Goal: Information Seeking & Learning: Learn about a topic

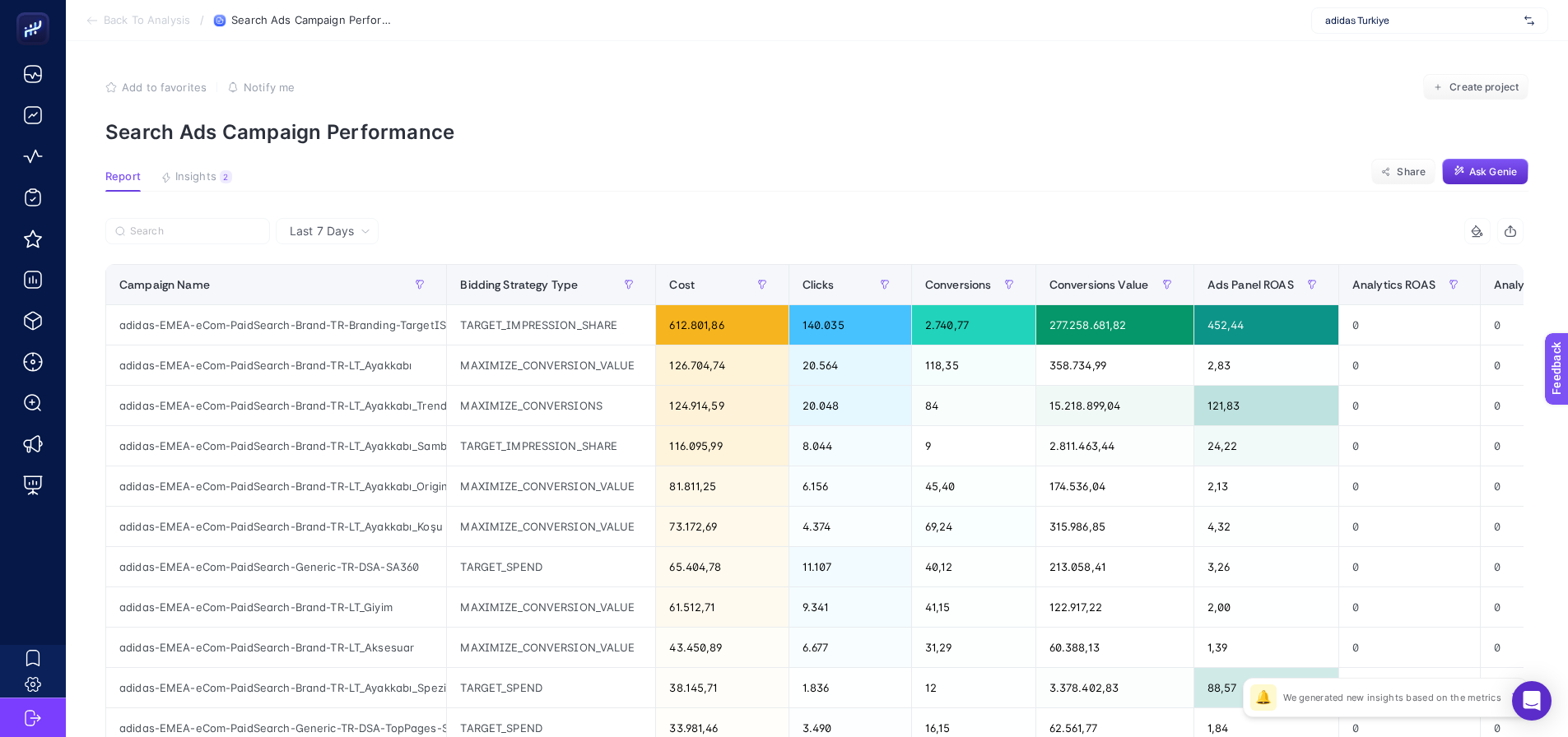
click at [1383, 31] on div "adidas Turkiye" at bounding box center [1430, 20] width 237 height 26
type input "searc"
click at [1364, 22] on input "searc" at bounding box center [1422, 21] width 193 height 14
click at [1364, 22] on input "text" at bounding box center [1422, 21] width 193 height 14
type input "eOfis"
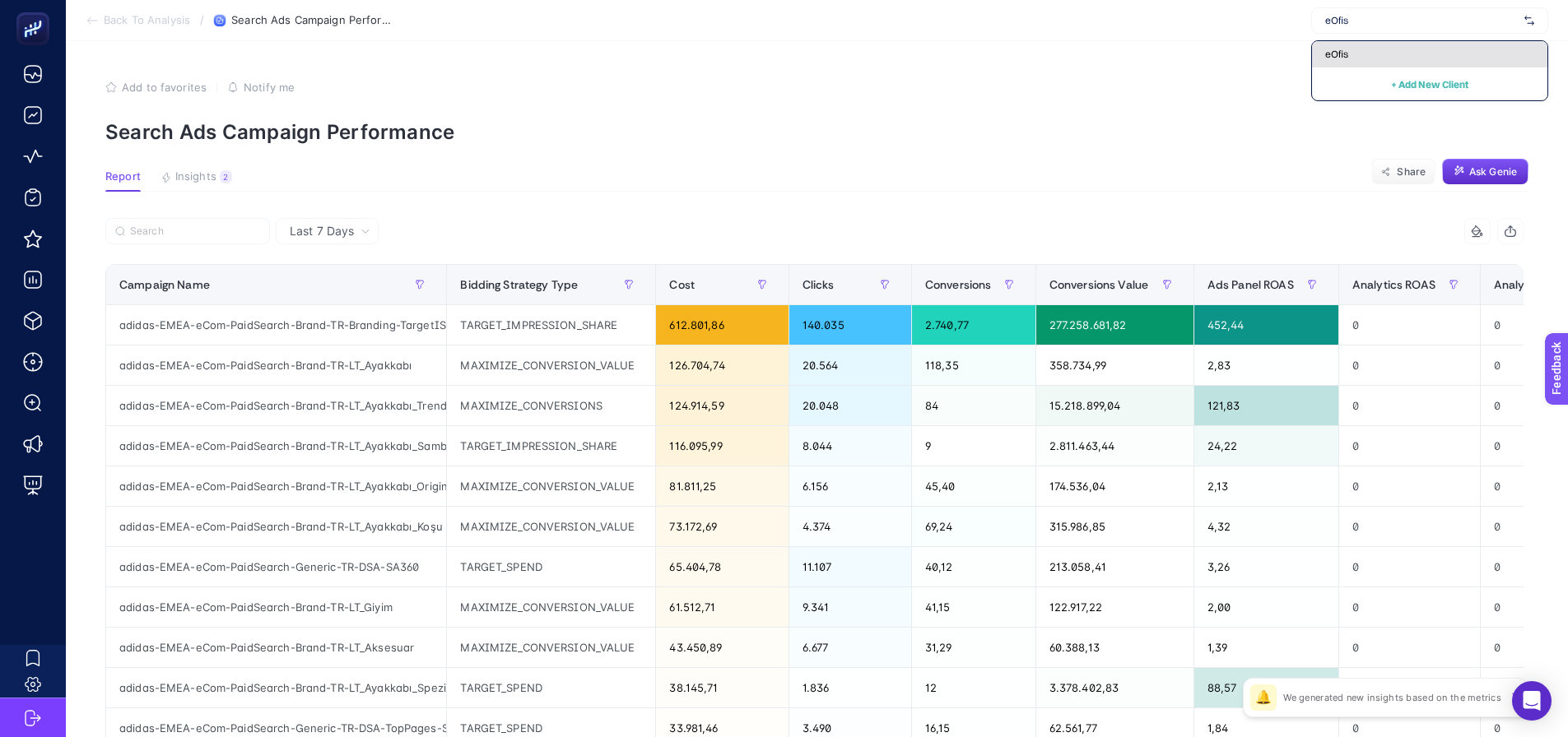
click at [1348, 59] on span "eOfis" at bounding box center [1337, 54] width 23 height 14
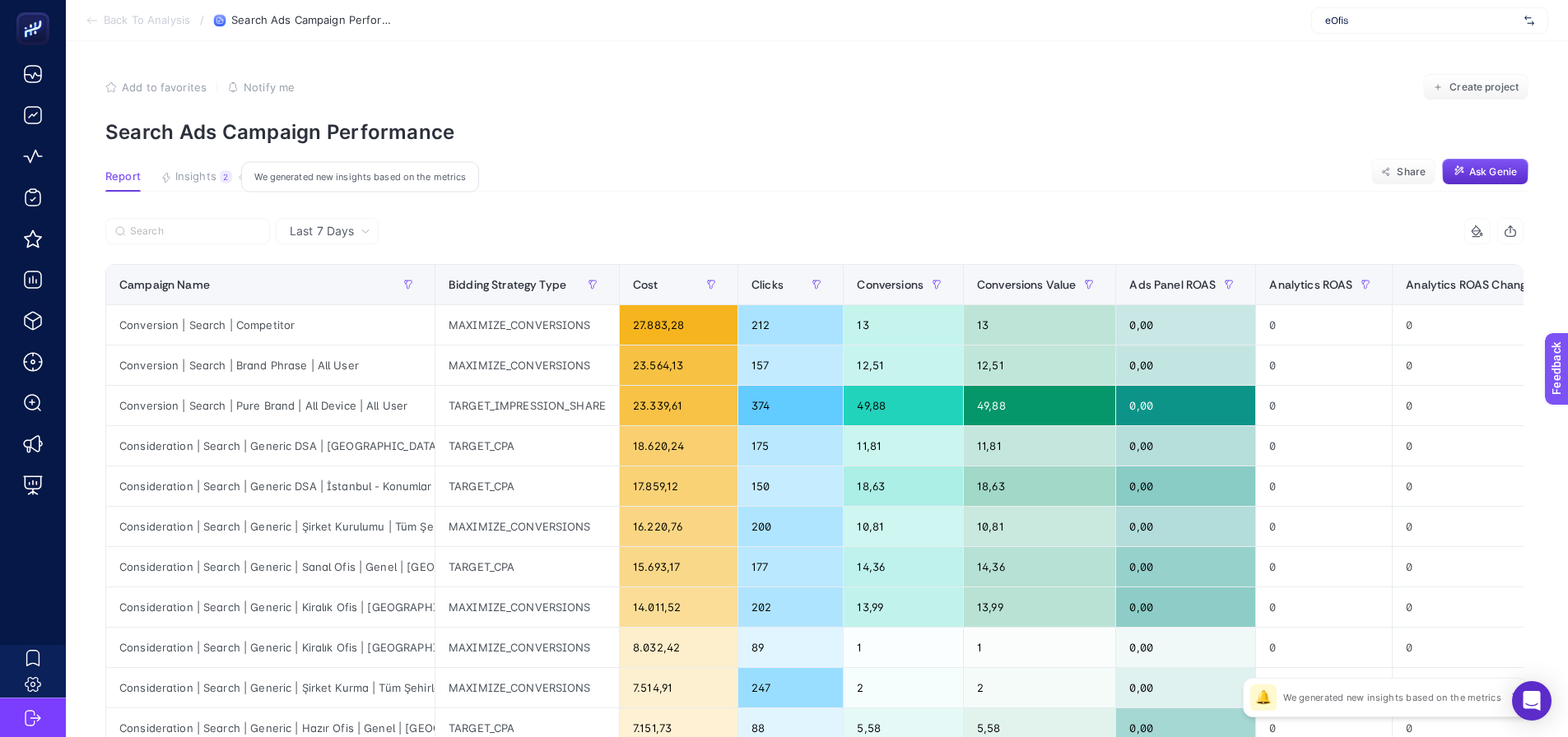
click at [198, 178] on span "Insights" at bounding box center [196, 177] width 41 height 14
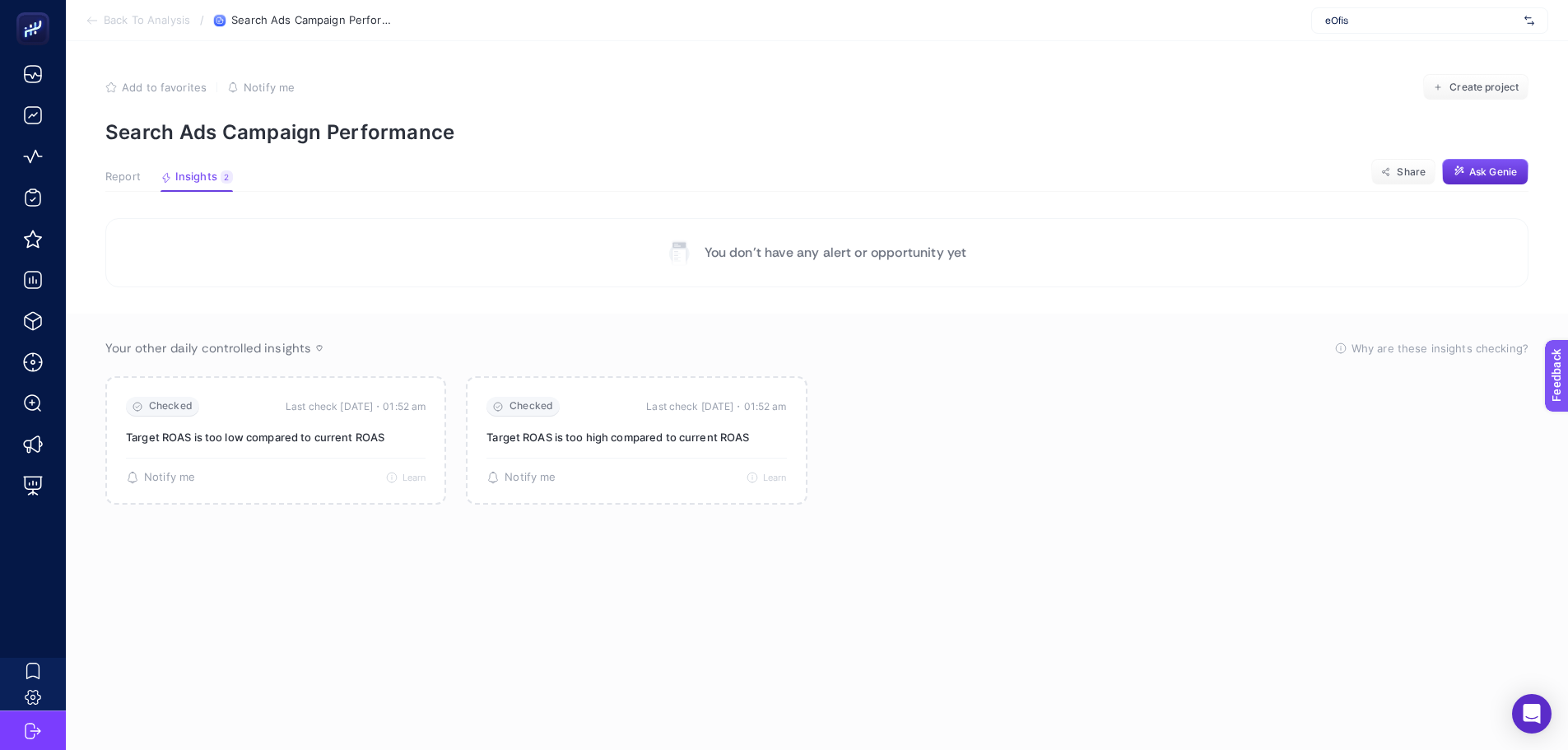
click at [122, 186] on button "Report" at bounding box center [123, 181] width 36 height 21
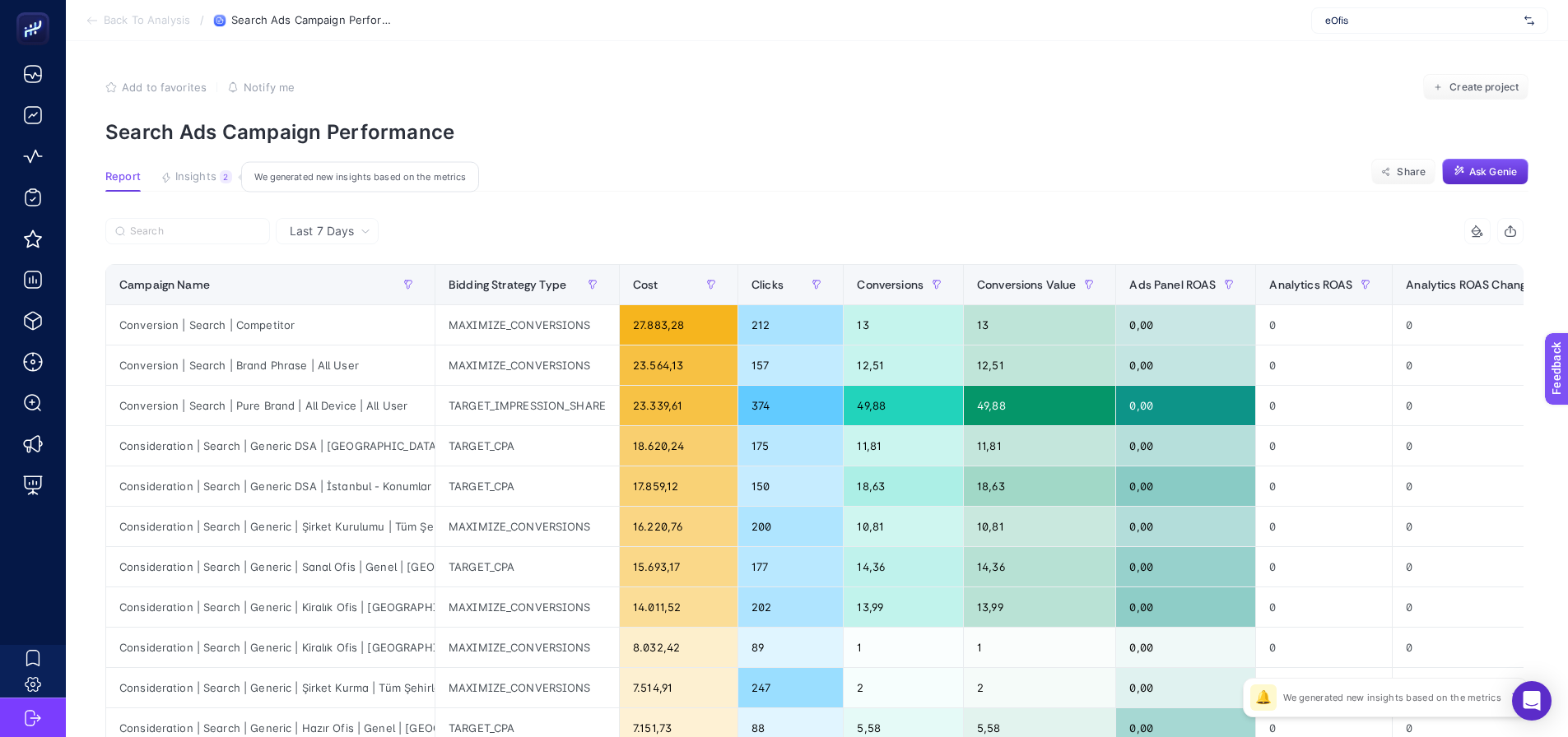
click at [186, 182] on span "Insights" at bounding box center [196, 177] width 41 height 14
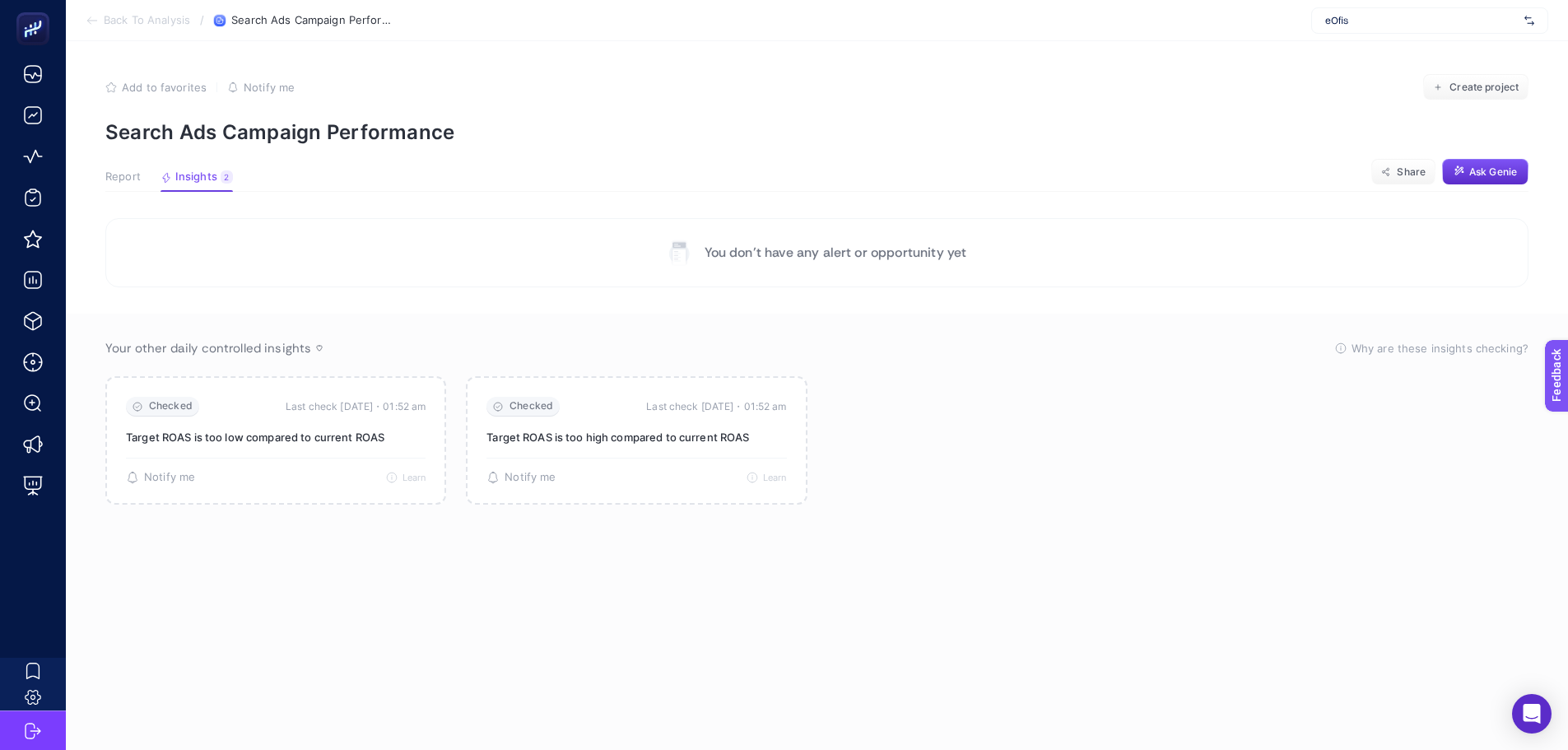
click at [87, 177] on article "Add to favorites false Notify me Create project Search Ads Campaign Performance…" at bounding box center [816, 396] width 1502 height 709
click at [103, 177] on article "Add to favorites false Notify me Create project Search Ads Campaign Performance…" at bounding box center [816, 396] width 1502 height 709
drag, startPoint x: 127, startPoint y: 171, endPoint x: 133, endPoint y: 156, distance: 16.2
click at [125, 167] on article "Add to favorites false Notify me Create project Search Ads Campaign Performance…" at bounding box center [816, 396] width 1502 height 709
click at [124, 172] on span "Report" at bounding box center [123, 178] width 36 height 14
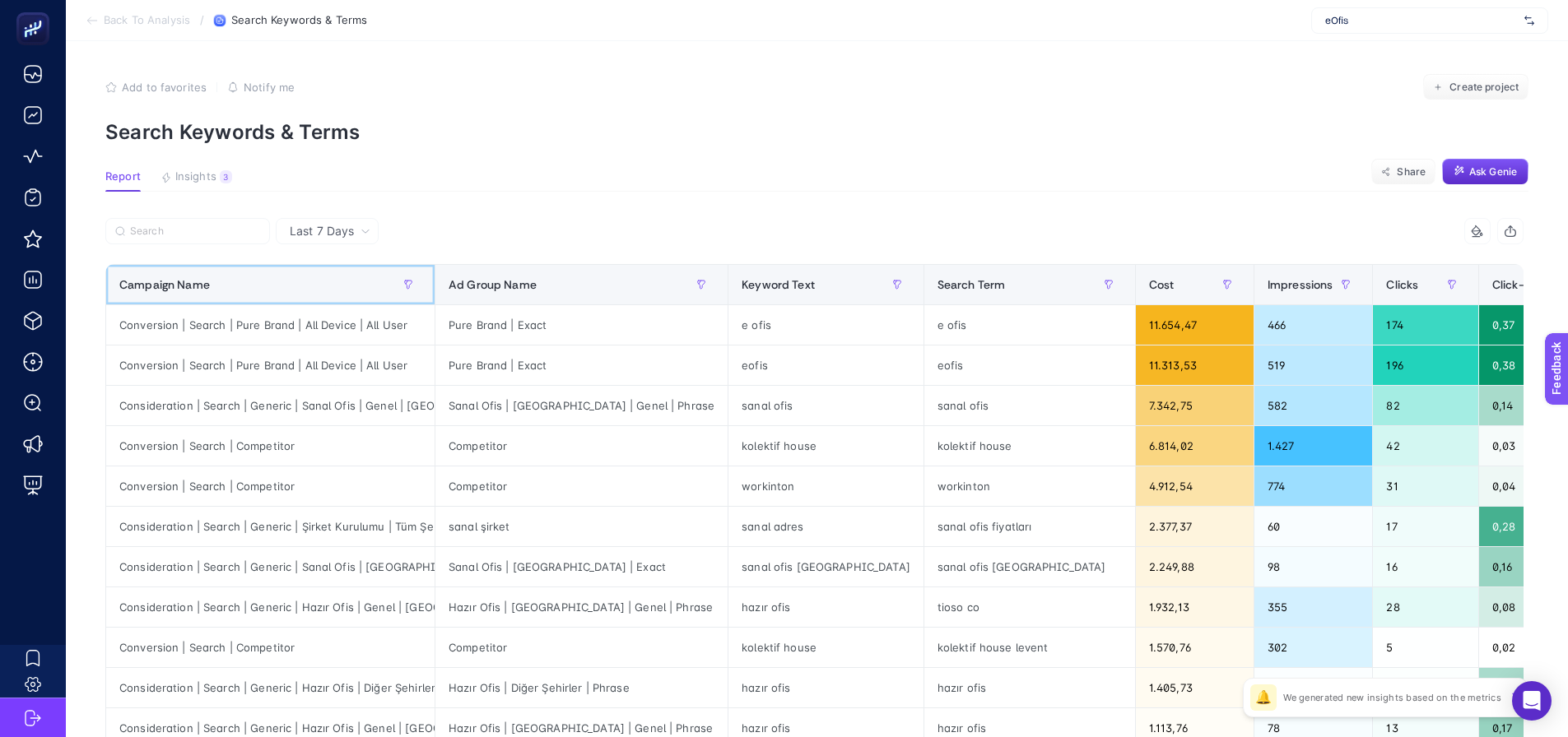
click at [315, 269] on th "Campaign Name" at bounding box center [270, 286] width 329 height 41
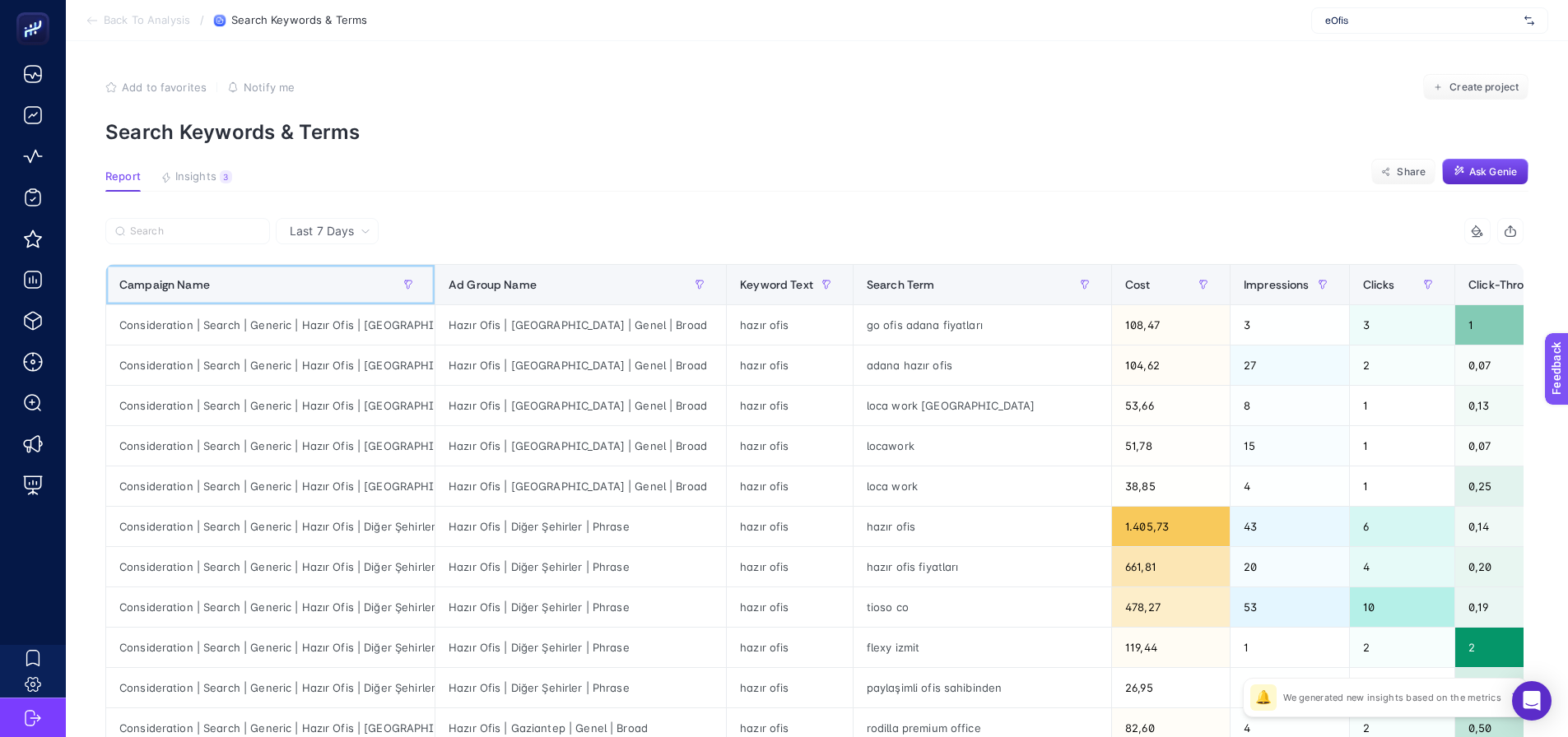
click at [314, 279] on div "Campaign Name" at bounding box center [270, 285] width 302 height 26
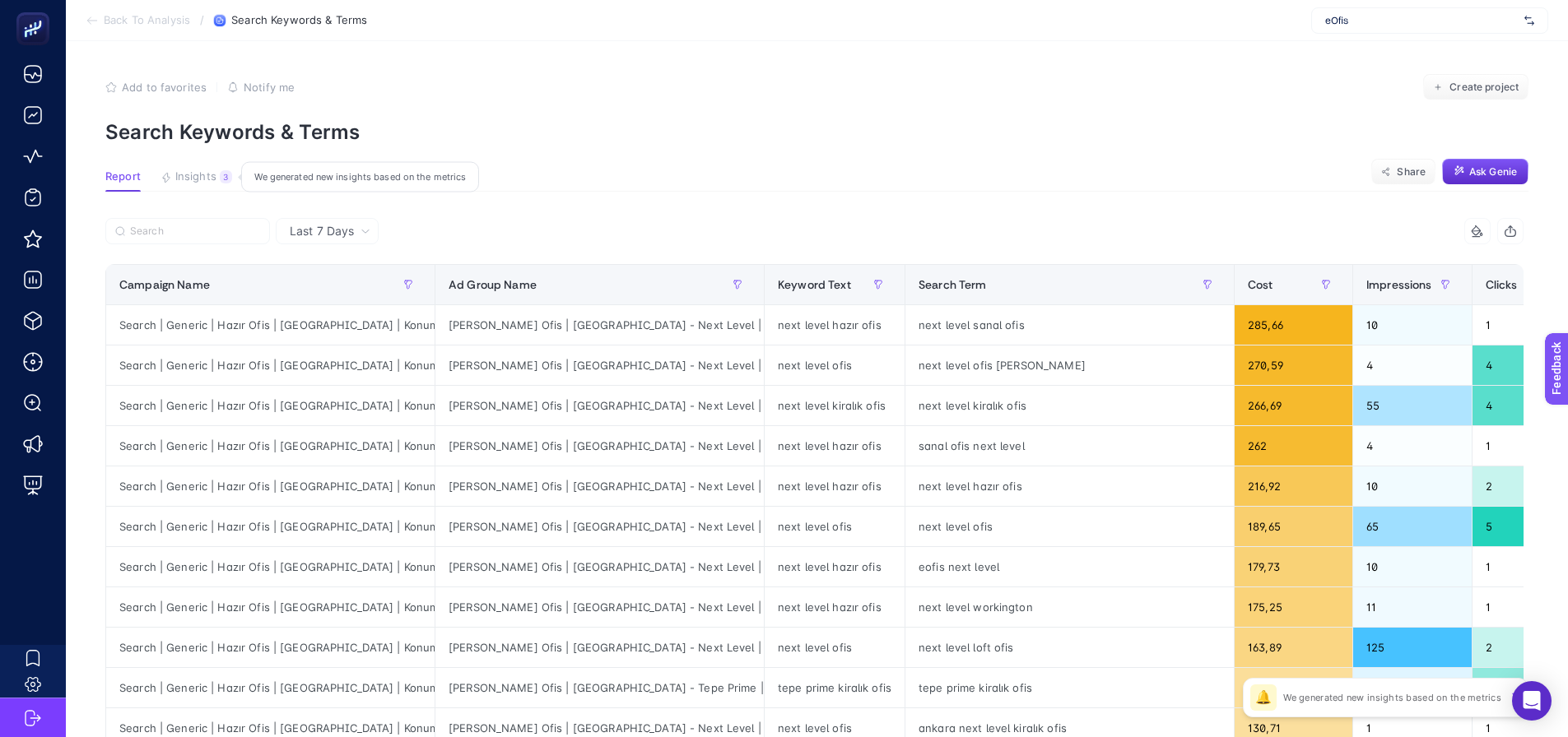
click at [217, 175] on button "Insights 3 We generated new insights based on the metrics" at bounding box center [196, 181] width 71 height 21
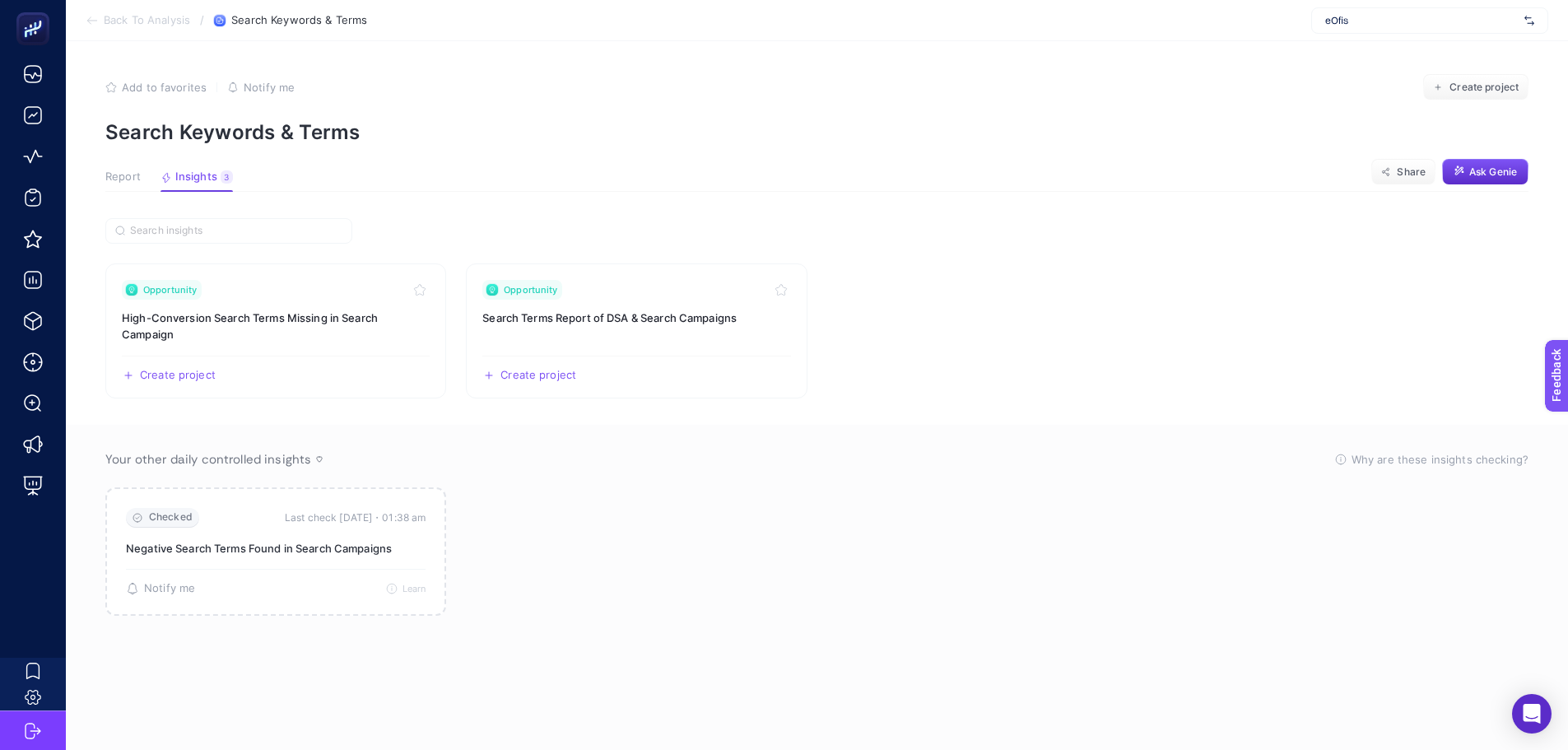
click at [121, 166] on article "Add to favorites false Notify me Create project Search Keywords & Terms Report …" at bounding box center [816, 396] width 1502 height 709
click at [120, 175] on span "Report" at bounding box center [123, 178] width 36 height 14
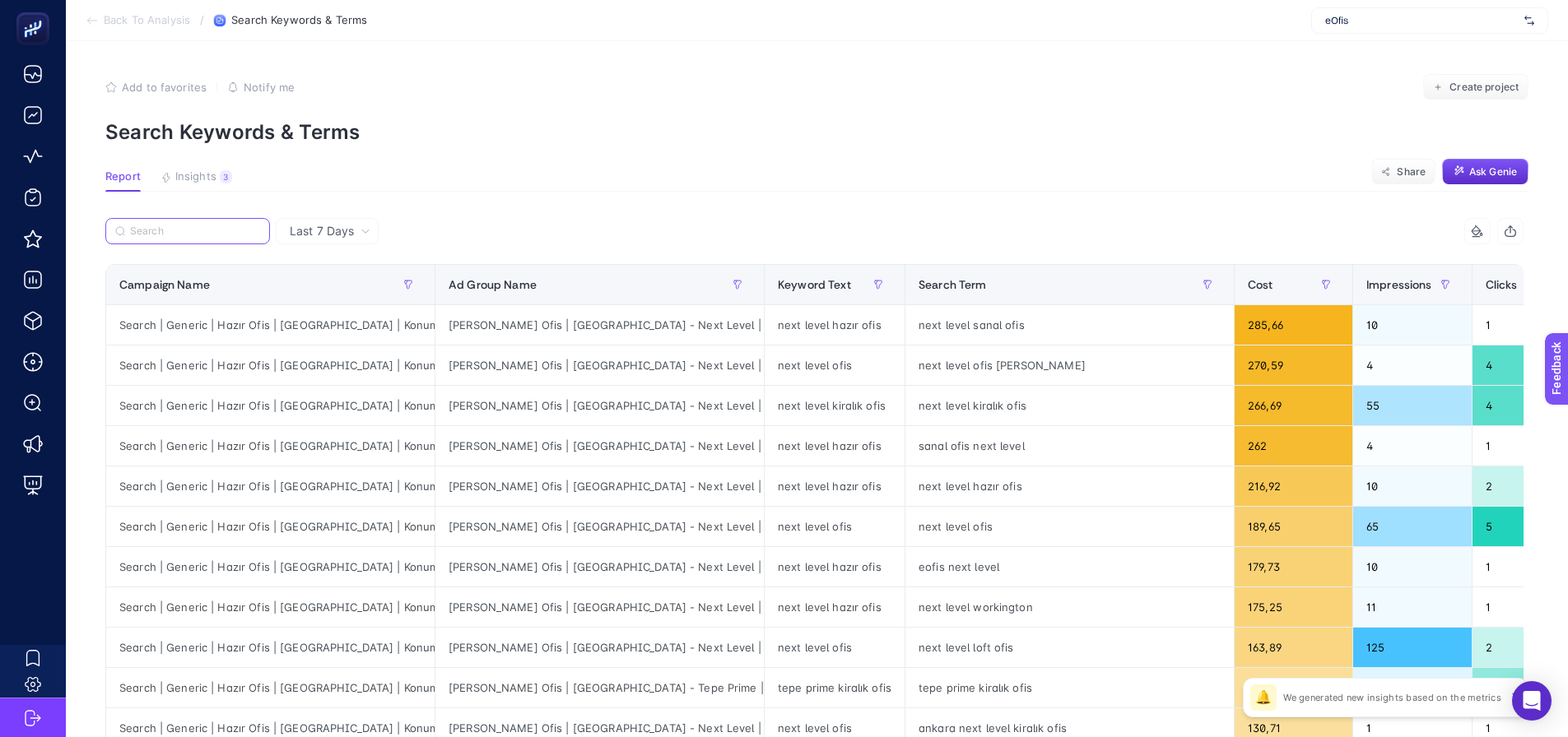
click at [233, 228] on input "Search" at bounding box center [195, 232] width 130 height 13
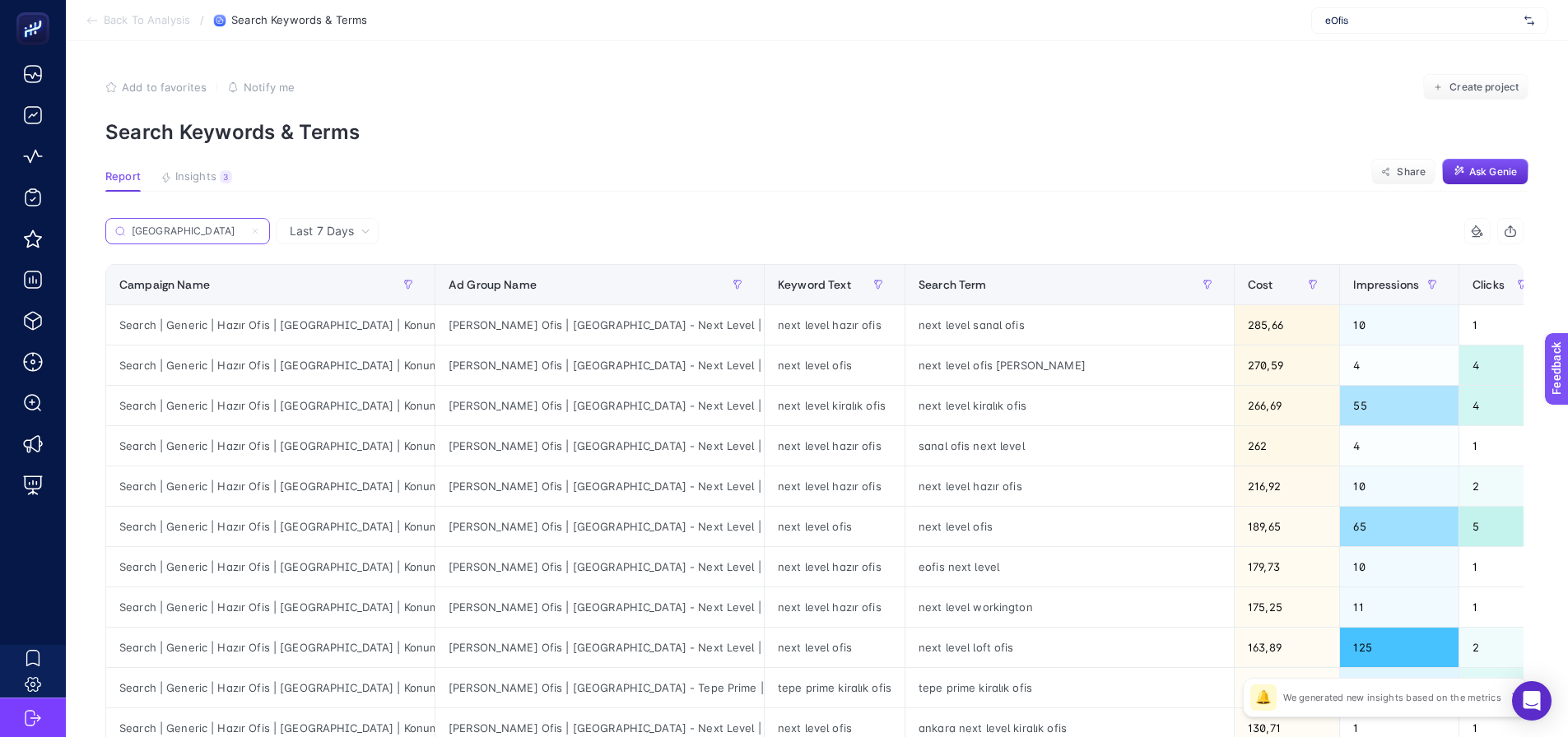
type input "ankara"
click at [272, 276] on div "Campaign Name" at bounding box center [270, 285] width 302 height 26
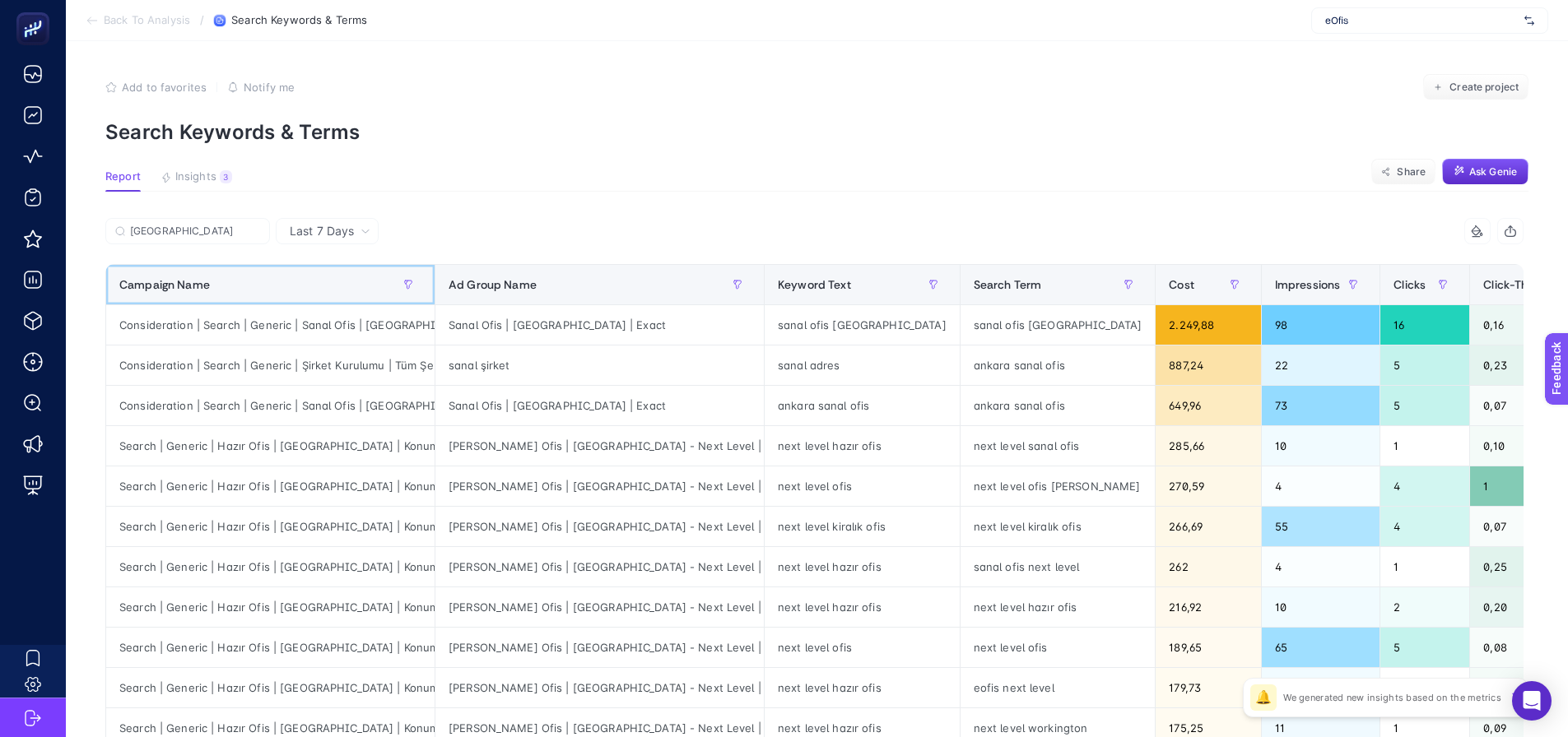
click at [272, 276] on div "Campaign Name" at bounding box center [270, 285] width 302 height 26
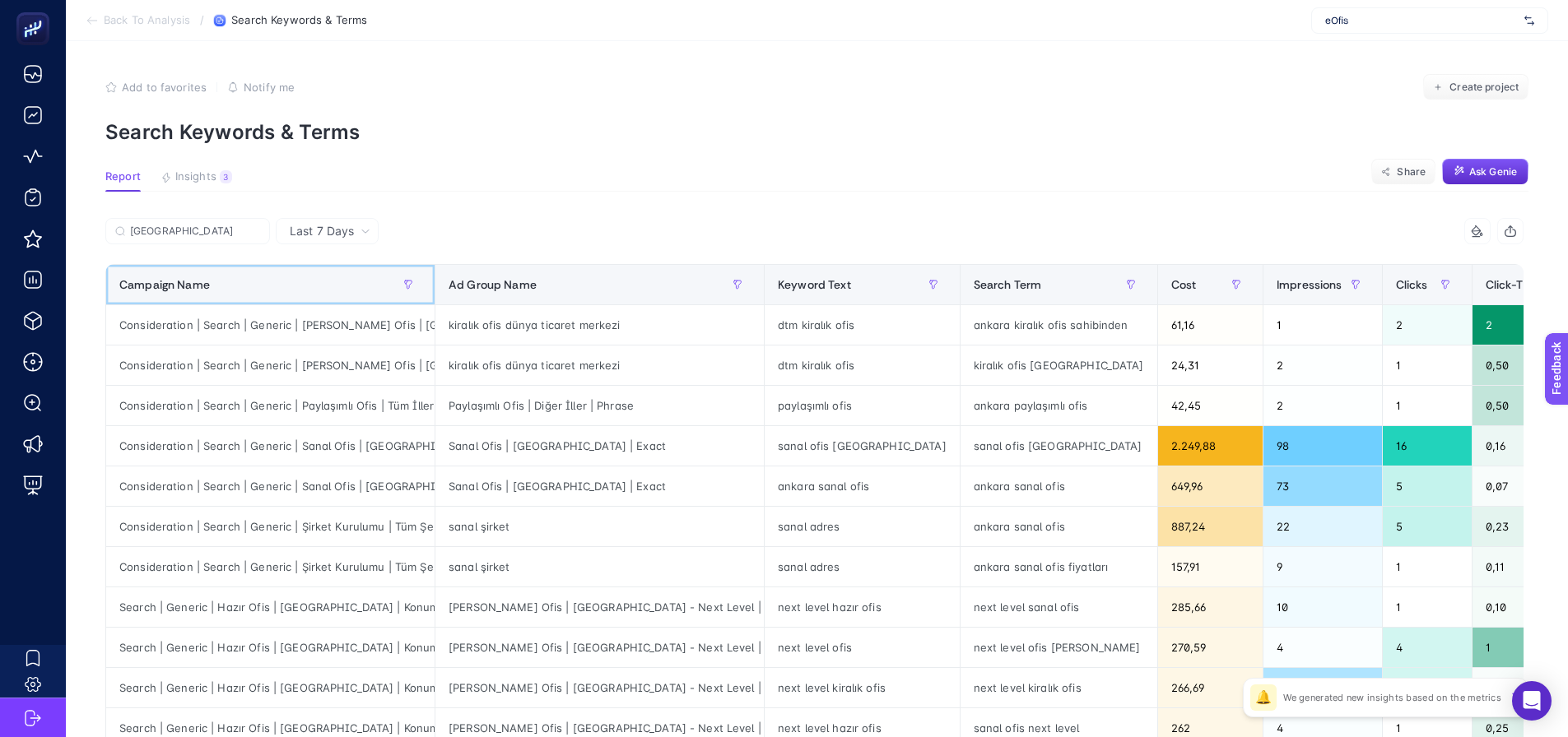
click at [272, 276] on div "Campaign Name" at bounding box center [270, 285] width 302 height 26
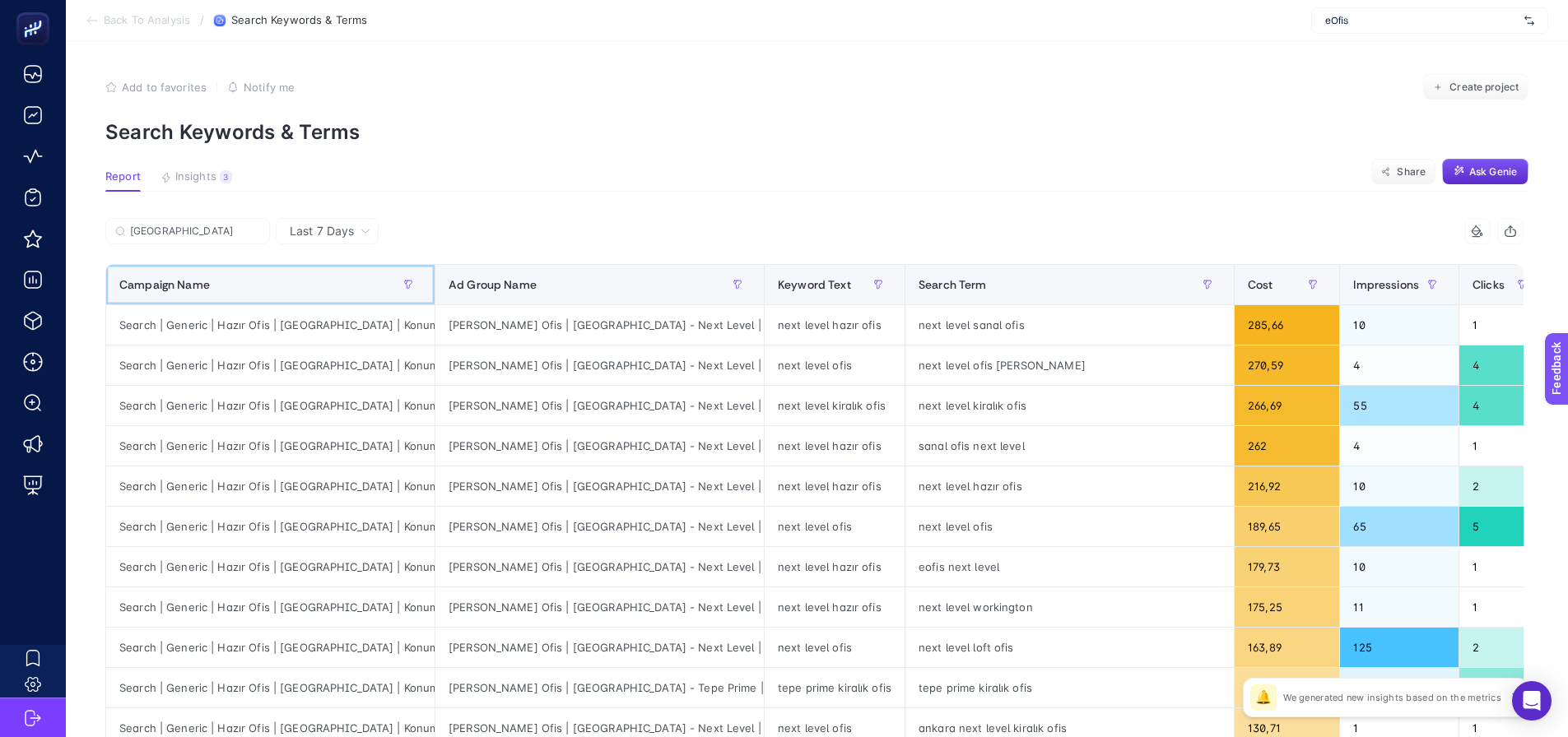
click at [272, 276] on div "Campaign Name" at bounding box center [270, 285] width 302 height 26
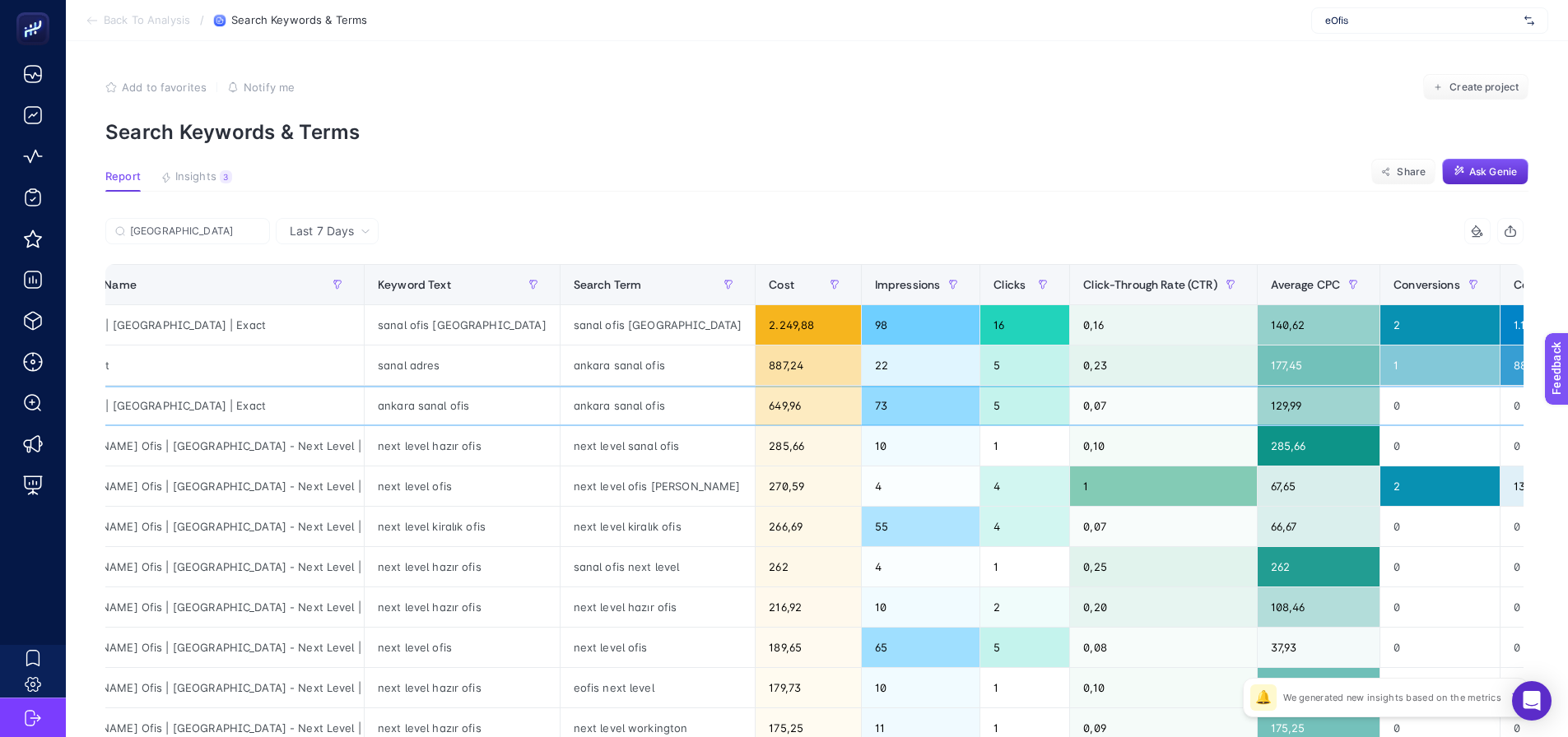
drag, startPoint x: 968, startPoint y: 407, endPoint x: 994, endPoint y: 408, distance: 26.0
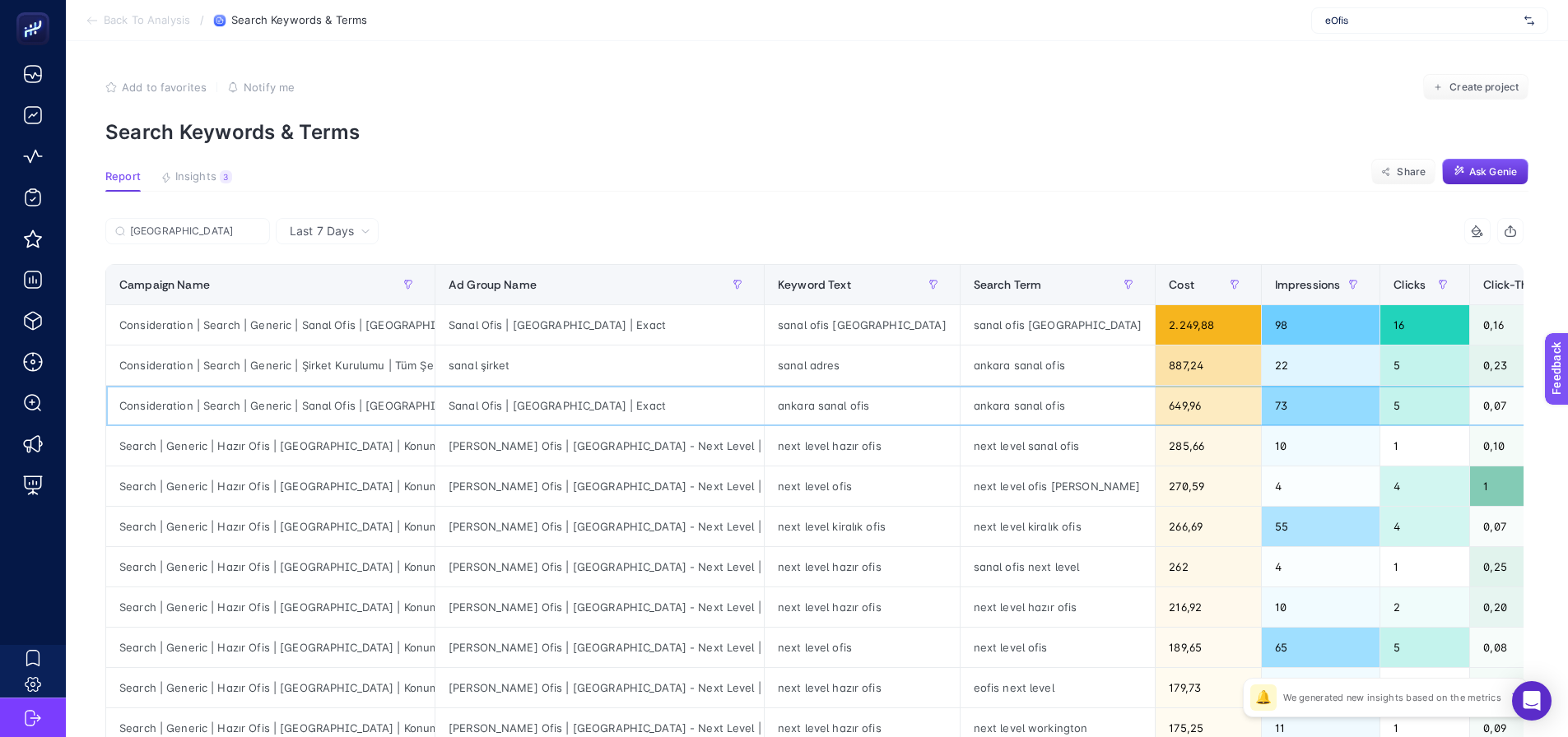
drag, startPoint x: 889, startPoint y: 408, endPoint x: 744, endPoint y: 412, distance: 145.1
click at [279, 287] on div "Campaign Name" at bounding box center [270, 285] width 302 height 26
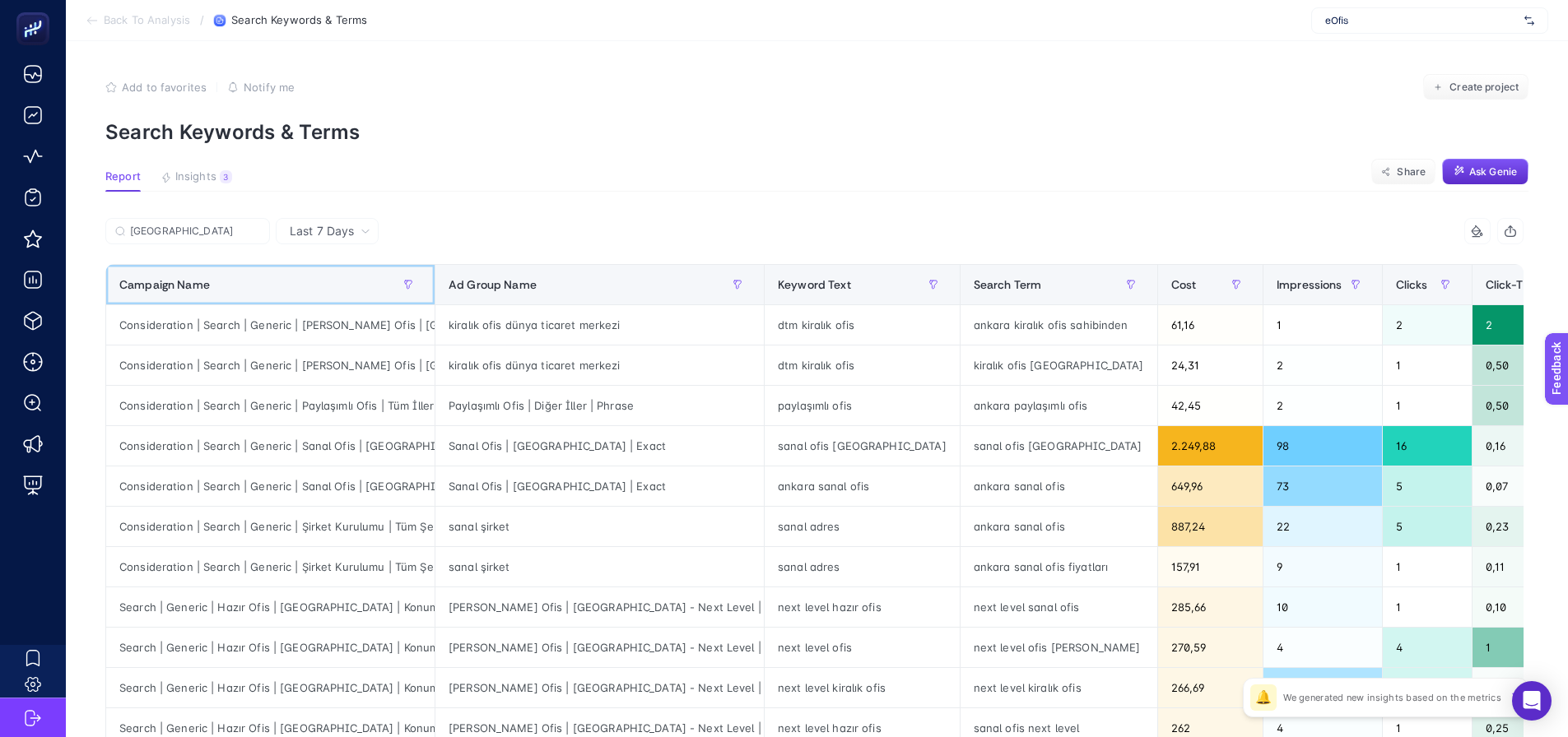
click at [279, 287] on div "Campaign Name" at bounding box center [270, 285] width 302 height 26
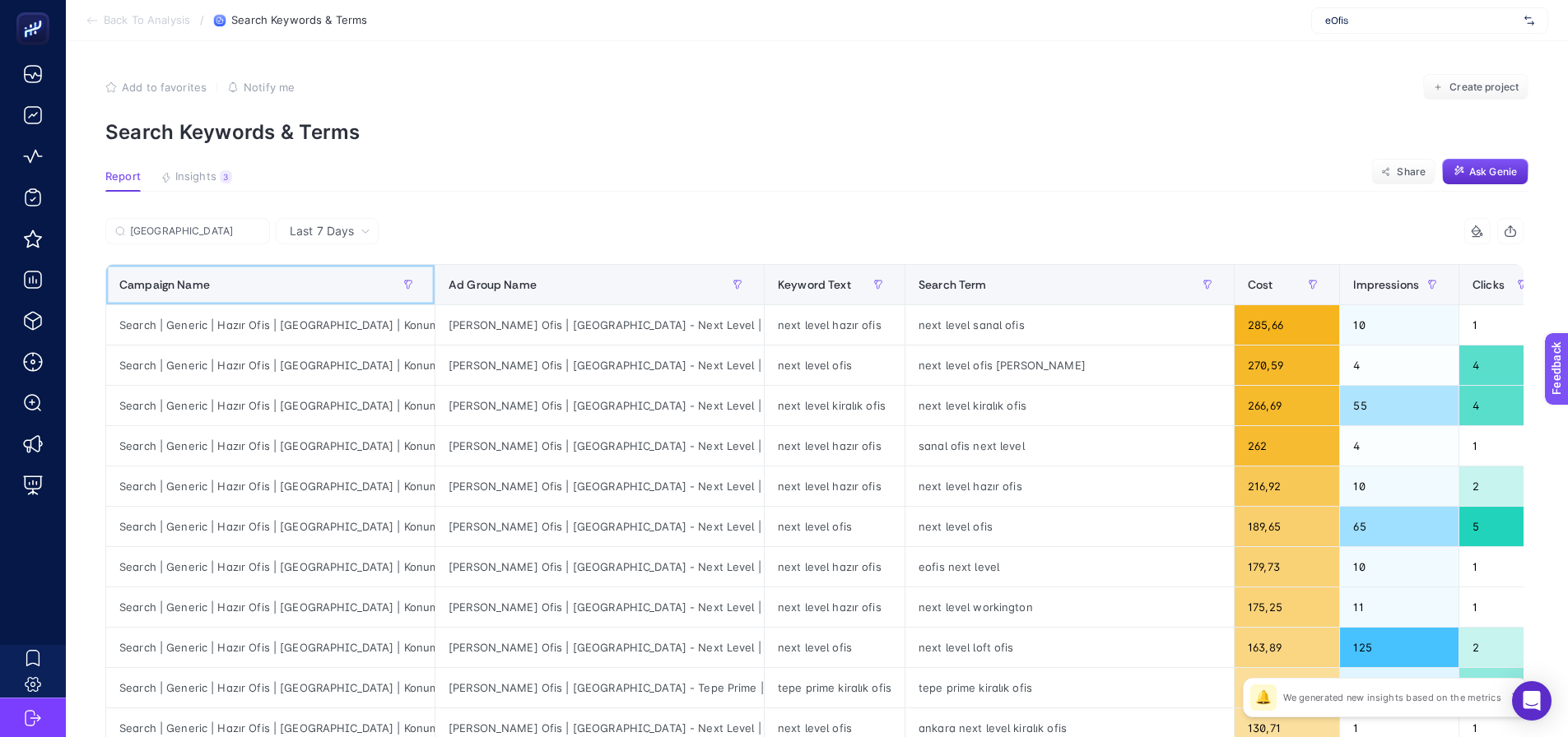
click at [279, 286] on div "Campaign Name" at bounding box center [270, 285] width 302 height 26
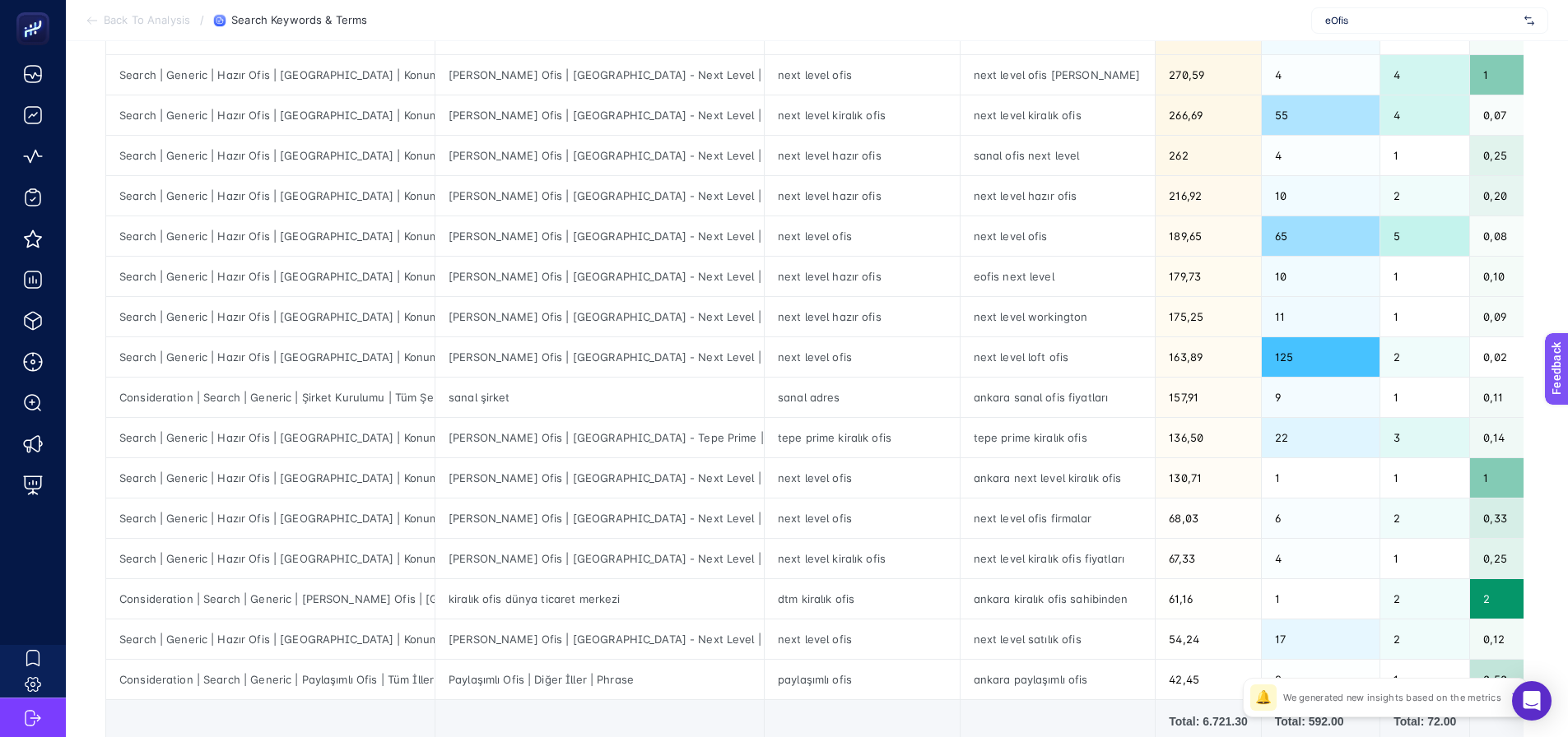
scroll to position [494, 0]
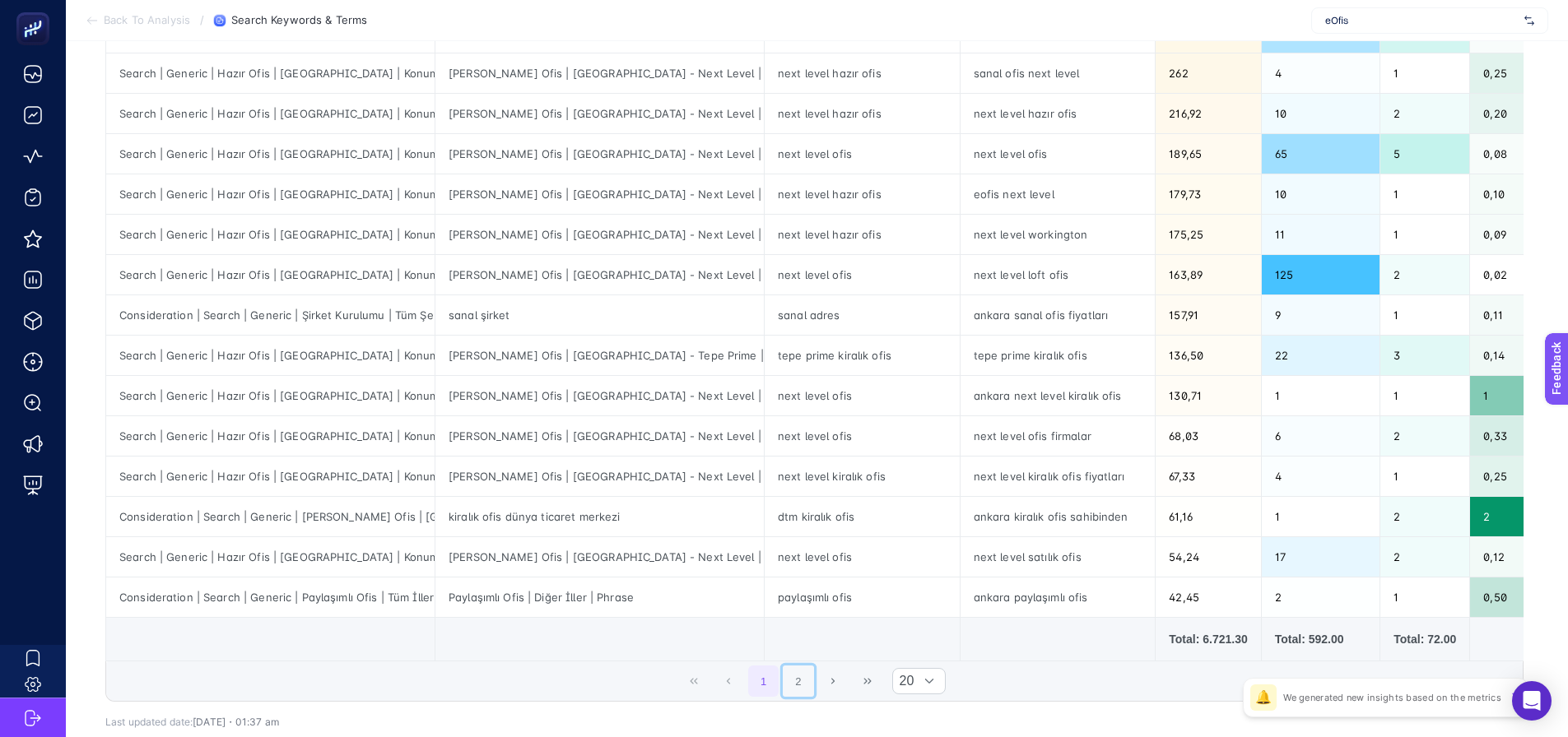
drag, startPoint x: 801, startPoint y: 672, endPoint x: 800, endPoint y: 685, distance: 13.0
click at [802, 672] on button "2" at bounding box center [798, 681] width 31 height 31
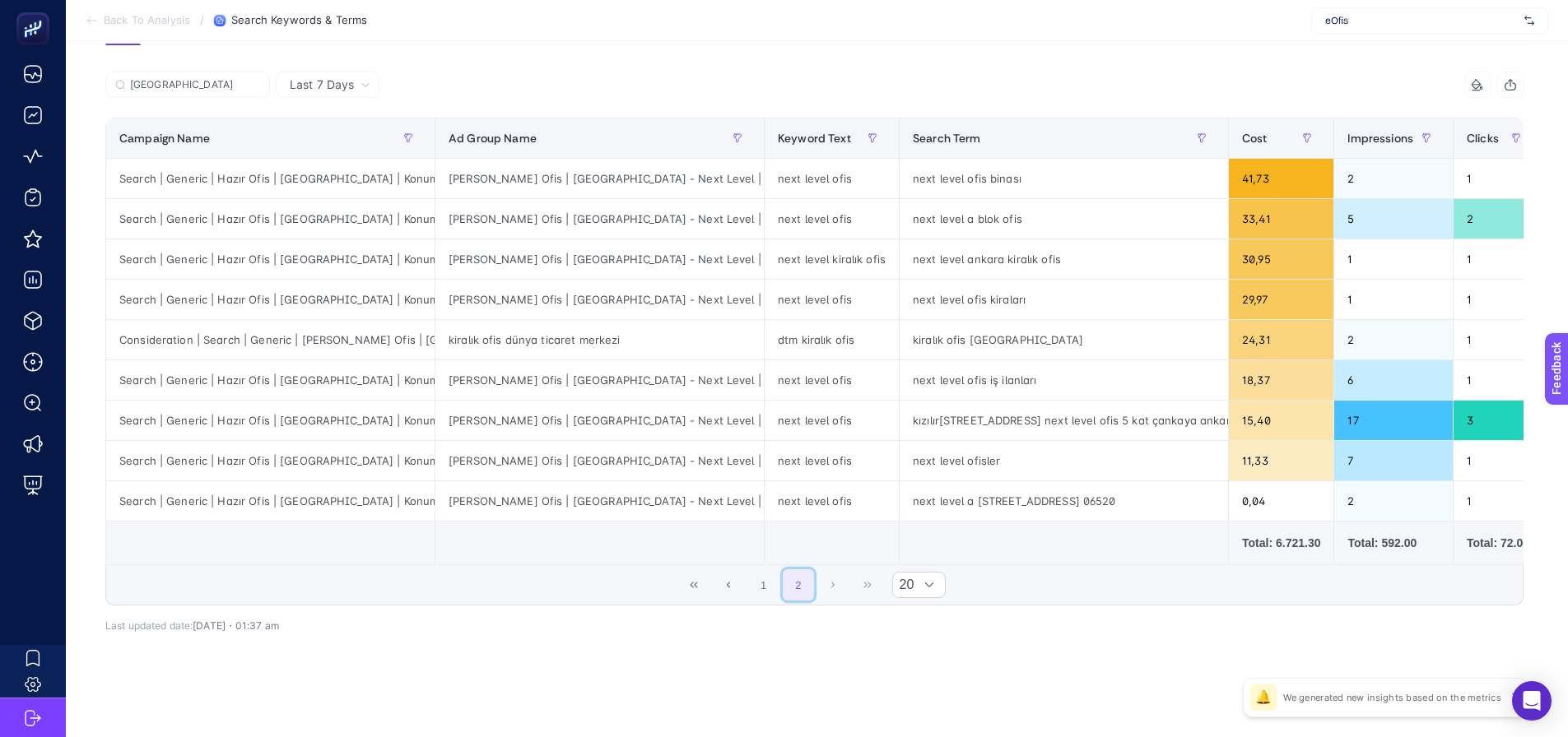
scroll to position [153, 0]
click at [758, 579] on button "1" at bounding box center [764, 585] width 31 height 31
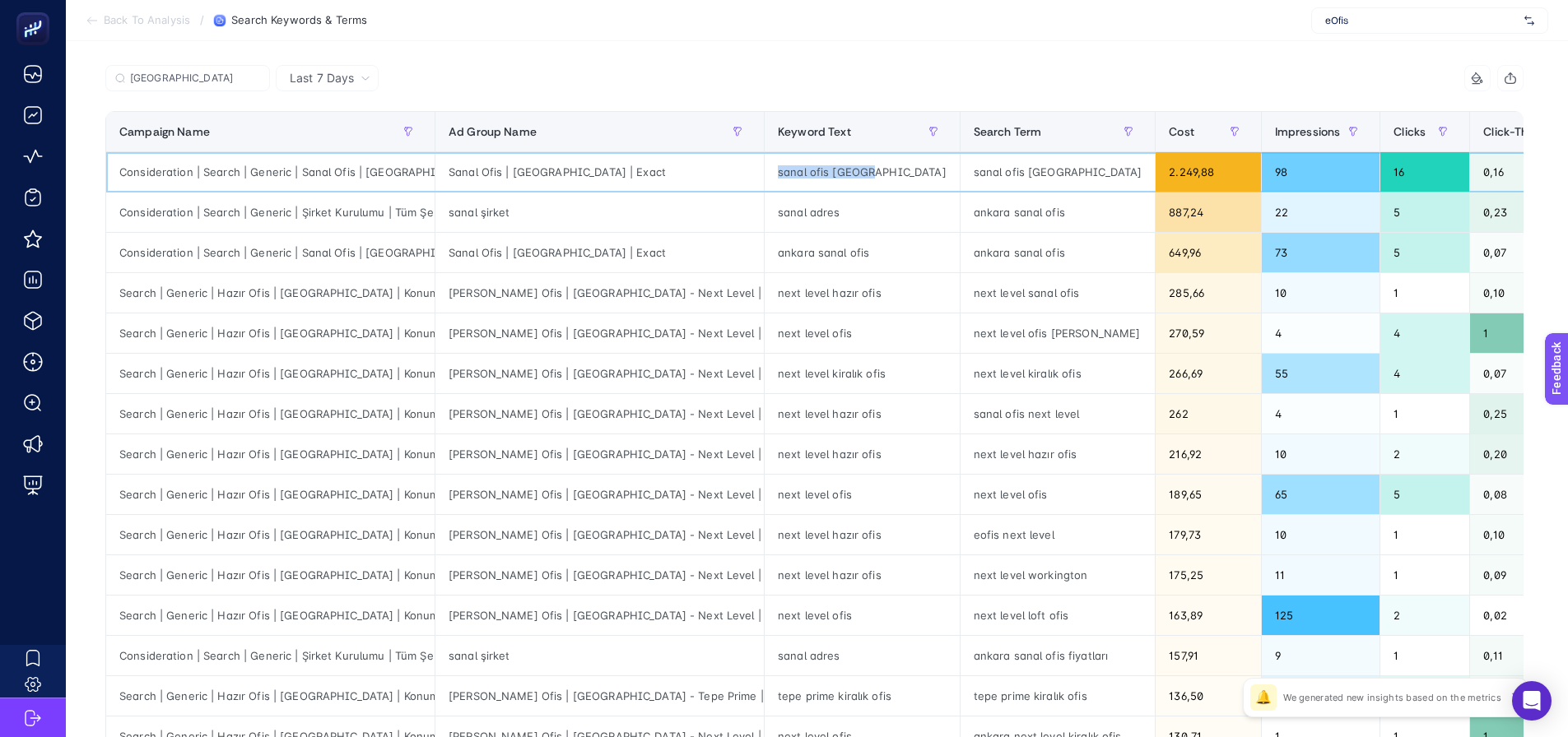
drag, startPoint x: 694, startPoint y: 177, endPoint x: 791, endPoint y: 173, distance: 97.1
click at [791, 173] on div "sanal ofis [GEOGRAPHIC_DATA]" at bounding box center [863, 172] width 195 height 40
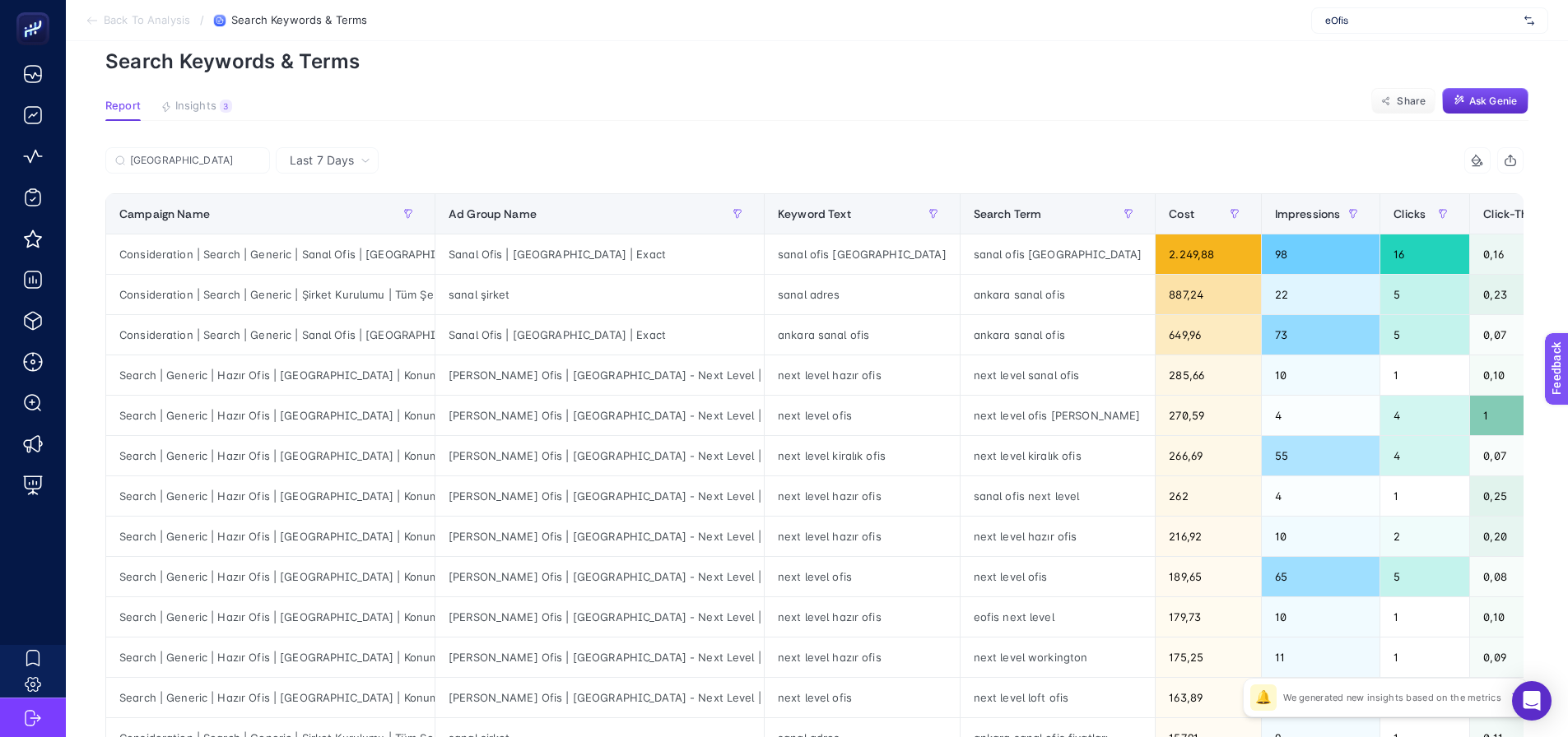
click at [212, 96] on article "Add to favorites false Notify me Create project Search Keywords & Terms Report …" at bounding box center [816, 613] width 1502 height 1286
click at [207, 100] on span "Insights" at bounding box center [196, 106] width 41 height 14
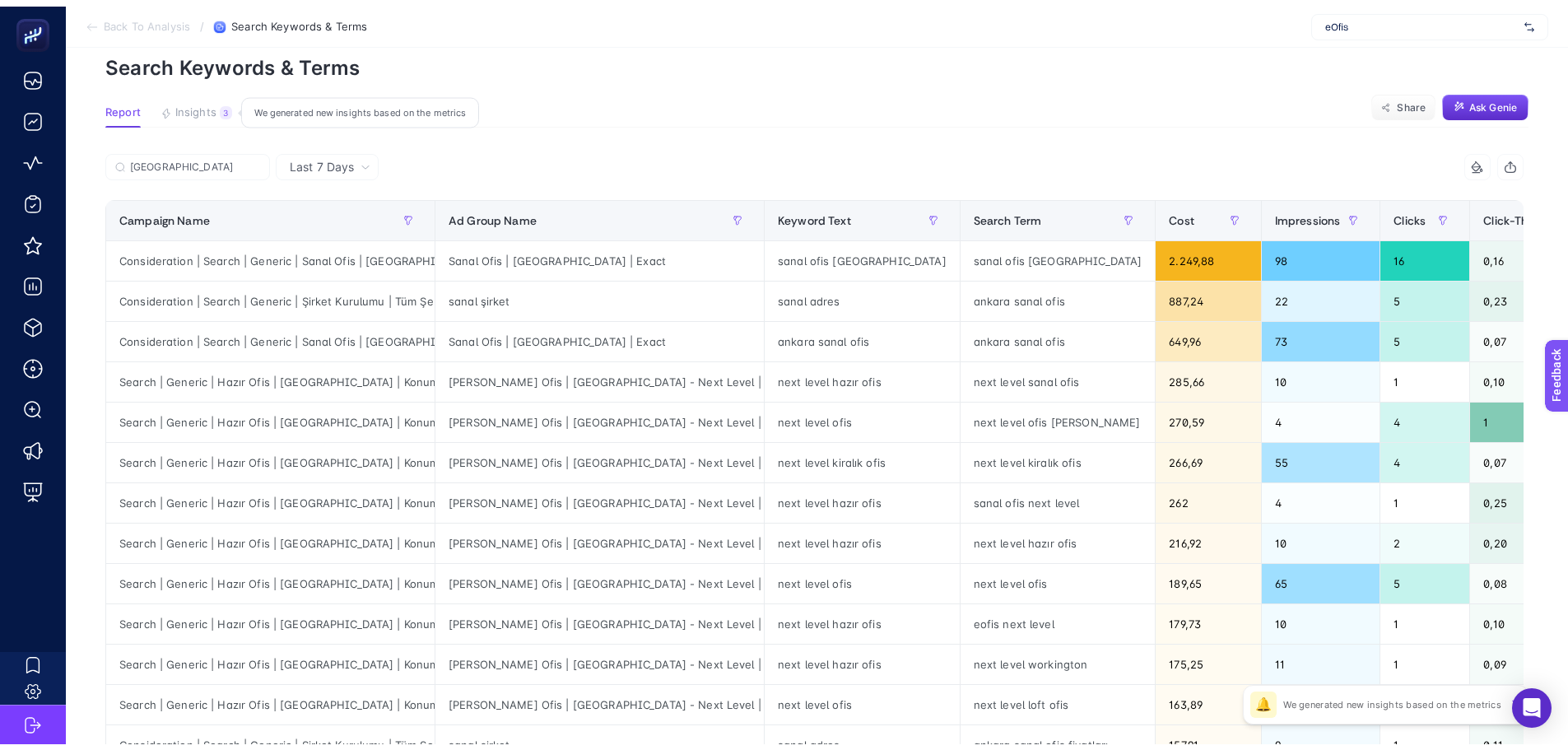
scroll to position [7, 0]
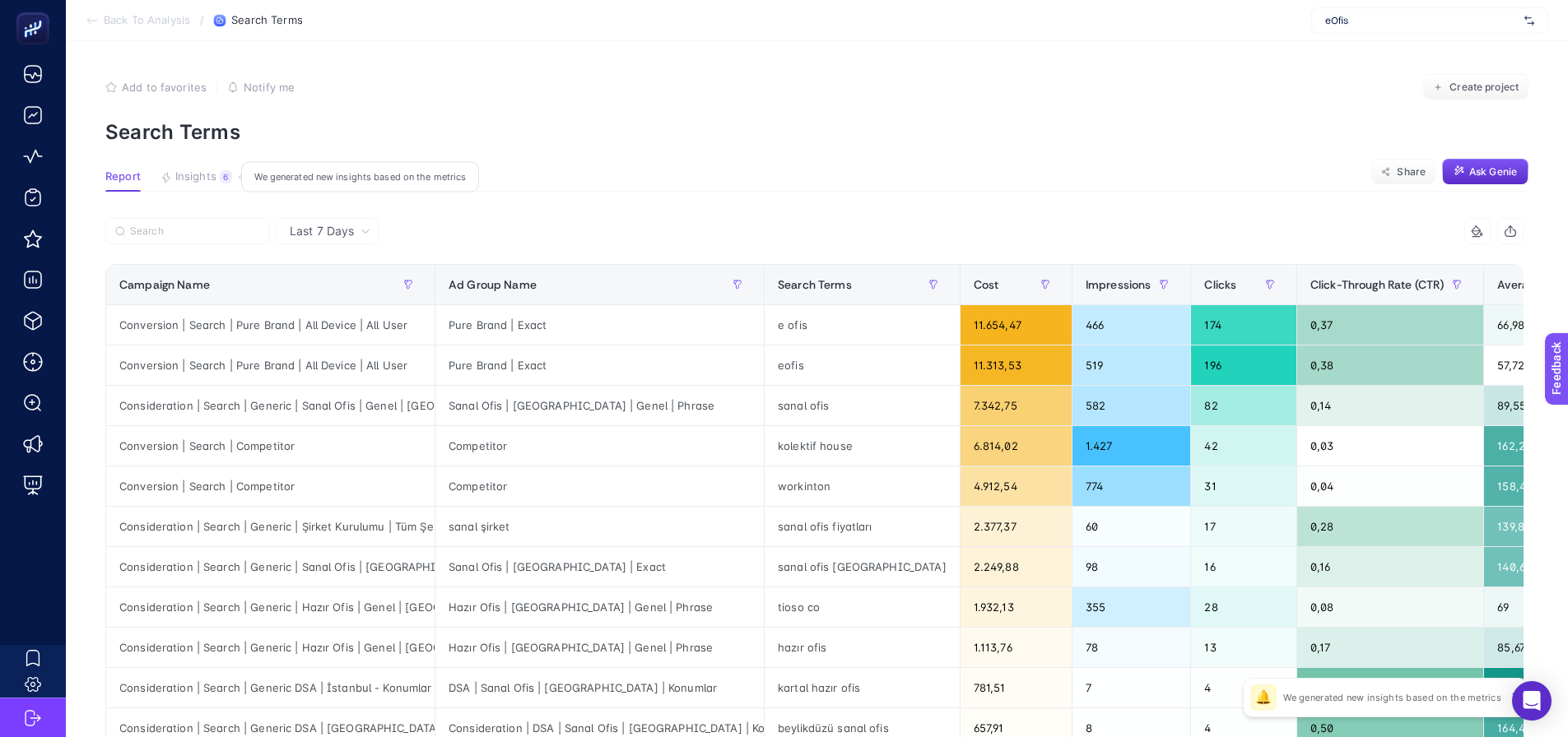
click at [216, 177] on button "Insights 6 We generated new insights based on the metrics" at bounding box center [196, 181] width 71 height 21
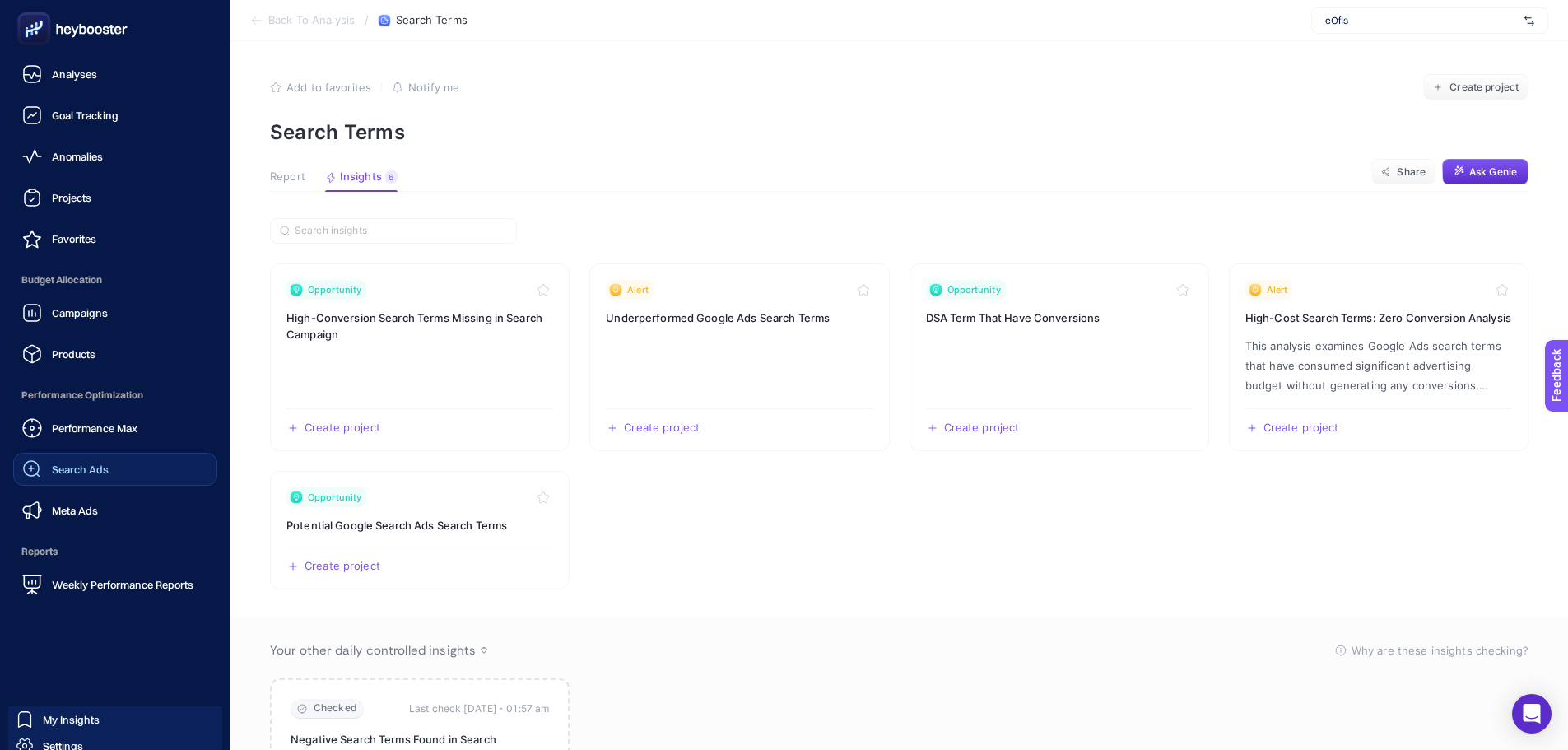
click at [63, 468] on span "Search Ads" at bounding box center [80, 469] width 57 height 14
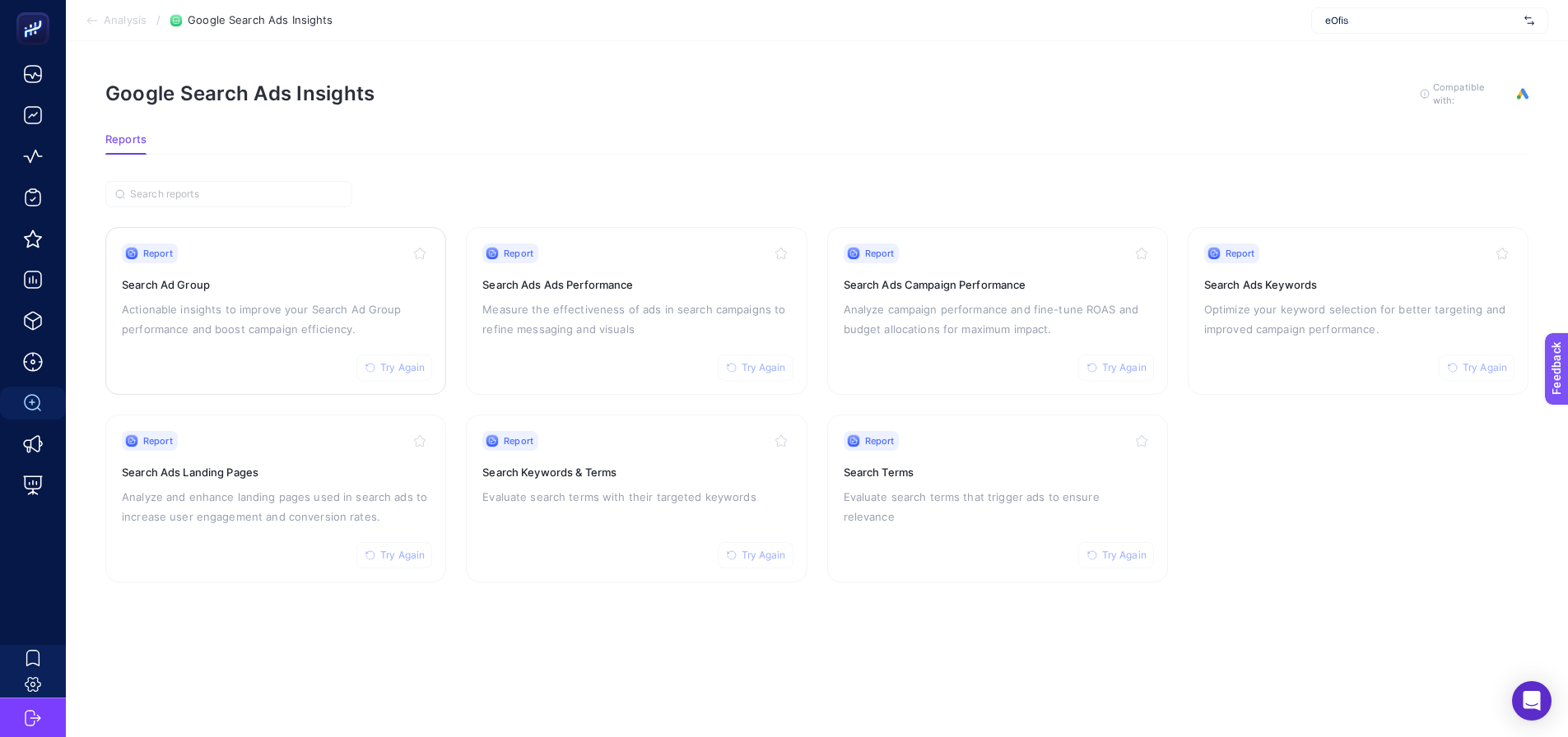
click at [293, 335] on p "Actionable insights to improve your Search Ad Group performance and boost campa…" at bounding box center [275, 319] width 308 height 40
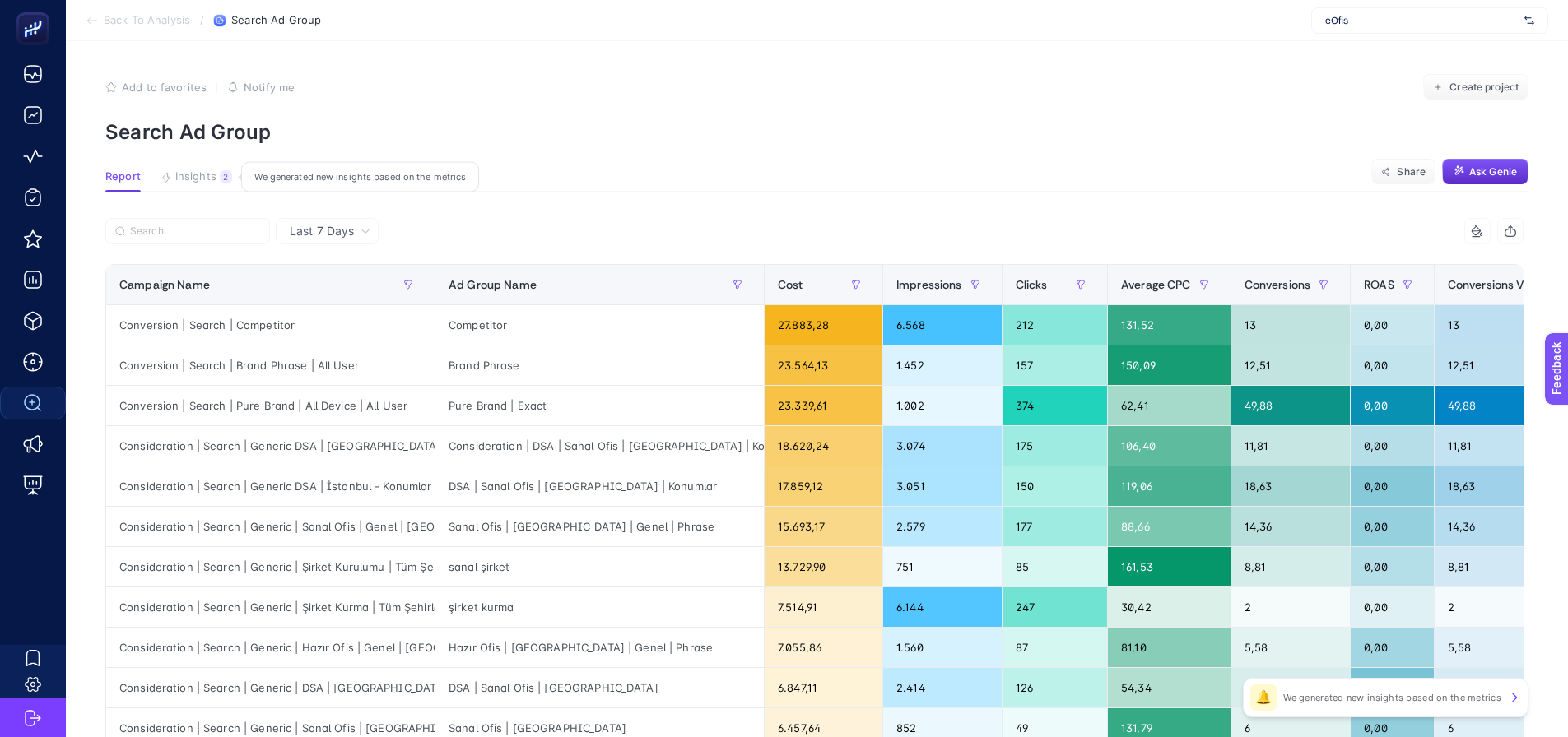
click at [225, 182] on div "2" at bounding box center [226, 177] width 13 height 14
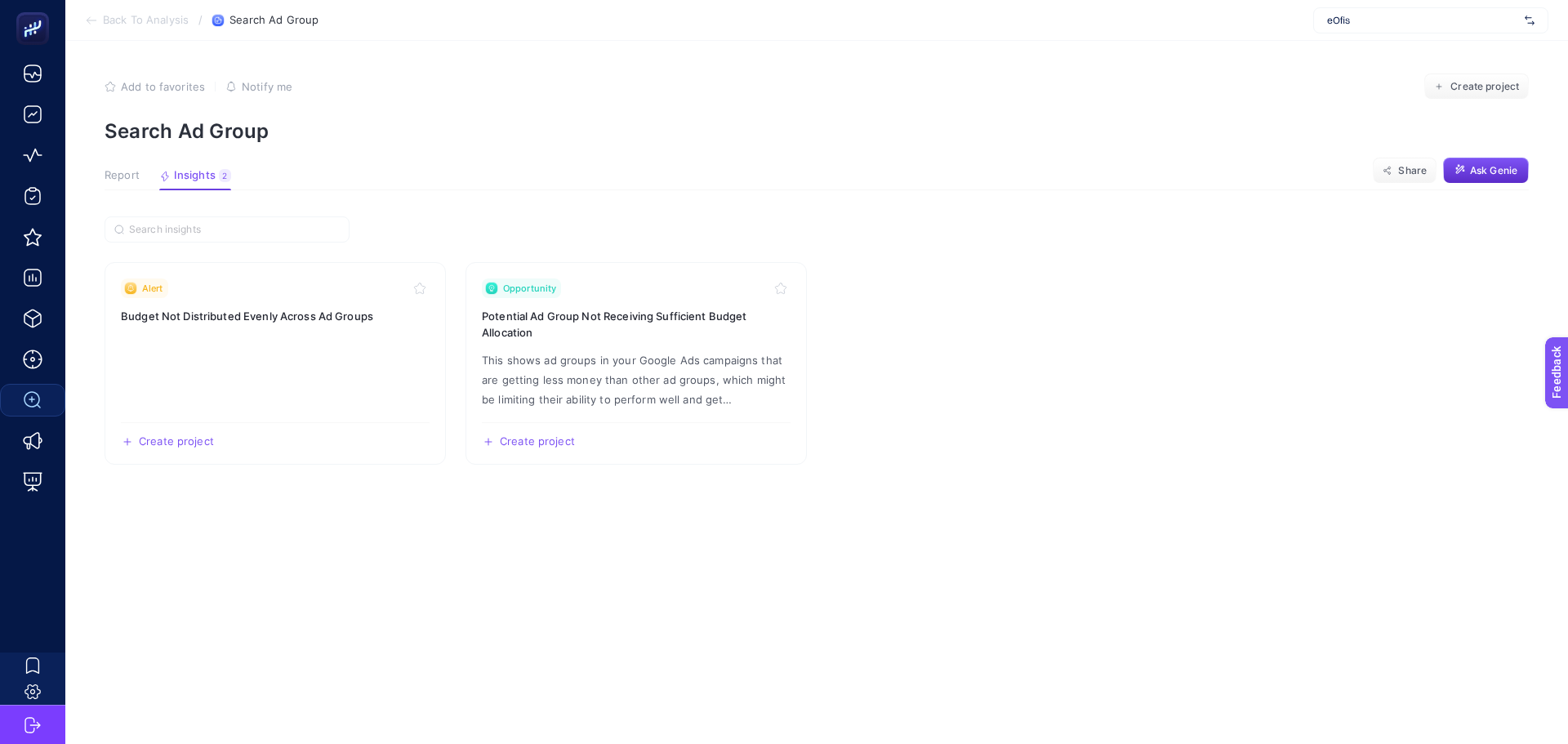
click at [110, 174] on span "Report" at bounding box center [122, 176] width 35 height 13
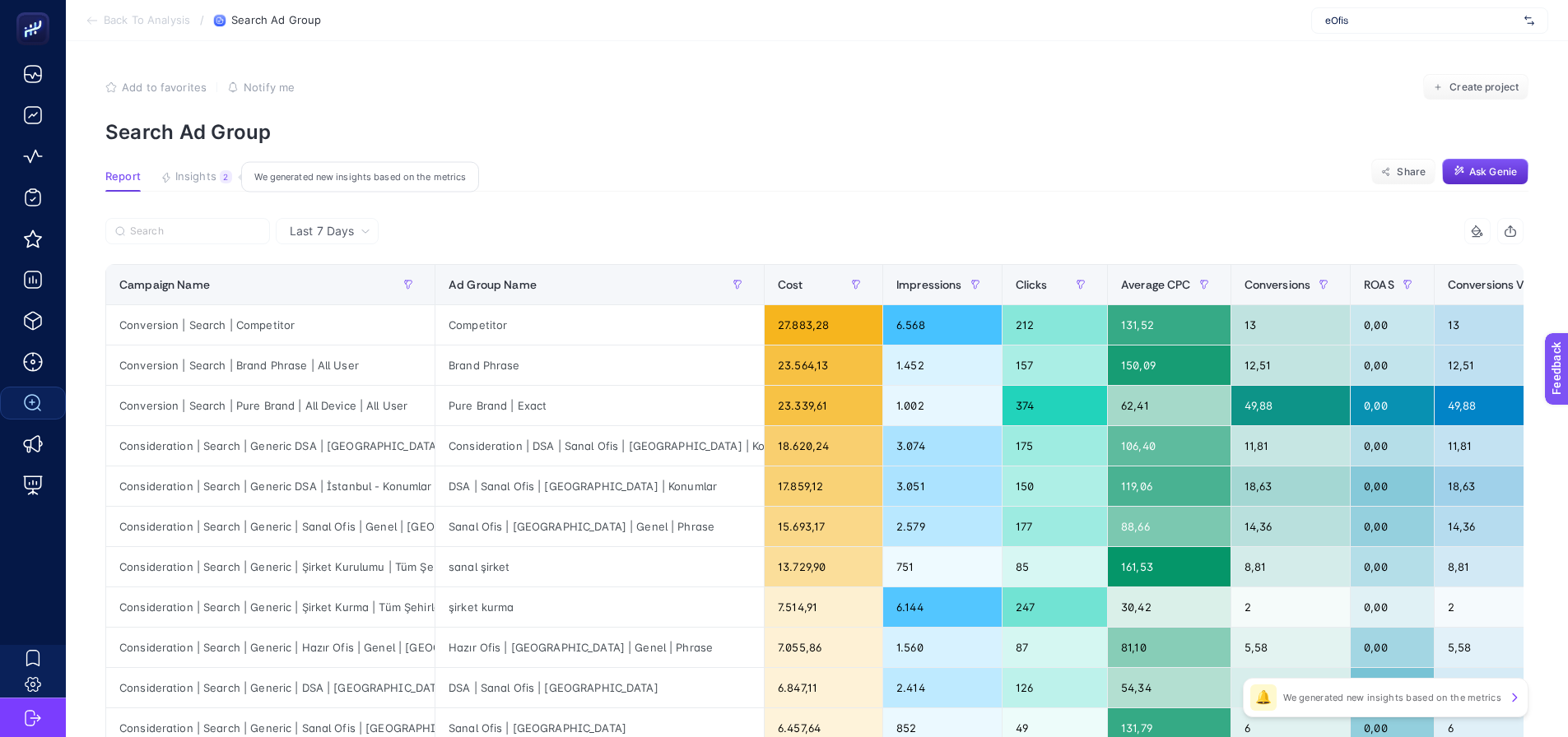
click at [180, 171] on span "Insights" at bounding box center [196, 177] width 41 height 14
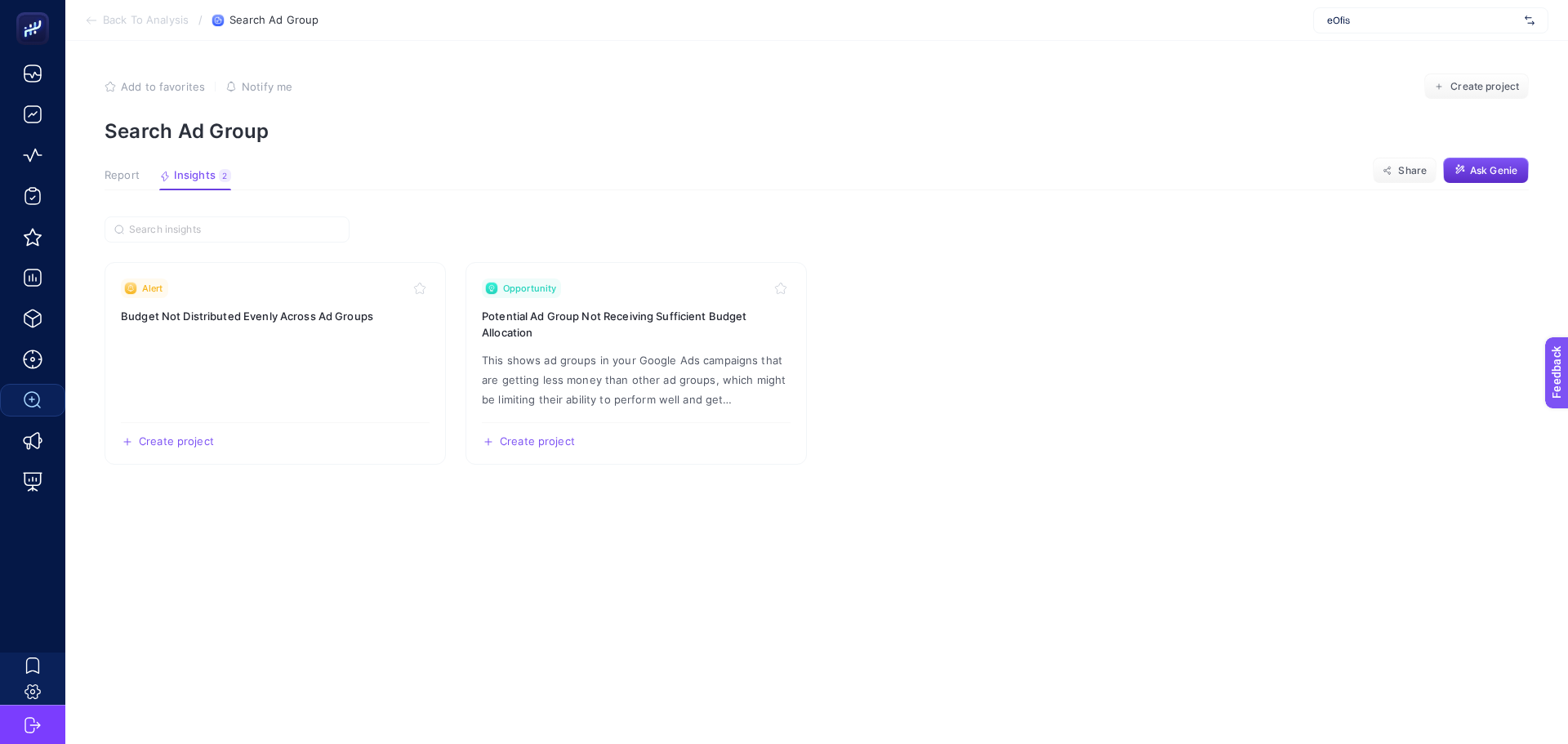
click at [130, 175] on span "Report" at bounding box center [122, 176] width 35 height 13
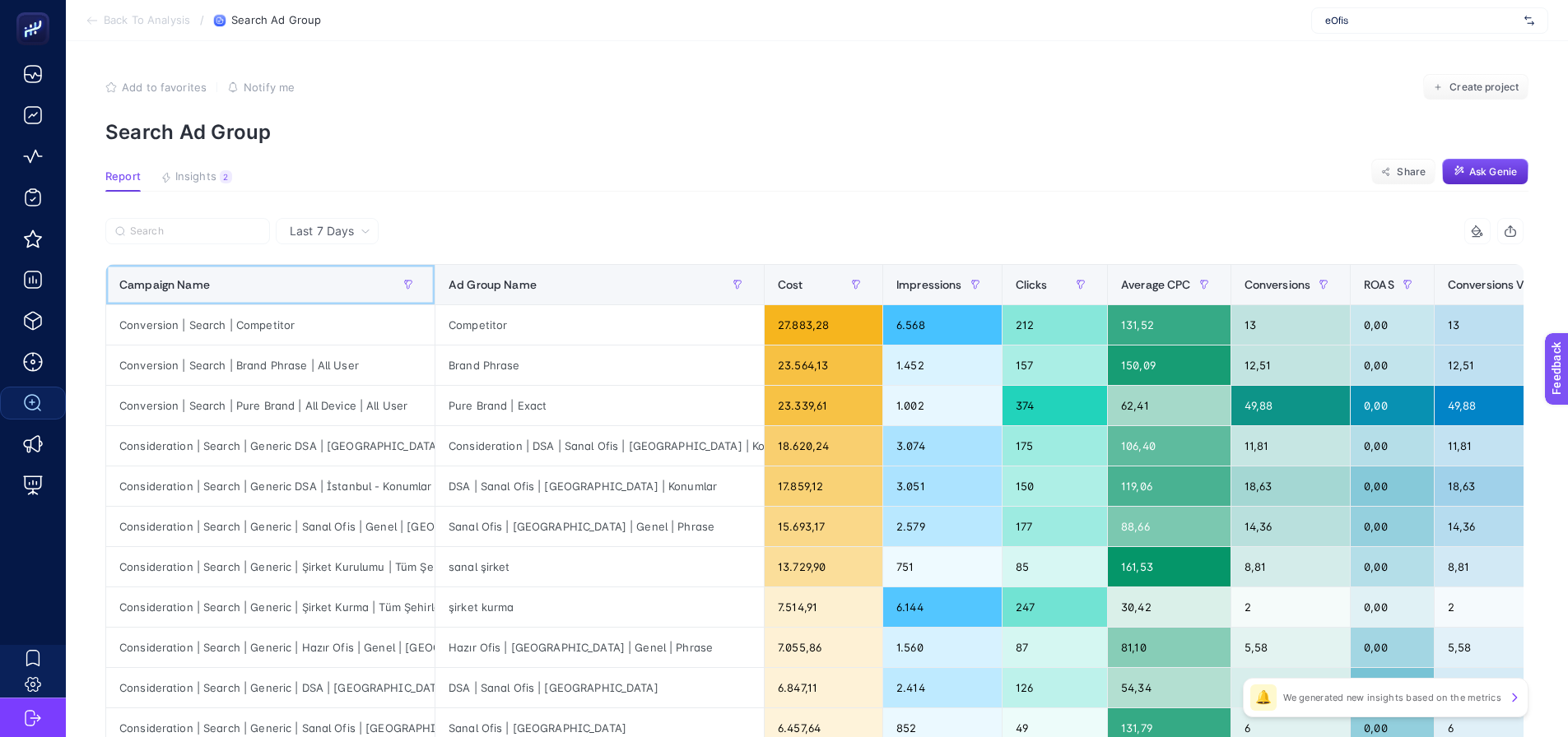
click at [353, 288] on div "Campaign Name" at bounding box center [270, 285] width 302 height 26
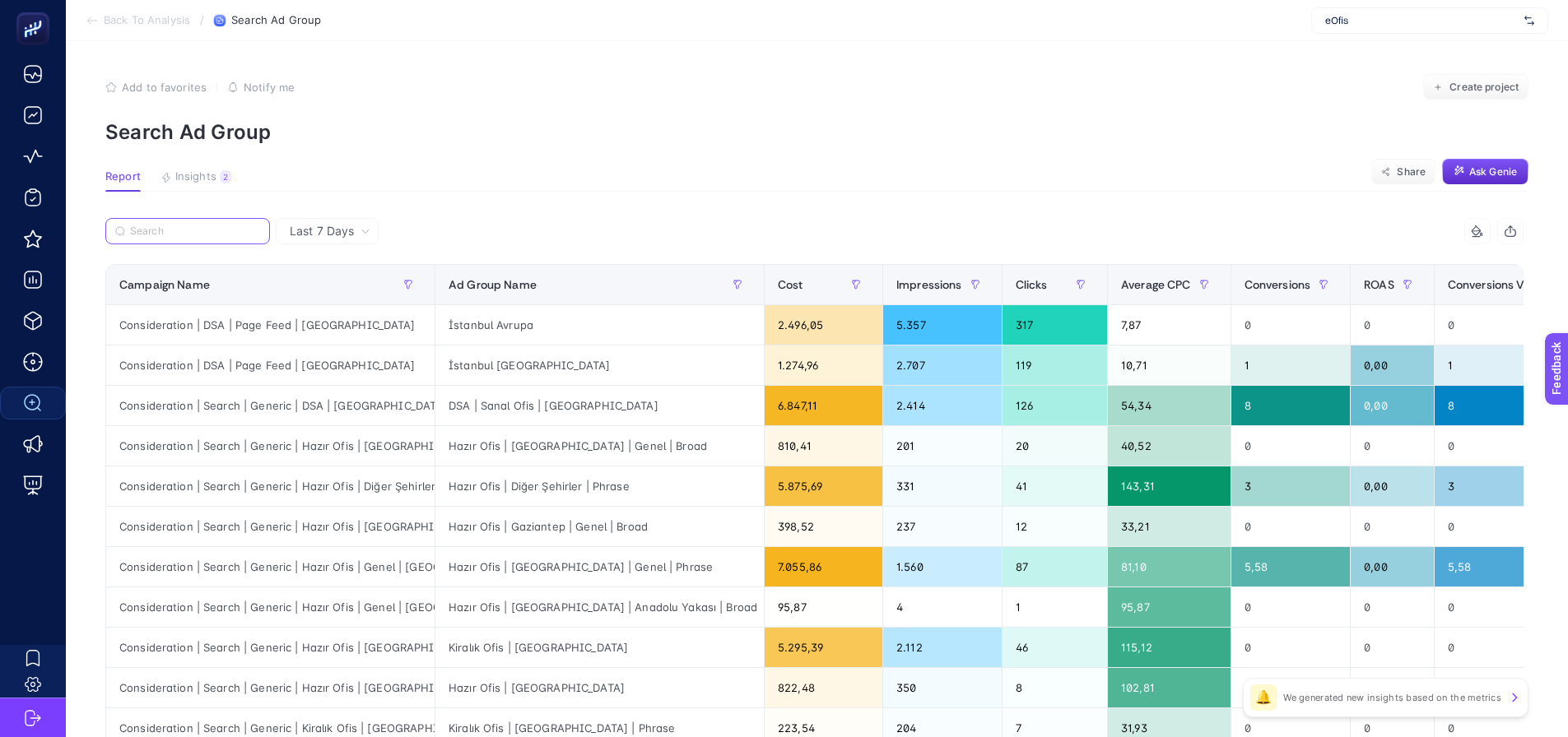
click at [189, 237] on input "Search" at bounding box center [195, 232] width 130 height 13
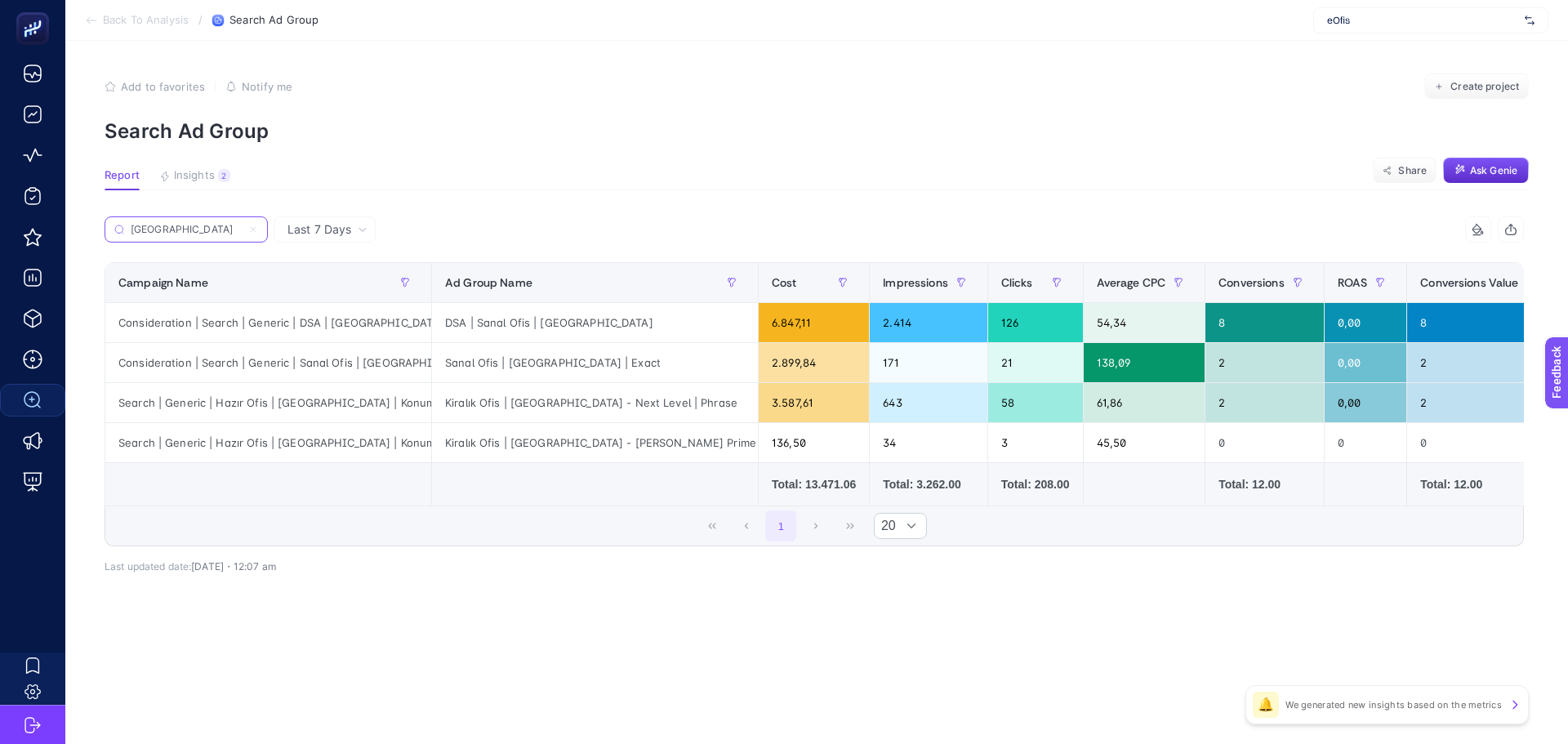
type input "[GEOGRAPHIC_DATA]"
click at [331, 364] on div "Consideration | Search | Generic | Sanal Ofis | [GEOGRAPHIC_DATA]" at bounding box center [268, 362] width 325 height 39
click at [331, 363] on div "Consideration | Search | Generic | Sanal Ofis | [GEOGRAPHIC_DATA]" at bounding box center [268, 362] width 325 height 39
click at [331, 362] on div "Consideration | Search | Generic | Sanal Ofis | [GEOGRAPHIC_DATA]" at bounding box center [268, 362] width 325 height 39
click at [515, 327] on div "DSA | Sanal Ofis | [GEOGRAPHIC_DATA]" at bounding box center [594, 323] width 325 height 39
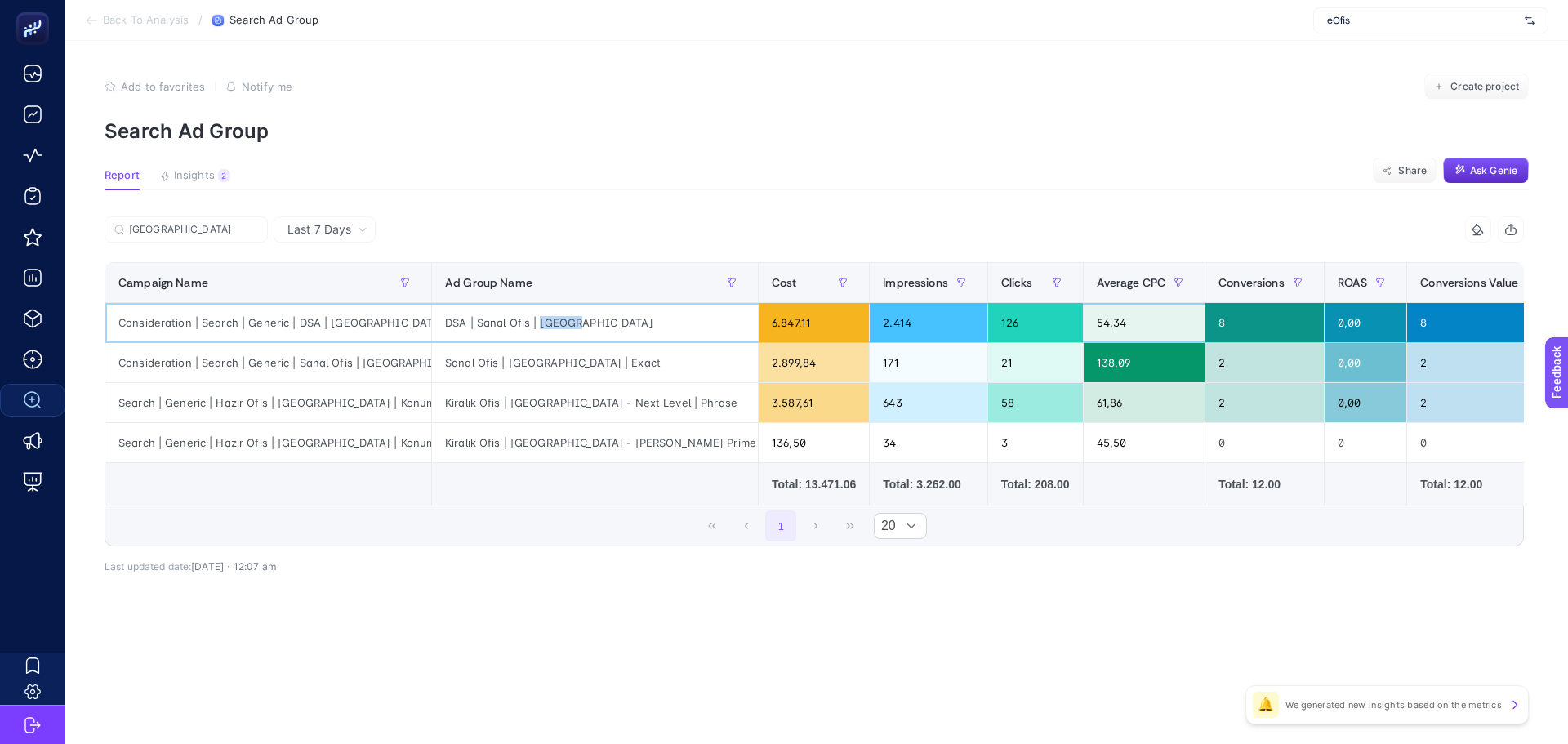
click at [516, 326] on div "DSA | Sanal Ofis | [GEOGRAPHIC_DATA]" at bounding box center [594, 323] width 325 height 39
click at [1084, 327] on div "54,34" at bounding box center [1144, 323] width 122 height 39
click at [1084, 326] on div "54,34" at bounding box center [1144, 323] width 122 height 39
click at [1084, 368] on div "138,09" at bounding box center [1144, 362] width 122 height 39
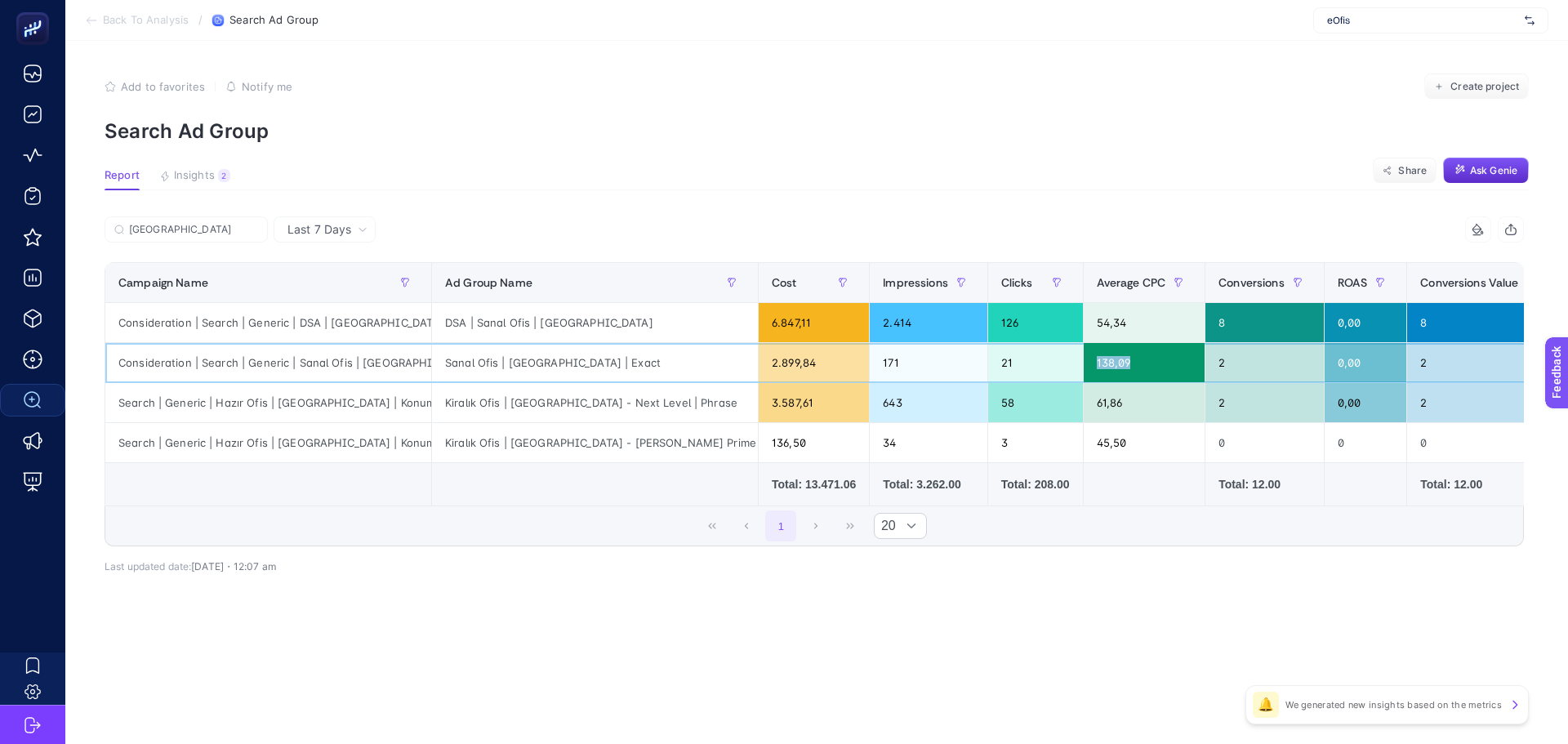
click at [1084, 368] on div "138,09" at bounding box center [1144, 362] width 122 height 39
click at [490, 359] on div "Sanal Ofis | [GEOGRAPHIC_DATA] | Exact" at bounding box center [594, 362] width 325 height 39
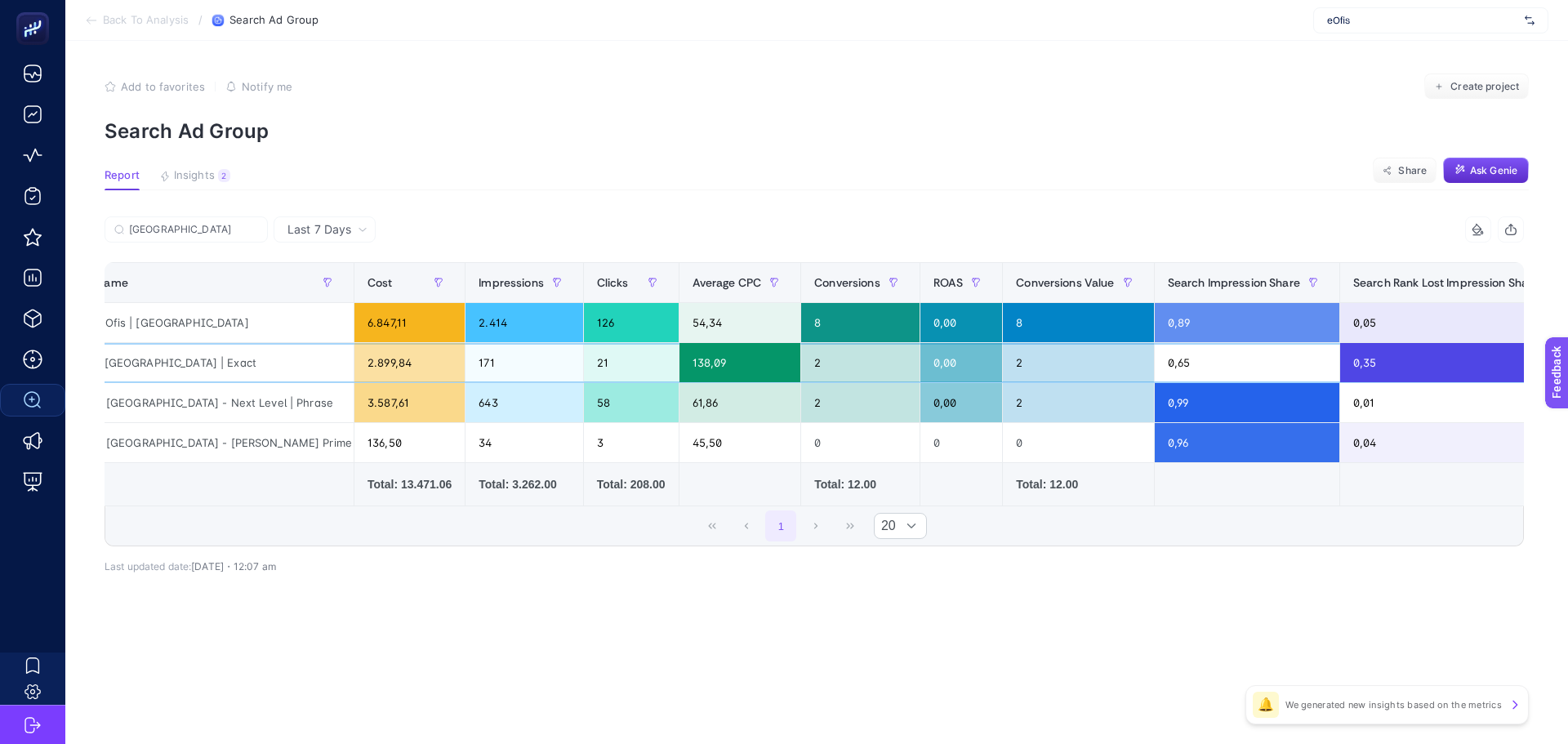
drag, startPoint x: 1363, startPoint y: 354, endPoint x: 1392, endPoint y: 352, distance: 29.1
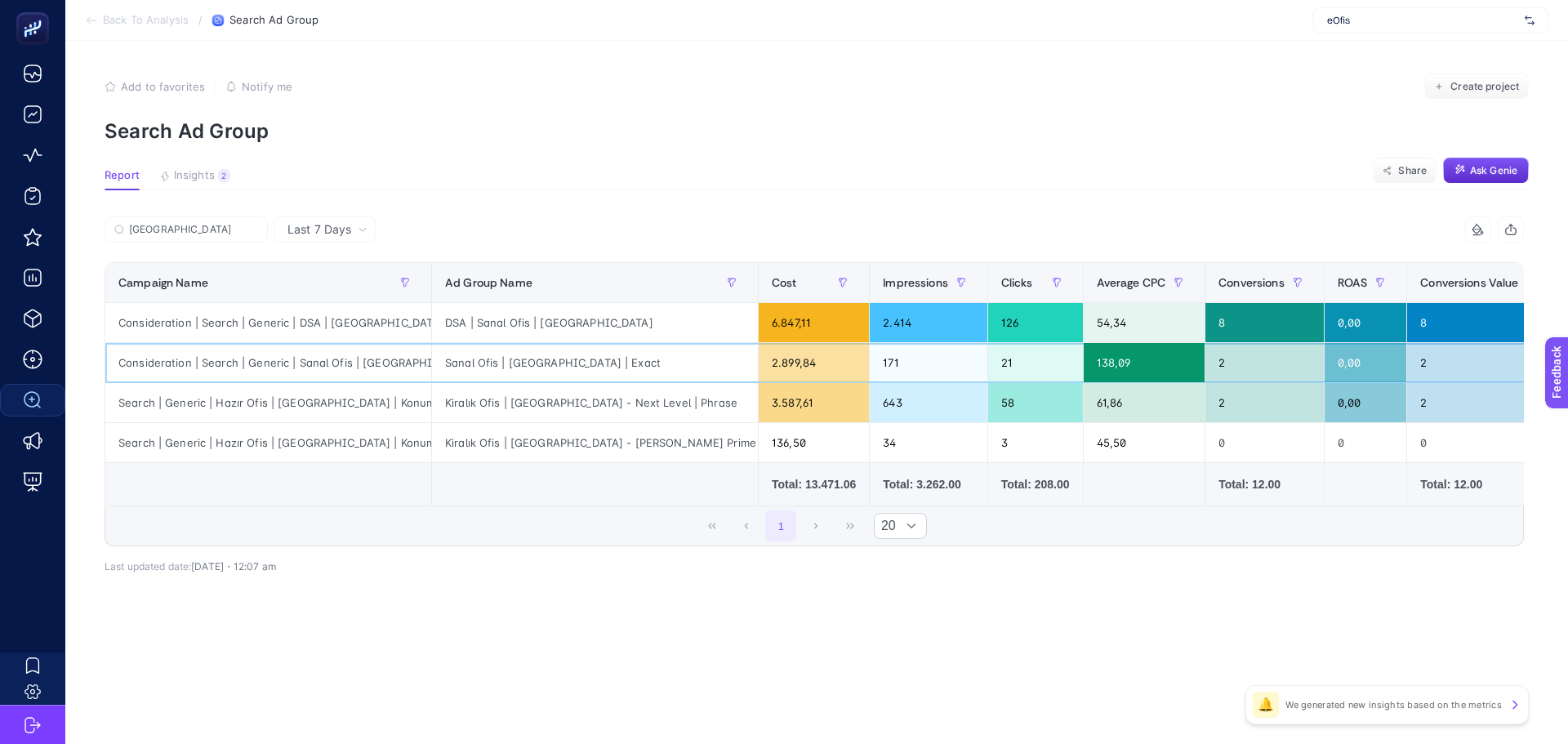
drag, startPoint x: 1253, startPoint y: 388, endPoint x: 1032, endPoint y: 396, distance: 221.1
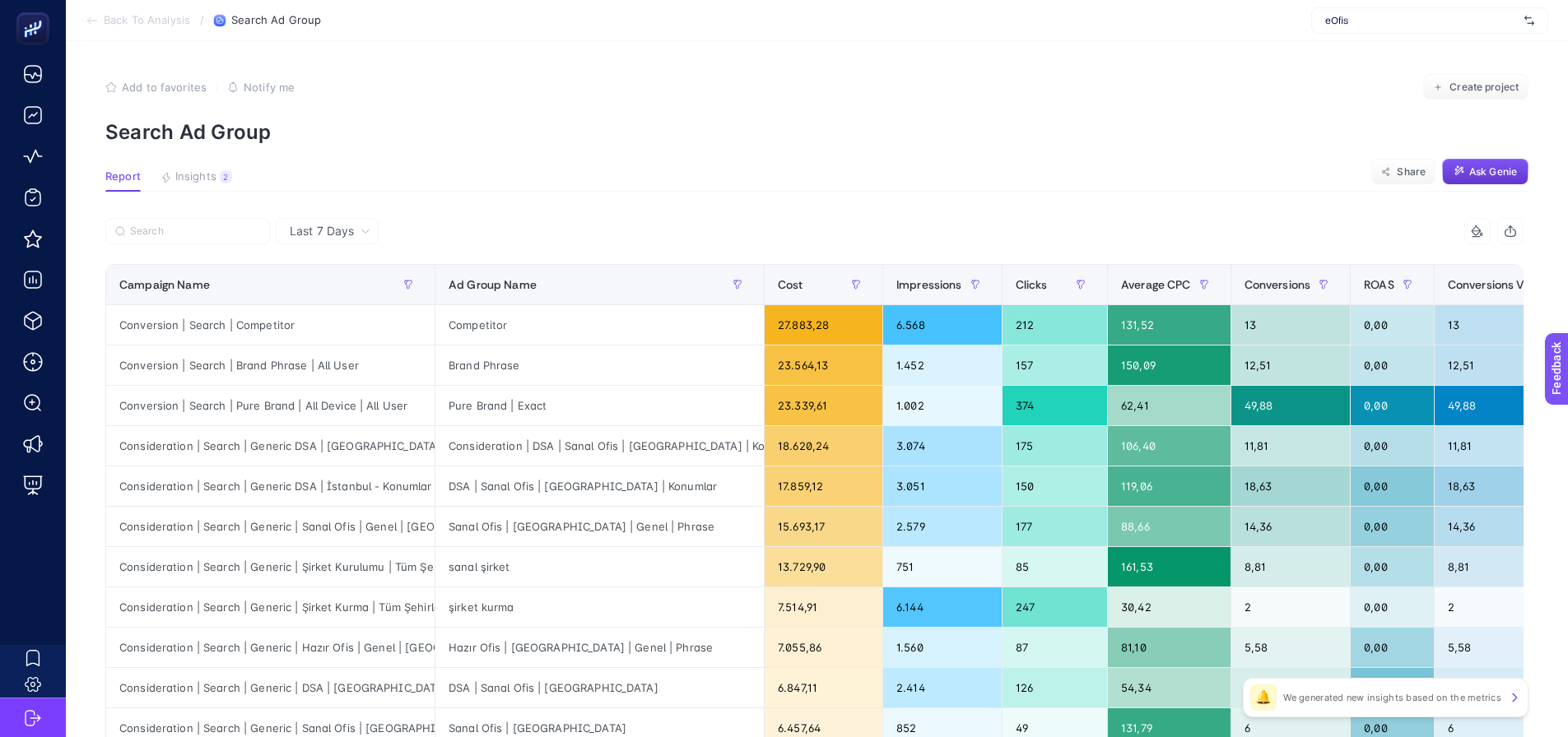
click at [1482, 177] on span "Ask Genie" at bounding box center [1493, 172] width 47 height 14
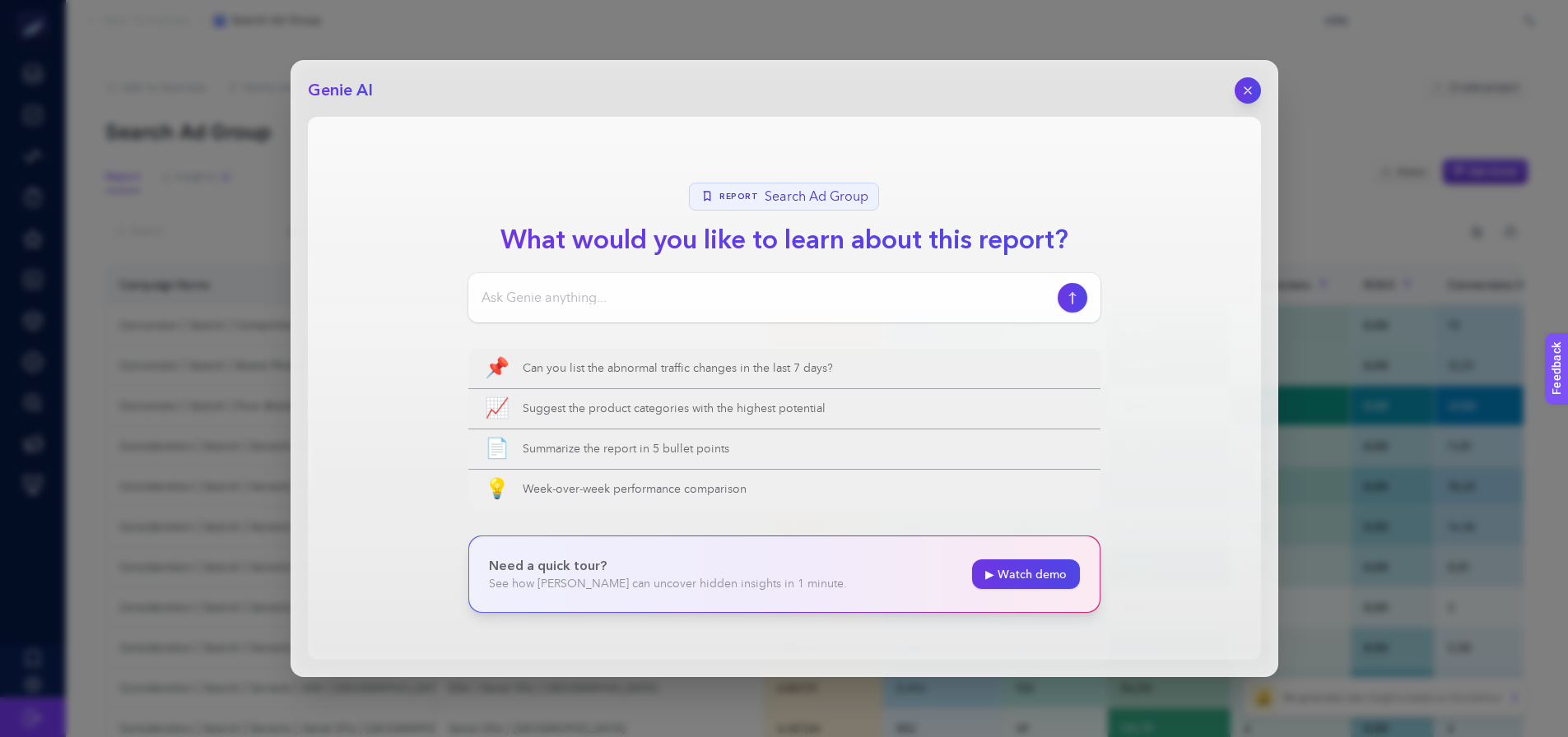
click at [695, 306] on input at bounding box center [766, 298] width 569 height 19
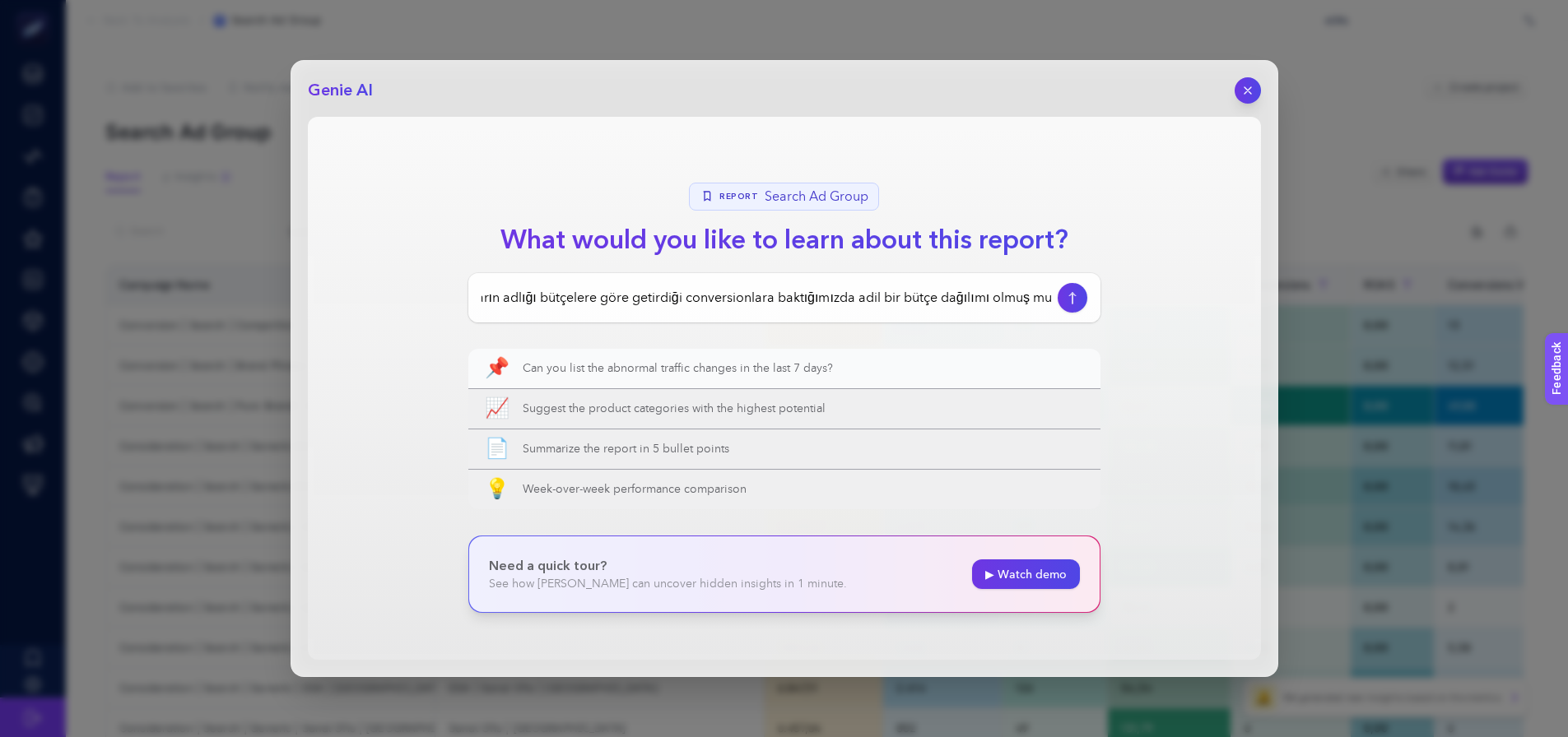
type input "ad gruopların adlığı bütçelere göre getirdiği conversionlara baktığımızda adil …"
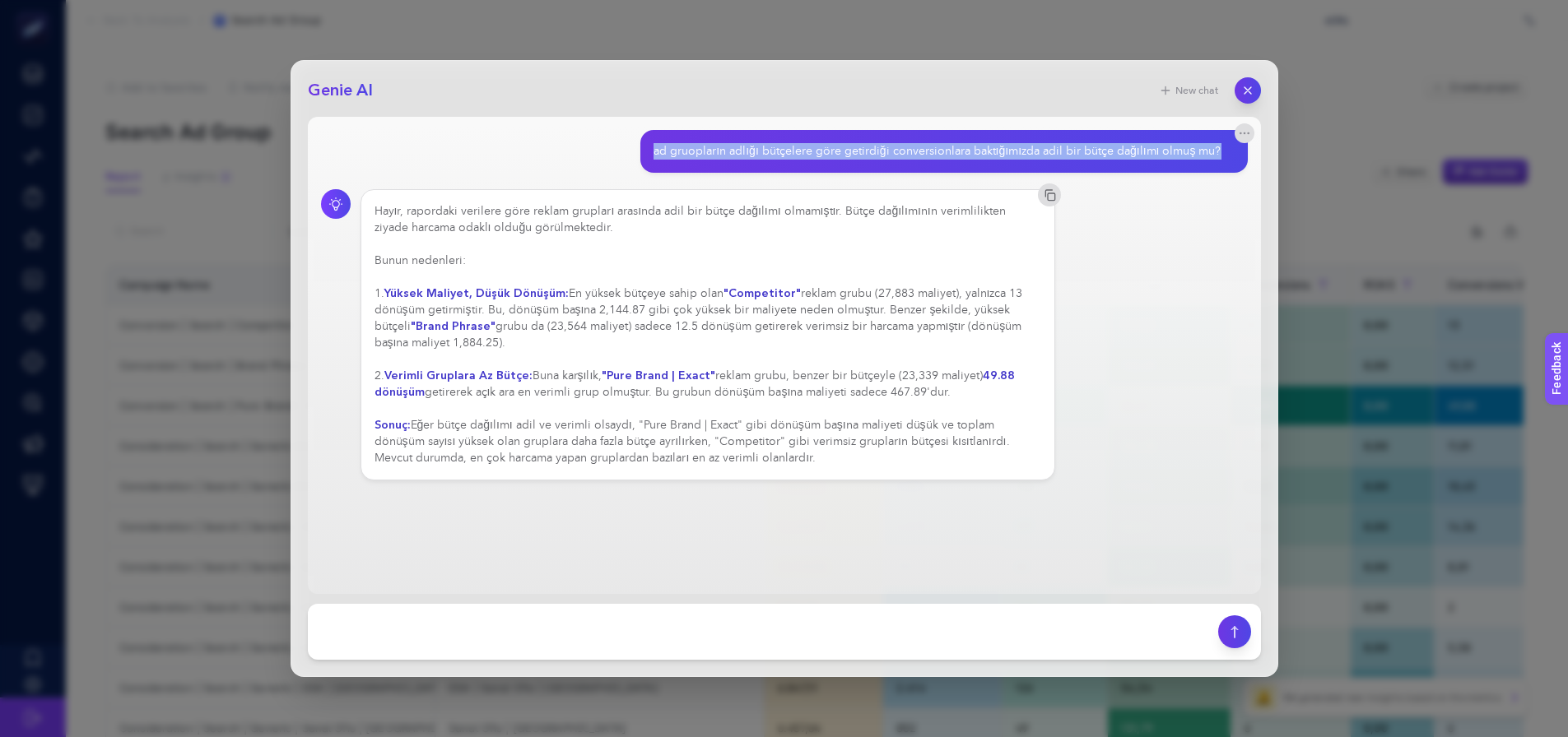
drag, startPoint x: 659, startPoint y: 153, endPoint x: 1225, endPoint y: 148, distance: 566.0
click at [1225, 148] on div "ad gruopların adlığı bütçelere göre getirdiği conversionlara baktığımızda adil …" at bounding box center [944, 151] width 607 height 42
copy div "ad gruopların adlığı bütçelere göre getirdiği conversionlara baktığımızda adil …"
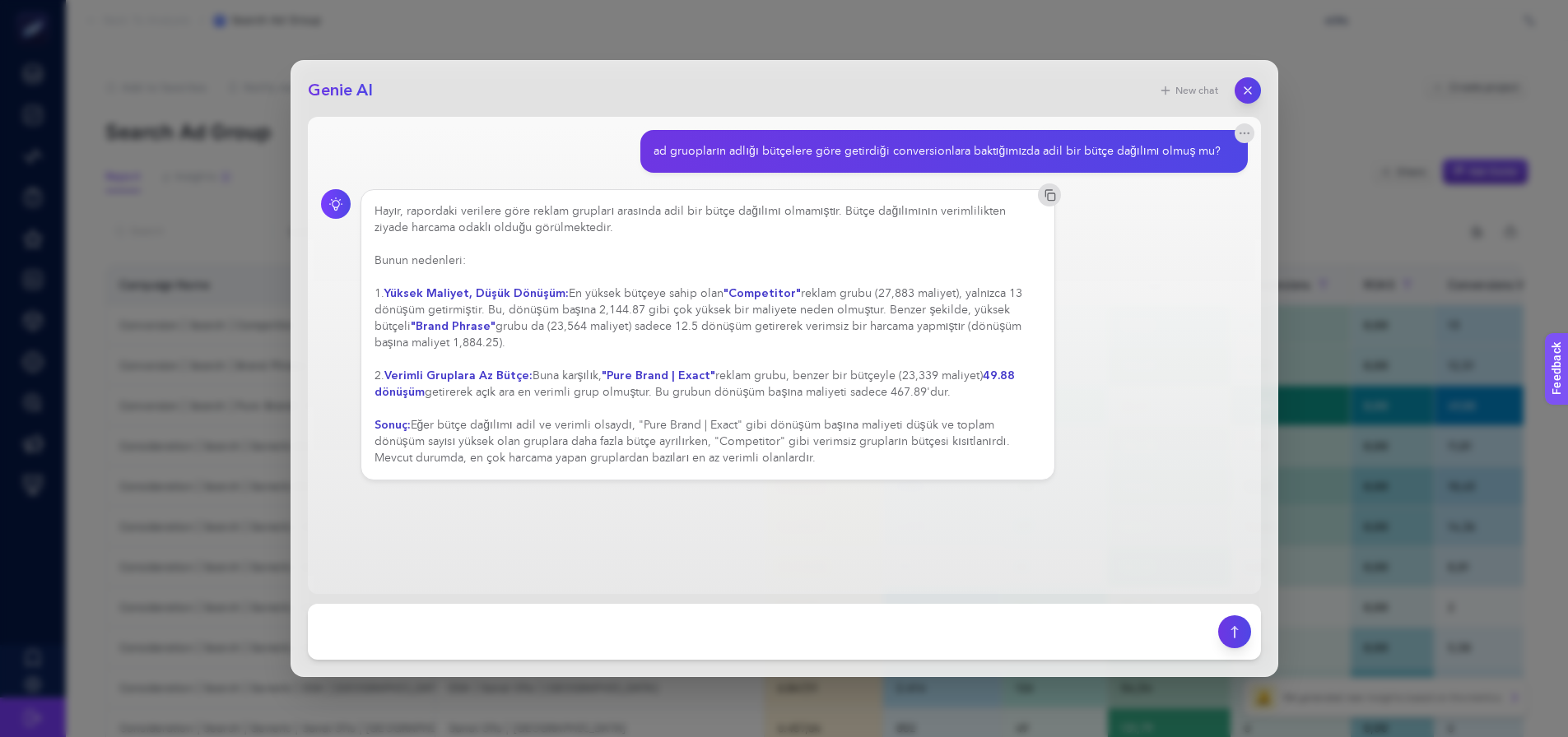
click at [1165, 373] on div "Hayır, rapordaki verilere göre reklam grupları arasında adil bir bütçe dağılımı…" at bounding box center [784, 335] width 927 height 291
click at [1099, 315] on div "Hayır, rapordaki verilere göre reklam grupları arasında adil bir bütçe dağılımı…" at bounding box center [784, 335] width 927 height 291
drag, startPoint x: 374, startPoint y: 423, endPoint x: 825, endPoint y: 465, distance: 453.0
click at [825, 465] on div "Hayır, rapordaki verilere göre reklam grupları arasında adil bir bütçe dağılımı…" at bounding box center [708, 335] width 668 height 263
click at [826, 464] on div "Hayır, rapordaki verilere göre reklam grupları arasında adil bir bütçe dağılımı…" at bounding box center [708, 335] width 668 height 263
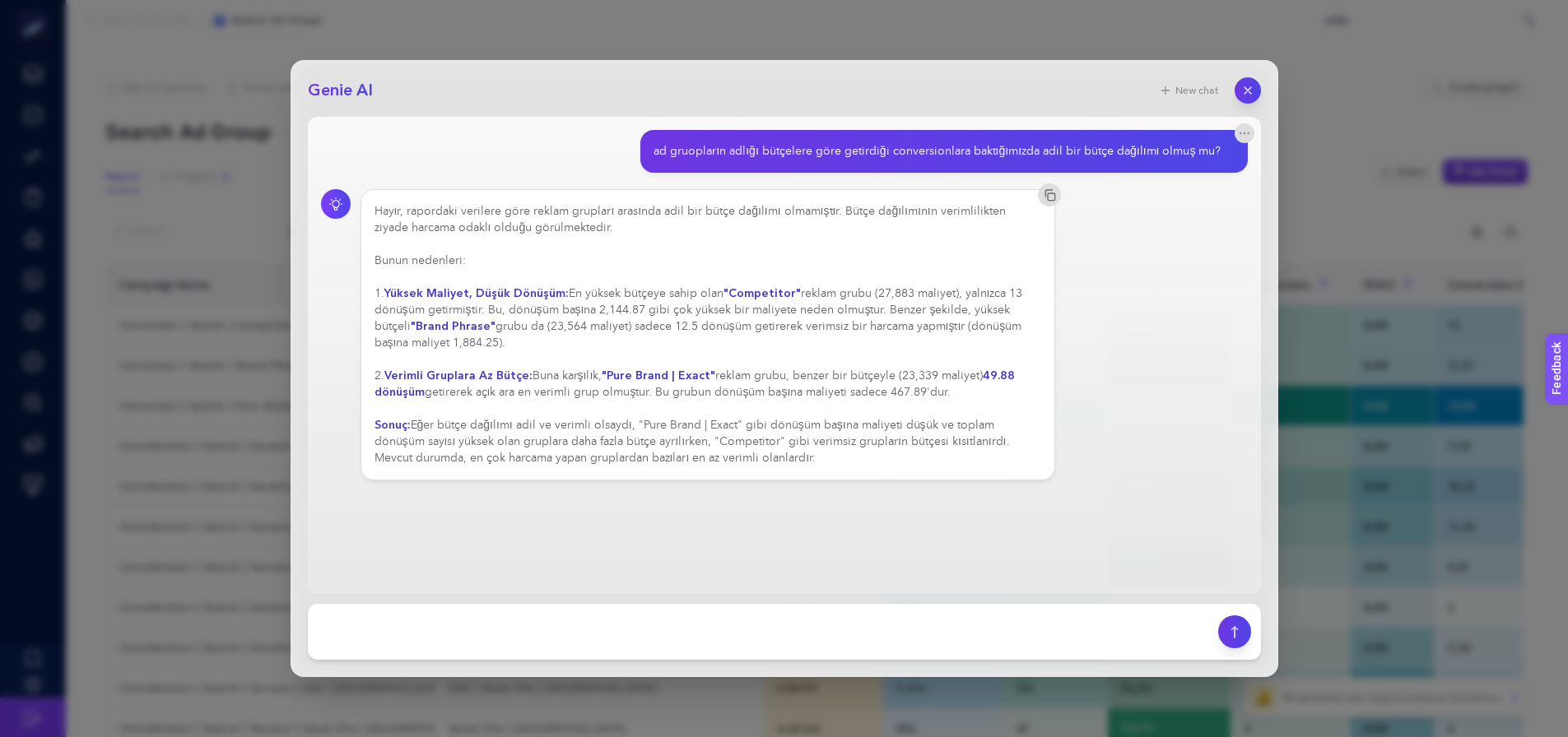
click at [822, 464] on div "Hayır, rapordaki verilere göre reklam grupları arasında adil bir bütçe dağılımı…" at bounding box center [708, 335] width 668 height 263
click at [816, 485] on main "ad gruopların adlığı bütçelere göre getirdiği conversionlara baktığımızda adil …" at bounding box center [784, 355] width 953 height 478
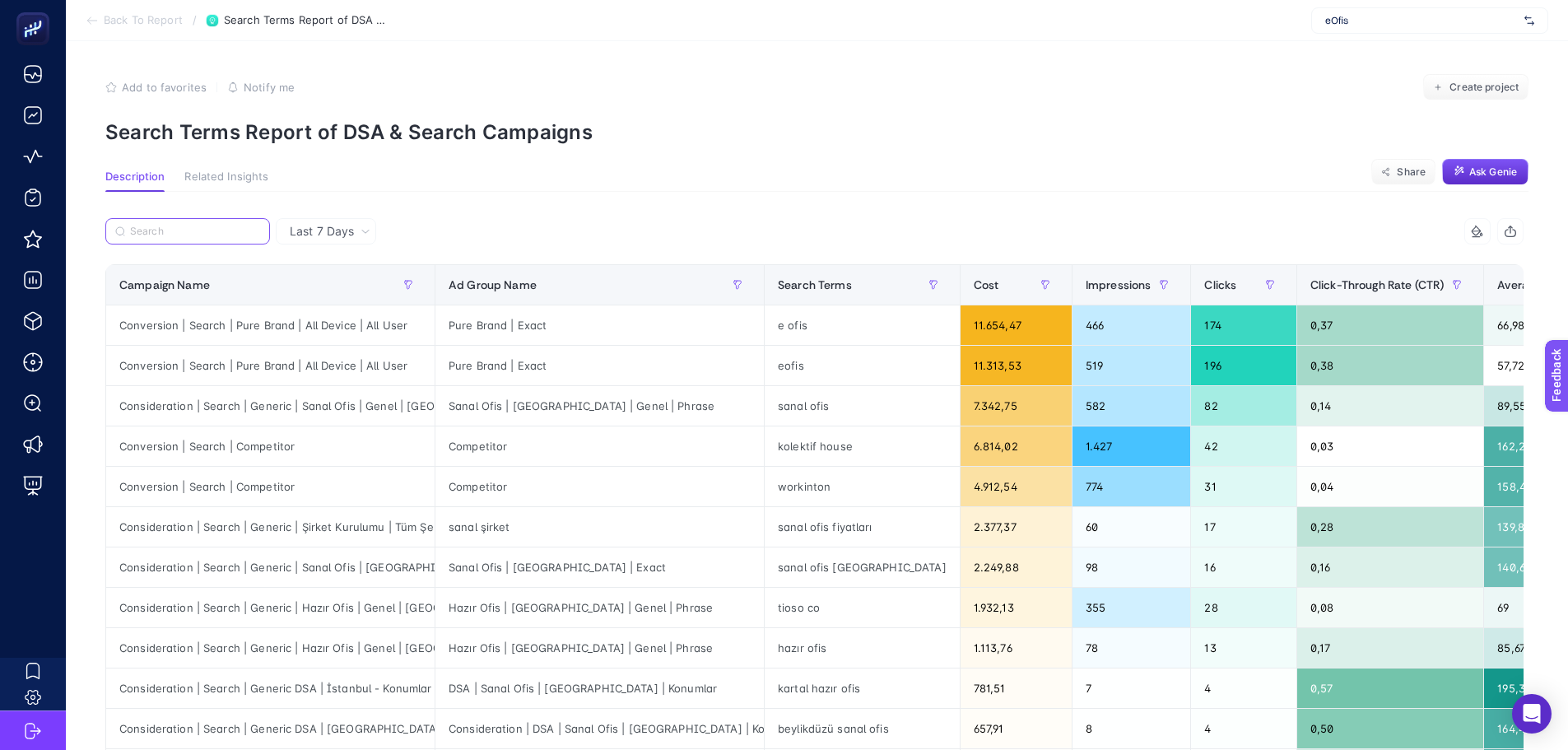
click at [207, 226] on input "Search" at bounding box center [195, 232] width 130 height 13
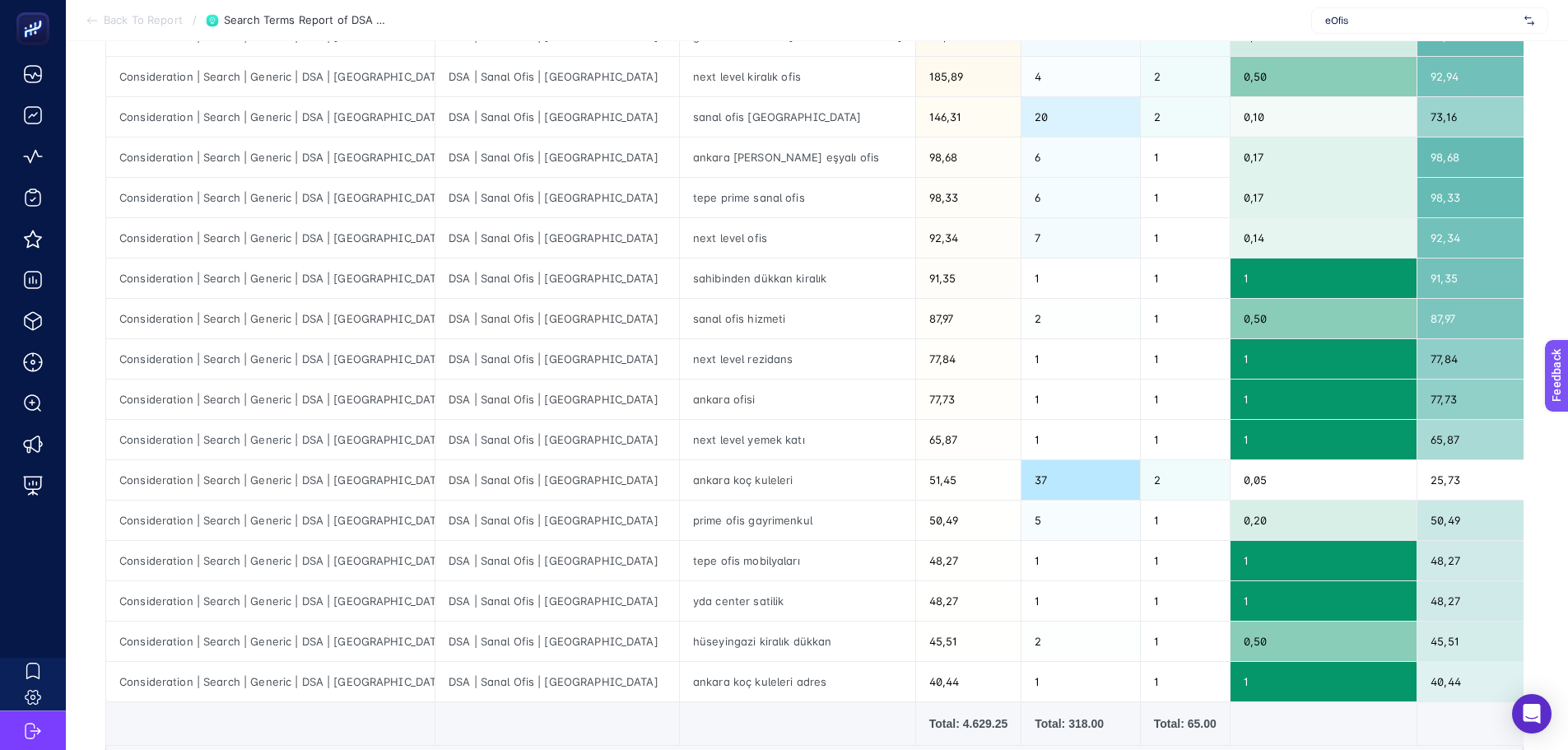
scroll to position [412, 0]
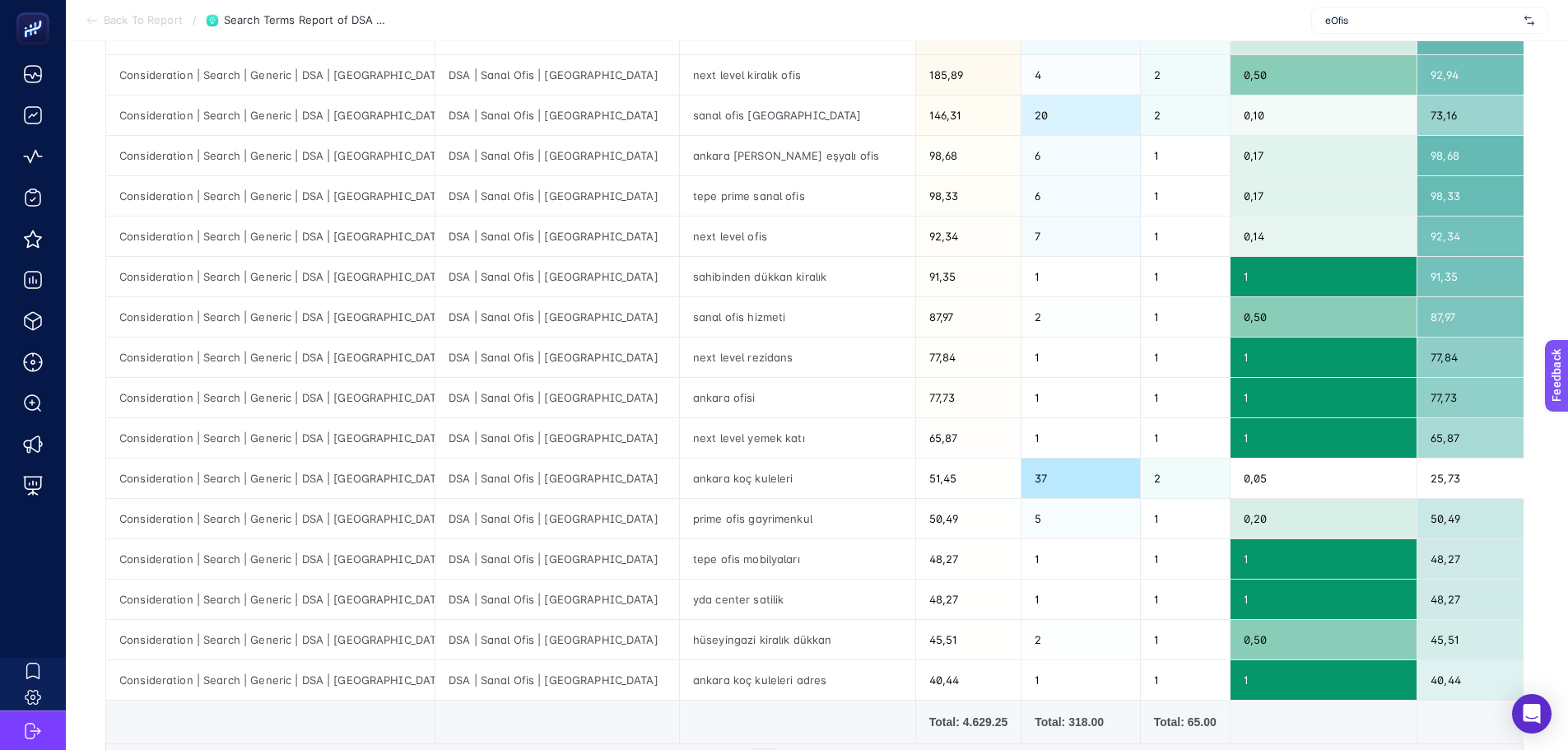
type input "ankara"
click at [680, 566] on div "tepe ofis mobilyaları" at bounding box center [798, 559] width 235 height 40
click at [680, 475] on div "ankara koç kuleleri" at bounding box center [798, 478] width 235 height 40
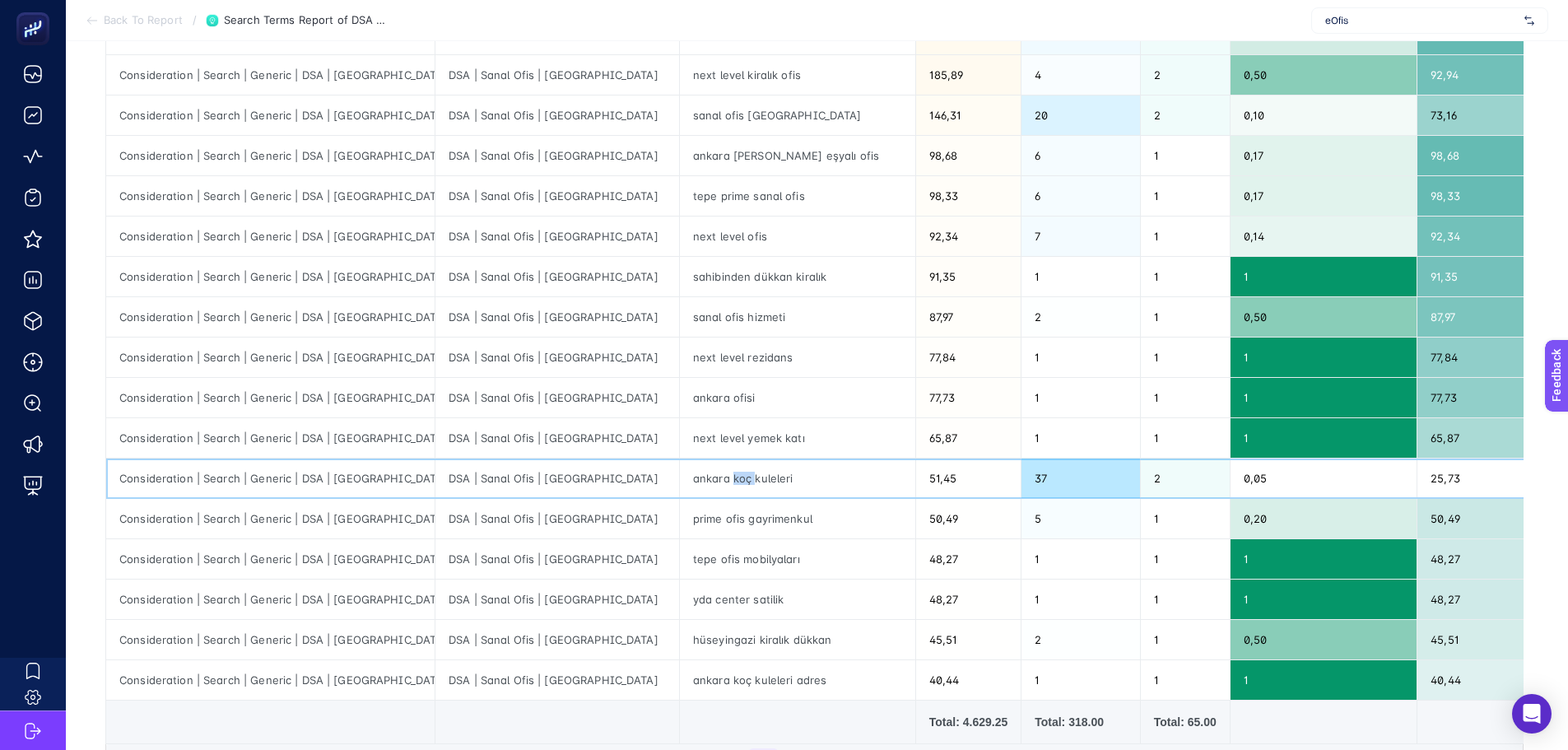
click at [680, 475] on div "ankara koç kuleleri" at bounding box center [798, 478] width 235 height 40
click at [680, 555] on div "tepe ofis mobilyaları" at bounding box center [798, 559] width 235 height 40
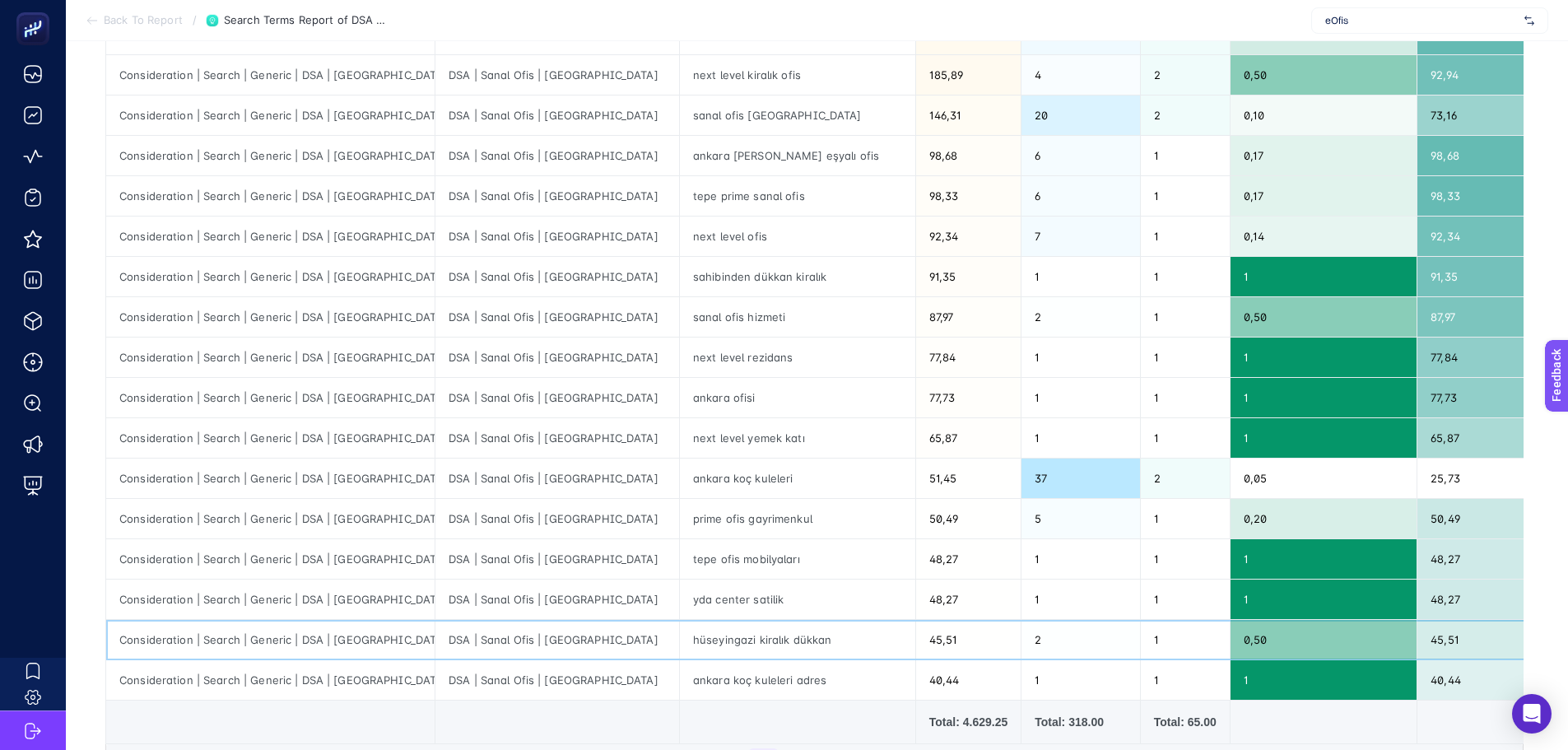
click at [680, 645] on div "hüseyingazi kiralık dükkan" at bounding box center [798, 639] width 235 height 40
click at [474, 623] on div "DSA | Sanal Ofis | Ankara" at bounding box center [557, 639] width 244 height 40
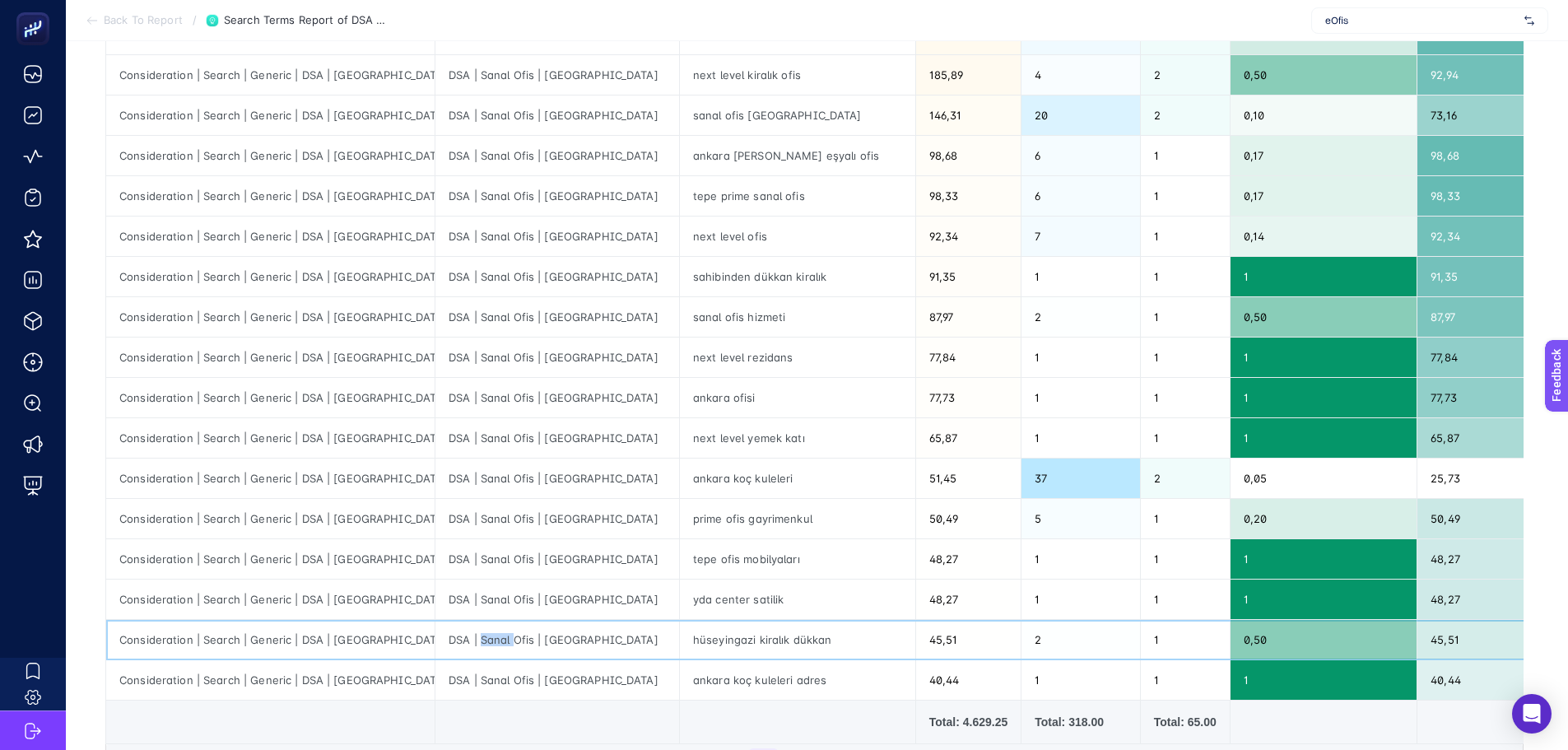
click at [471, 641] on div "DSA | Sanal Ofis | Ankara" at bounding box center [557, 639] width 244 height 40
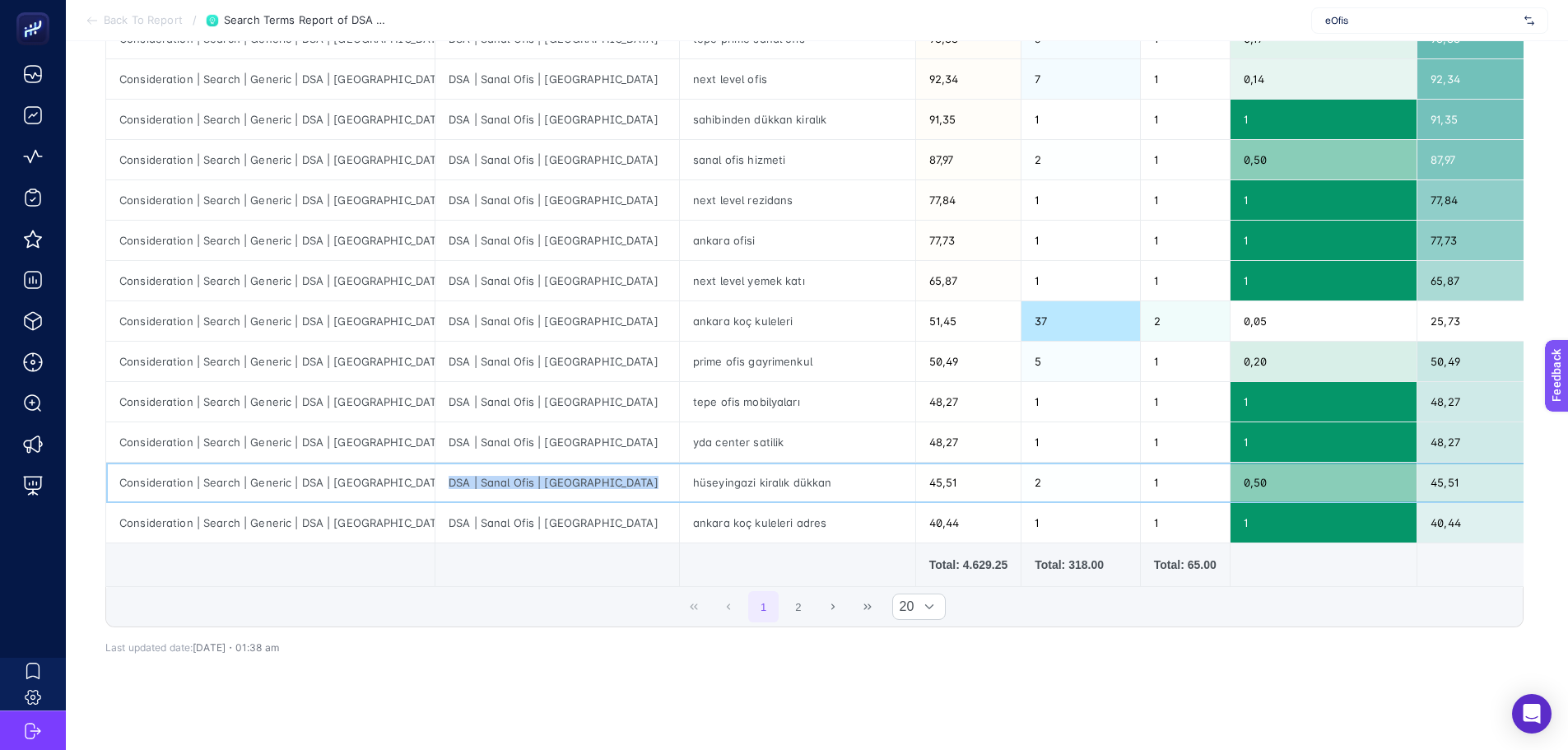
scroll to position [576, 0]
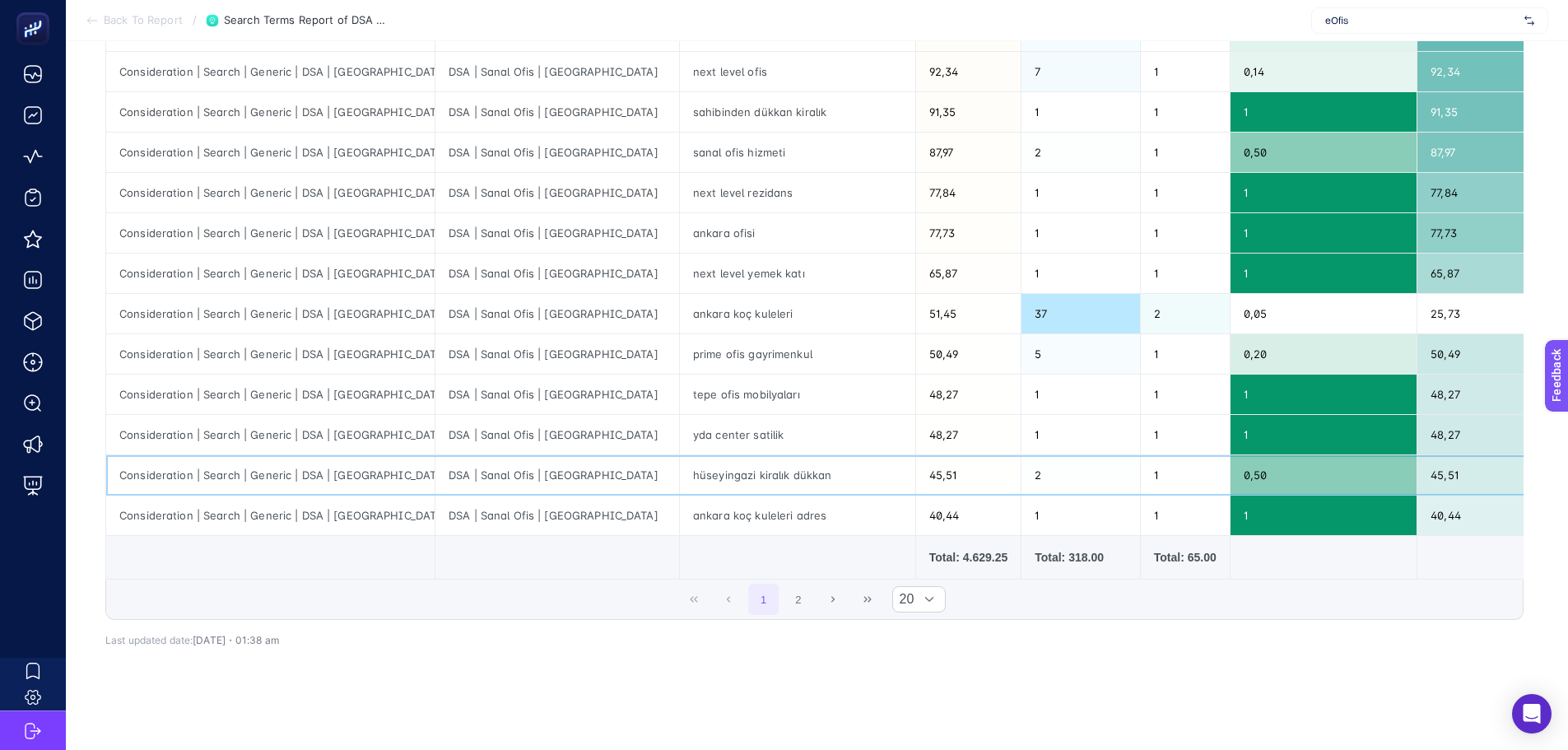
click at [731, 478] on div "hüseyingazi kiralık dükkan" at bounding box center [798, 475] width 235 height 40
click at [710, 475] on div "hüseyingazi kiralık dükkan" at bounding box center [798, 475] width 235 height 40
click at [710, 474] on div "hüseyingazi kiralık dükkan" at bounding box center [798, 475] width 235 height 40
click at [711, 474] on div "hüseyingazi kiralık dükkan" at bounding box center [798, 475] width 235 height 40
copy tr "hüseyingazi kiralık dükkan"
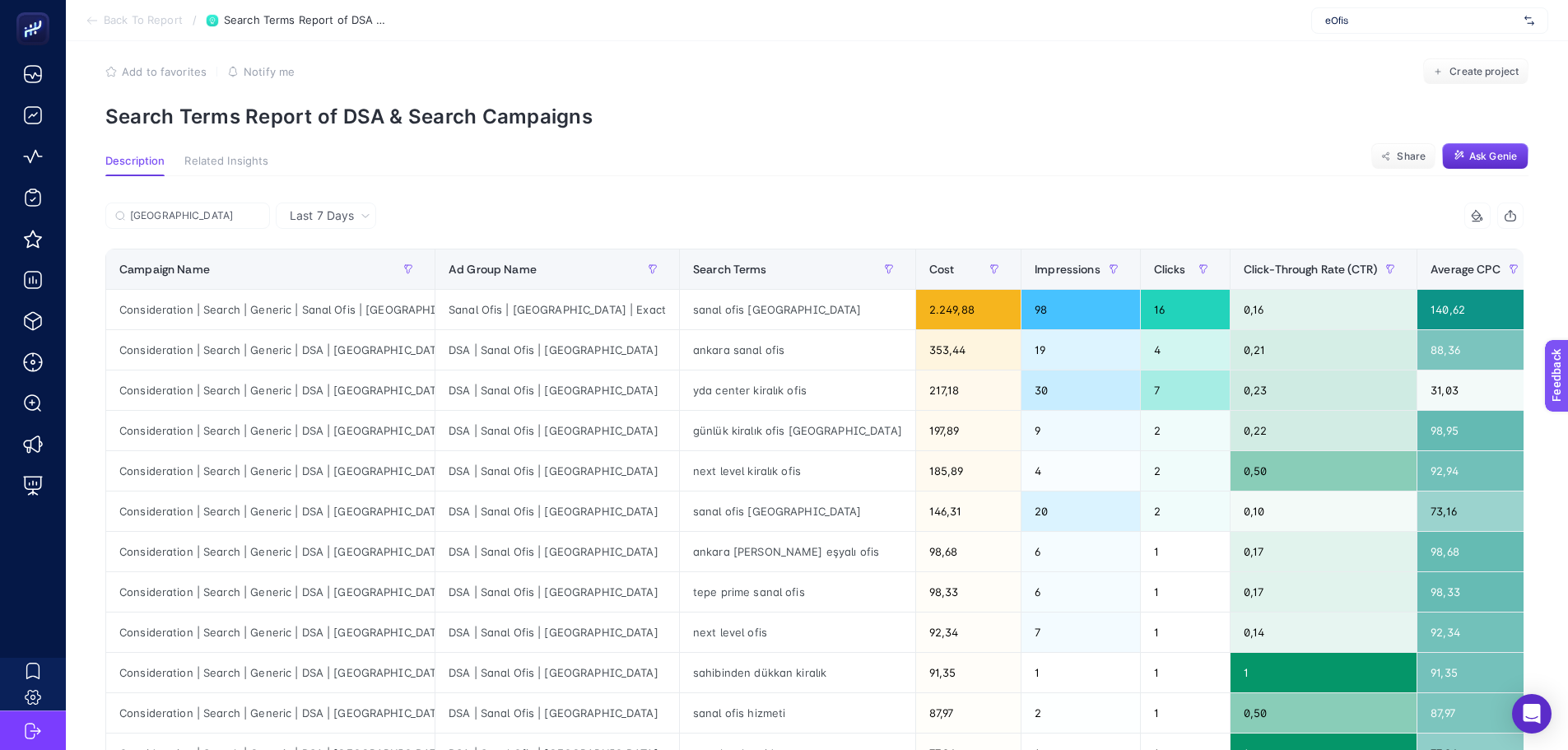
scroll to position [0, 0]
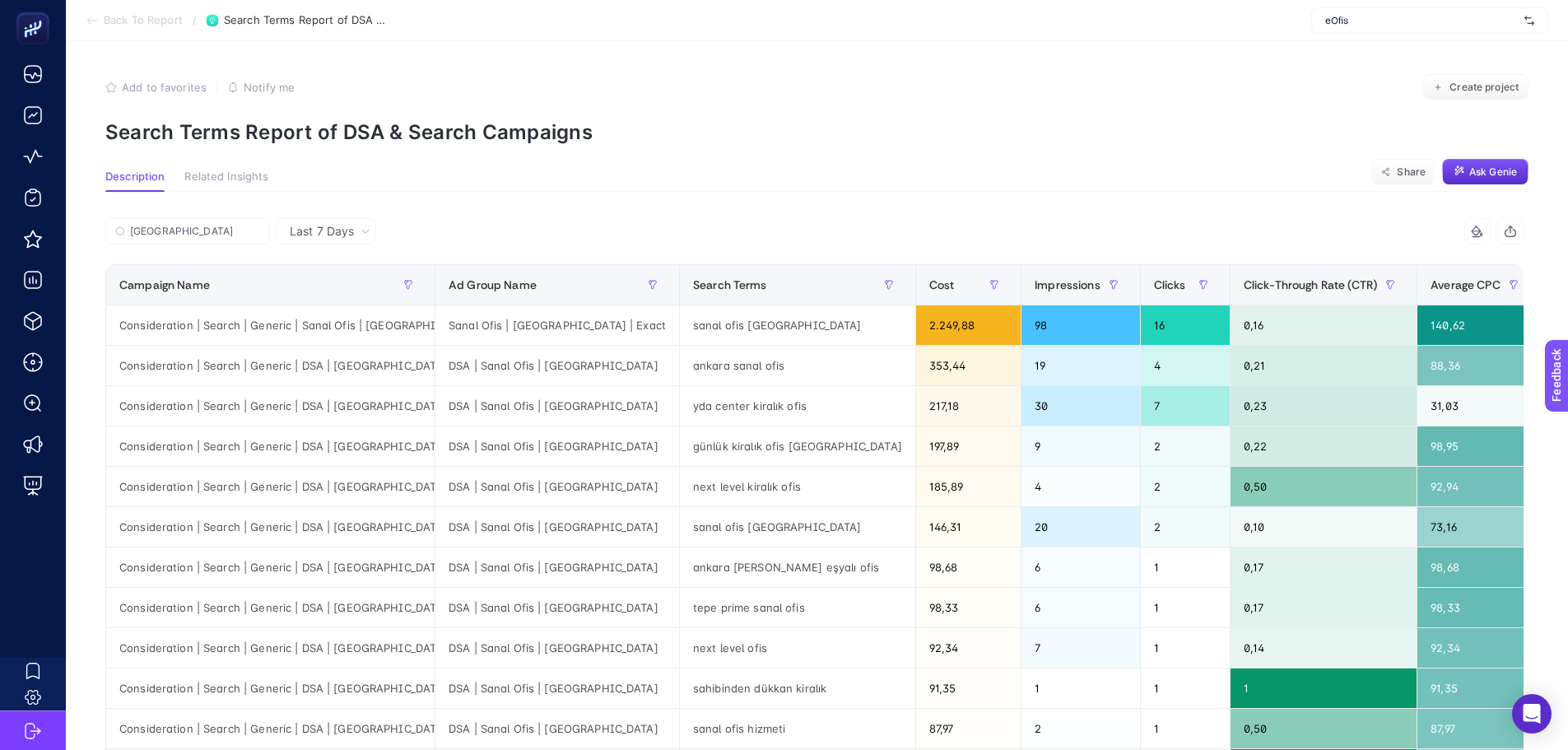
click at [569, 6] on section "Back To Report / Search Terms Report of DSA & Search Campaigns eOfis" at bounding box center [816, 20] width 1502 height 42
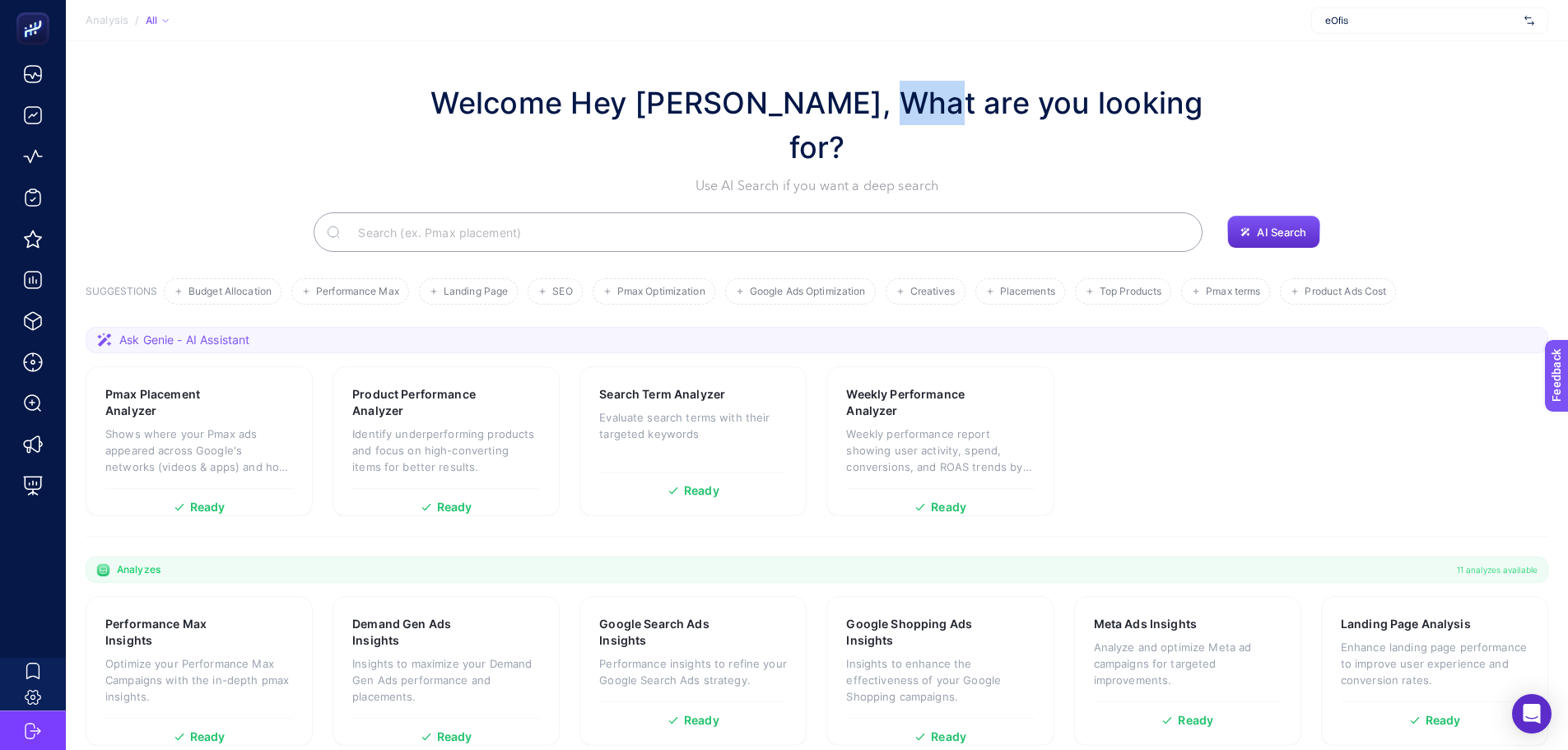
drag, startPoint x: 885, startPoint y: 103, endPoint x: 926, endPoint y: 101, distance: 41.0
click at [926, 101] on h1 "Welcome Hey [PERSON_NAME], What are you looking for?" at bounding box center [817, 125] width 807 height 89
click at [447, 209] on input "Search" at bounding box center [766, 233] width 844 height 46
click at [437, 126] on div "Welcome Hey Booster, What are you looking for? Use AI Search if you want a deep…" at bounding box center [817, 138] width 1463 height 115
click at [814, 367] on section "Pmax Placement Analyzer Shows where your Pmax ads appeared across Google's netw…" at bounding box center [817, 441] width 1463 height 150
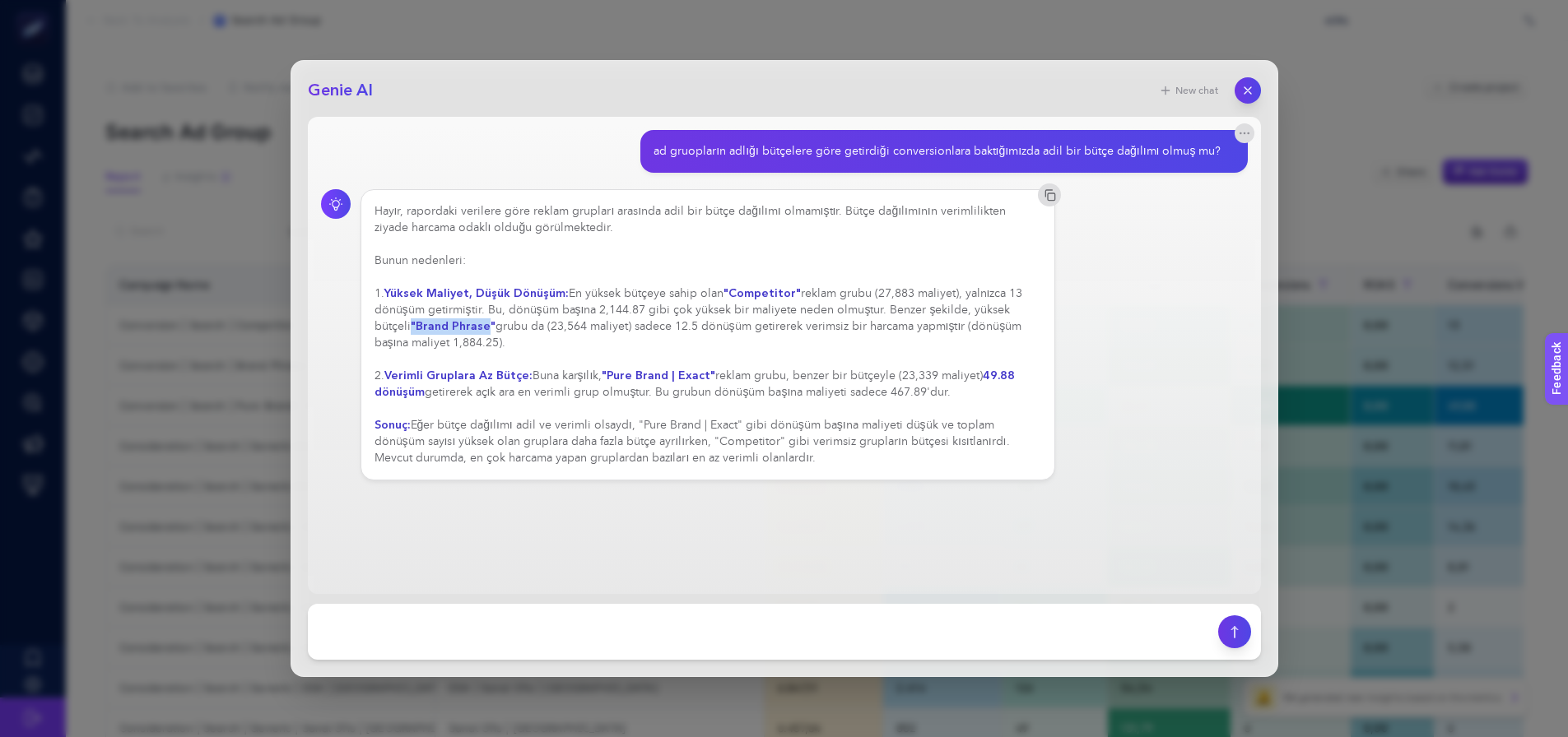
drag, startPoint x: 447, startPoint y: 326, endPoint x: 374, endPoint y: 323, distance: 73.1
click at [411, 323] on strong ""Brand Phrase"" at bounding box center [454, 326] width 85 height 15
click at [480, 344] on div "Hayır, rapordaki verilere göre reklam grupları arasında adil bir bütçe dağılımı…" at bounding box center [708, 335] width 668 height 263
drag, startPoint x: 656, startPoint y: 374, endPoint x: 675, endPoint y: 381, distance: 20.2
click at [675, 381] on strong ""Pure Brand | Exact"" at bounding box center [659, 375] width 114 height 15
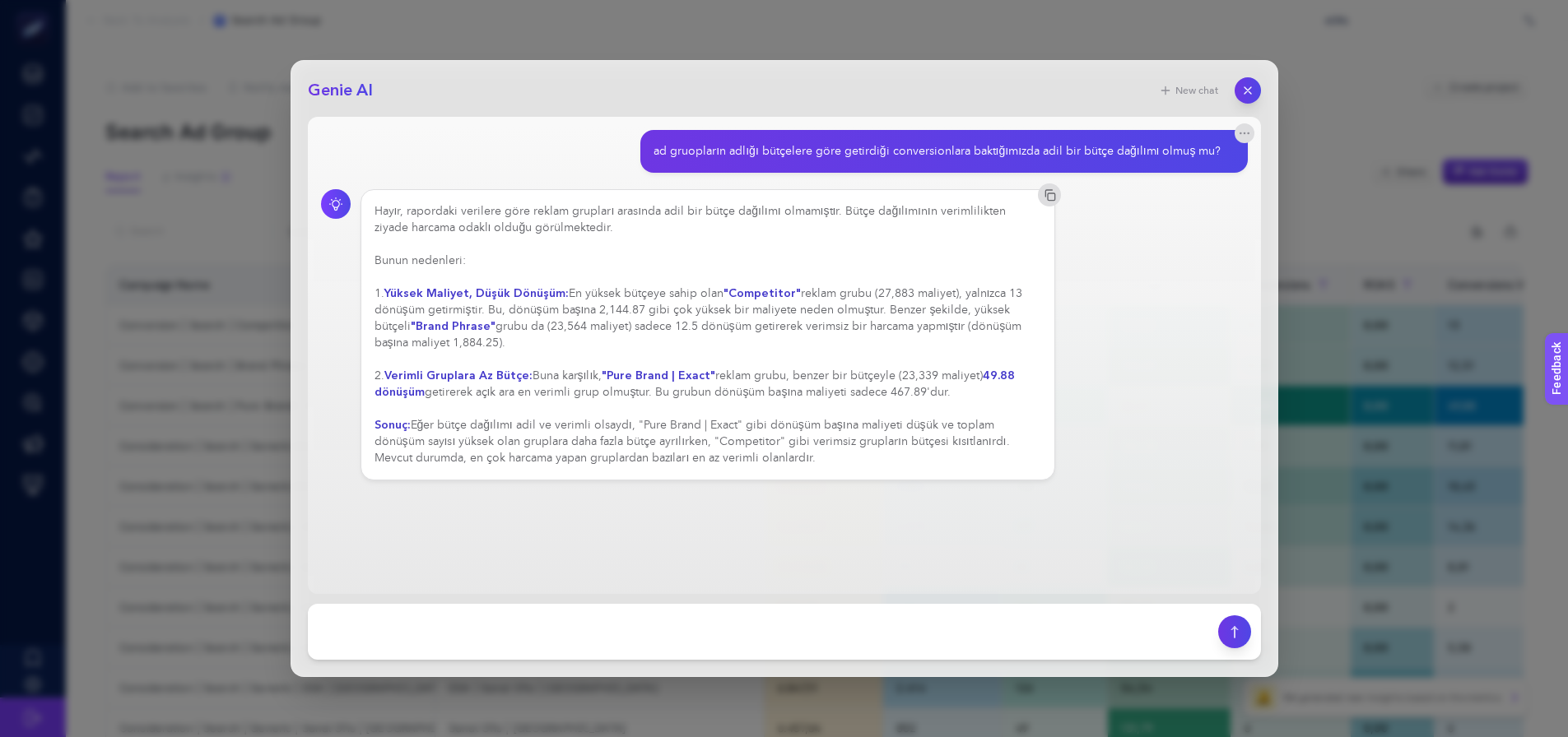
click at [685, 396] on div "Hayır, rapordaki verilere göre reklam grupları arasında adil bir bütçe dağılımı…" at bounding box center [708, 335] width 668 height 263
click at [720, 55] on div "Genie AI New chat ad gruopların adlığı bütçelere göre getirdiği conversionlara …" at bounding box center [784, 368] width 1568 height 737
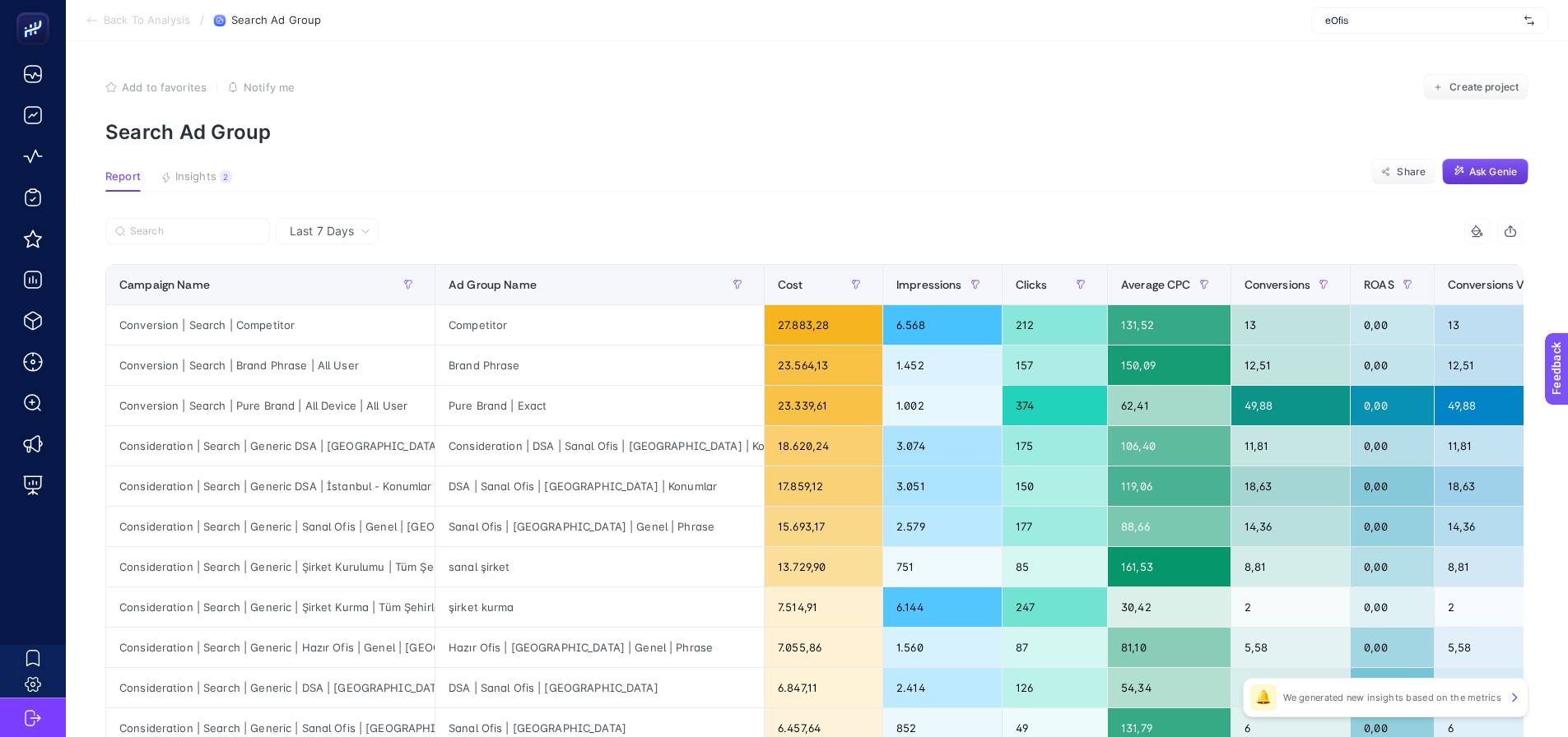
click at [1474, 165] on button "Ask Genie" at bounding box center [1486, 172] width 87 height 26
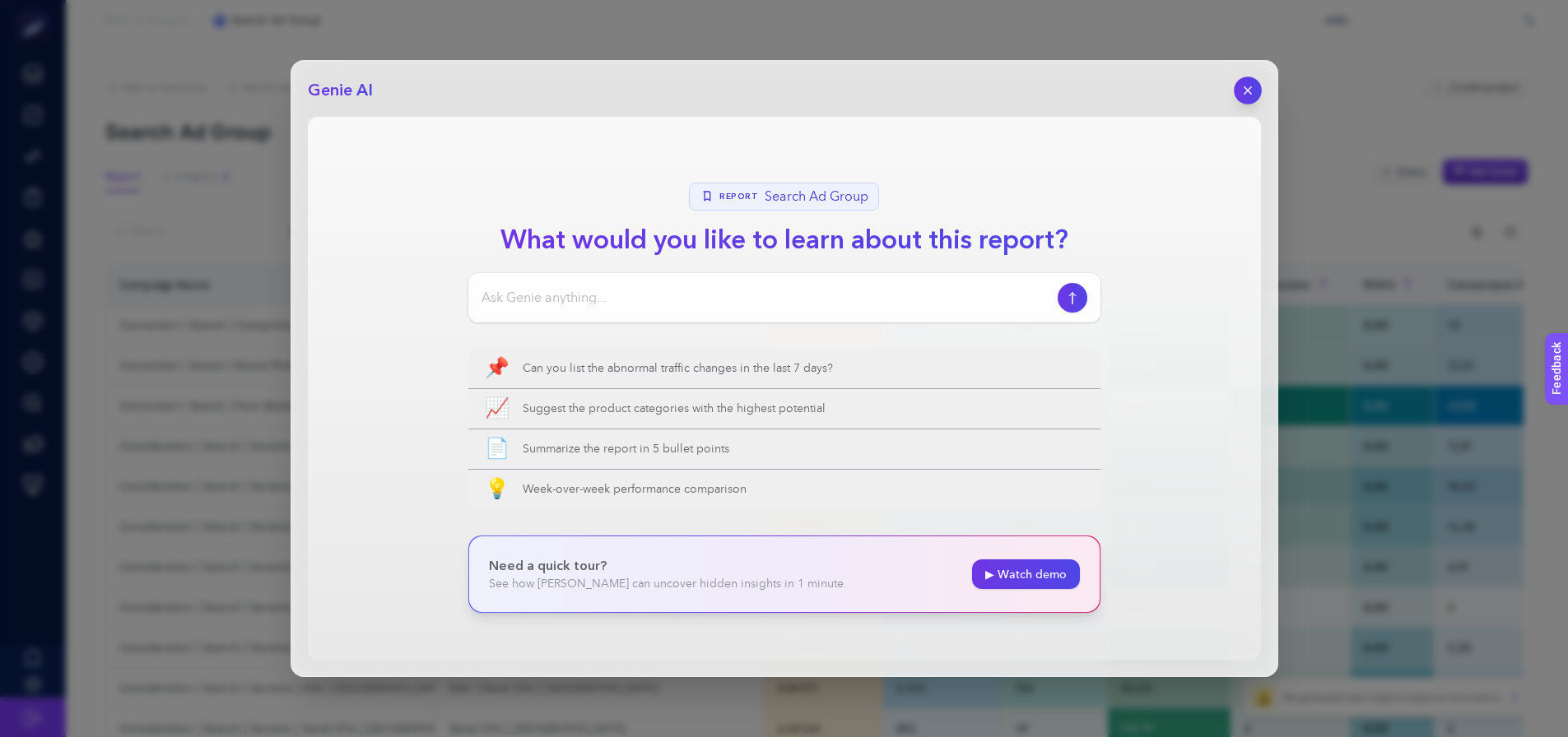
click at [1256, 84] on button "button" at bounding box center [1248, 90] width 28 height 28
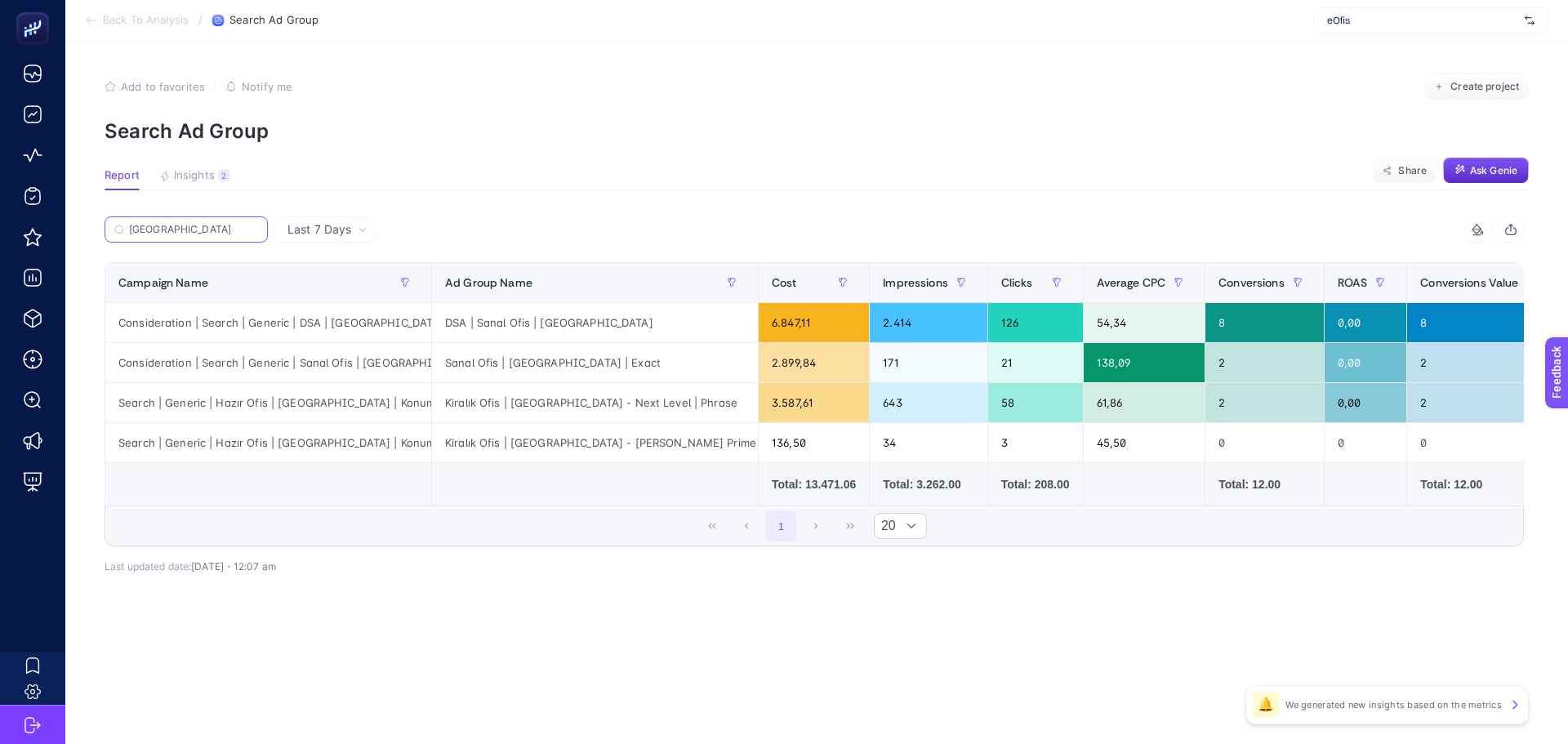
click at [232, 231] on input "[GEOGRAPHIC_DATA]" at bounding box center [193, 230] width 129 height 12
click at [251, 227] on icon at bounding box center [253, 229] width 5 height 5
click at [242, 227] on input "[GEOGRAPHIC_DATA]" at bounding box center [187, 230] width 111 height 12
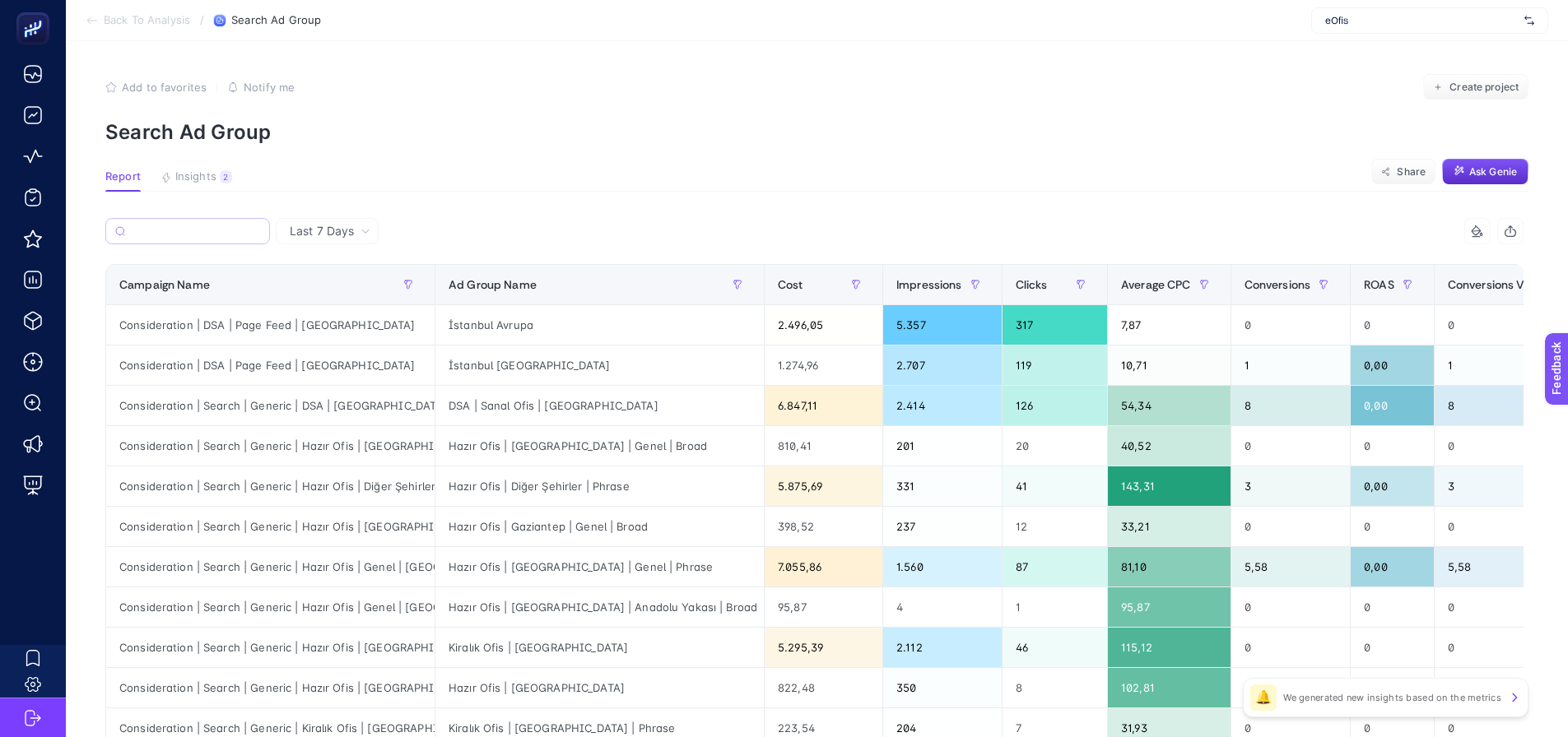
click at [217, 238] on label at bounding box center [187, 231] width 165 height 26
click at [217, 238] on input "Search" at bounding box center [196, 232] width 128 height 13
click at [253, 288] on div "Campaign Name" at bounding box center [270, 285] width 302 height 26
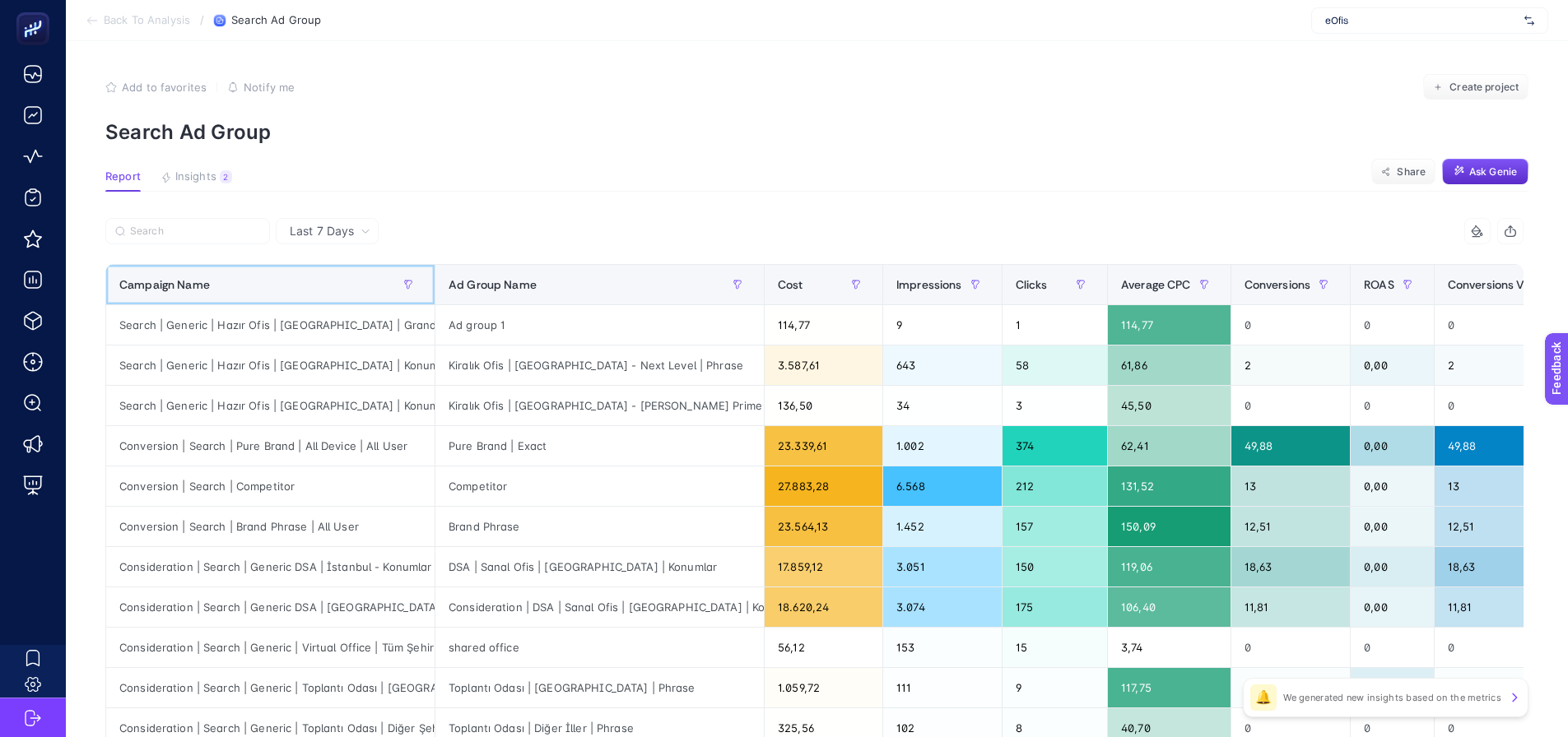
click at [326, 289] on div "Campaign Name" at bounding box center [270, 285] width 302 height 26
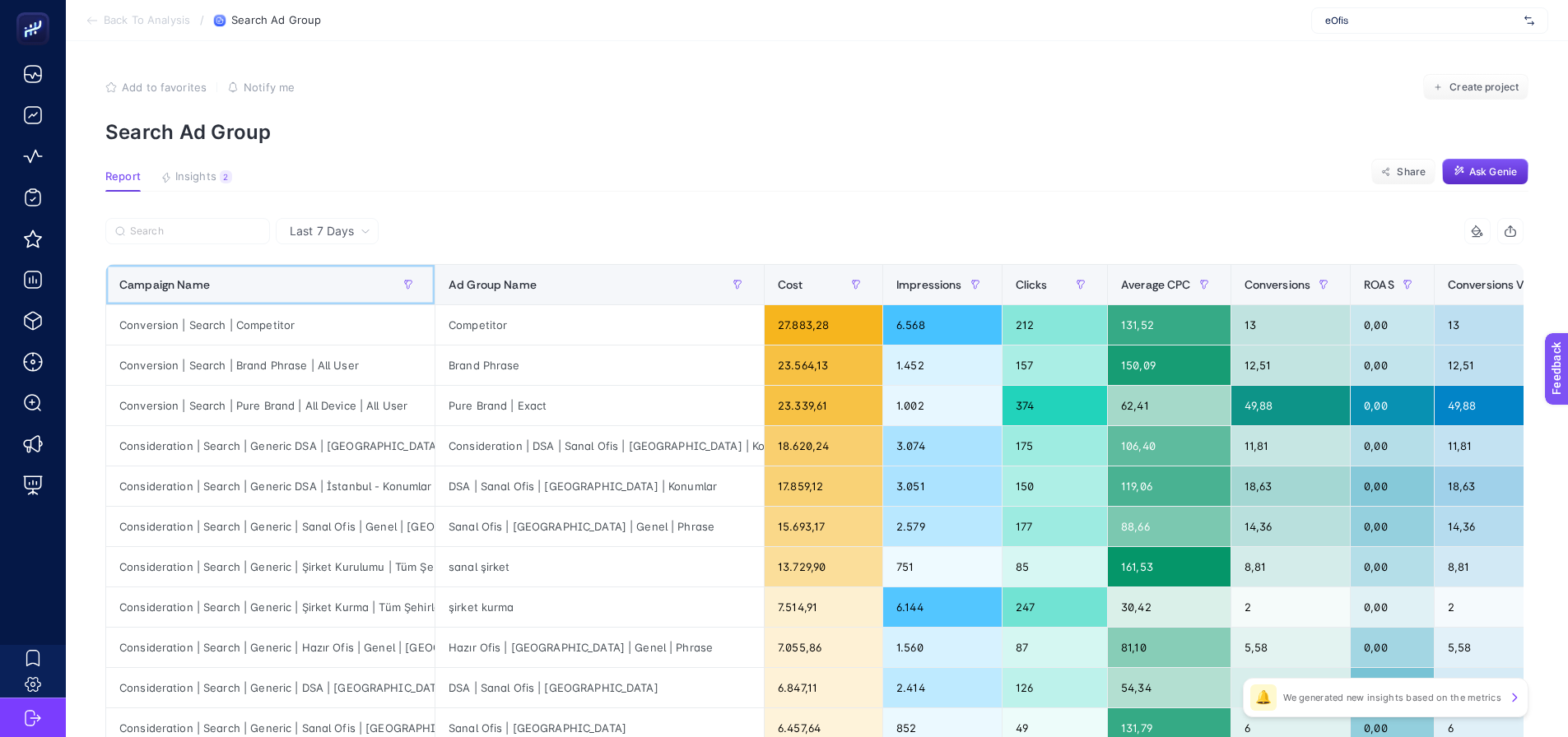
click at [326, 289] on div "Campaign Name" at bounding box center [270, 285] width 302 height 26
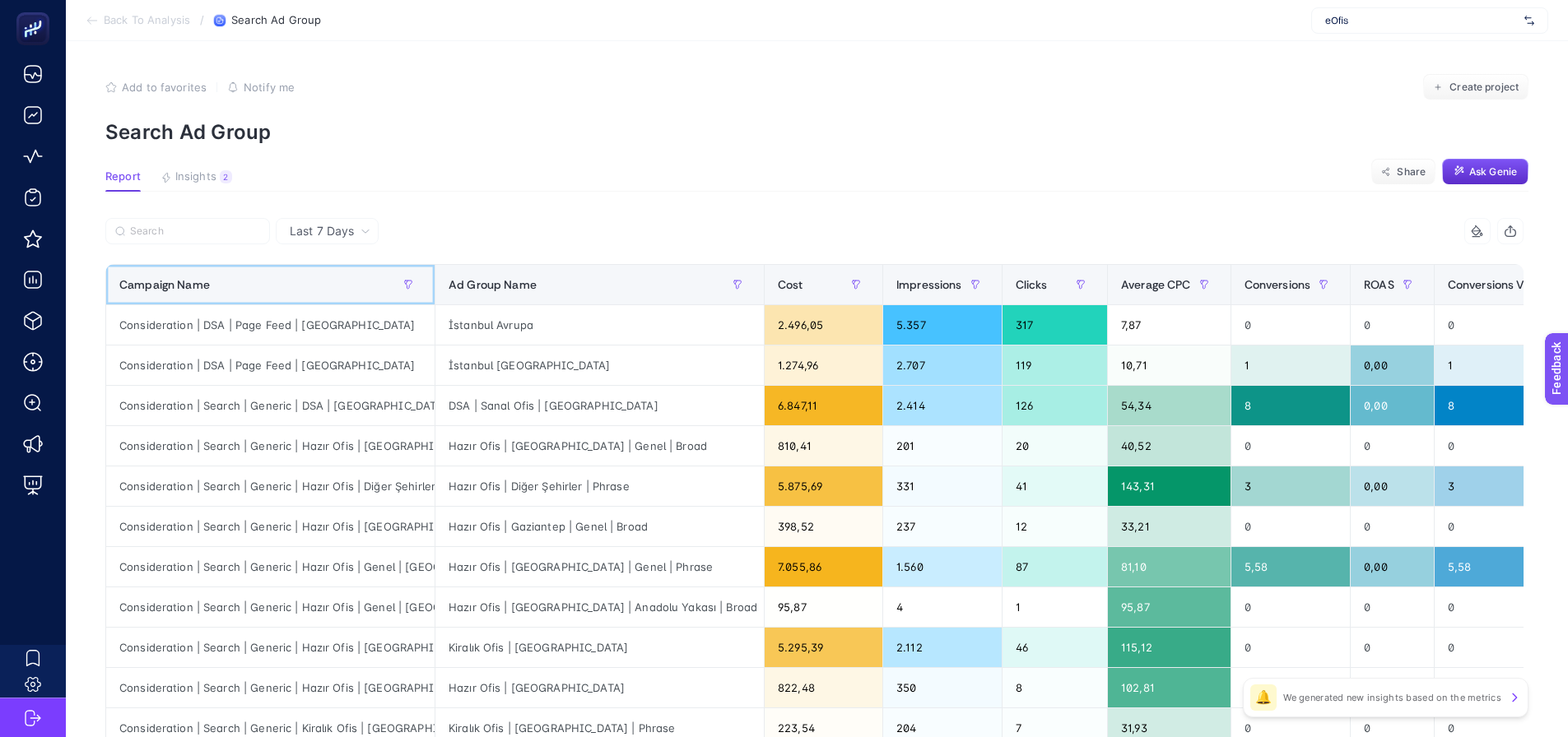
click at [326, 289] on div "Campaign Name" at bounding box center [270, 285] width 302 height 26
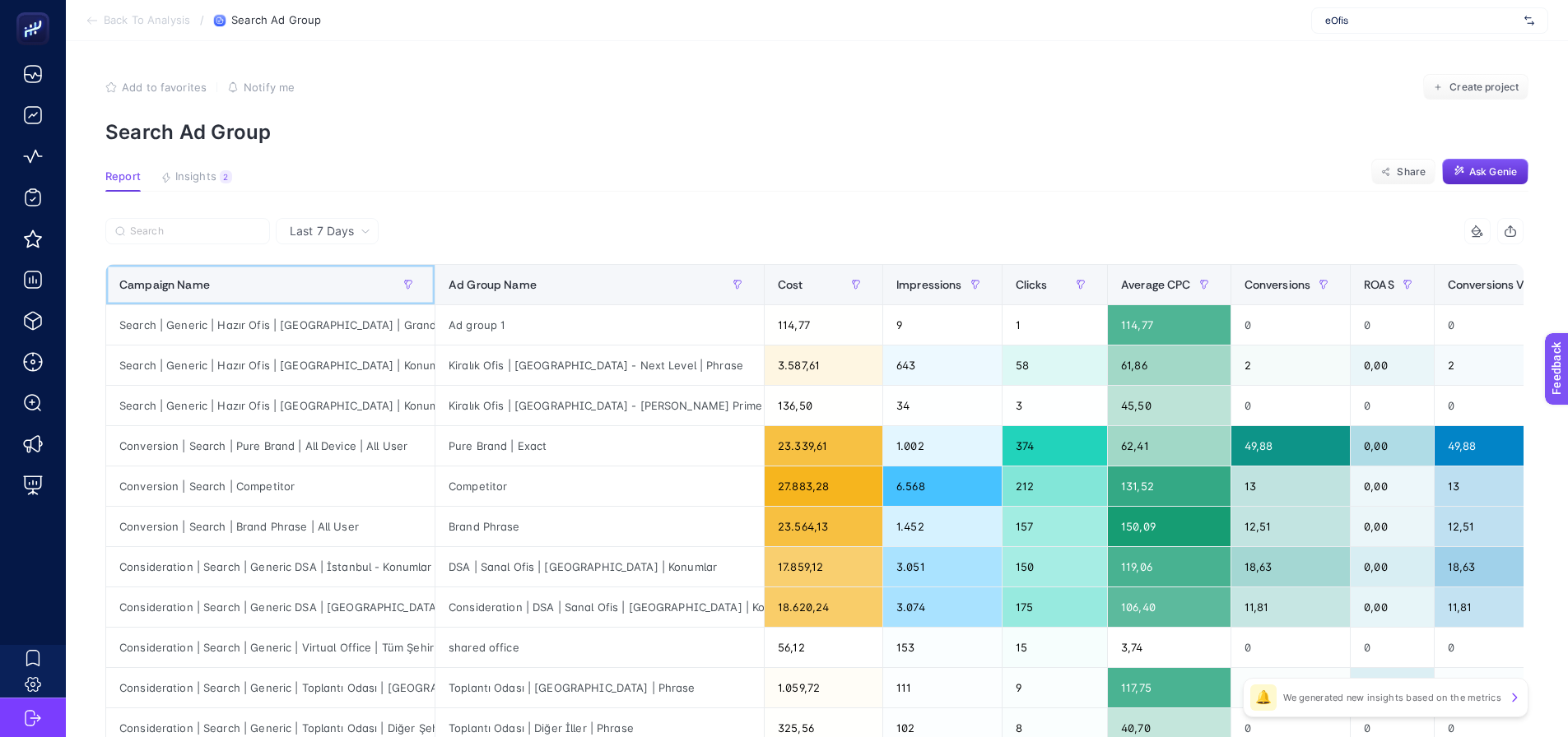
click at [326, 289] on div "Campaign Name" at bounding box center [270, 285] width 302 height 26
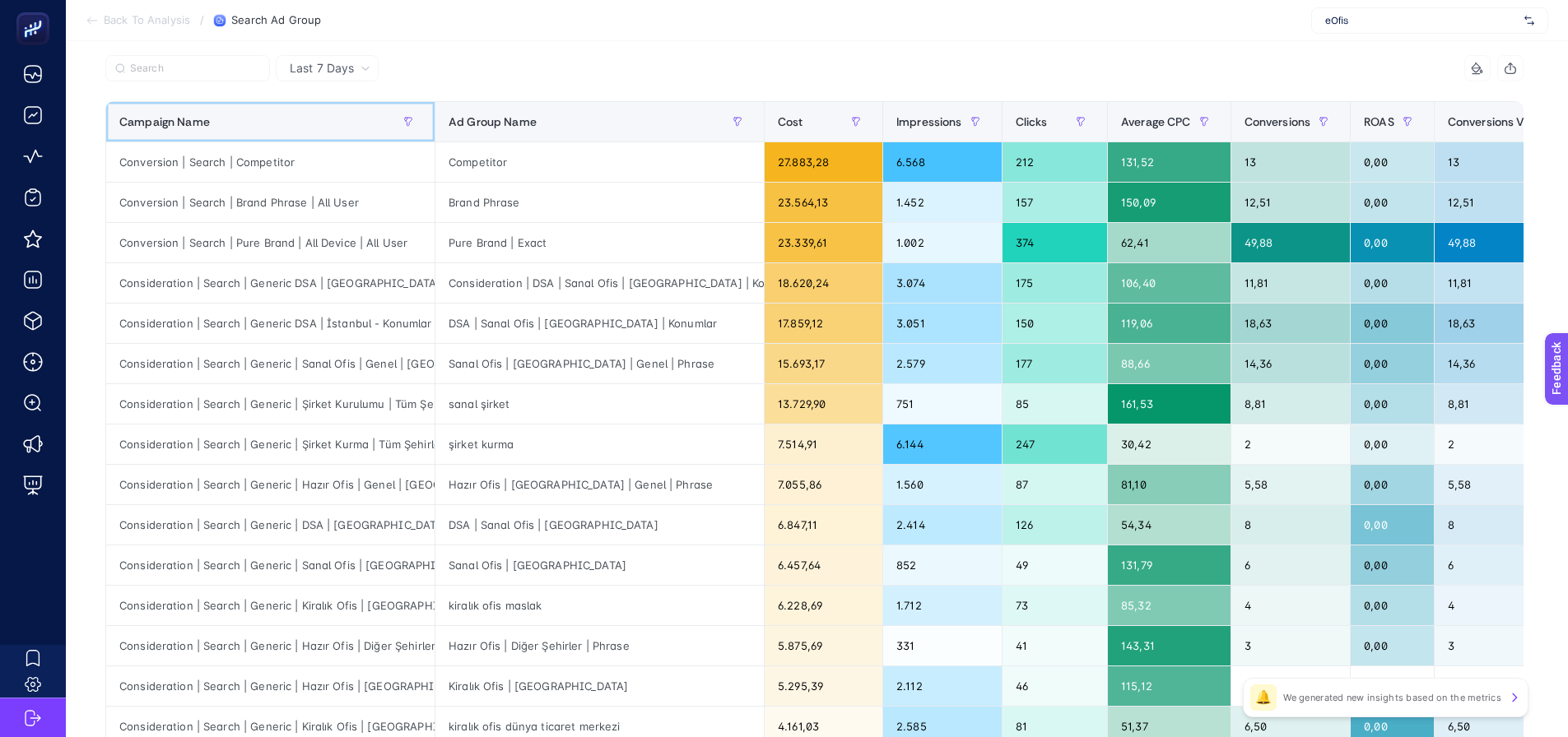
scroll to position [165, 0]
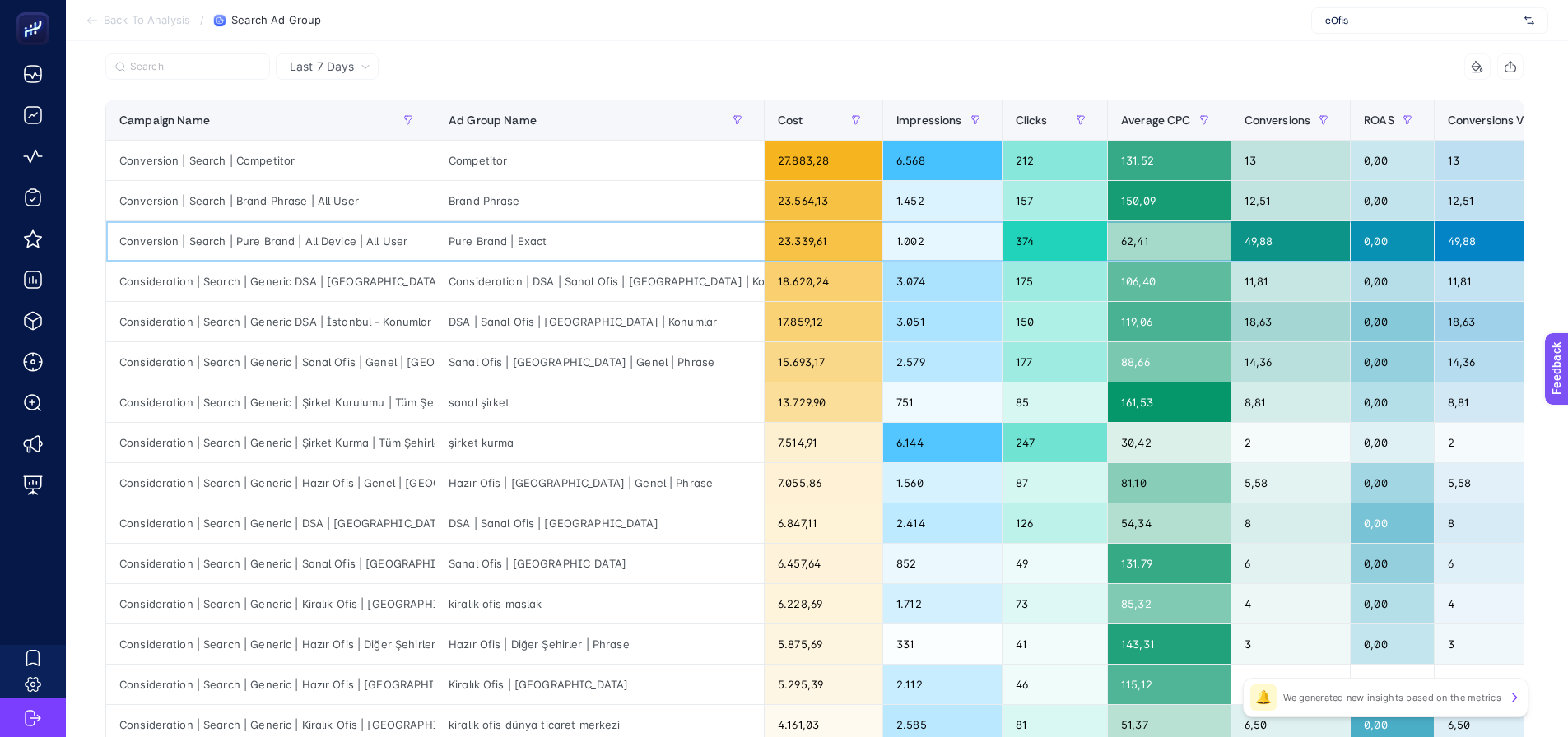
click at [518, 238] on div "Pure Brand | Exact" at bounding box center [599, 241] width 328 height 40
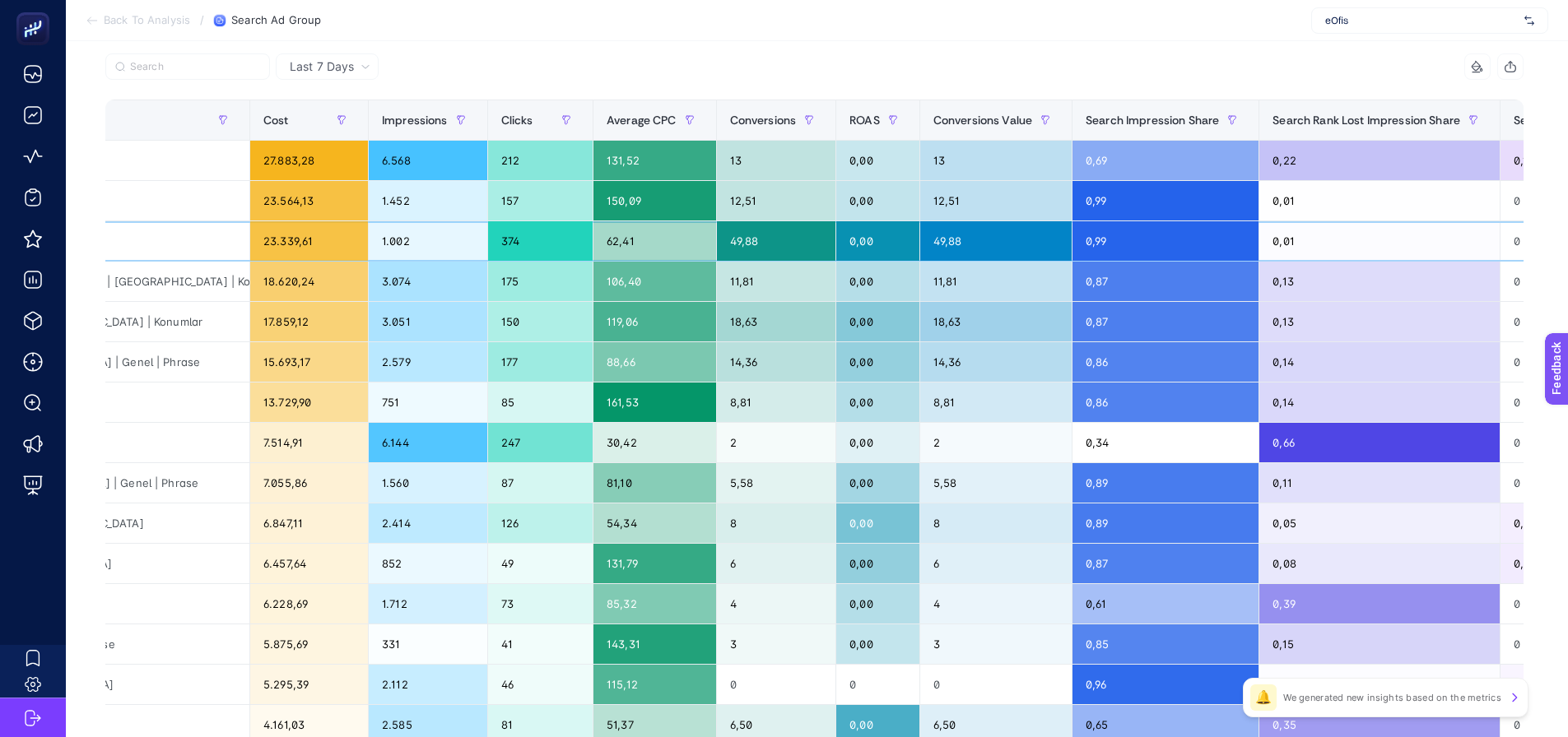
scroll to position [0, 783]
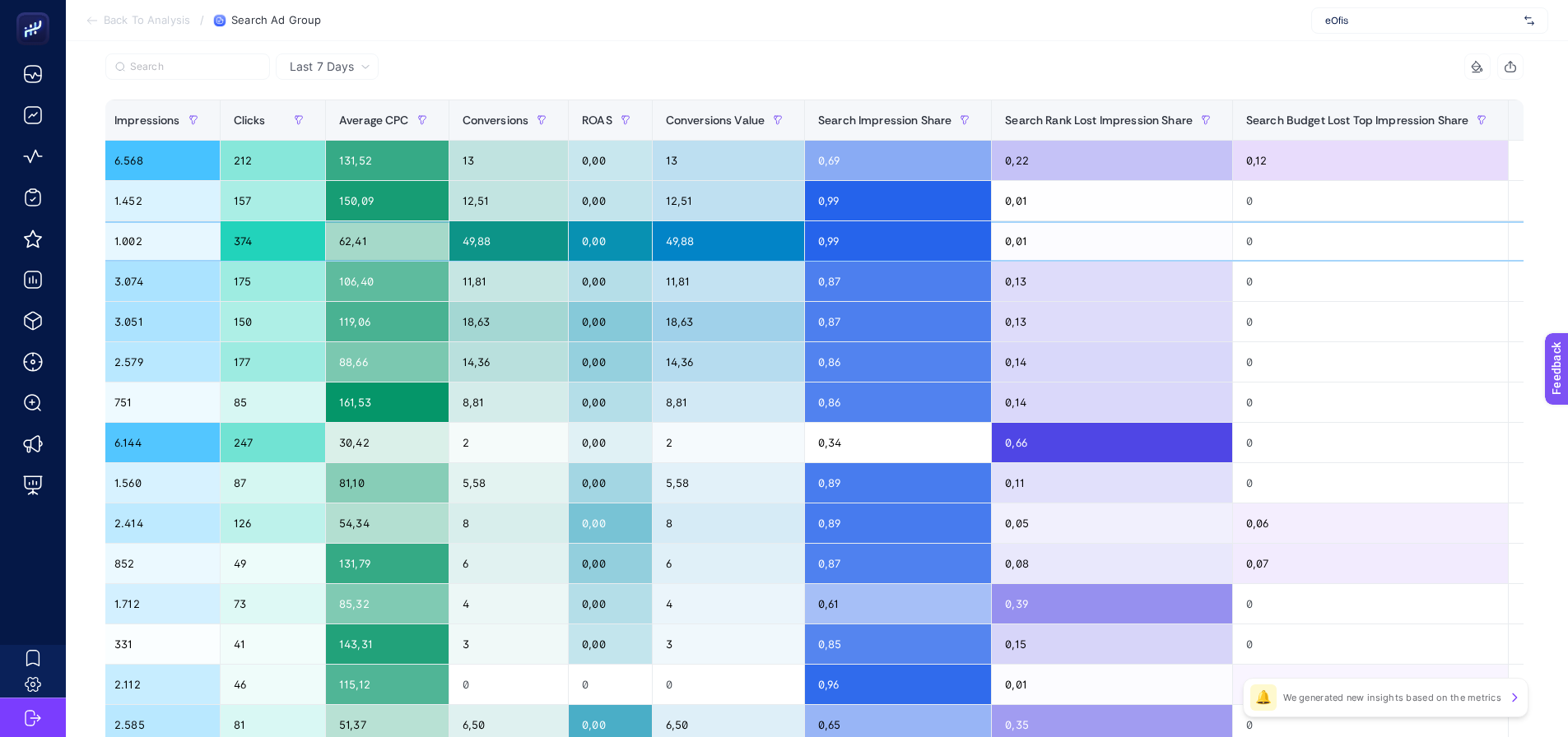
drag, startPoint x: 737, startPoint y: 234, endPoint x: 849, endPoint y: 245, distance: 112.5
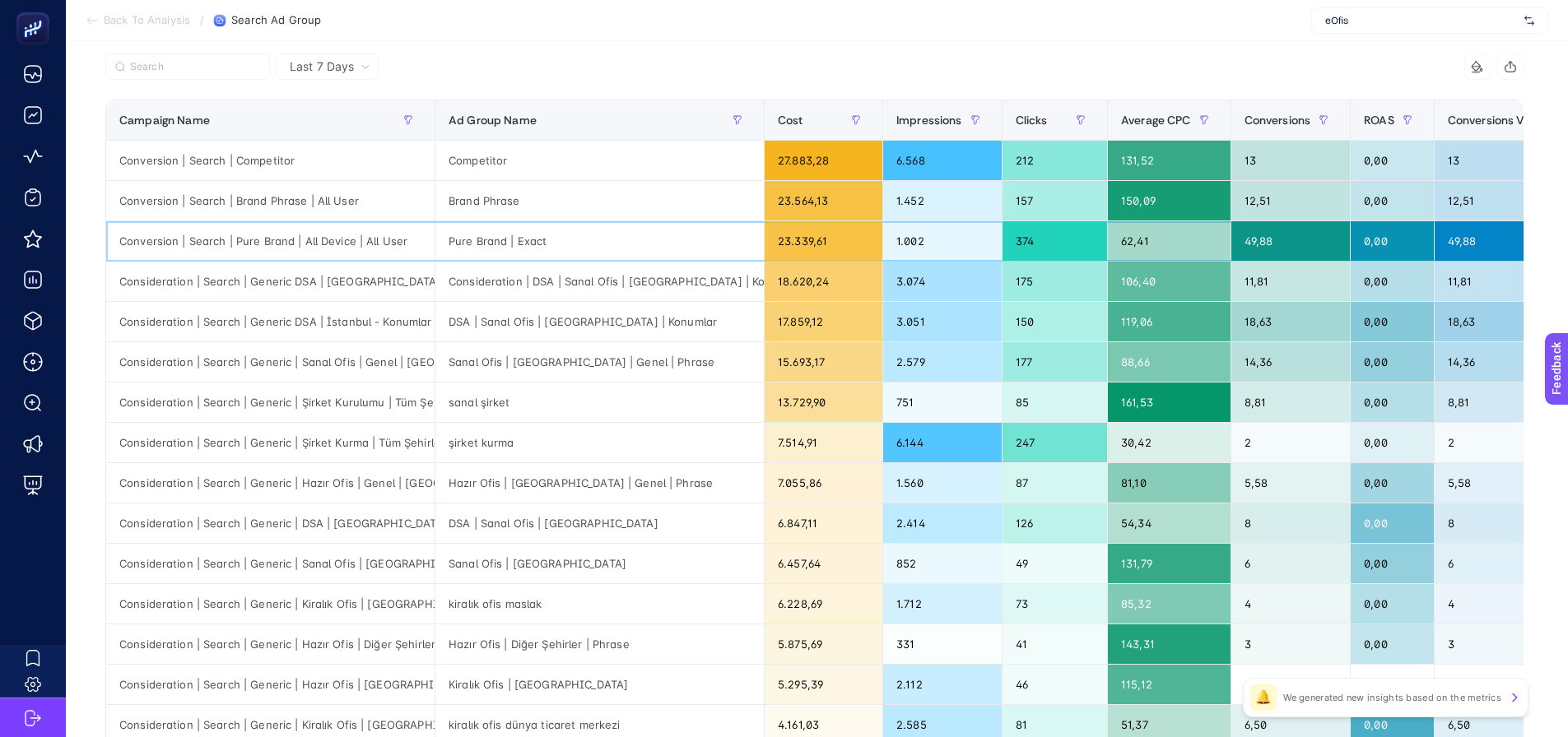
drag, startPoint x: 859, startPoint y: 241, endPoint x: 581, endPoint y: 264, distance: 278.9
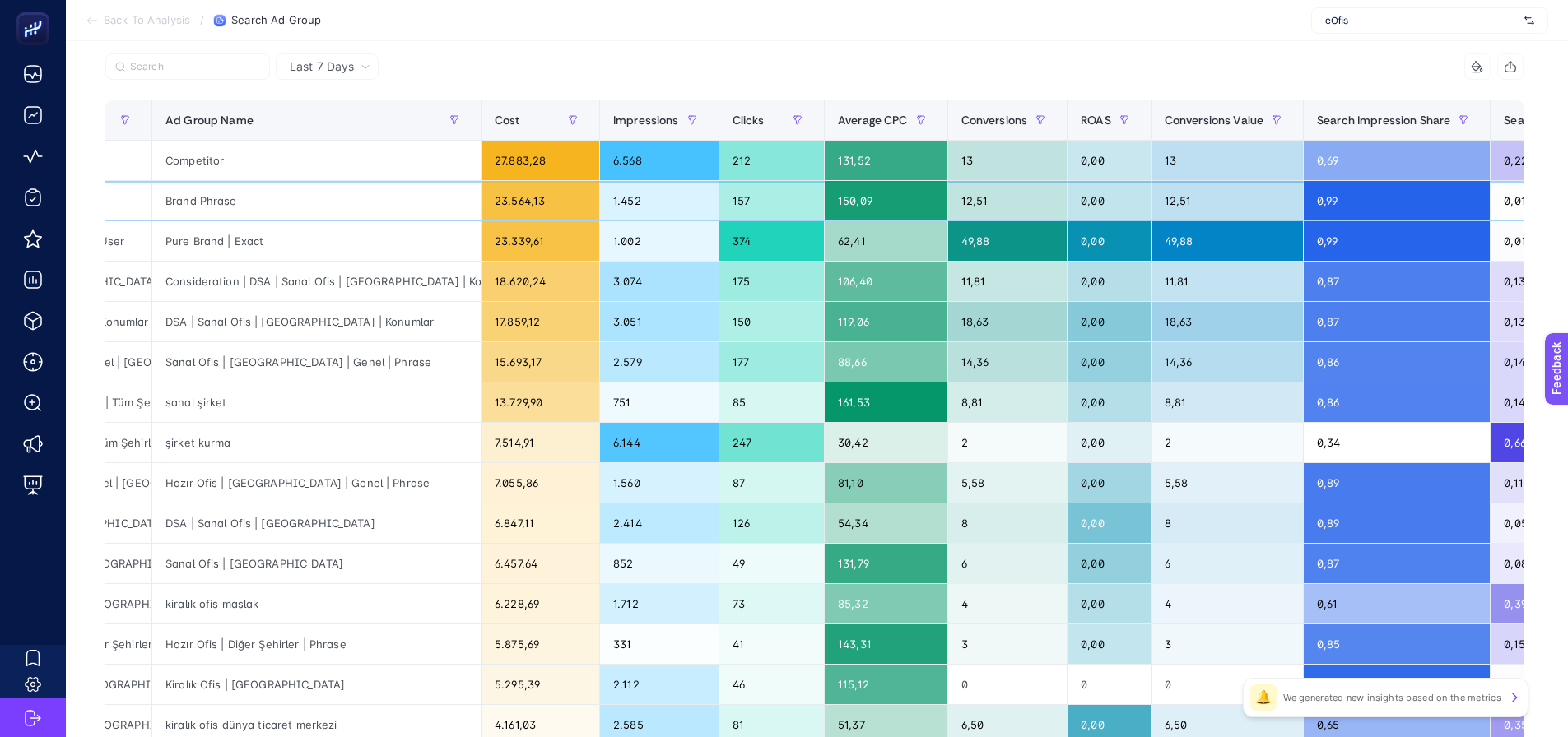
scroll to position [0, 356]
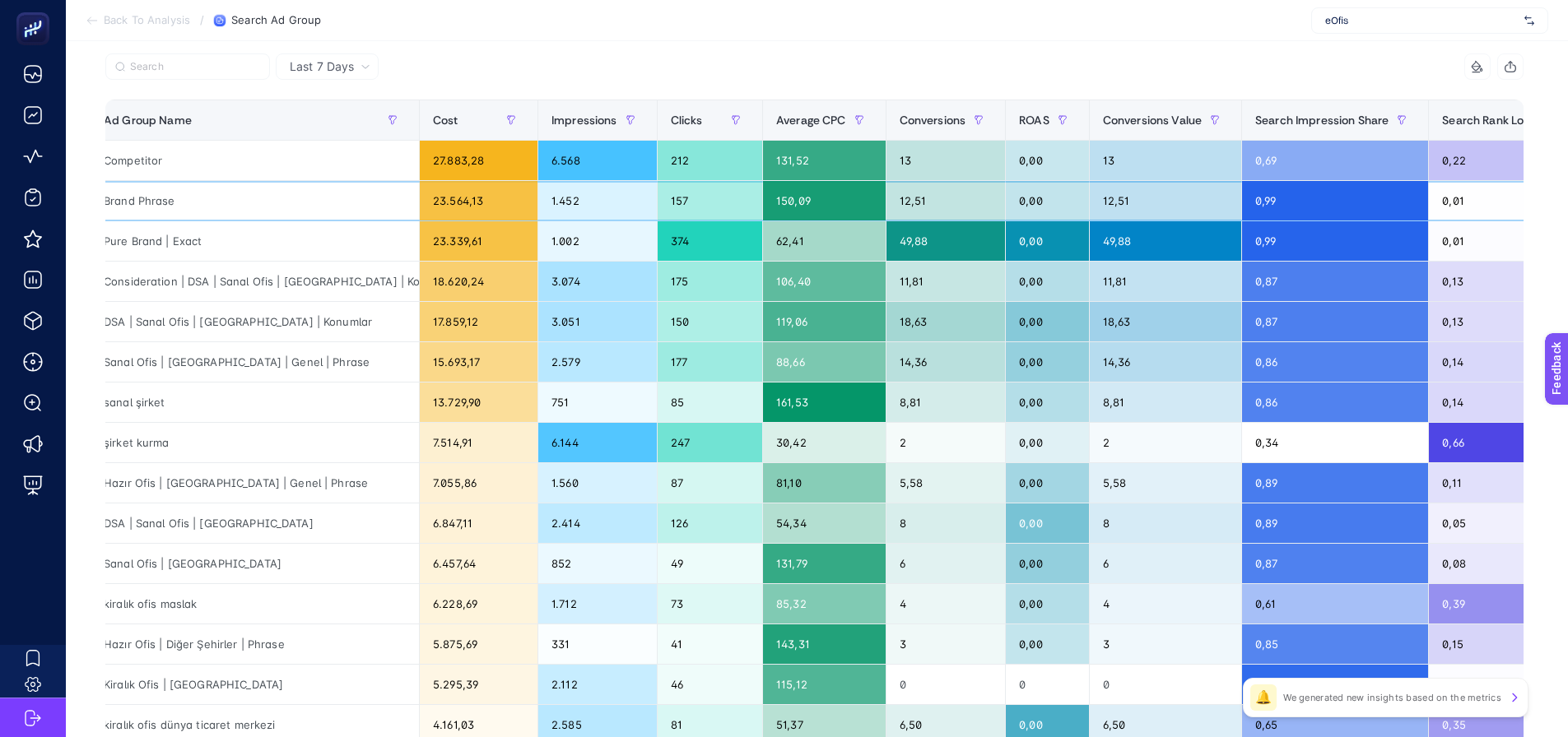
drag, startPoint x: 564, startPoint y: 204, endPoint x: 627, endPoint y: 215, distance: 64.0
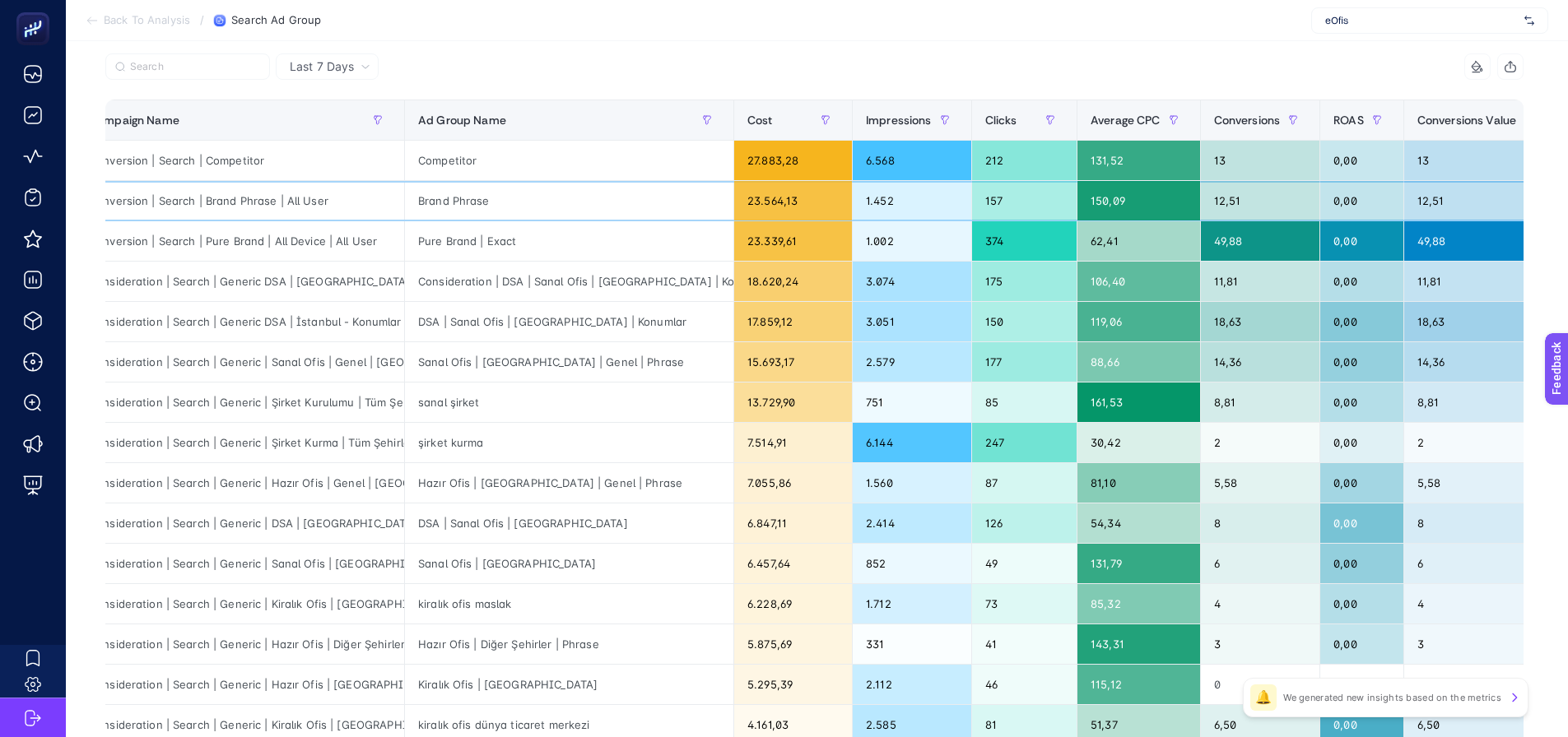
scroll to position [0, 0]
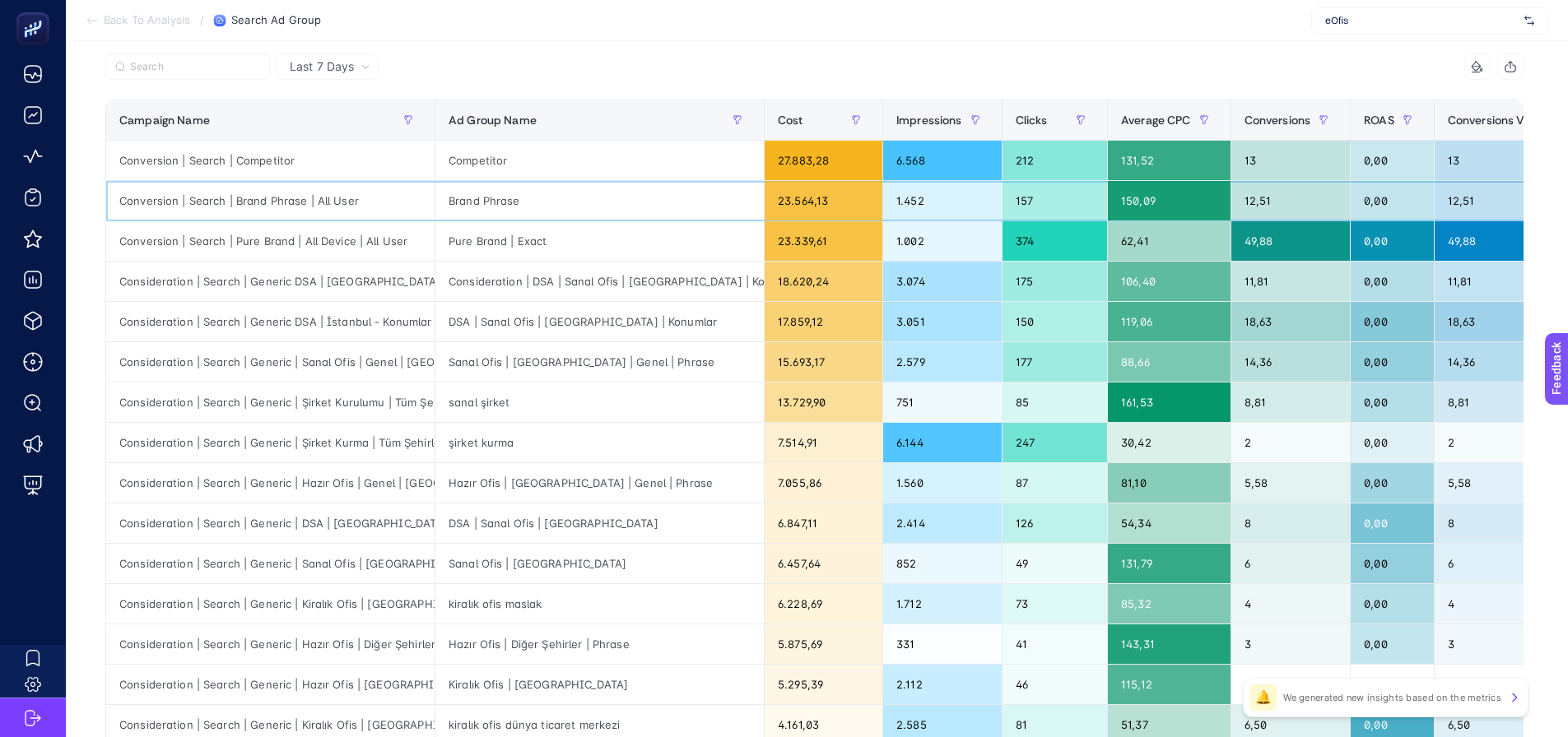
drag, startPoint x: 759, startPoint y: 216, endPoint x: 710, endPoint y: 216, distance: 49.0
click at [219, 66] on input "Search" at bounding box center [195, 67] width 130 height 13
click at [193, 63] on input "Search" at bounding box center [196, 67] width 128 height 13
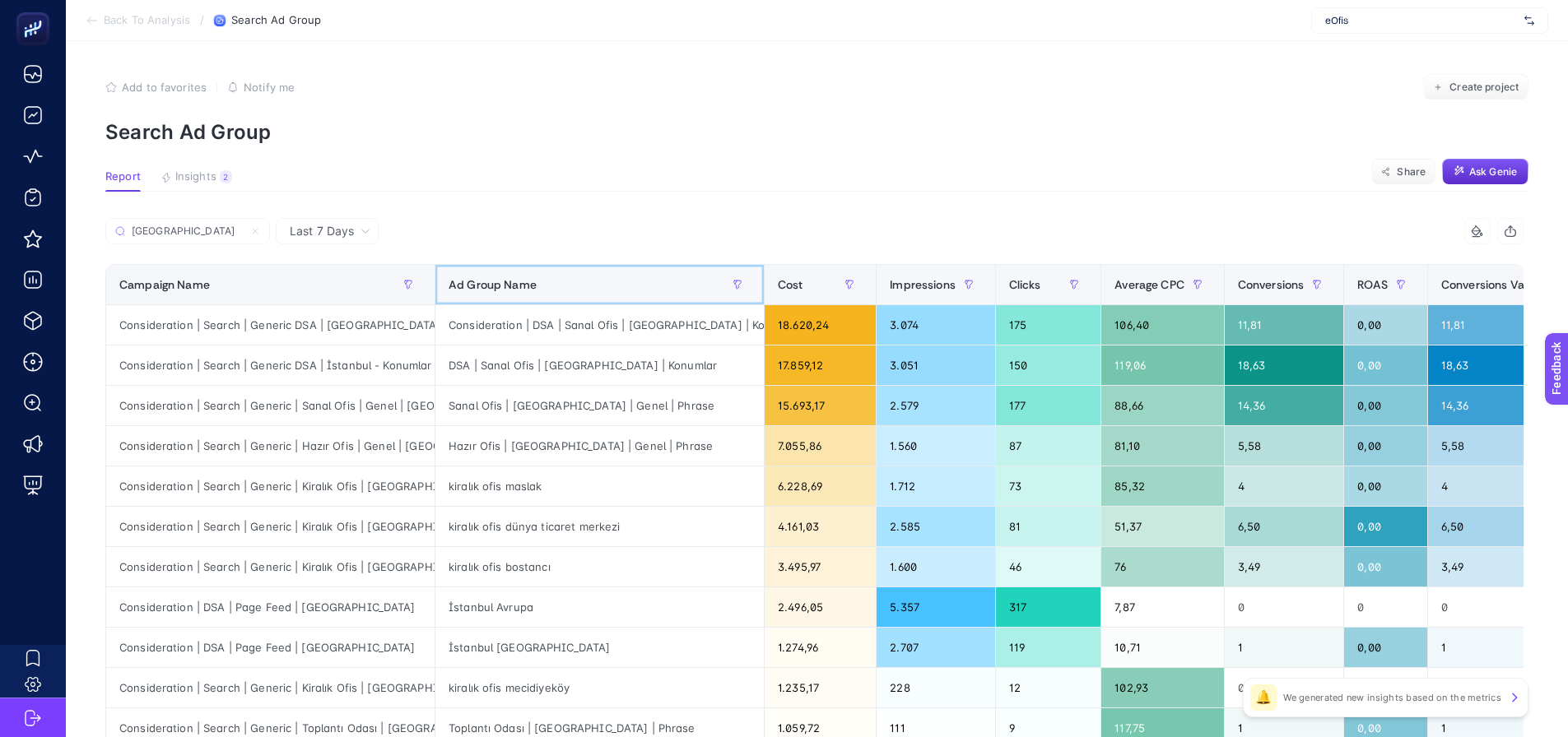
click at [521, 288] on span "Ad Group Name" at bounding box center [492, 285] width 88 height 14
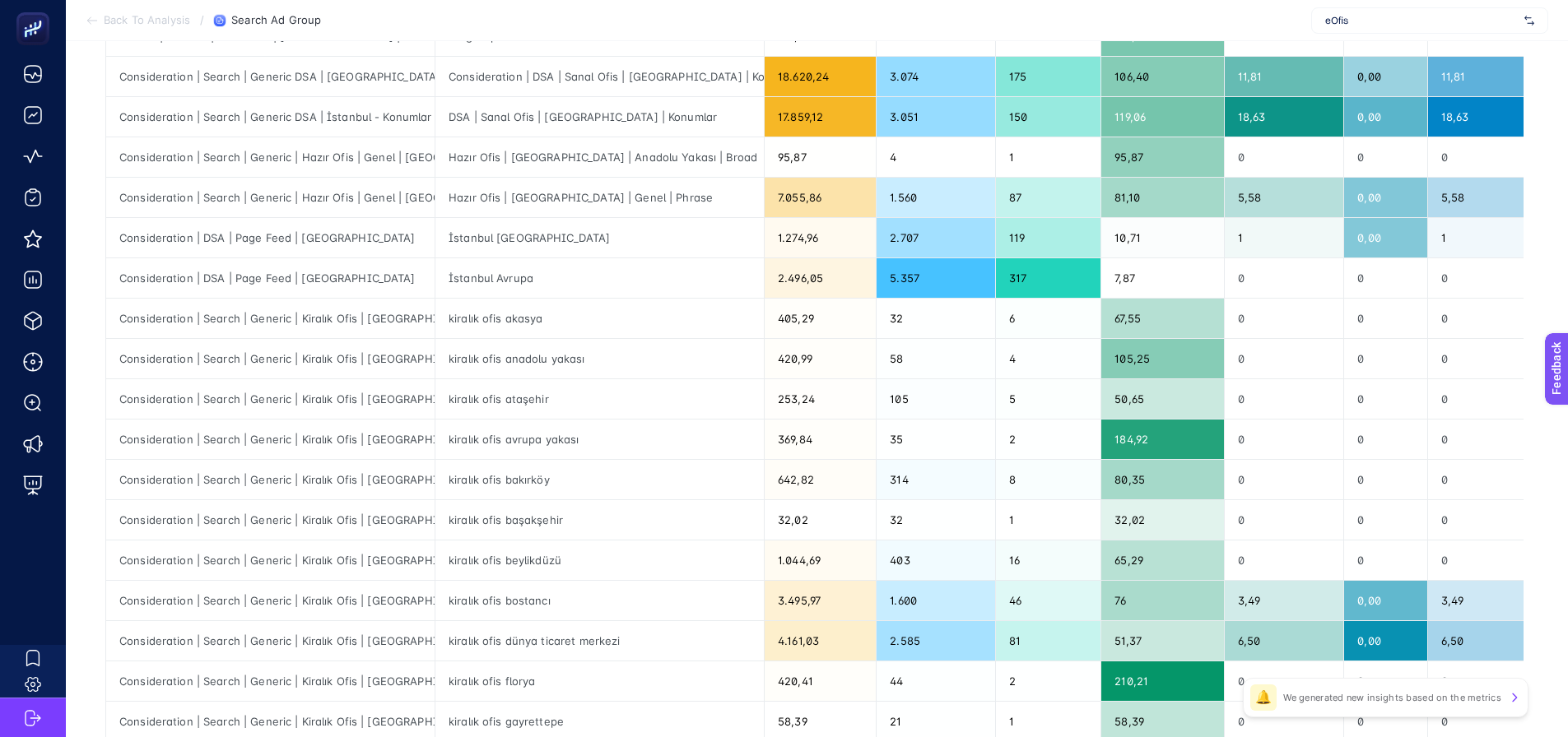
scroll to position [329, 0]
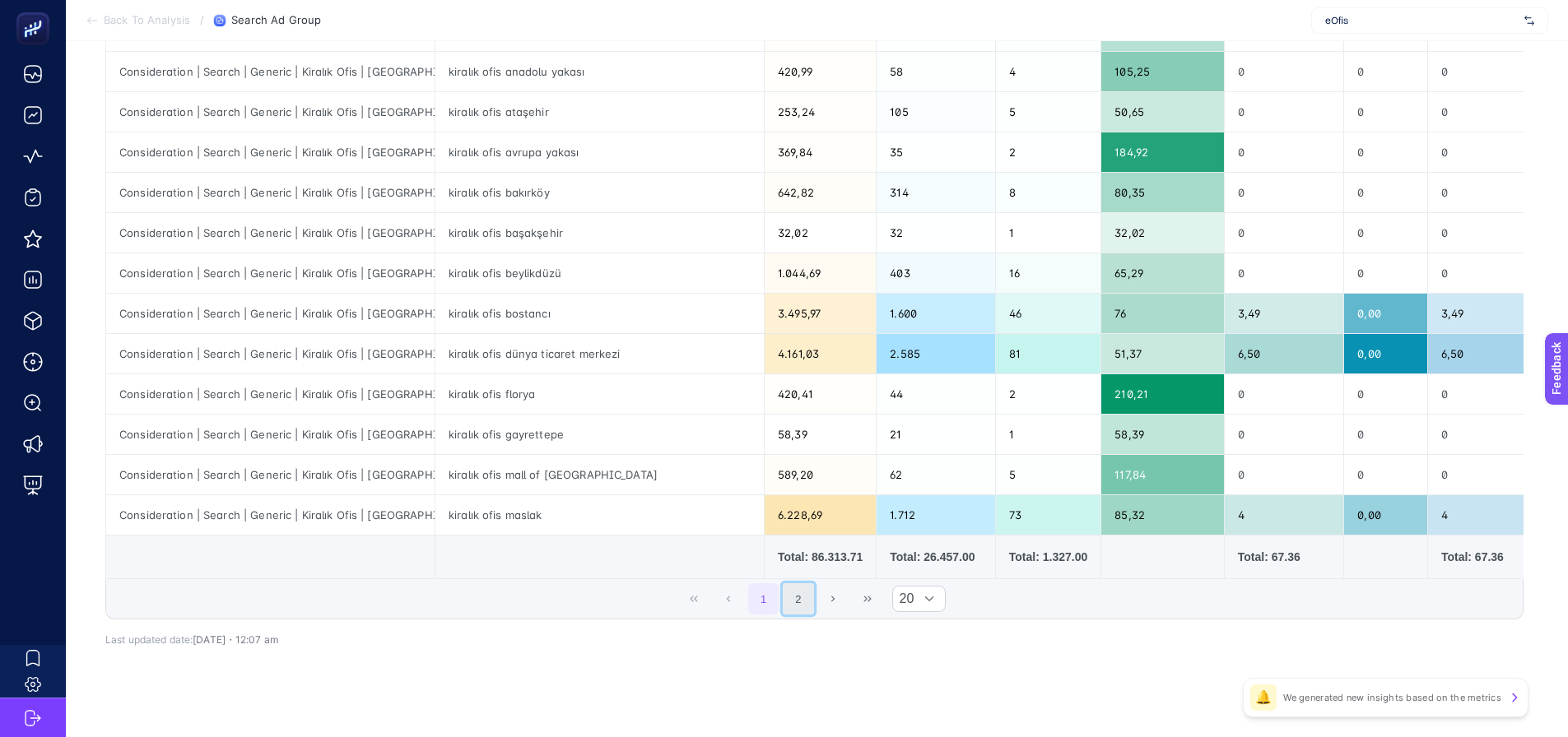
click at [802, 611] on button "2" at bounding box center [798, 599] width 31 height 31
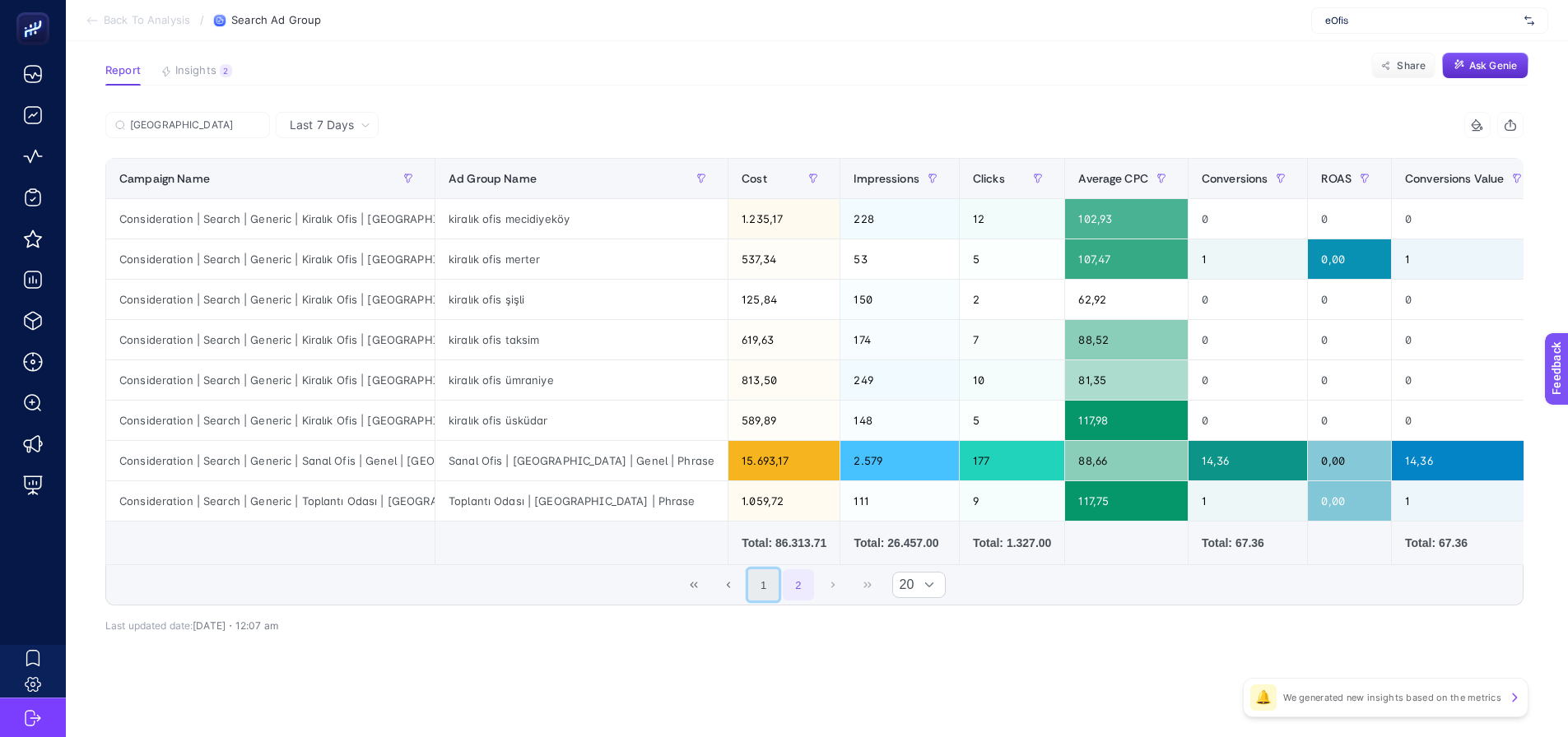
click at [780, 586] on button "1" at bounding box center [764, 585] width 31 height 31
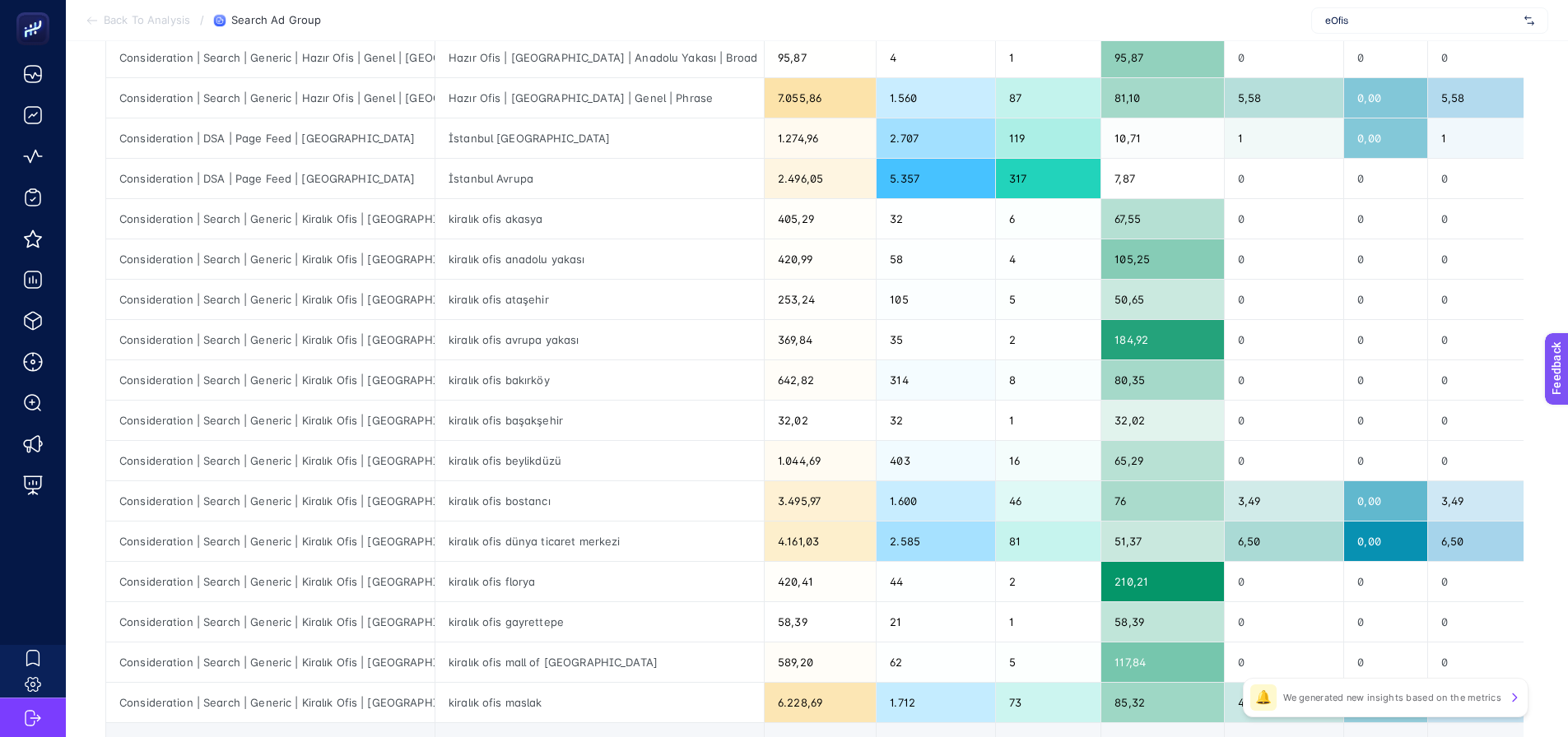
scroll to position [360, 0]
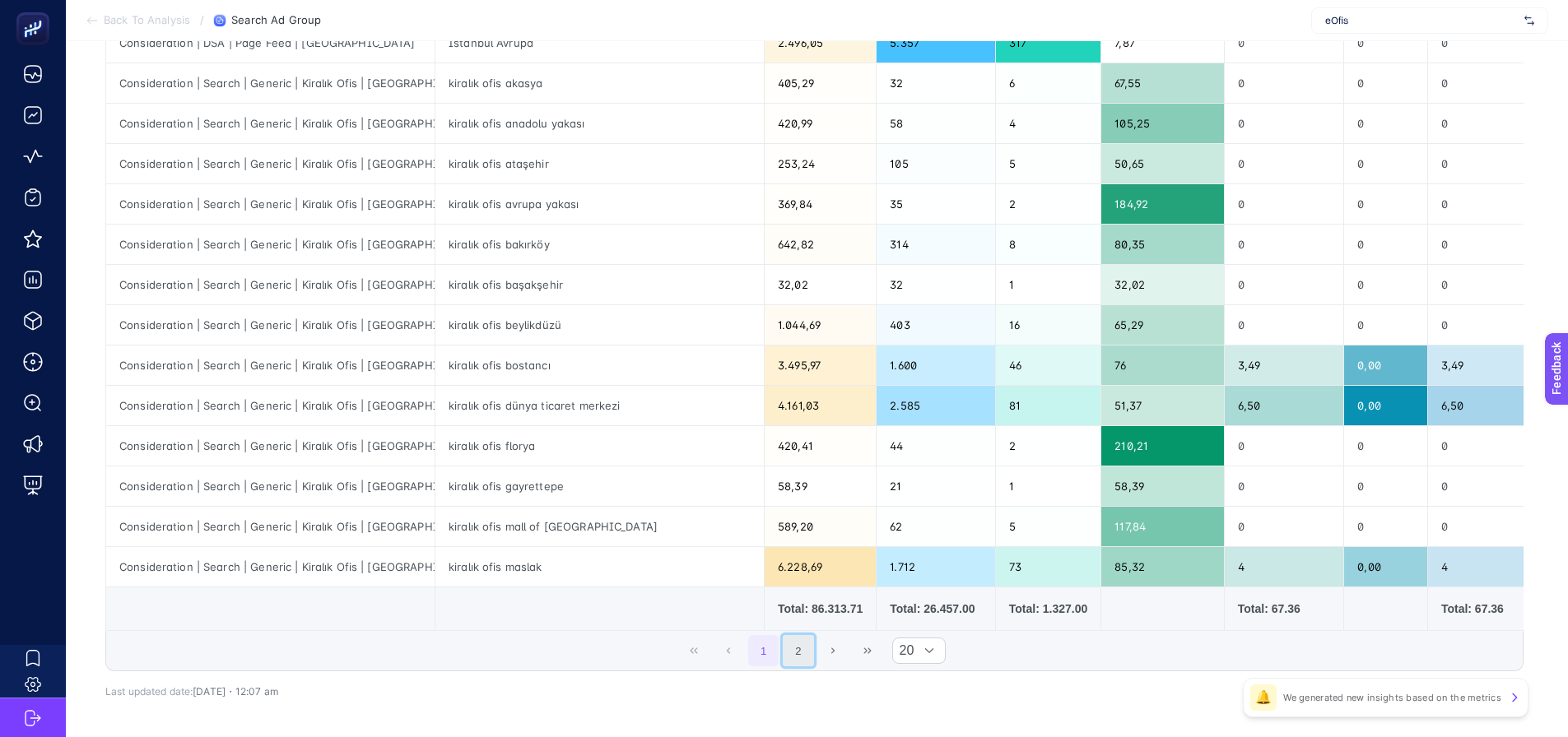
click at [811, 654] on button "2" at bounding box center [798, 651] width 31 height 31
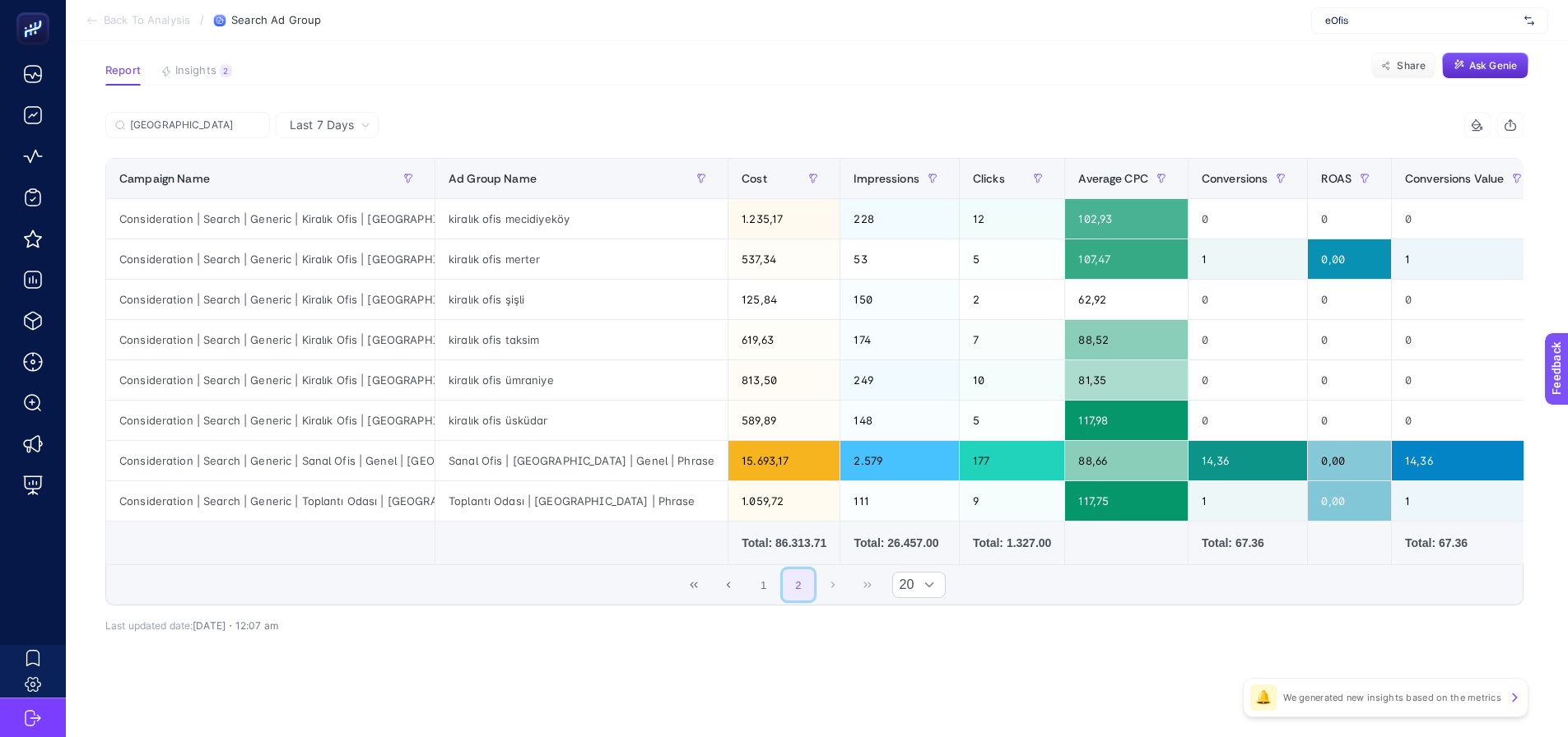
scroll to position [113, 0]
click at [189, 120] on input "[GEOGRAPHIC_DATA]" at bounding box center [195, 125] width 130 height 13
click at [189, 120] on input "[GEOGRAPHIC_DATA]" at bounding box center [188, 125] width 112 height 13
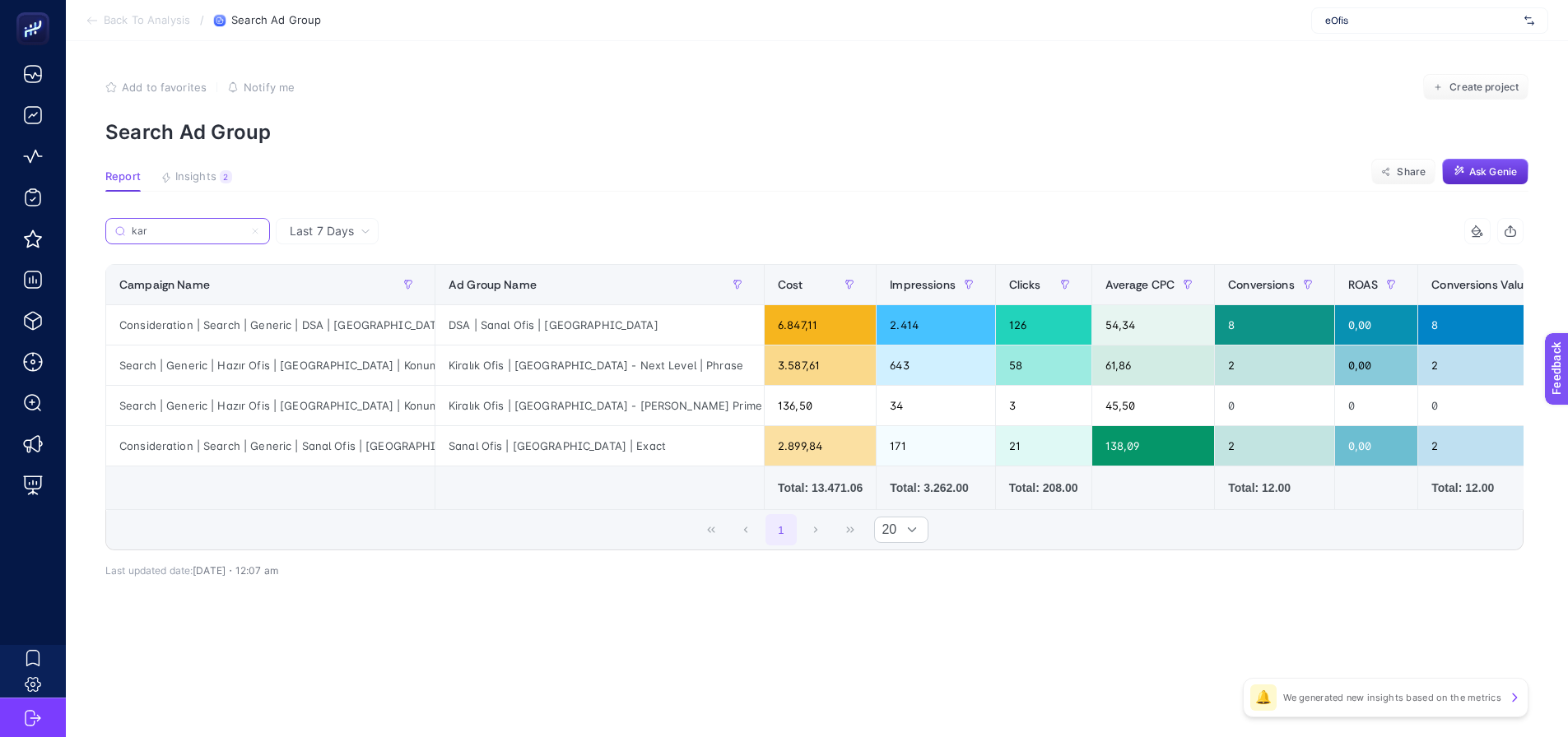
scroll to position [0, 0]
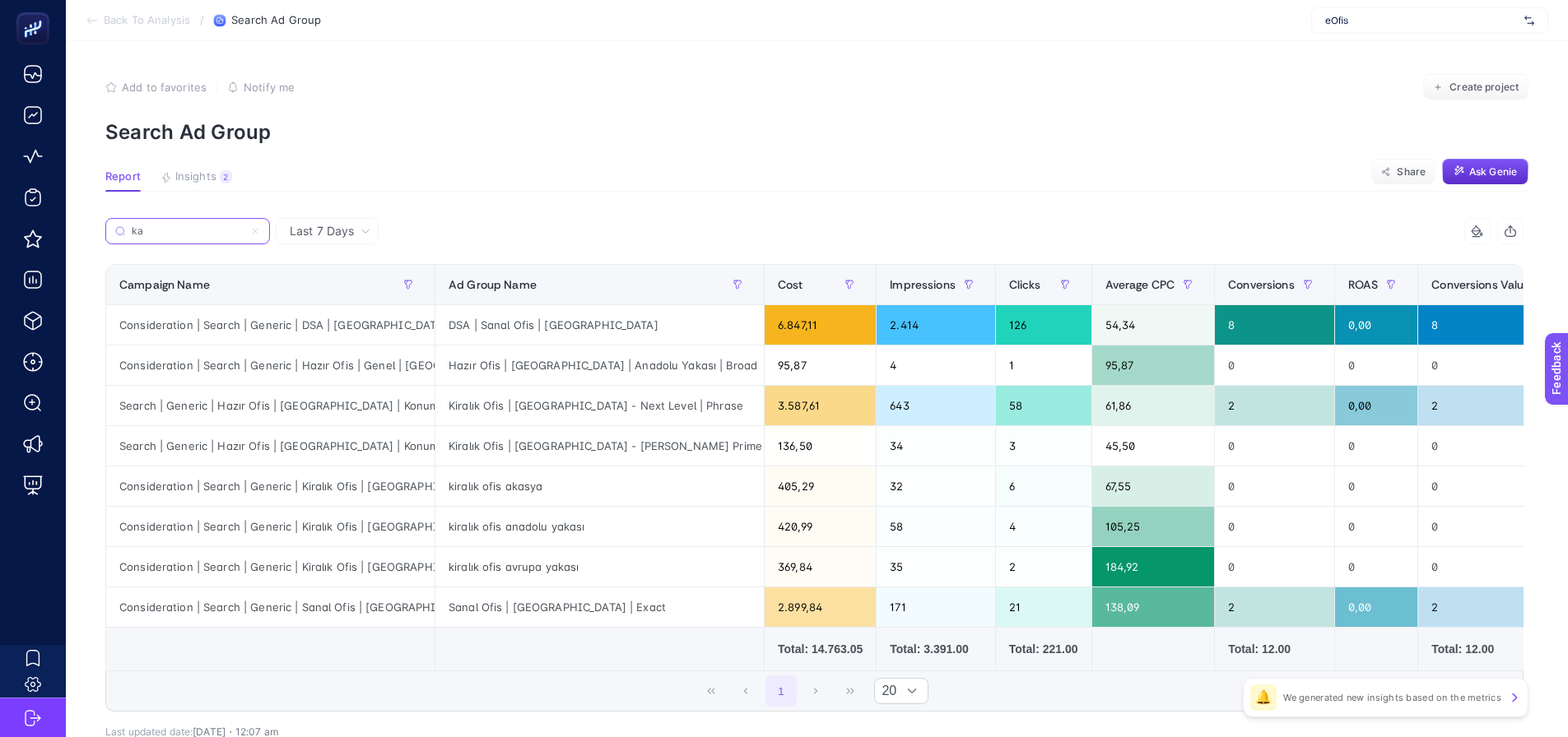
type input "k"
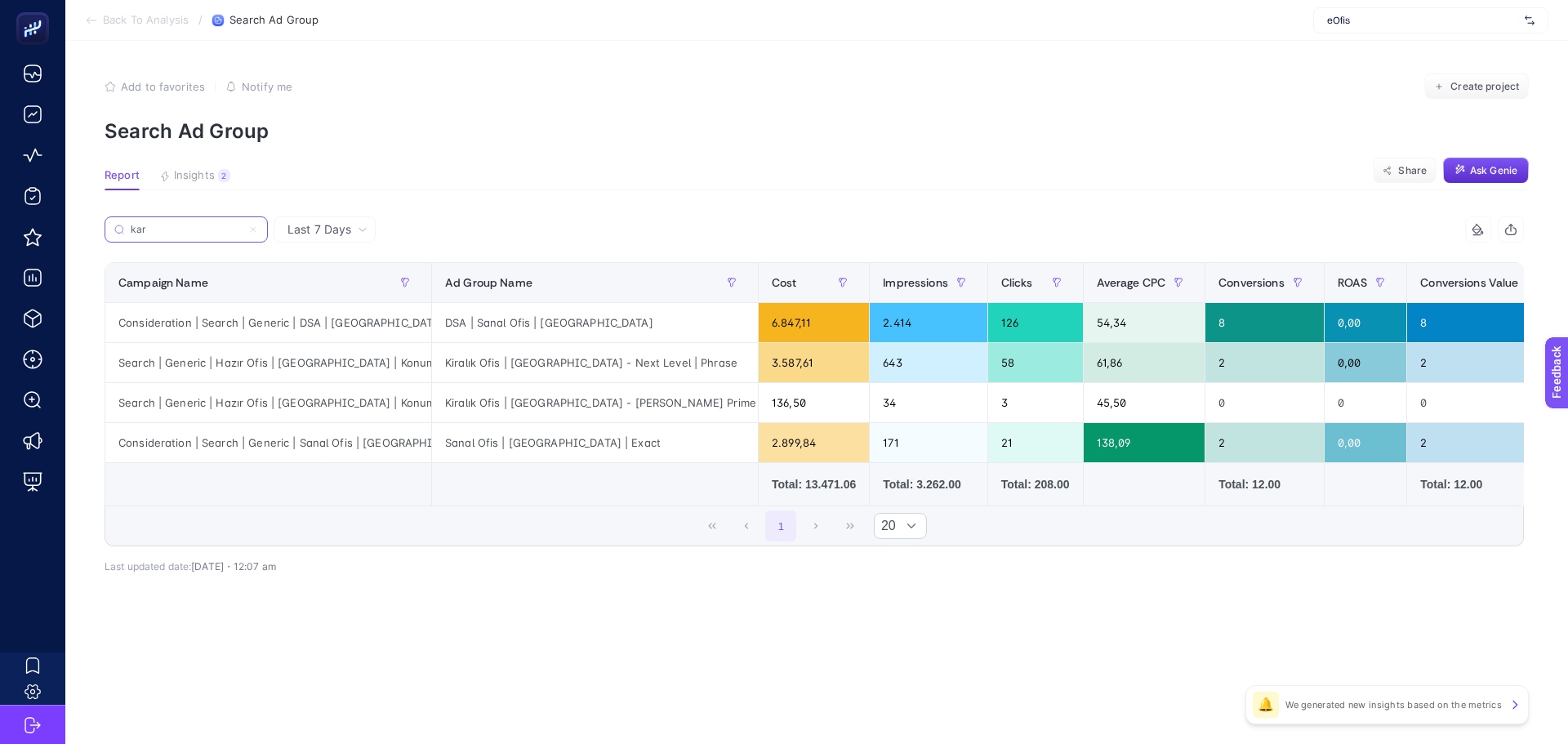
type input "kar"
click at [251, 229] on icon at bounding box center [253, 230] width 10 height 10
click at [242, 229] on input "kar" at bounding box center [187, 230] width 111 height 12
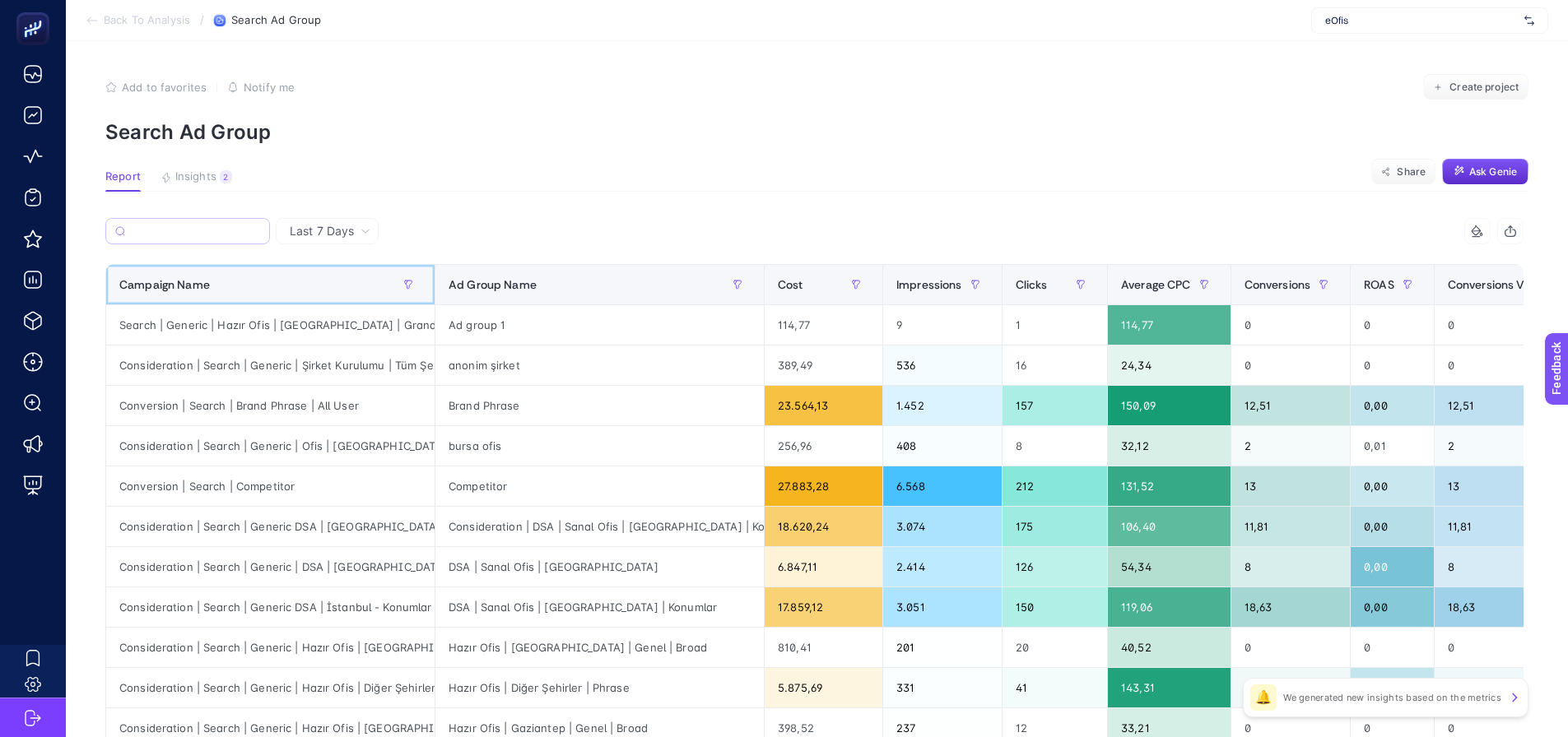
click at [235, 269] on th "Campaign Name" at bounding box center [270, 286] width 329 height 41
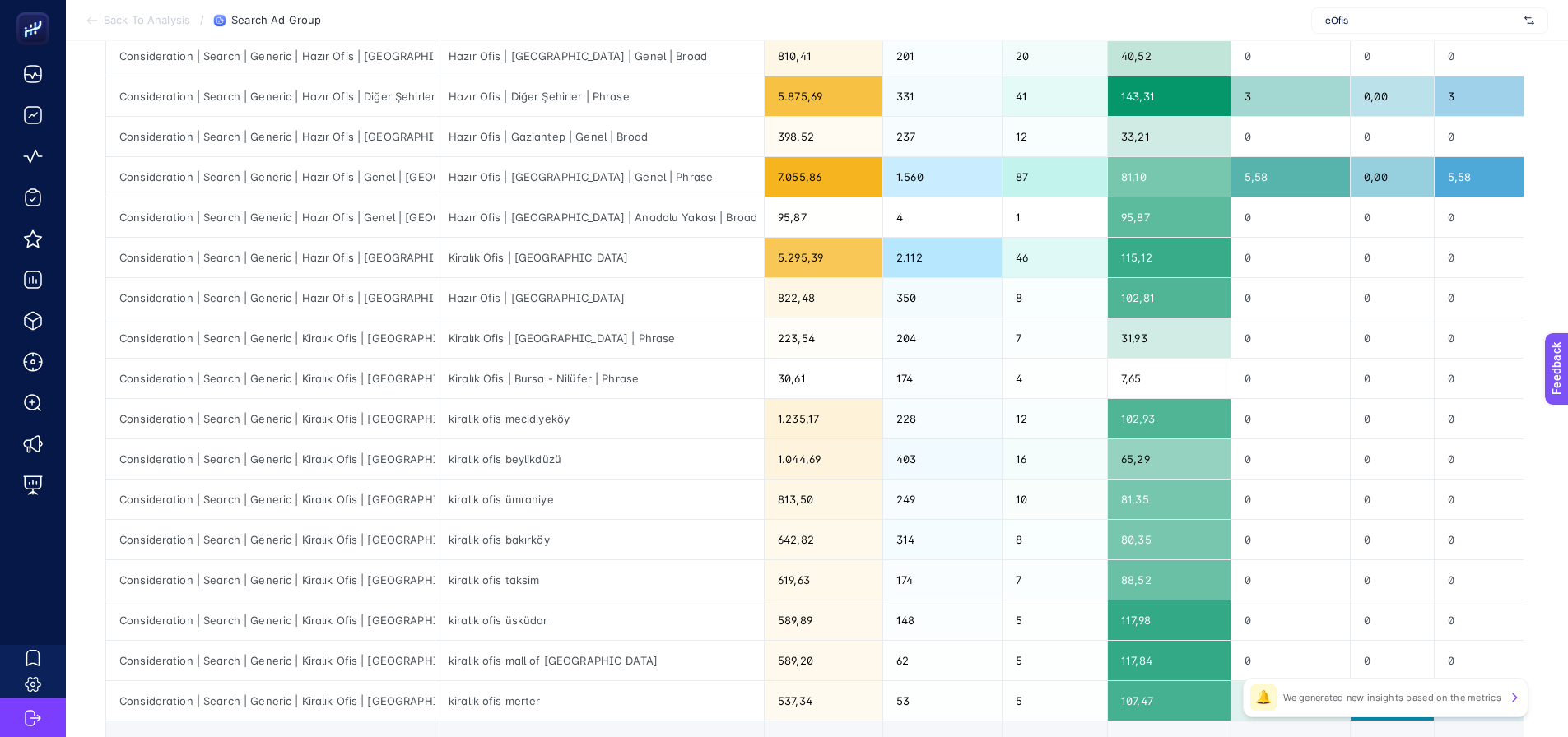
scroll to position [494, 0]
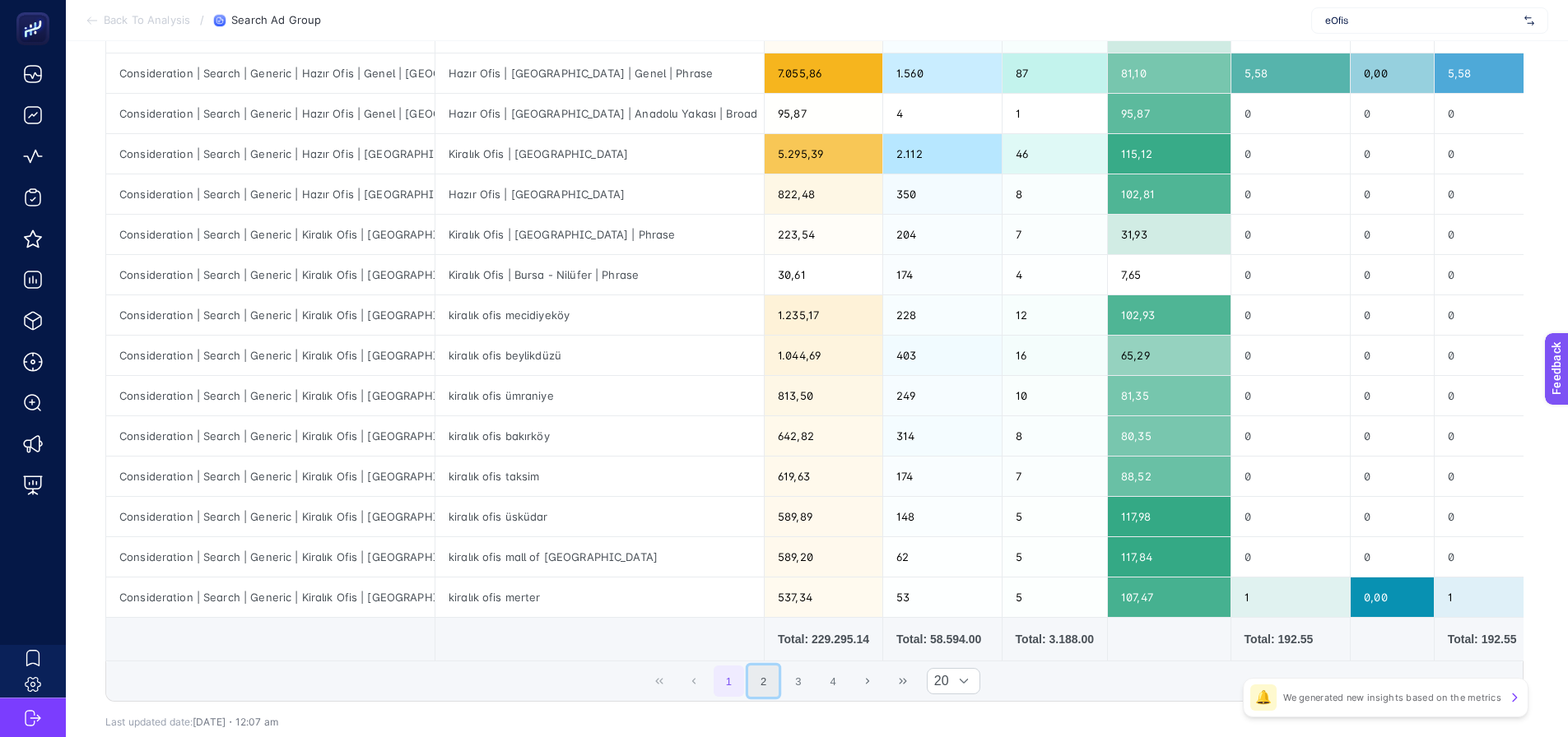
click at [779, 687] on button "2" at bounding box center [764, 681] width 31 height 31
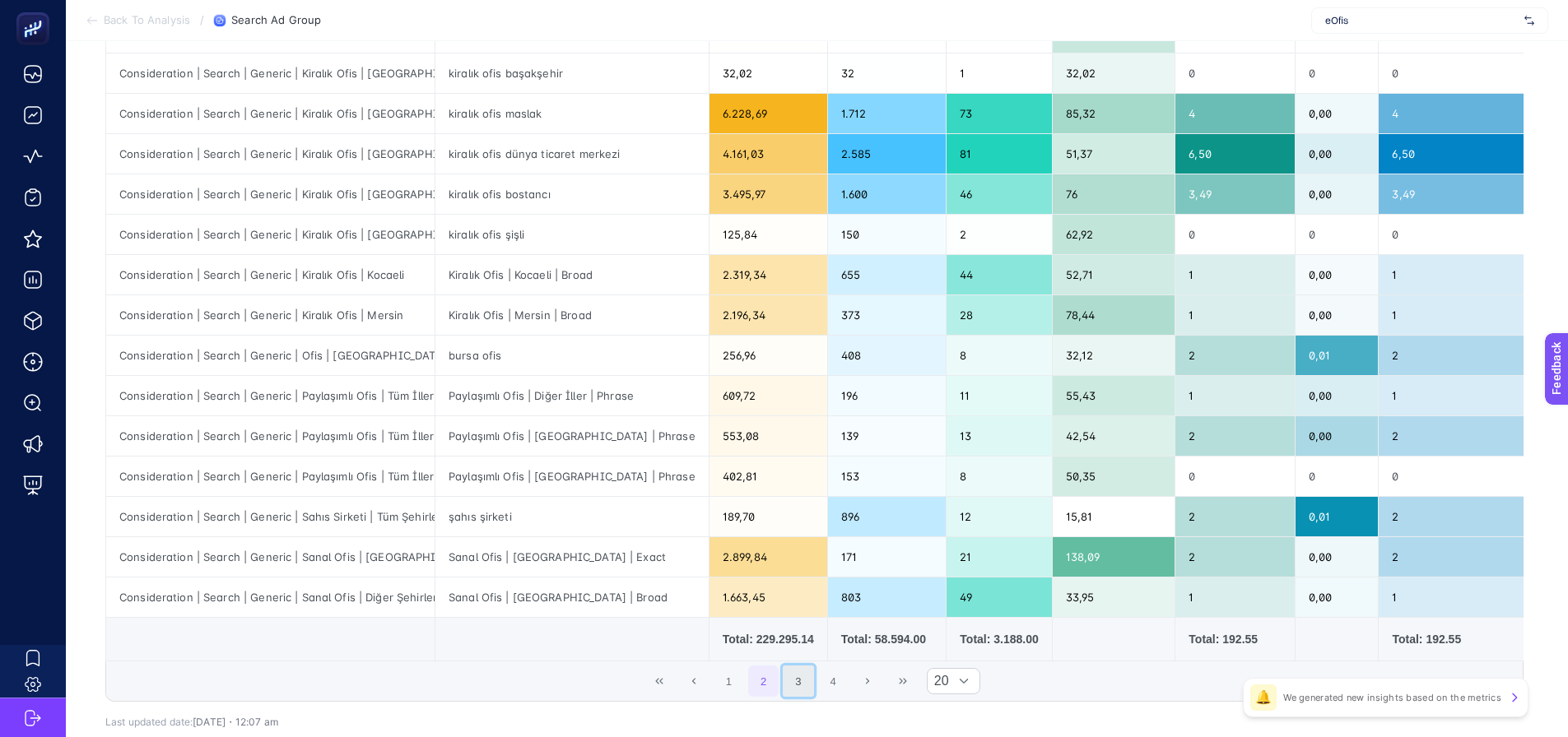
click at [803, 690] on button "3" at bounding box center [798, 681] width 31 height 31
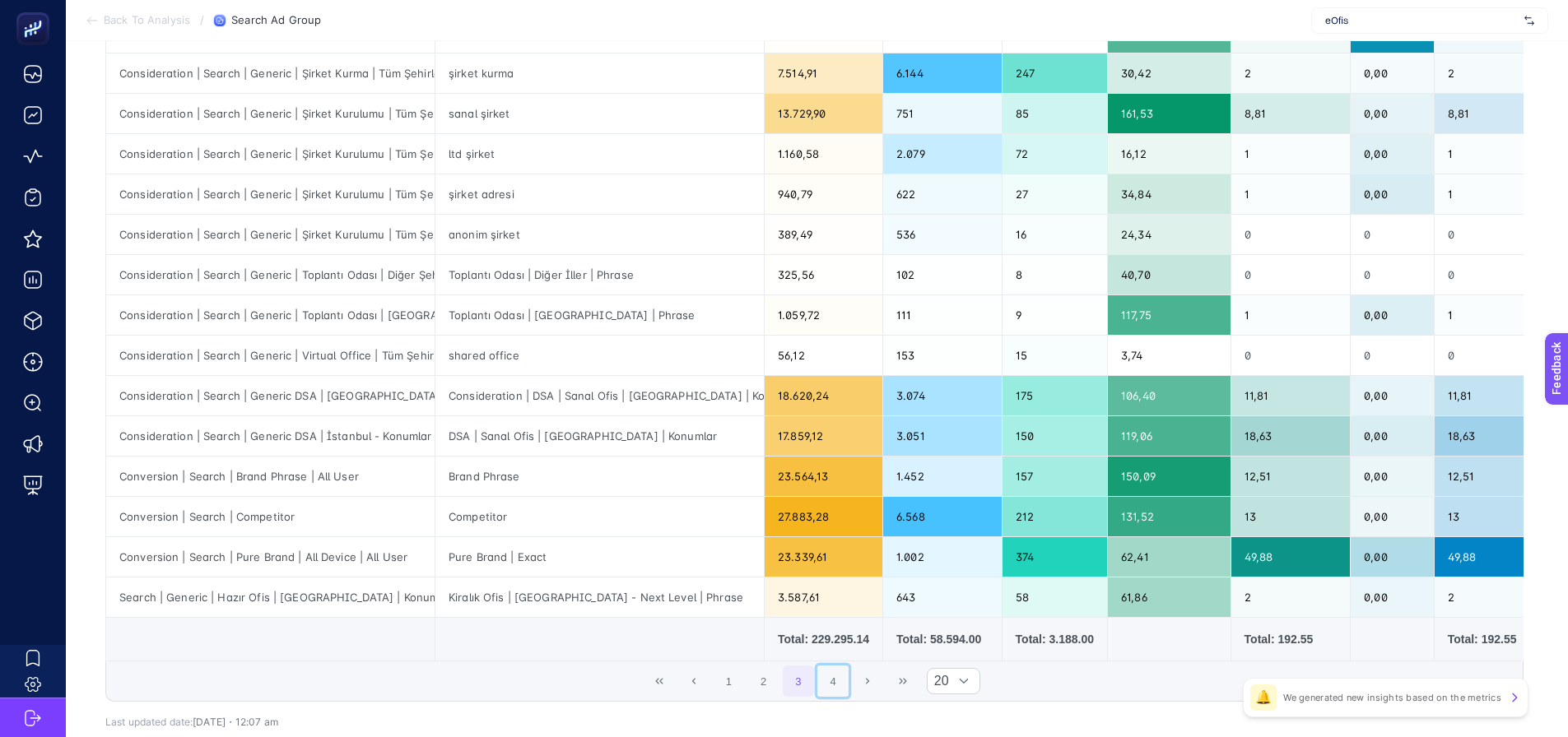
click at [829, 696] on button "4" at bounding box center [833, 681] width 31 height 31
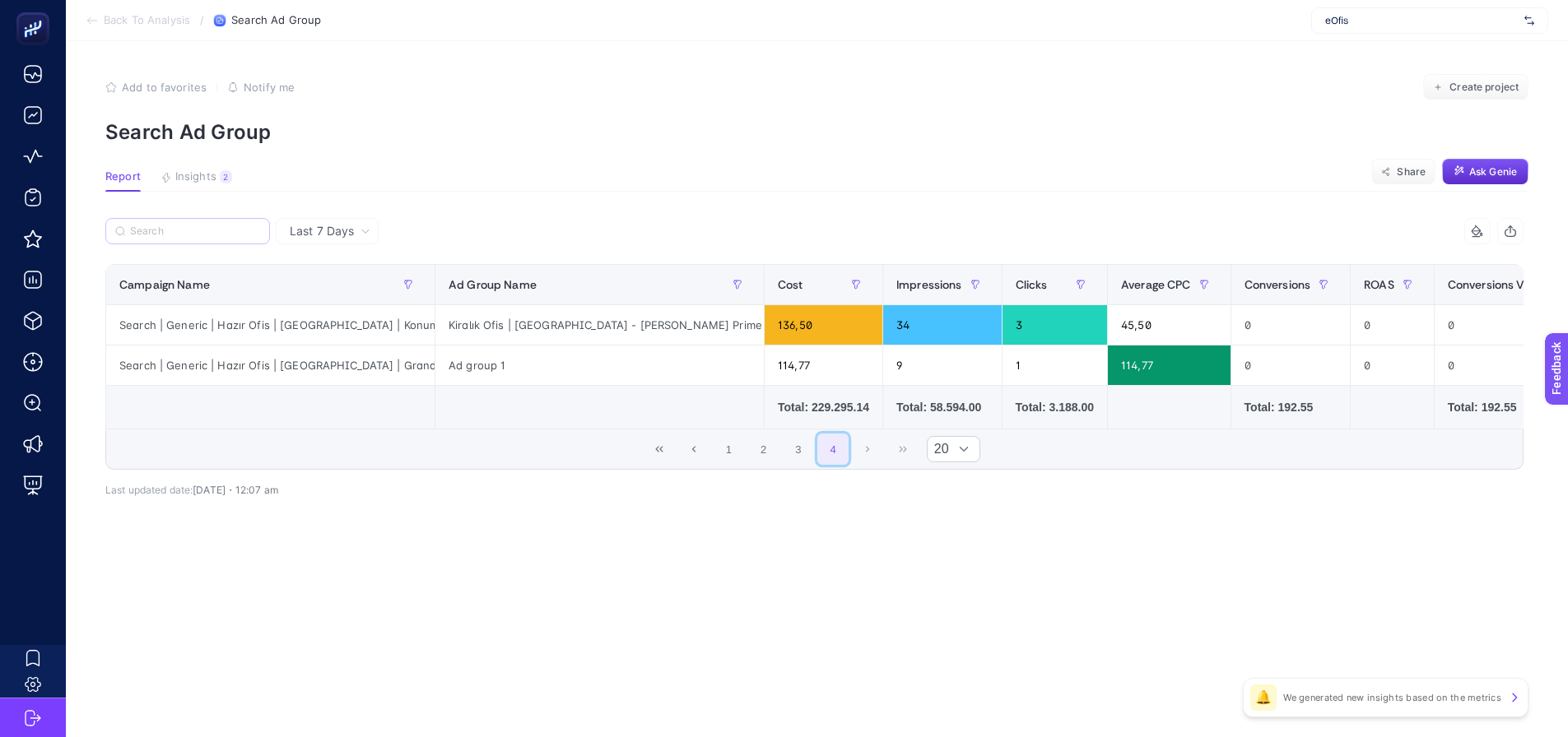
scroll to position [0, 0]
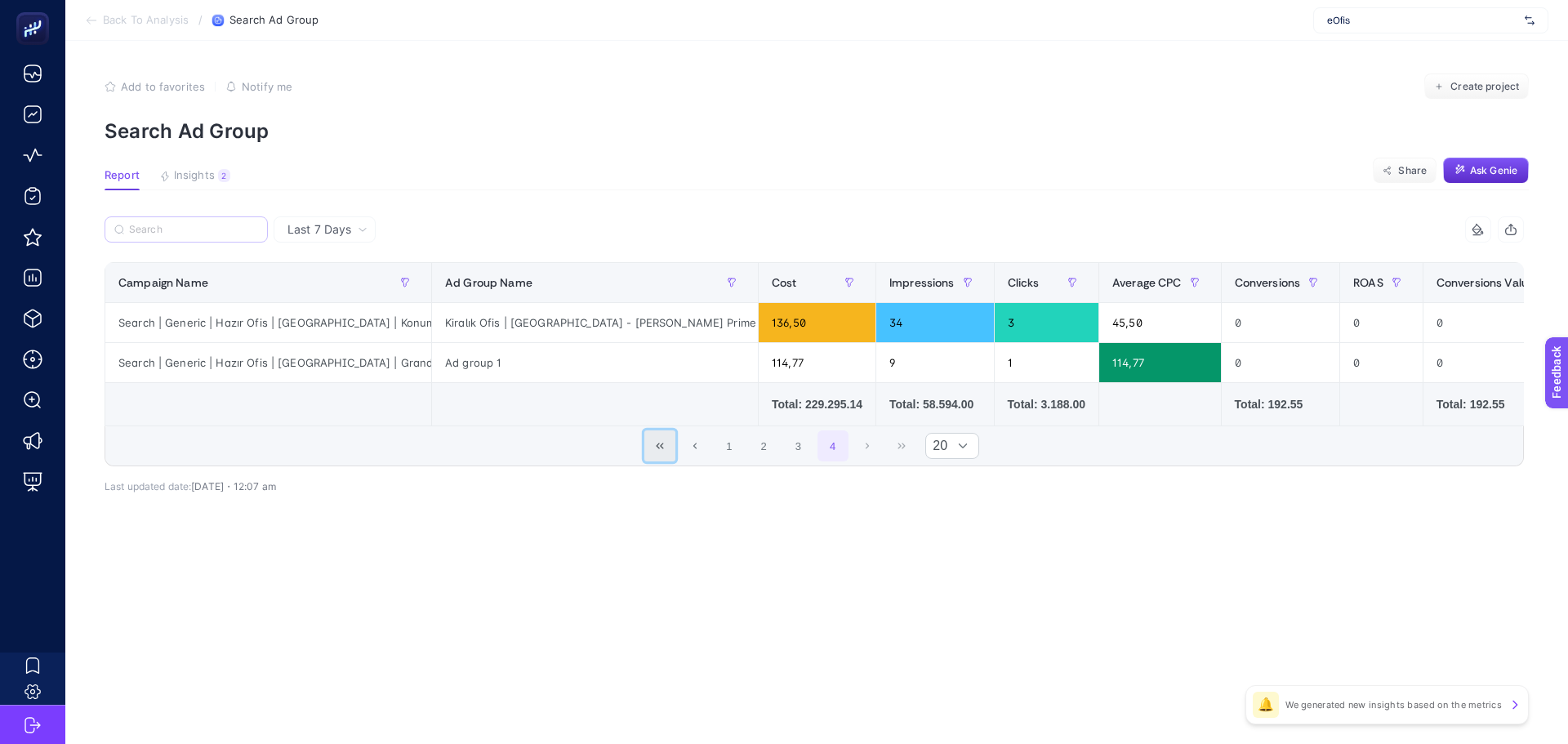
click at [660, 462] on button "First Page" at bounding box center [660, 446] width 31 height 31
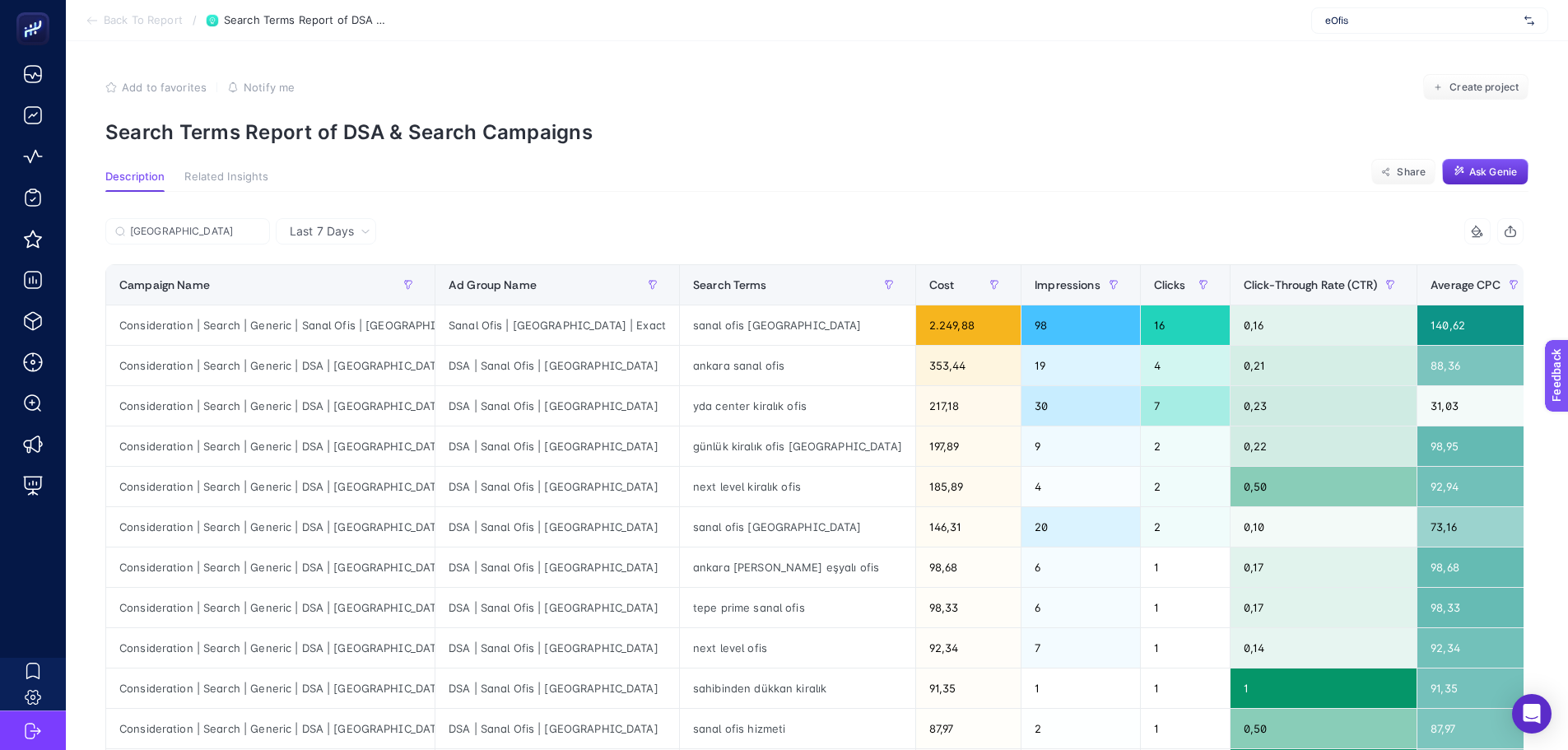
click at [204, 248] on div "[GEOGRAPHIC_DATA]" at bounding box center [459, 236] width 709 height 37
click at [204, 227] on input "[GEOGRAPHIC_DATA]" at bounding box center [195, 232] width 130 height 13
click at [205, 227] on input "[GEOGRAPHIC_DATA]" at bounding box center [188, 232] width 112 height 13
drag, startPoint x: 255, startPoint y: 232, endPoint x: 138, endPoint y: 229, distance: 117.0
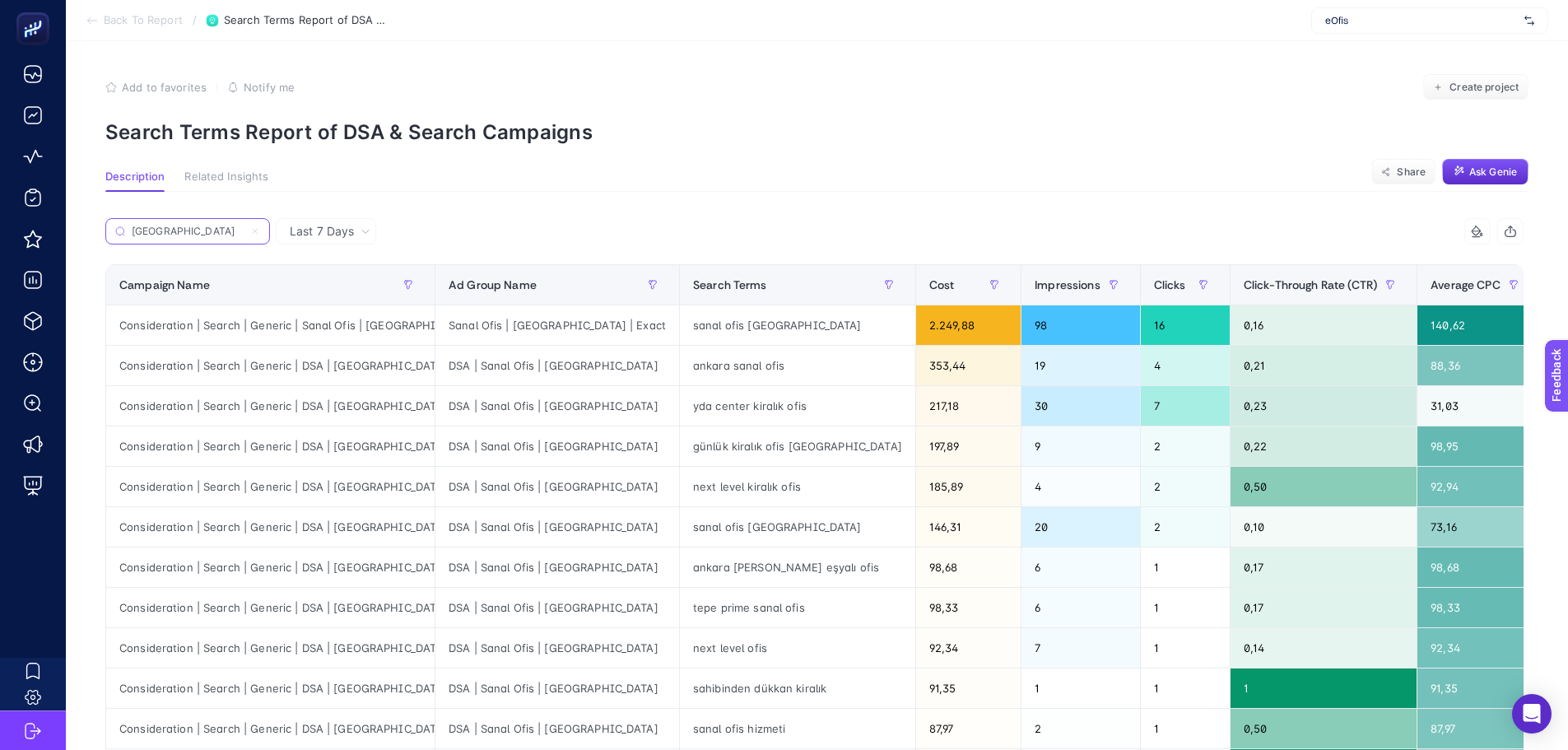
click at [255, 232] on icon at bounding box center [255, 232] width 10 height 10
click at [244, 232] on input "[GEOGRAPHIC_DATA]" at bounding box center [188, 232] width 112 height 13
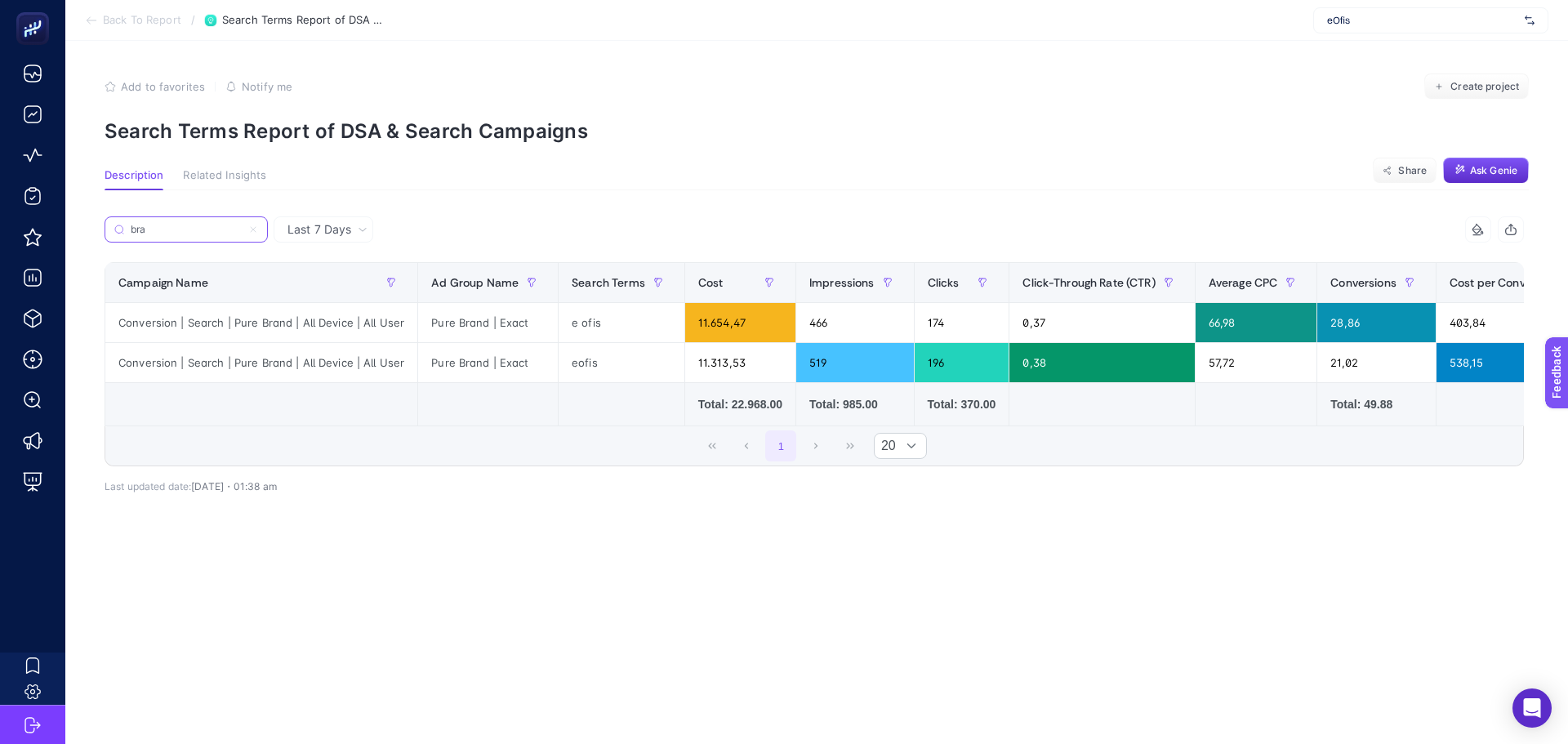
type input "bran"
click at [155, 228] on input "bran" at bounding box center [187, 230] width 111 height 12
click at [156, 228] on input "bran" at bounding box center [187, 230] width 111 height 12
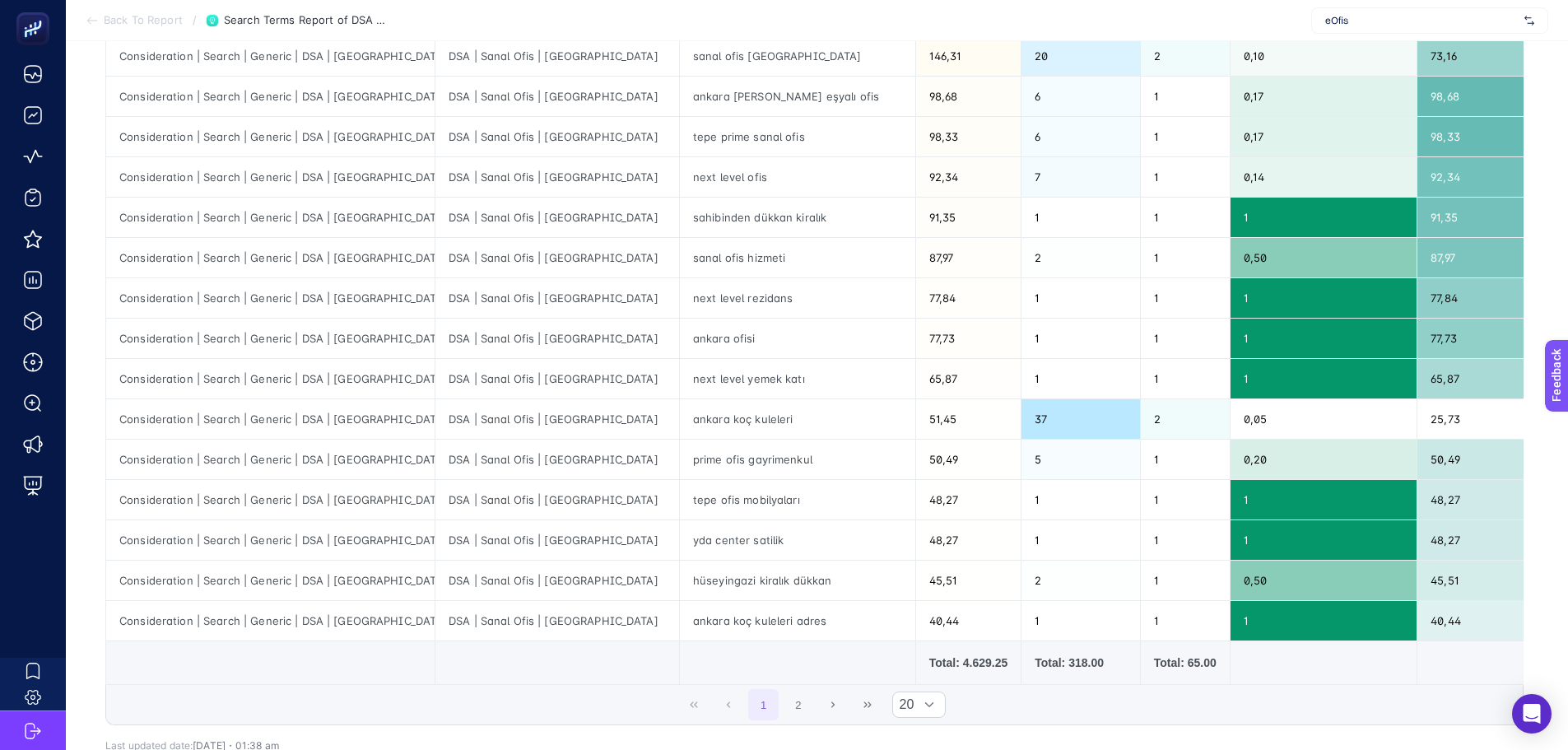
scroll to position [412, 0]
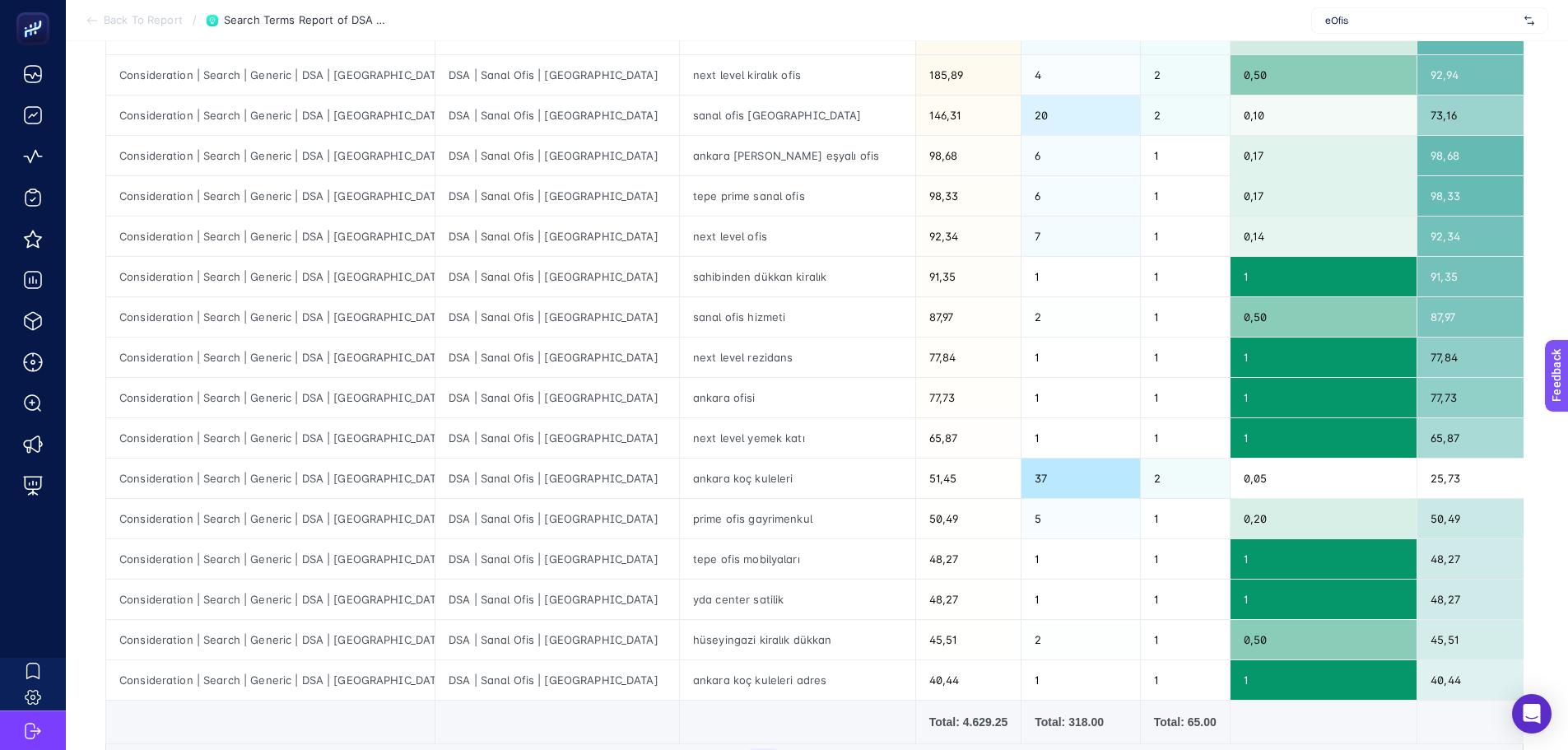
type input "ank"
click at [680, 281] on div "sahibinden dükkan kiralık" at bounding box center [798, 276] width 235 height 40
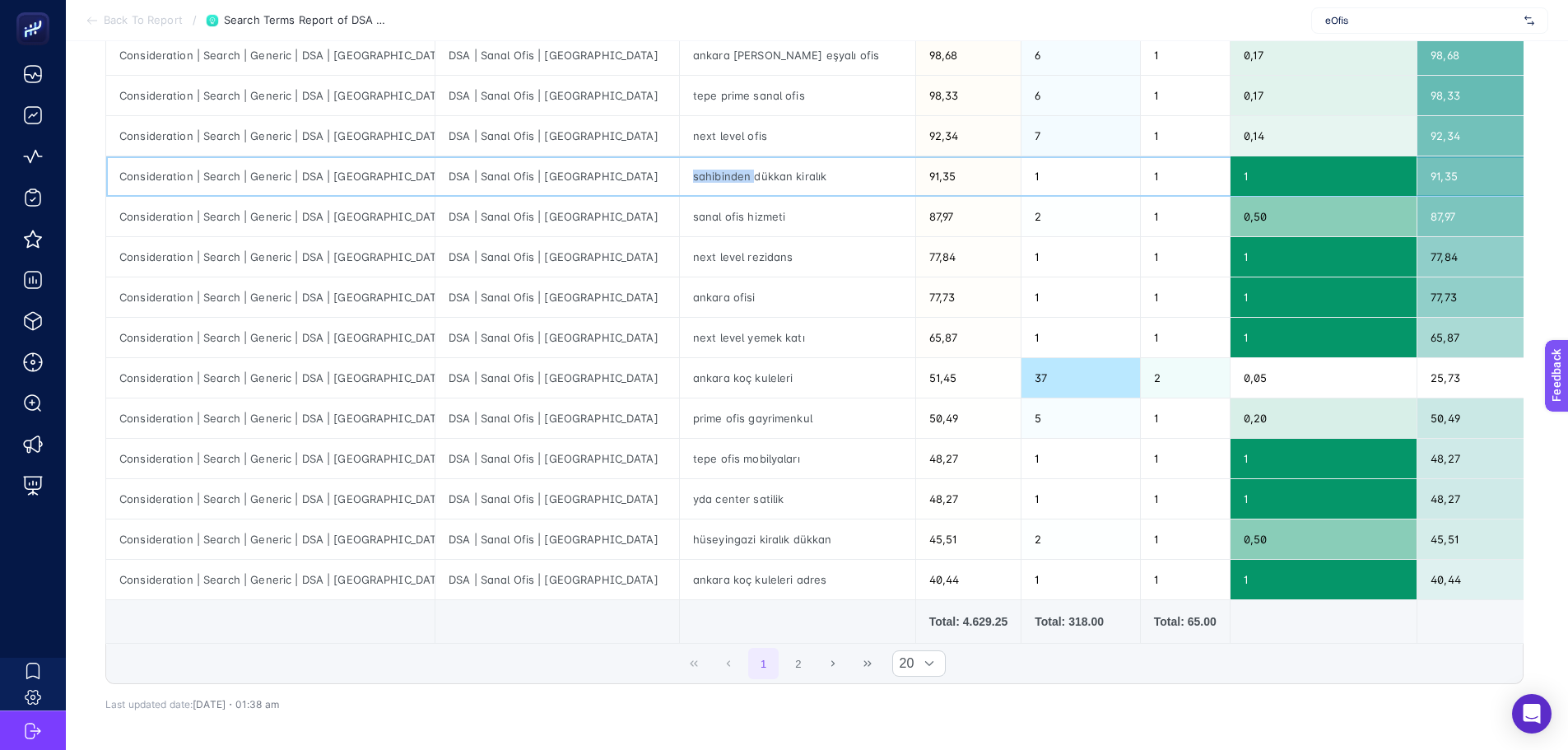
scroll to position [576, 0]
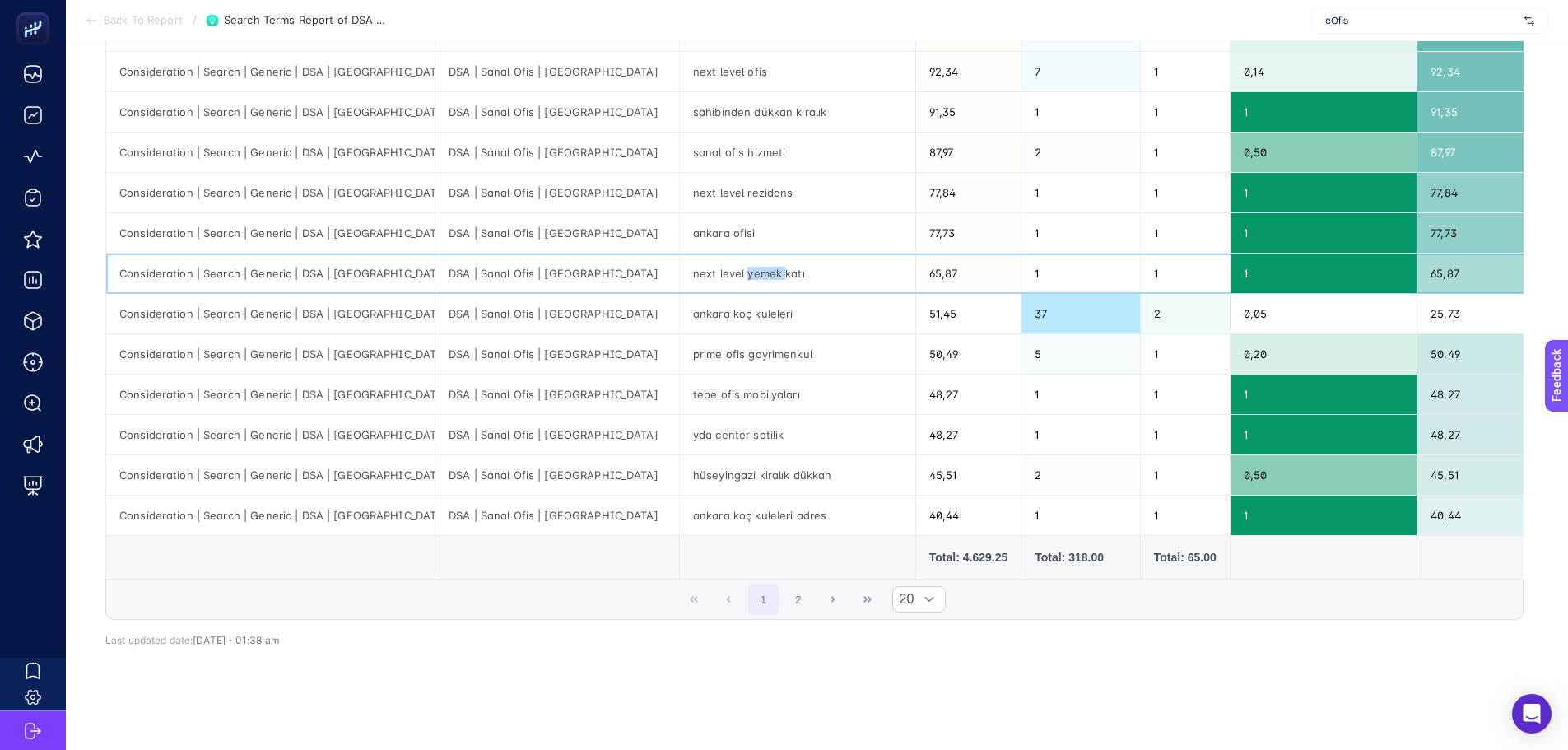
drag, startPoint x: 645, startPoint y: 276, endPoint x: 681, endPoint y: 277, distance: 36.0
click at [681, 277] on div "next level yemek katı" at bounding box center [798, 273] width 235 height 40
click at [690, 434] on div "yda center satilik" at bounding box center [798, 434] width 235 height 40
click at [680, 492] on div "hüseyingazi kiralık dükkan" at bounding box center [798, 475] width 235 height 40
click at [799, 615] on button "2" at bounding box center [798, 599] width 31 height 31
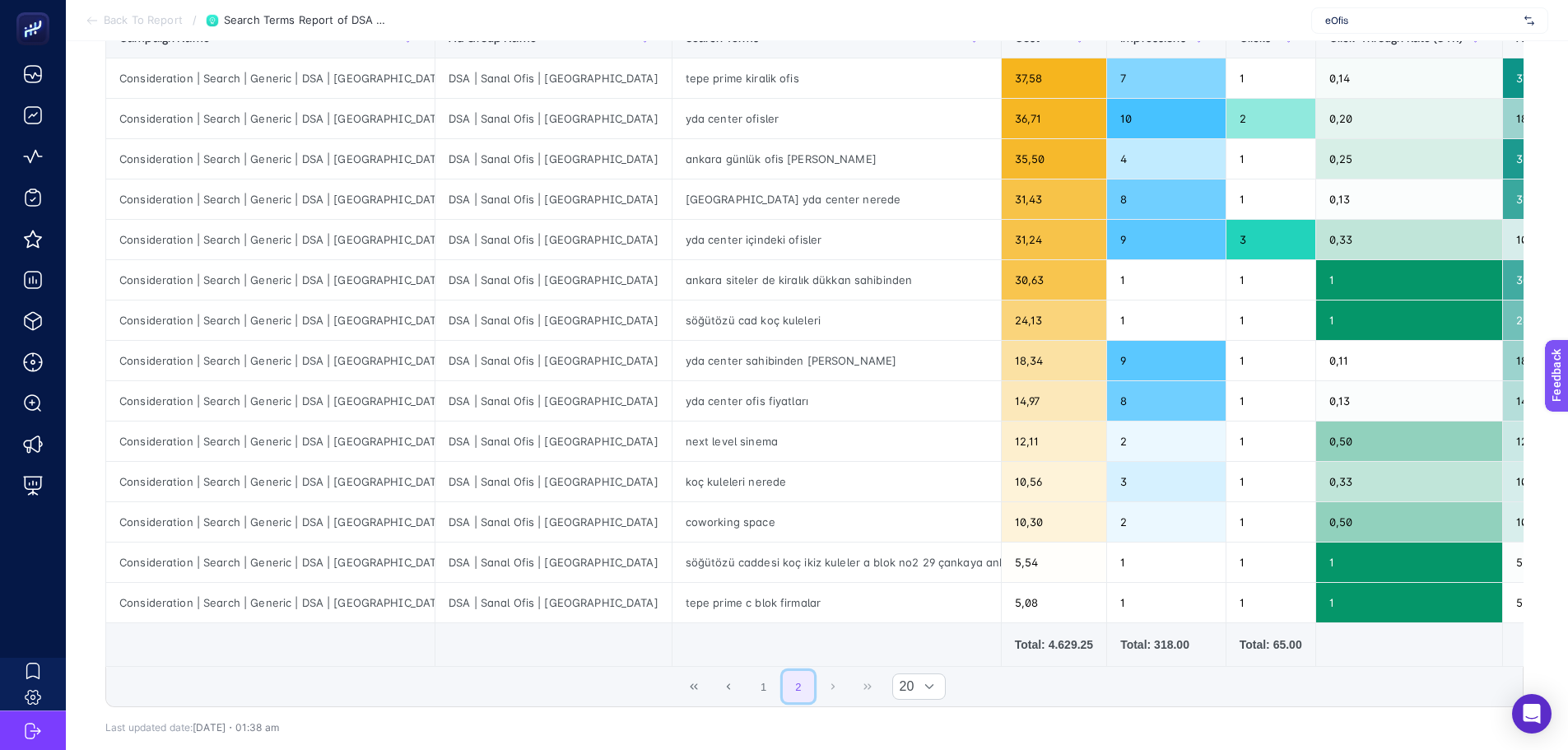
scroll to position [286, 0]
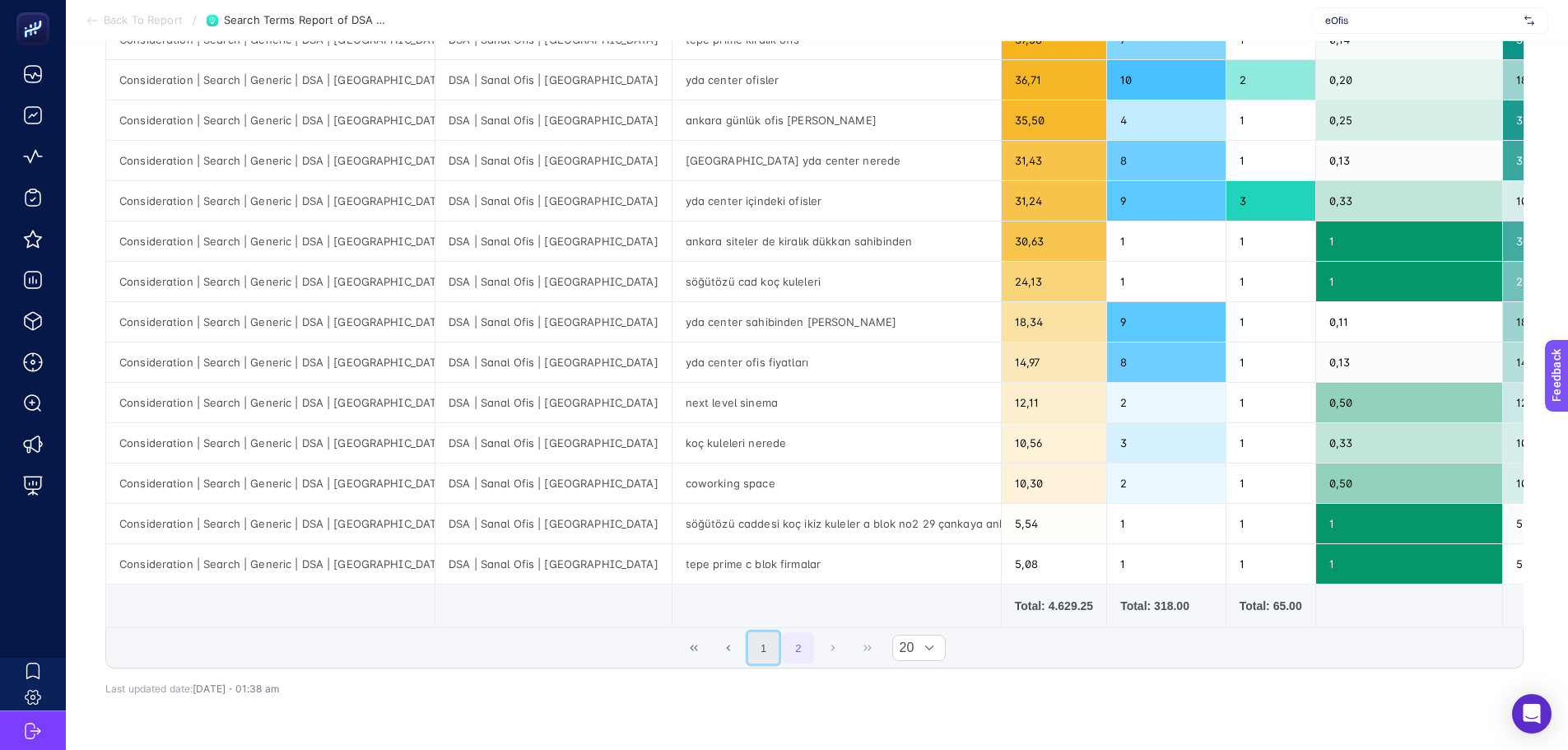
click at [773, 649] on button "1" at bounding box center [764, 648] width 31 height 31
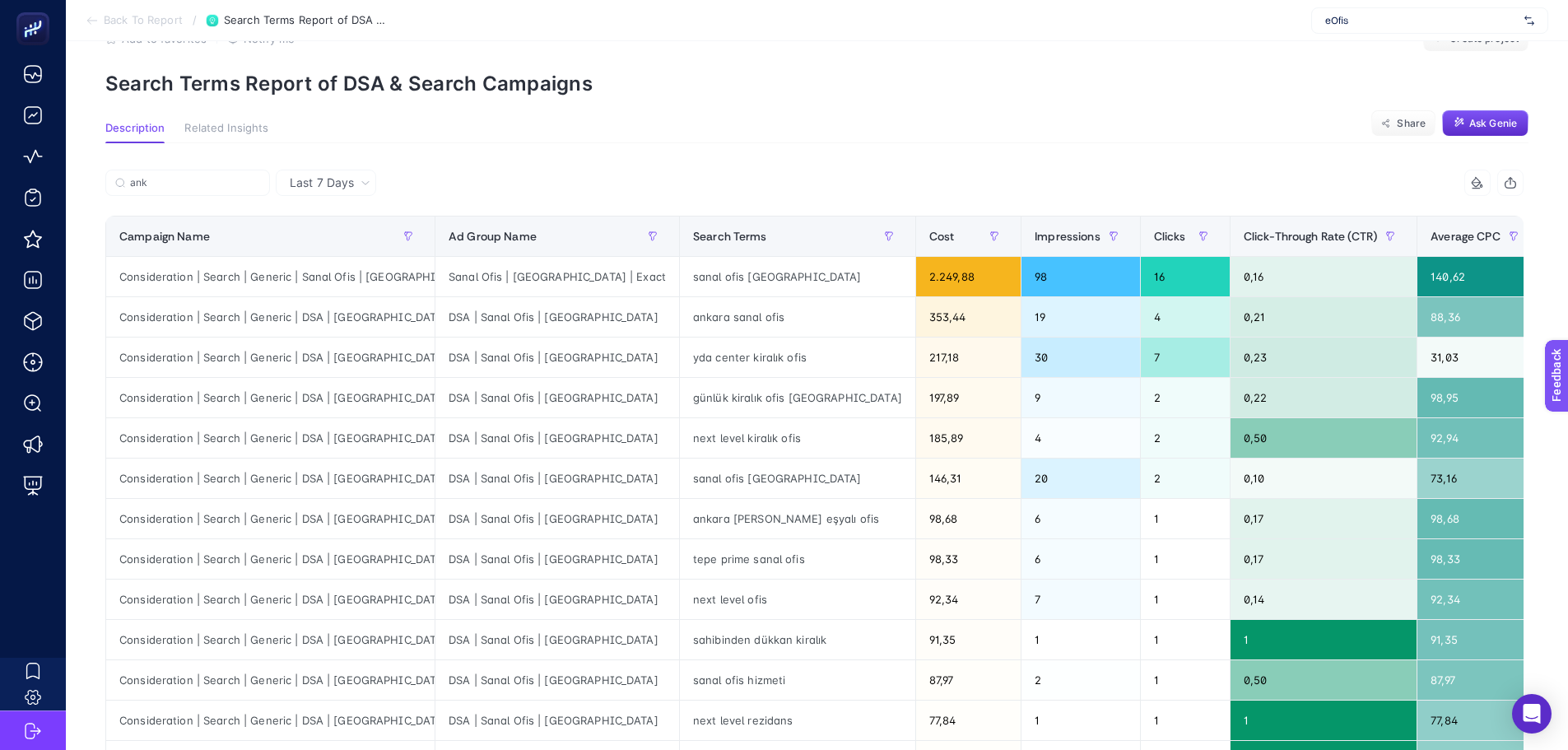
scroll to position [39, 0]
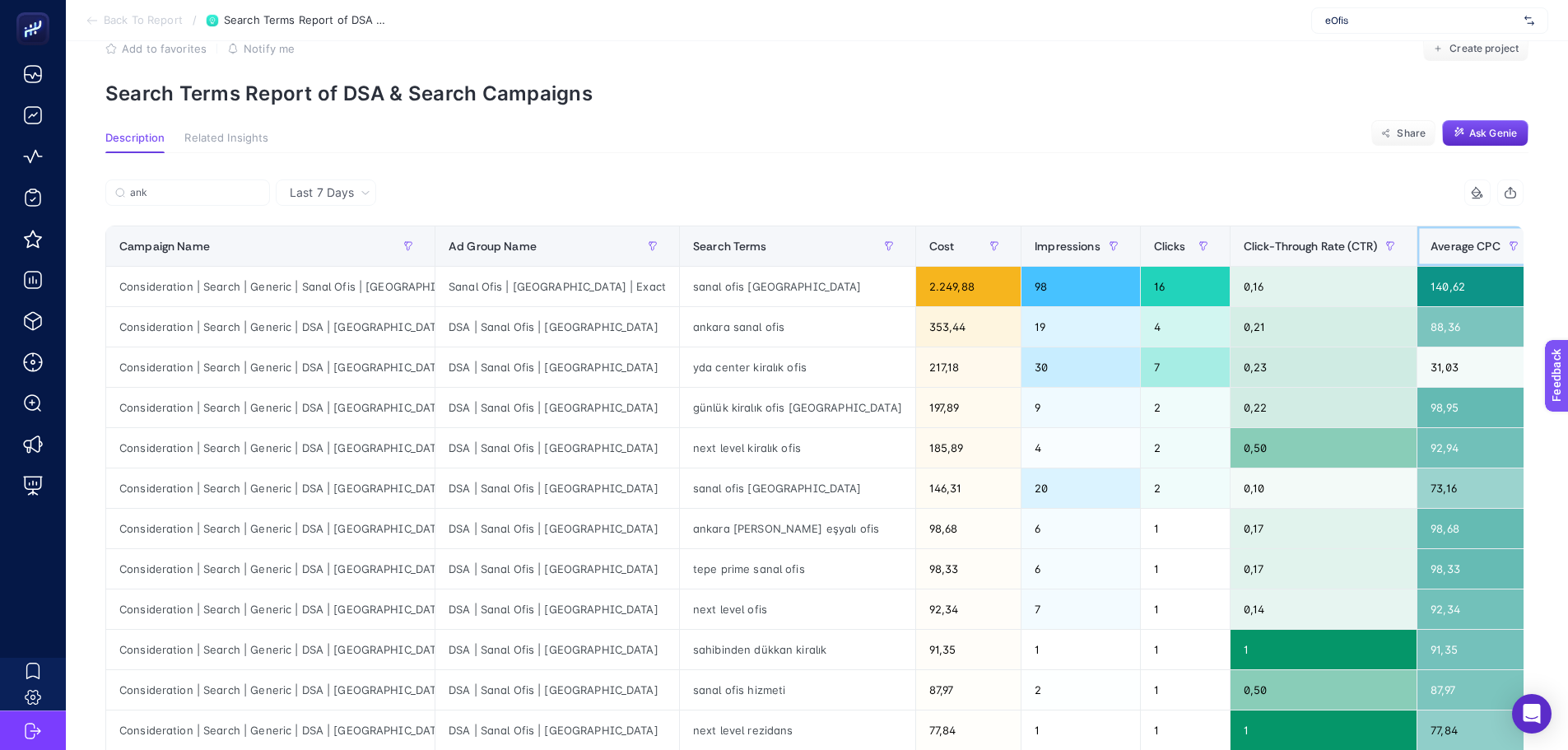
click at [1431, 250] on span "Average CPC" at bounding box center [1466, 246] width 70 height 14
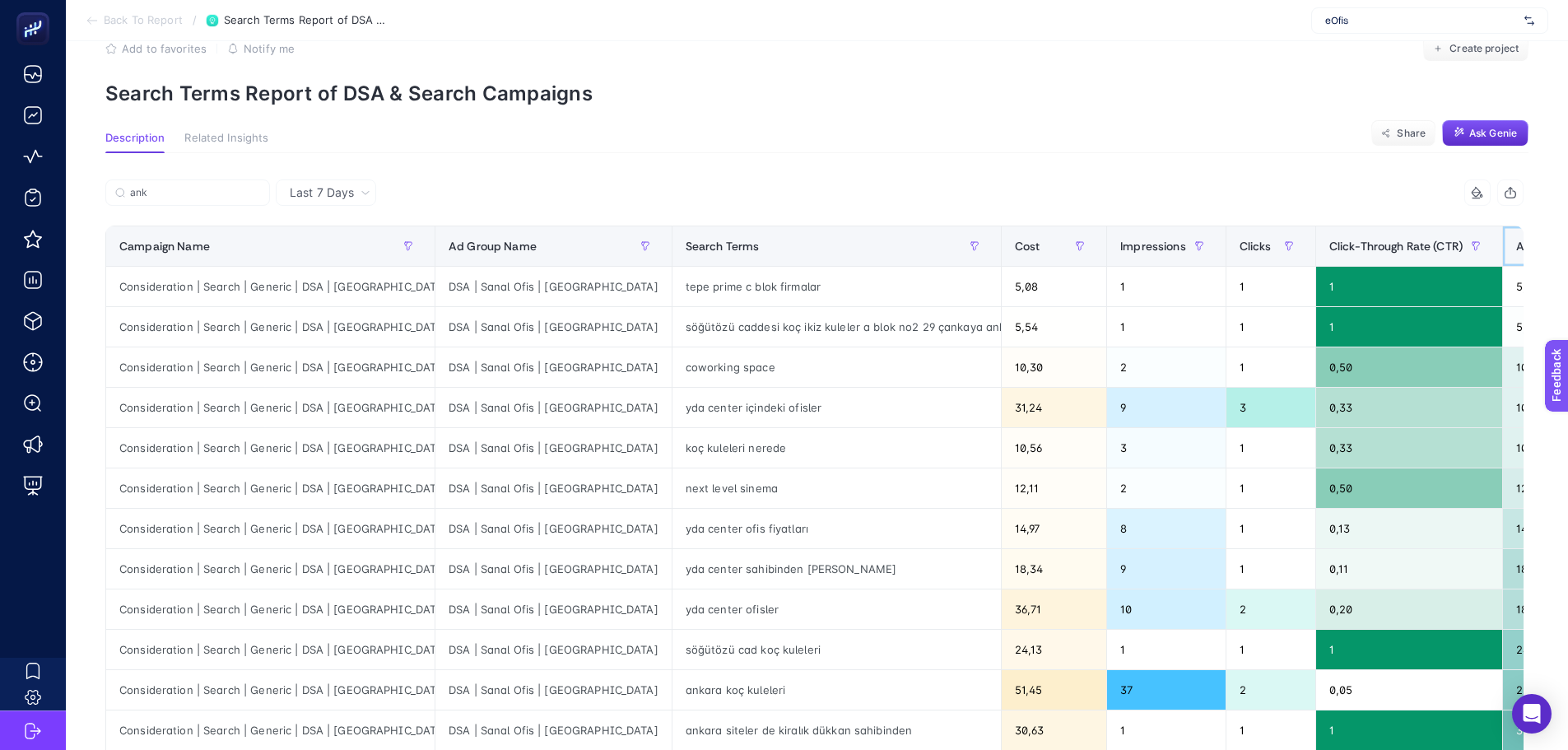
click at [1517, 244] on span "Average CPC" at bounding box center [1552, 246] width 70 height 14
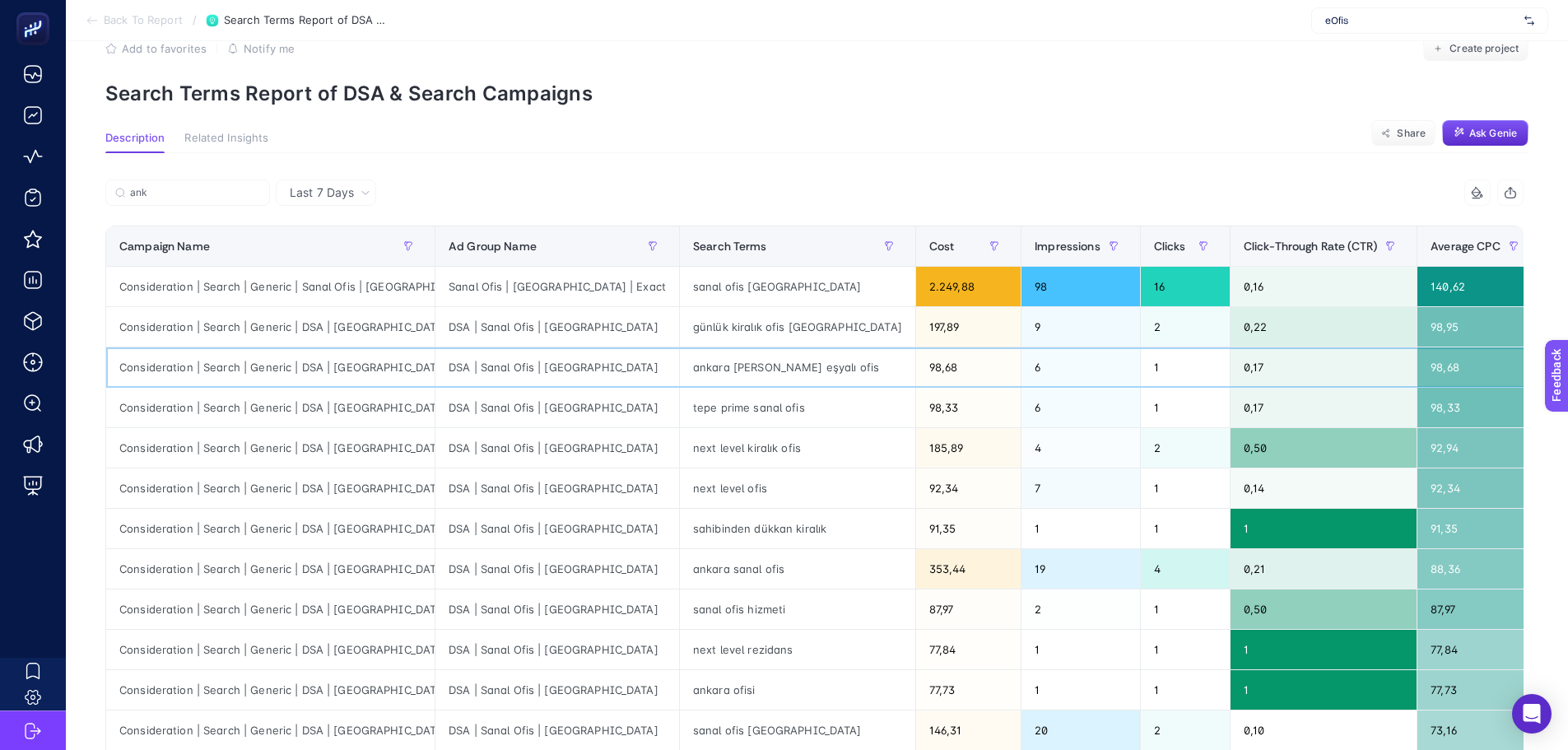
click at [680, 374] on div "ankara [PERSON_NAME] eşyalı ofis" at bounding box center [798, 367] width 235 height 40
click at [680, 425] on div "tepe prime sanal ofis" at bounding box center [798, 407] width 235 height 40
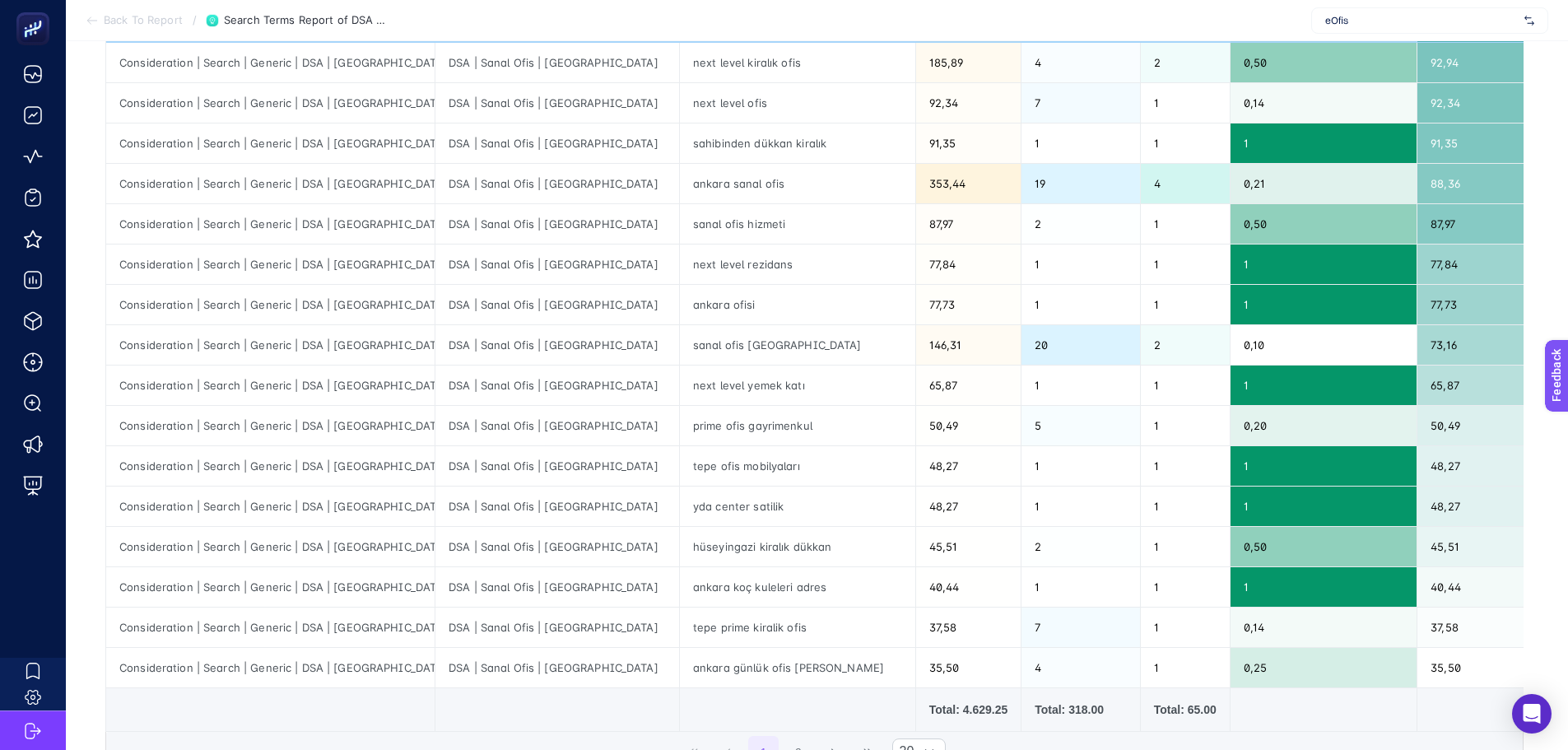
scroll to position [451, 0]
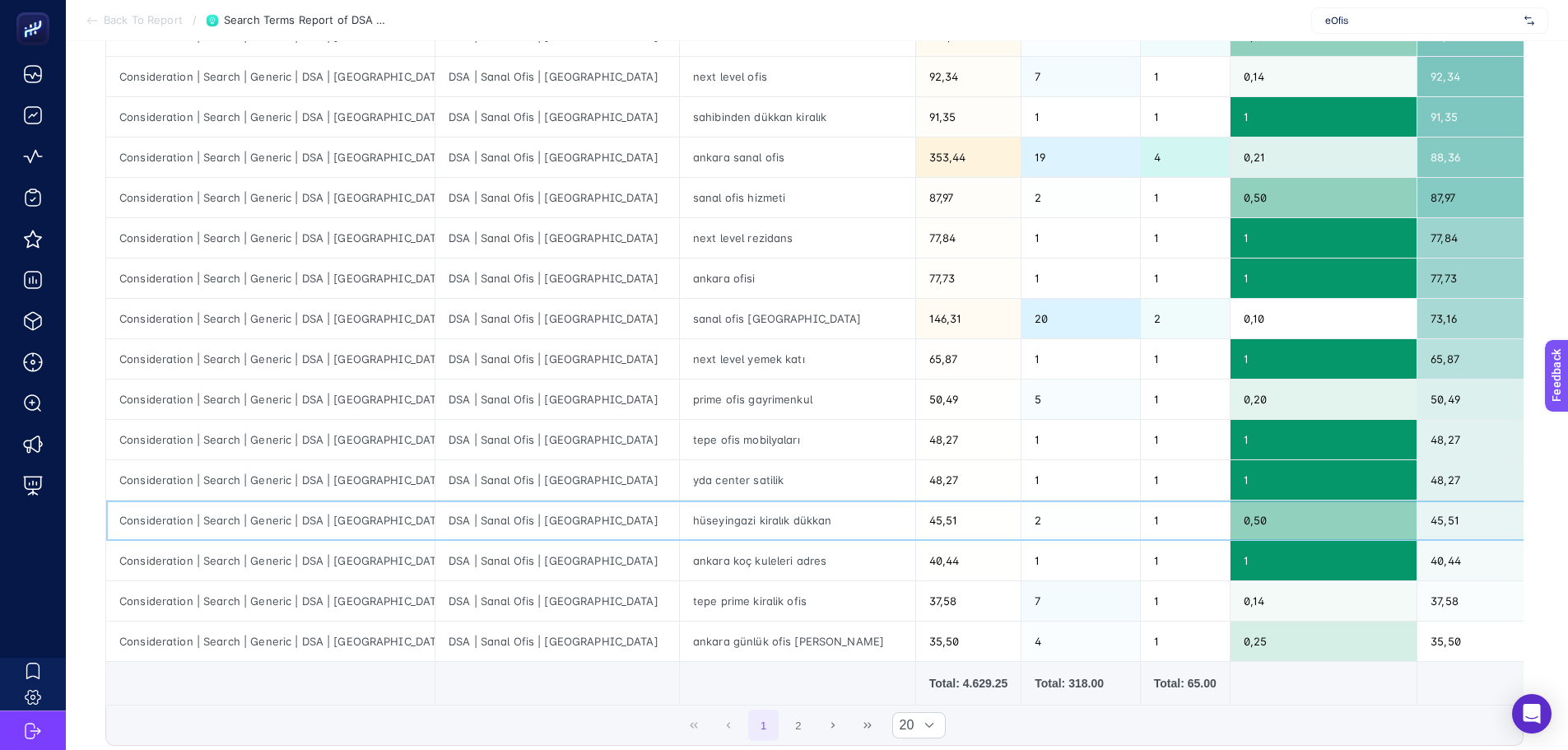
click at [680, 527] on div "hüseyingazi kiralık dükkan" at bounding box center [798, 520] width 235 height 40
click at [680, 373] on div "next level yemek katı" at bounding box center [798, 359] width 235 height 40
drag, startPoint x: 424, startPoint y: 477, endPoint x: 435, endPoint y: 474, distance: 11.4
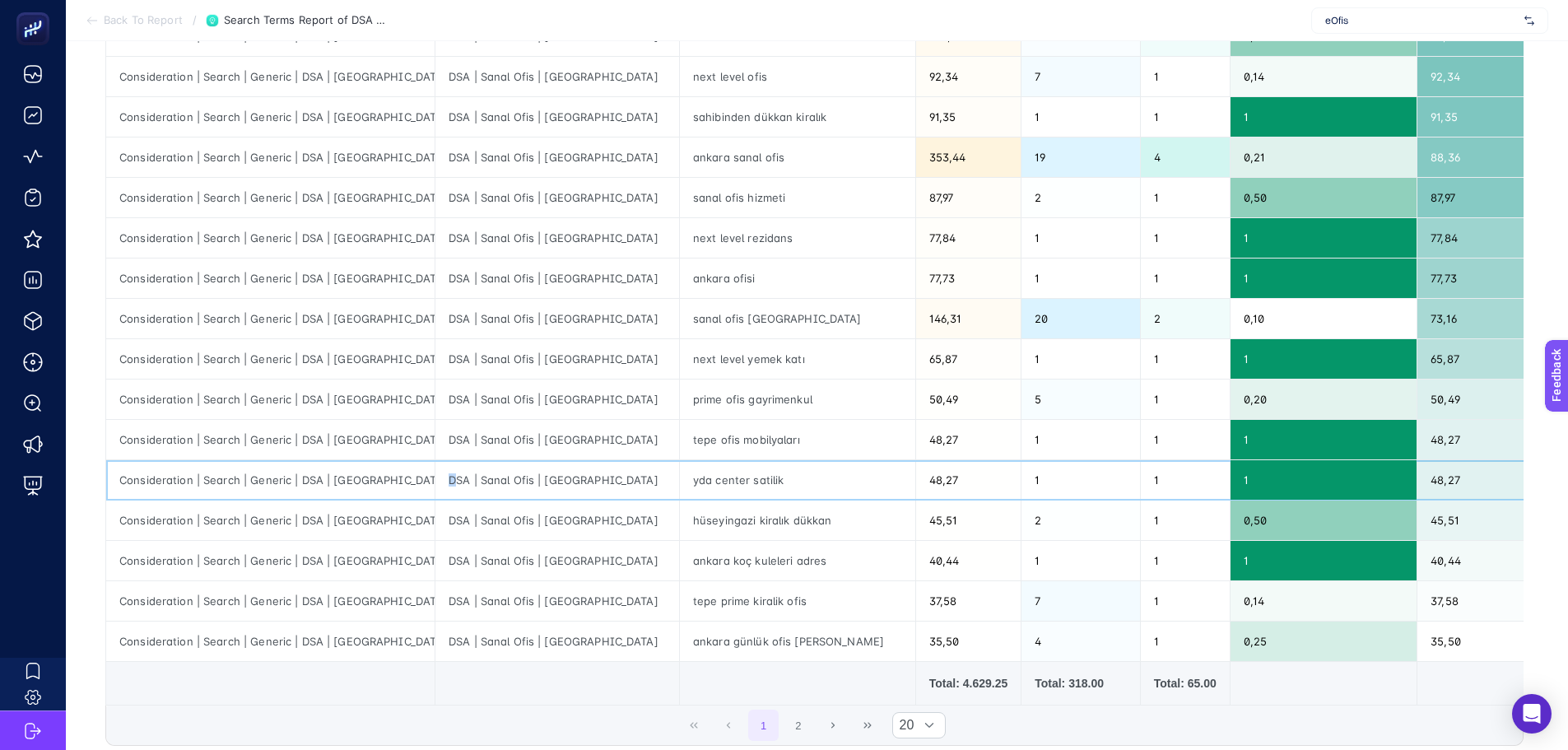
click at [435, 474] on div "DSA | Sanal Ofis | [GEOGRAPHIC_DATA]" at bounding box center [557, 480] width 244 height 40
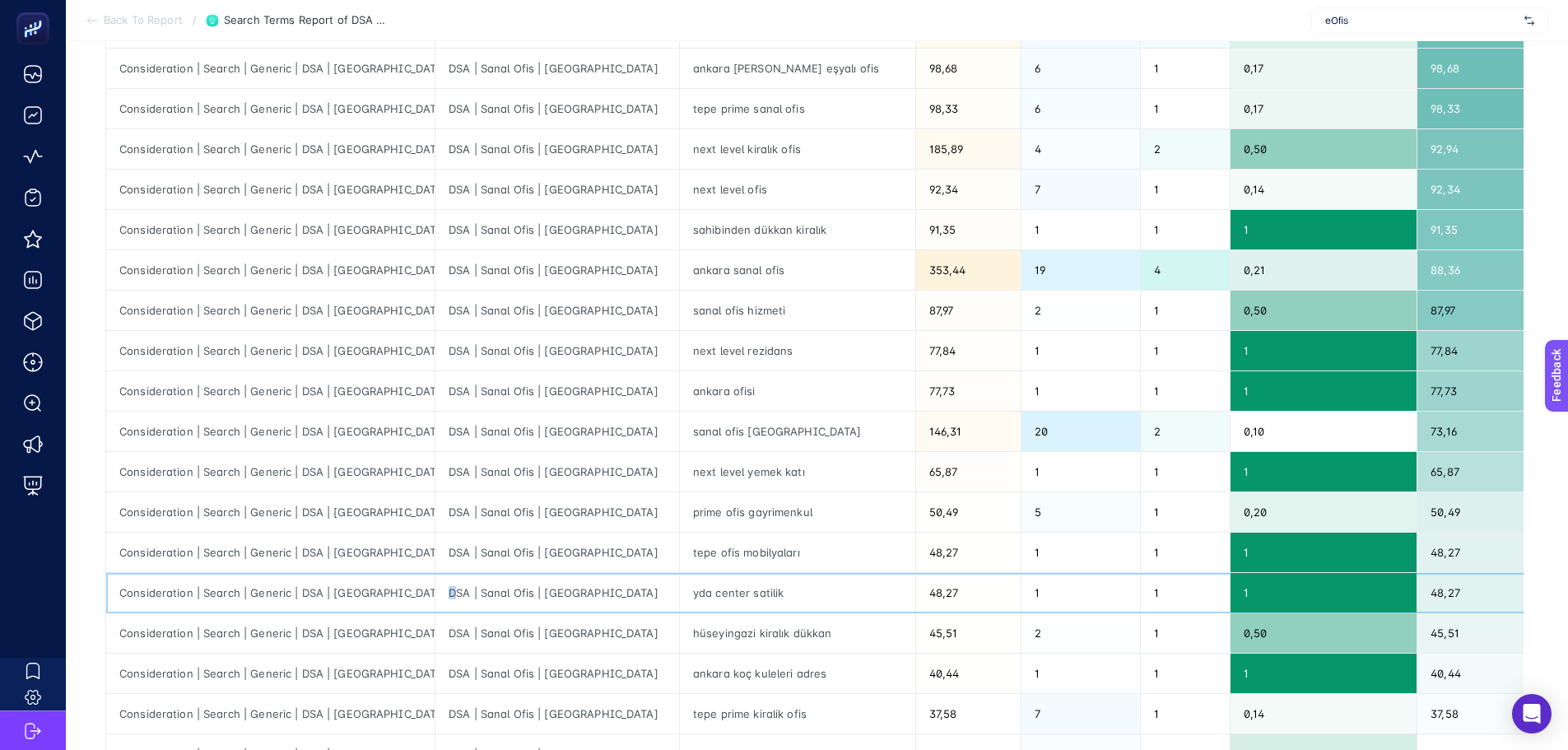
scroll to position [363, 0]
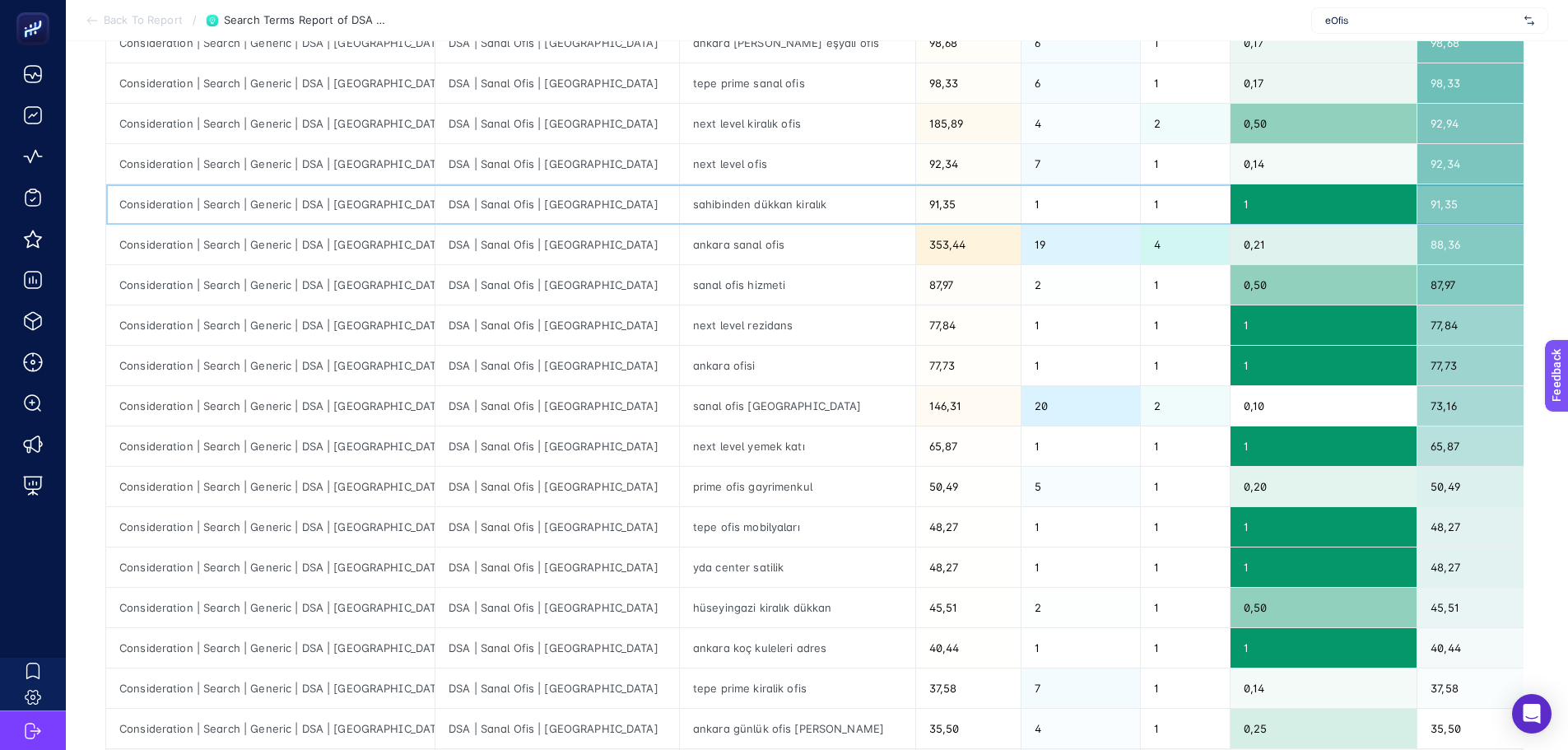
click at [549, 187] on div "DSA | Sanal Ofis | [GEOGRAPHIC_DATA]" at bounding box center [557, 204] width 244 height 40
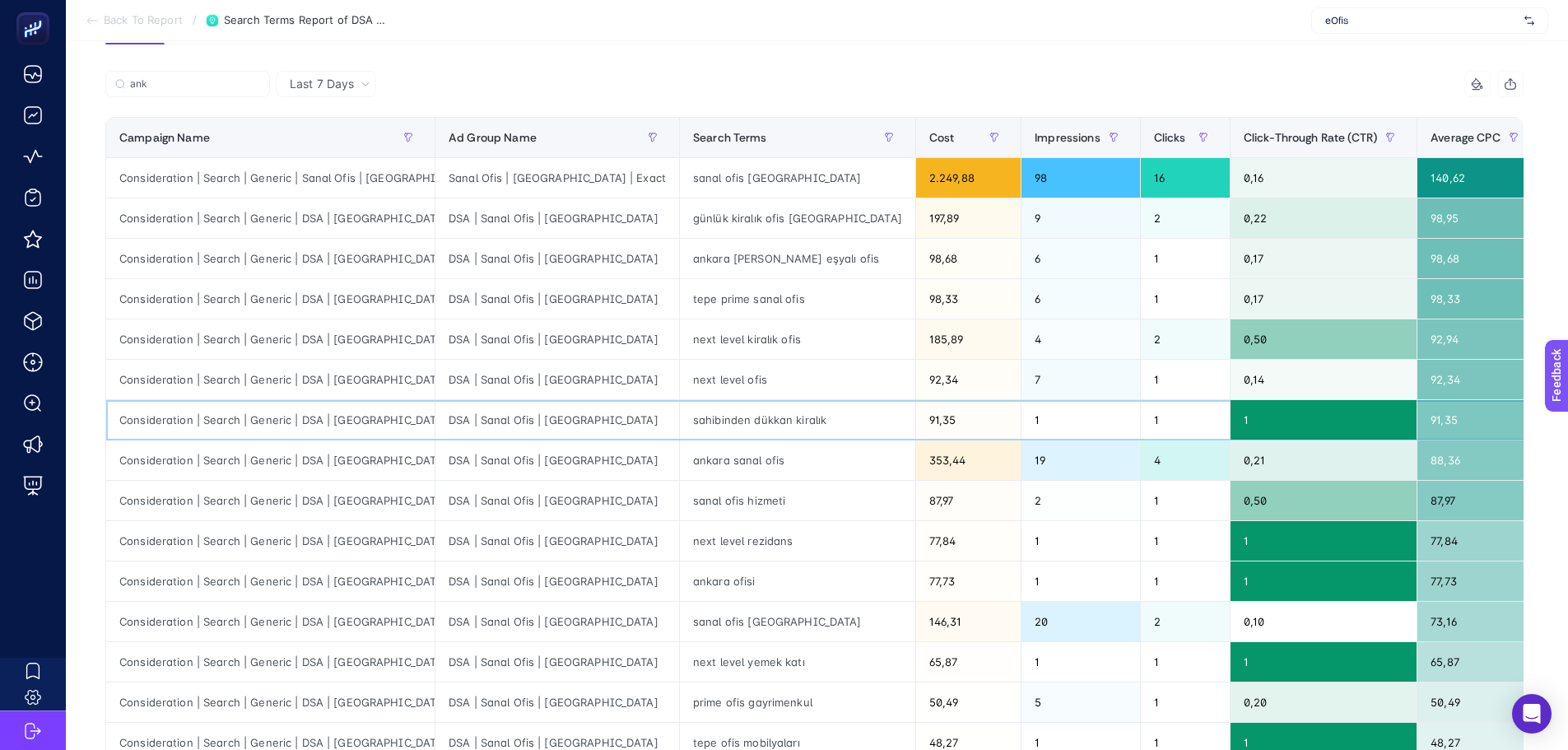
scroll to position [34, 0]
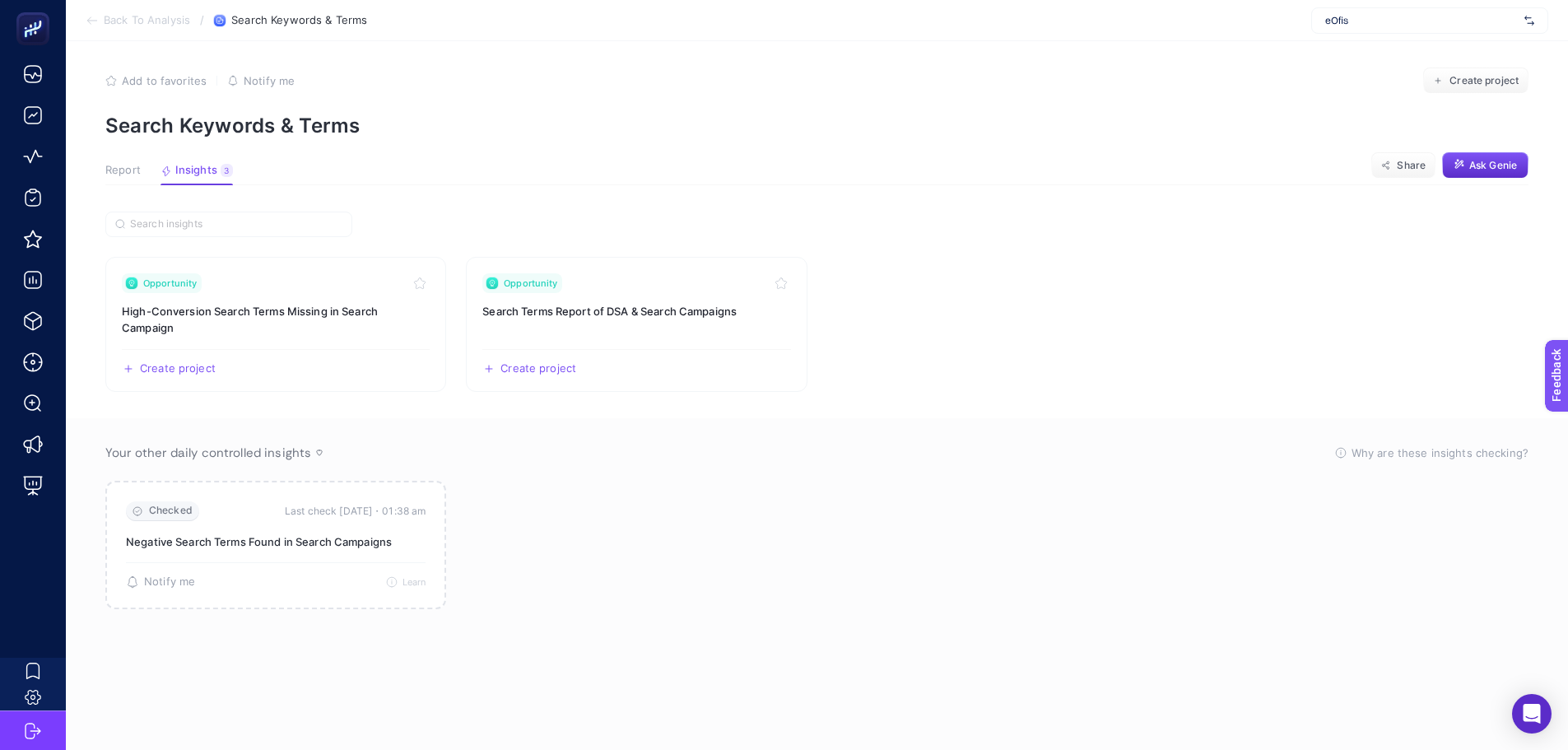
click at [134, 171] on span "Report" at bounding box center [123, 171] width 36 height 14
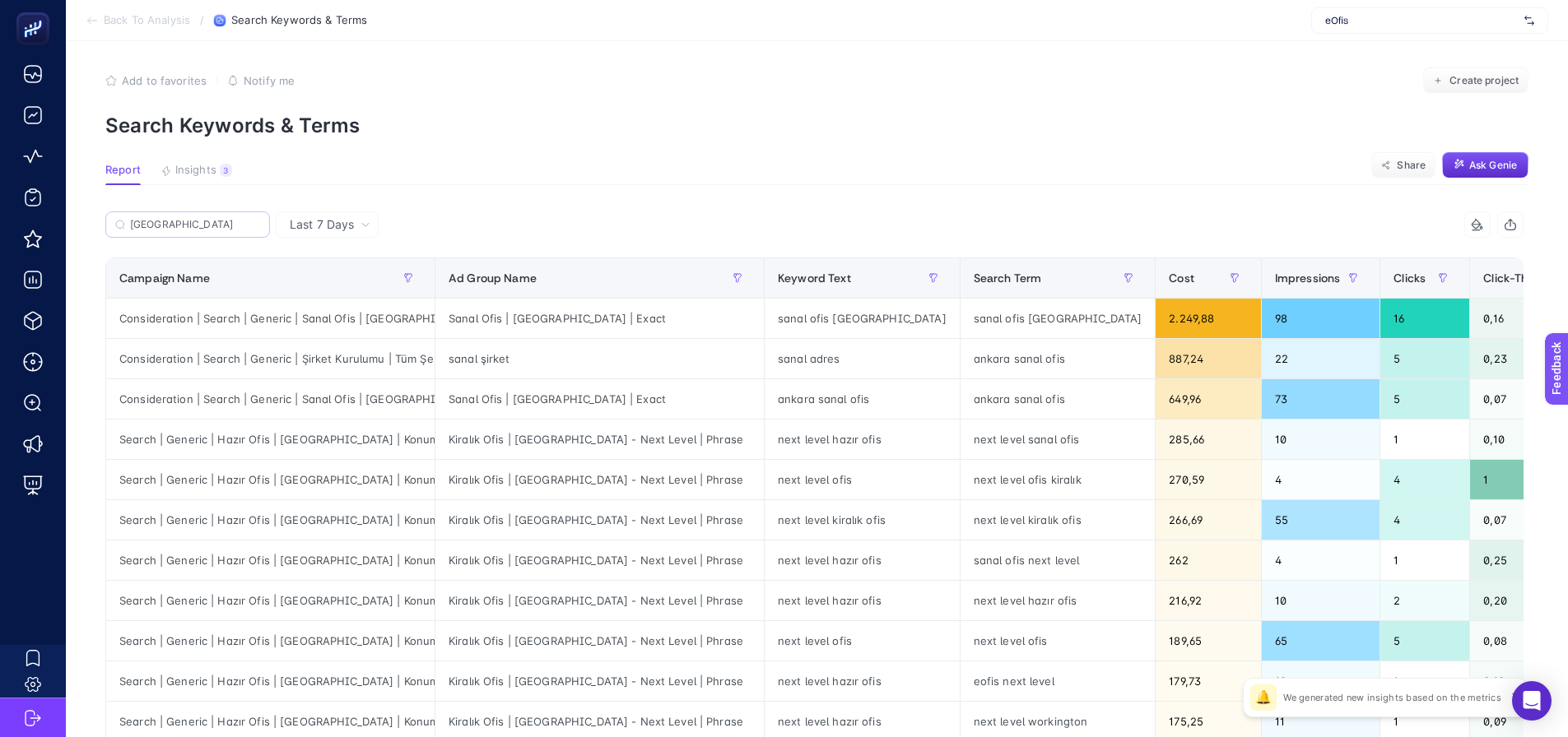
click at [193, 212] on label "[GEOGRAPHIC_DATA]" at bounding box center [187, 224] width 165 height 26
click at [193, 219] on input "[GEOGRAPHIC_DATA]" at bounding box center [195, 225] width 130 height 13
click at [194, 212] on label "[GEOGRAPHIC_DATA]" at bounding box center [187, 224] width 165 height 26
click at [194, 219] on input "[GEOGRAPHIC_DATA]" at bounding box center [188, 225] width 112 height 13
click at [255, 221] on icon at bounding box center [255, 225] width 10 height 10
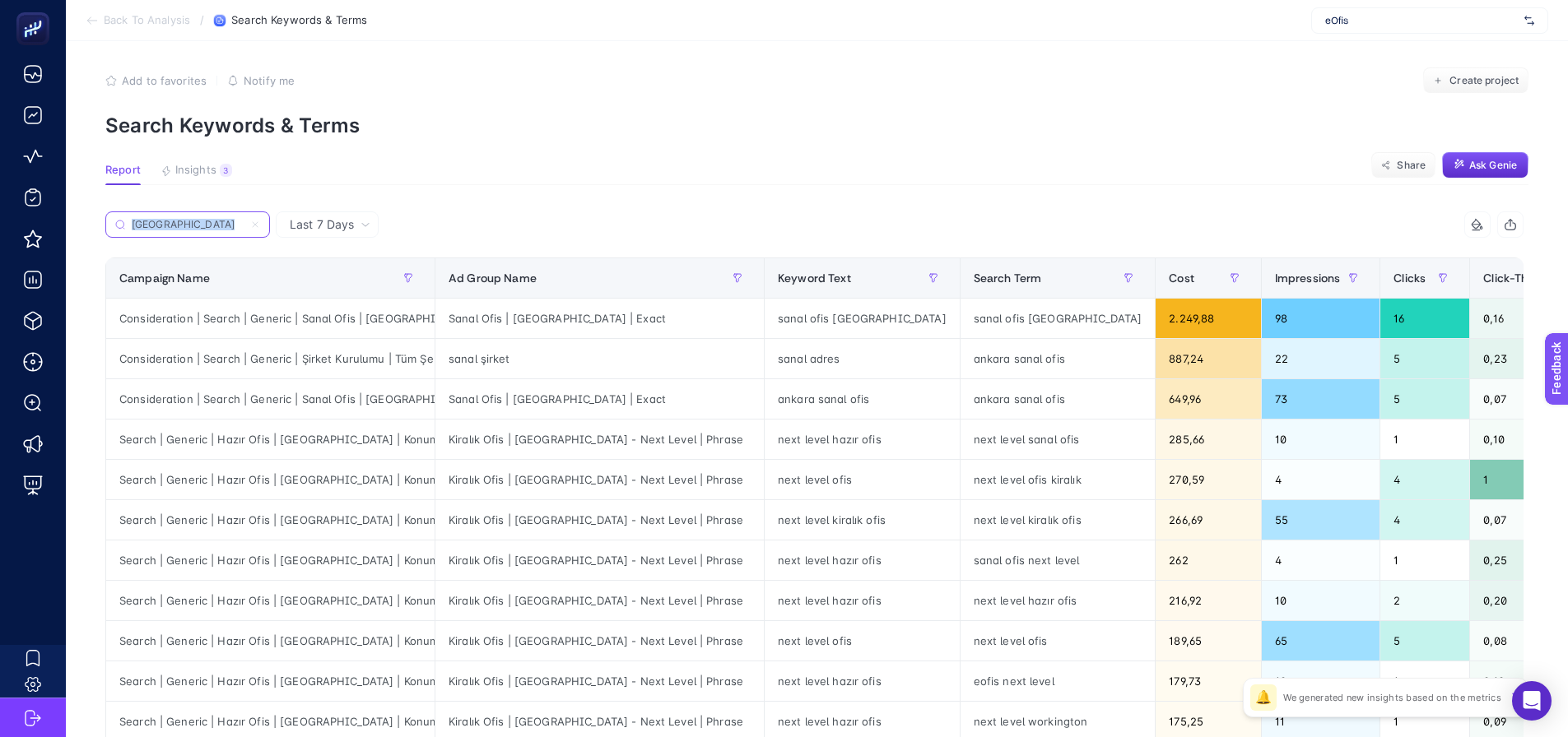
click at [244, 221] on input "[GEOGRAPHIC_DATA]" at bounding box center [188, 225] width 112 height 13
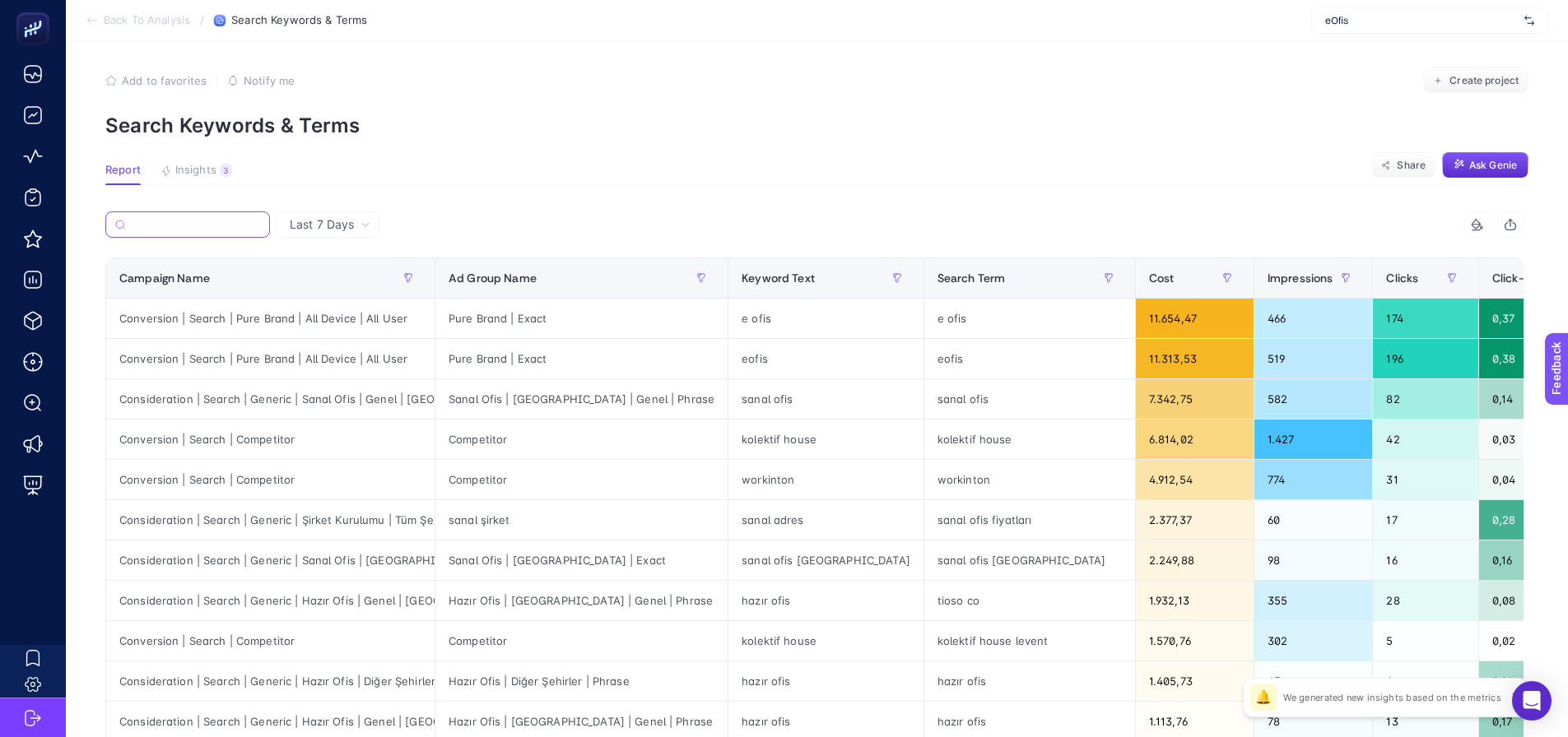
click at [215, 228] on input "Search" at bounding box center [196, 225] width 128 height 13
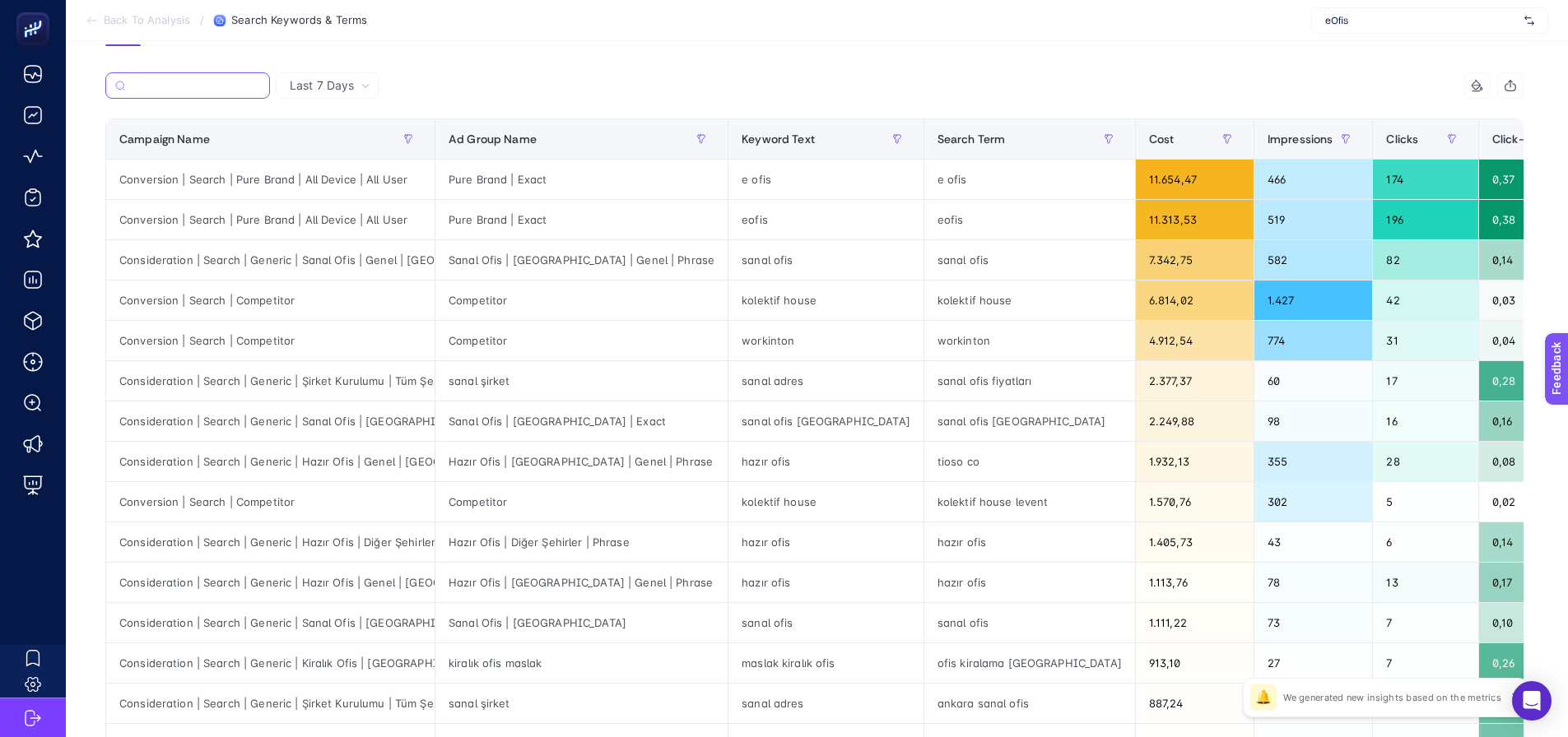
scroll to position [7, 0]
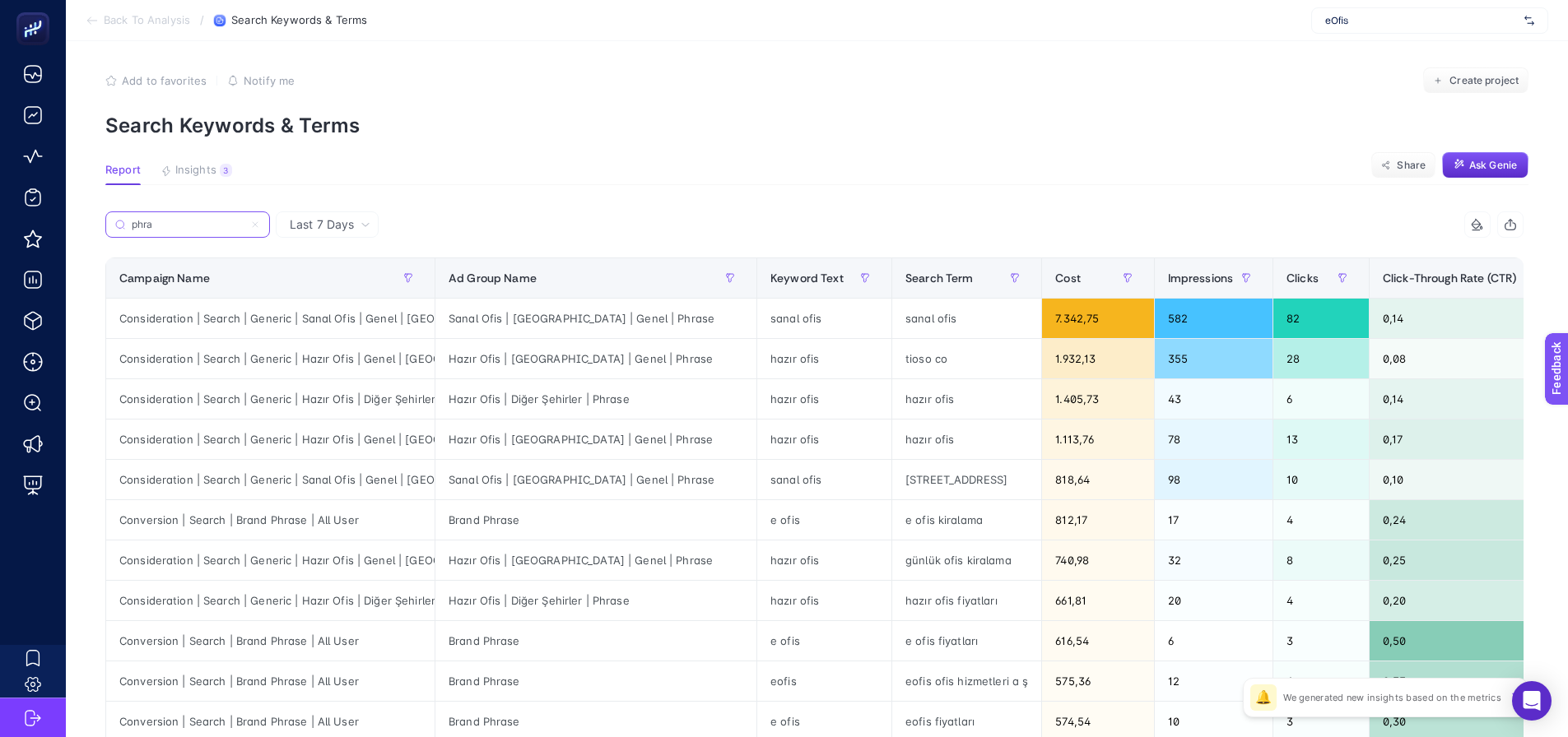
type input "phra"
click at [283, 521] on div "Conversion | Search | Brand Phrase | All User" at bounding box center [270, 520] width 328 height 40
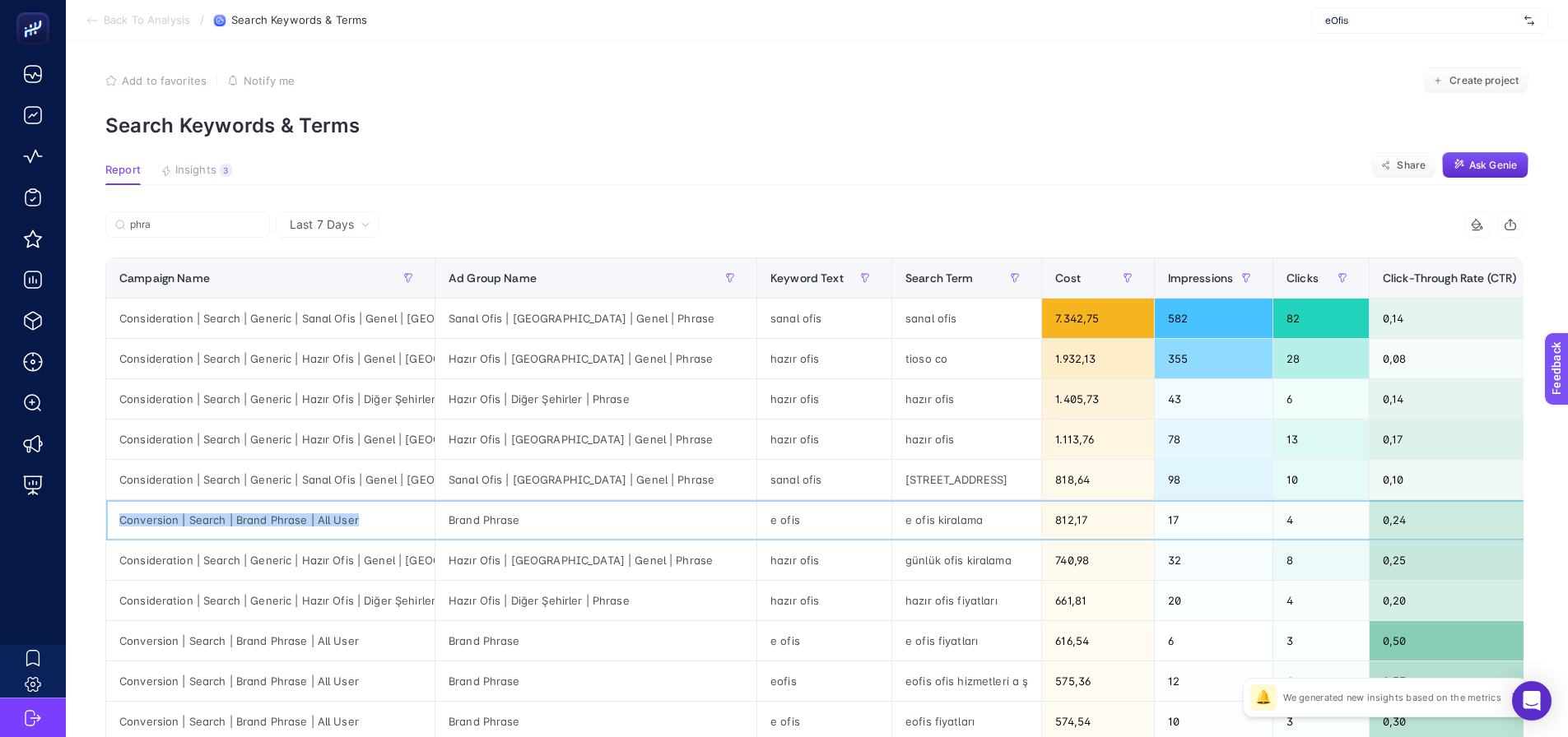
click at [283, 521] on div "Conversion | Search | Brand Phrase | All User" at bounding box center [270, 520] width 328 height 40
copy tr "Conversion | Search | Brand Phrase | All User"
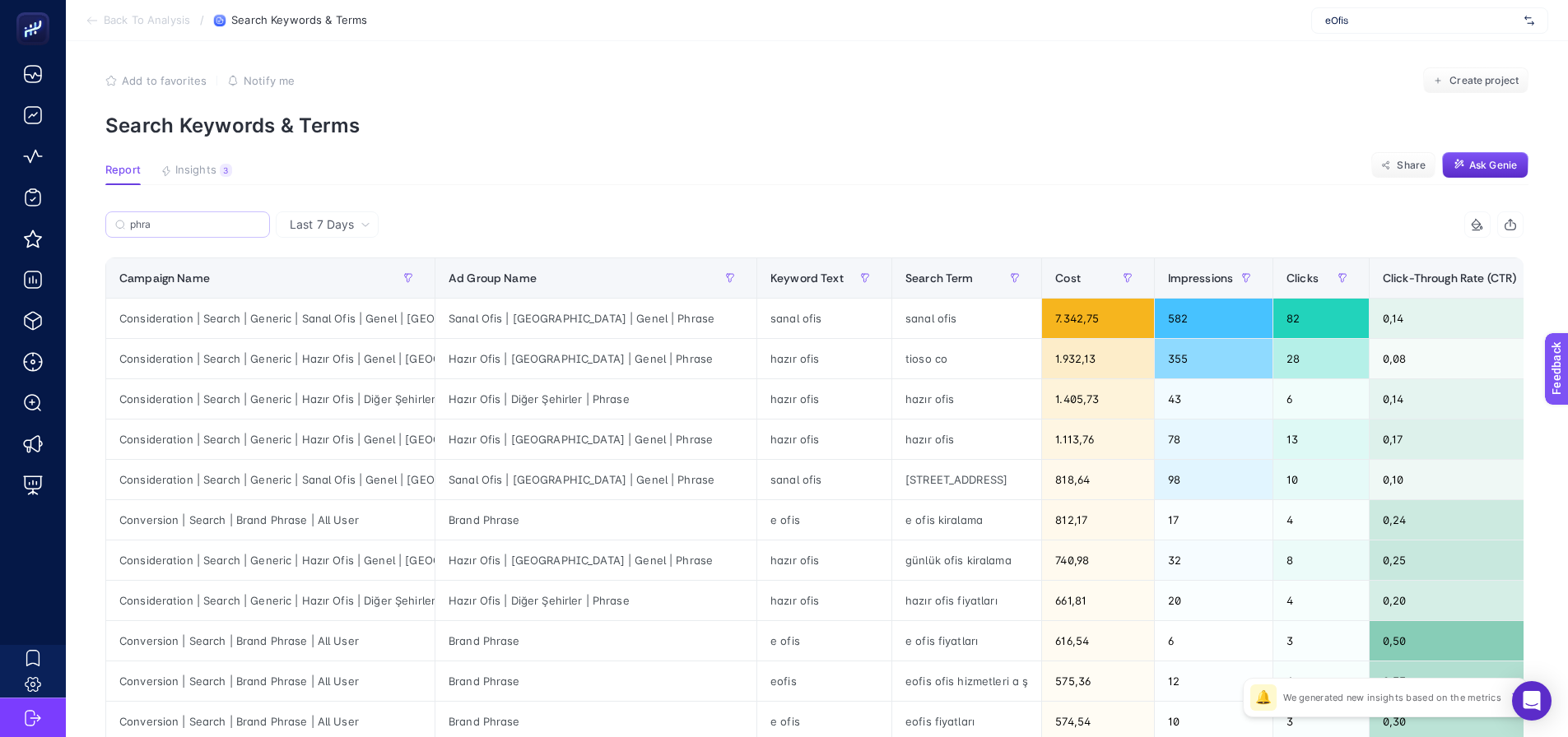
click at [175, 216] on label "phra" at bounding box center [187, 224] width 165 height 26
click at [175, 219] on input "phra" at bounding box center [195, 225] width 130 height 13
click at [175, 216] on label "phra" at bounding box center [187, 224] width 165 height 26
click at [175, 219] on input "phra" at bounding box center [195, 225] width 130 height 13
click at [254, 223] on icon at bounding box center [255, 224] width 5 height 5
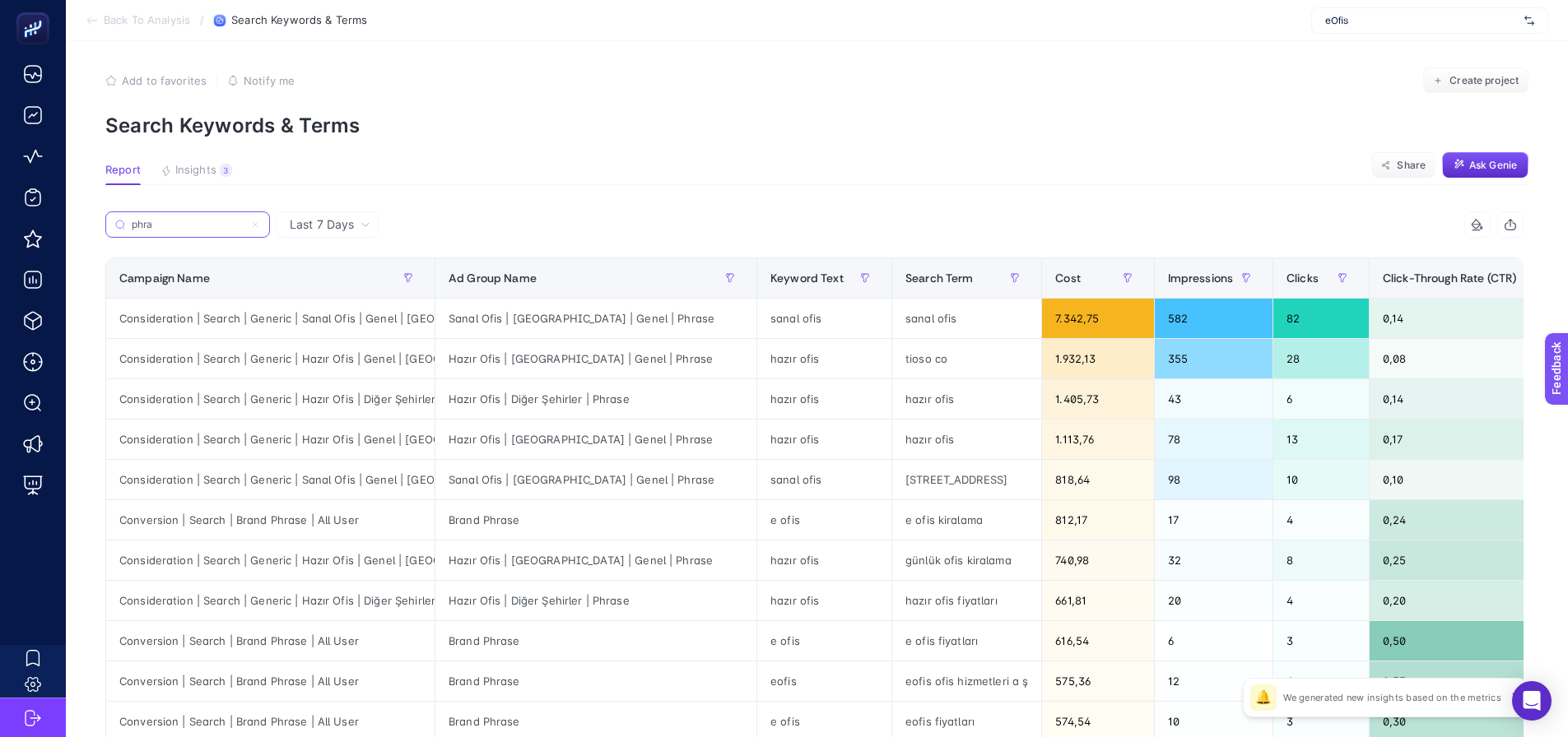
click at [244, 223] on input "phra" at bounding box center [188, 225] width 112 height 13
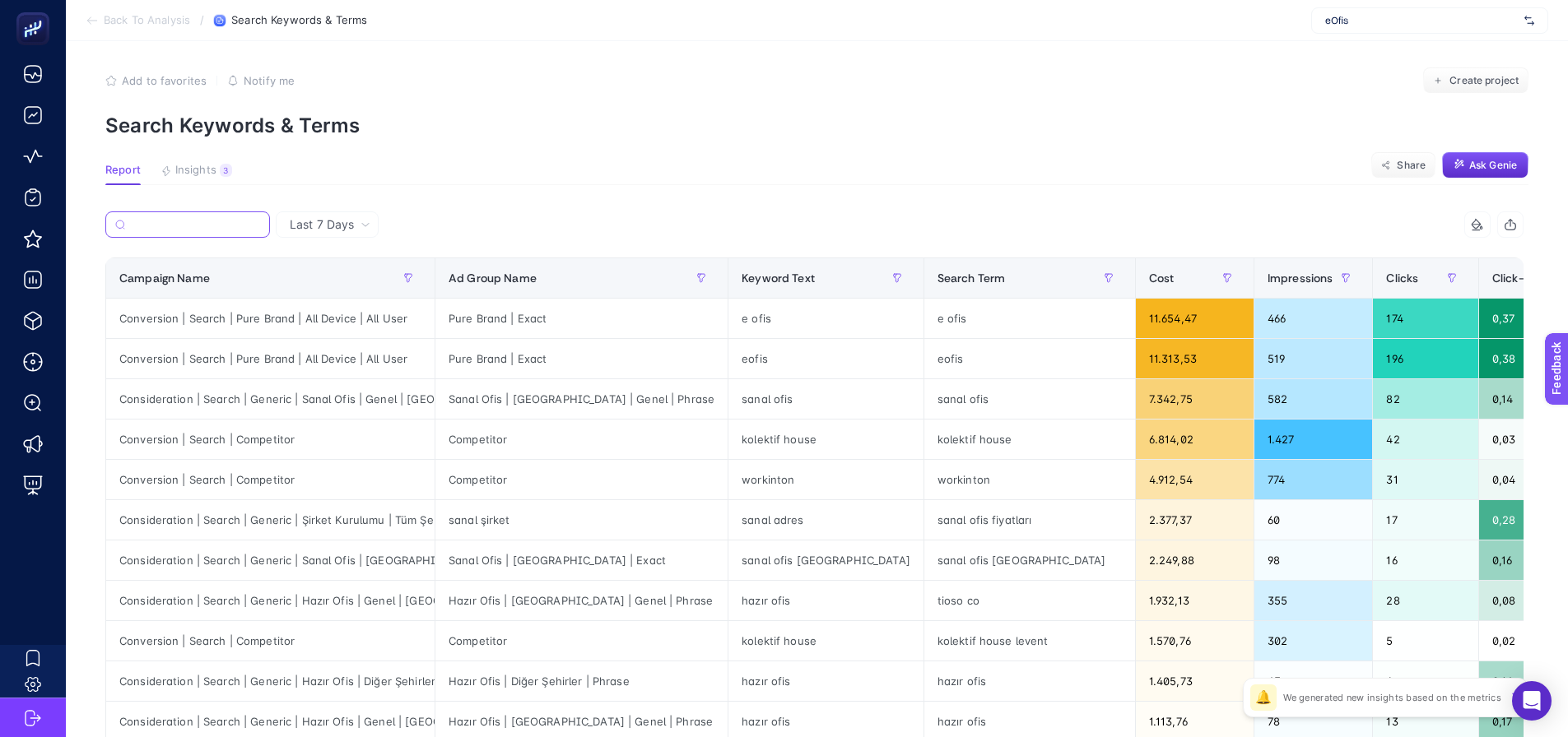
click at [228, 222] on input "Search" at bounding box center [196, 225] width 128 height 13
paste input "Conversion | Search | Brand Phrase | All User"
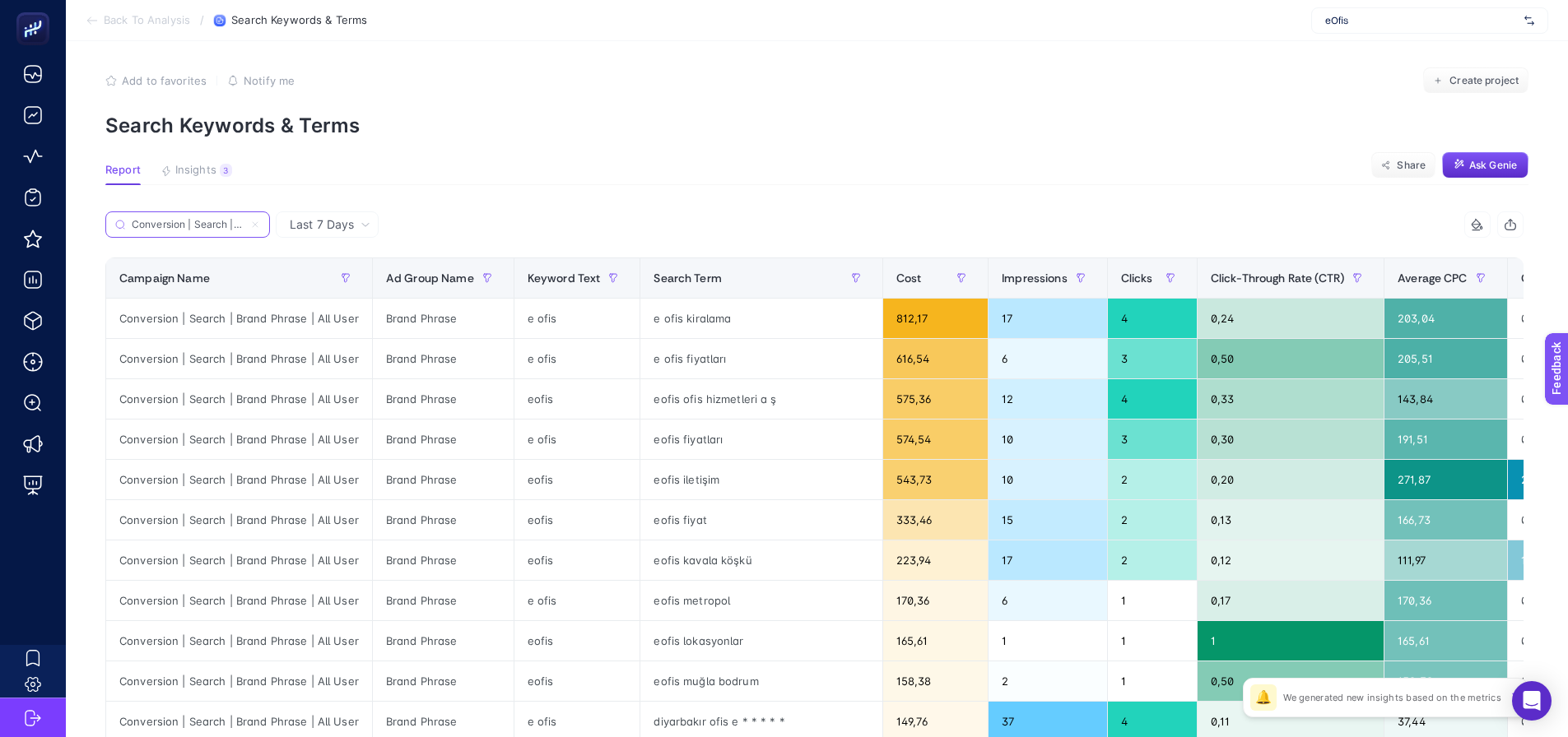
scroll to position [0, 102]
type input "Conversion | Search | Brand Phrase | All User"
click at [1403, 270] on div "Average CPC" at bounding box center [1446, 278] width 96 height 26
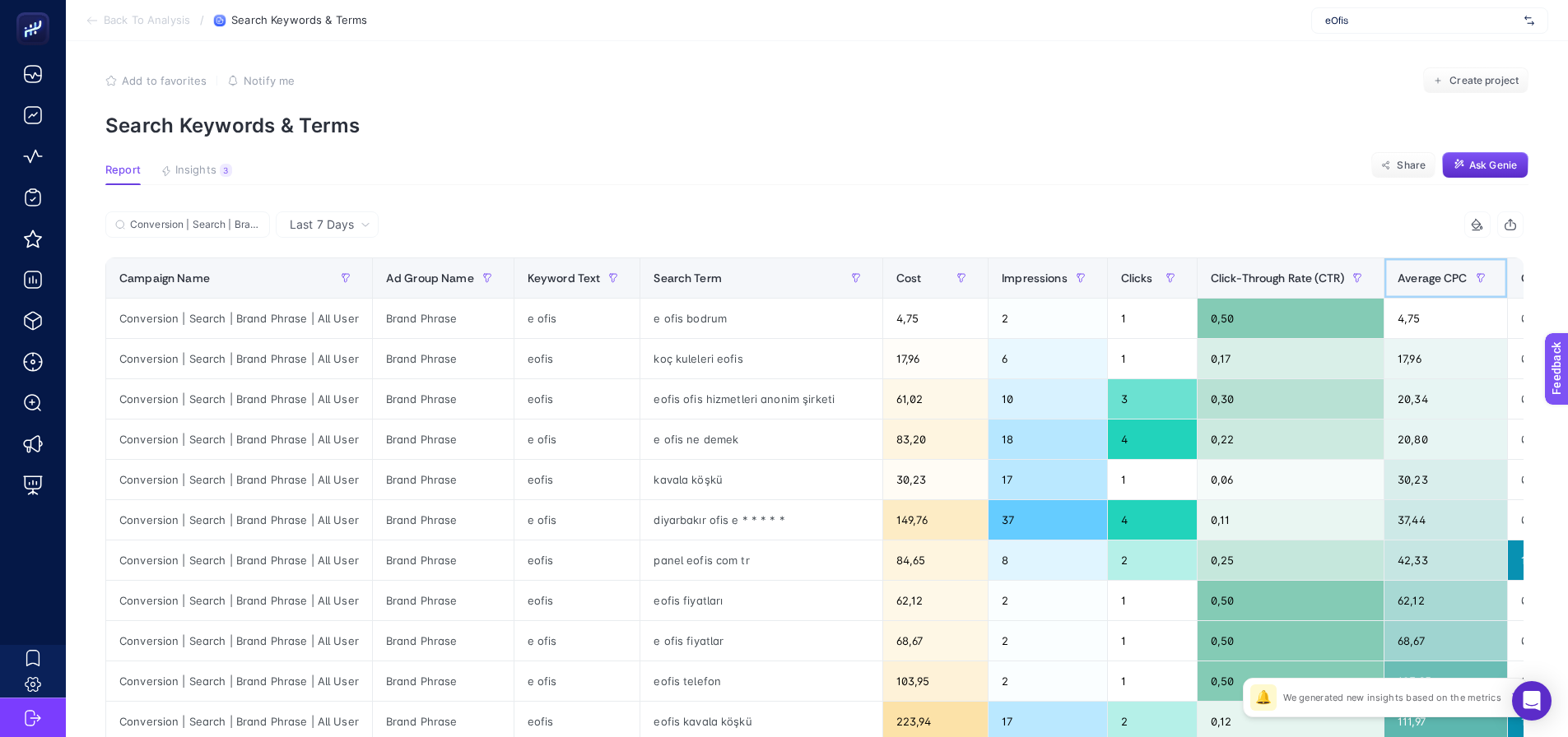
click at [1403, 270] on div "Average CPC" at bounding box center [1446, 278] width 96 height 26
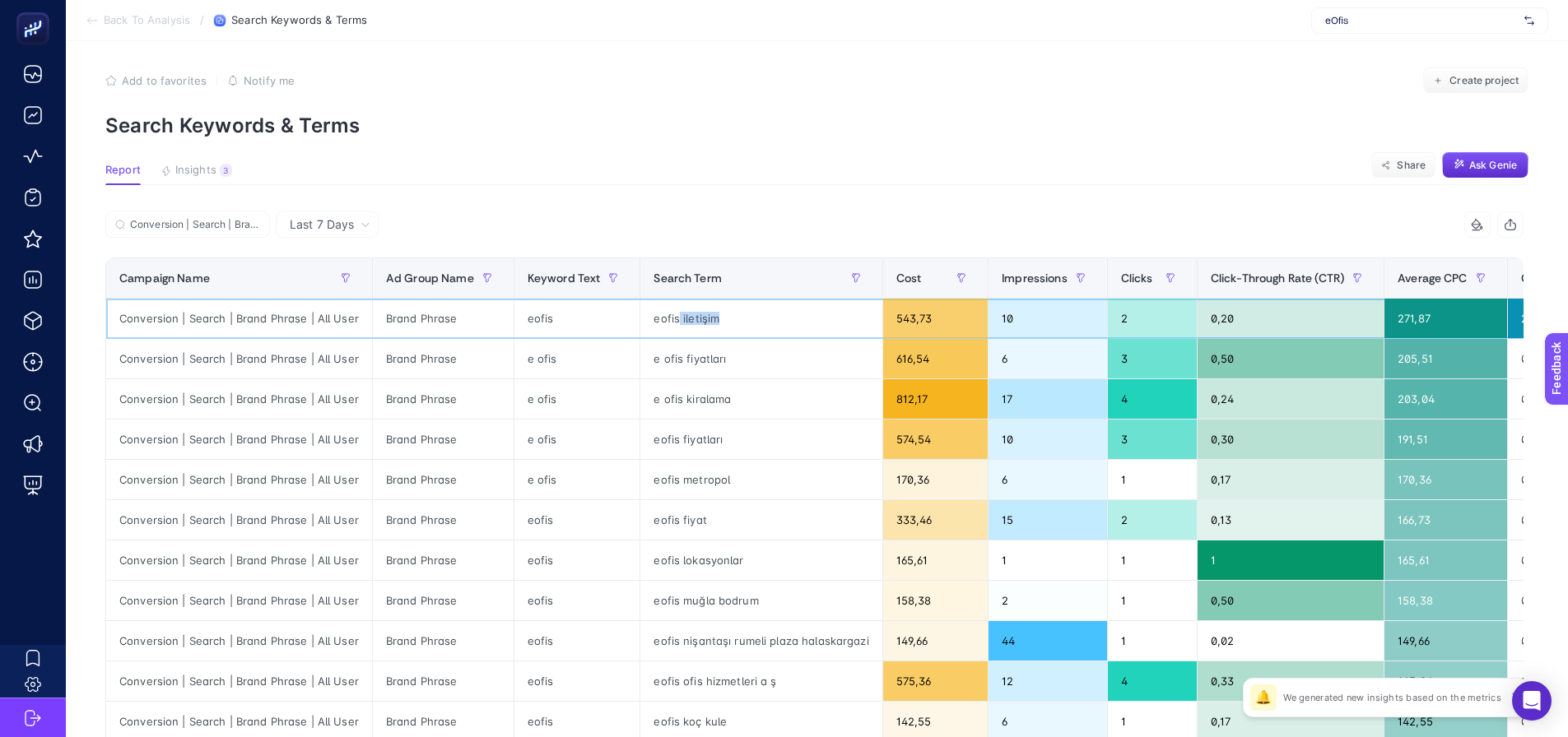
drag, startPoint x: 671, startPoint y: 319, endPoint x: 731, endPoint y: 313, distance: 60.3
click at [731, 313] on div "eofis iletişim" at bounding box center [761, 318] width 241 height 40
click at [1395, 315] on div "271,87" at bounding box center [1445, 318] width 123 height 40
click at [715, 359] on div "e ofis fiyatları" at bounding box center [761, 359] width 241 height 40
click at [710, 405] on div "e ofis kiralama" at bounding box center [761, 398] width 241 height 40
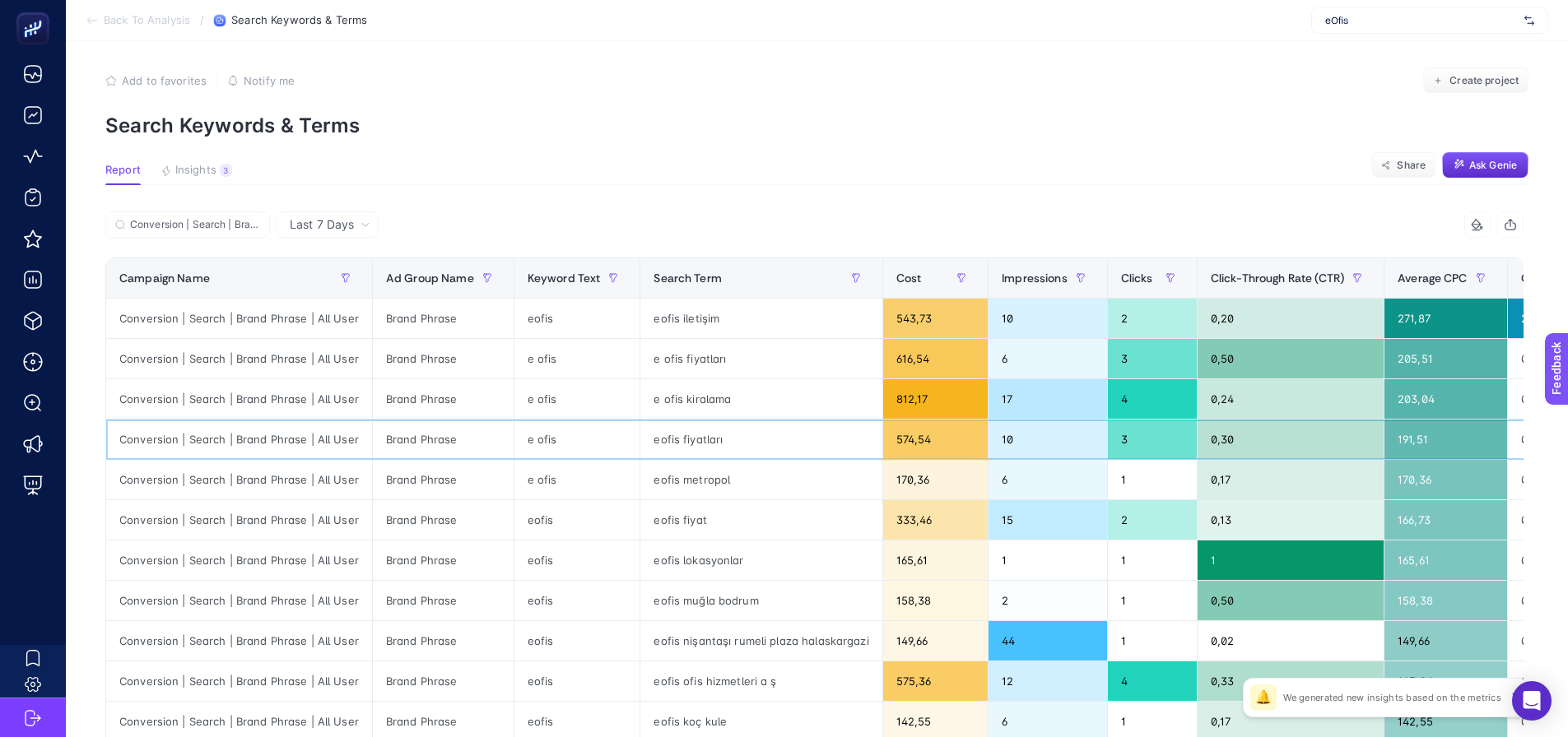
click at [715, 451] on div "eofis fiyatları" at bounding box center [761, 439] width 241 height 40
click at [716, 480] on div "eofis metropol" at bounding box center [761, 479] width 241 height 40
click at [722, 517] on div "eofis fiyat" at bounding box center [761, 520] width 241 height 40
click at [728, 547] on div "eofis lokasyonlar" at bounding box center [761, 560] width 241 height 40
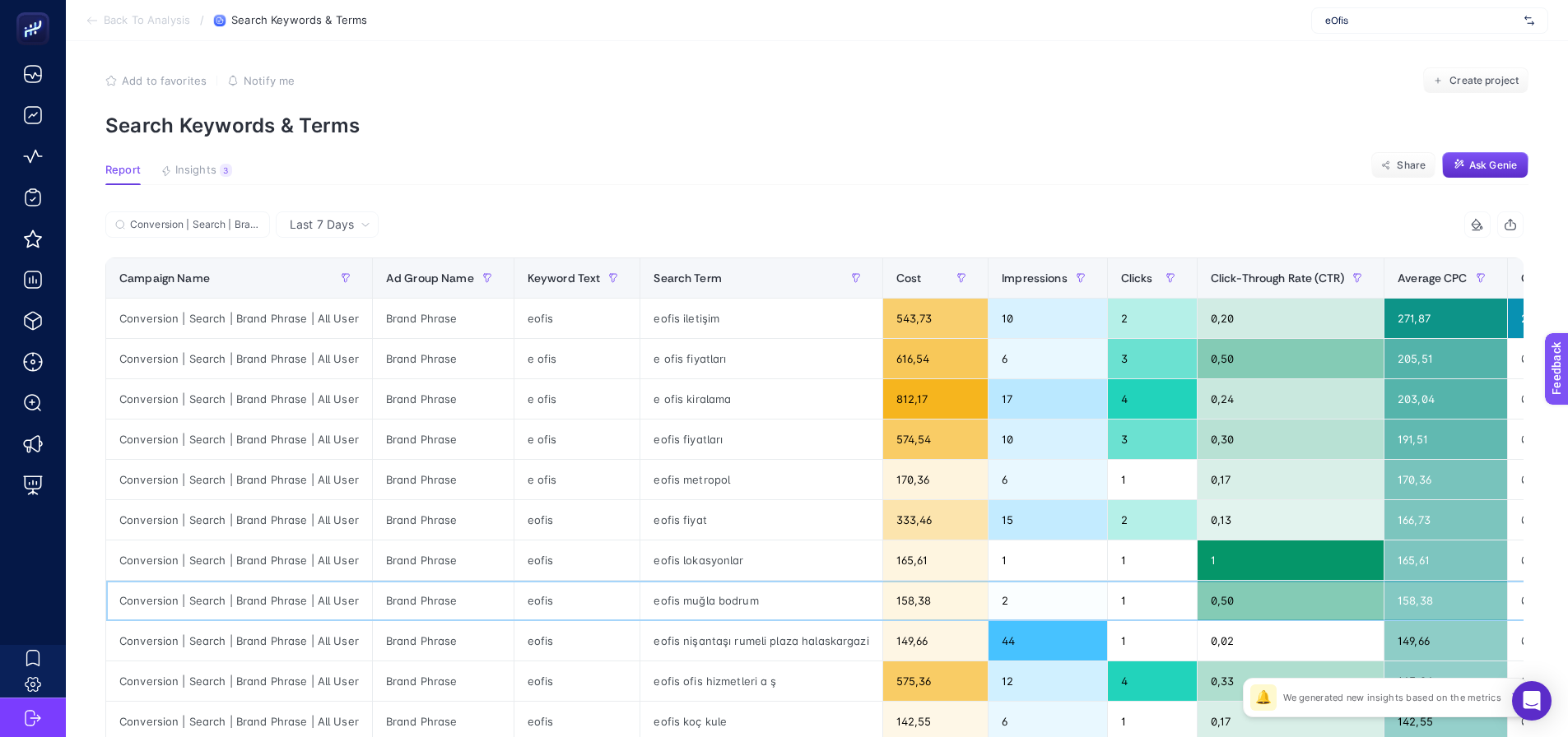
click at [733, 585] on div "eofis muğla bodrum" at bounding box center [761, 600] width 241 height 40
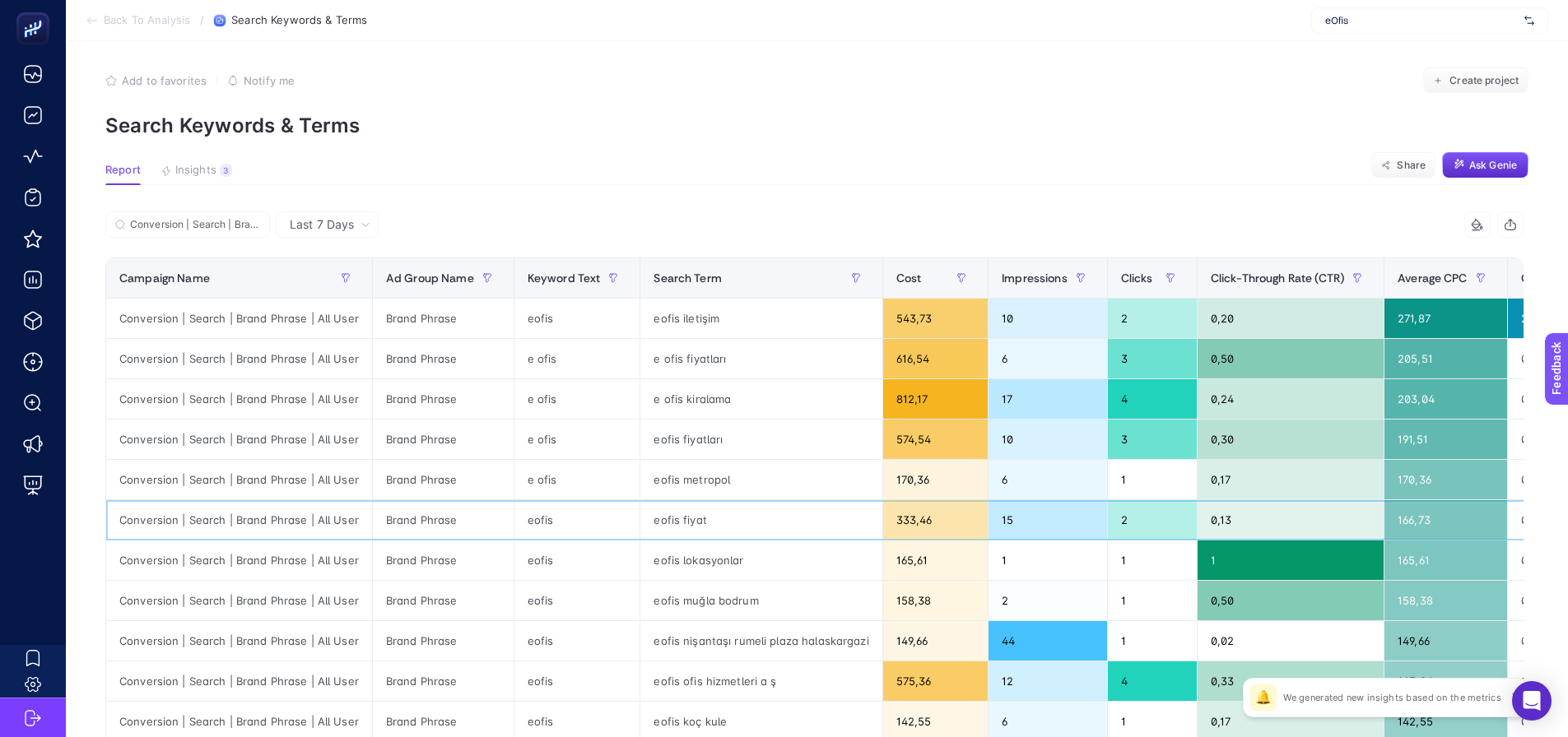
click at [687, 522] on div "eofis fiyat" at bounding box center [761, 520] width 241 height 40
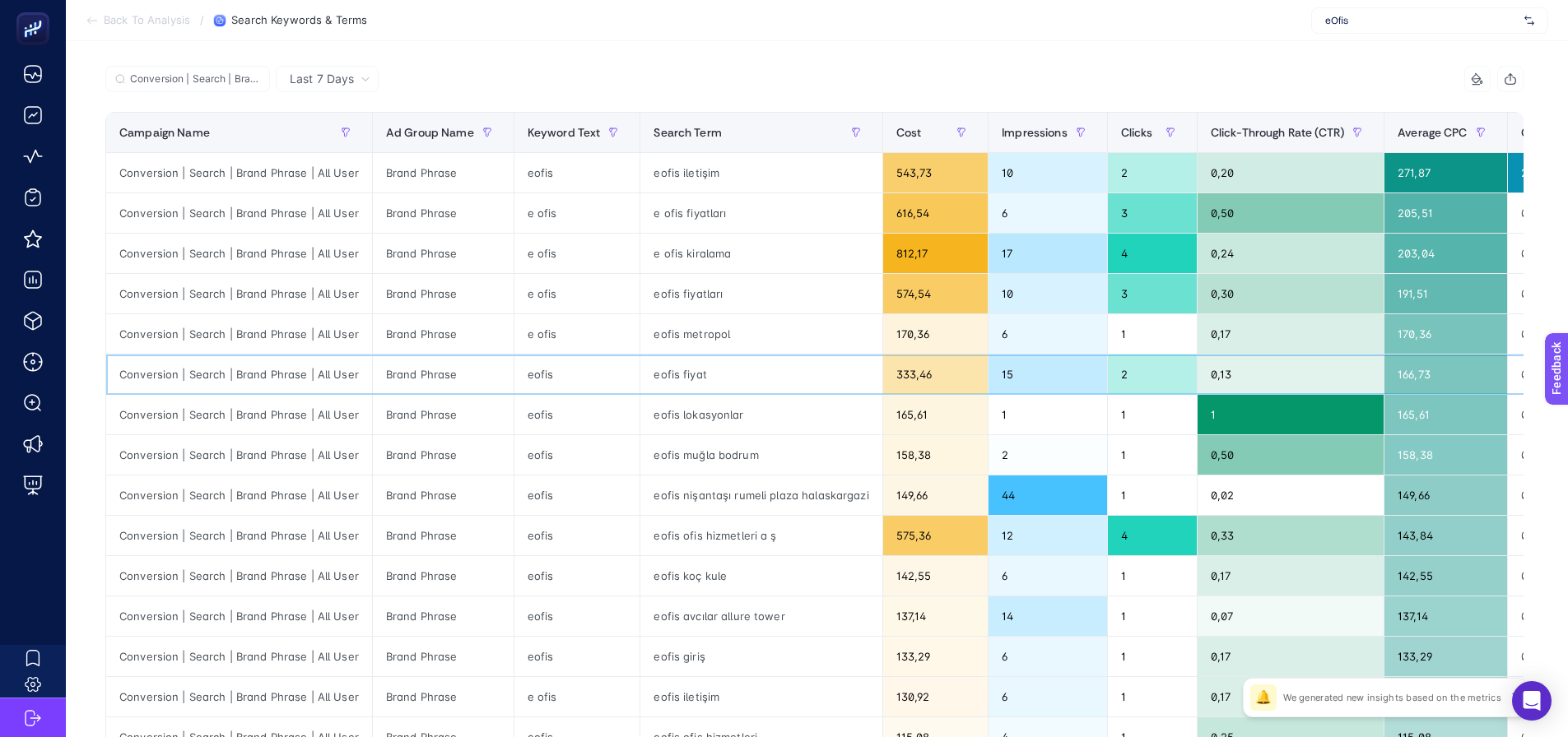
scroll to position [254, 0]
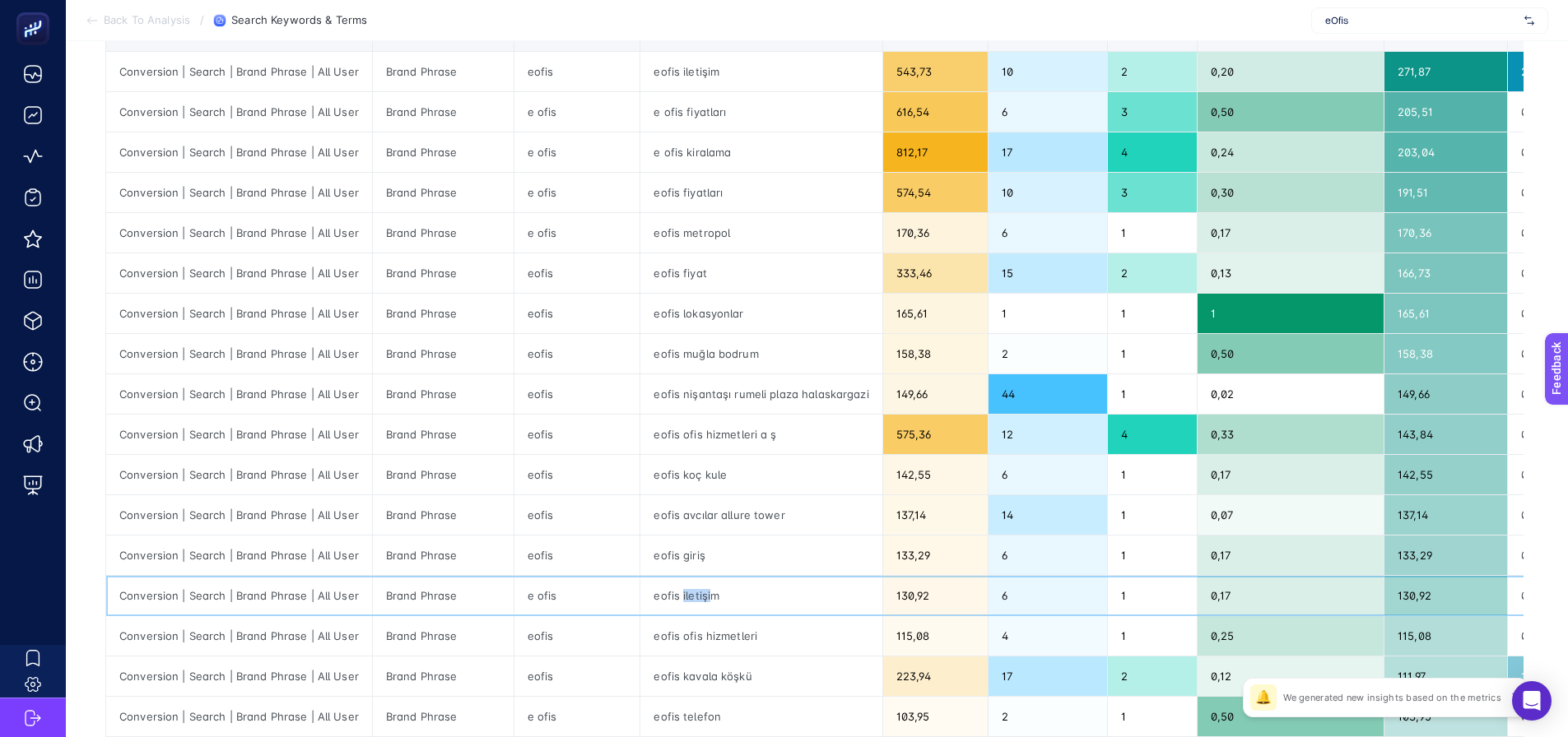
drag, startPoint x: 674, startPoint y: 597, endPoint x: 701, endPoint y: 594, distance: 27.2
click at [701, 594] on div "eofis iletişim" at bounding box center [761, 595] width 241 height 40
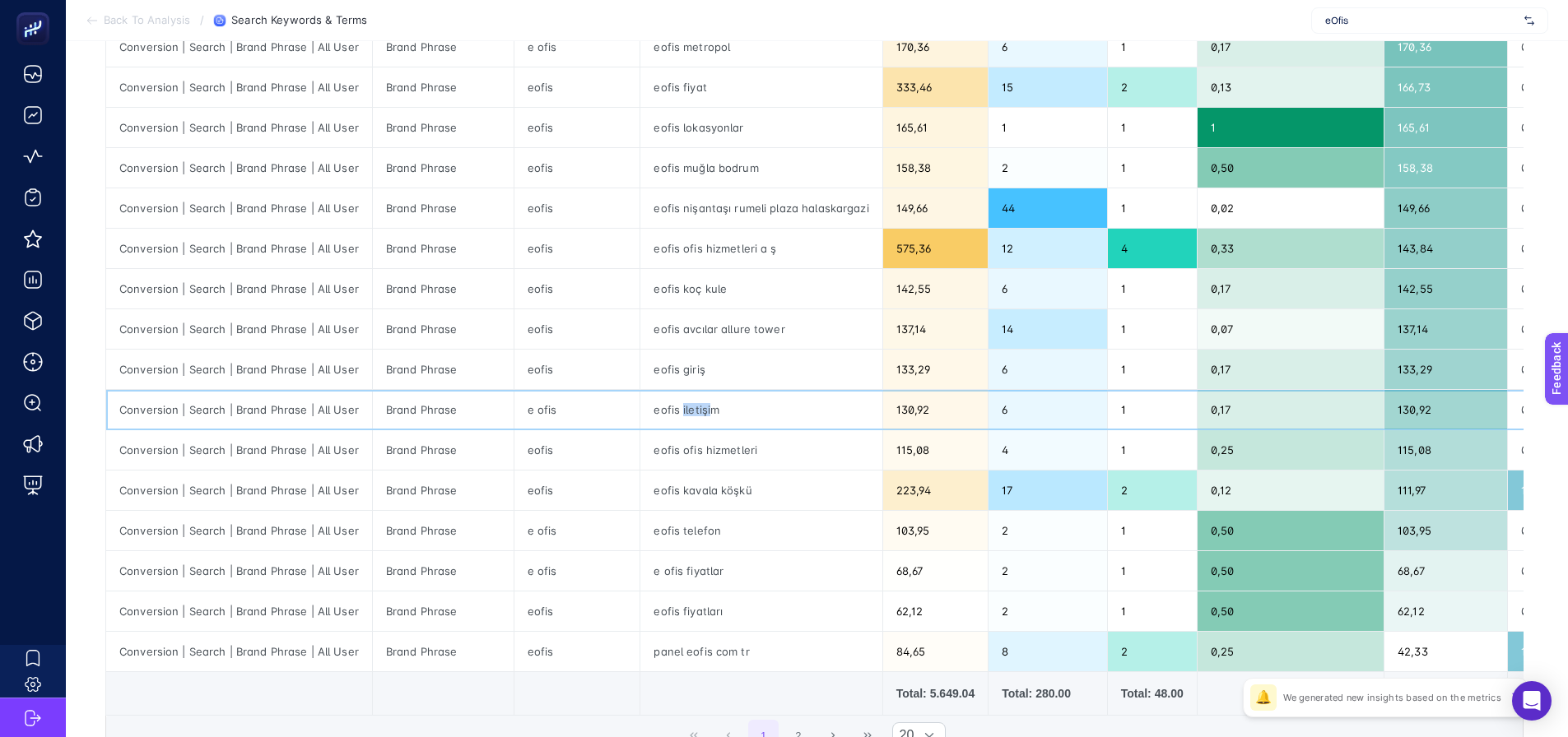
scroll to position [501, 0]
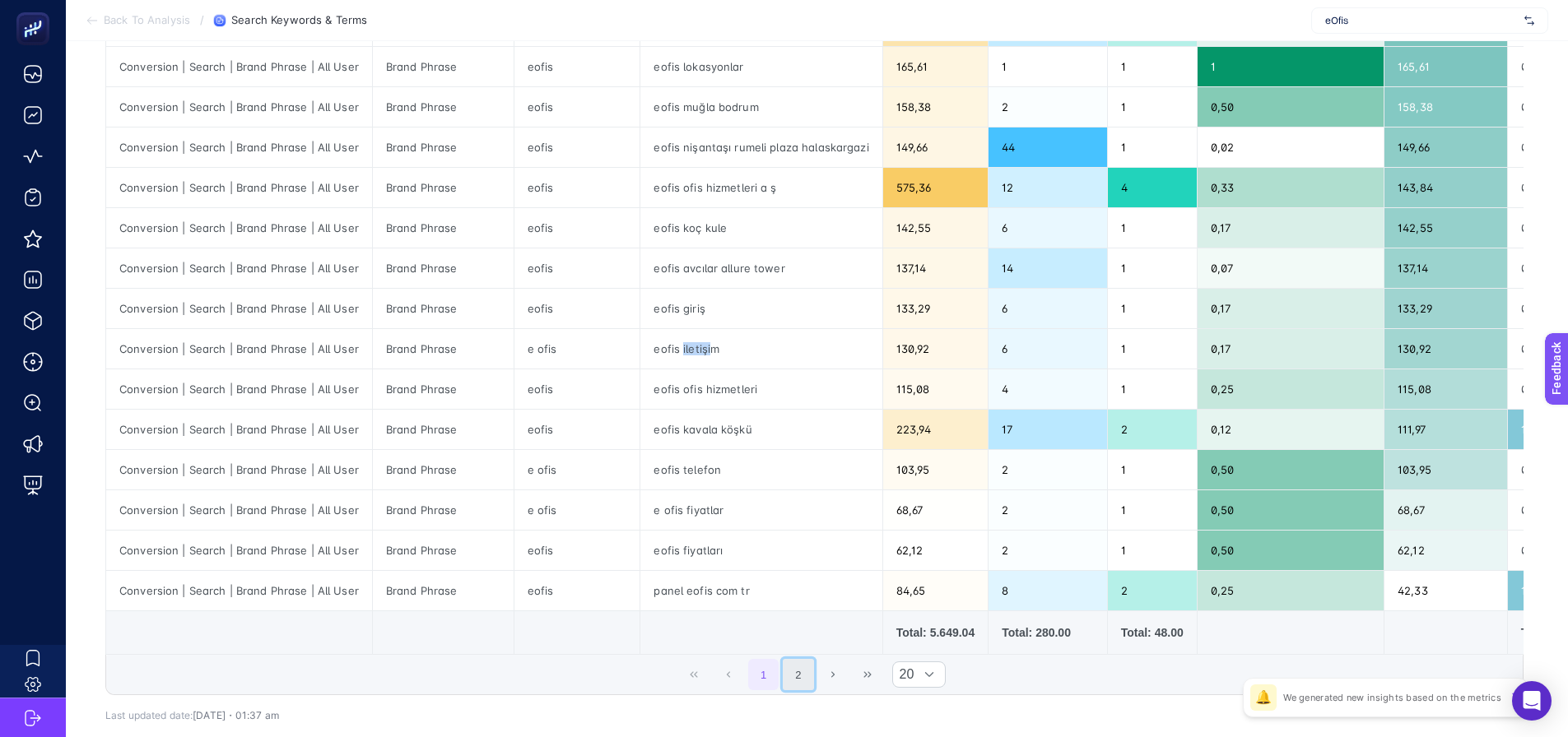
click at [798, 674] on button "2" at bounding box center [798, 674] width 31 height 31
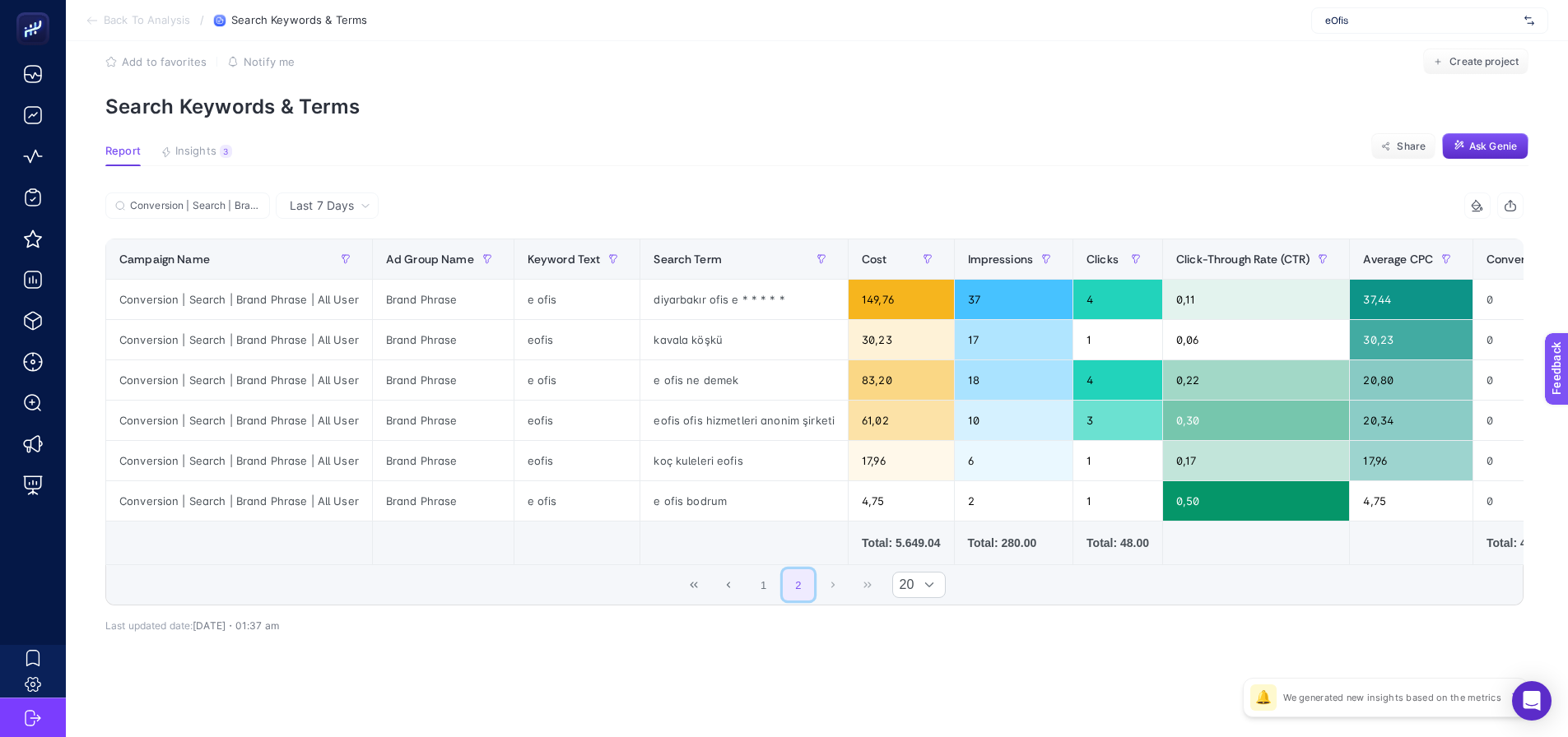
scroll to position [32, 0]
click at [767, 577] on button "1" at bounding box center [764, 585] width 31 height 31
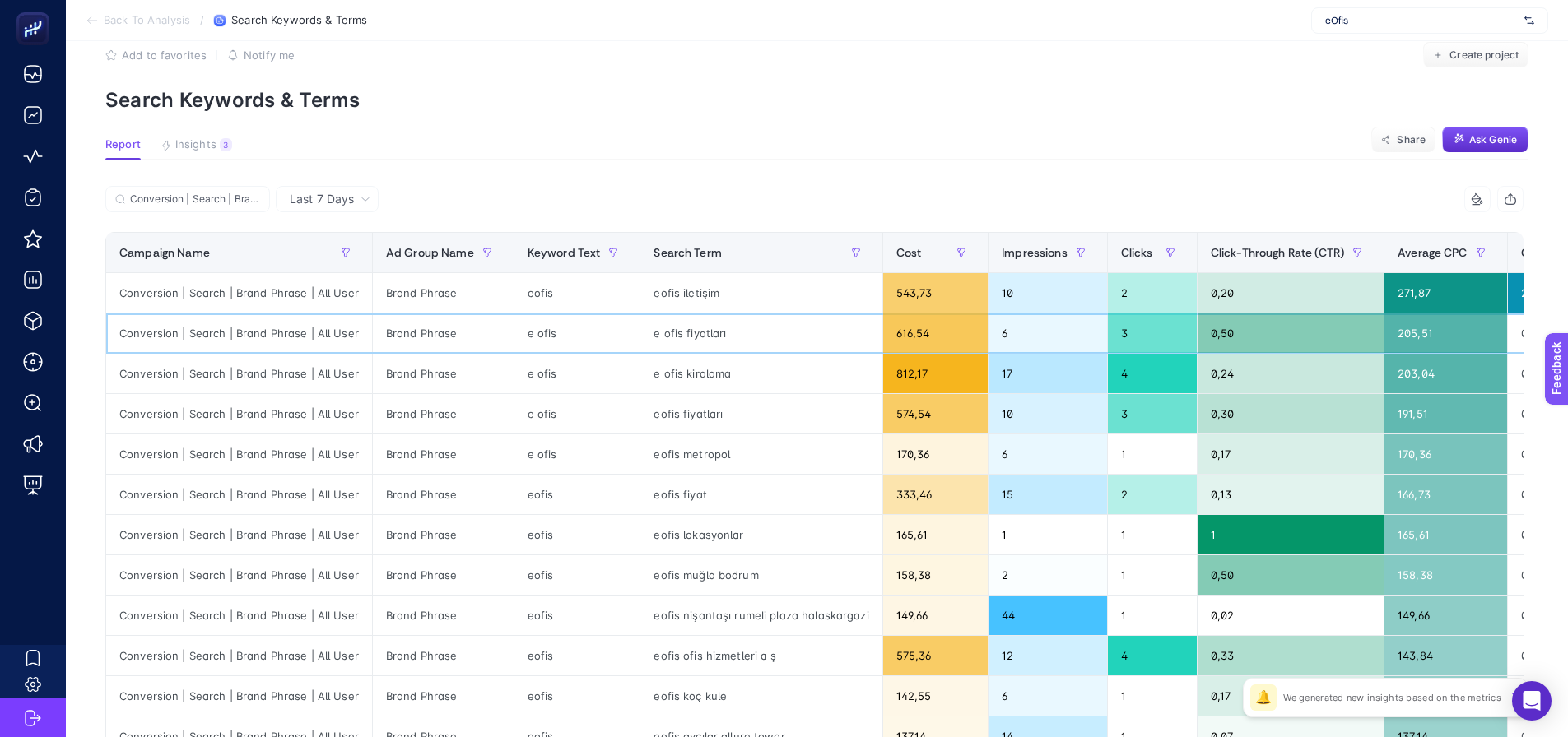
drag, startPoint x: 675, startPoint y: 339, endPoint x: 678, endPoint y: 396, distance: 57.1
click at [675, 339] on div "e ofis fiyatları" at bounding box center [761, 333] width 241 height 40
click at [679, 406] on div "eofis fiyatları" at bounding box center [761, 414] width 241 height 40
click at [683, 96] on p "Search Keywords & Terms" at bounding box center [816, 99] width 1423 height 24
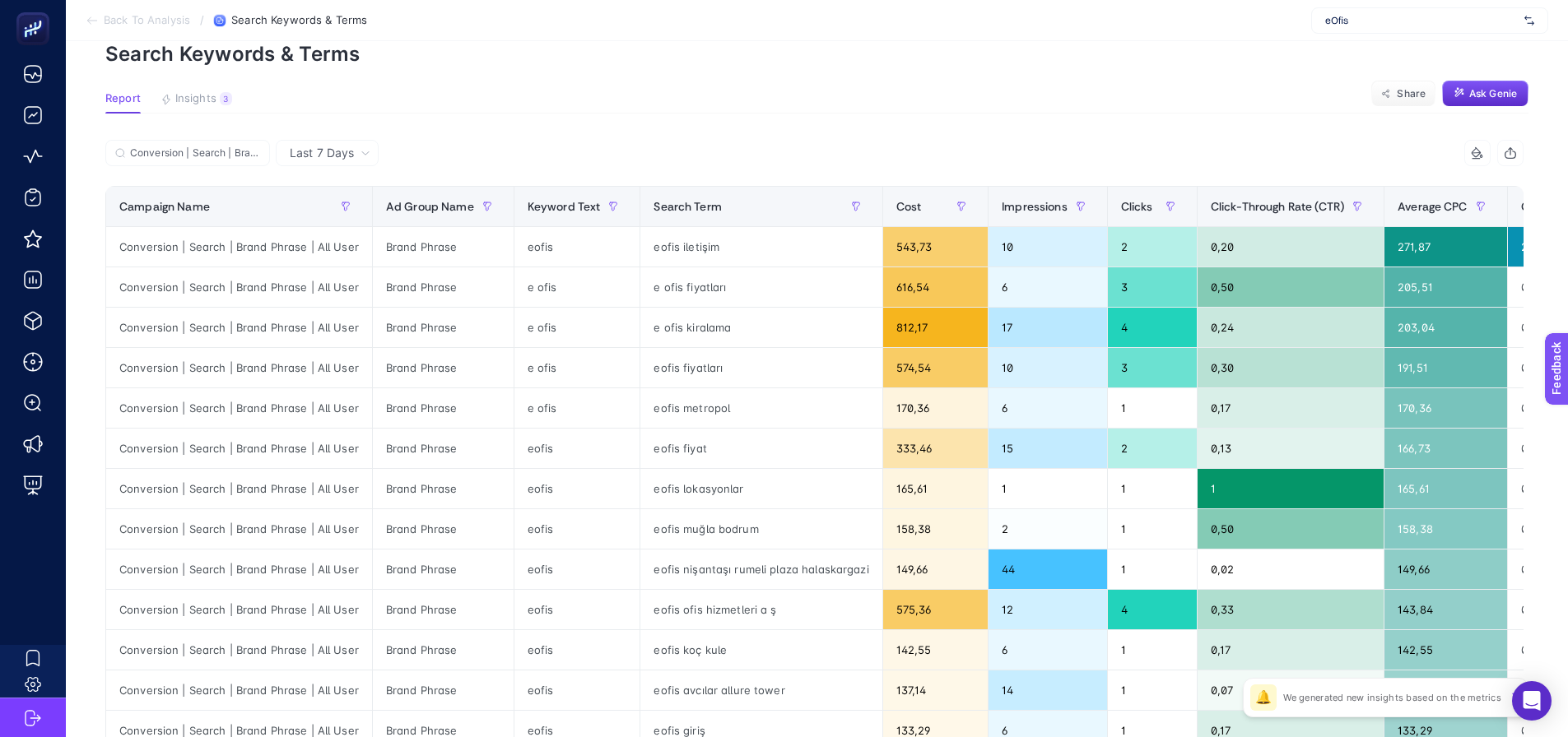
scroll to position [115, 0]
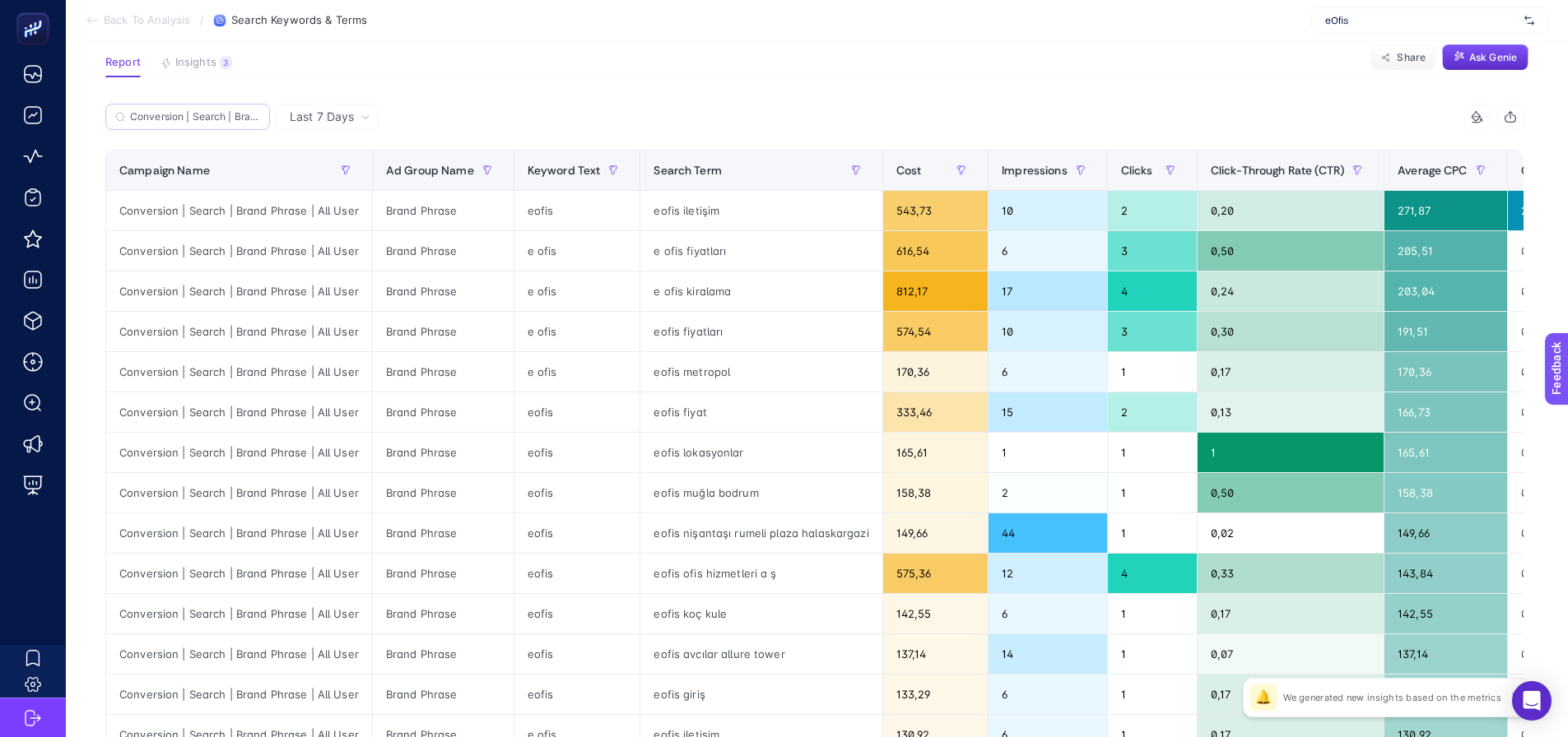
click at [199, 126] on label "Conversion | Search | Brand Phrase | All User" at bounding box center [187, 116] width 165 height 26
click at [199, 123] on input "Conversion | Search | Brand Phrase | All User" at bounding box center [195, 117] width 130 height 13
click at [199, 126] on label "Conversion | Search | Brand Phrase | All User" at bounding box center [187, 116] width 165 height 26
click at [199, 123] on input "Conversion | Search | Brand Phrase | All User" at bounding box center [188, 117] width 112 height 13
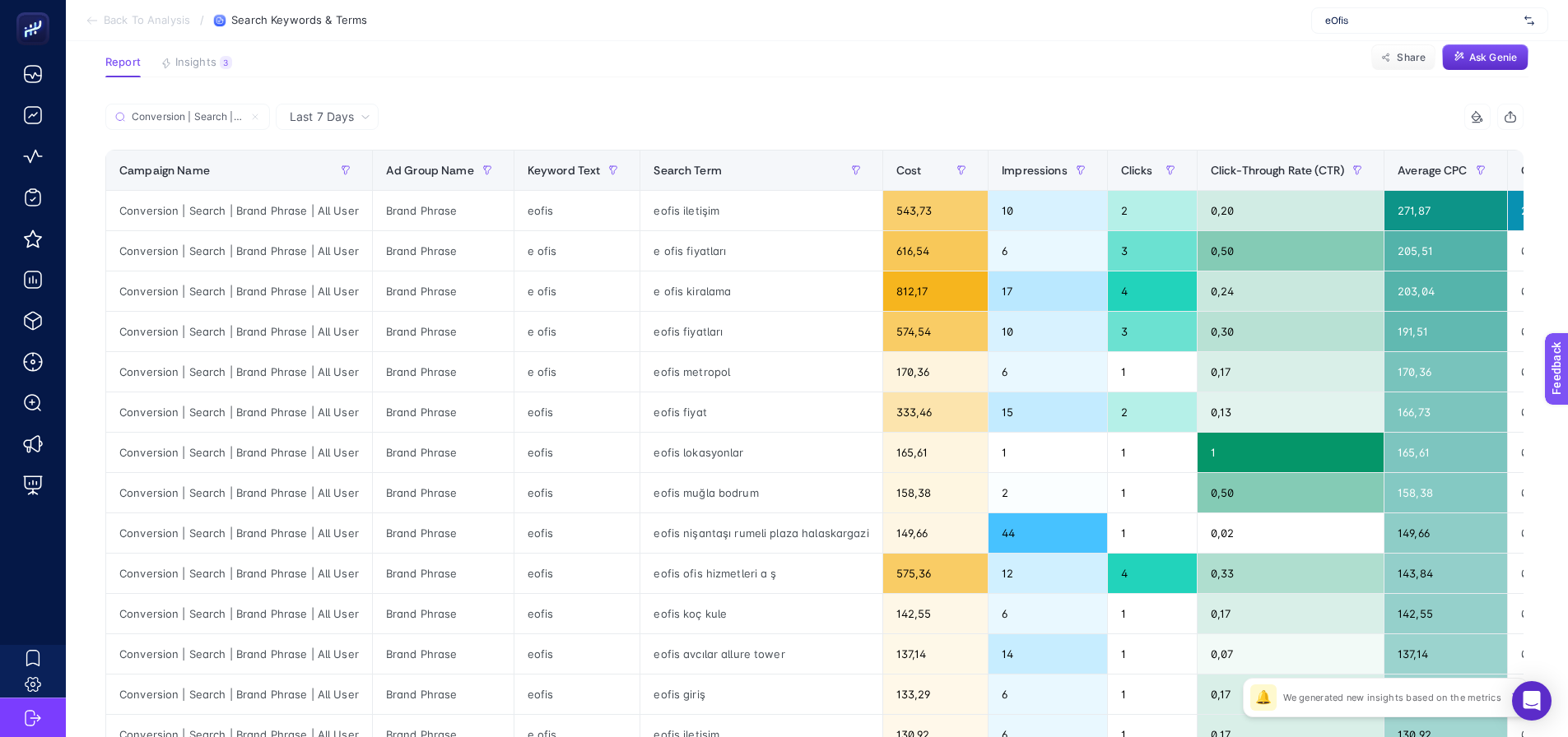
click at [516, 47] on article "Add to favorites false Notify me Create project Search Keywords & Terms Report …" at bounding box center [816, 569] width 1502 height 1286
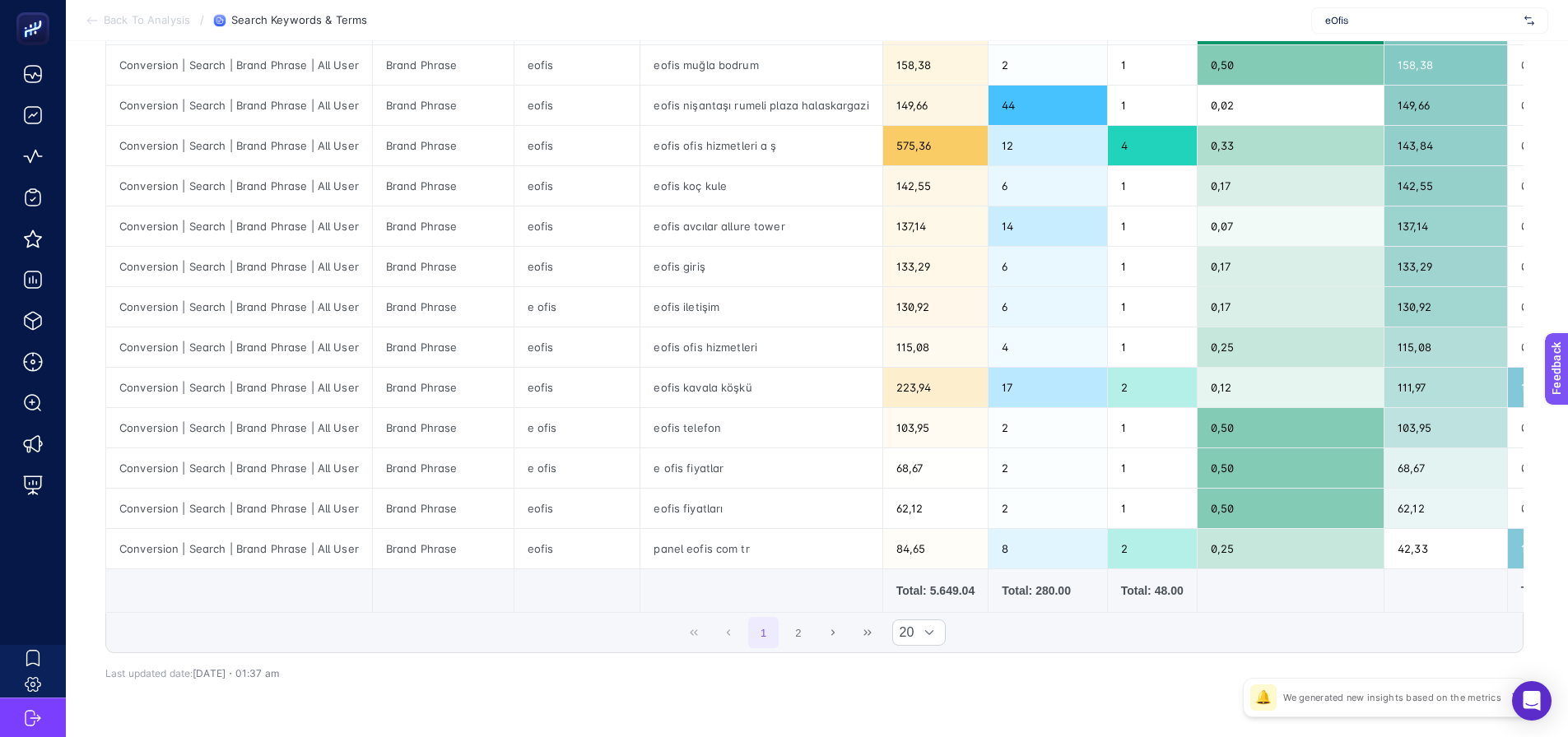
scroll to position [514, 0]
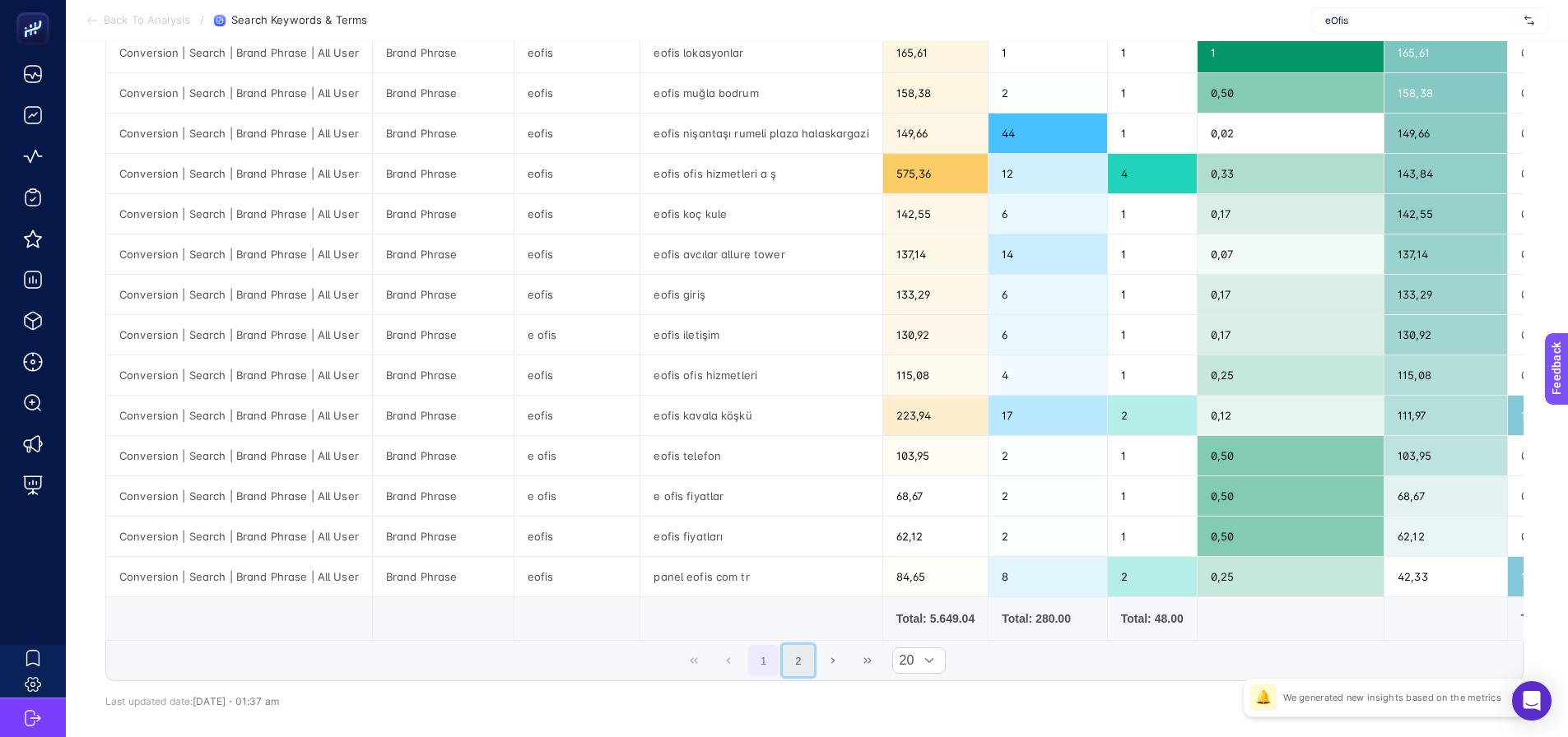
click at [799, 665] on button "2" at bounding box center [798, 661] width 31 height 31
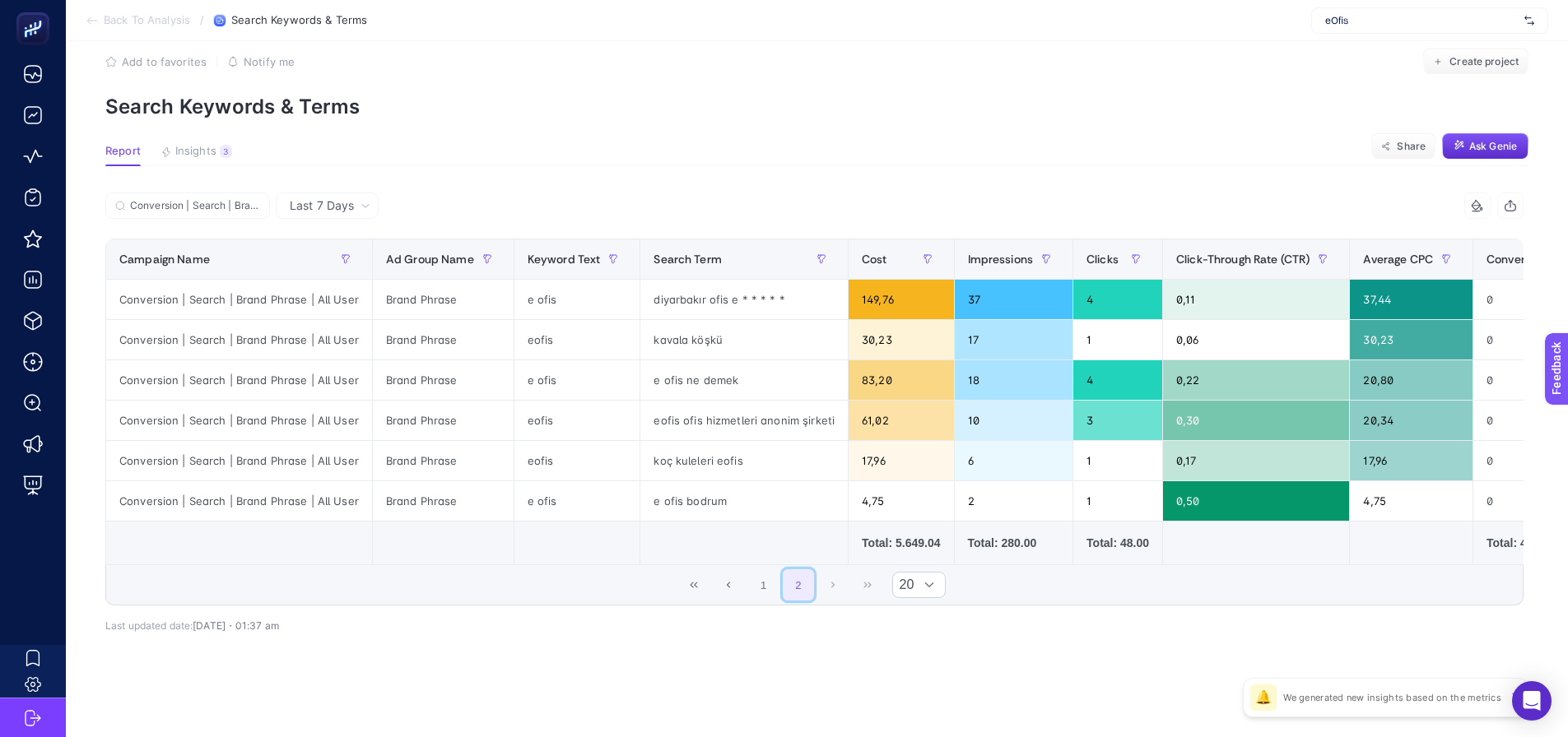
scroll to position [32, 0]
click at [773, 579] on button "1" at bounding box center [764, 585] width 31 height 31
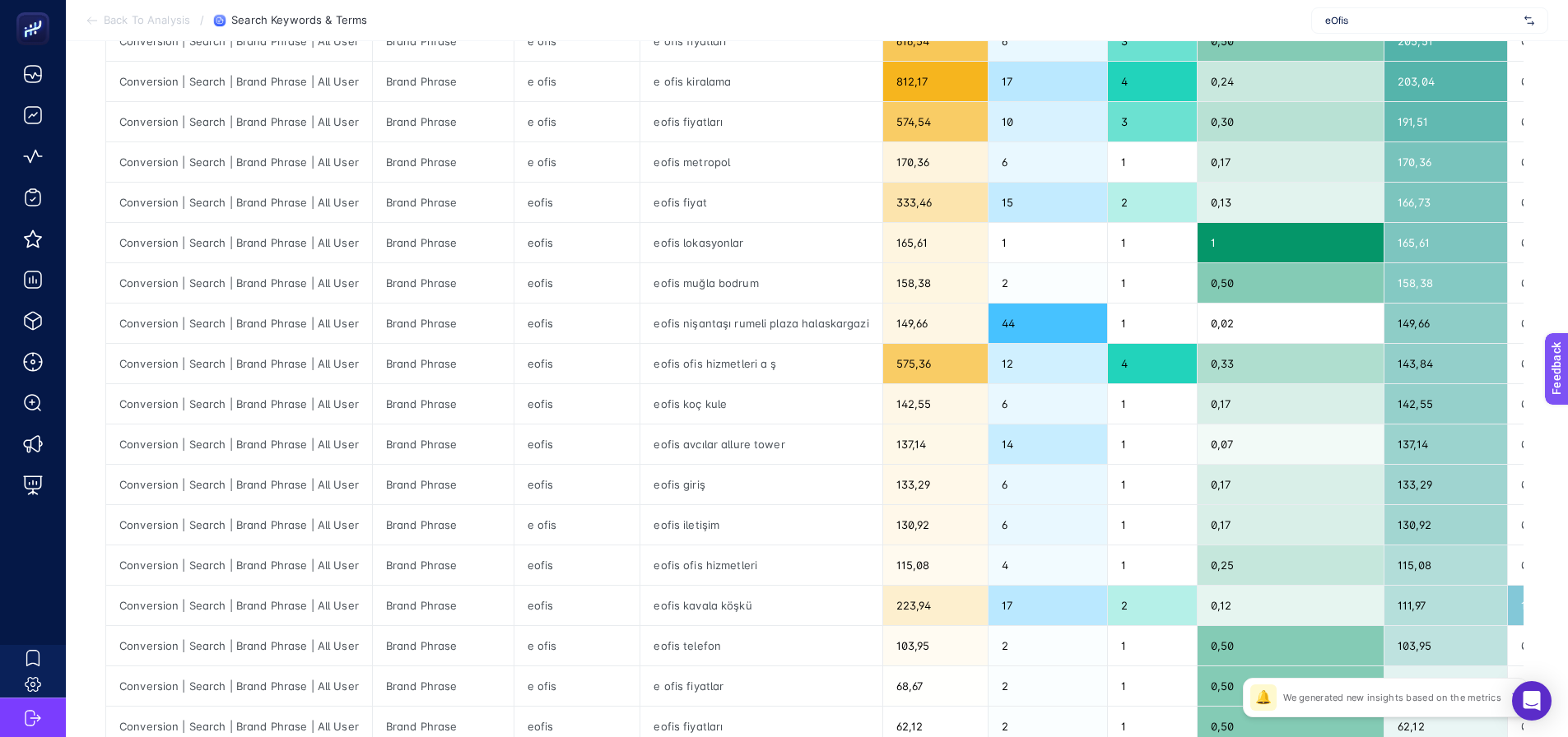
scroll to position [362, 0]
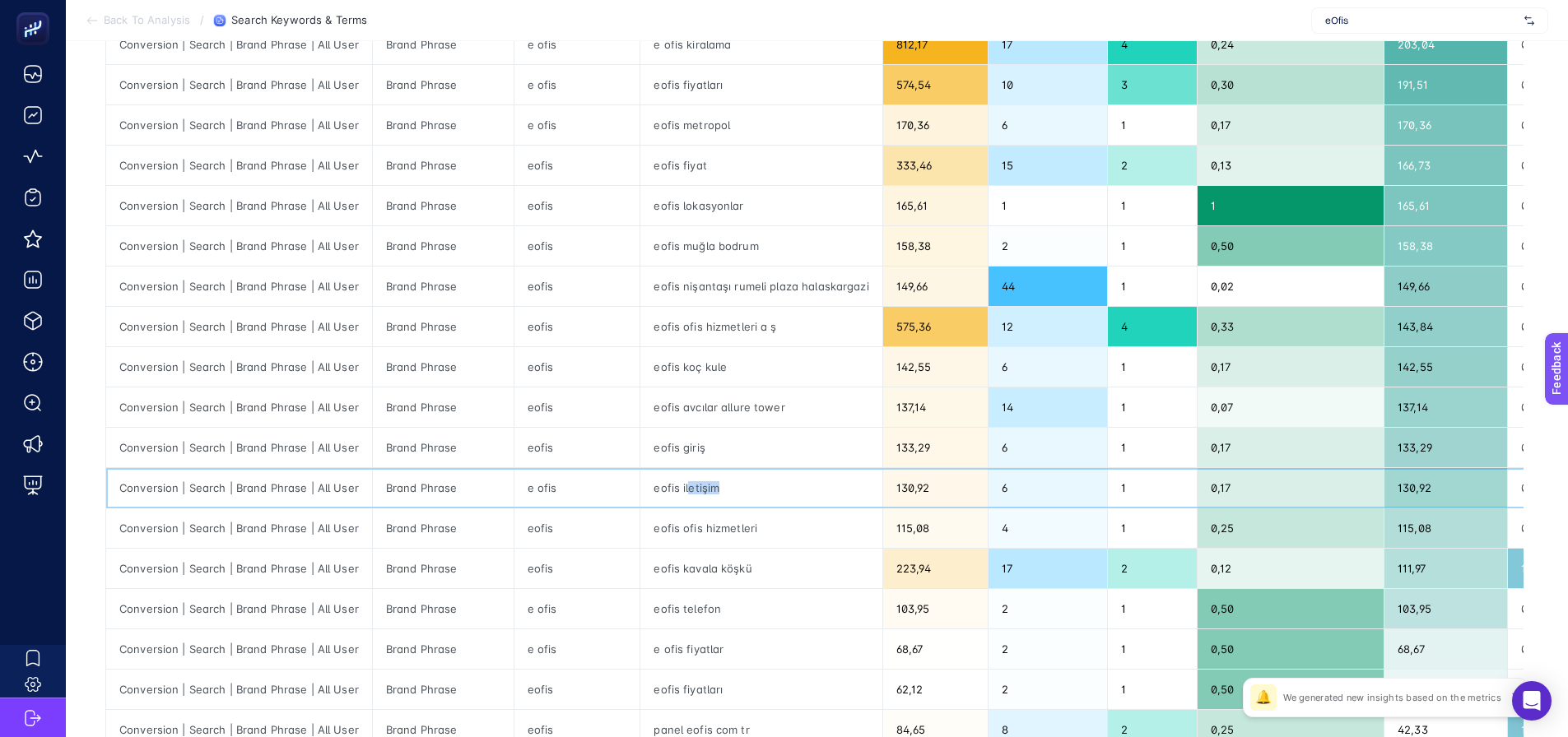
drag, startPoint x: 682, startPoint y: 490, endPoint x: 705, endPoint y: 500, distance: 25.1
click at [707, 492] on div "eofis iletişim" at bounding box center [761, 487] width 241 height 40
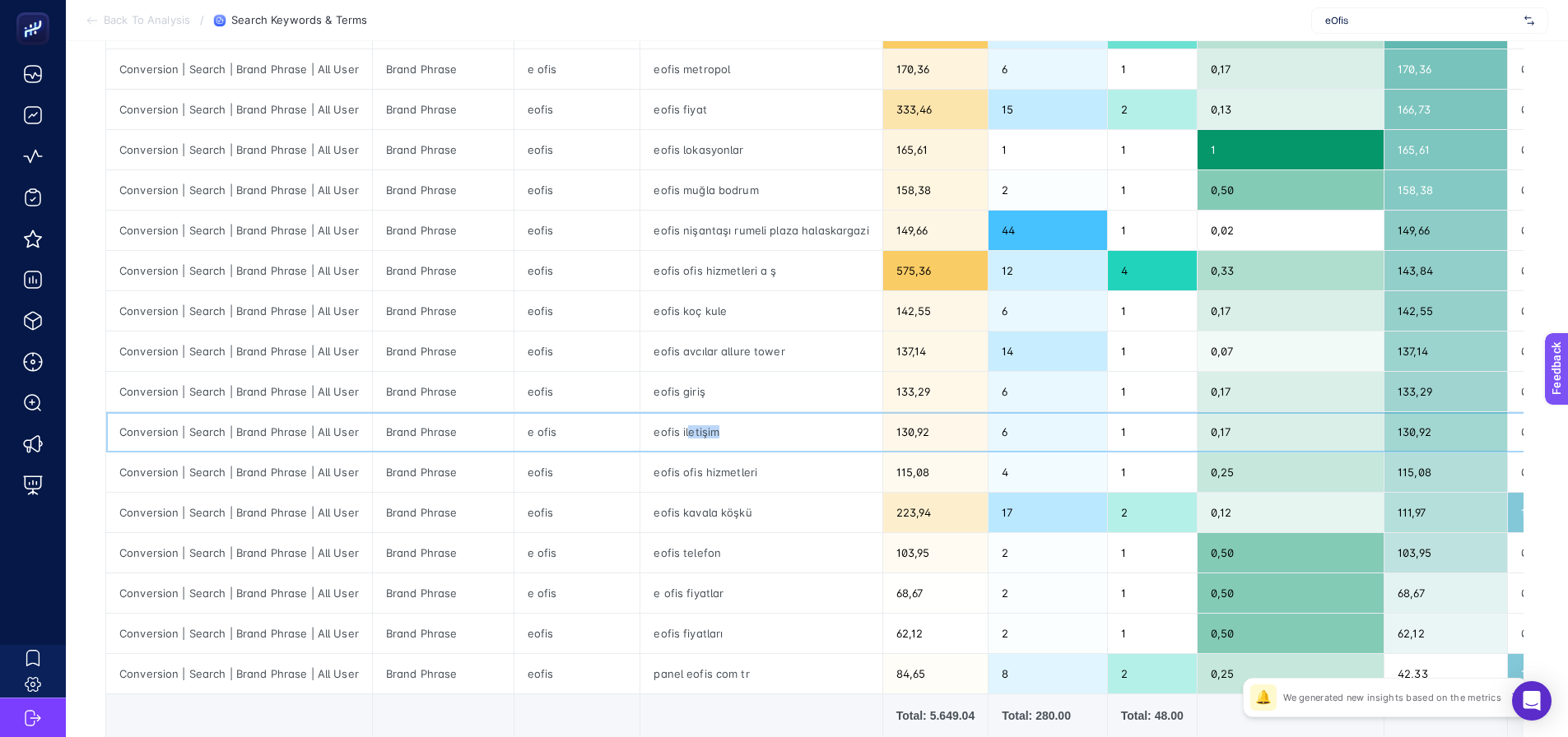
scroll to position [526, 0]
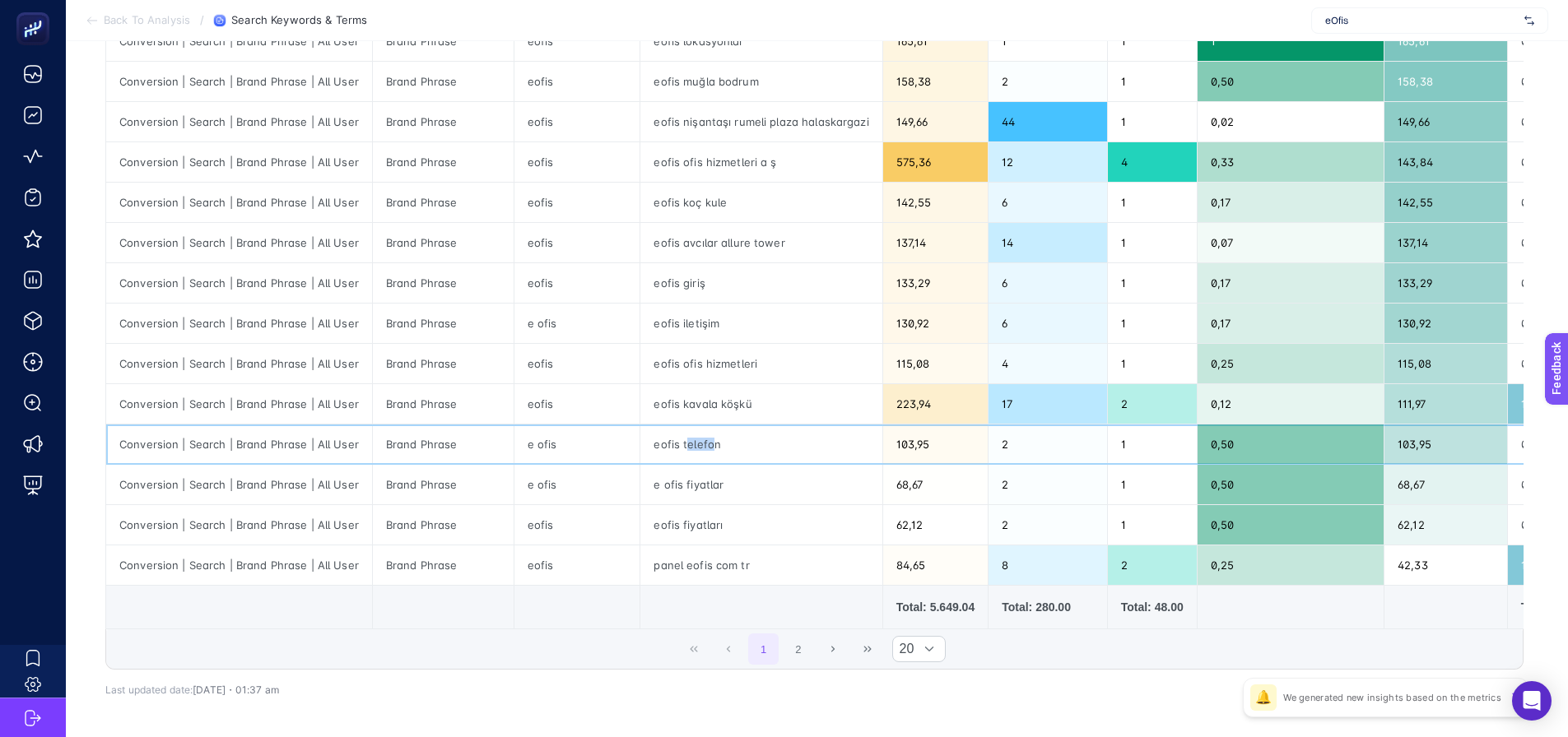
drag, startPoint x: 680, startPoint y: 456, endPoint x: 703, endPoint y: 453, distance: 23.2
click at [703, 453] on div "eofis telefon" at bounding box center [761, 444] width 241 height 40
click at [729, 362] on div "eofis ofis hizmetleri" at bounding box center [761, 364] width 241 height 40
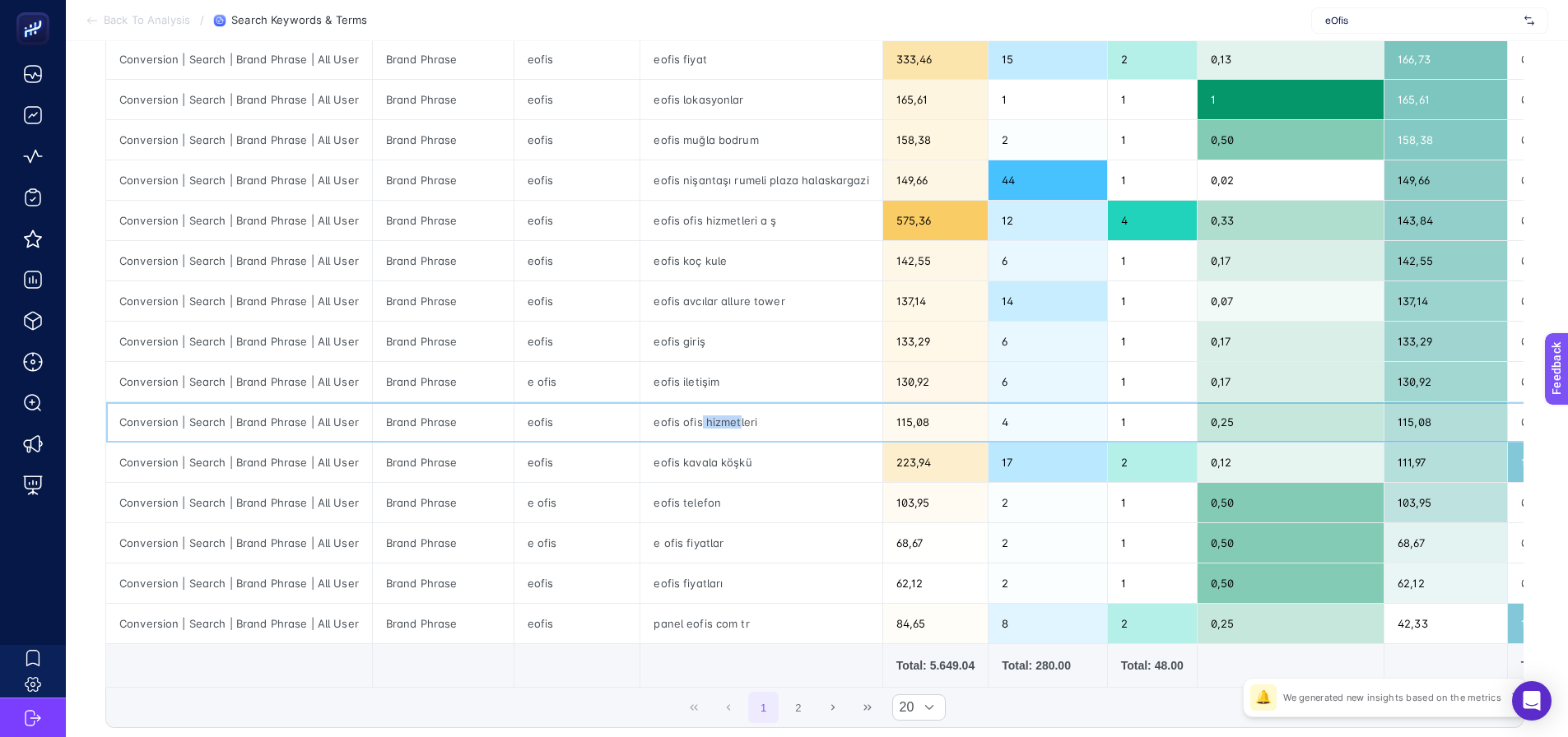
scroll to position [362, 0]
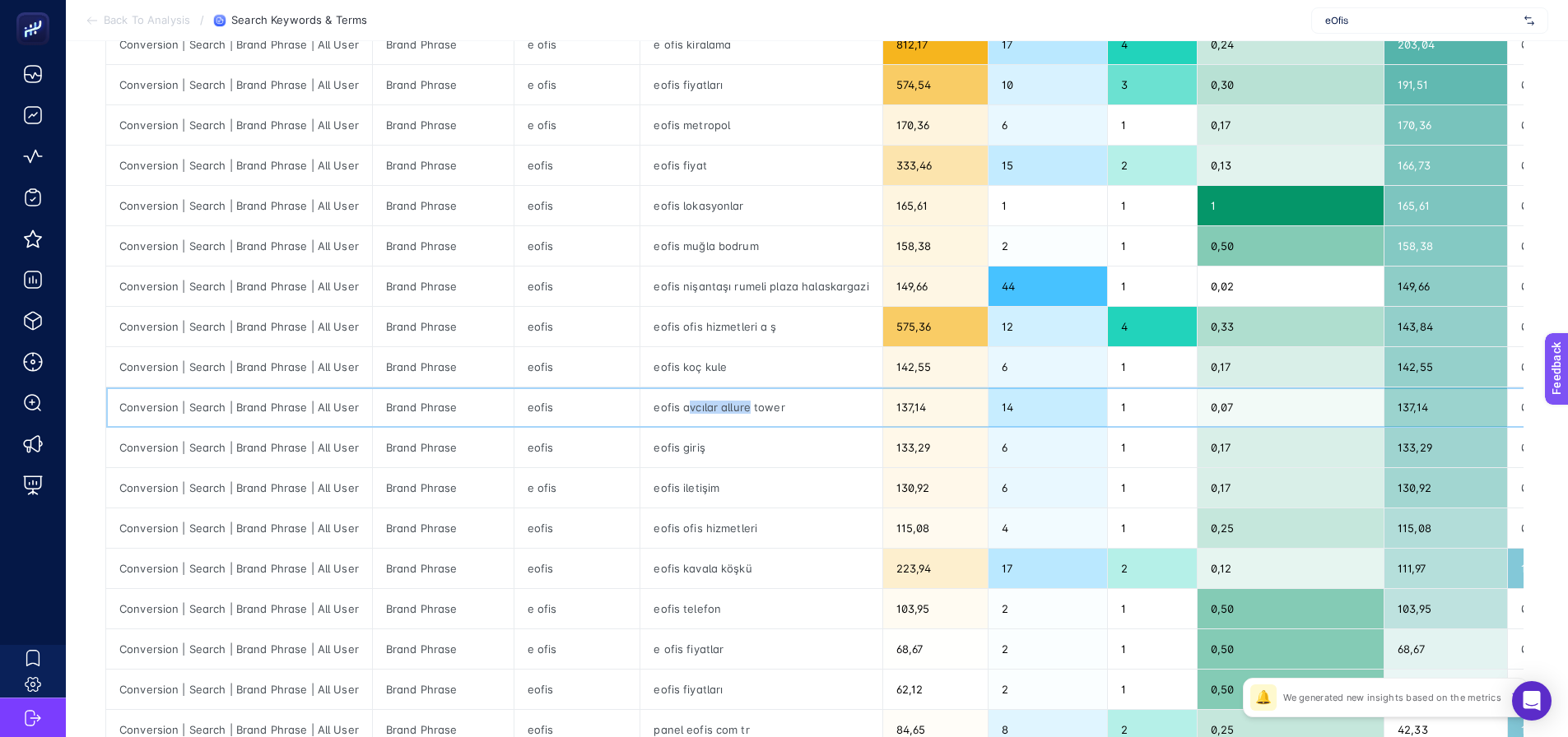
drag, startPoint x: 704, startPoint y: 406, endPoint x: 740, endPoint y: 404, distance: 36.1
click at [740, 404] on div "eofis avcılar allure tower" at bounding box center [761, 407] width 241 height 40
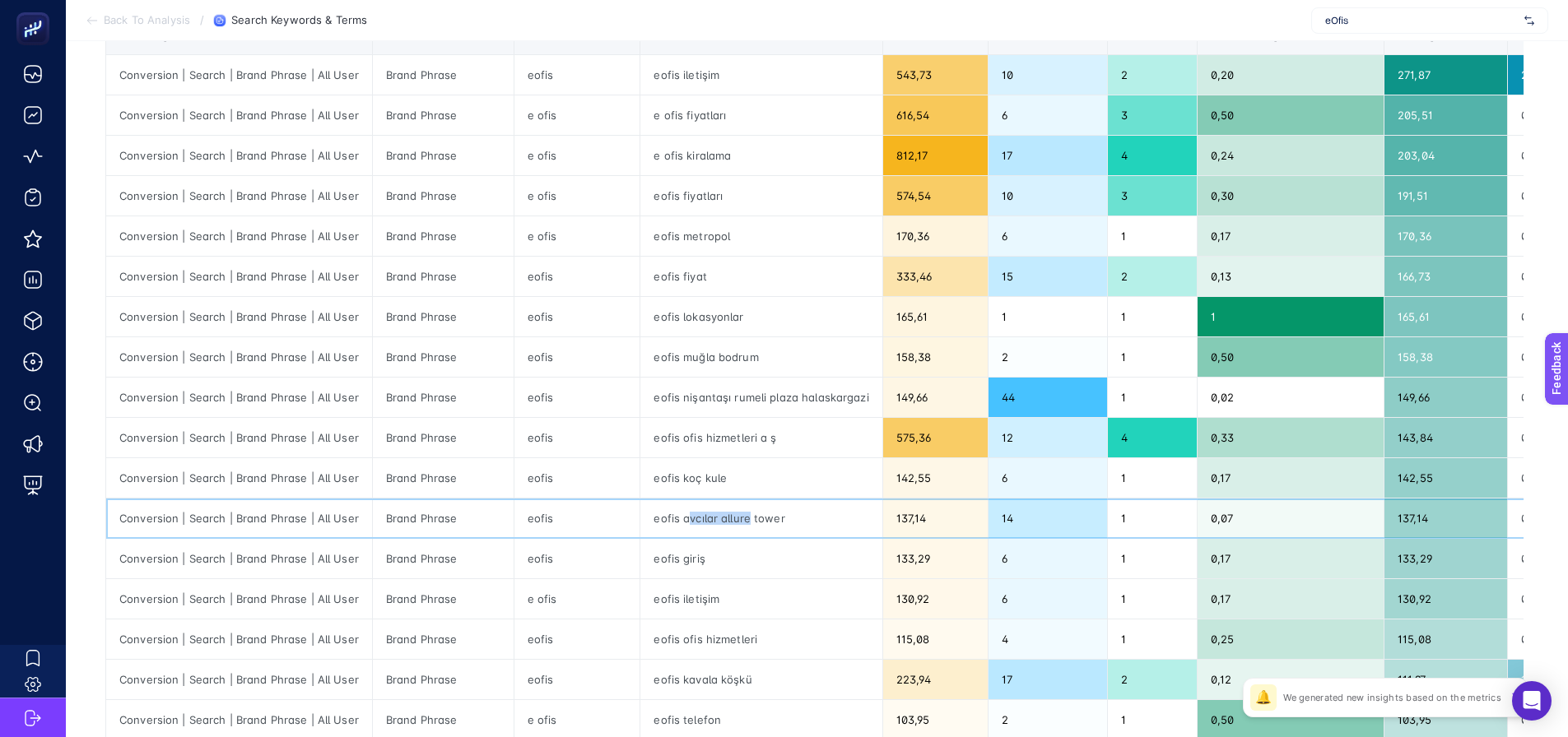
scroll to position [279, 0]
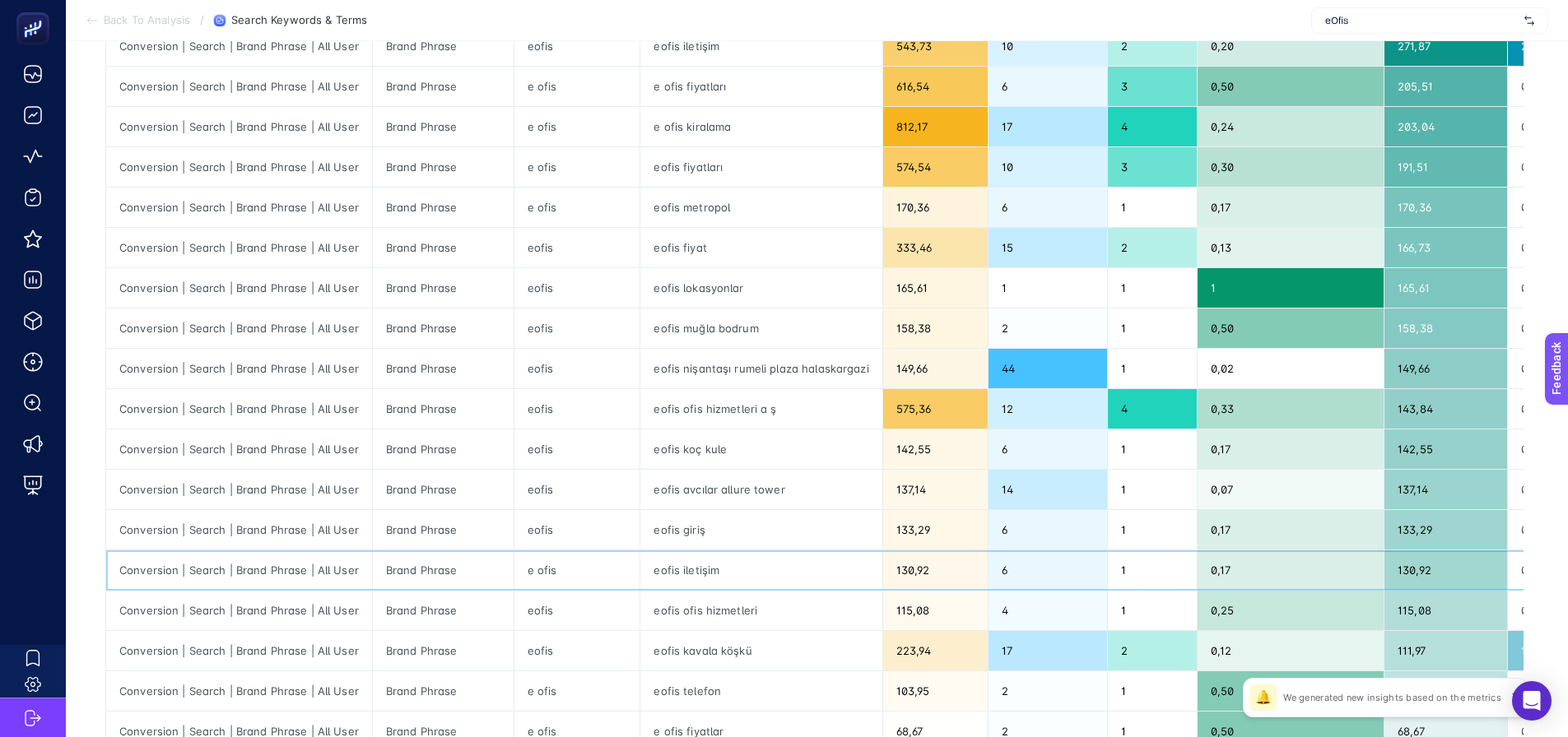
click at [662, 572] on div "eofis iletişim" at bounding box center [761, 570] width 241 height 40
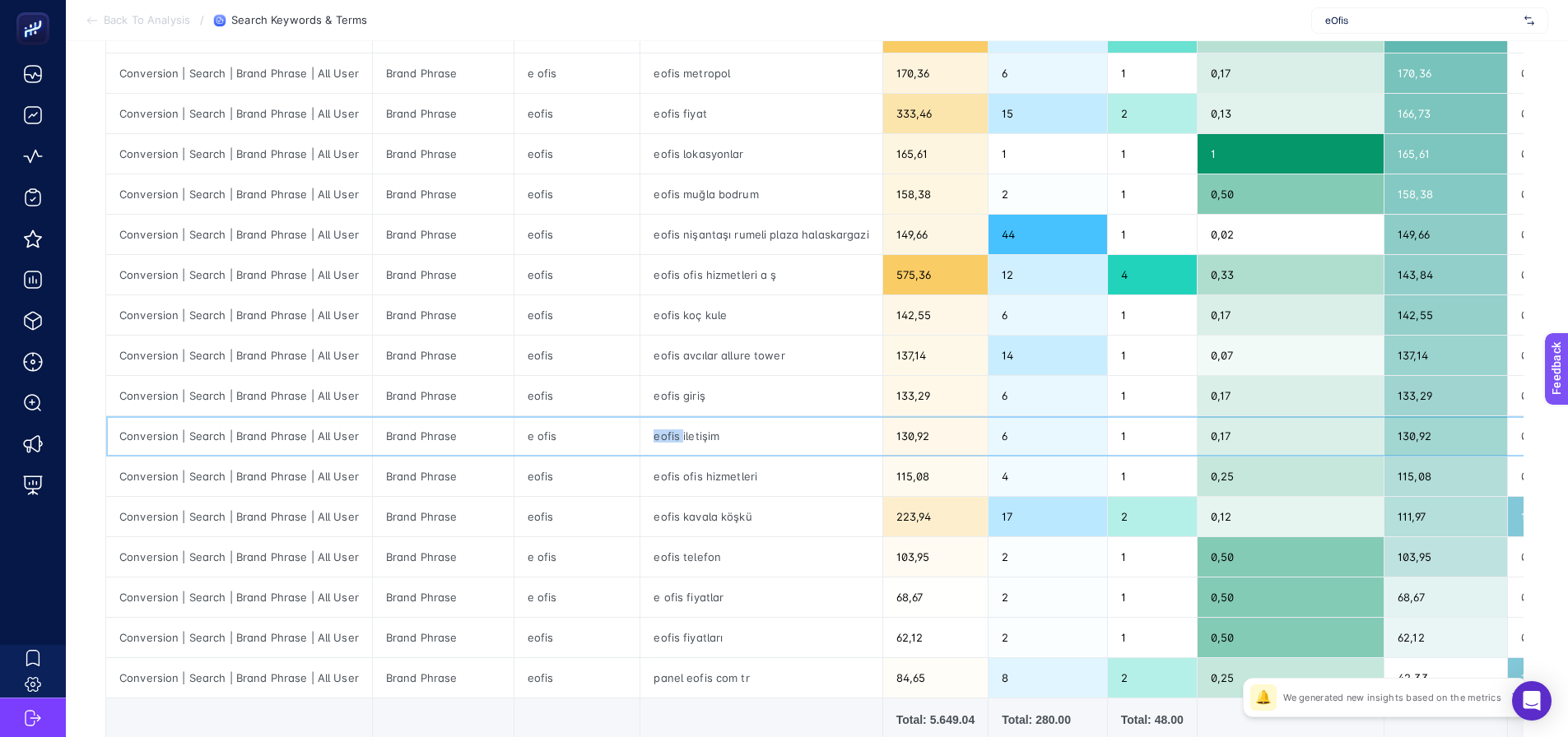
scroll to position [444, 0]
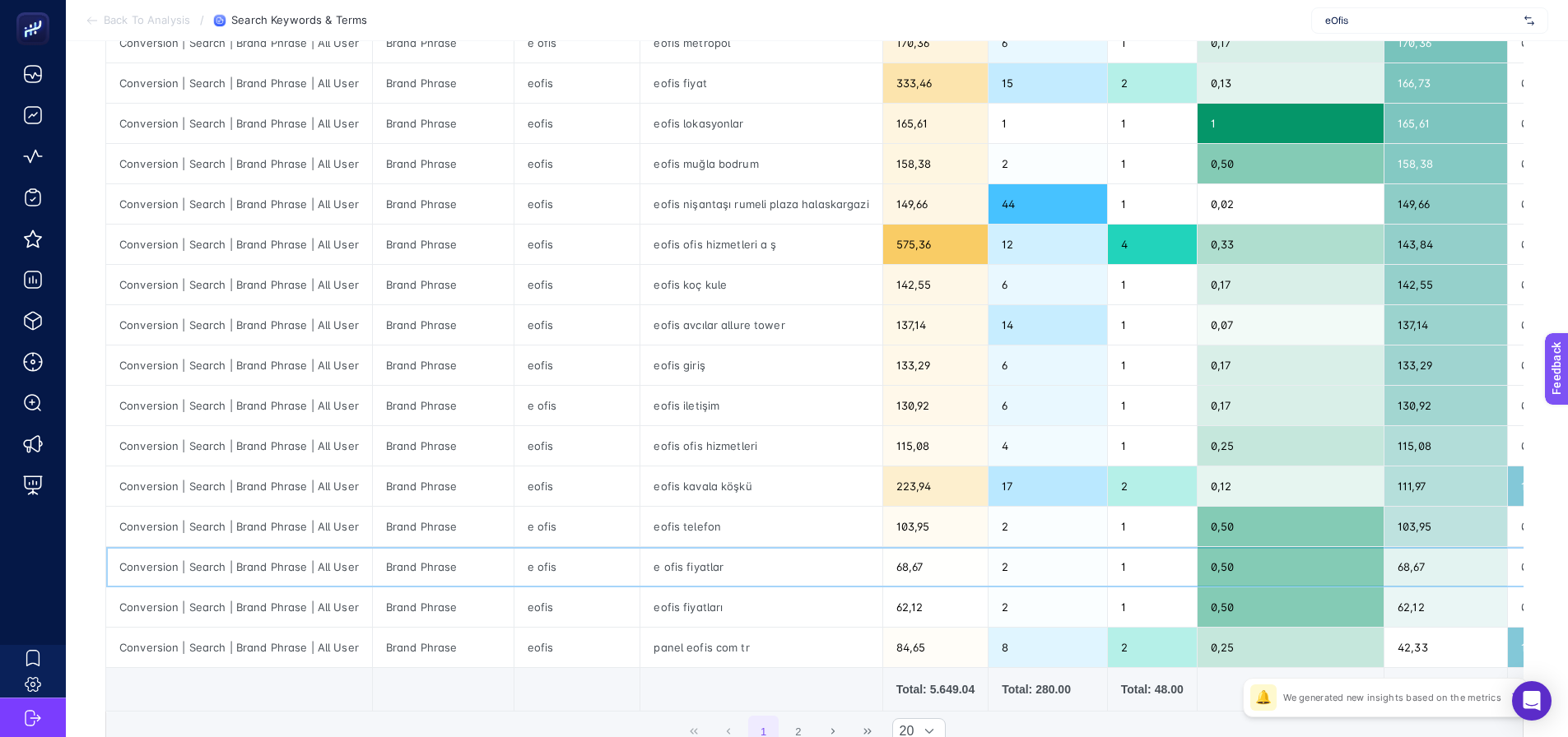
click at [652, 566] on div "e ofis fiyatlar" at bounding box center [761, 566] width 241 height 40
click at [525, 407] on div "e ofis" at bounding box center [577, 405] width 126 height 40
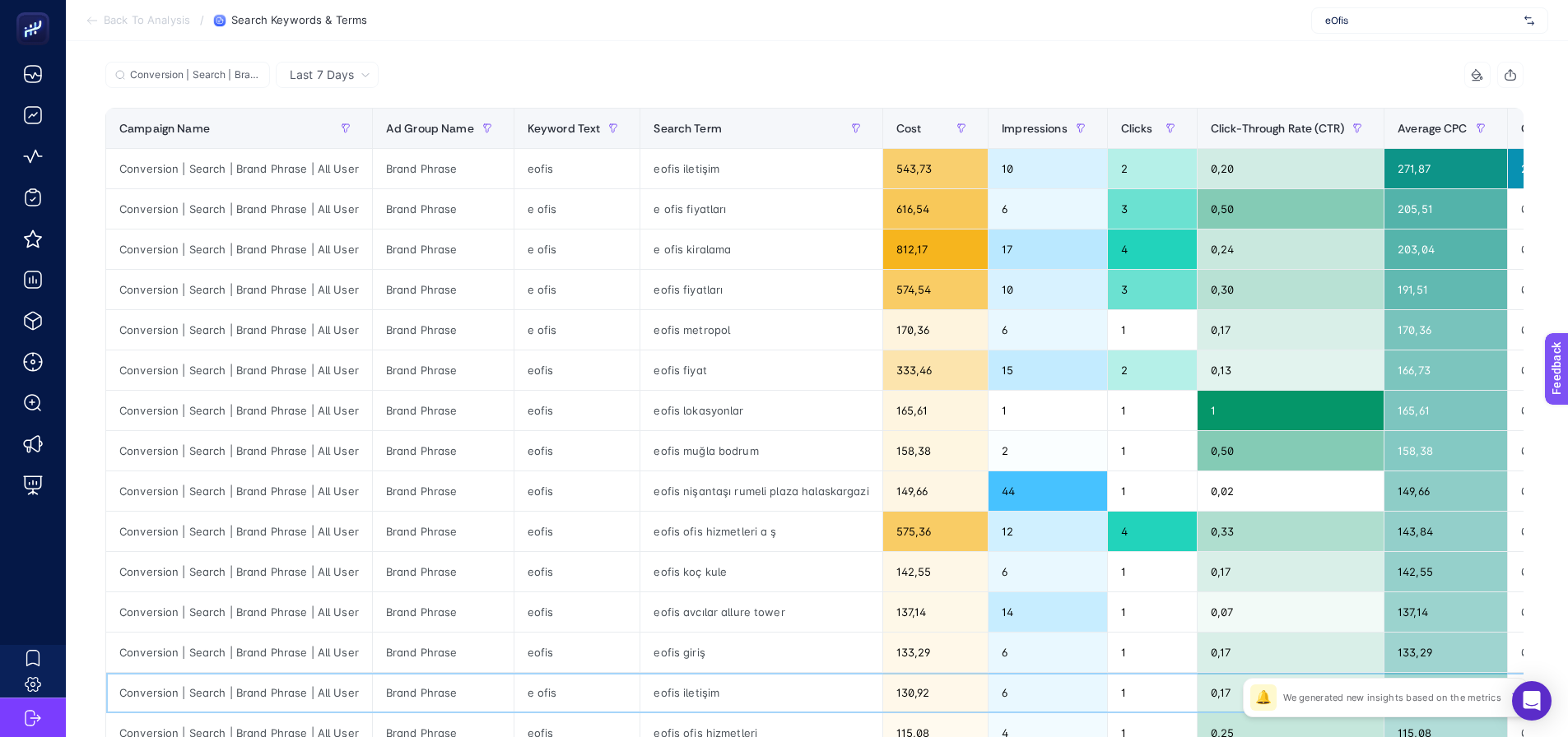
scroll to position [0, 0]
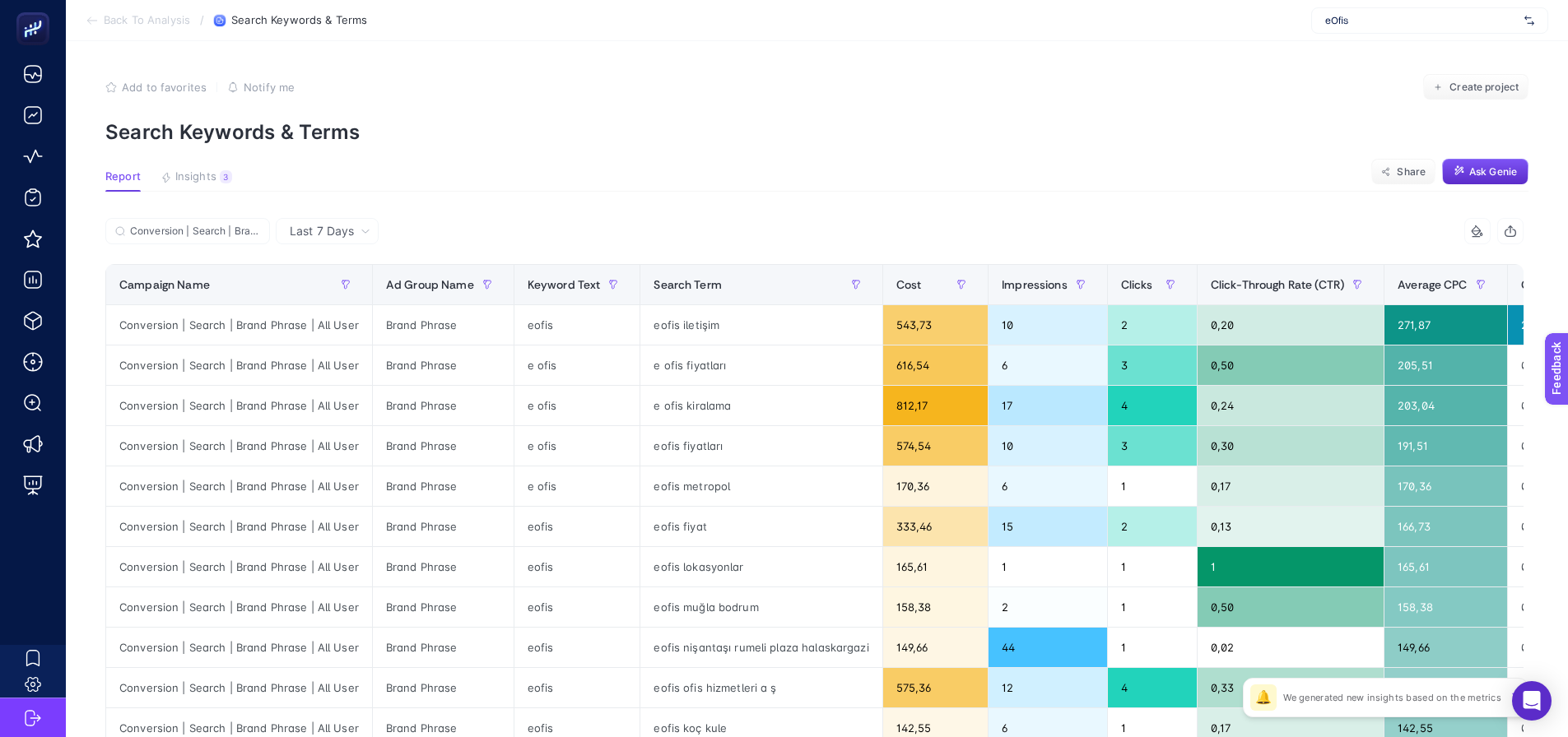
click at [333, 237] on span "Last 7 Days" at bounding box center [321, 231] width 65 height 16
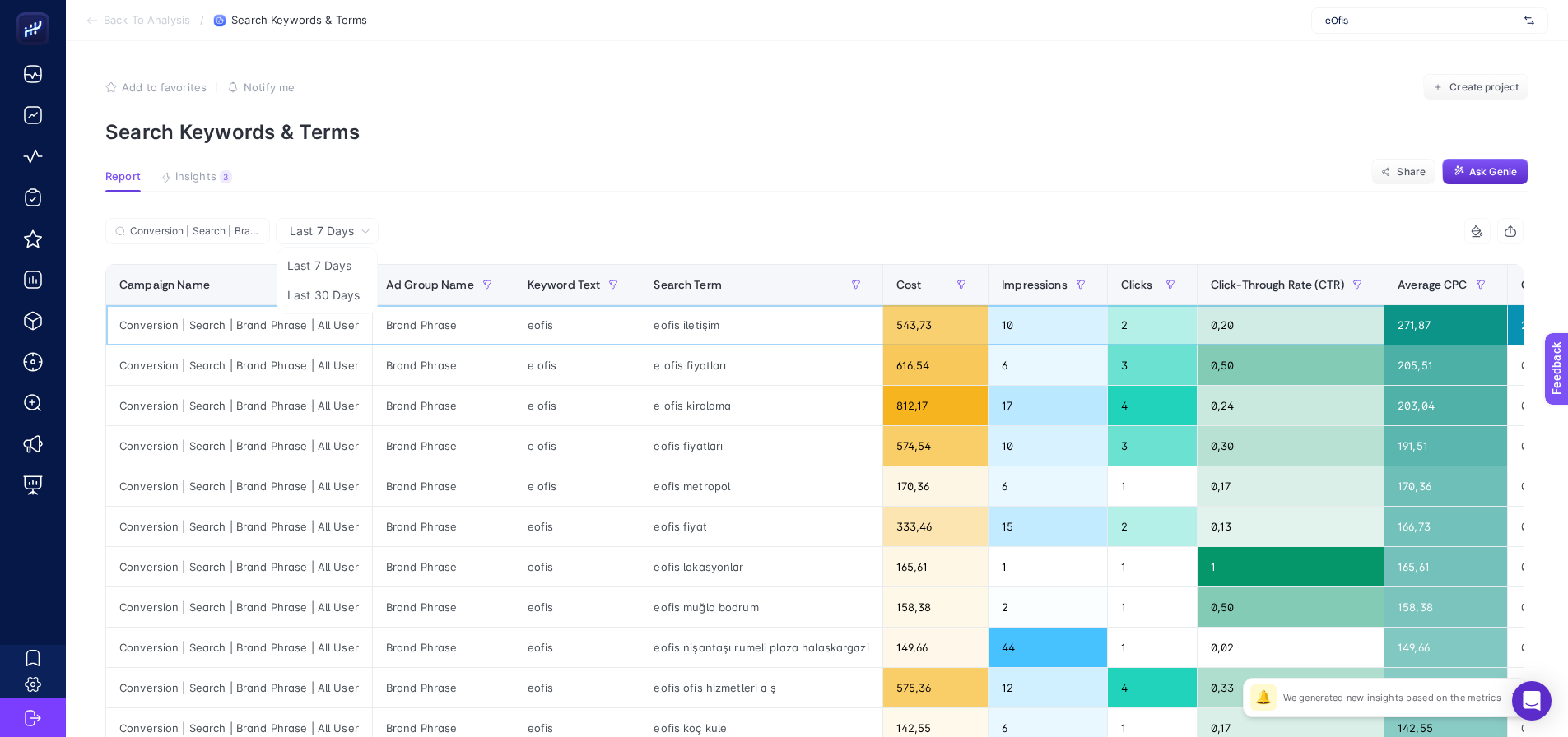
click at [217, 328] on div "Conversion | Search | Brand Phrase | All User" at bounding box center [239, 325] width 266 height 40
copy tr "Conversion | Search | Brand Phrase | All User"
click at [340, 300] on li "Last 30 Days" at bounding box center [327, 295] width 93 height 30
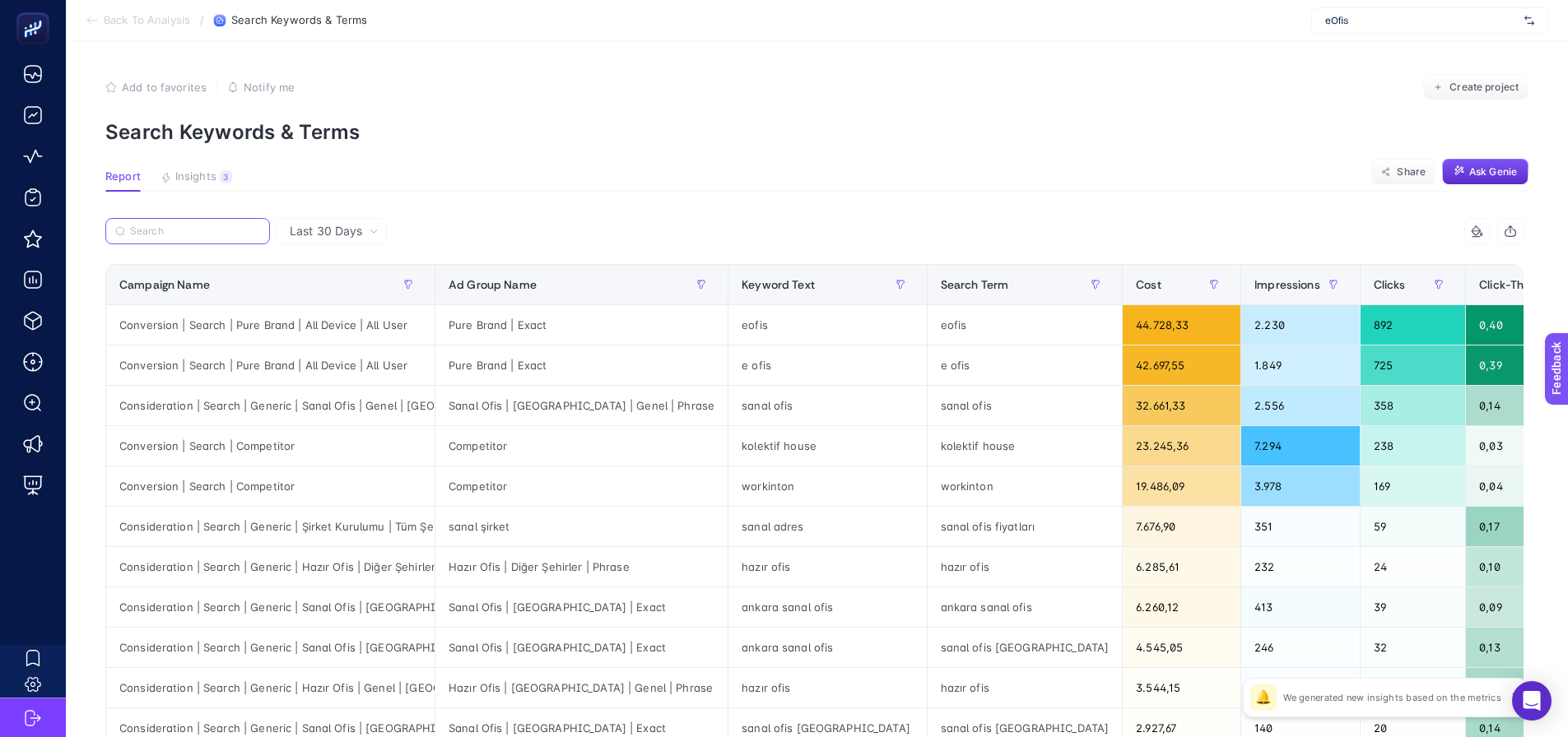
click at [207, 227] on input "Search" at bounding box center [195, 232] width 130 height 13
paste input "Conversion | Search | Brand Phrase | All User"
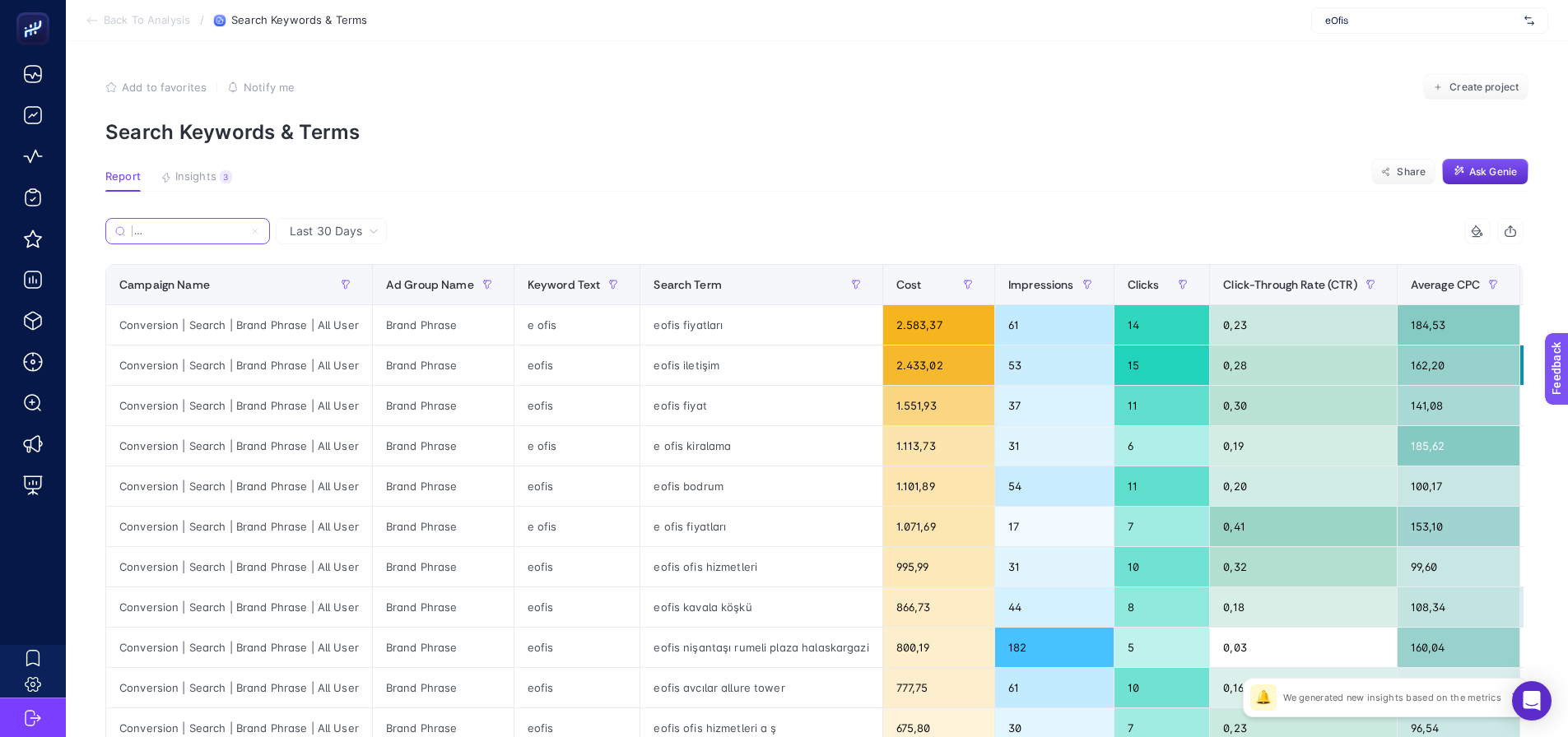
type input "Conversion | Search | Brand Phrase | All User"
click at [255, 232] on icon at bounding box center [255, 232] width 10 height 10
click at [0, 0] on input "Conversion | Search | Brand Phrase | All User" at bounding box center [0, 0] width 0 height 0
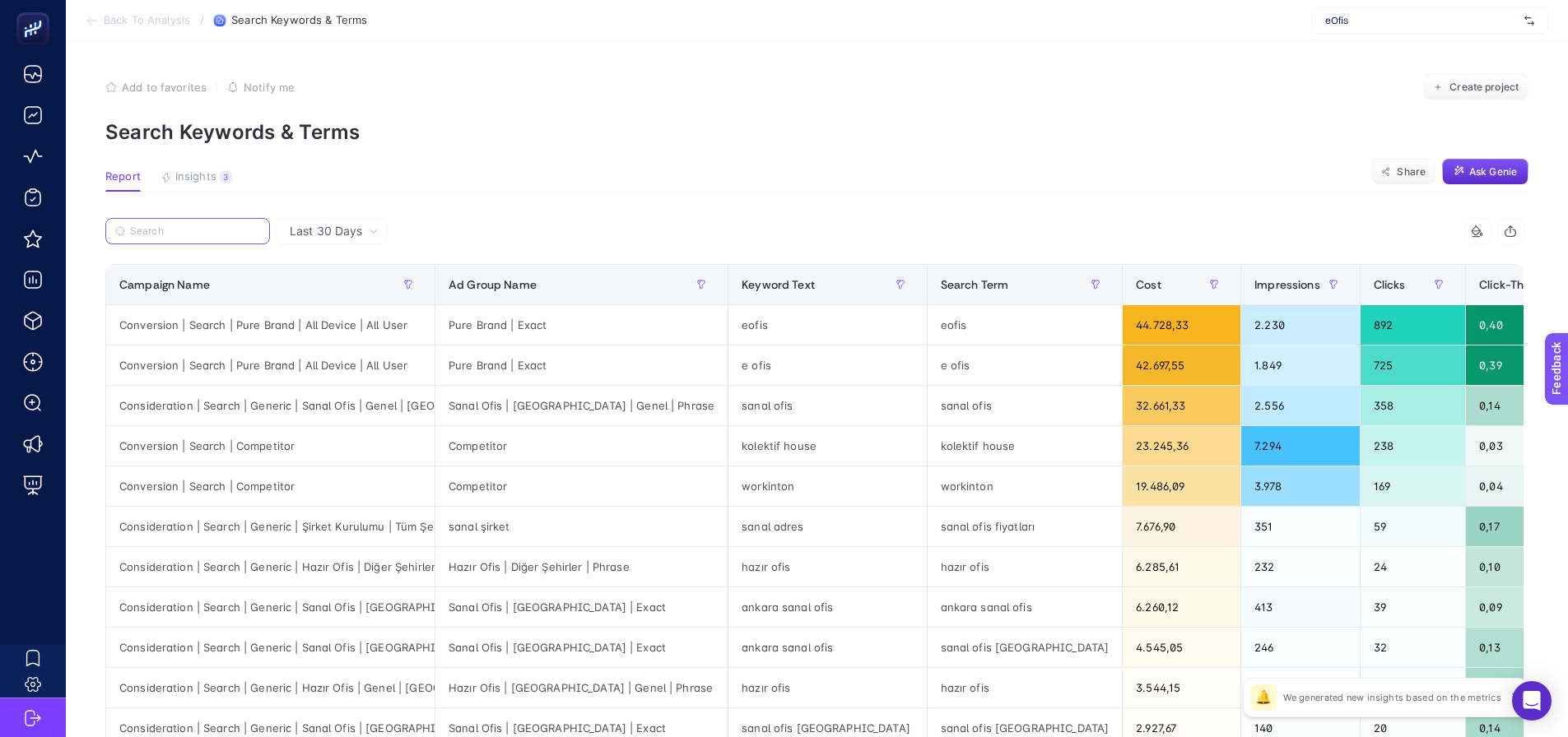
click at [199, 234] on input "Search" at bounding box center [195, 232] width 130 height 13
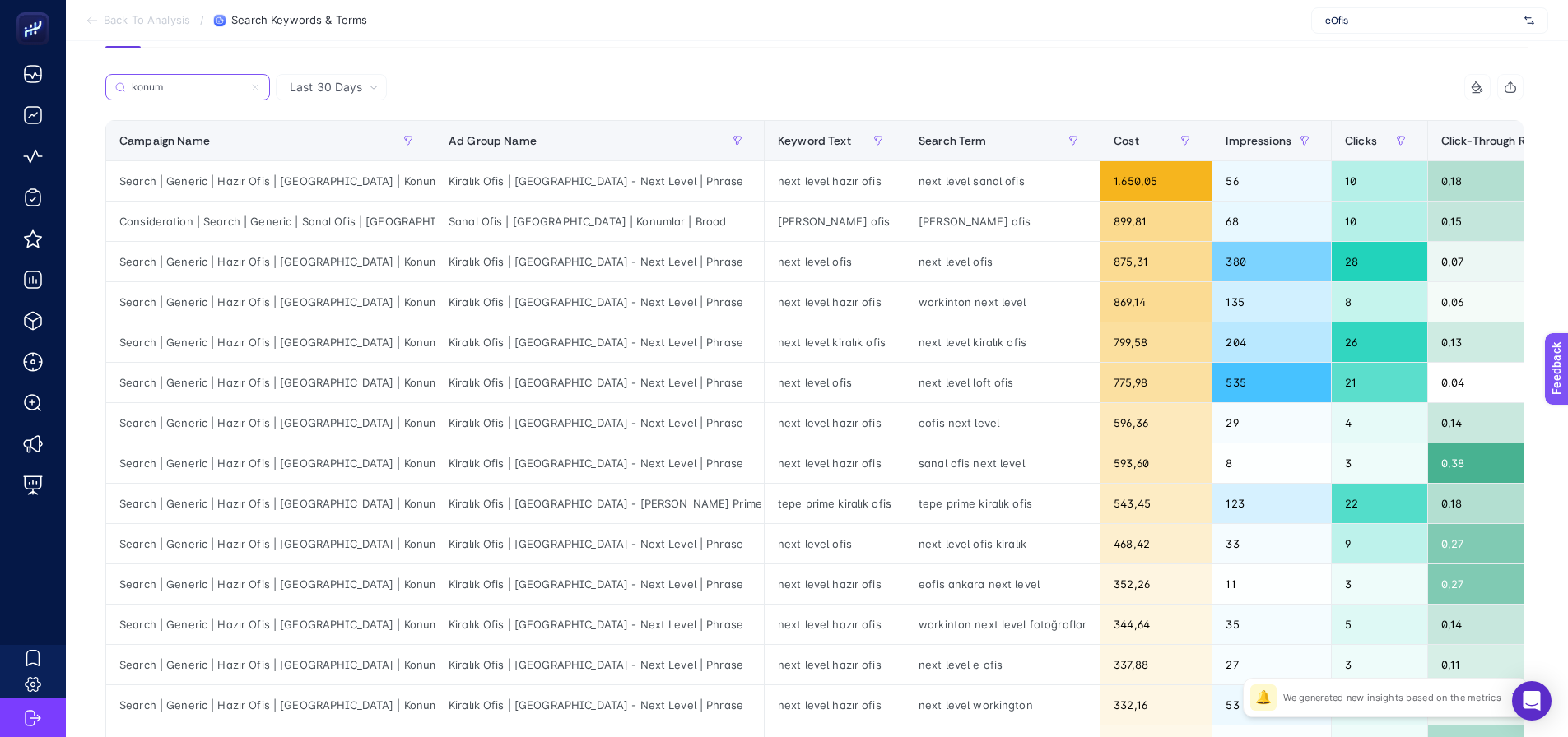
scroll to position [82, 0]
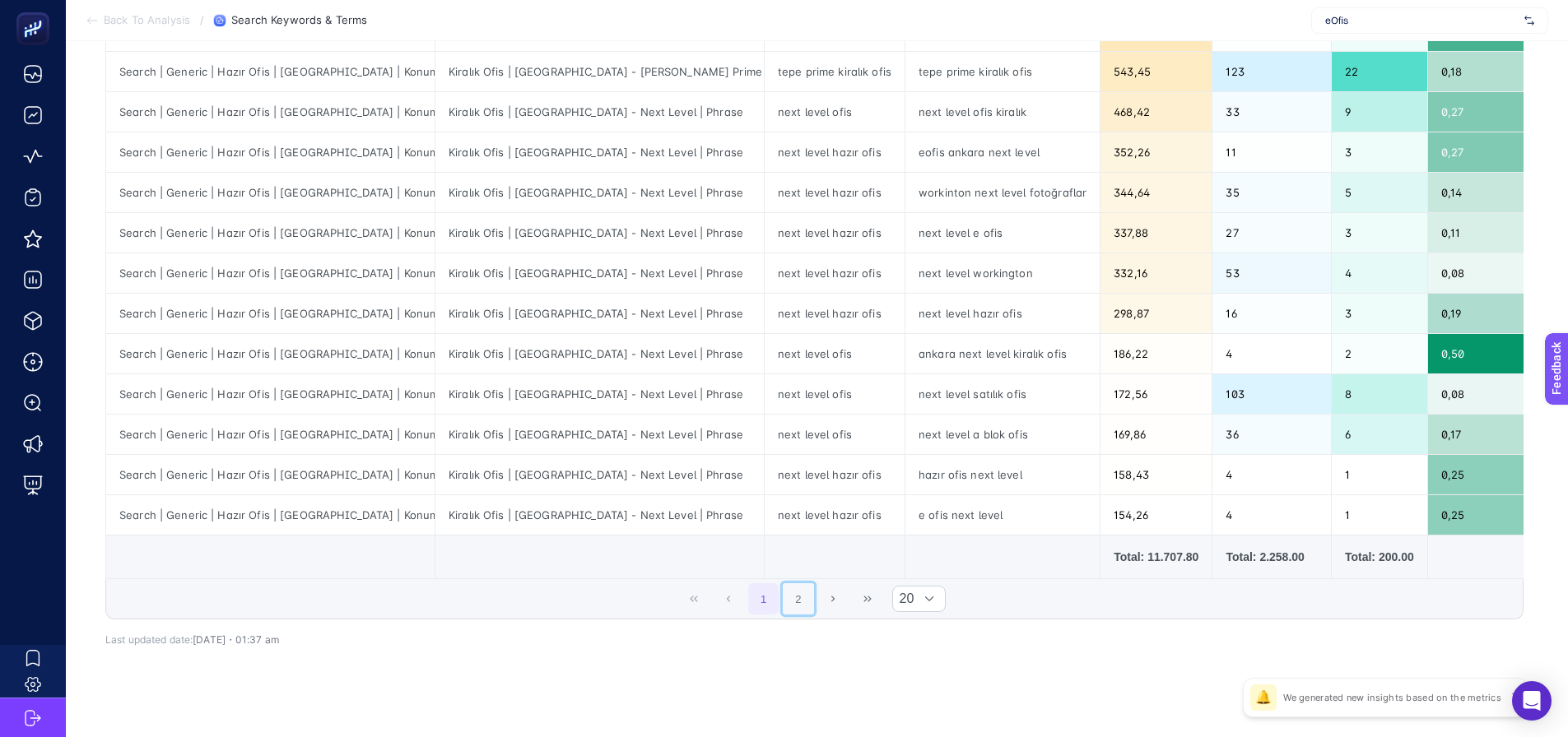
click at [799, 614] on button "2" at bounding box center [798, 599] width 31 height 31
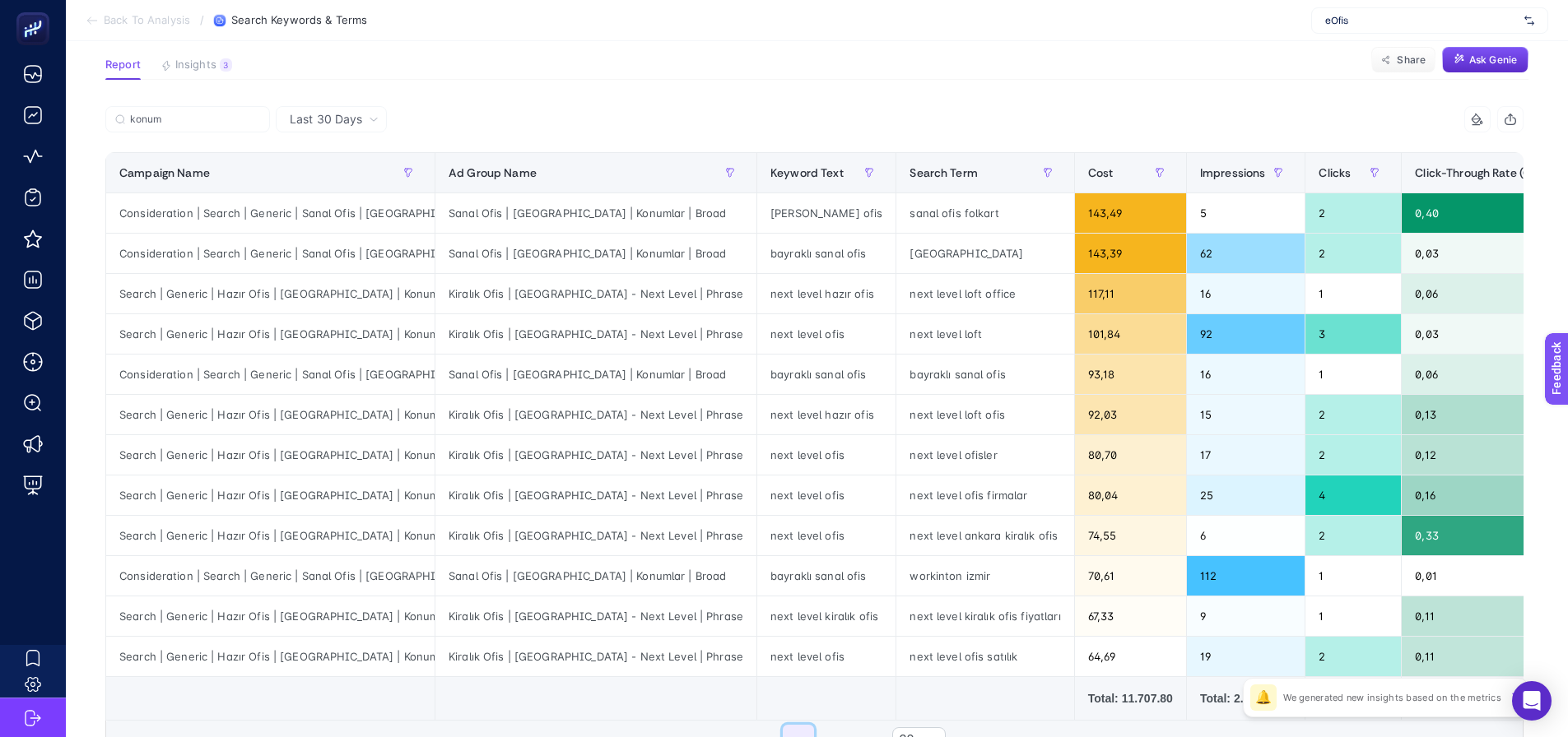
scroll to position [0, 0]
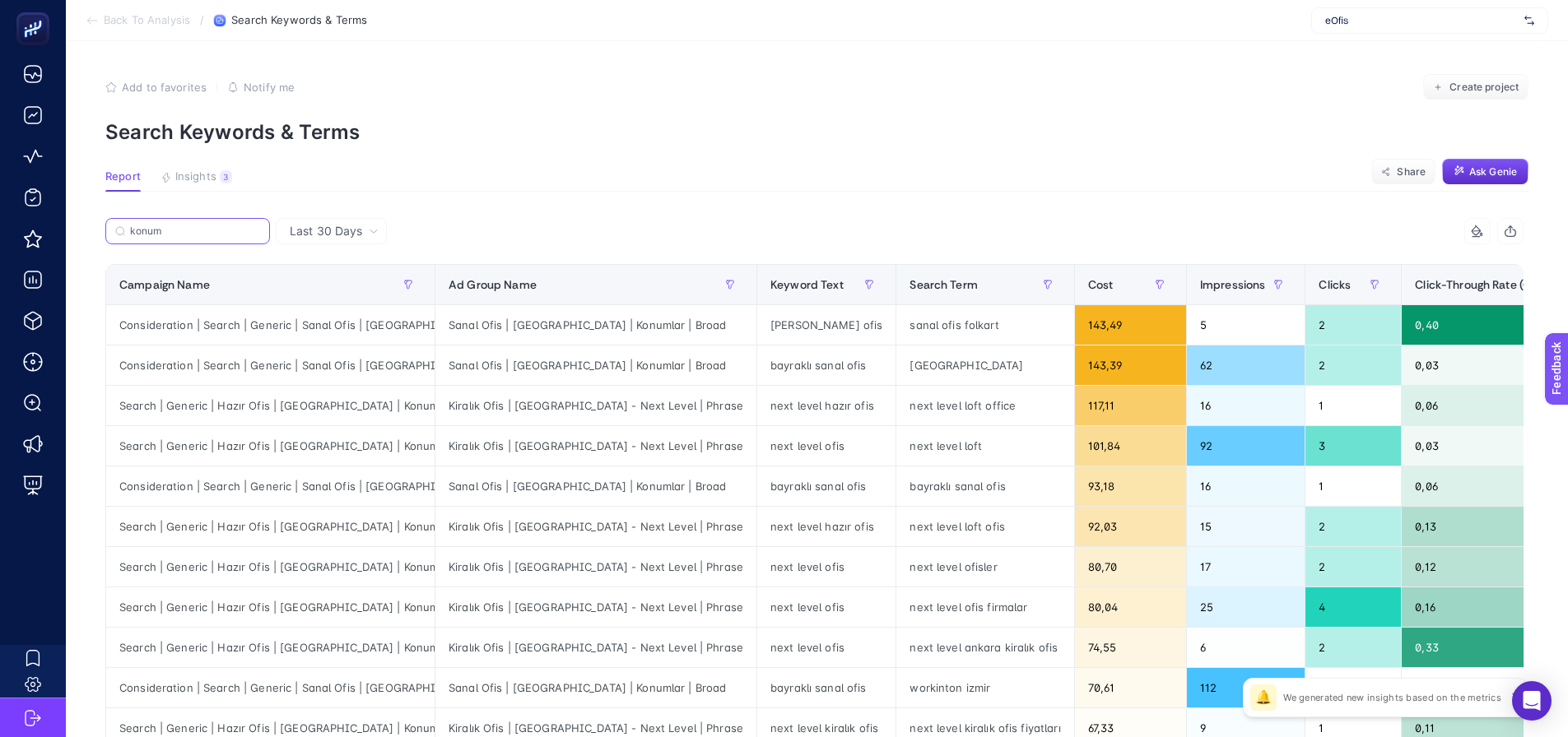
click at [237, 236] on input "konum" at bounding box center [195, 232] width 130 height 13
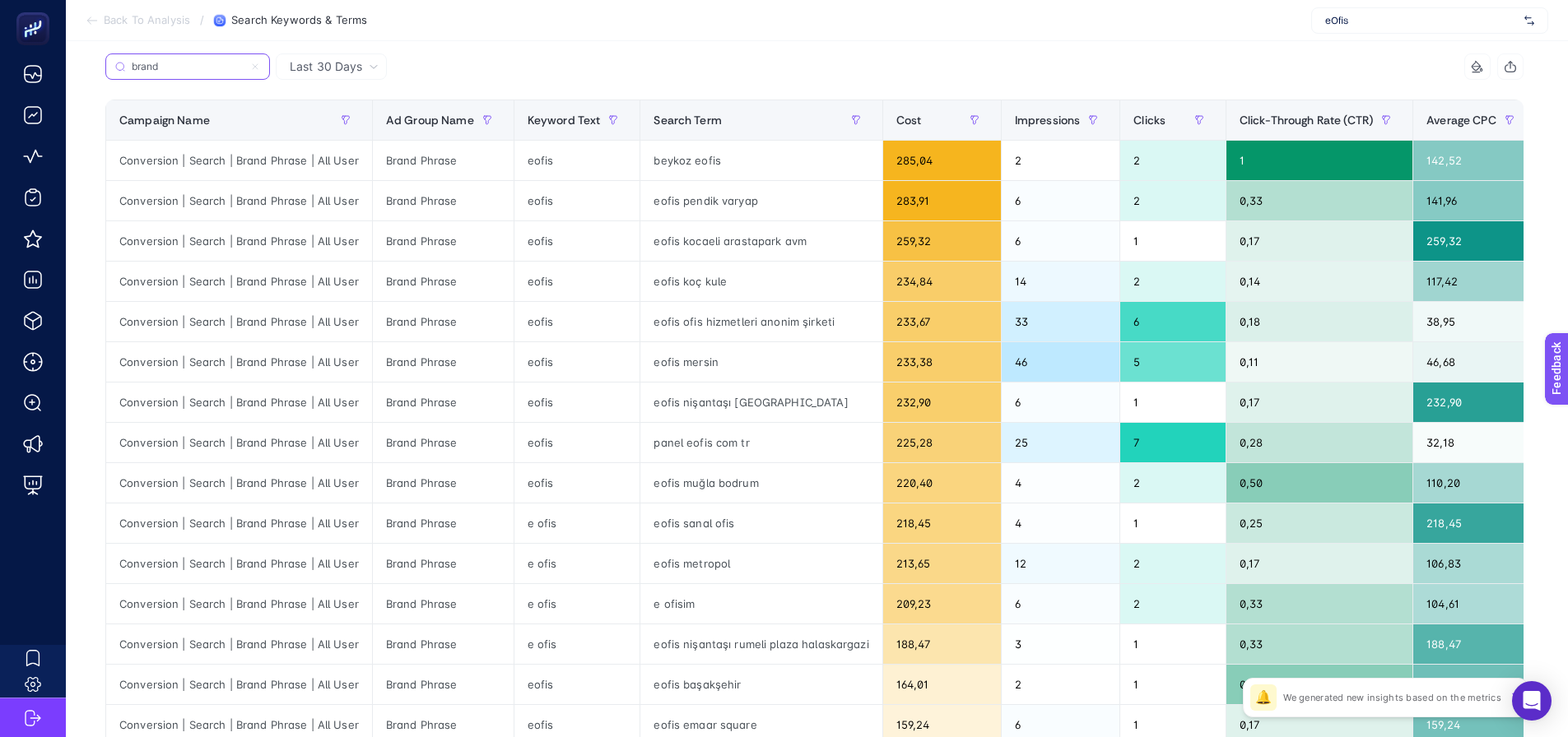
scroll to position [247, 0]
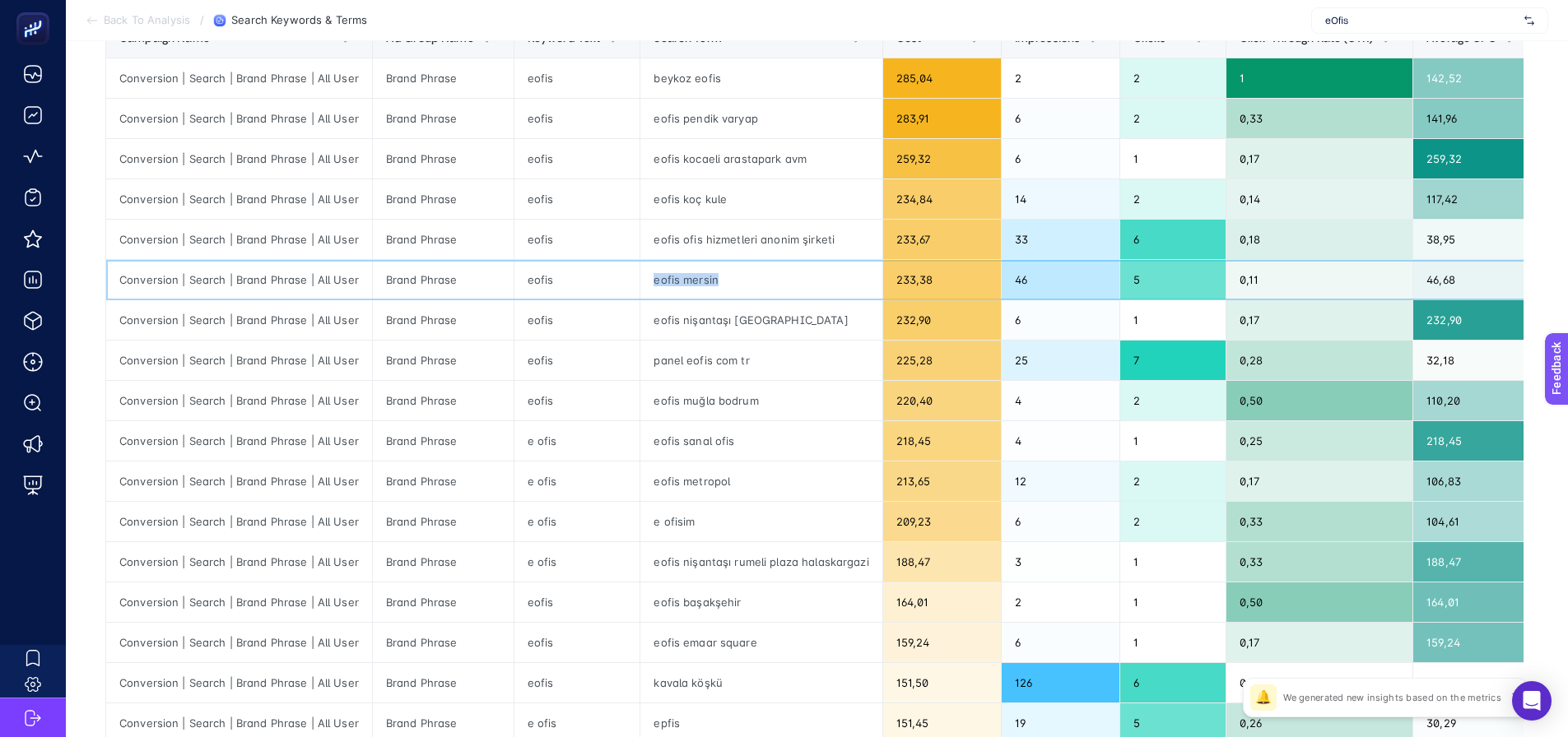
drag, startPoint x: 644, startPoint y: 277, endPoint x: 722, endPoint y: 278, distance: 78.0
click at [722, 278] on div "eofis mersin" at bounding box center [761, 280] width 241 height 40
click at [687, 286] on div "eofis mersin" at bounding box center [761, 280] width 241 height 40
click at [681, 279] on div "eofis mersin" at bounding box center [761, 280] width 241 height 40
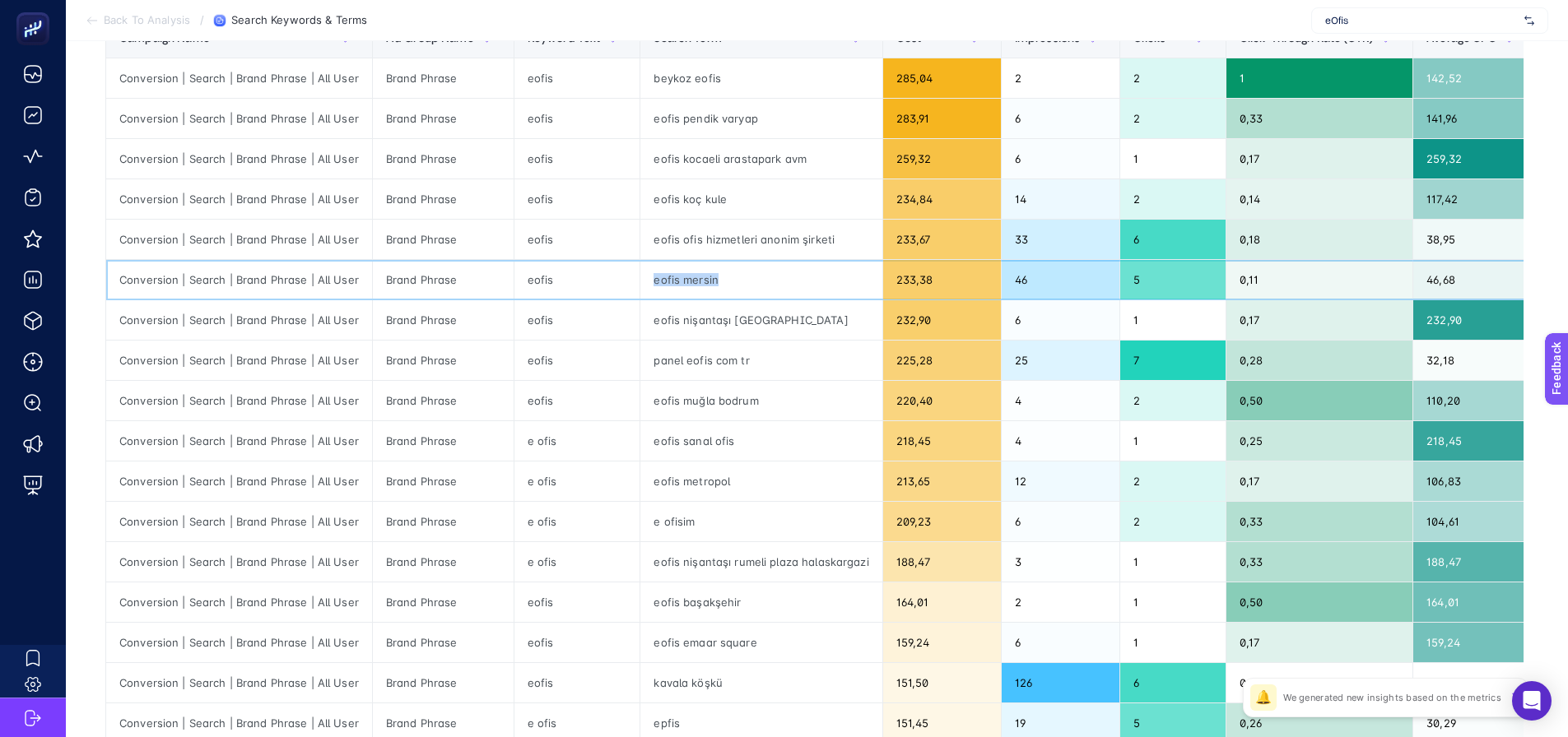
drag, startPoint x: 647, startPoint y: 275, endPoint x: 721, endPoint y: 275, distance: 74.0
click at [721, 275] on div "eofis mersin" at bounding box center [761, 280] width 241 height 40
drag, startPoint x: 644, startPoint y: 320, endPoint x: 721, endPoint y: 325, distance: 77.2
click at [721, 320] on div "eofis nişantaşı rumeli plaza" at bounding box center [761, 319] width 241 height 40
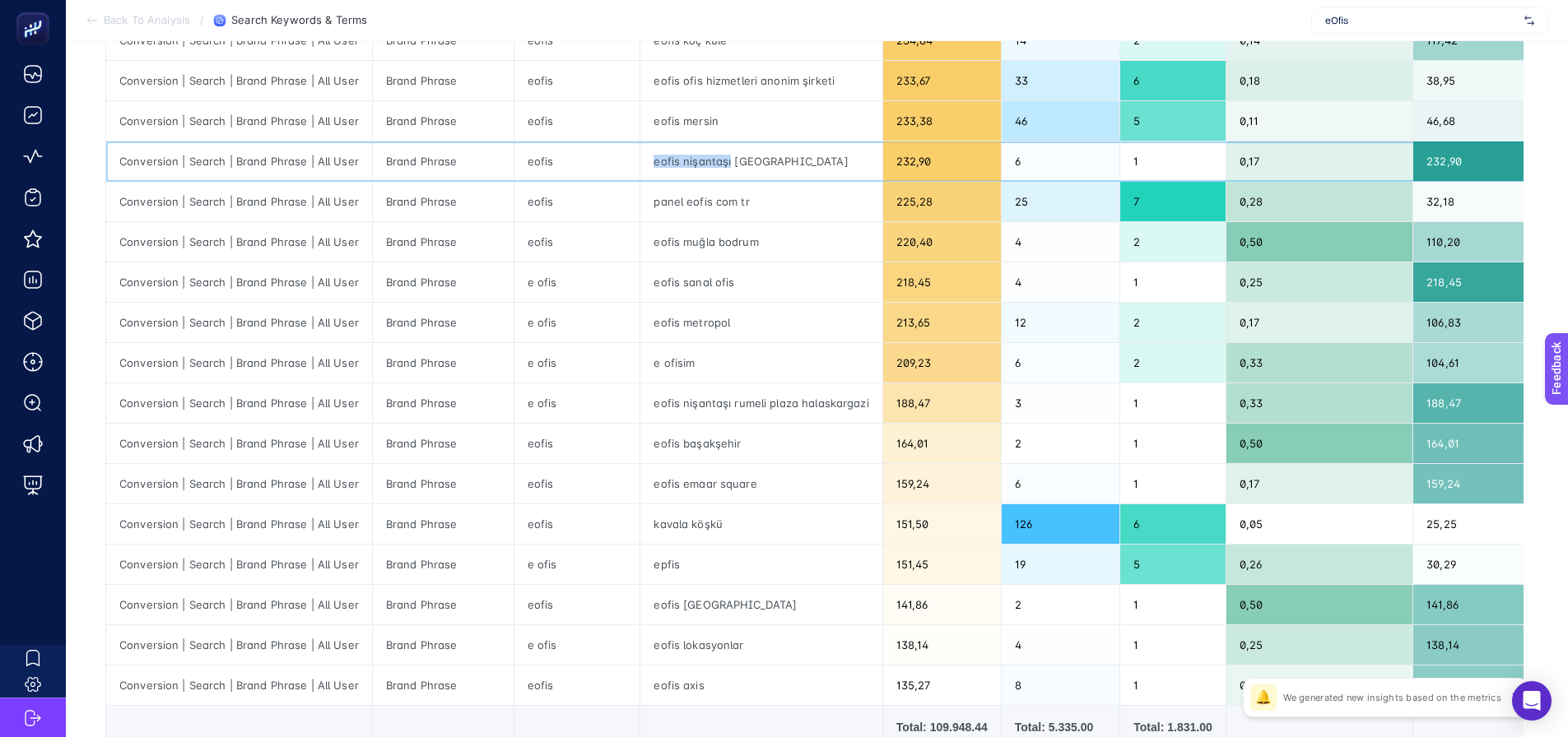
scroll to position [412, 0]
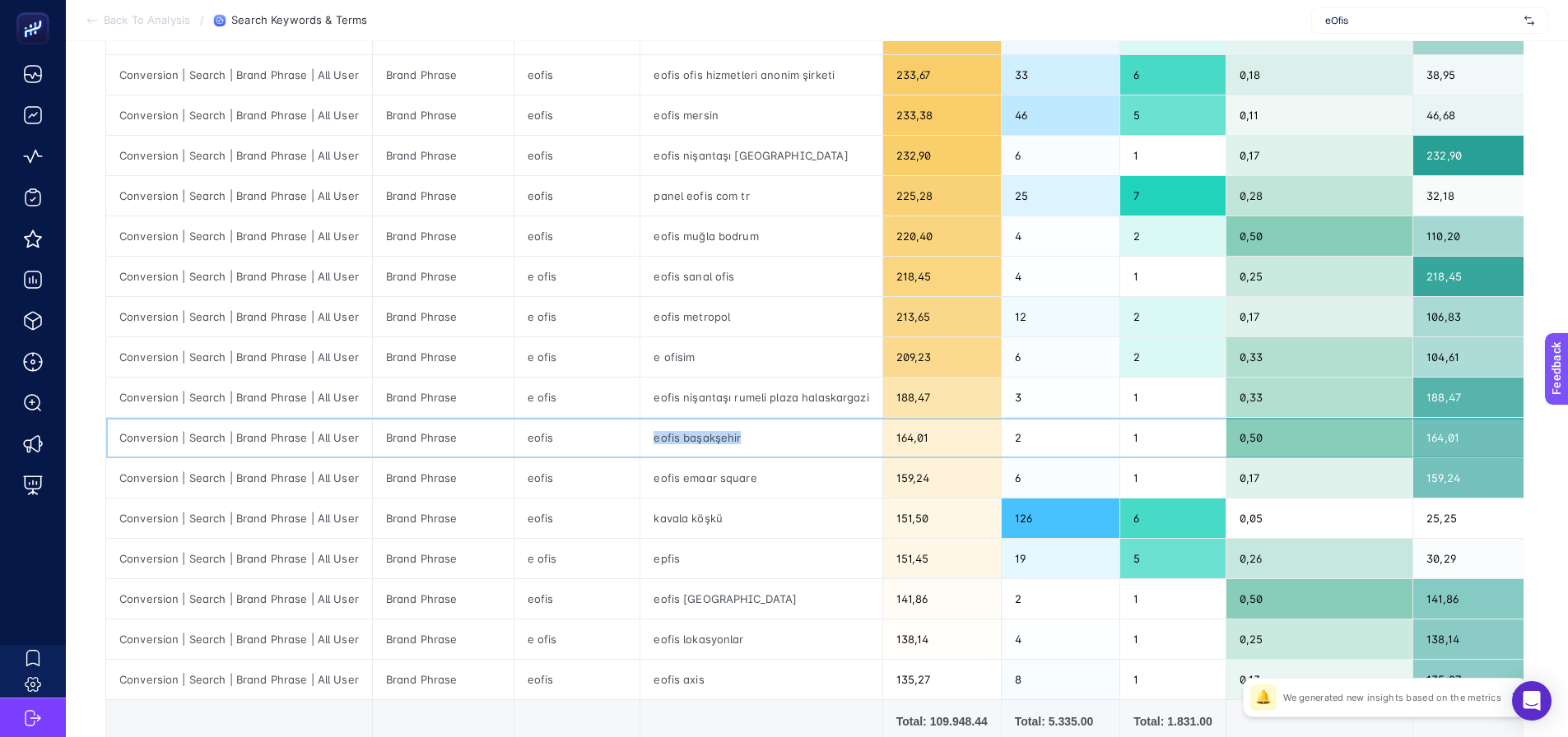
drag, startPoint x: 659, startPoint y: 431, endPoint x: 753, endPoint y: 442, distance: 94.6
click at [753, 438] on div "eofis başakşehir" at bounding box center [761, 437] width 241 height 40
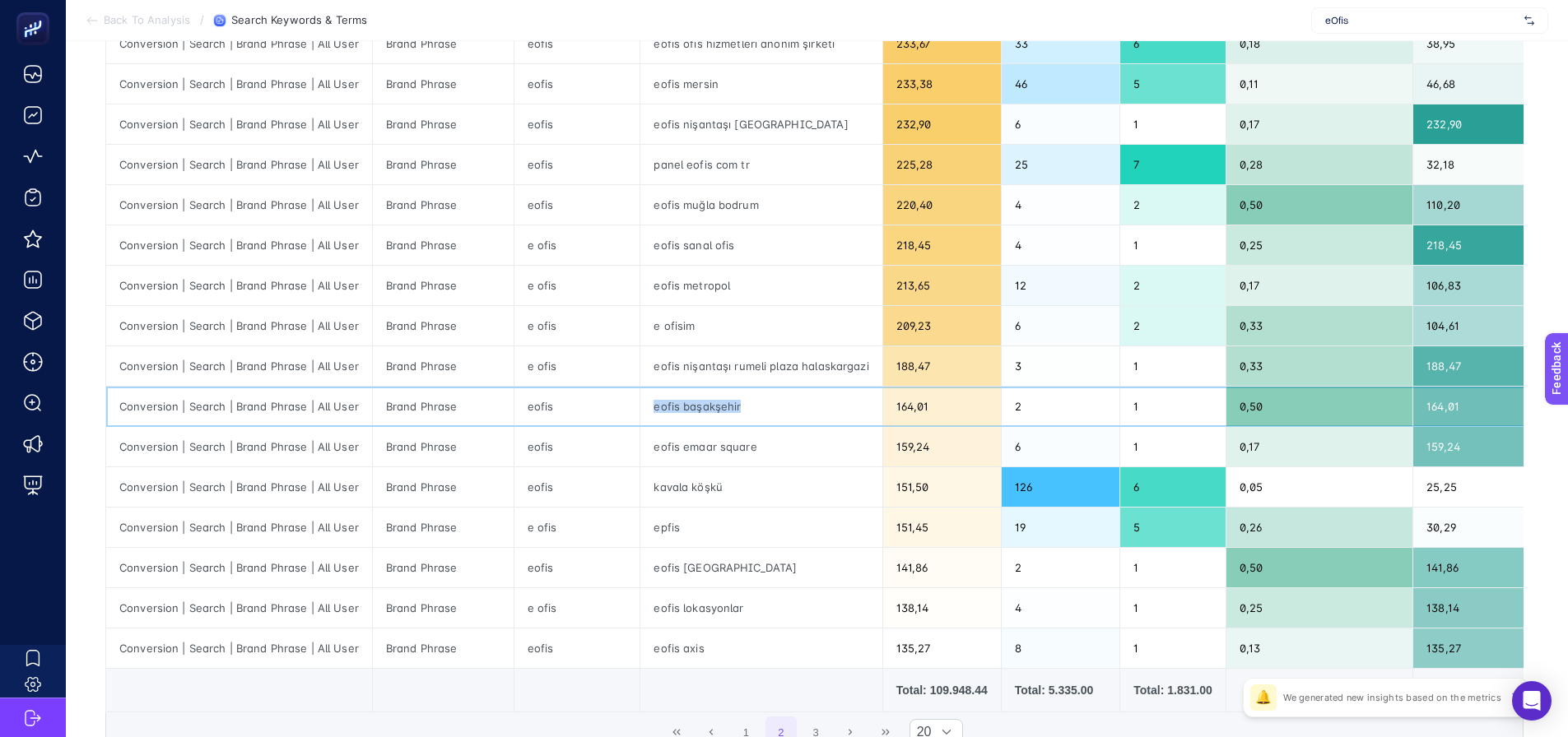
scroll to position [494, 0]
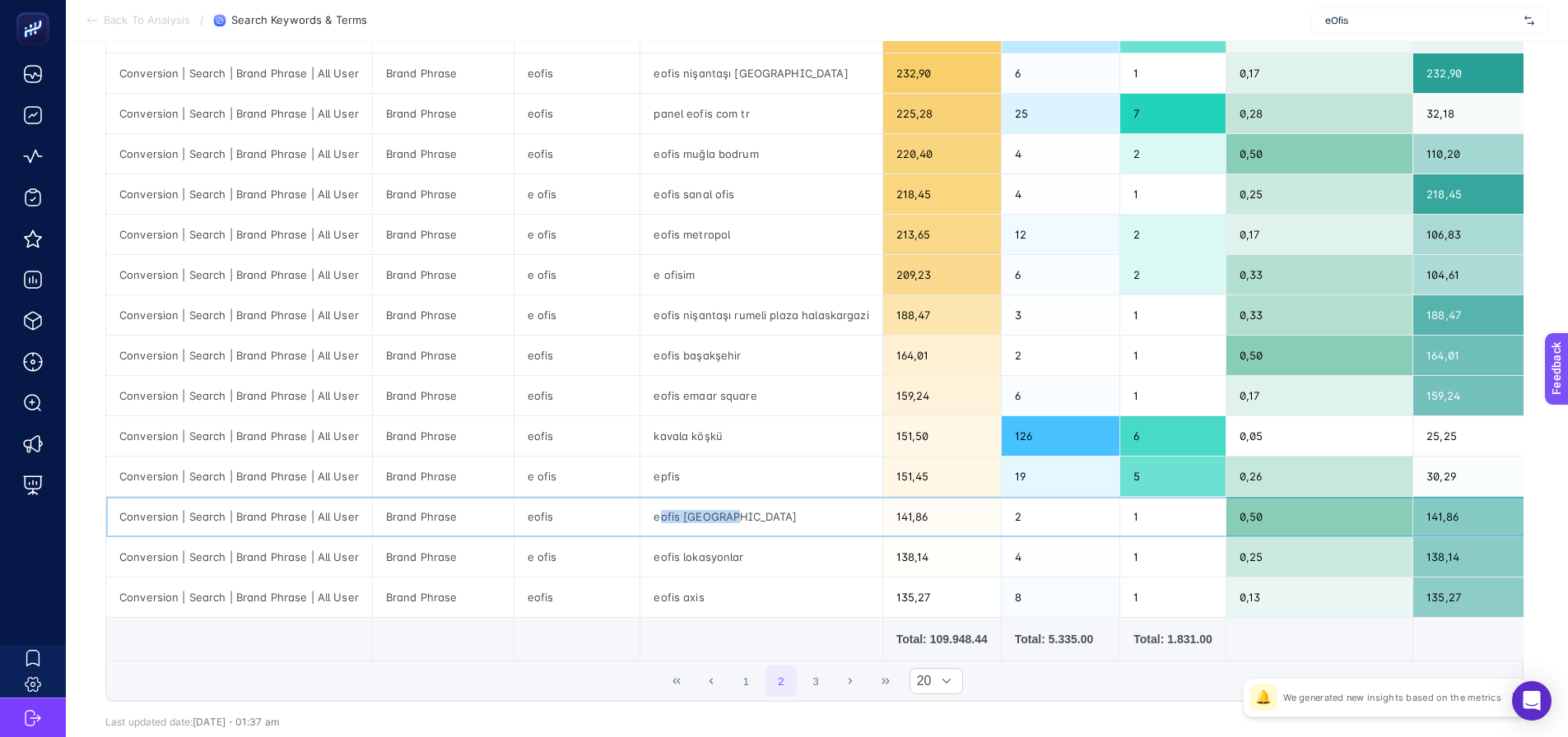
drag, startPoint x: 691, startPoint y: 518, endPoint x: 731, endPoint y: 519, distance: 40.0
click at [731, 519] on div "eofis yeşilköy" at bounding box center [761, 516] width 241 height 40
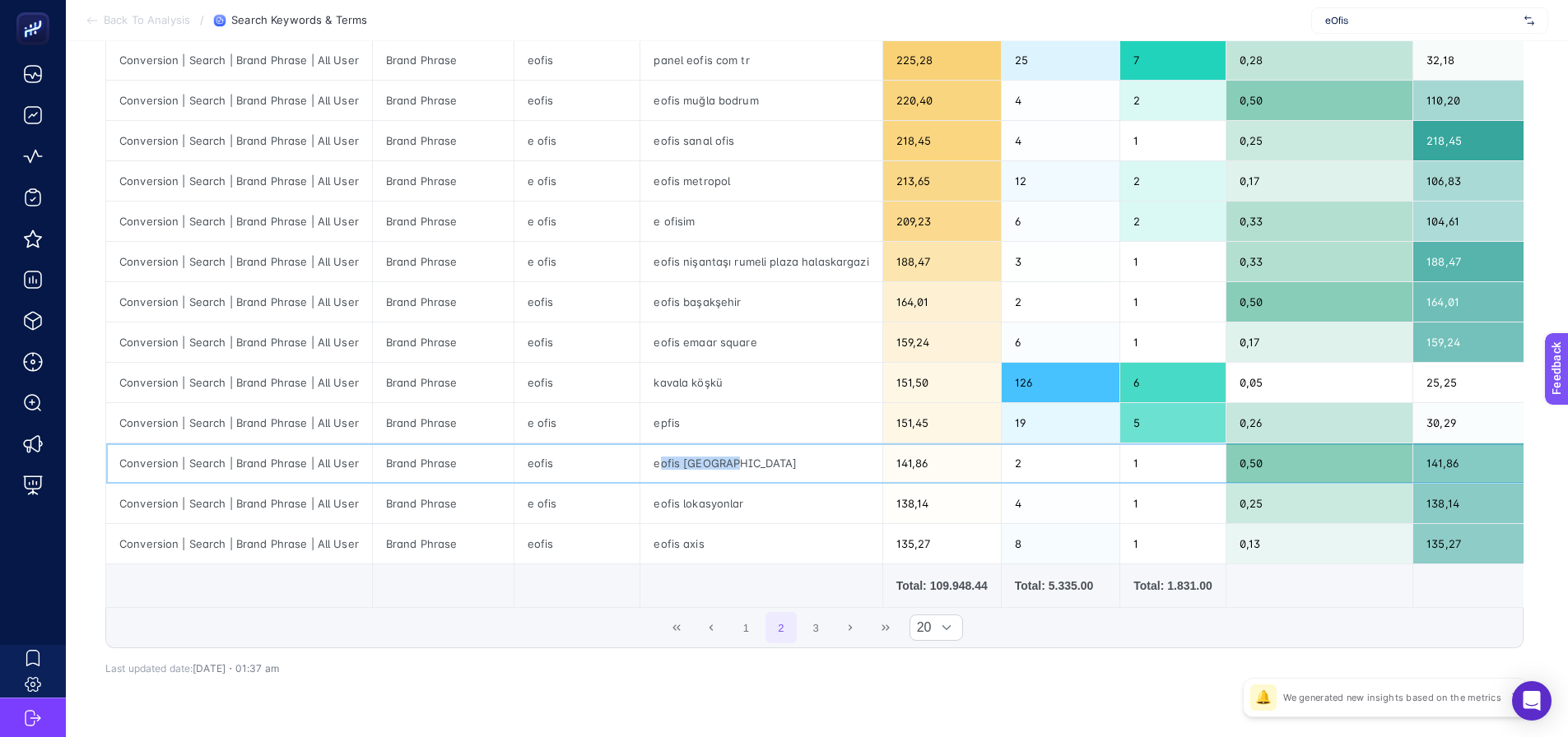
scroll to position [576, 0]
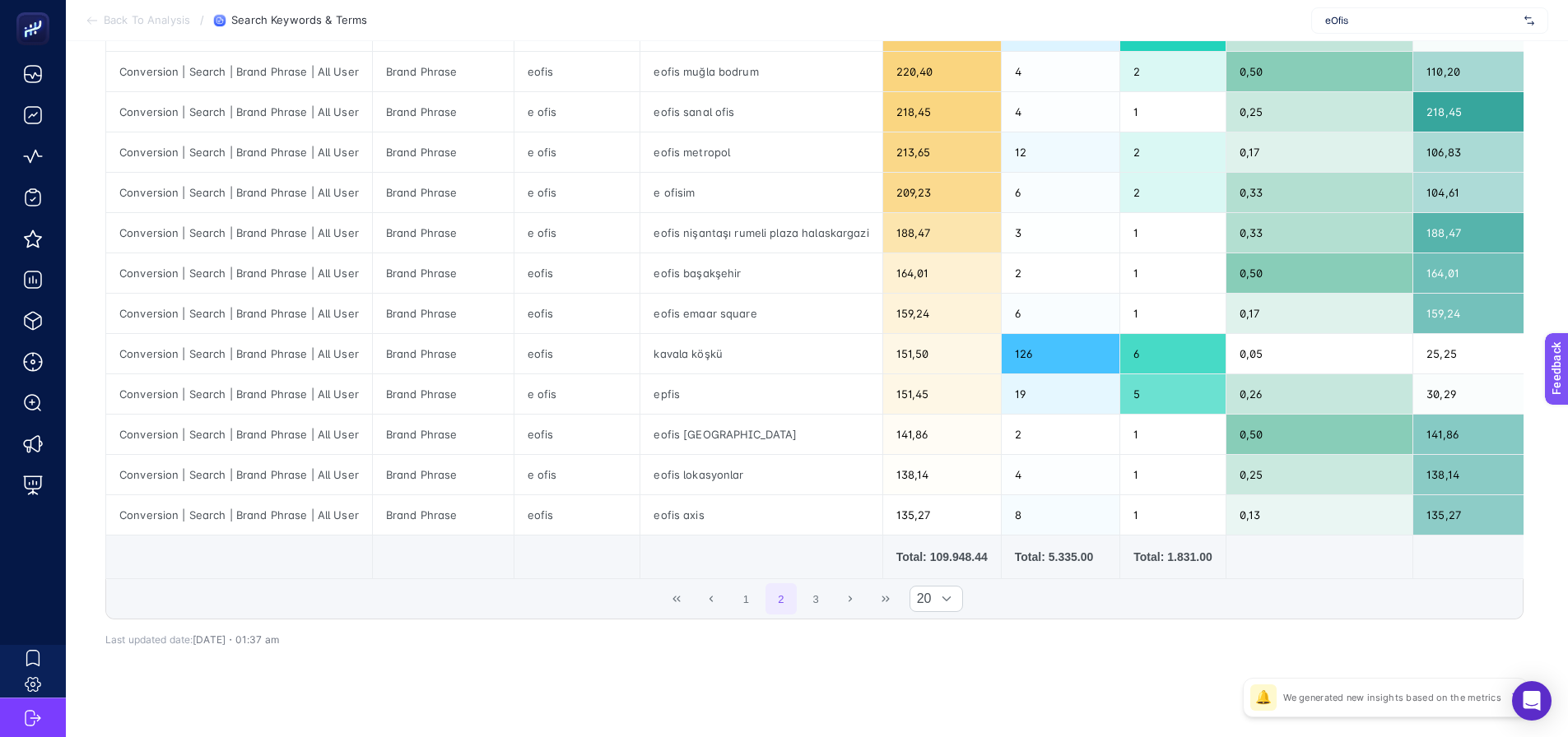
click at [1008, 598] on div "1 2 3 20" at bounding box center [814, 599] width 1417 height 40
click at [995, 603] on div "1 2 3 20" at bounding box center [814, 599] width 1417 height 40
click at [1005, 618] on div "1 2 3 20" at bounding box center [814, 599] width 1417 height 40
click at [1114, 666] on div "Conversion | Search | Brand Phrase | All User 9 items selected Campaign Name Ad…" at bounding box center [814, 167] width 1418 height 997
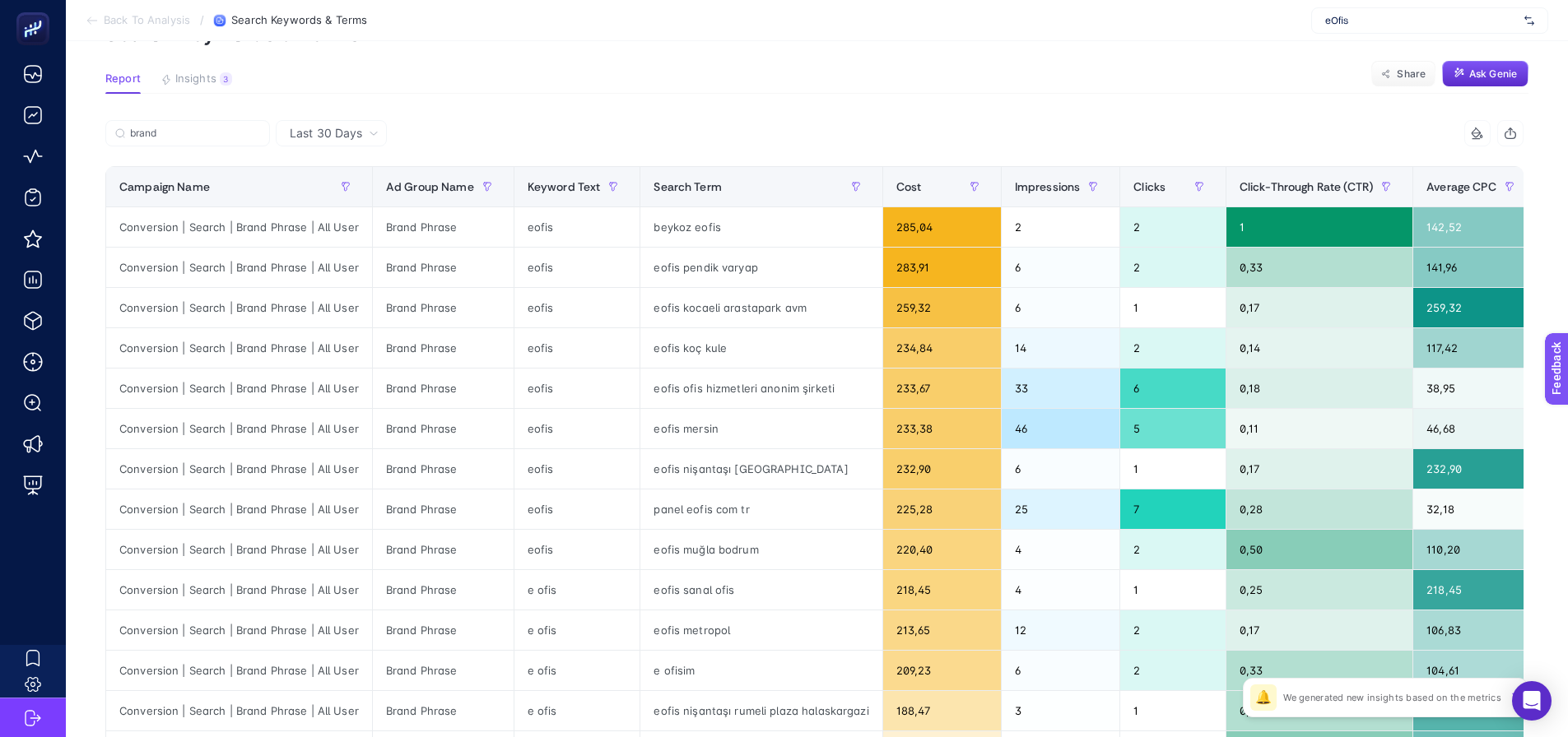
scroll to position [82, 0]
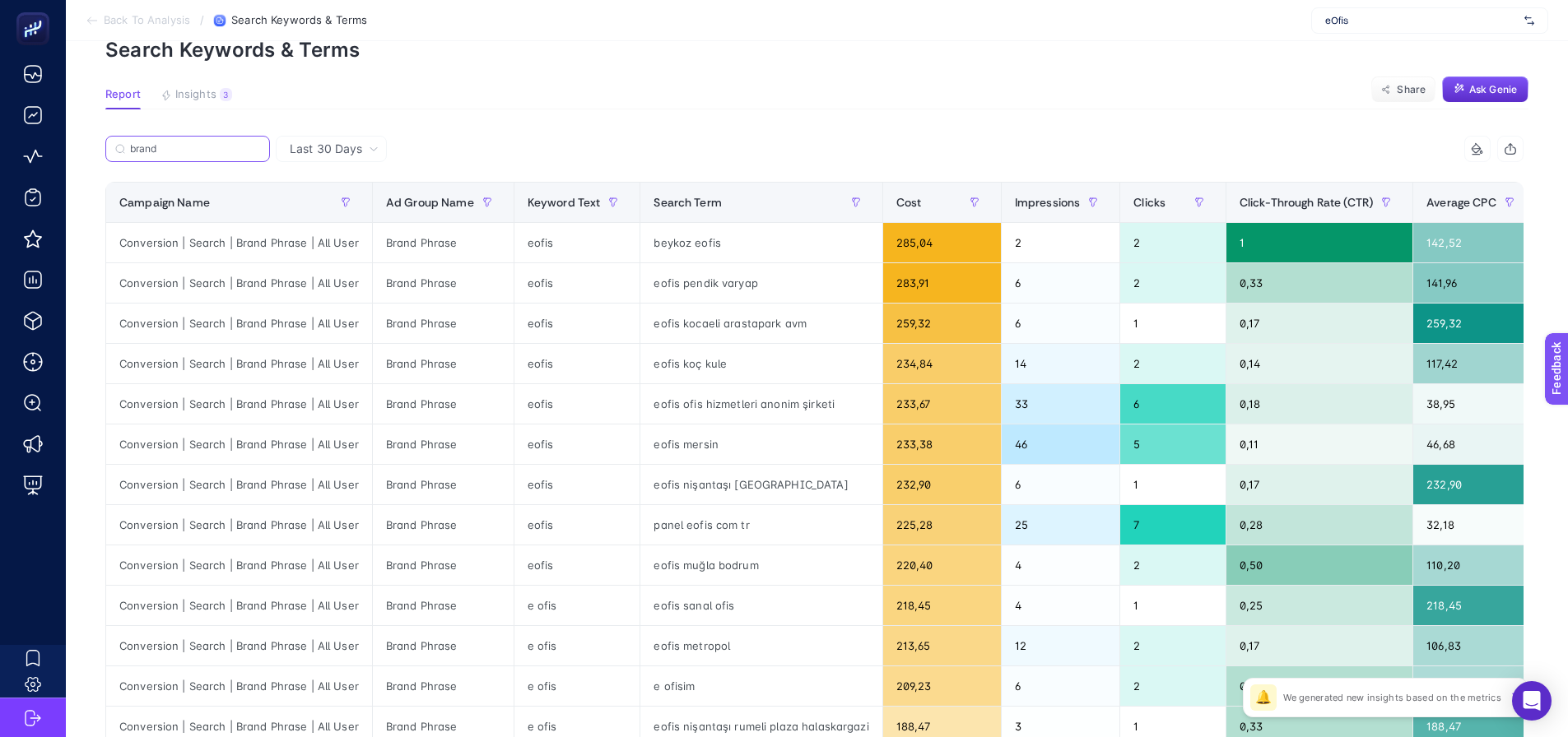
click at [191, 147] on input "brand" at bounding box center [195, 149] width 130 height 13
click at [191, 147] on input "brand" at bounding box center [188, 149] width 112 height 13
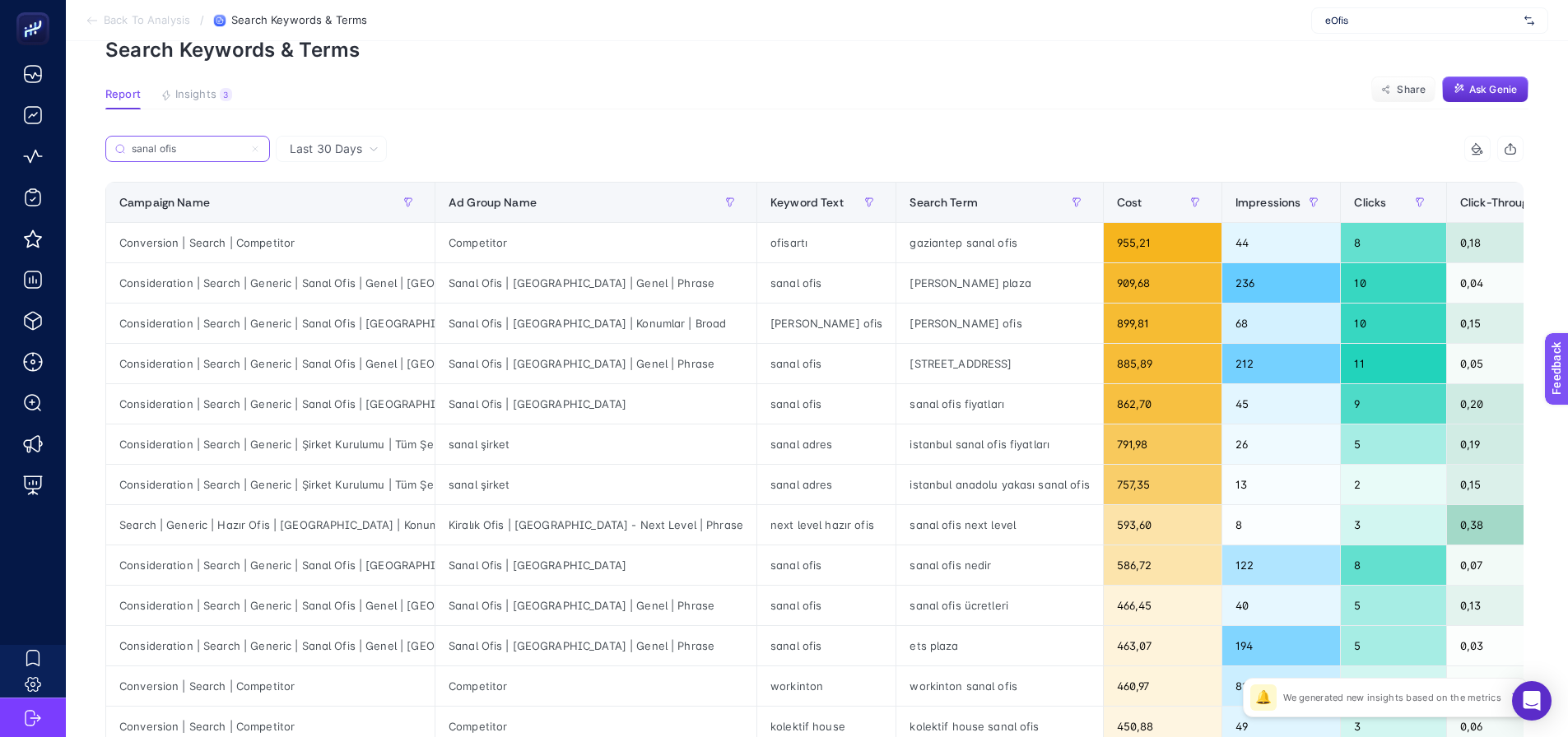
type input "sanal ofis"
click at [757, 289] on div "sanal ofis" at bounding box center [826, 283] width 138 height 40
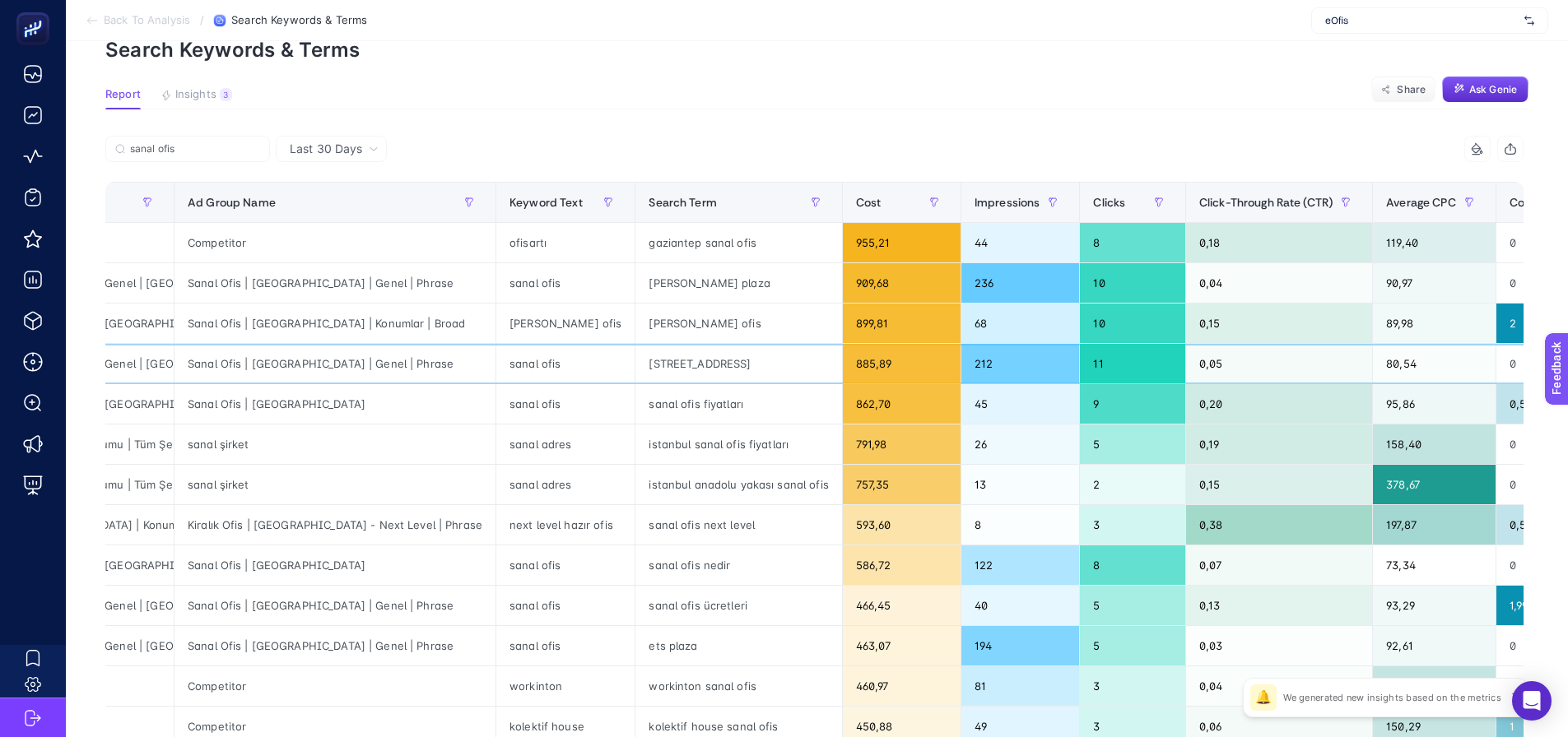
scroll to position [0, 402]
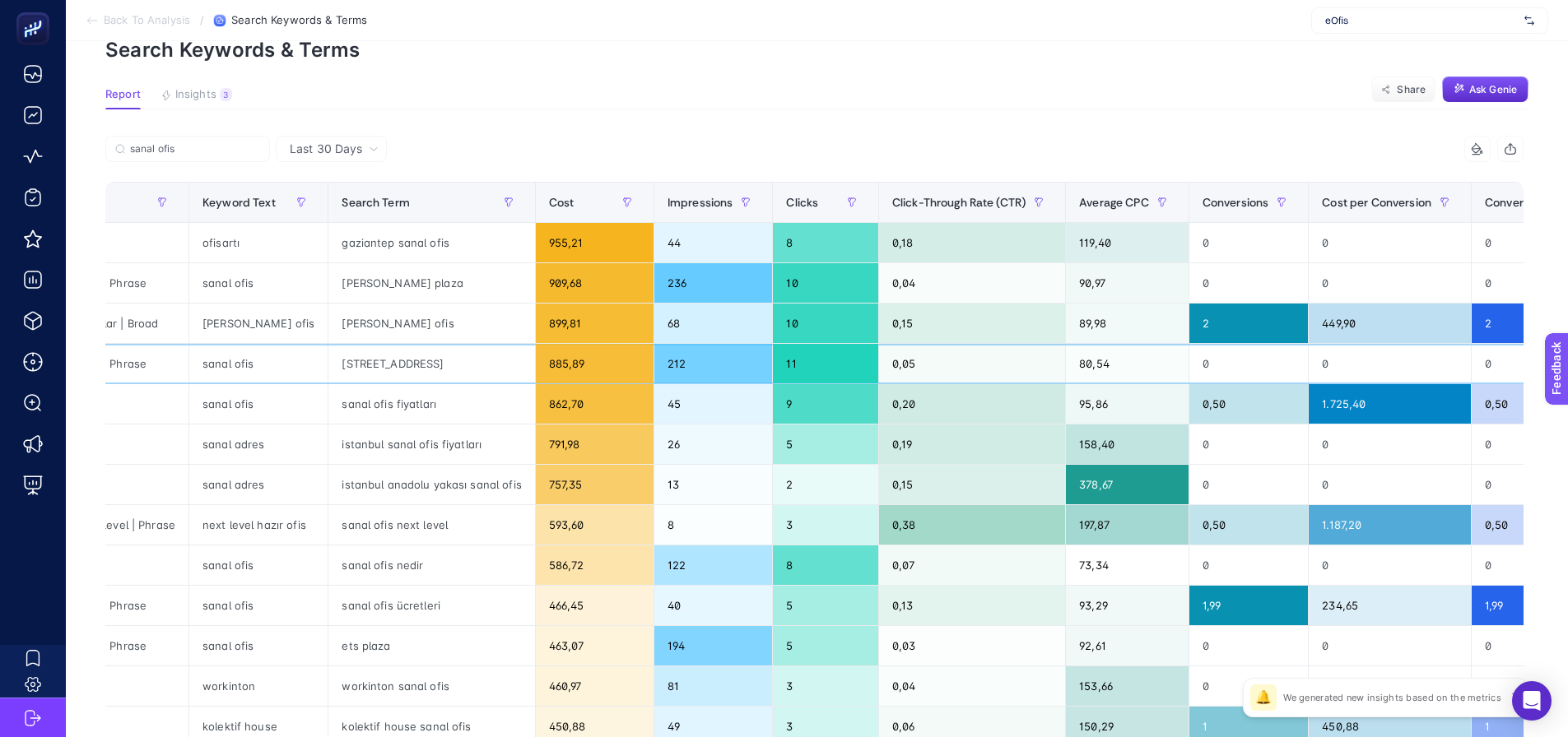
drag, startPoint x: 1269, startPoint y: 356, endPoint x: 1294, endPoint y: 356, distance: 25.0
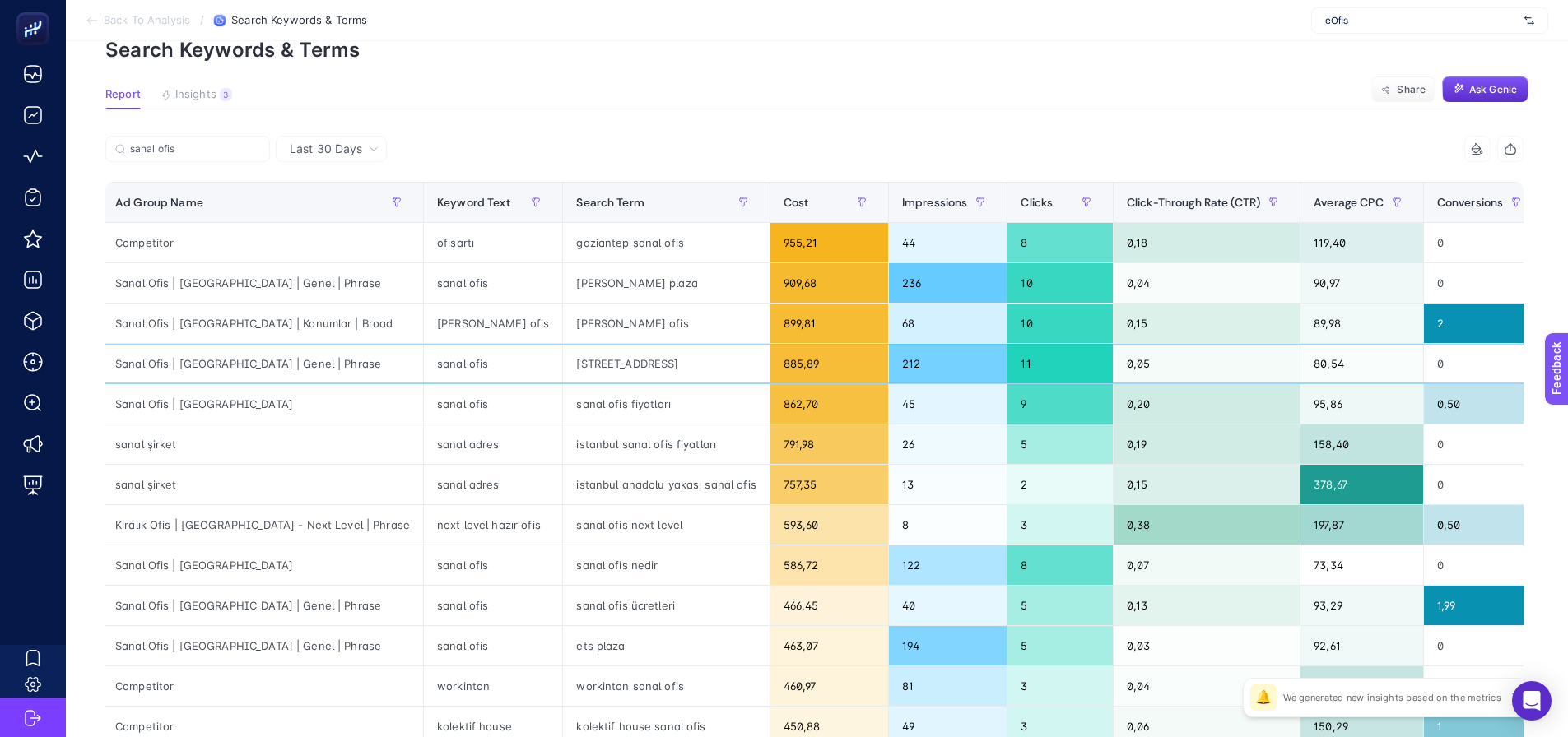
drag, startPoint x: 1289, startPoint y: 361, endPoint x: 1204, endPoint y: 365, distance: 85.1
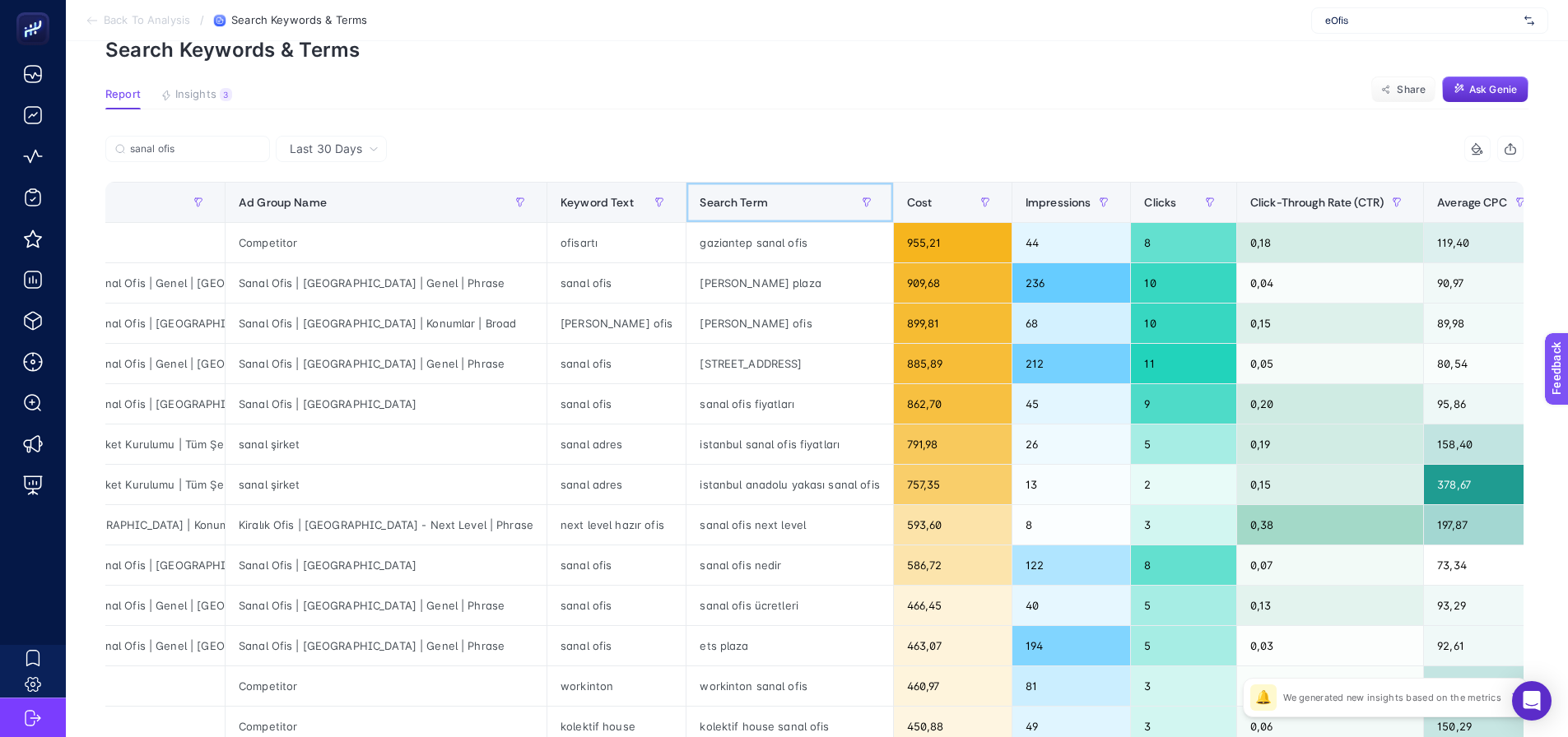
click at [700, 205] on span "Search Term" at bounding box center [733, 203] width 69 height 14
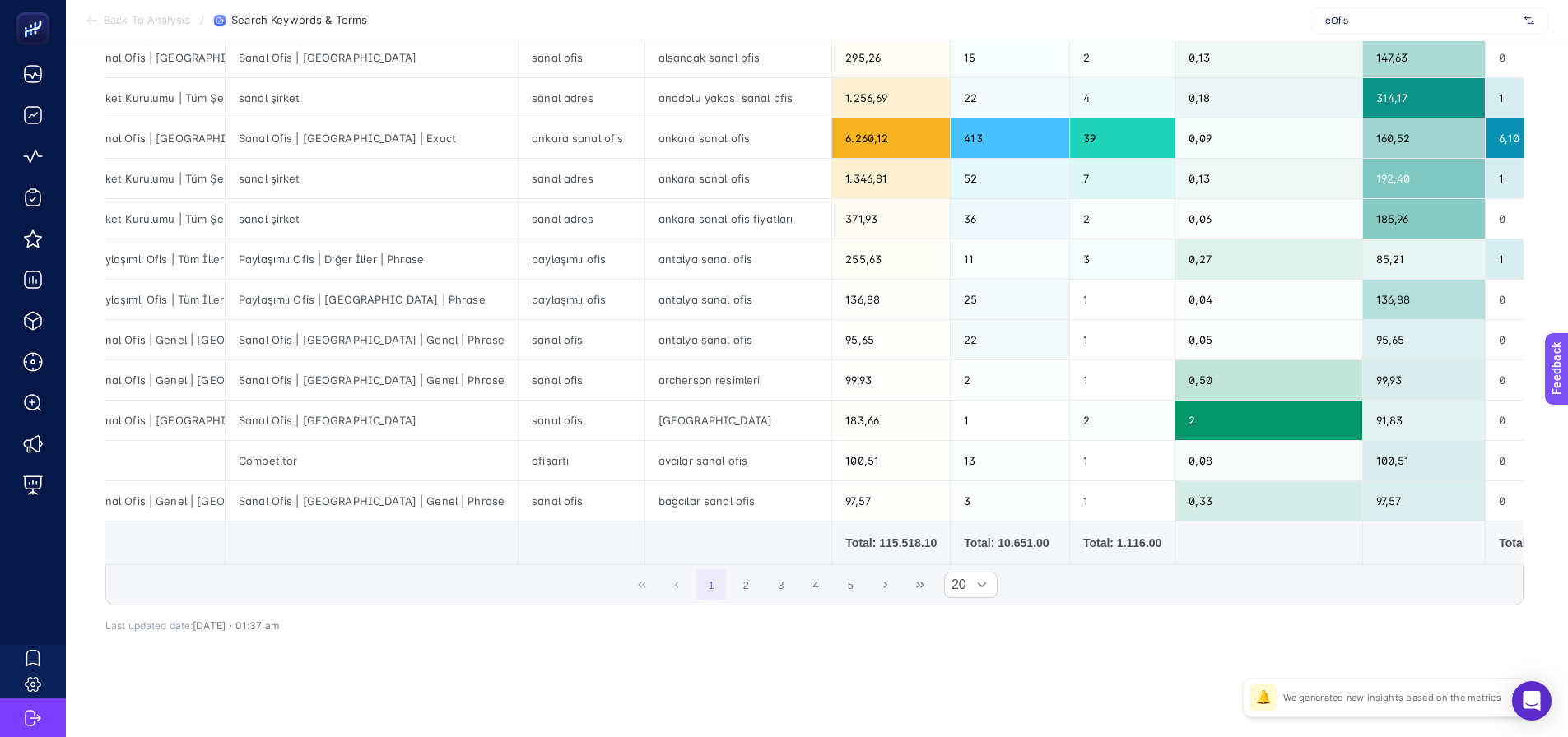
scroll to position [103, 0]
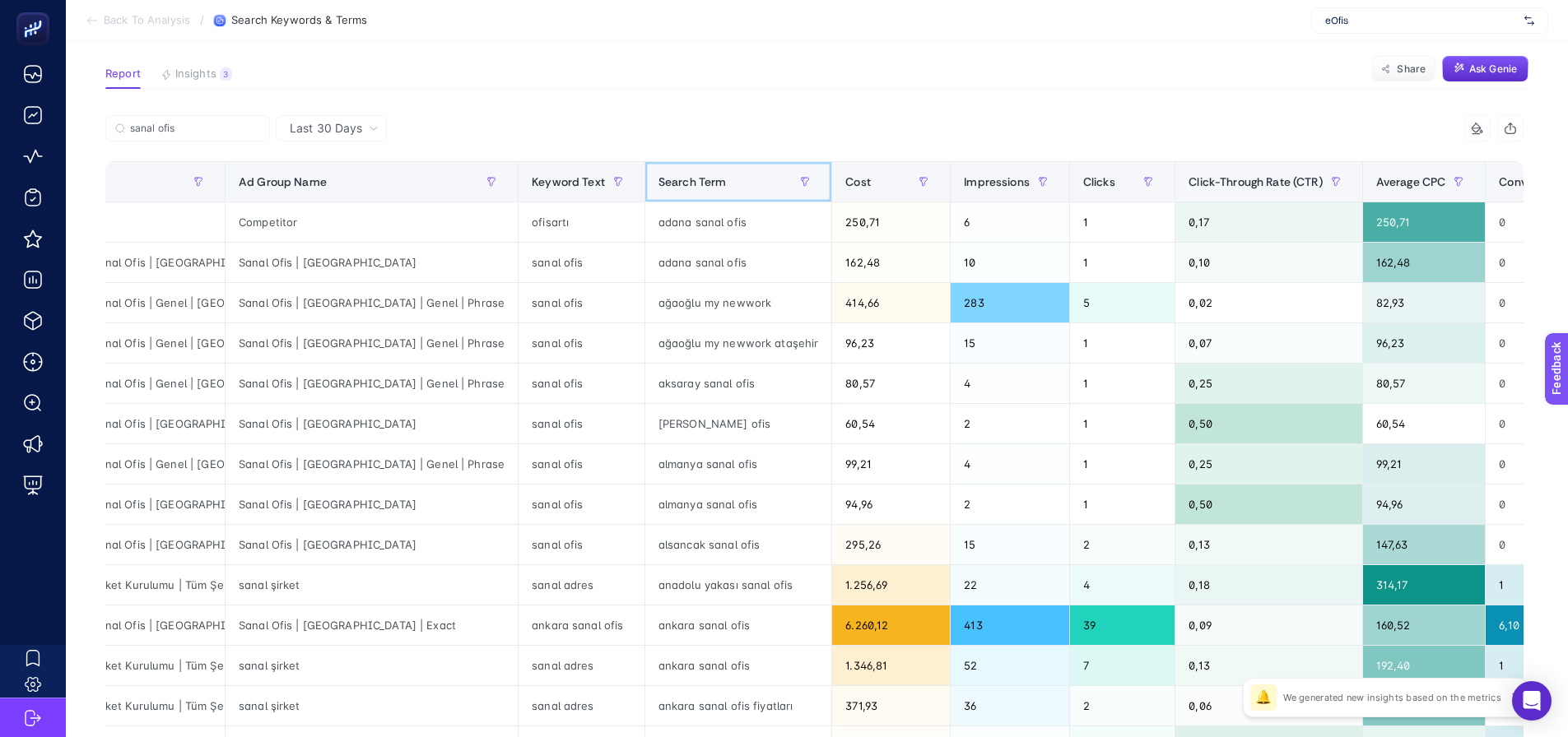
click at [659, 185] on span "Search Term" at bounding box center [693, 182] width 69 height 14
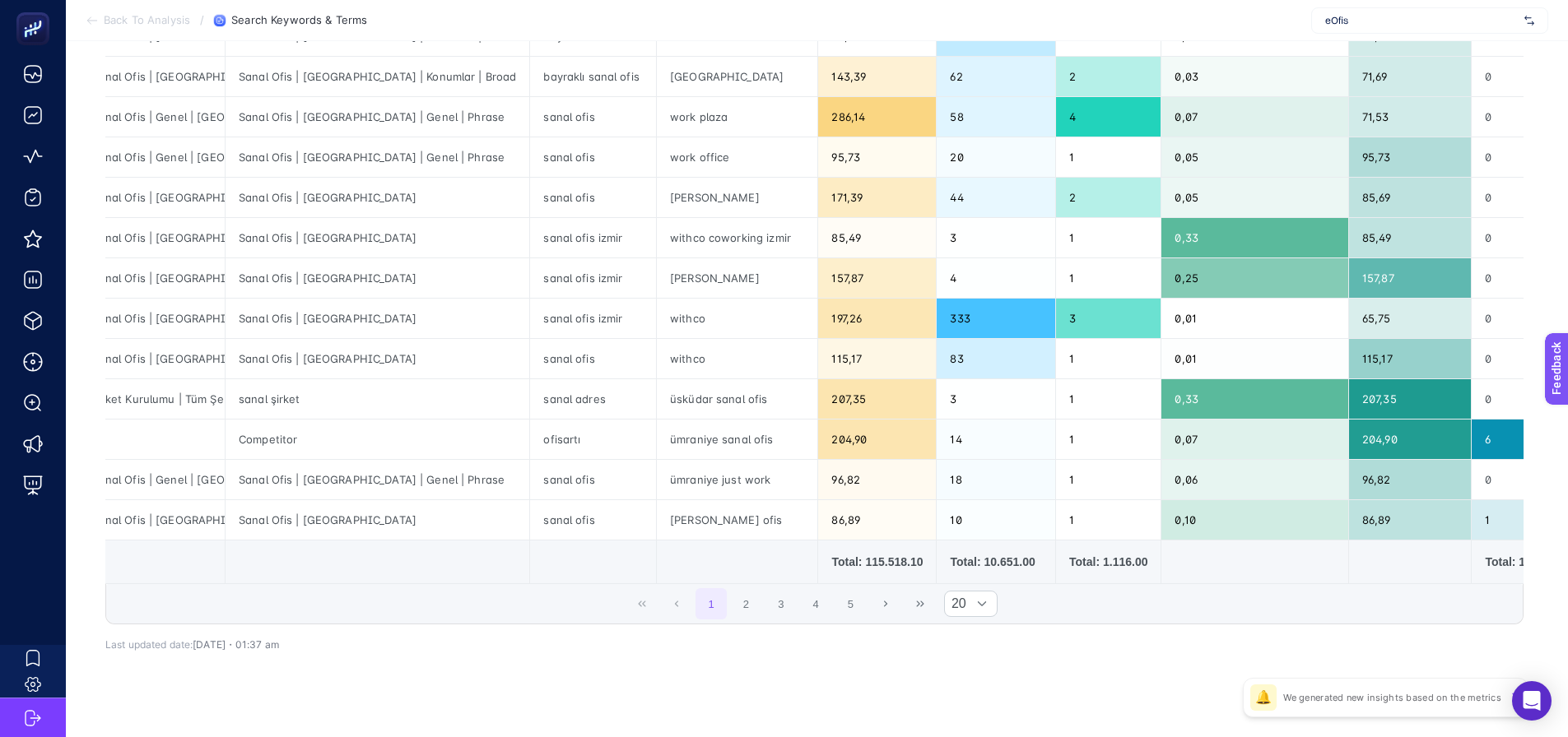
scroll to position [597, 0]
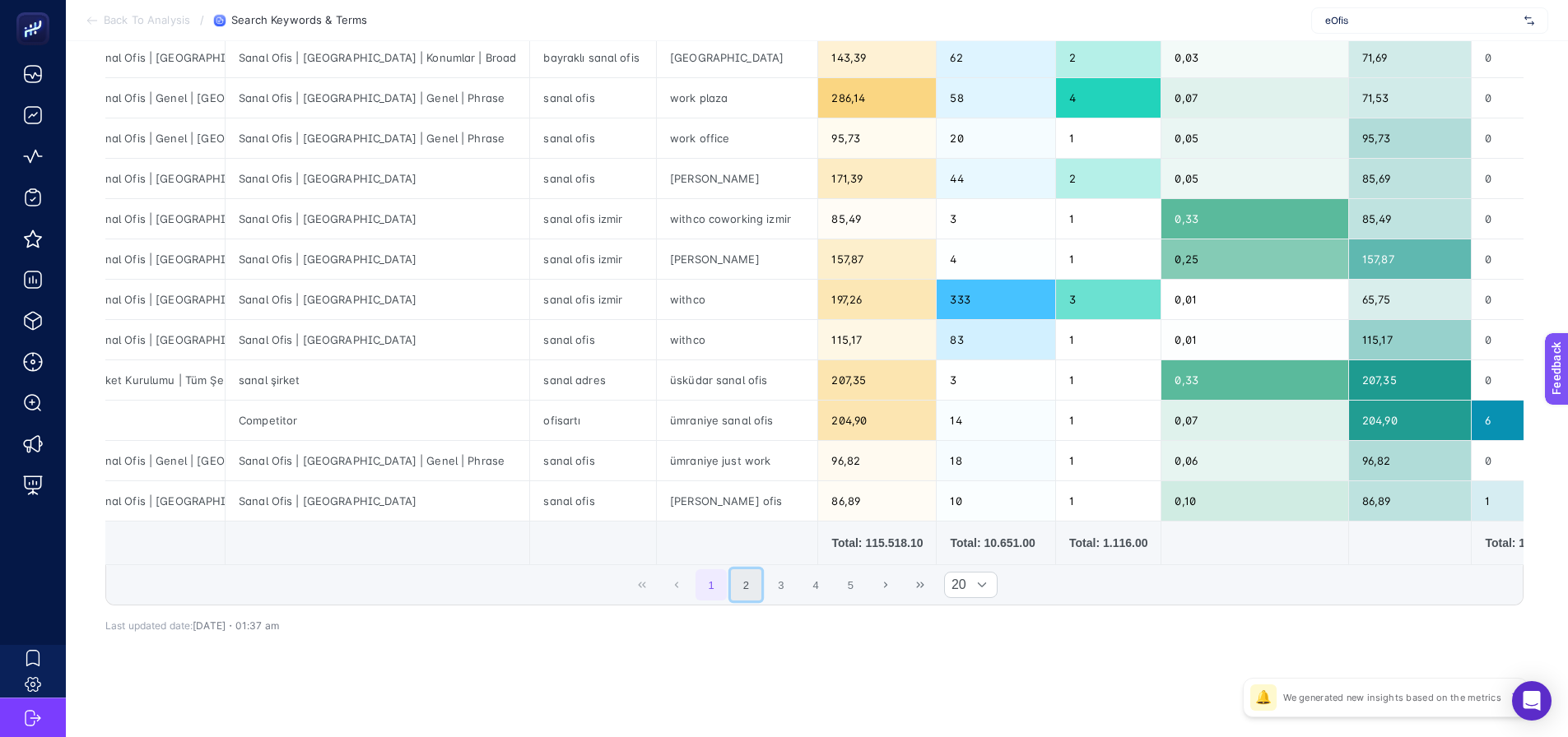
click at [762, 580] on button "2" at bounding box center [747, 585] width 31 height 31
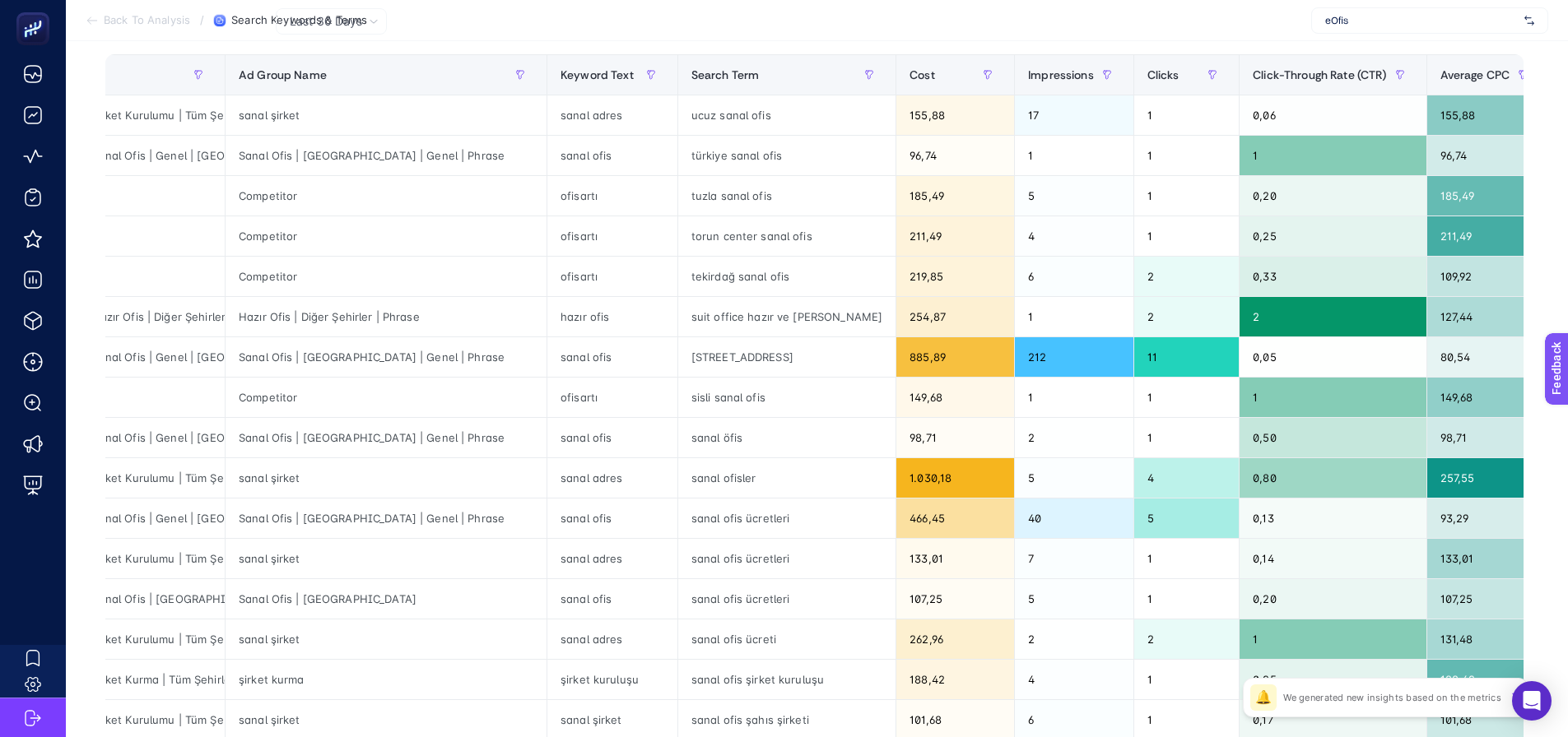
scroll to position [185, 0]
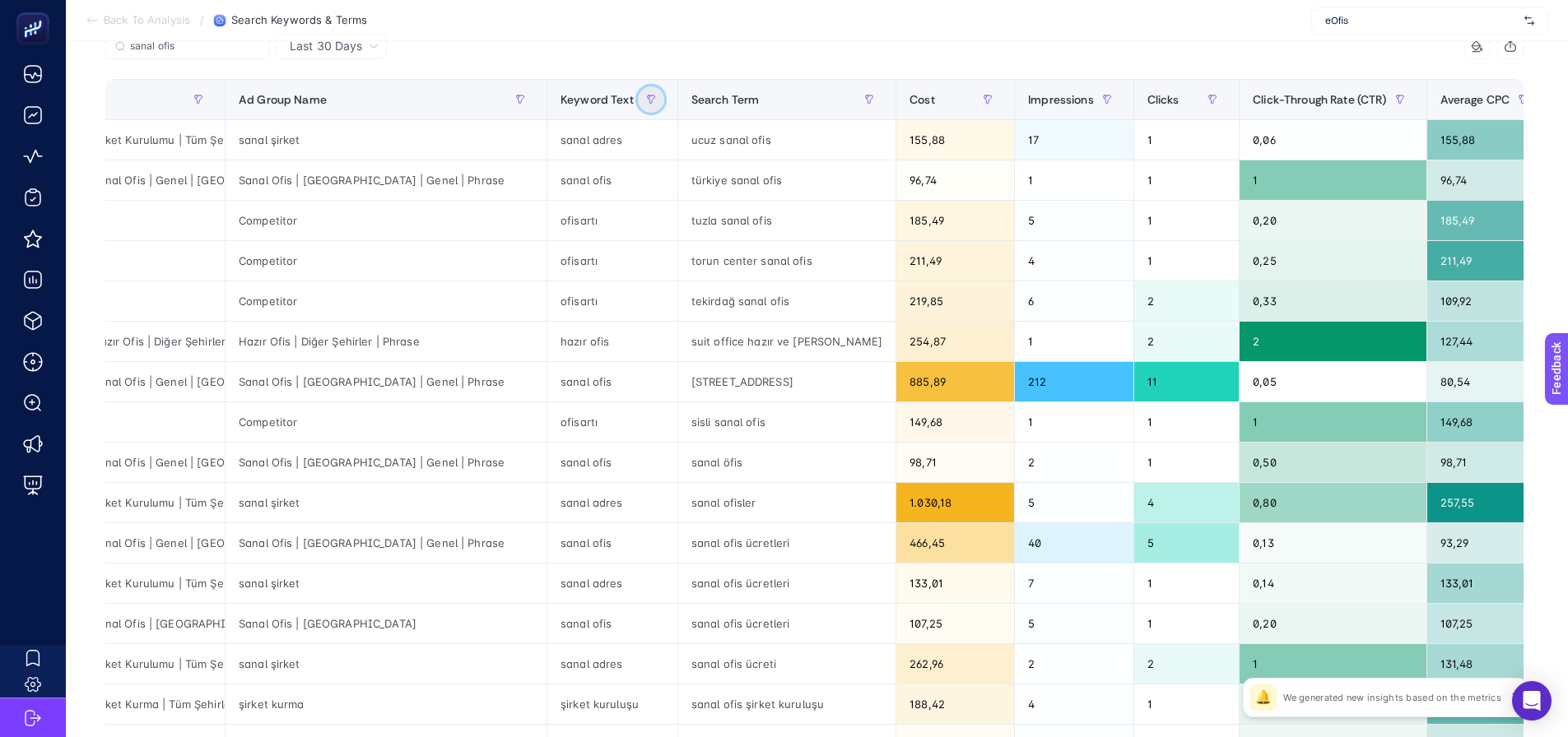
click at [638, 98] on button "button" at bounding box center [650, 99] width 26 height 26
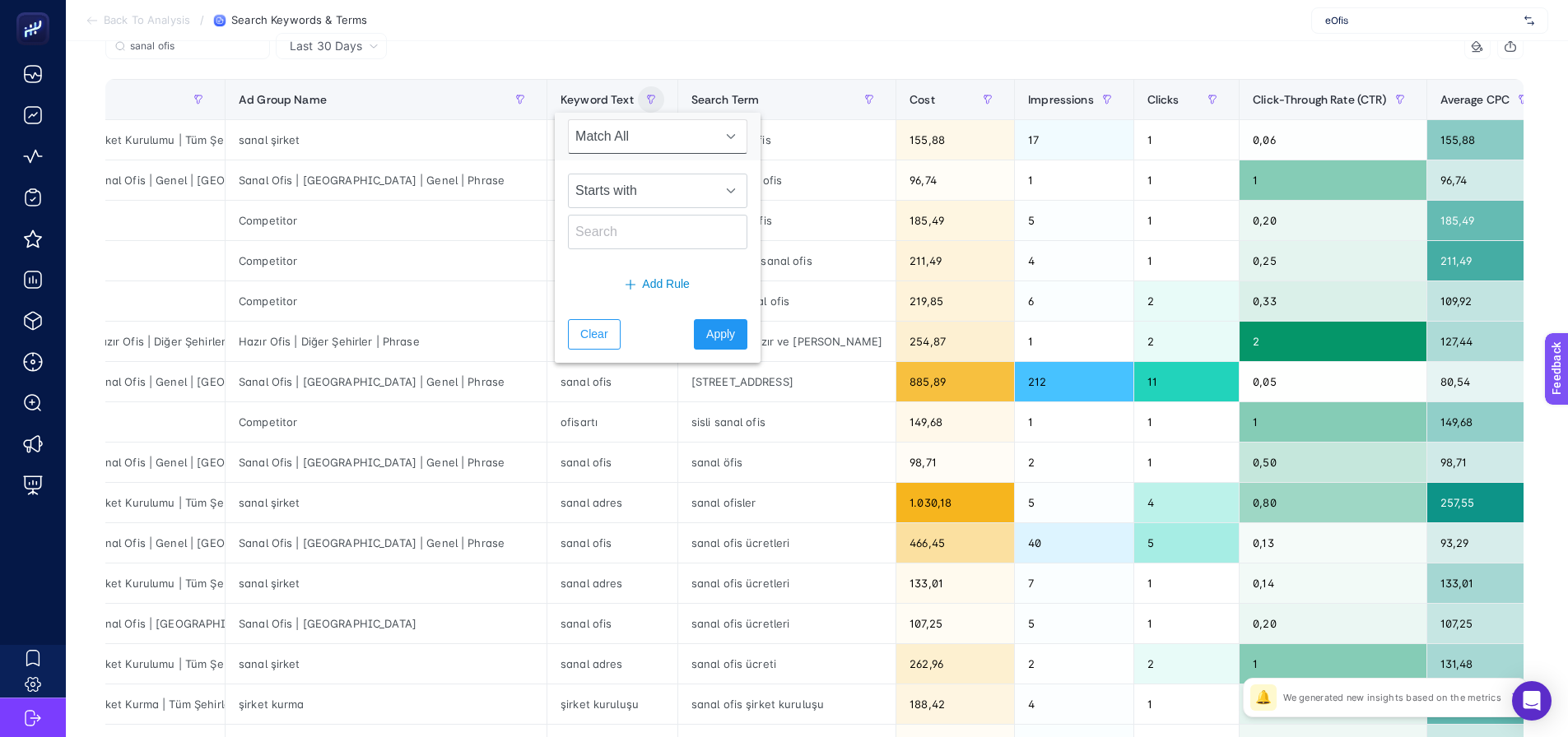
click at [606, 144] on span "Match All" at bounding box center [643, 137] width 147 height 33
click at [610, 149] on span "Match All" at bounding box center [643, 137] width 147 height 33
click at [608, 188] on span "Starts with" at bounding box center [643, 191] width 147 height 33
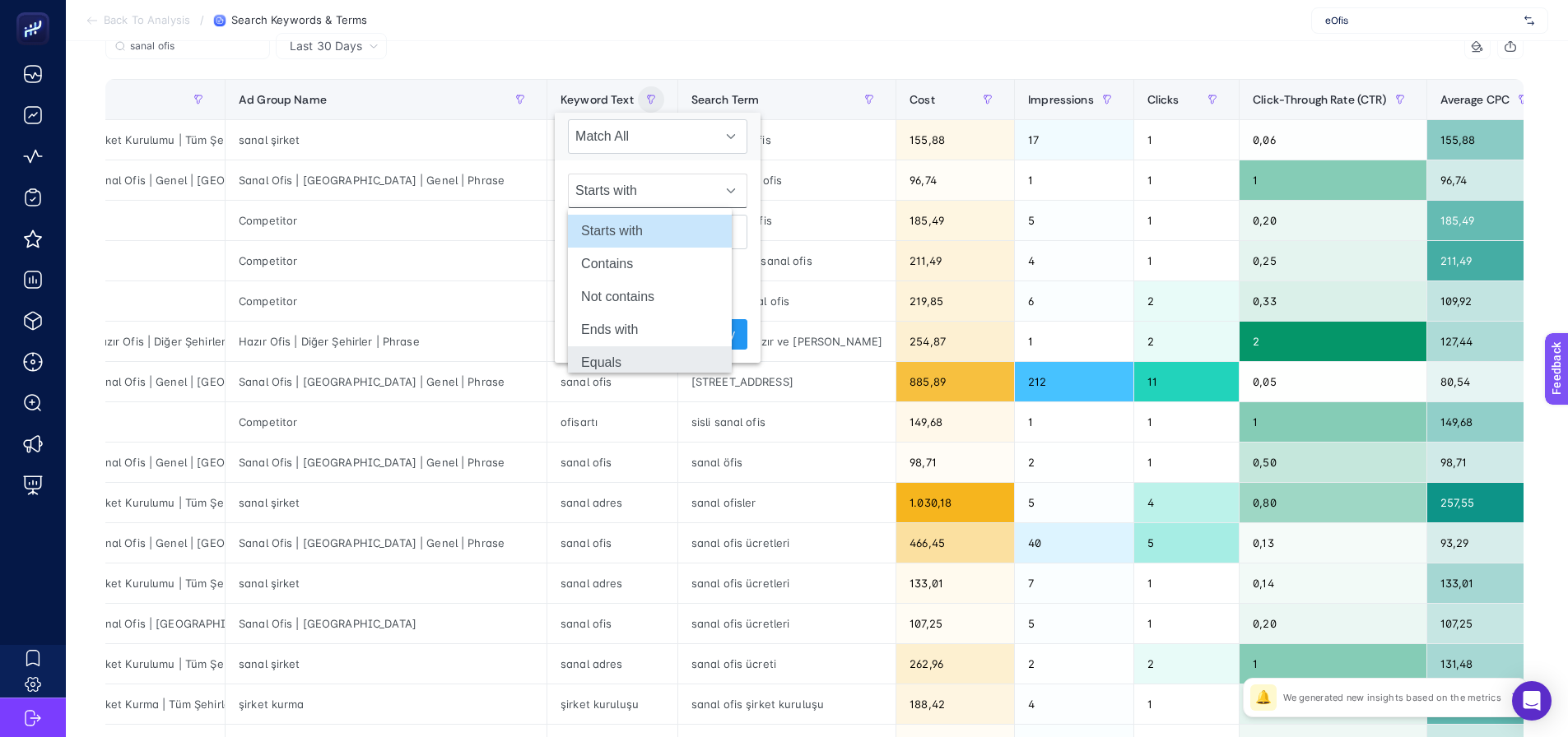
click at [601, 359] on li "Equals" at bounding box center [650, 363] width 164 height 33
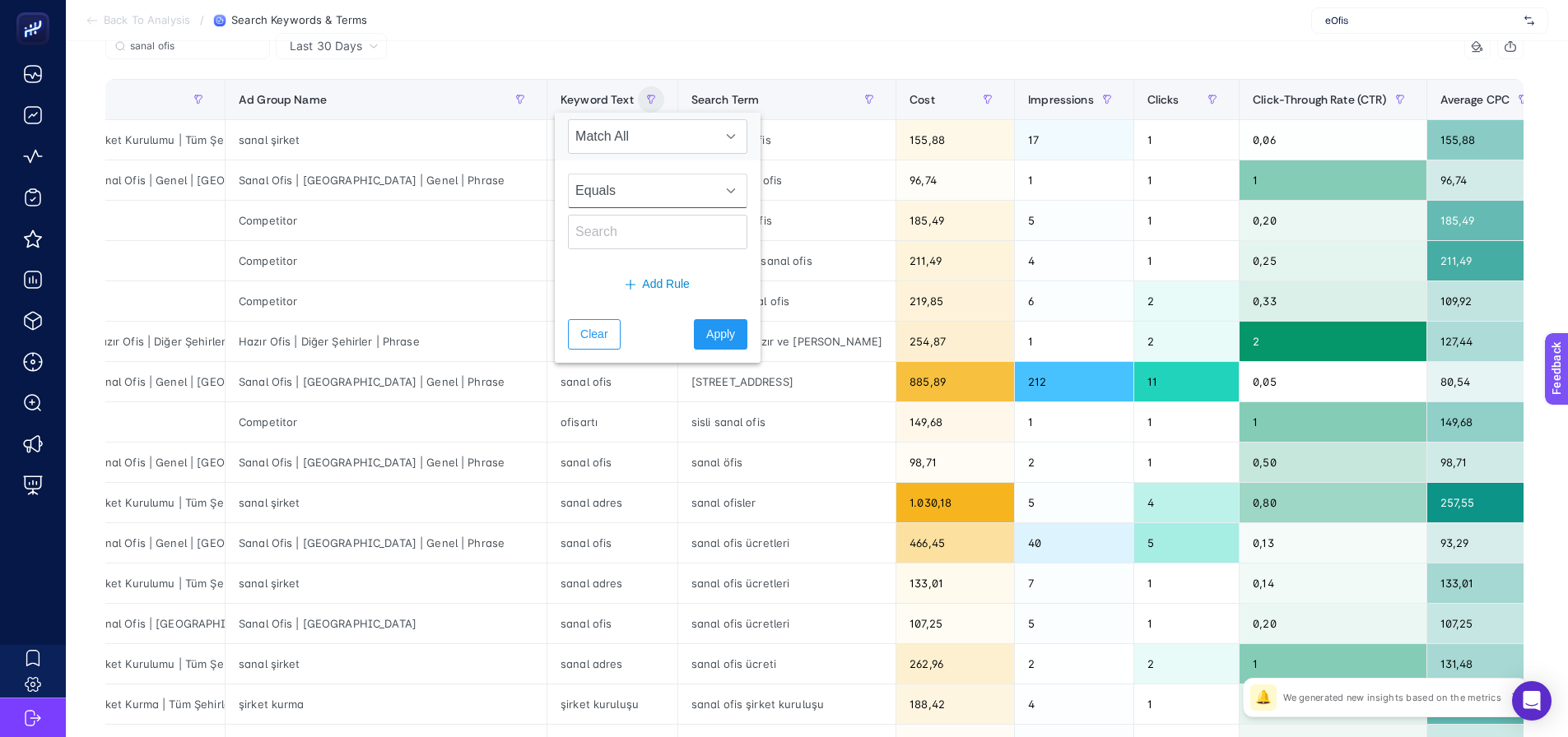
scroll to position [7, 0]
click at [606, 232] on input "text" at bounding box center [658, 232] width 179 height 35
type input "sanal ofis"
click at [706, 339] on span "Apply" at bounding box center [721, 335] width 29 height 17
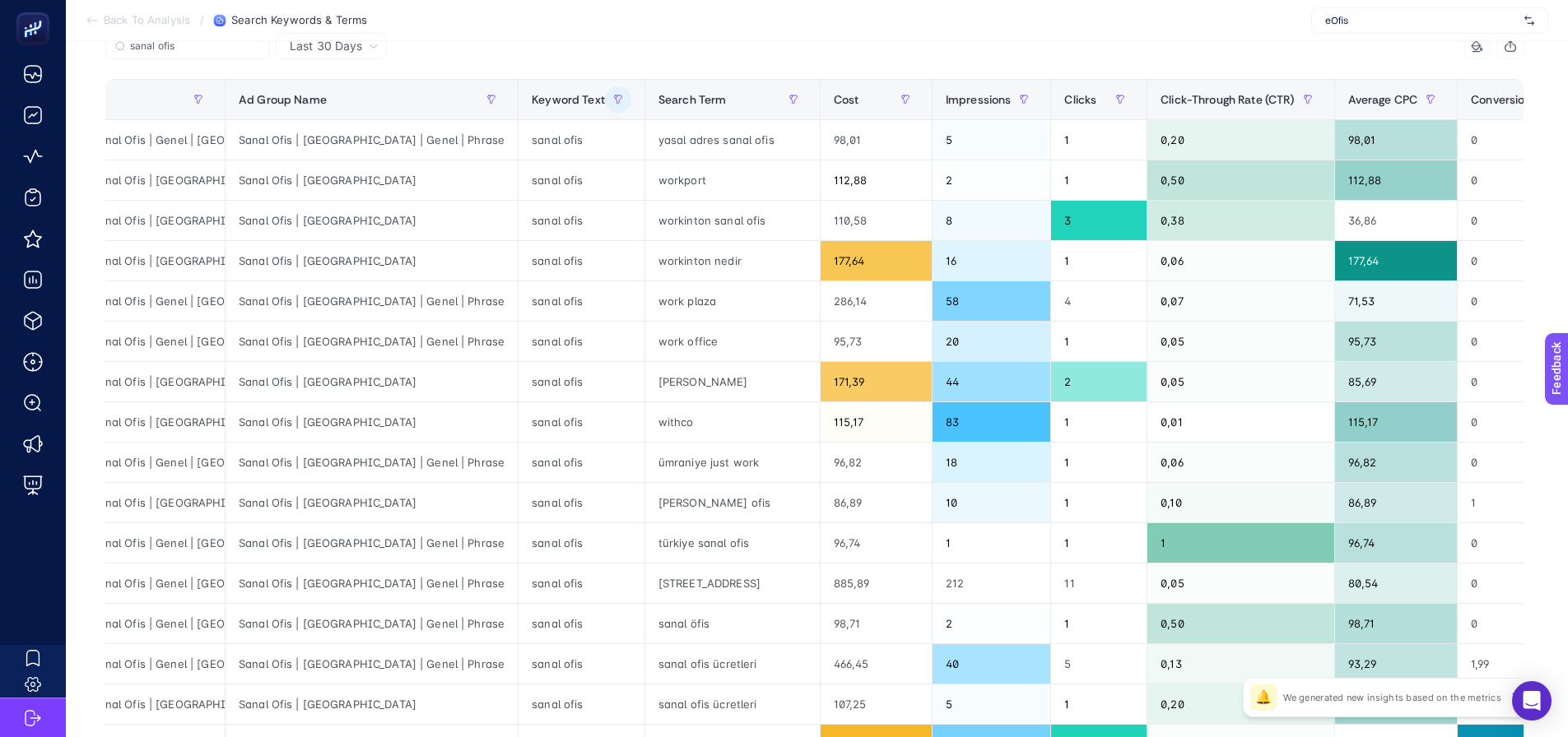
click at [586, 40] on section "Back To Analysis / Search Keywords & Terms eOfis" at bounding box center [816, 20] width 1502 height 41
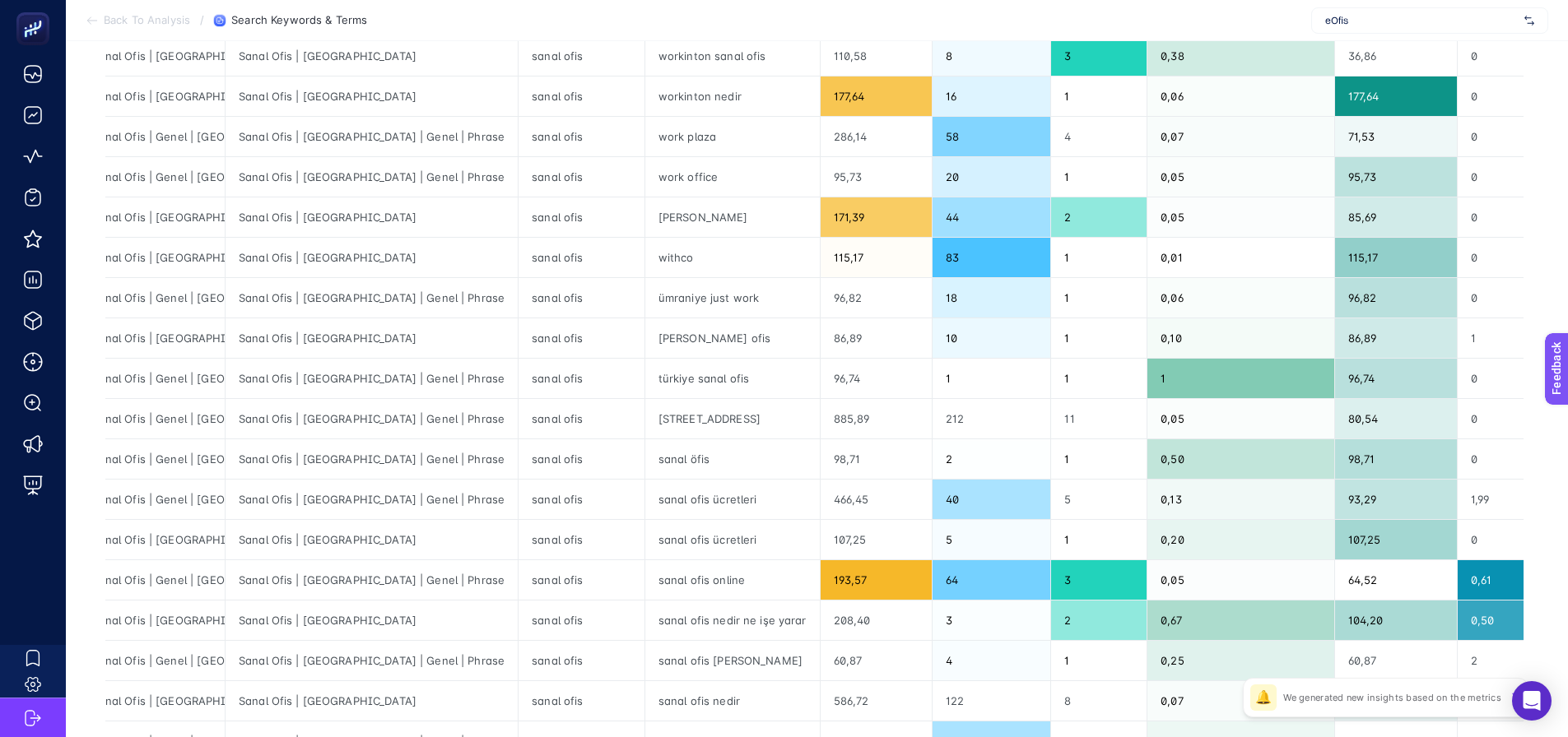
scroll to position [432, 8]
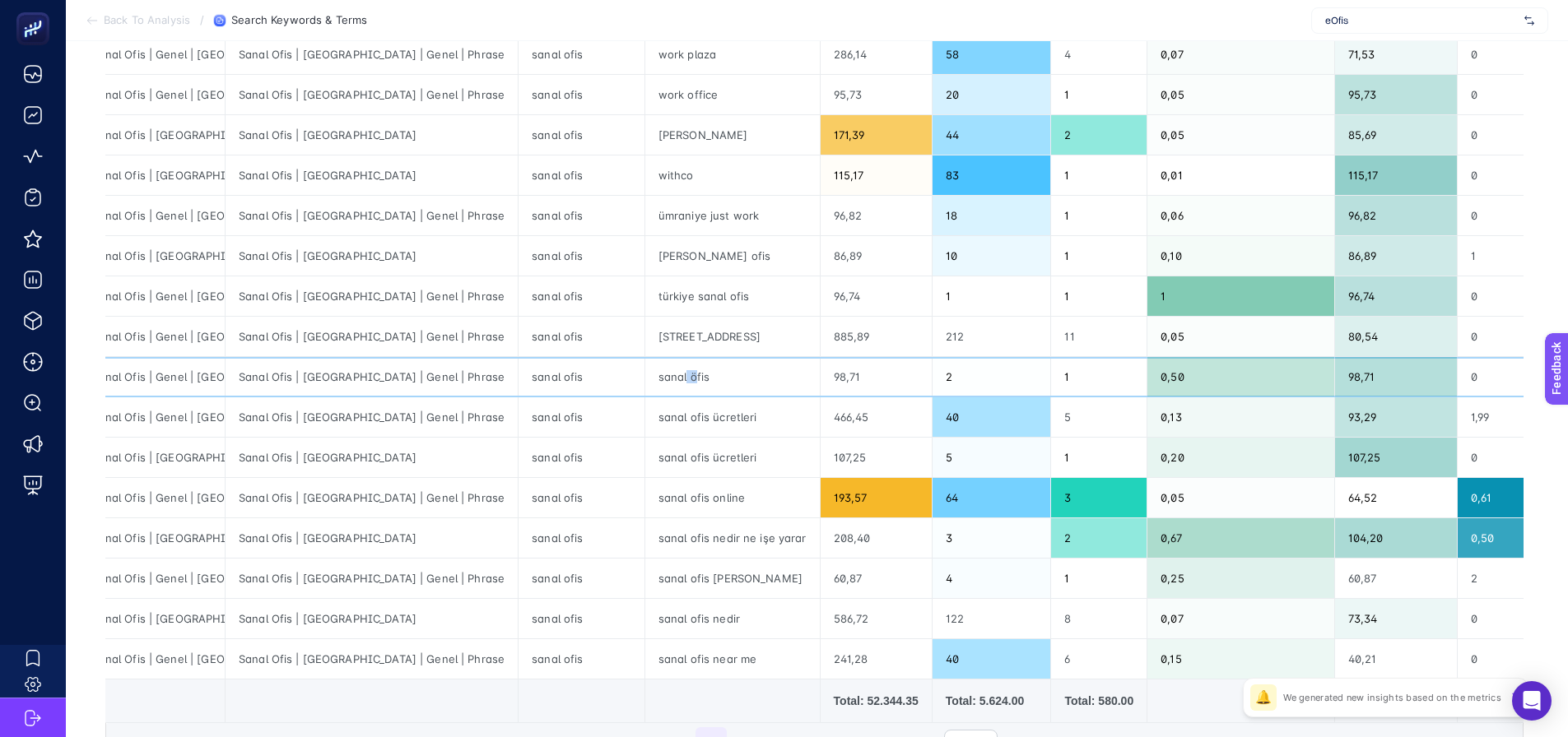
drag, startPoint x: 605, startPoint y: 380, endPoint x: 616, endPoint y: 388, distance: 13.6
click at [646, 379] on div "sanal öfis" at bounding box center [732, 376] width 175 height 40
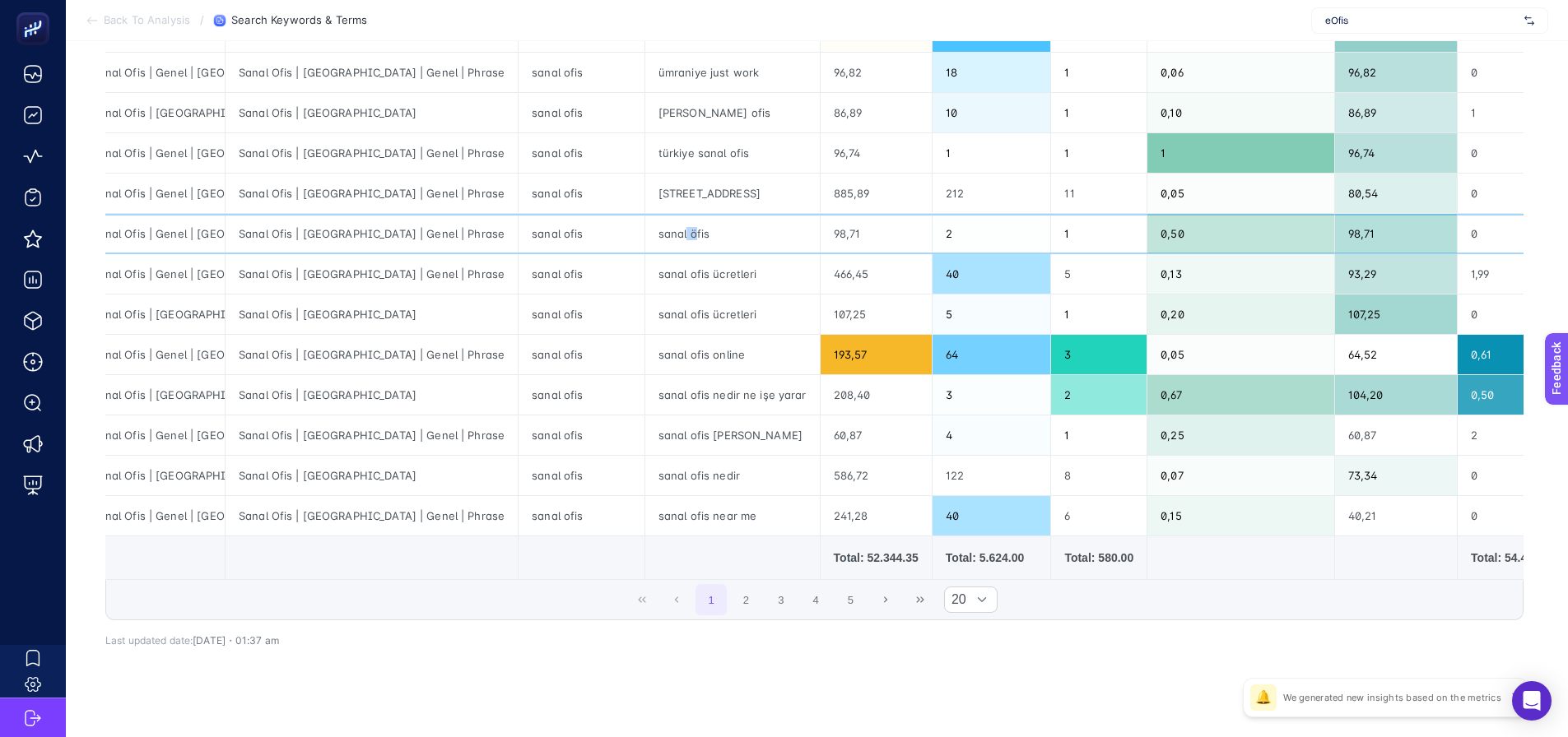
scroll to position [597, 8]
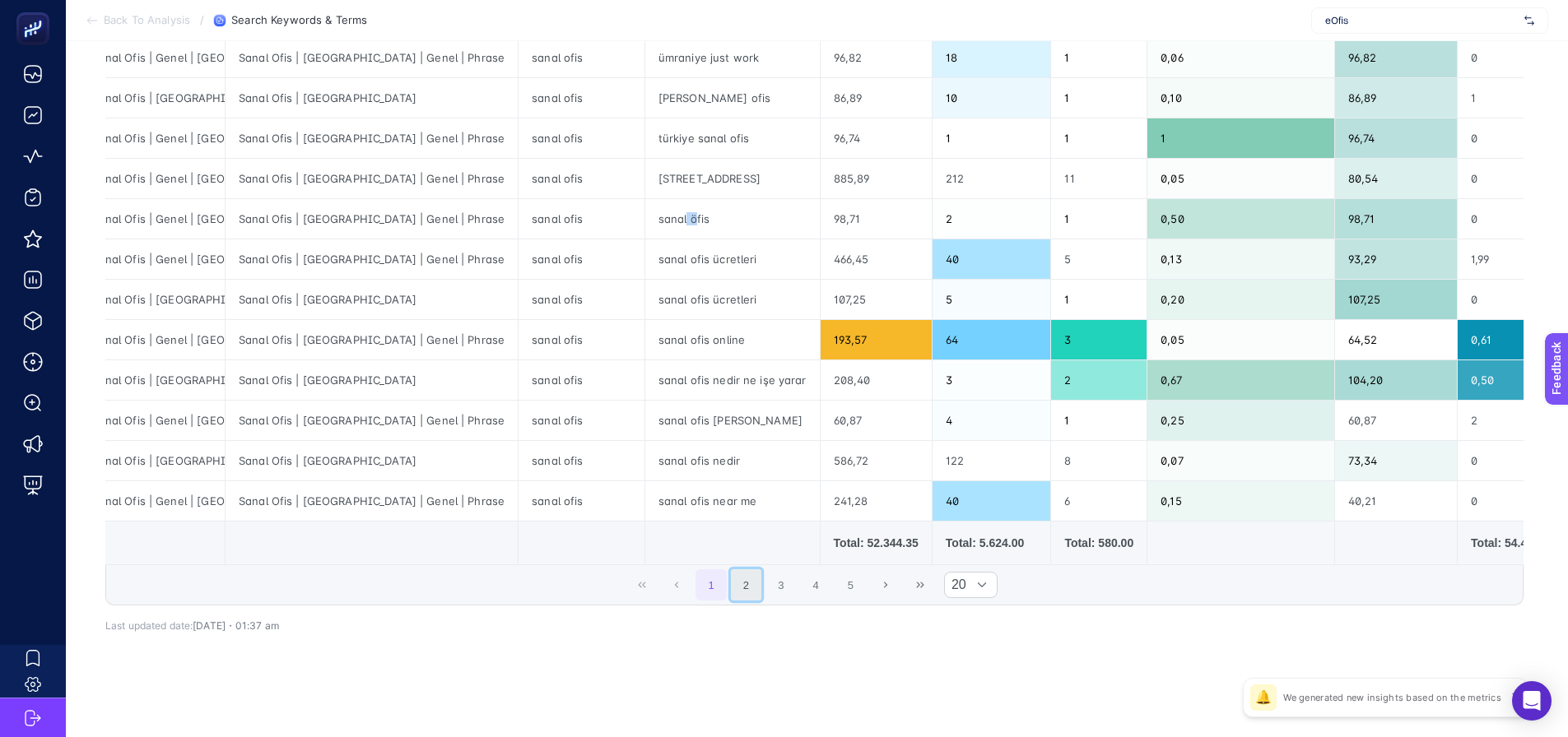
click at [742, 584] on button "2" at bounding box center [747, 585] width 31 height 31
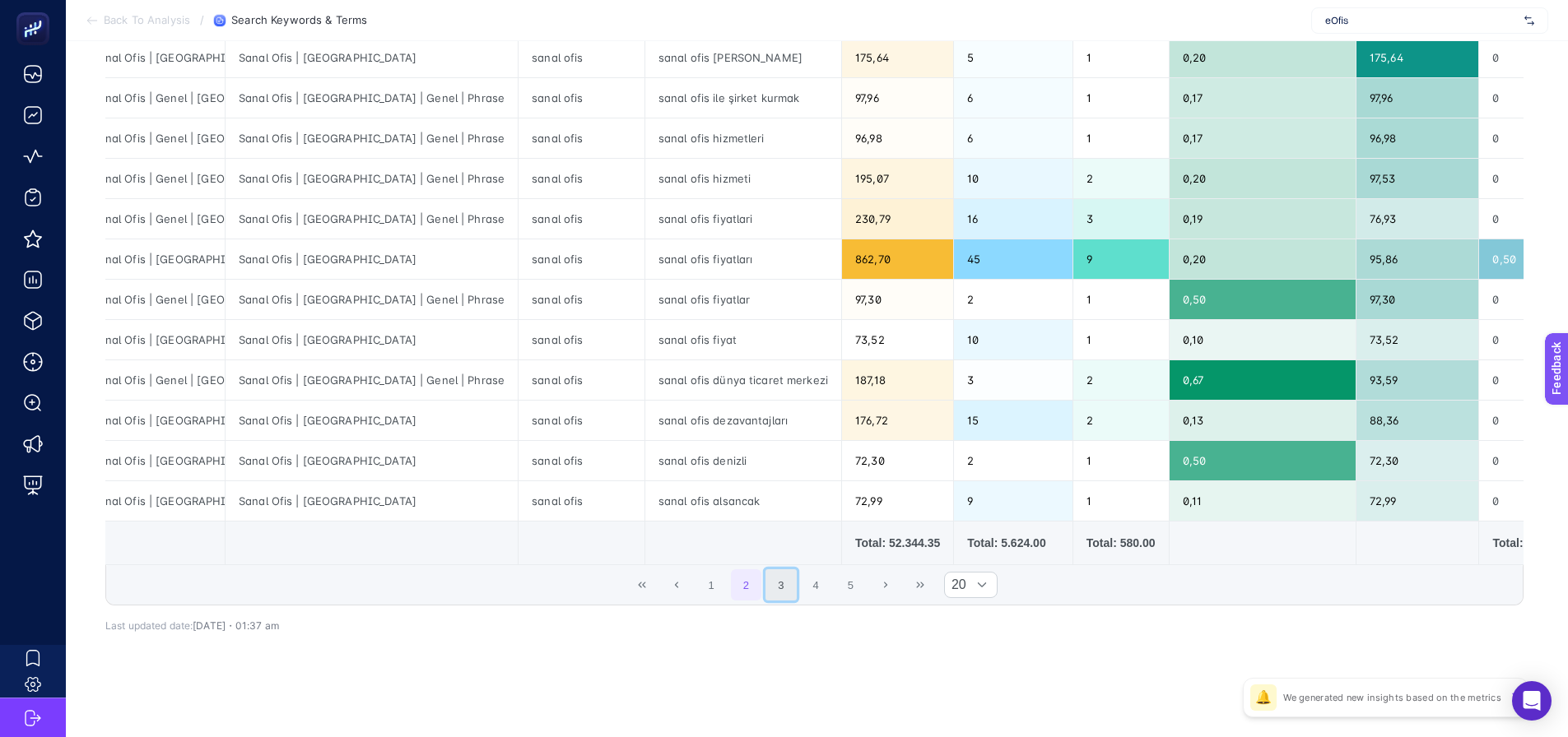
click at [782, 587] on button "3" at bounding box center [781, 585] width 31 height 31
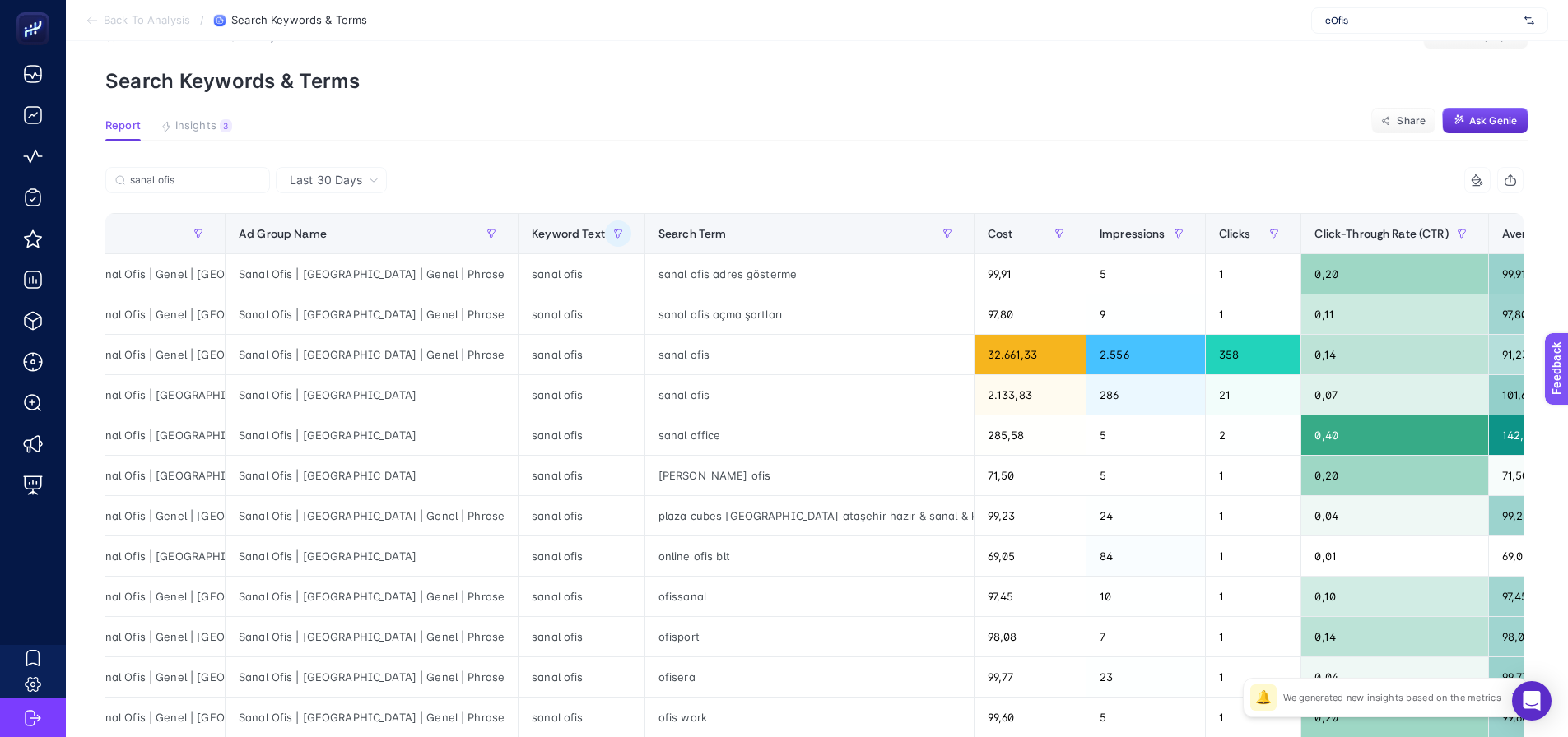
scroll to position [20, 8]
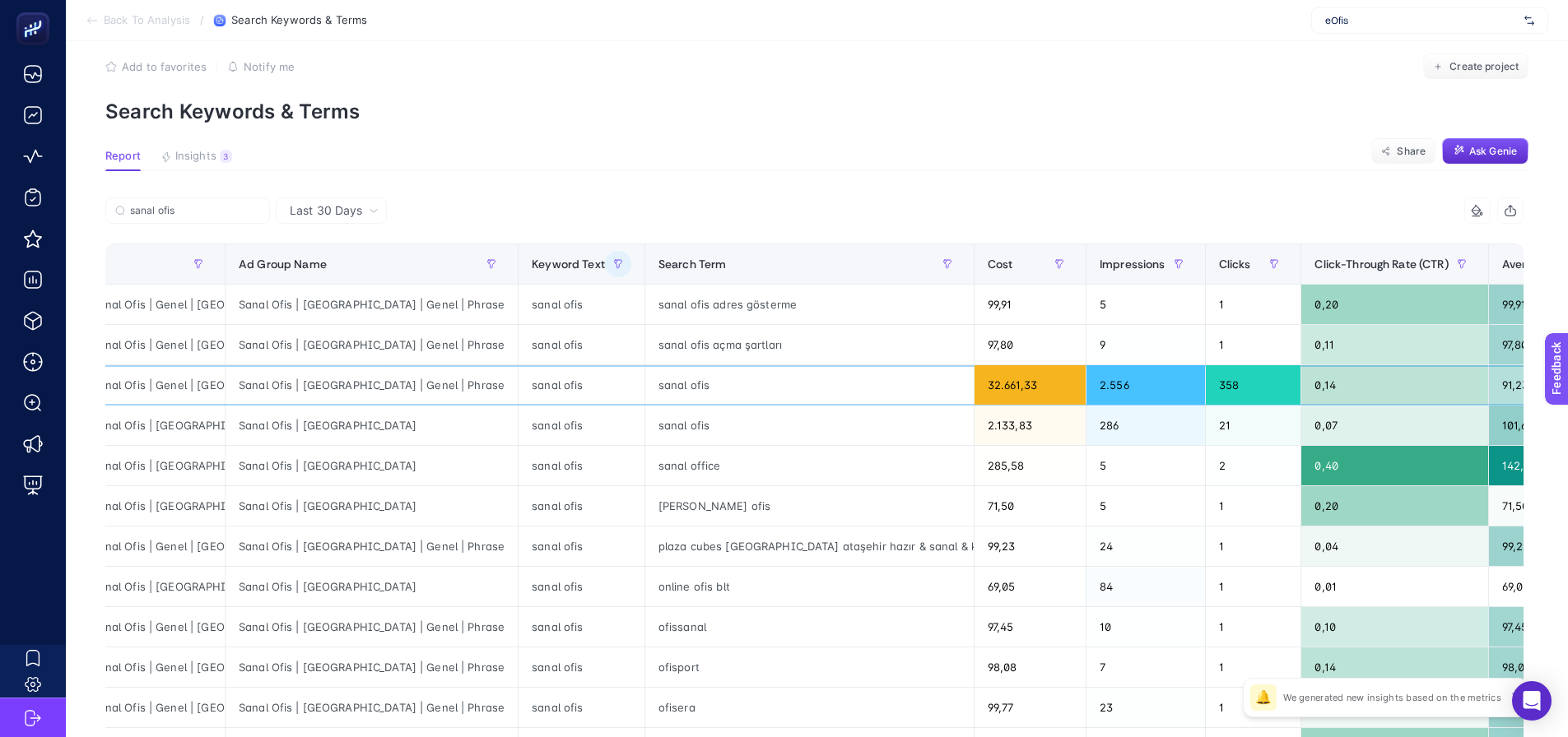
click at [646, 382] on div "sanal ofis" at bounding box center [810, 385] width 328 height 40
click at [646, 426] on div "sanal ofis" at bounding box center [810, 425] width 328 height 40
click at [646, 393] on div "sanal ofis" at bounding box center [810, 385] width 328 height 40
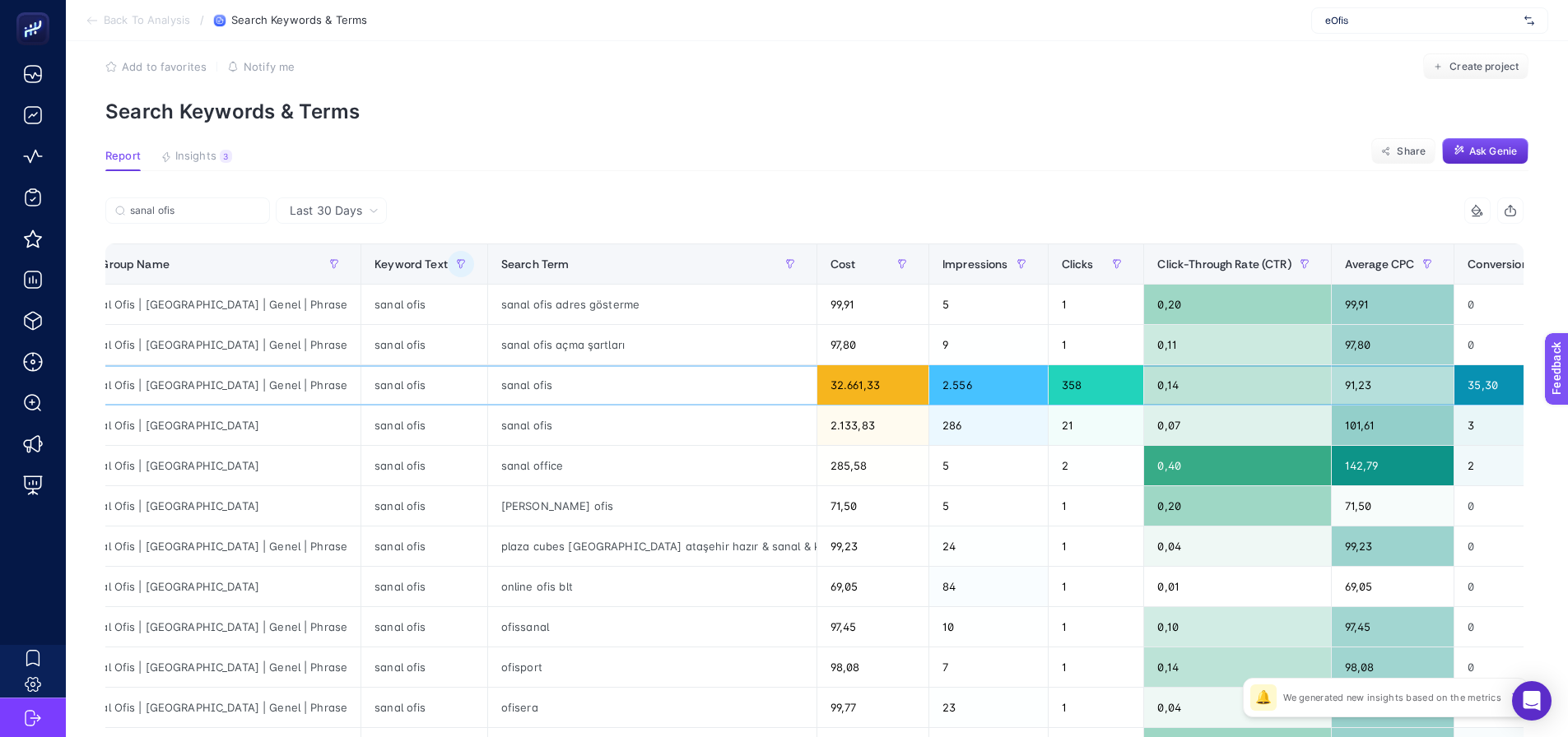
drag, startPoint x: 1292, startPoint y: 395, endPoint x: 1367, endPoint y: 389, distance: 75.2
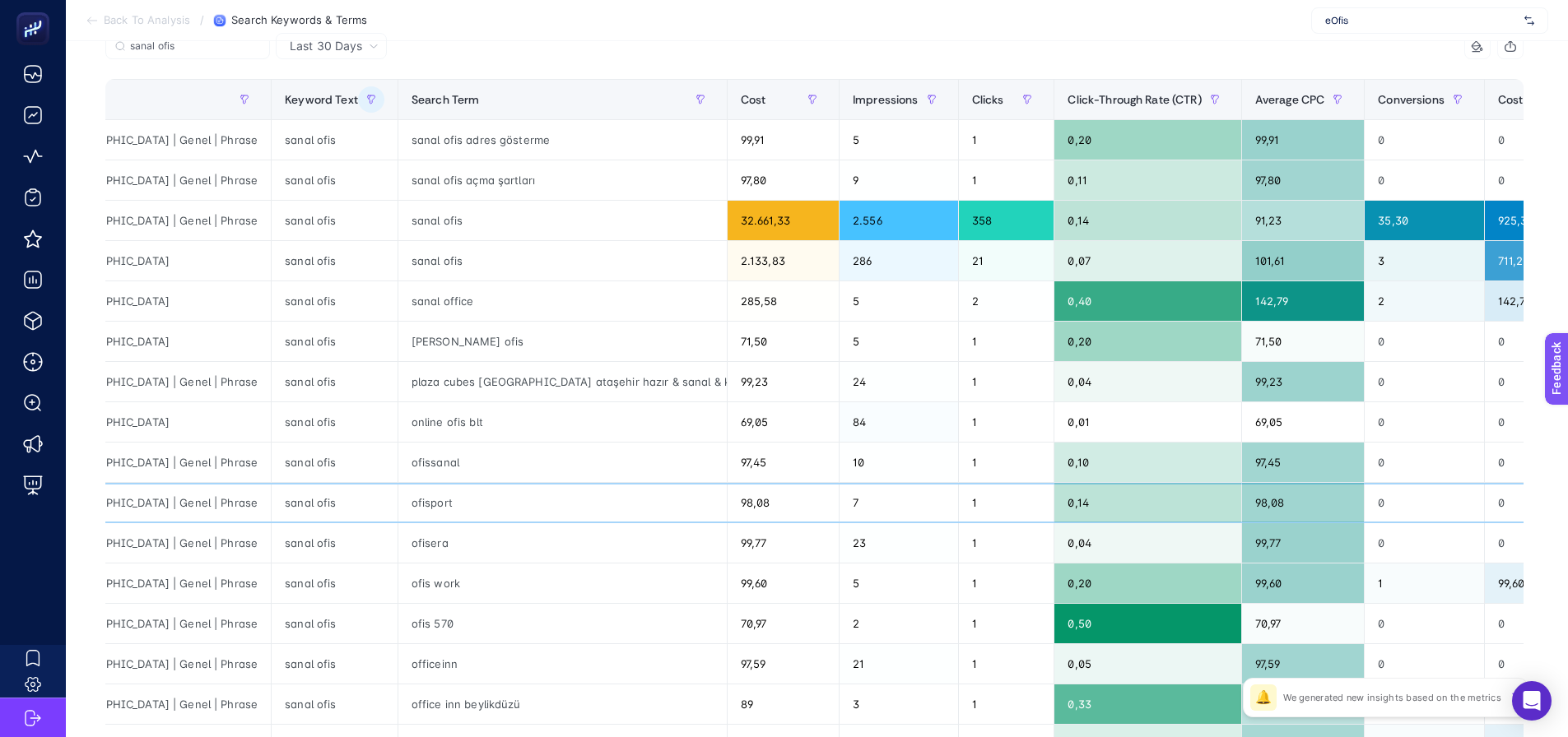
scroll to position [0, 164]
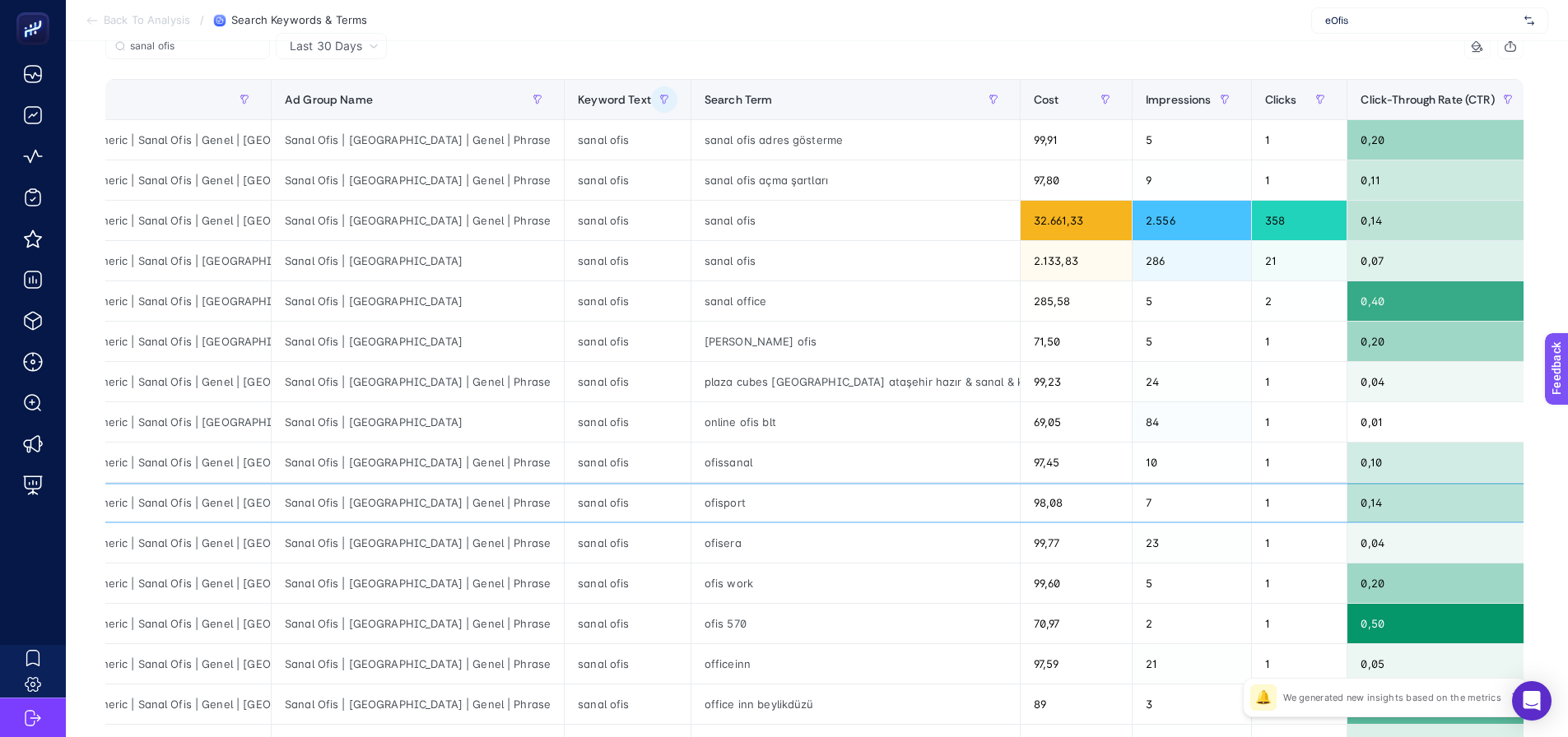
drag, startPoint x: 446, startPoint y: 512, endPoint x: 351, endPoint y: 517, distance: 95.1
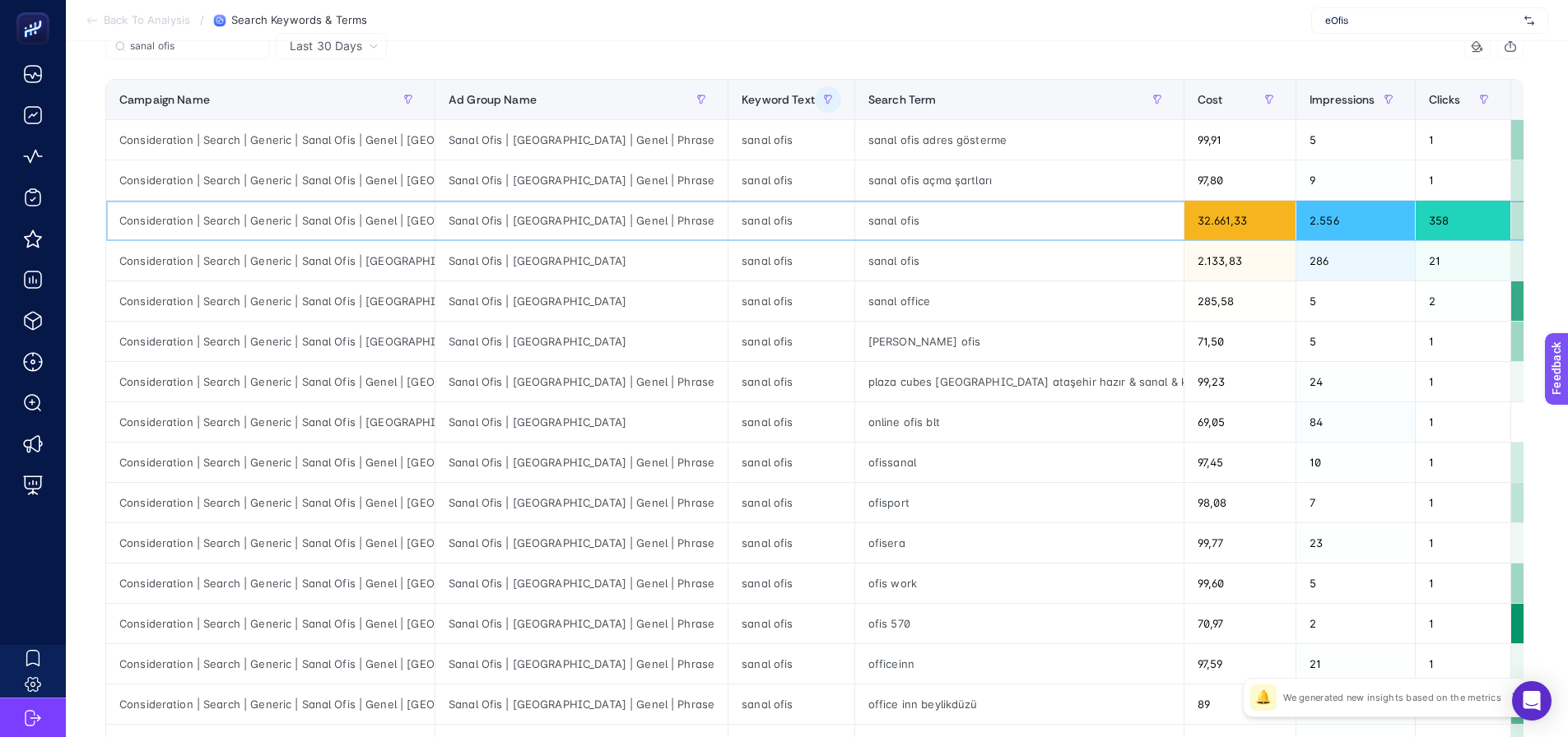
click at [855, 224] on div "sanal ofis" at bounding box center [1019, 220] width 328 height 40
click at [855, 273] on div "sanal ofis" at bounding box center [1019, 260] width 328 height 40
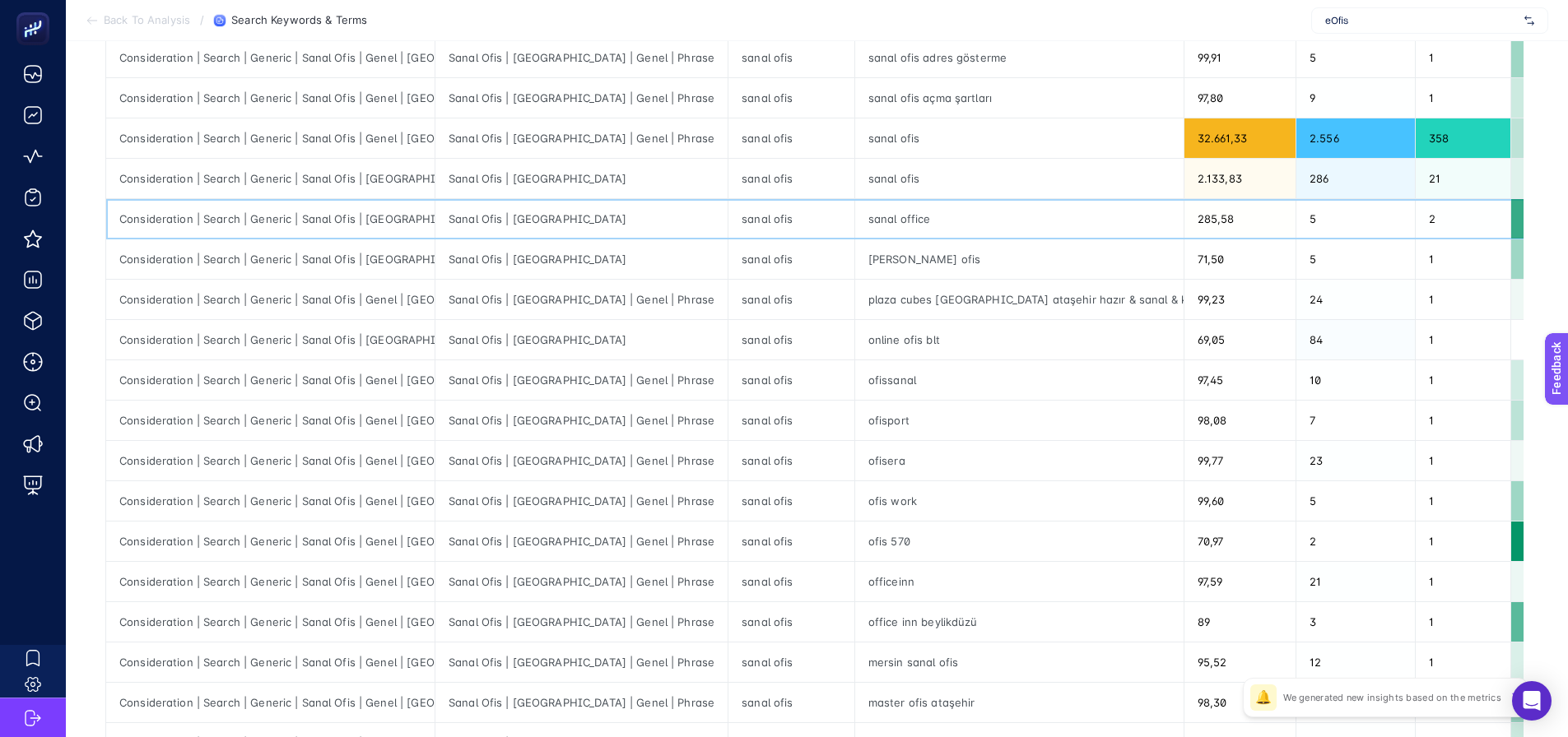
click at [855, 220] on div "sanal office" at bounding box center [1019, 218] width 328 height 40
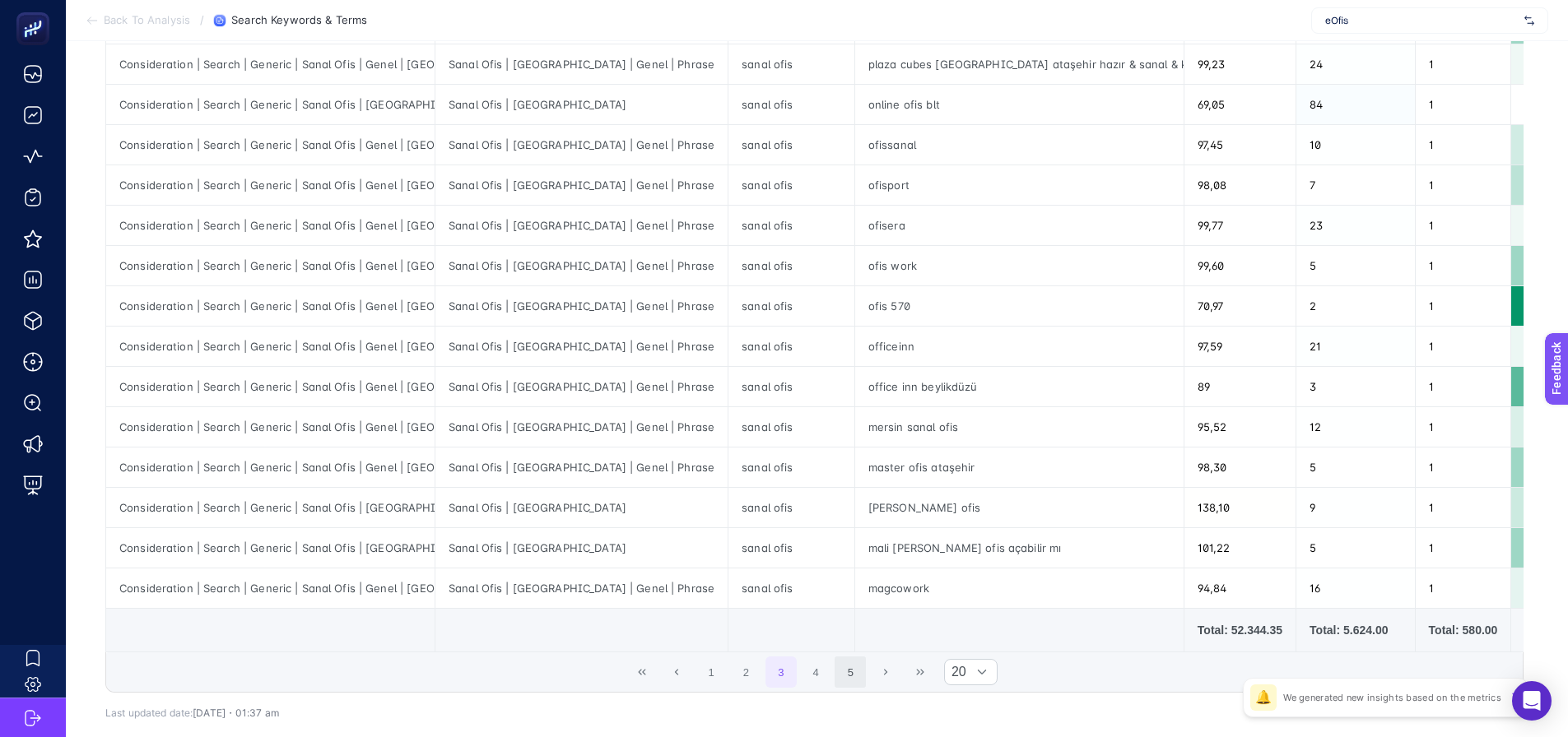
scroll to position [514, 8]
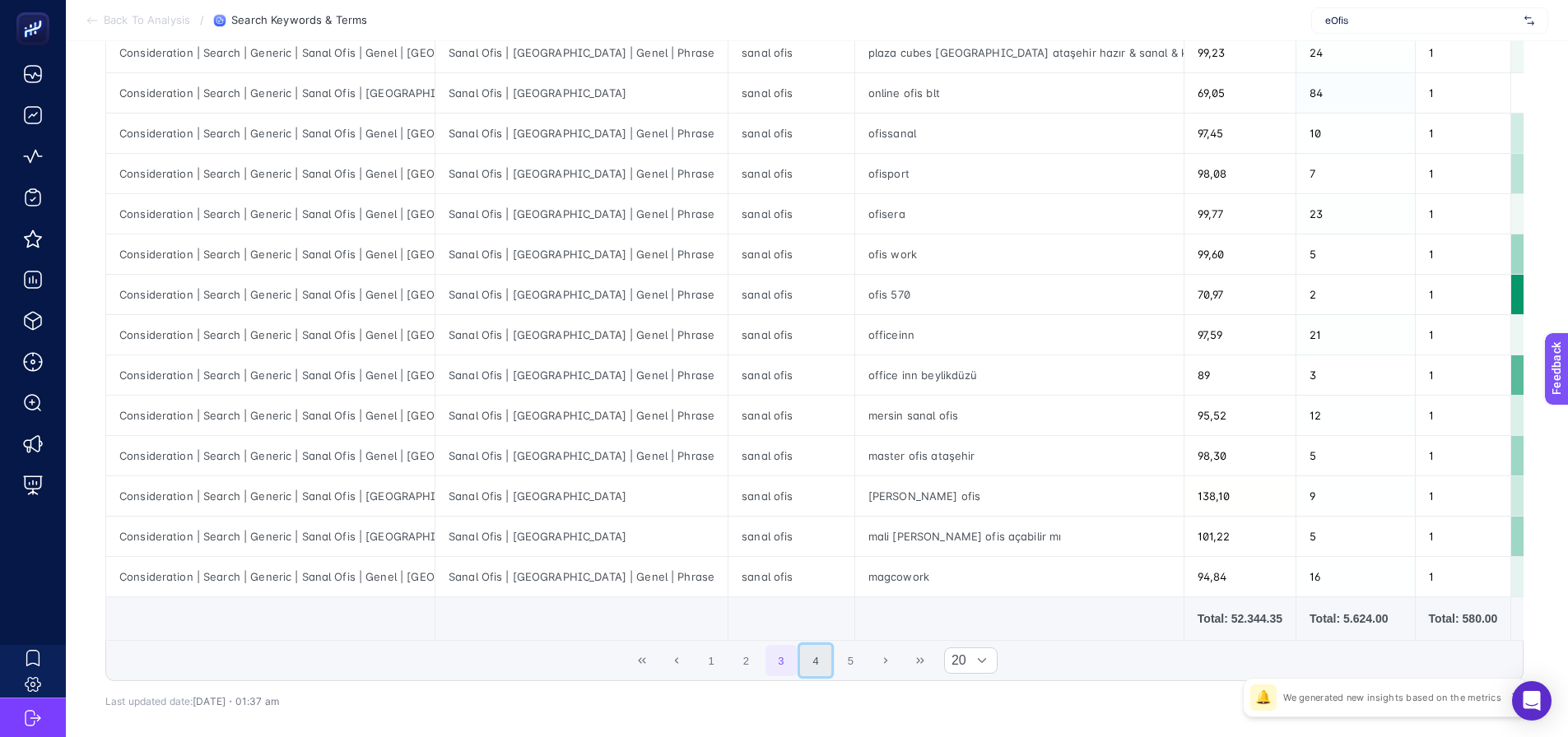
click at [806, 669] on button "4" at bounding box center [815, 661] width 31 height 31
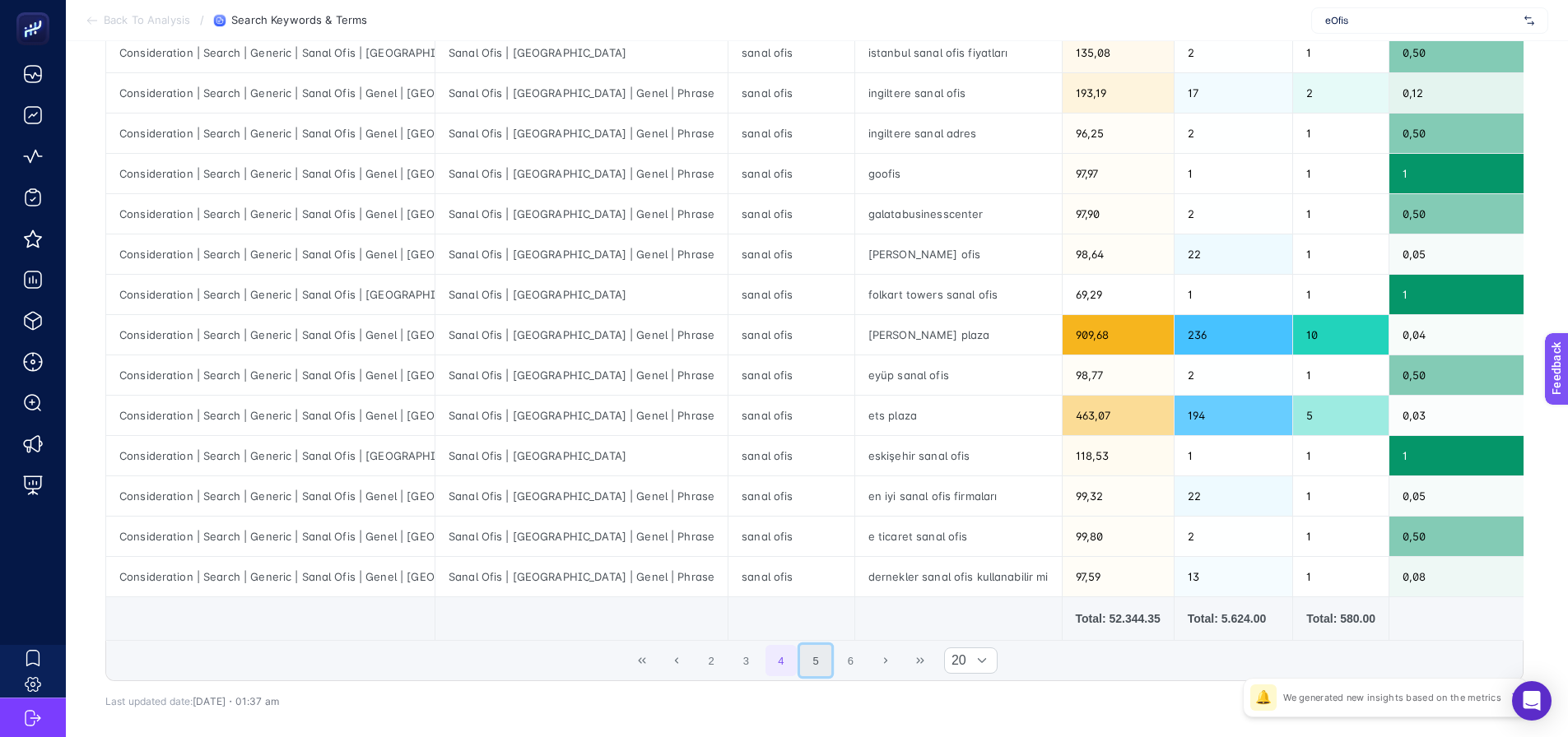
click at [823, 665] on button "5" at bounding box center [815, 661] width 31 height 31
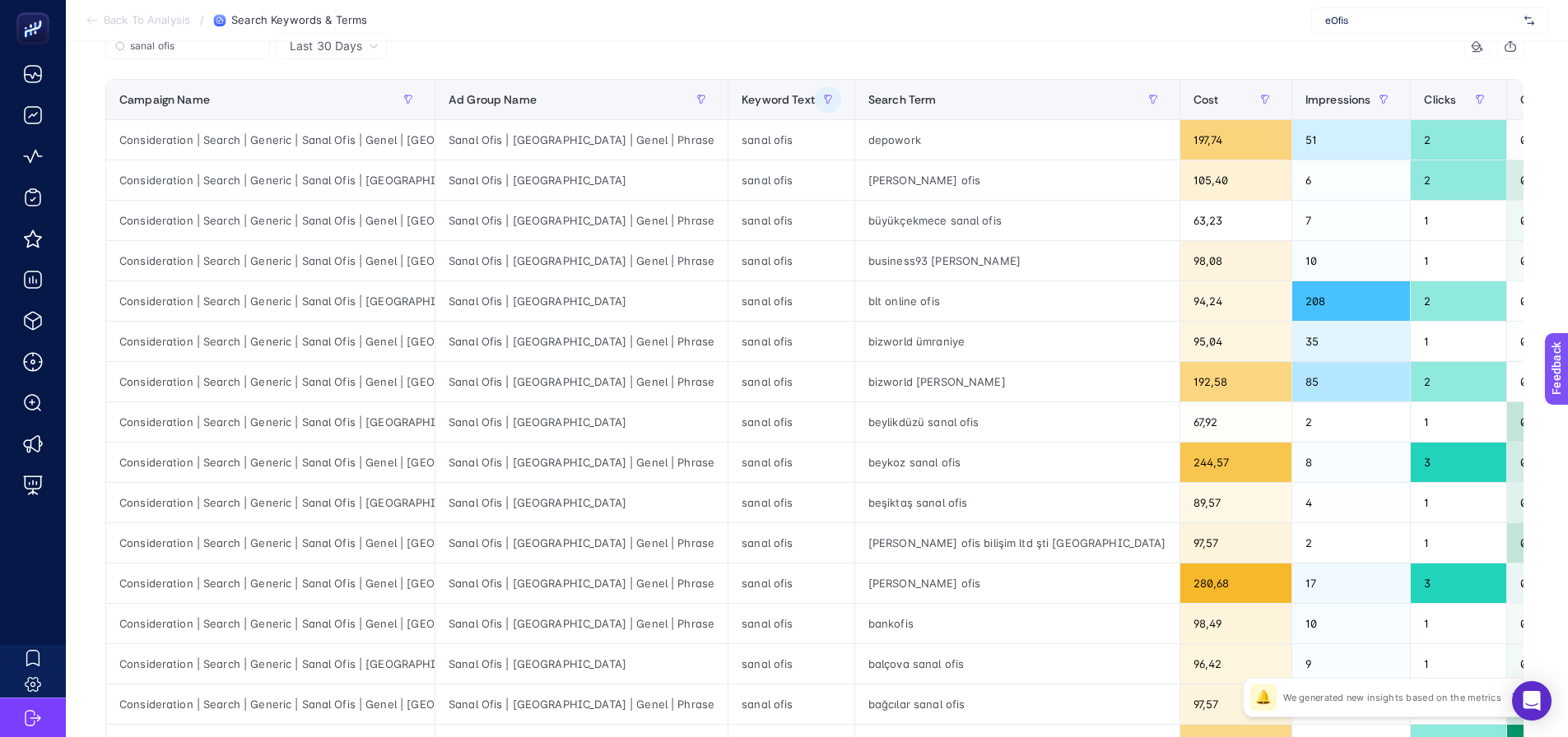
scroll to position [597, 8]
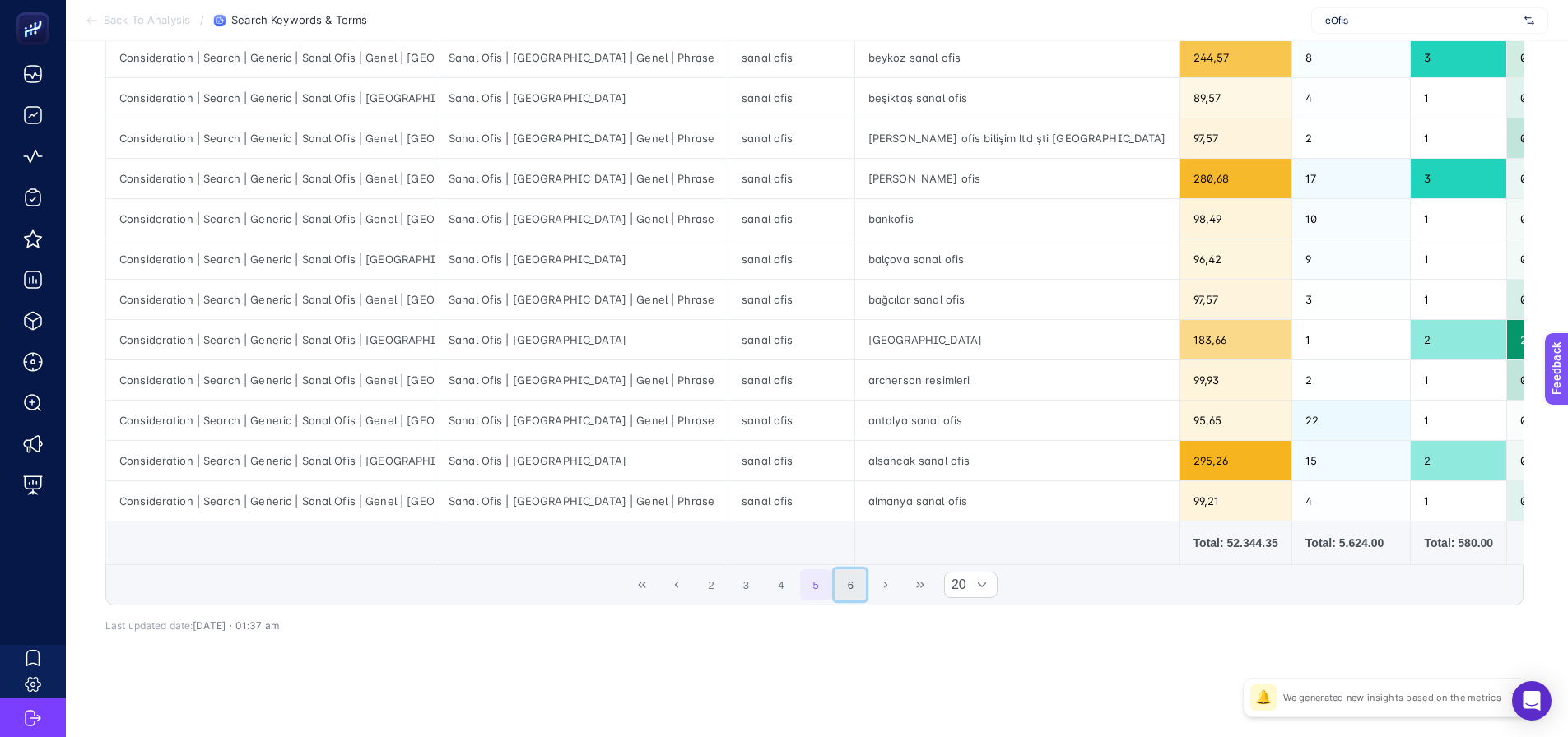
click at [850, 591] on button "6" at bounding box center [850, 585] width 31 height 31
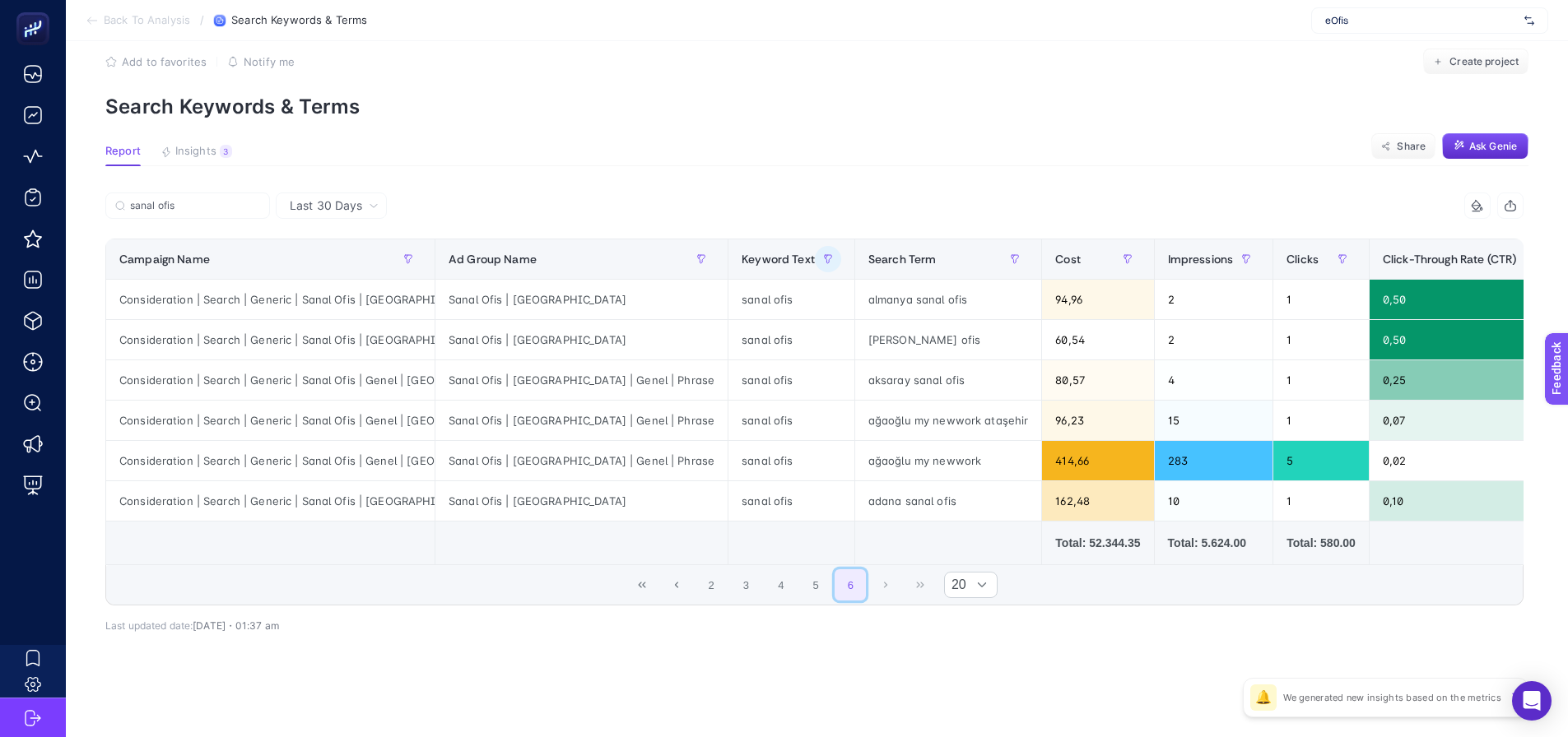
scroll to position [32, 8]
click at [642, 597] on button "First Page" at bounding box center [642, 585] width 31 height 31
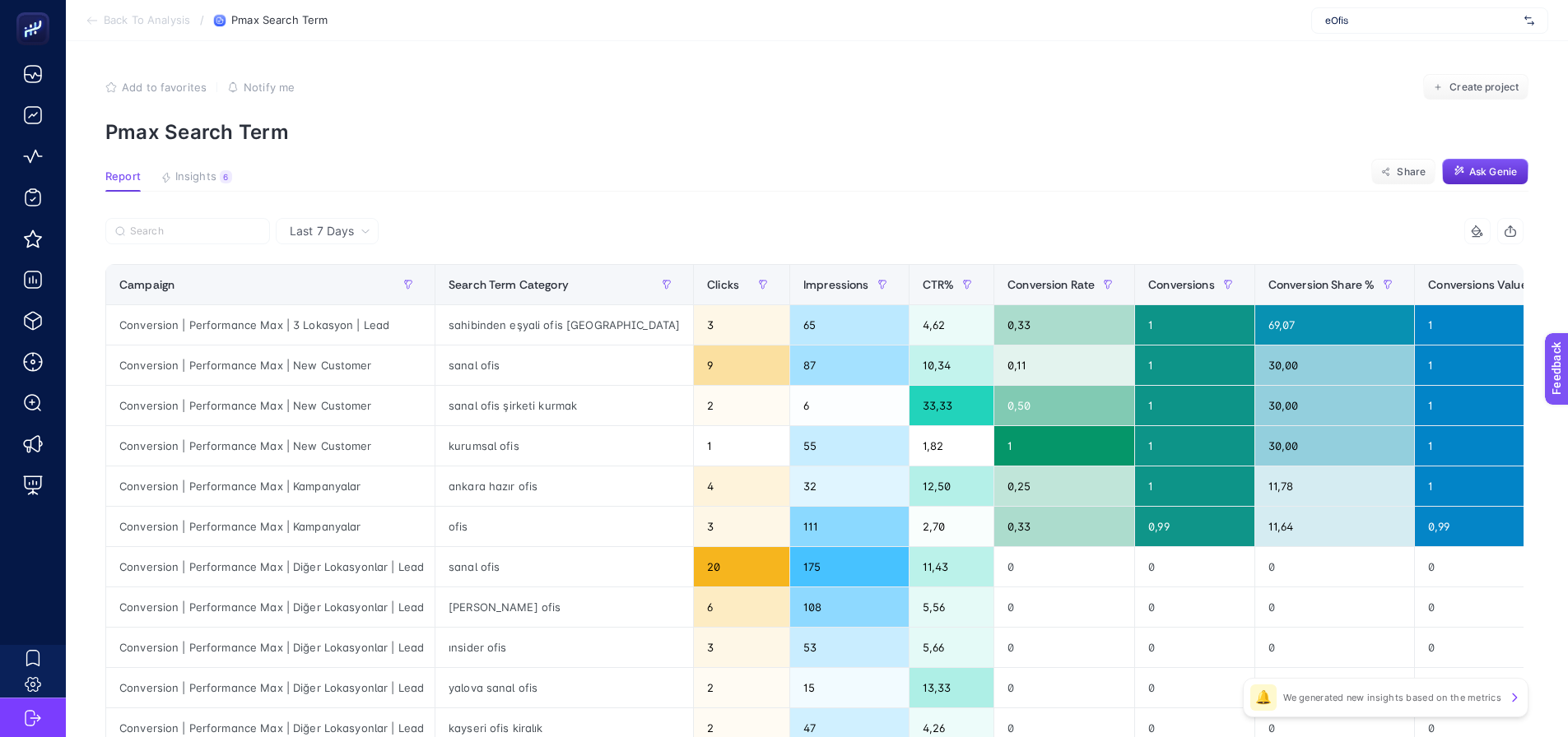
click at [485, 162] on article "Add to favorites false Notify me Create project Pmax Search Term Report Insight…" at bounding box center [816, 684] width 1502 height 1286
drag, startPoint x: 939, startPoint y: 171, endPoint x: 756, endPoint y: 178, distance: 183.1
click at [939, 171] on section "Report Insights 6 We generated new insights based on the metrics Share Ask Genie" at bounding box center [816, 181] width 1423 height 21
click at [201, 171] on span "Insights" at bounding box center [196, 177] width 41 height 14
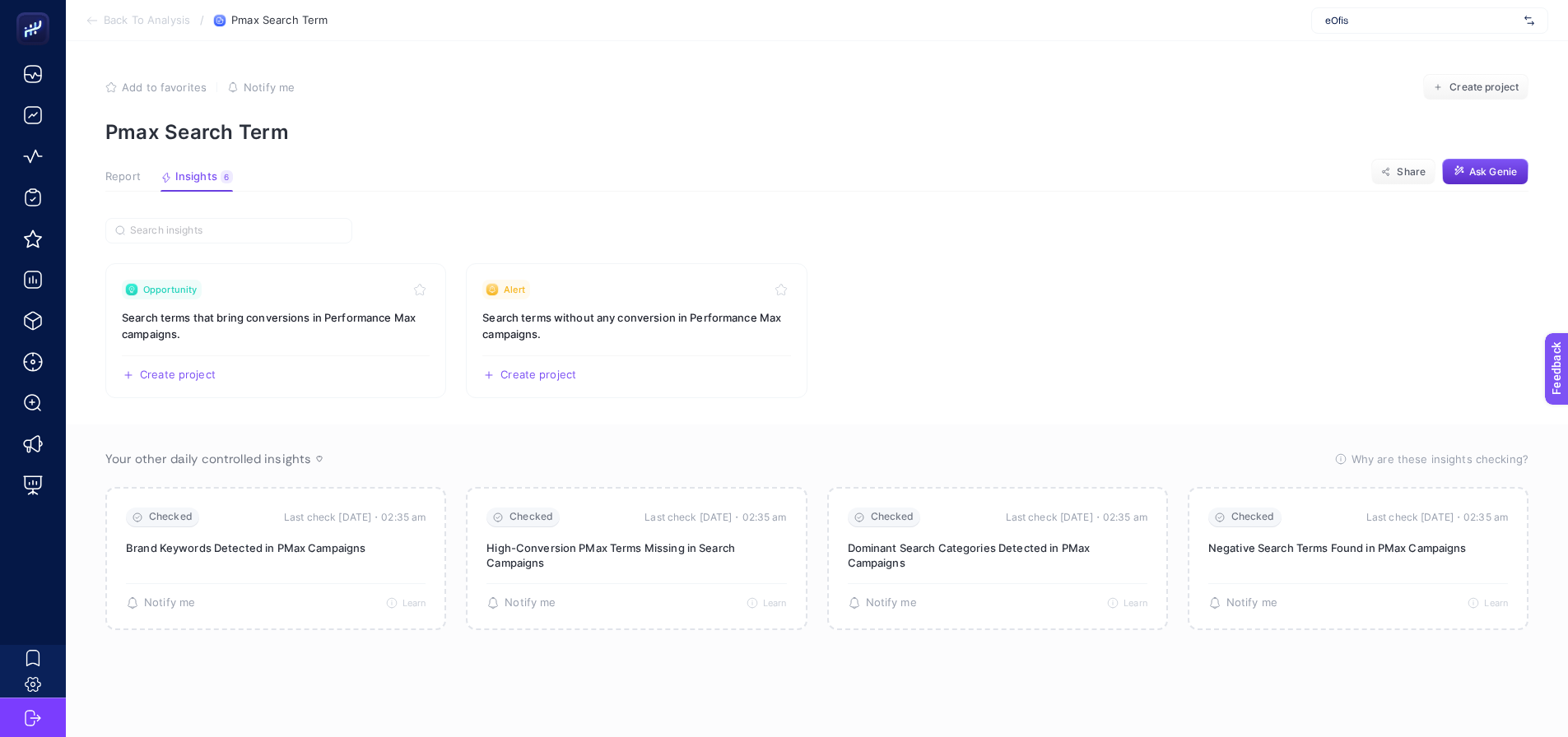
click at [121, 182] on span "Report" at bounding box center [123, 177] width 36 height 14
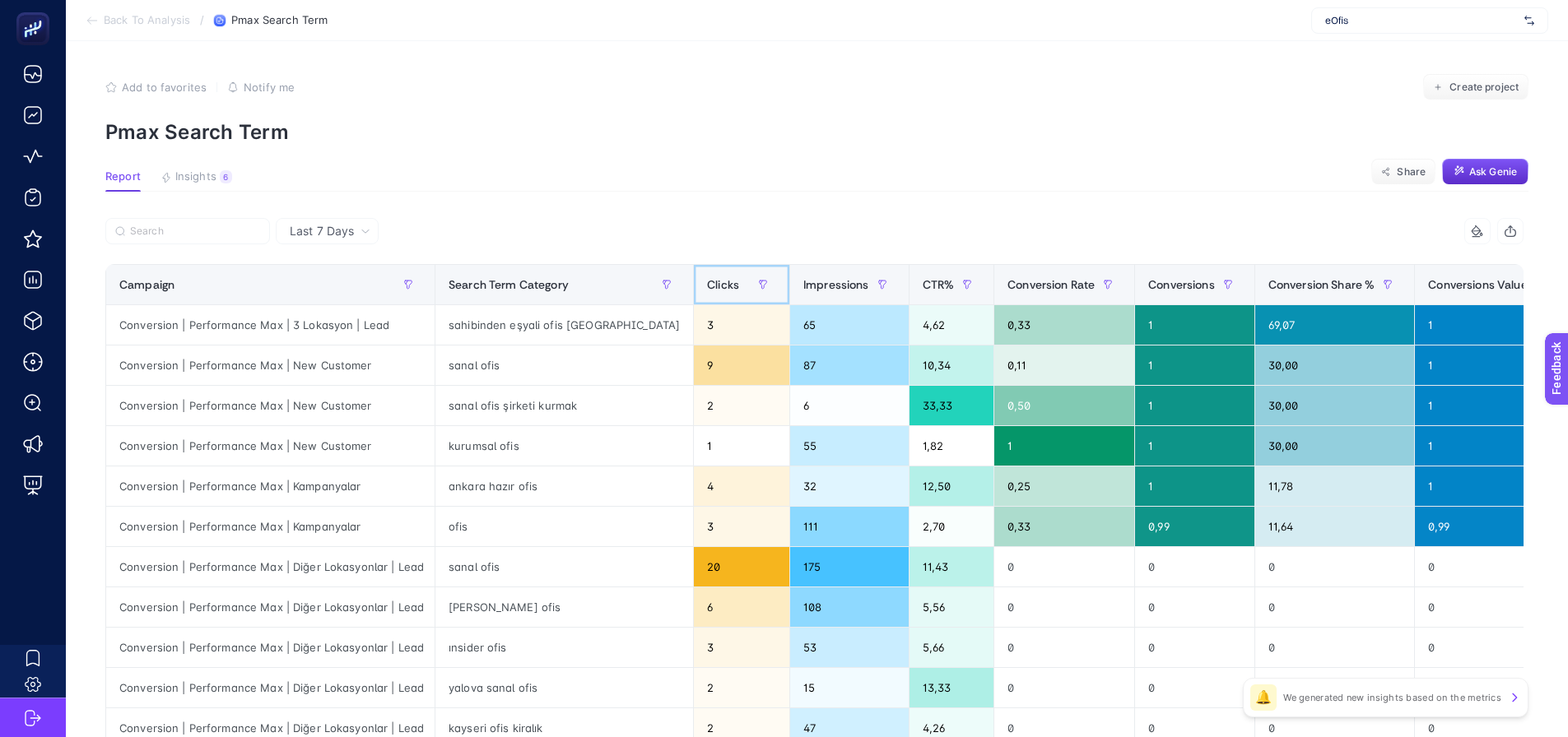
click at [707, 294] on div "Clicks" at bounding box center [742, 285] width 69 height 26
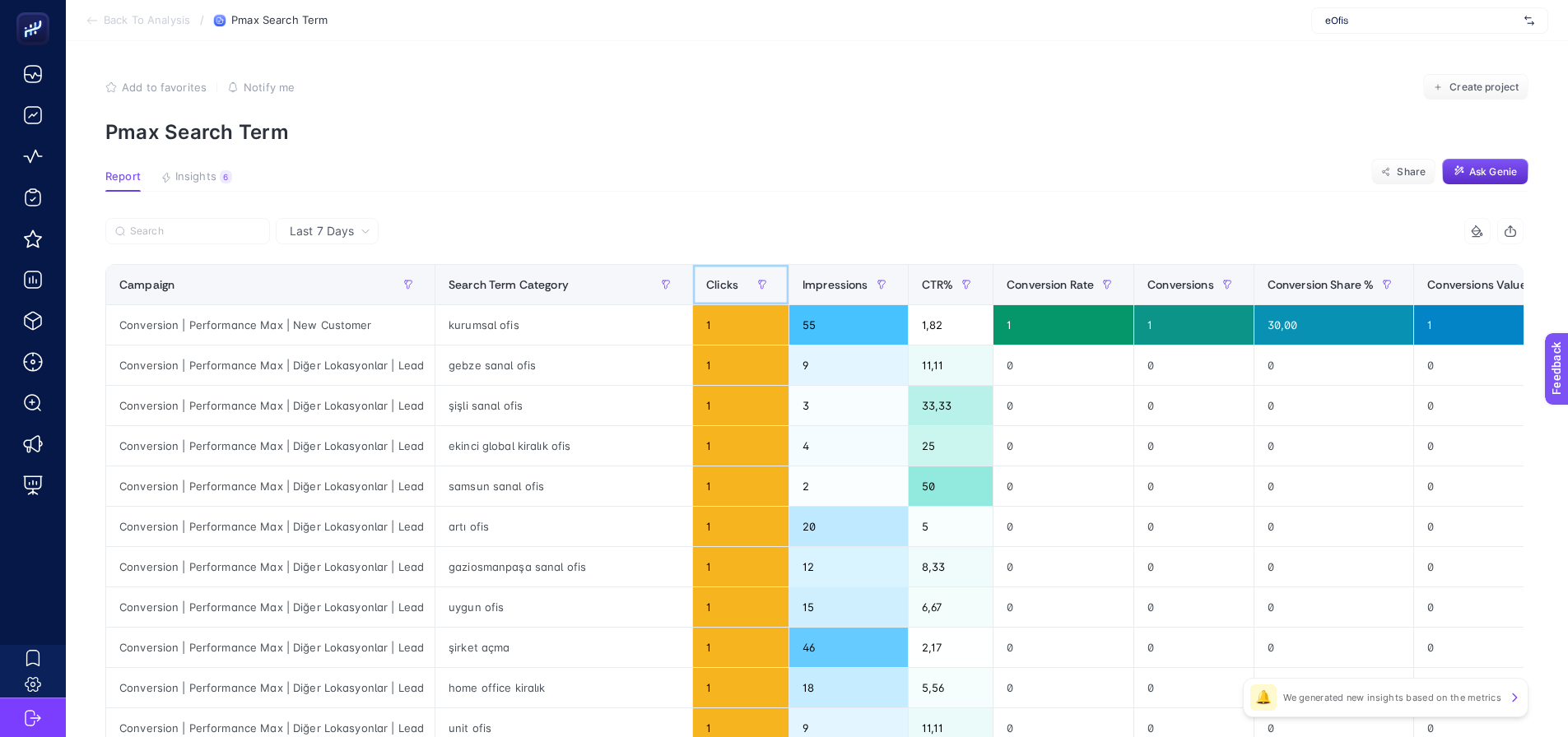
click at [706, 291] on span "Clicks" at bounding box center [722, 285] width 32 height 14
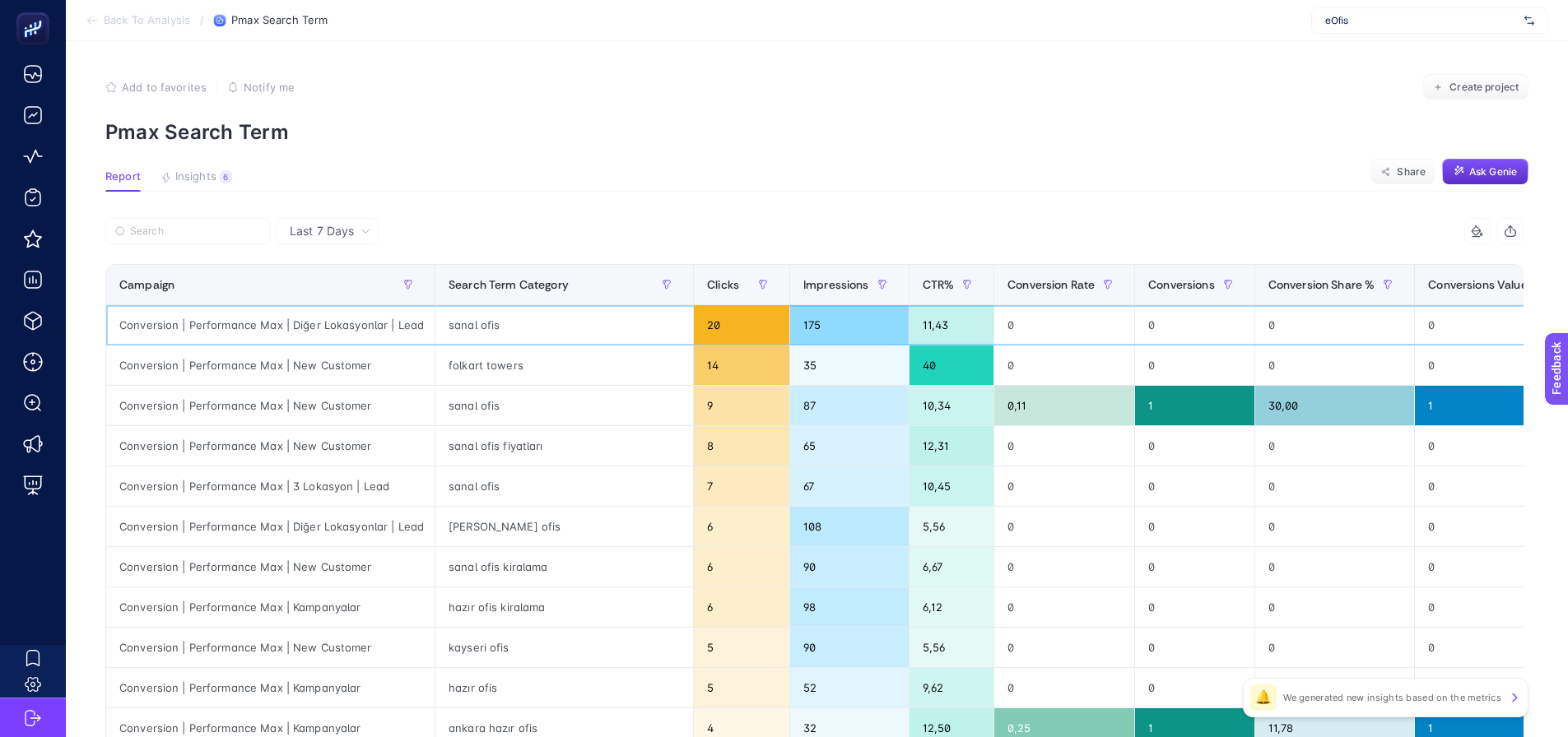
click at [476, 316] on div "sanal ofis" at bounding box center [564, 325] width 258 height 40
click at [280, 441] on div "Conversion | Performance Max | New Customer" at bounding box center [270, 446] width 328 height 40
click at [480, 406] on div "sanal ofis" at bounding box center [564, 405] width 258 height 40
click at [483, 322] on div "sanal ofis" at bounding box center [564, 325] width 258 height 40
click at [490, 485] on div "sanal ofis" at bounding box center [564, 486] width 258 height 40
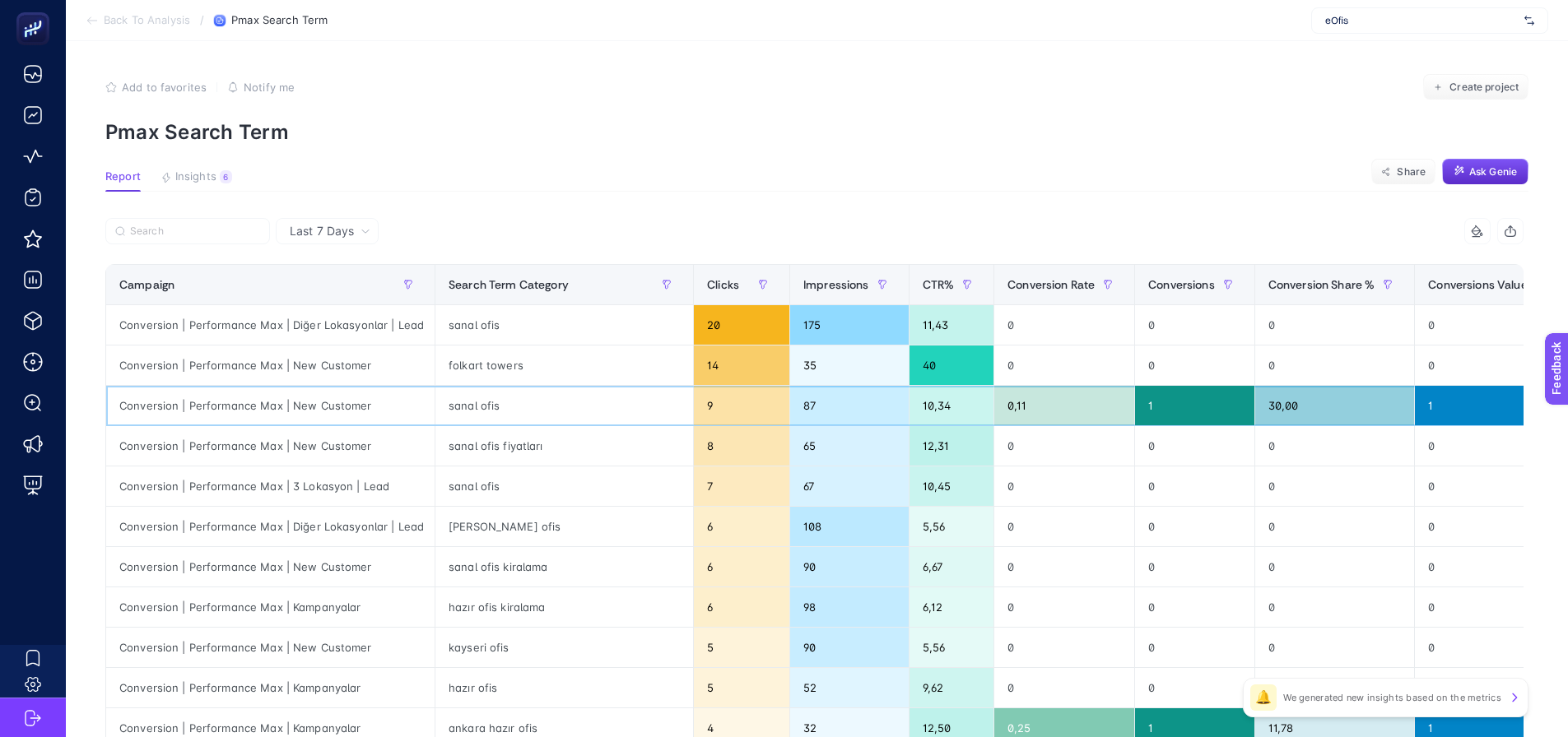
click at [481, 407] on div "sanal ofis" at bounding box center [564, 405] width 258 height 40
click at [476, 326] on div "sanal ofis" at bounding box center [564, 325] width 258 height 40
click at [597, 172] on section "Report Insights 6 We generated new insights based on the metrics Share Ask Genie" at bounding box center [816, 181] width 1423 height 21
click at [532, 145] on article "Add to favorites false Notify me Create project Pmax Search Term Report Insight…" at bounding box center [816, 684] width 1502 height 1286
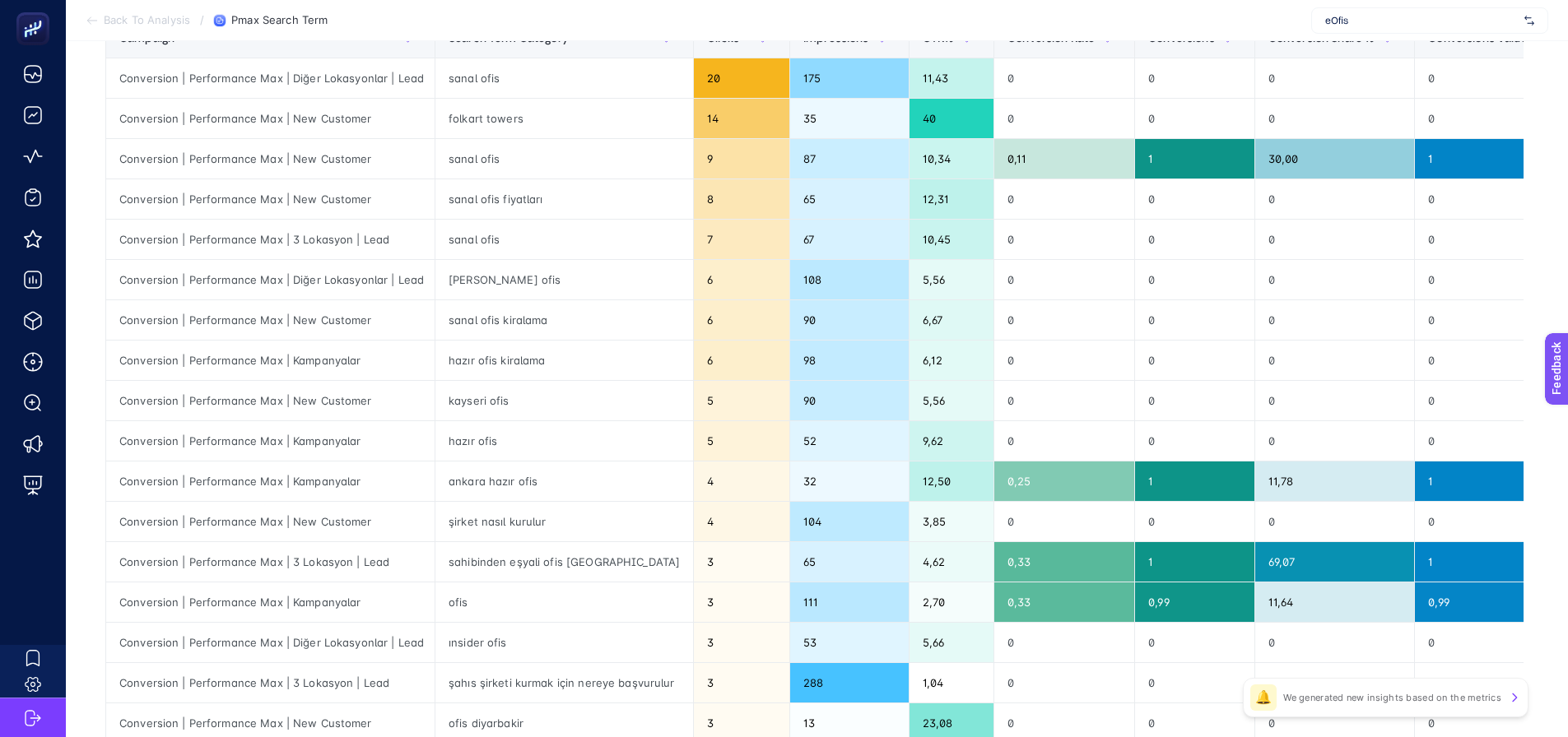
scroll to position [165, 0]
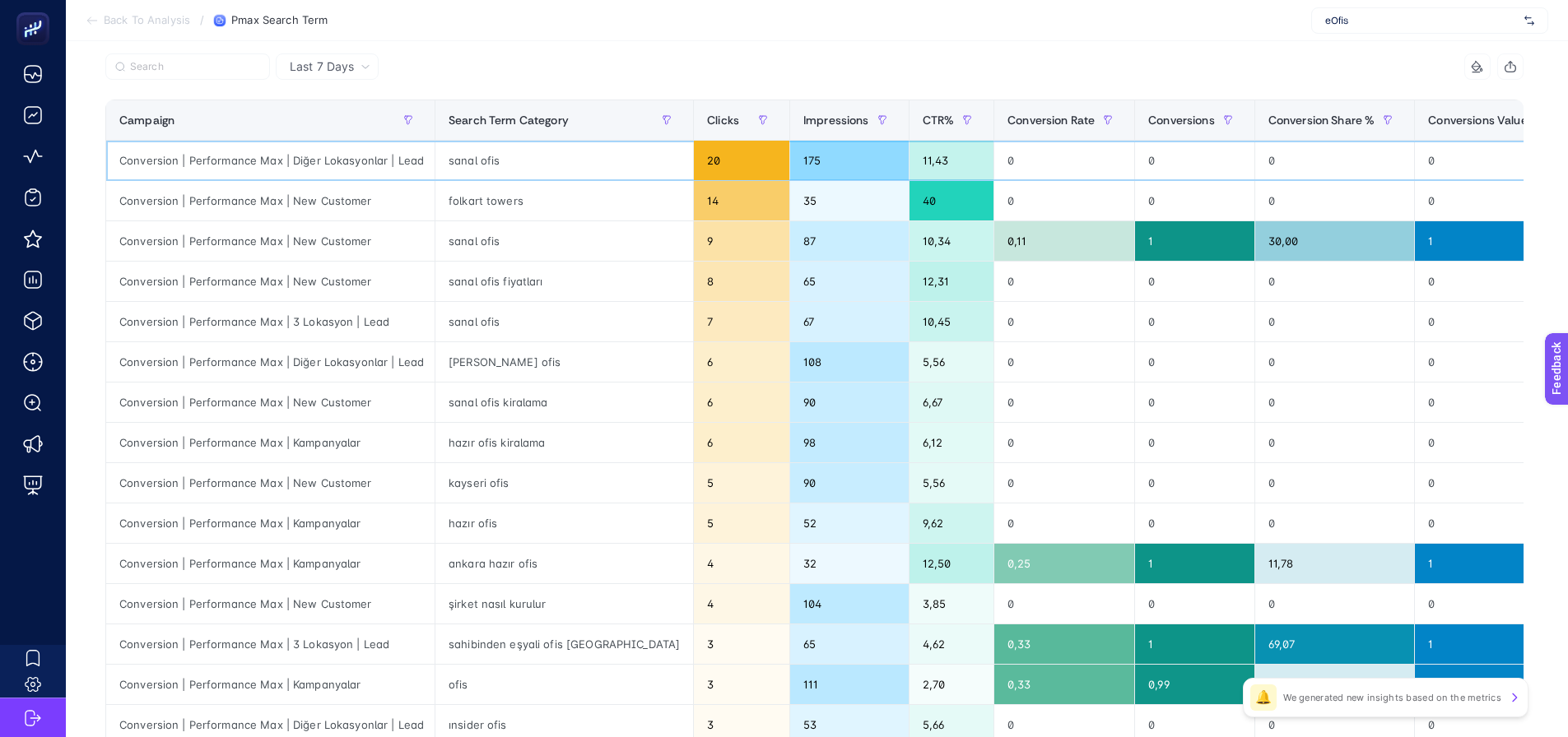
click at [472, 161] on div "sanal ofis" at bounding box center [564, 160] width 258 height 40
click at [468, 197] on div "folkart towers" at bounding box center [564, 201] width 258 height 40
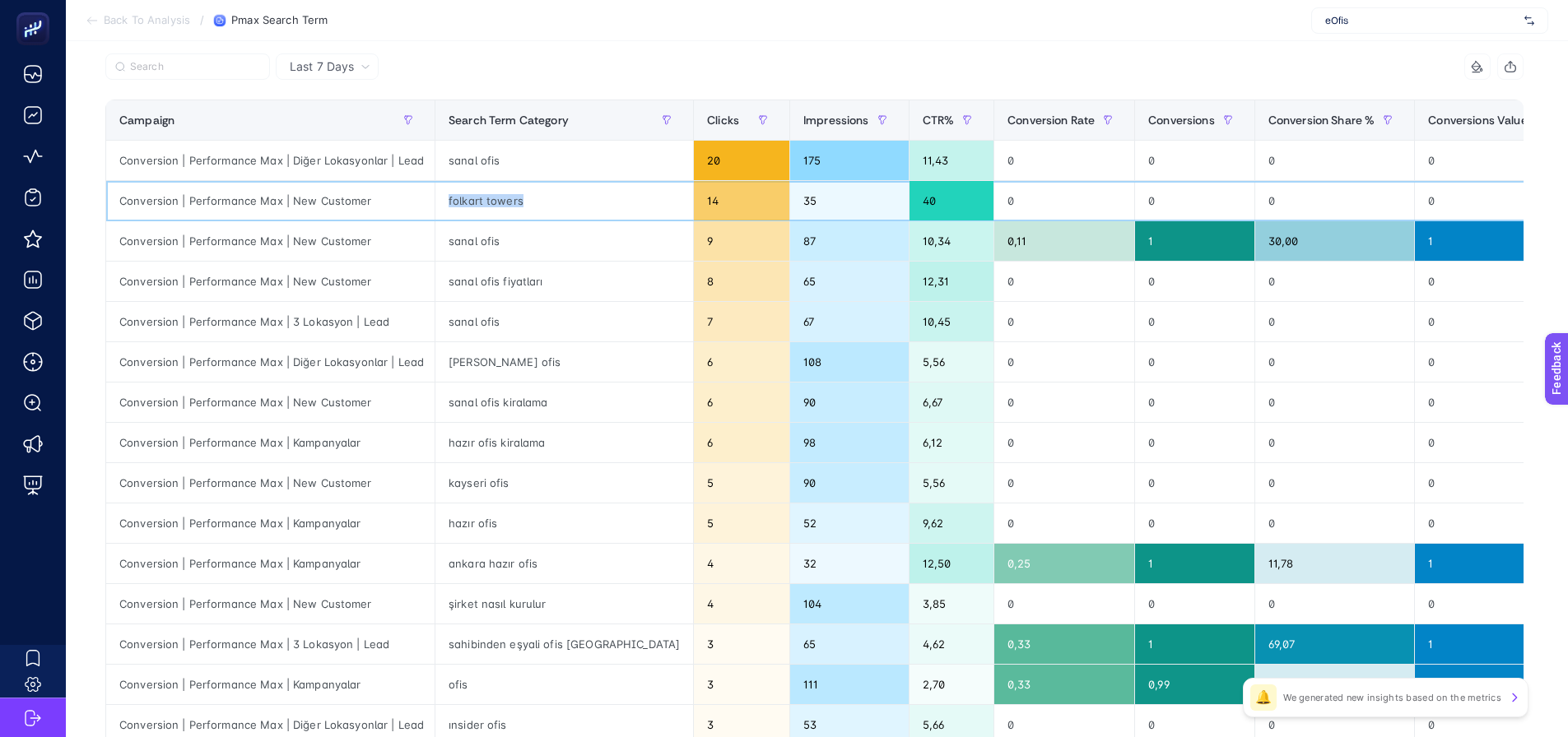
click at [468, 197] on div "folkart towers" at bounding box center [564, 201] width 258 height 40
click at [496, 205] on div "folkart towers" at bounding box center [564, 201] width 258 height 40
click at [496, 204] on div "folkart towers" at bounding box center [564, 201] width 258 height 40
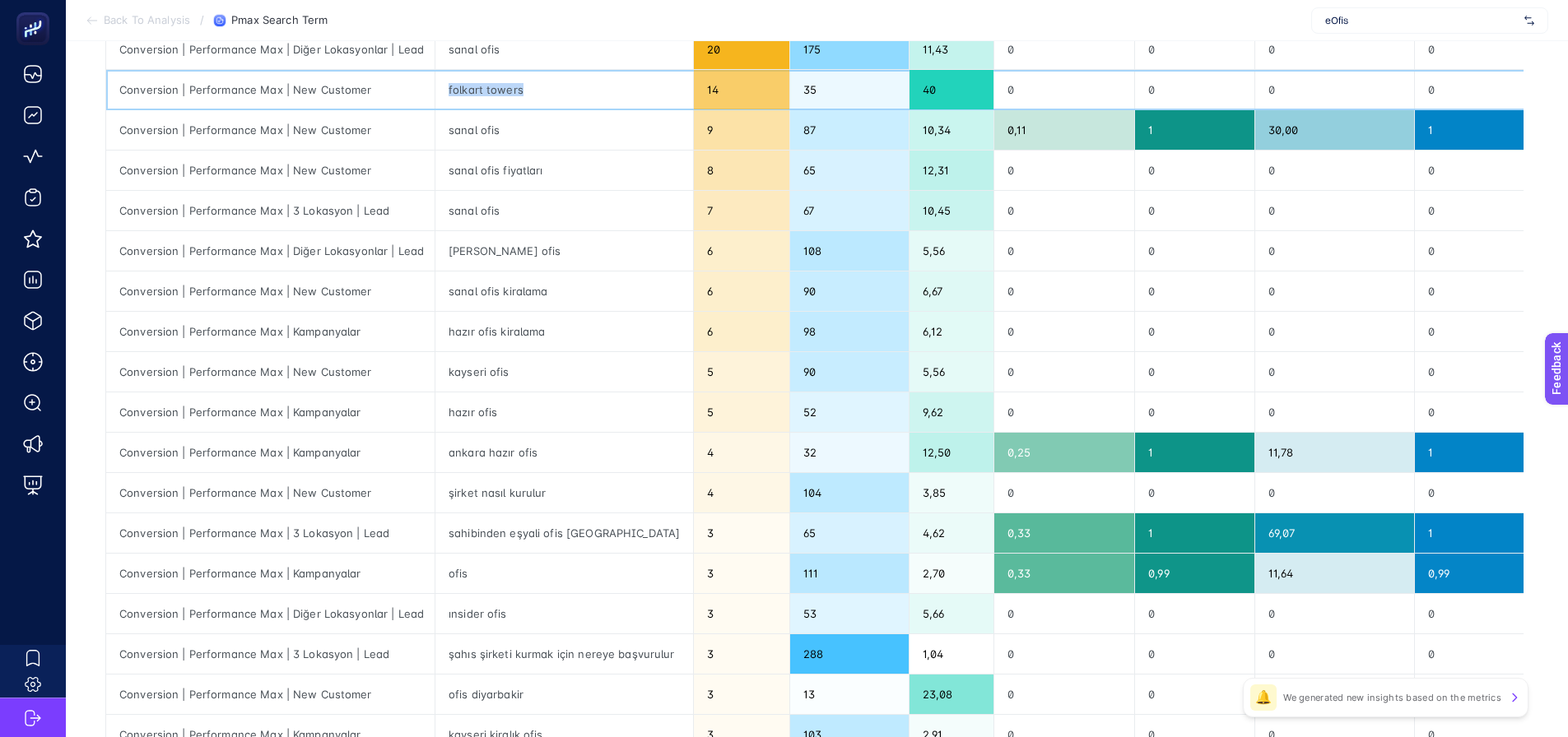
scroll to position [247, 0]
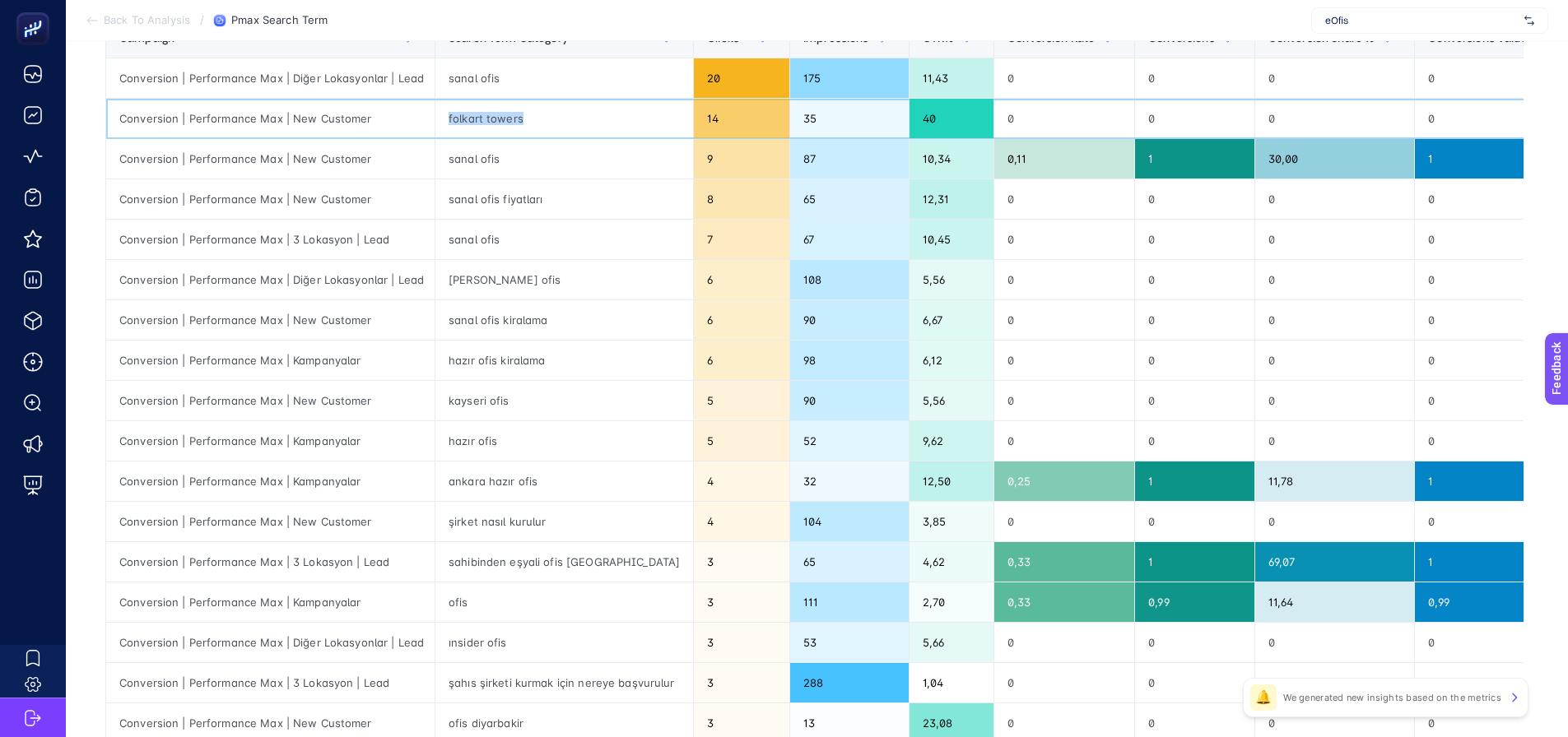
click at [541, 116] on div "folkart towers" at bounding box center [564, 118] width 258 height 40
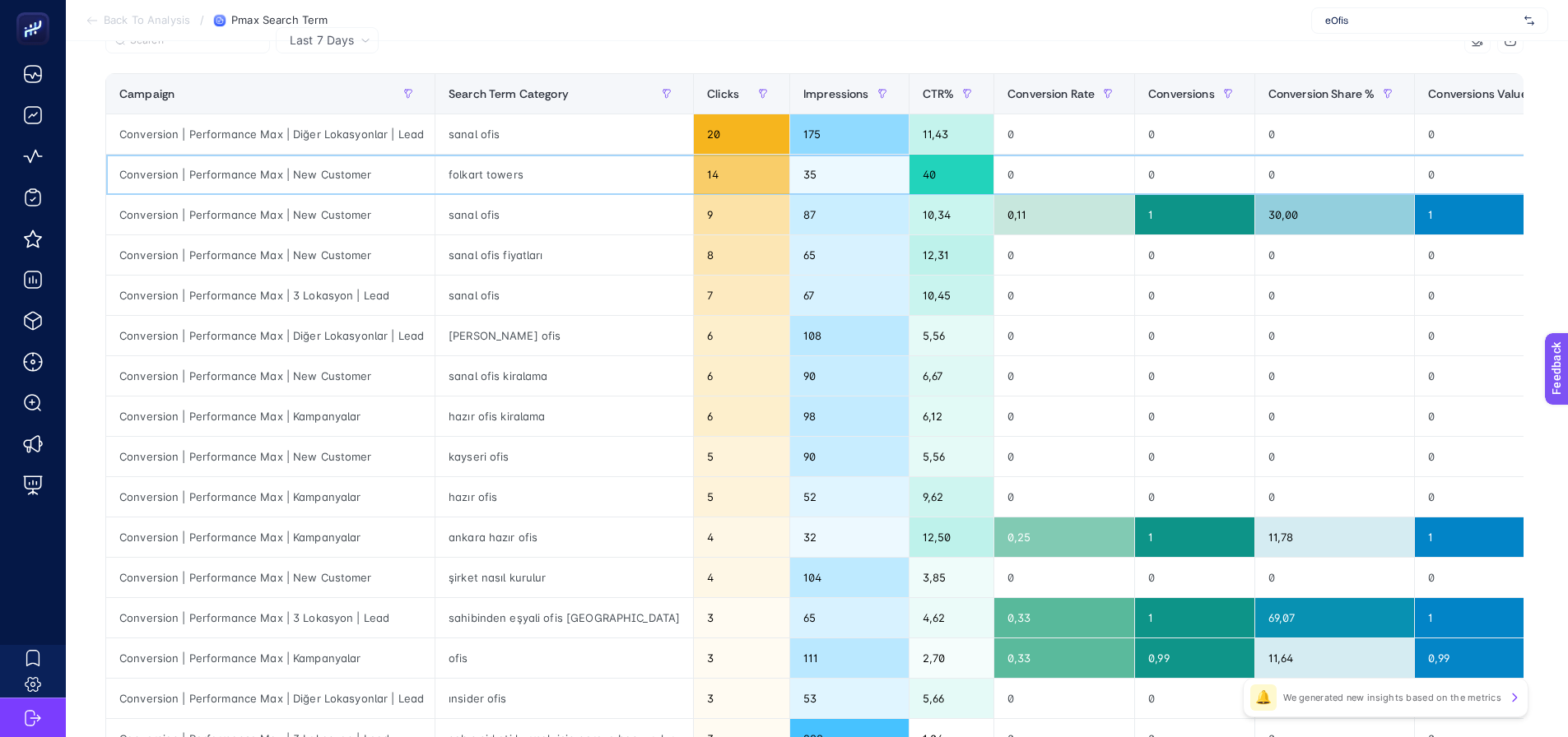
scroll to position [165, 0]
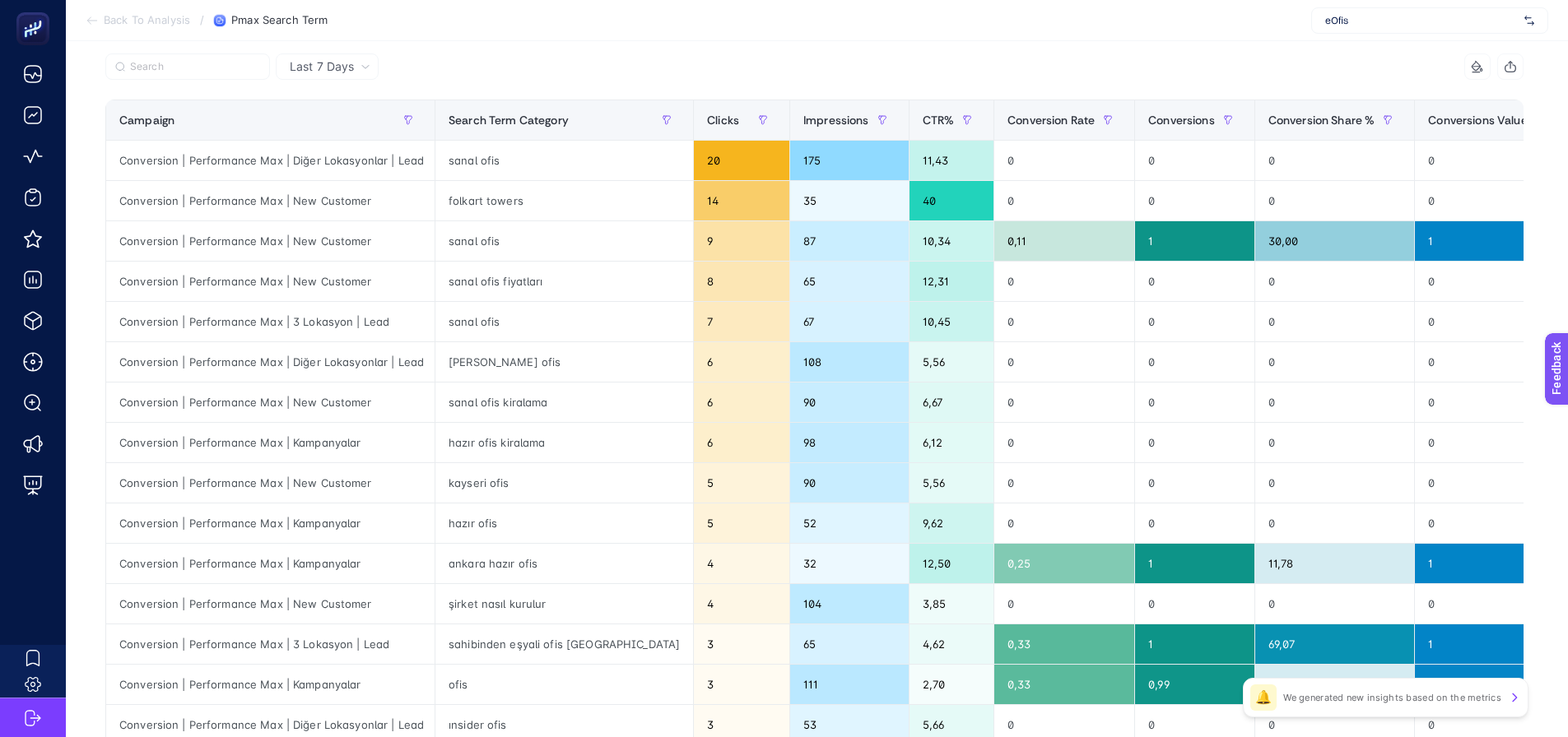
click at [342, 76] on div "Last 7 Days" at bounding box center [327, 66] width 103 height 26
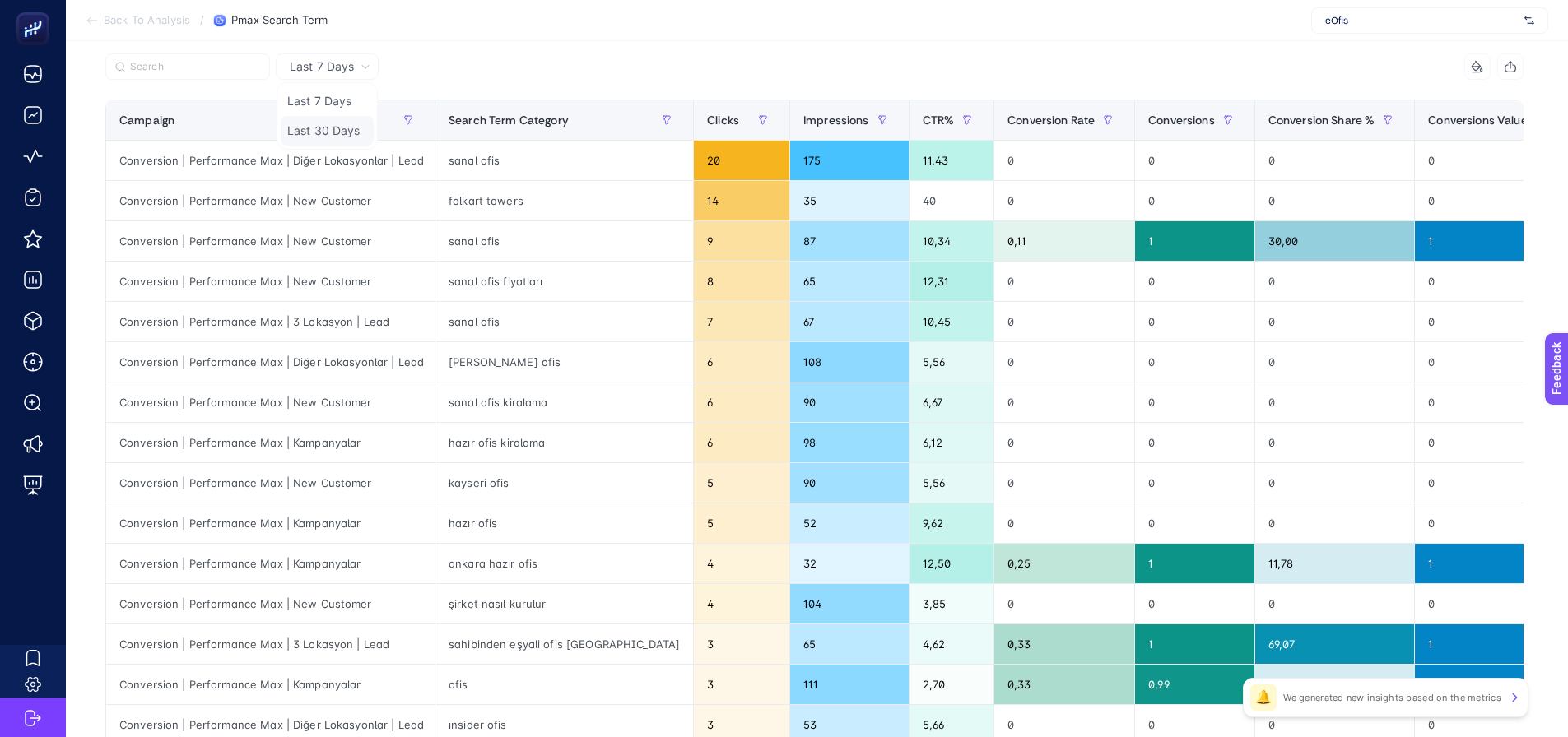
click at [331, 129] on li "Last 30 Days" at bounding box center [327, 130] width 93 height 30
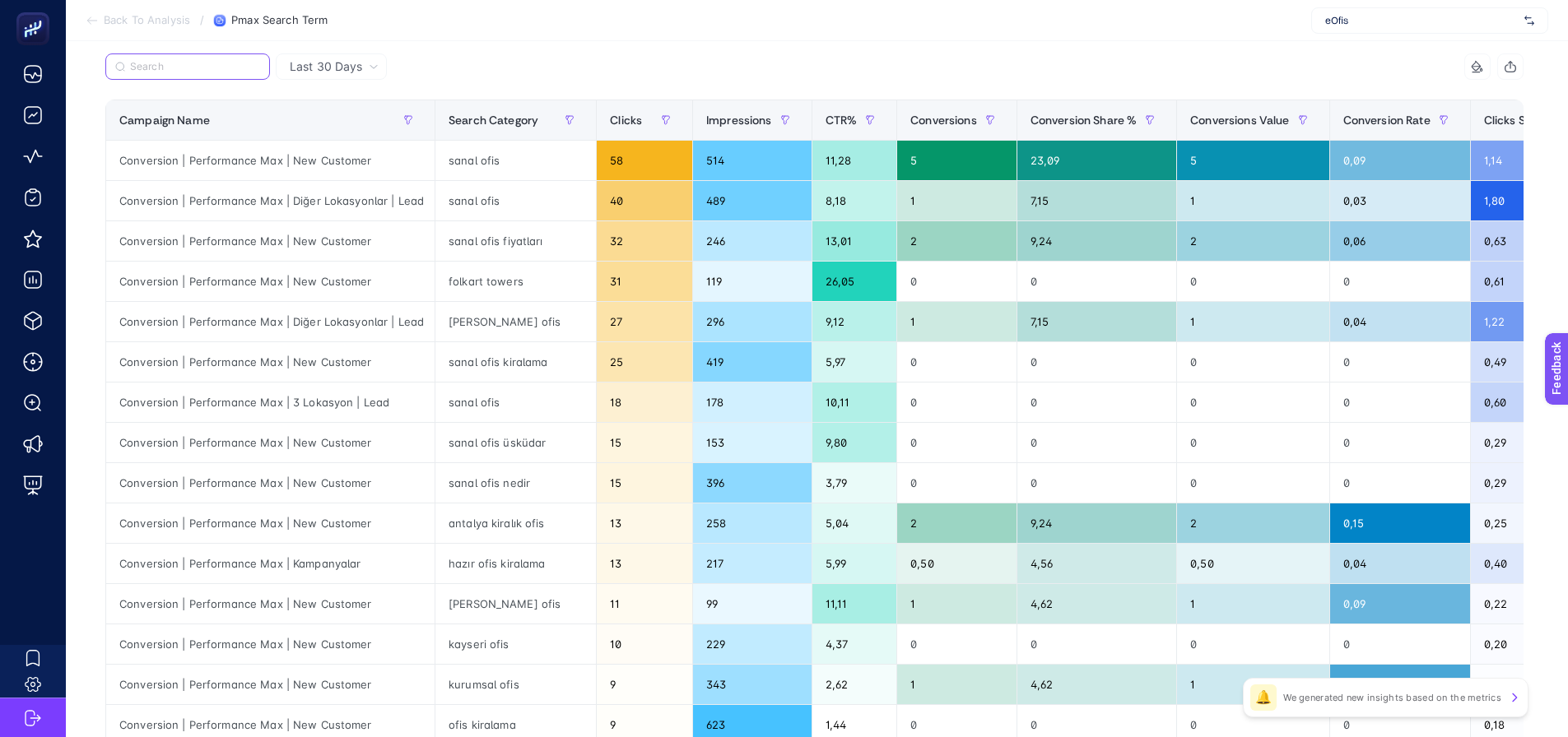
click at [228, 70] on input "Search" at bounding box center [195, 67] width 130 height 13
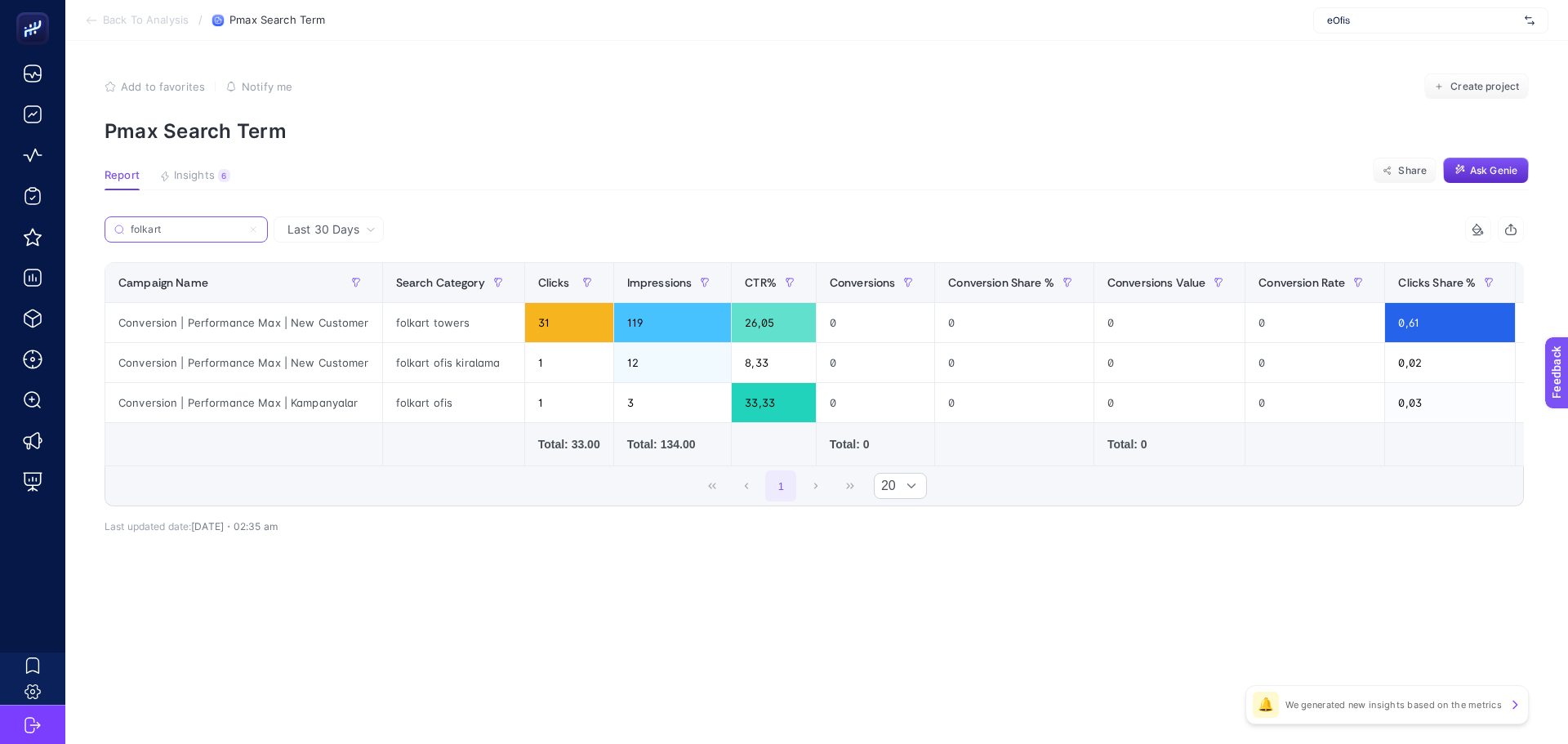
type input "folkart"
click at [259, 227] on label "folkart" at bounding box center [186, 229] width 164 height 26
click at [0, 0] on input "Search" at bounding box center [0, 0] width 0 height 0
click at [221, 237] on label "folkart" at bounding box center [186, 229] width 164 height 26
click at [0, 0] on input "Search" at bounding box center [0, 0] width 0 height 0
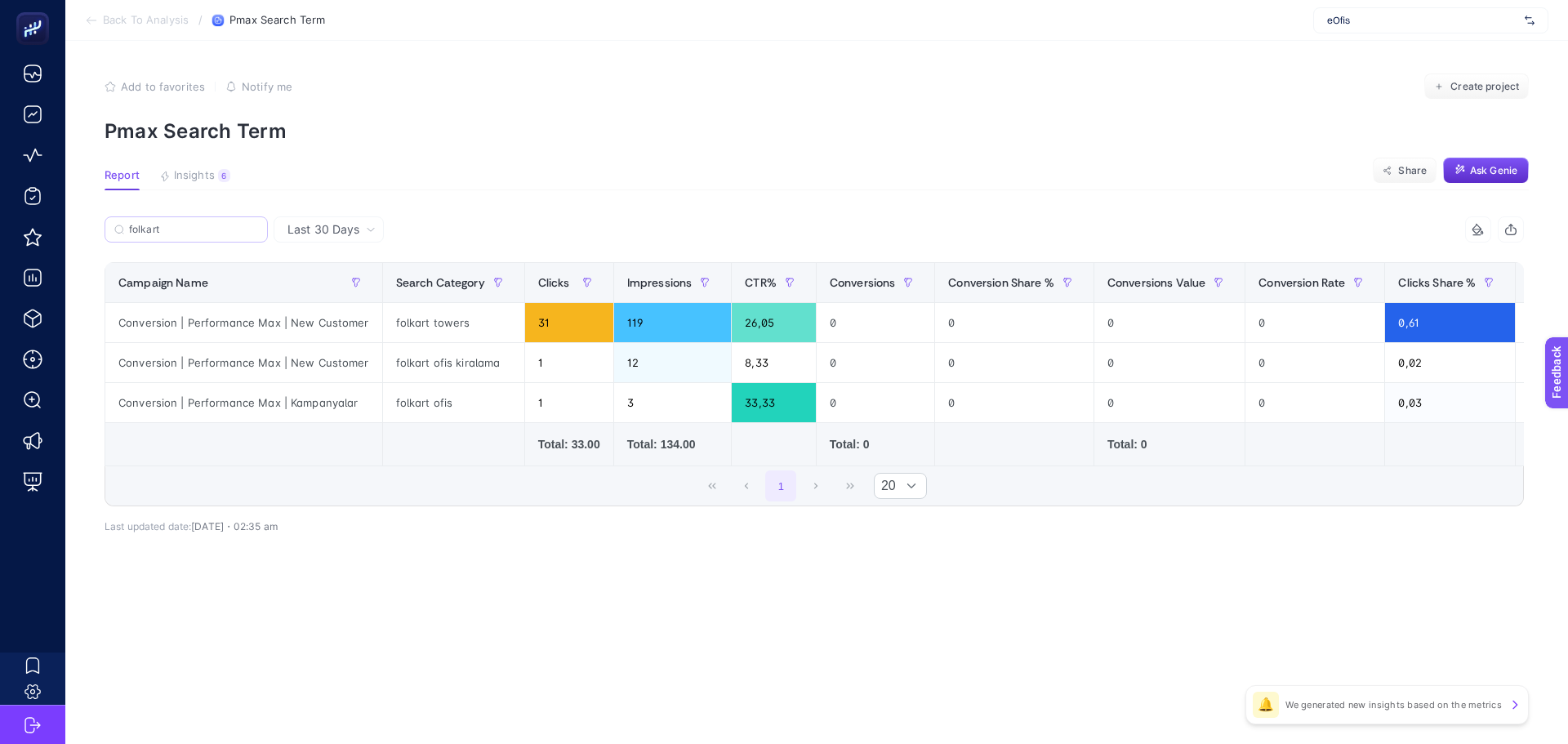
click at [204, 237] on label "folkart" at bounding box center [186, 229] width 164 height 26
click at [0, 0] on input "Search" at bounding box center [0, 0] width 0 height 0
click at [193, 226] on input "folkart" at bounding box center [193, 230] width 129 height 12
click at [193, 226] on input "folkart" at bounding box center [187, 230] width 111 height 12
click at [253, 225] on icon at bounding box center [253, 230] width 10 height 10
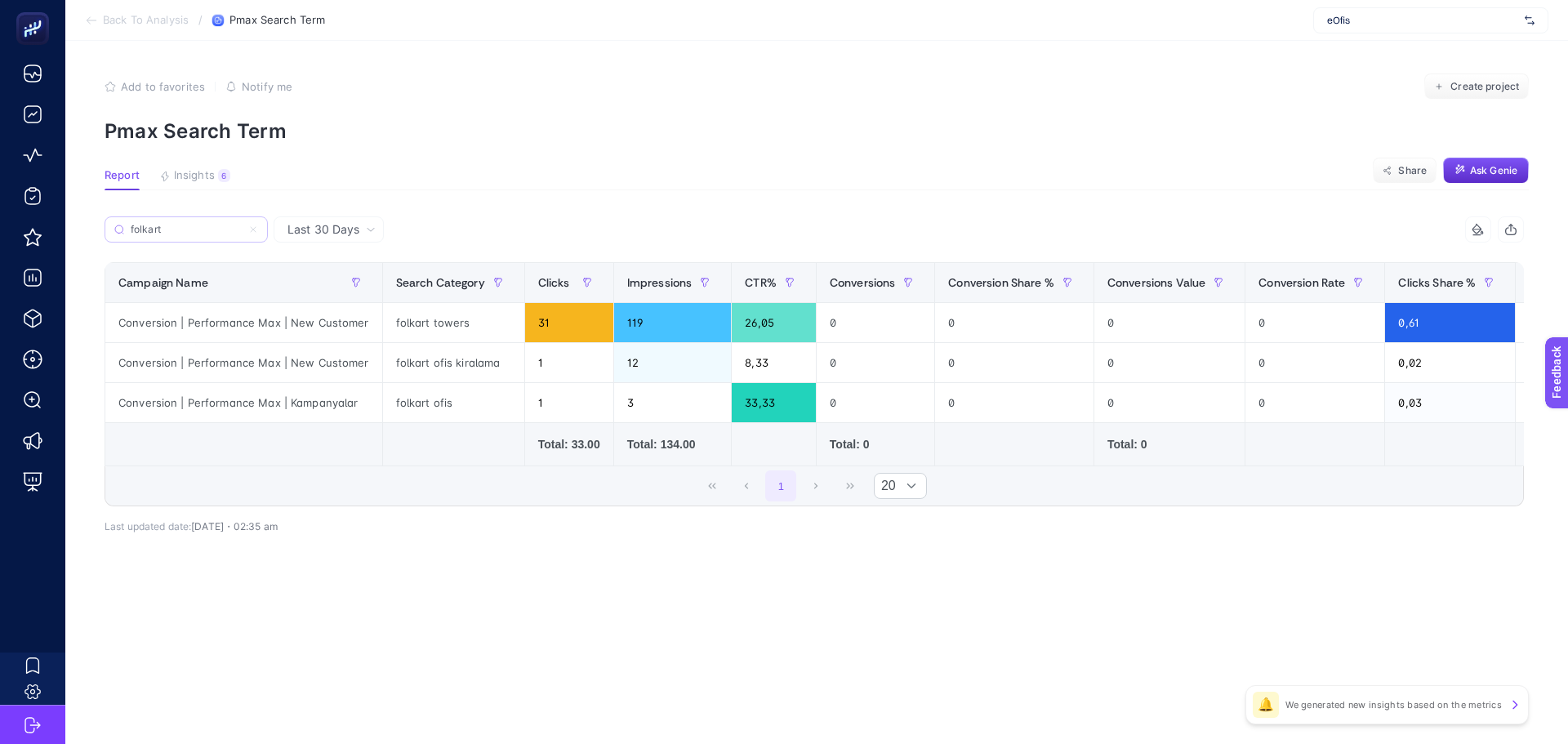
click at [0, 0] on input "Search" at bounding box center [0, 0] width 0 height 0
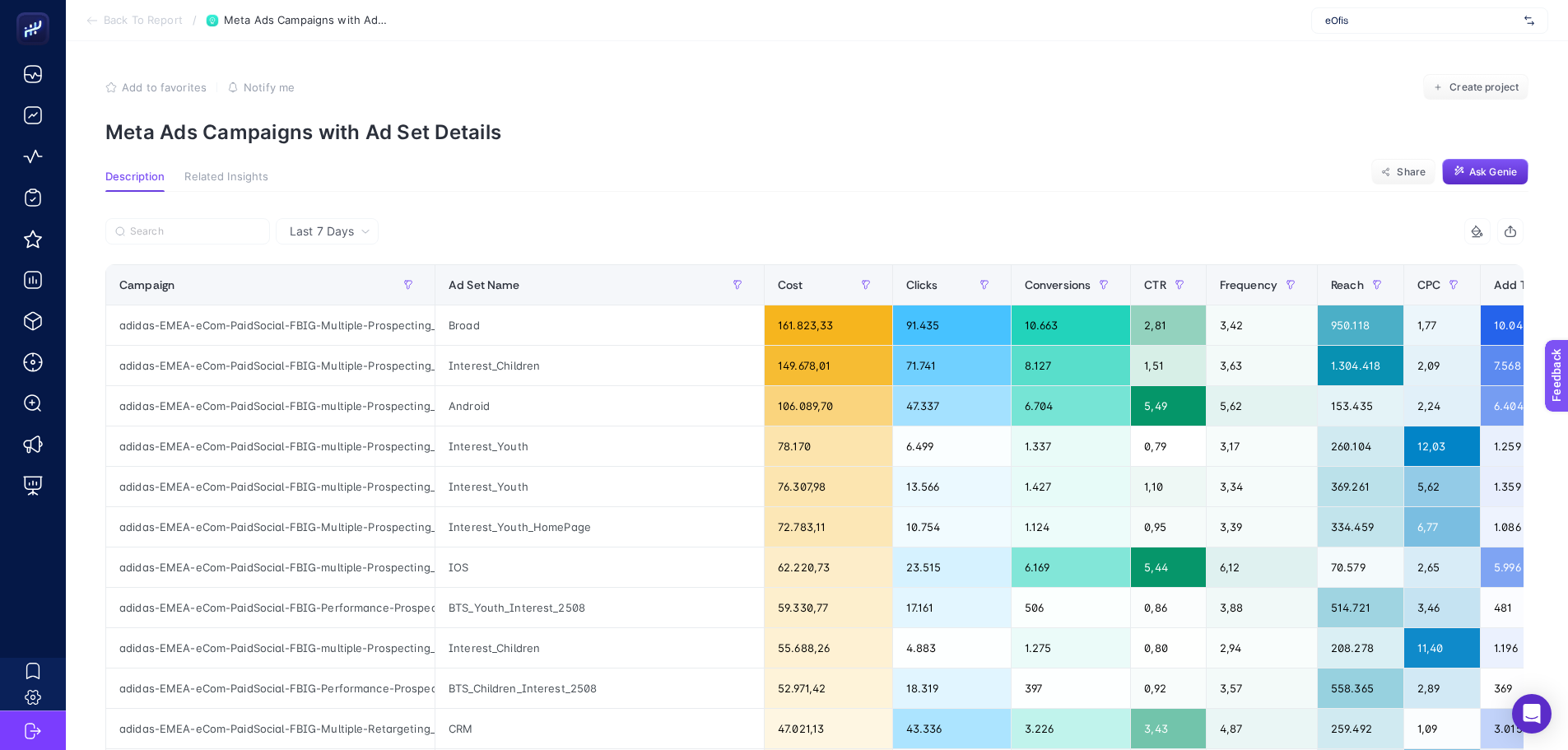
click at [815, 76] on article "Add to favorites false Notify me Create project Meta Ads Campaigns with Ad Set …" at bounding box center [816, 691] width 1502 height 1300
click at [1357, 74] on article "Add to favorites false Notify me Create project Meta Ads Campaigns with Ad Set …" at bounding box center [816, 691] width 1502 height 1300
click at [867, 171] on article "Add to favorites false Notify me Create project Meta Ads Campaigns with Ad Set …" at bounding box center [816, 691] width 1502 height 1300
click at [966, 222] on div "Last 7 Days 13 items selected Campaign Ad Set Name Cost Clicks Conversions CTR …" at bounding box center [814, 750] width 1444 height 1117
click at [984, 110] on section "Add to favorites false Notify me Create project Meta Ads Campaigns with Ad Set …" at bounding box center [816, 109] width 1423 height 70
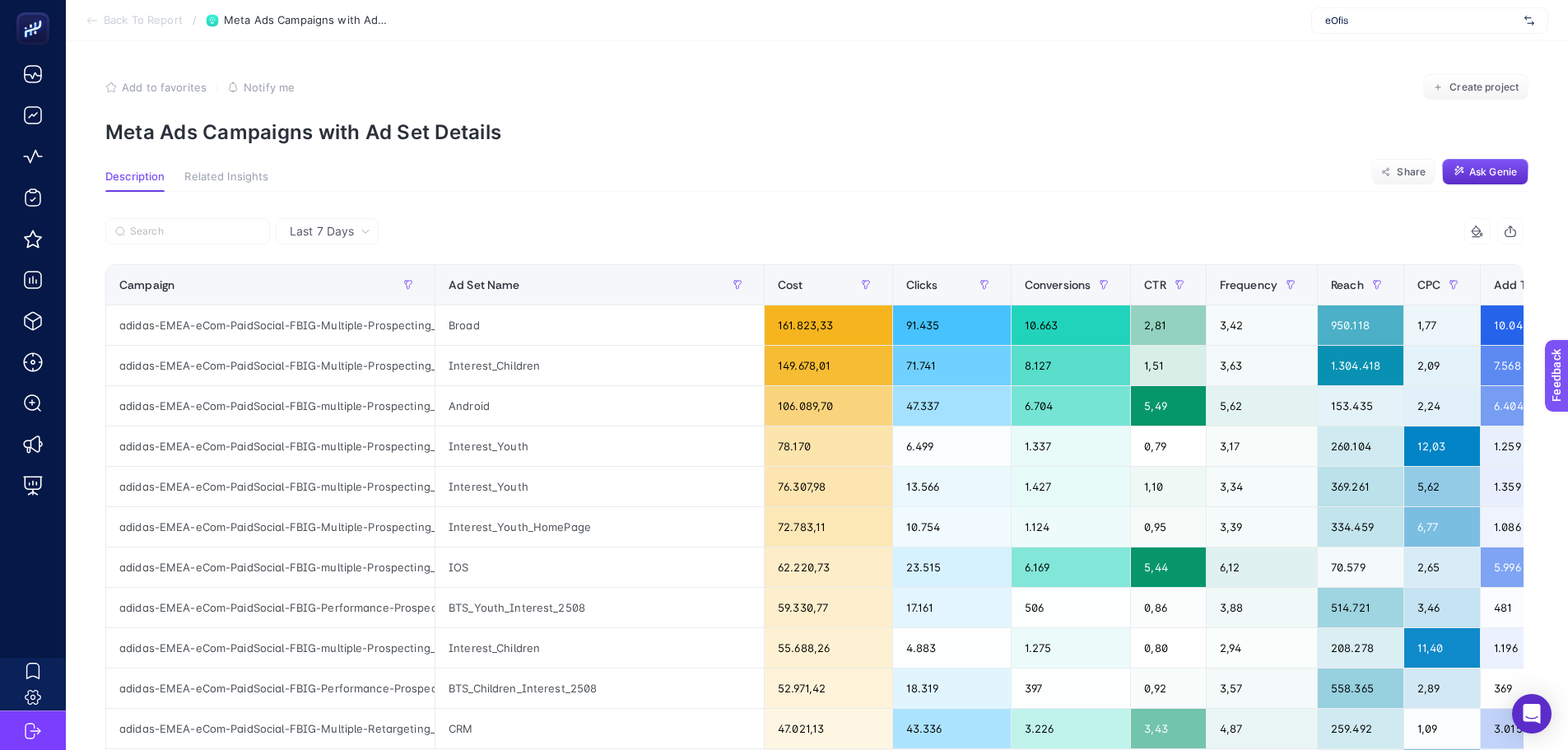
click at [909, 144] on p "Meta Ads Campaigns with Ad Set Details" at bounding box center [816, 132] width 1423 height 24
click at [662, 144] on p "Meta Ads Campaigns with Ad Set Details" at bounding box center [816, 132] width 1423 height 24
click at [1222, 282] on div "Frequency" at bounding box center [1261, 285] width 84 height 26
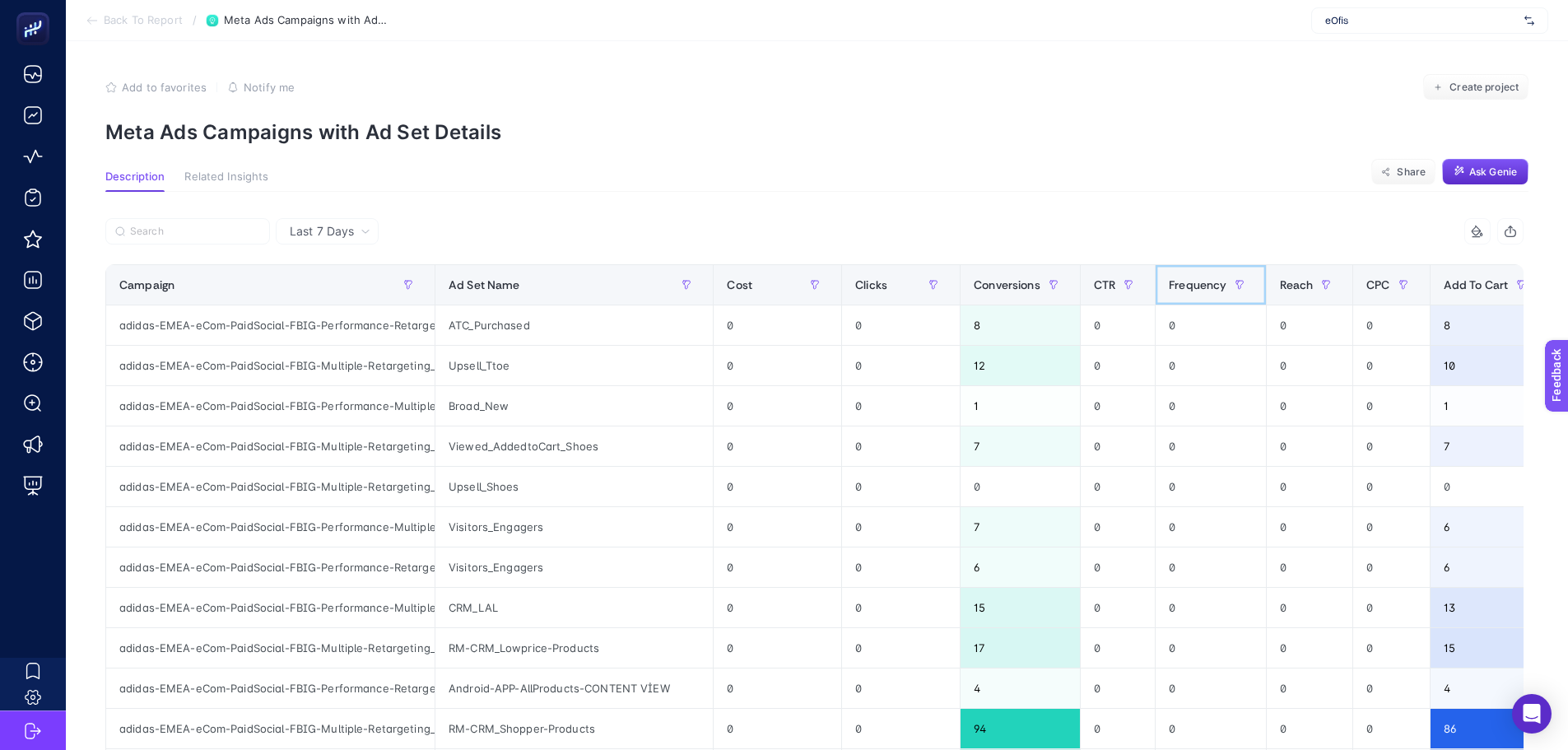
click at [1193, 277] on div "Frequency" at bounding box center [1210, 285] width 84 height 26
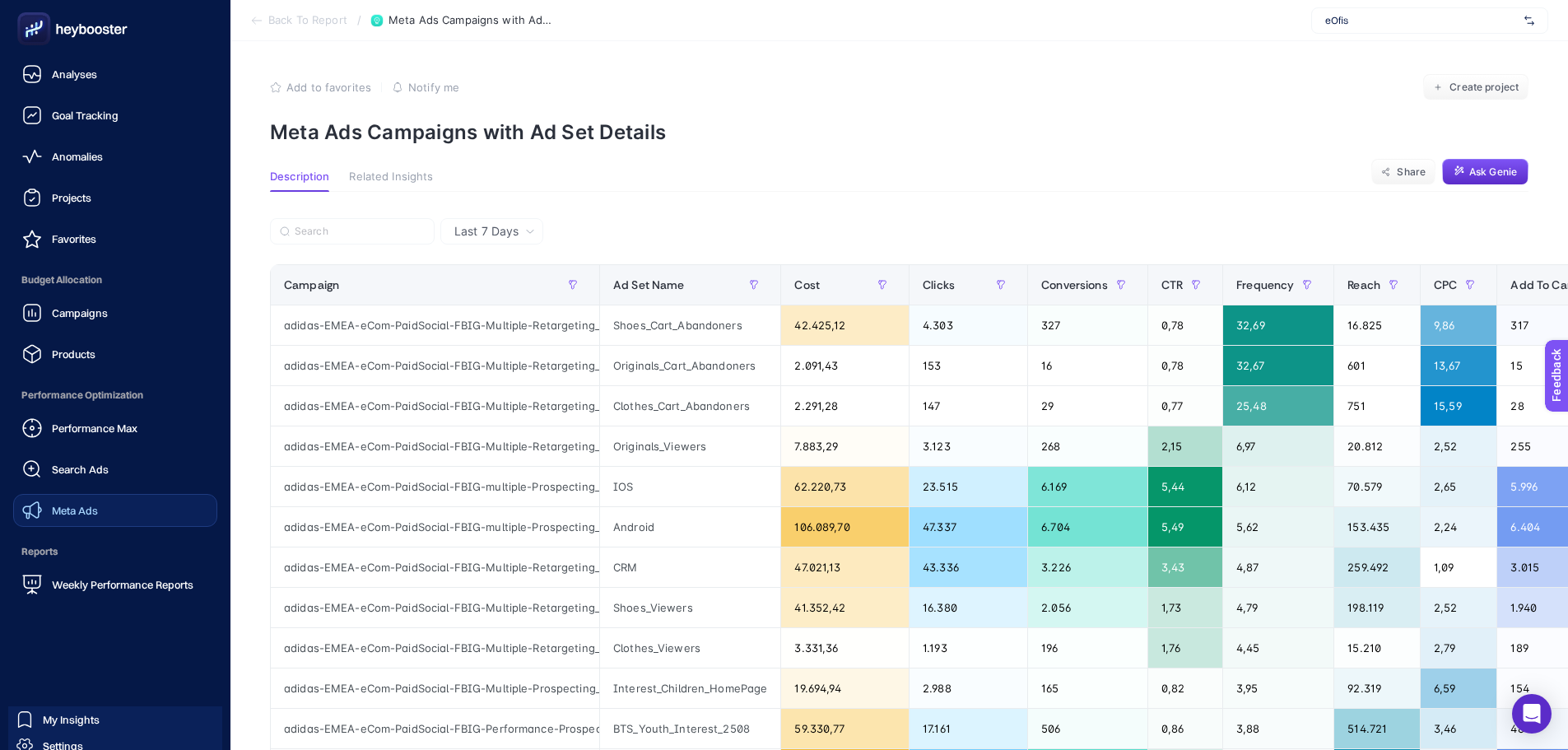
click at [58, 529] on ul "Analyses Goal Tracking Anomalies Projects Favorites Budget Allocation Campaigns…" at bounding box center [116, 329] width 205 height 543
click at [60, 514] on span "Meta Ads" at bounding box center [75, 511] width 46 height 14
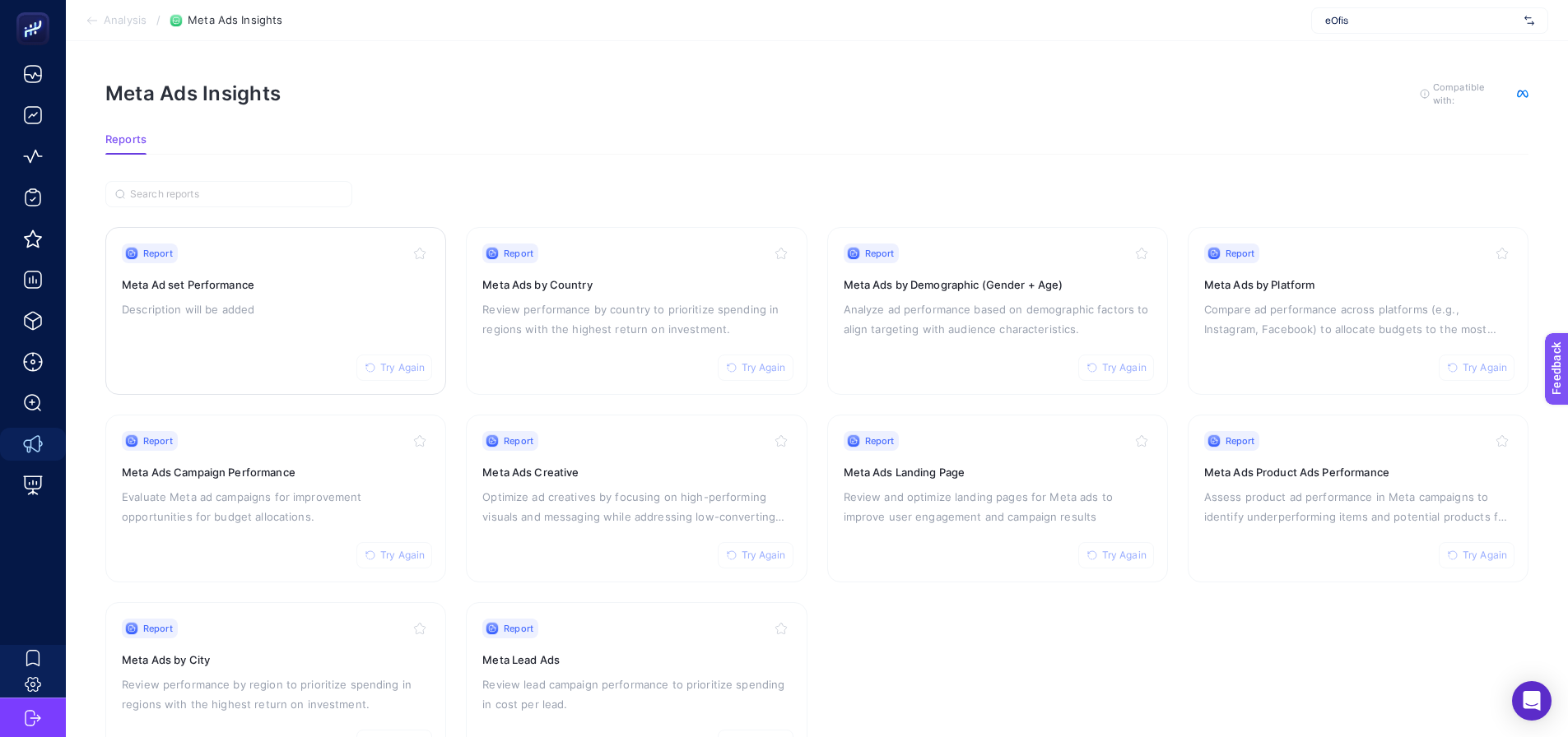
click at [300, 341] on div "Report Try Again Meta Ad set Performance Description will be added" at bounding box center [275, 312] width 308 height 135
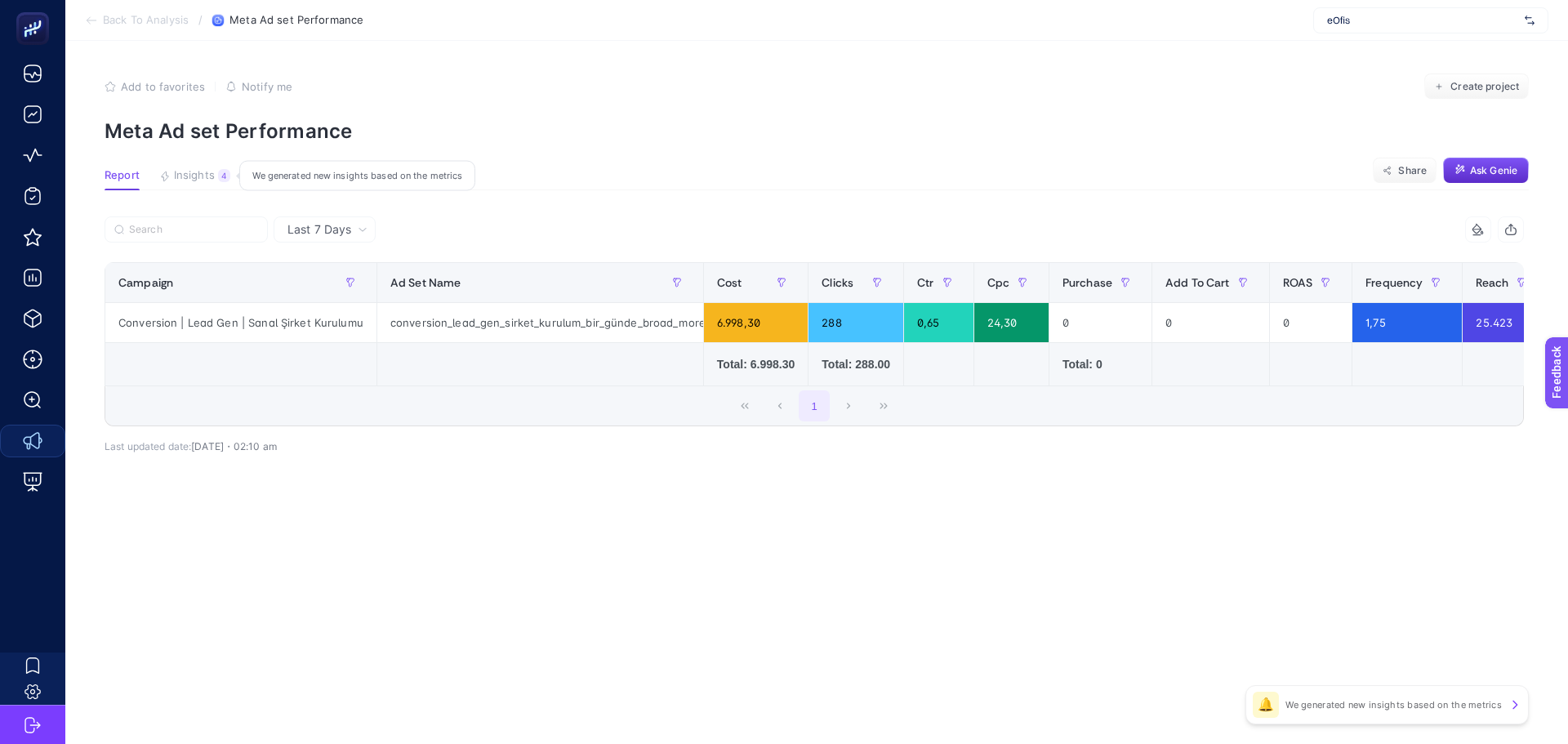
click at [218, 175] on div "4" at bounding box center [224, 176] width 12 height 13
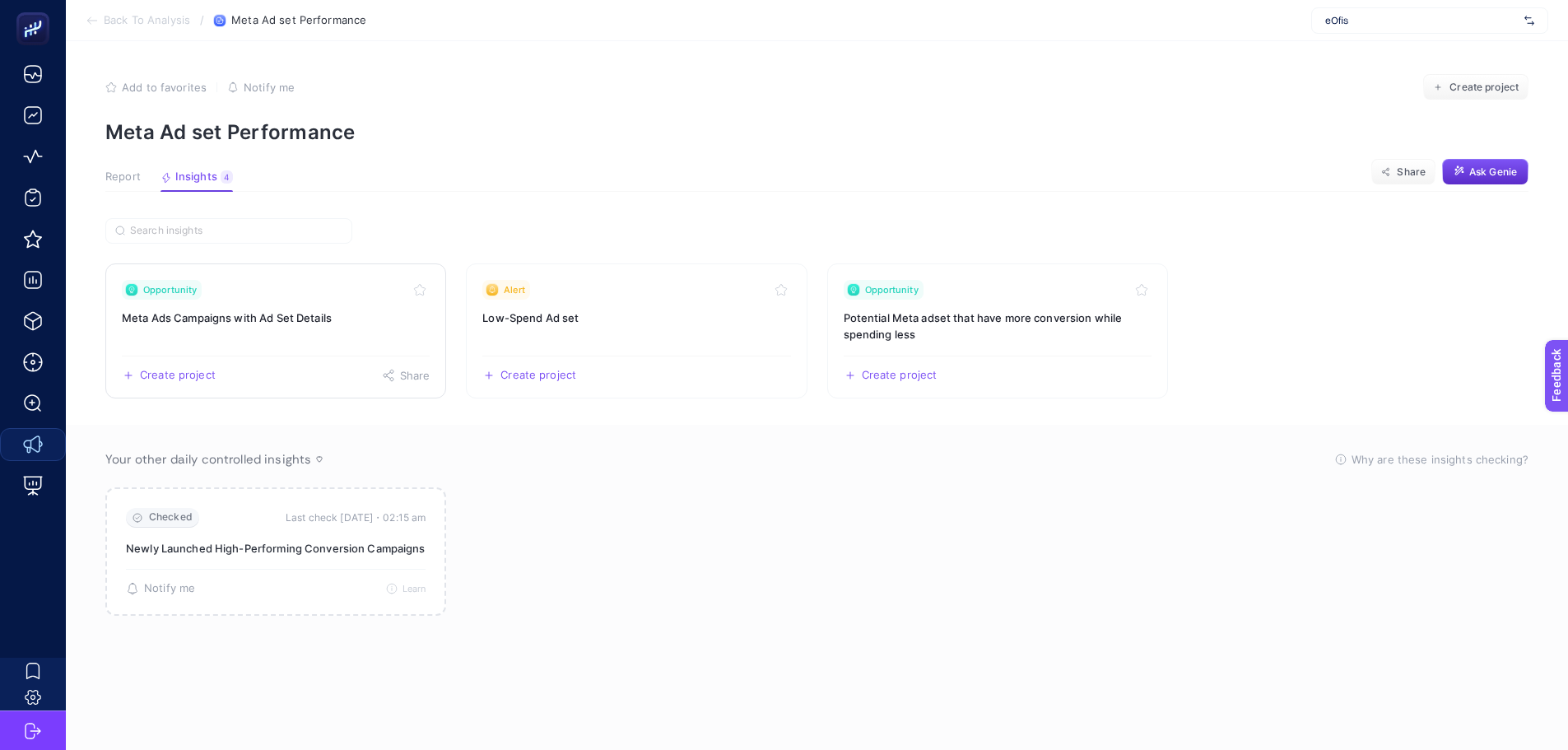
click at [348, 340] on link "Opportunity Meta Ads Campaigns with Ad Set Details Create project Share" at bounding box center [275, 331] width 341 height 135
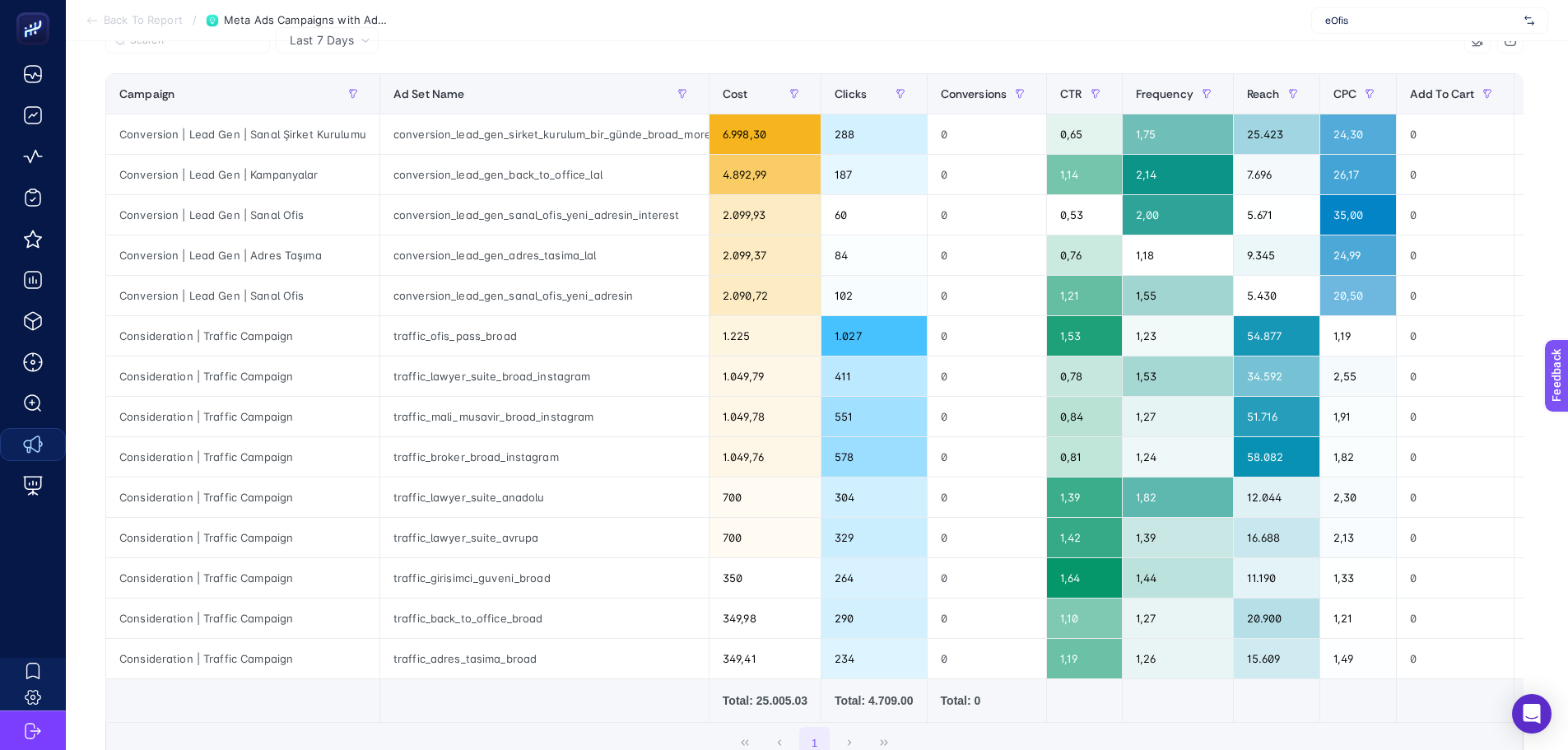
scroll to position [165, 0]
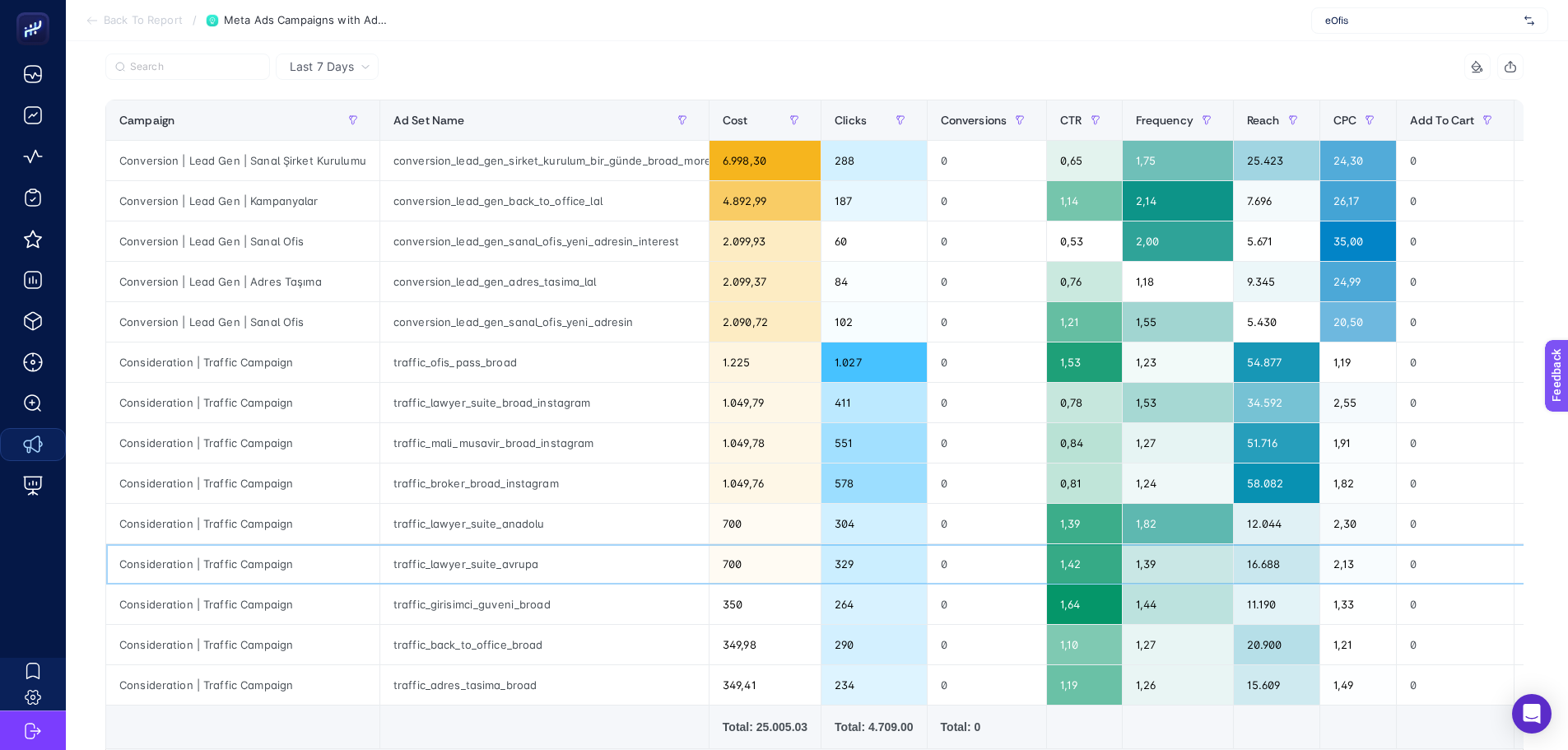
drag, startPoint x: 1035, startPoint y: 558, endPoint x: 481, endPoint y: 0, distance: 786.3
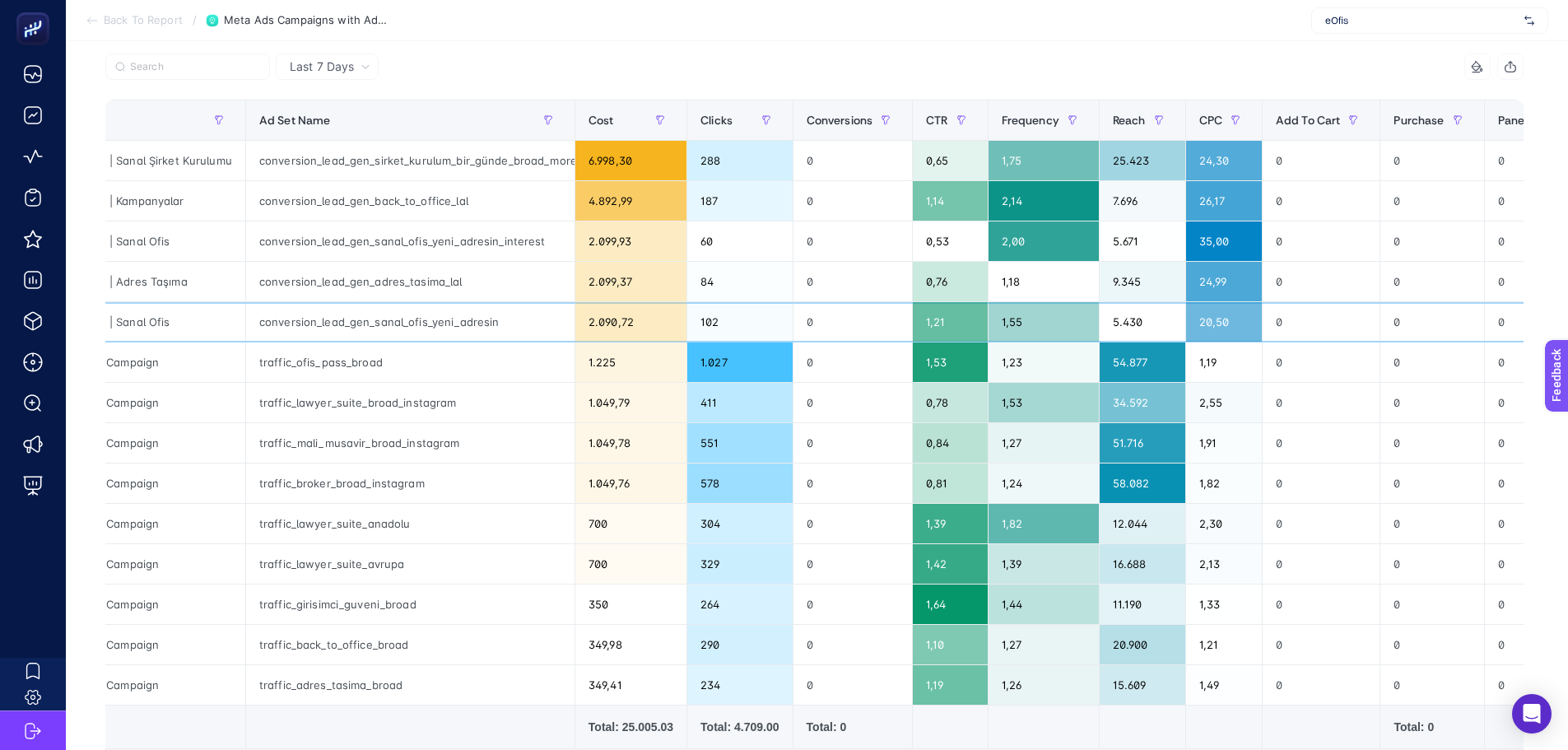
scroll to position [0, 0]
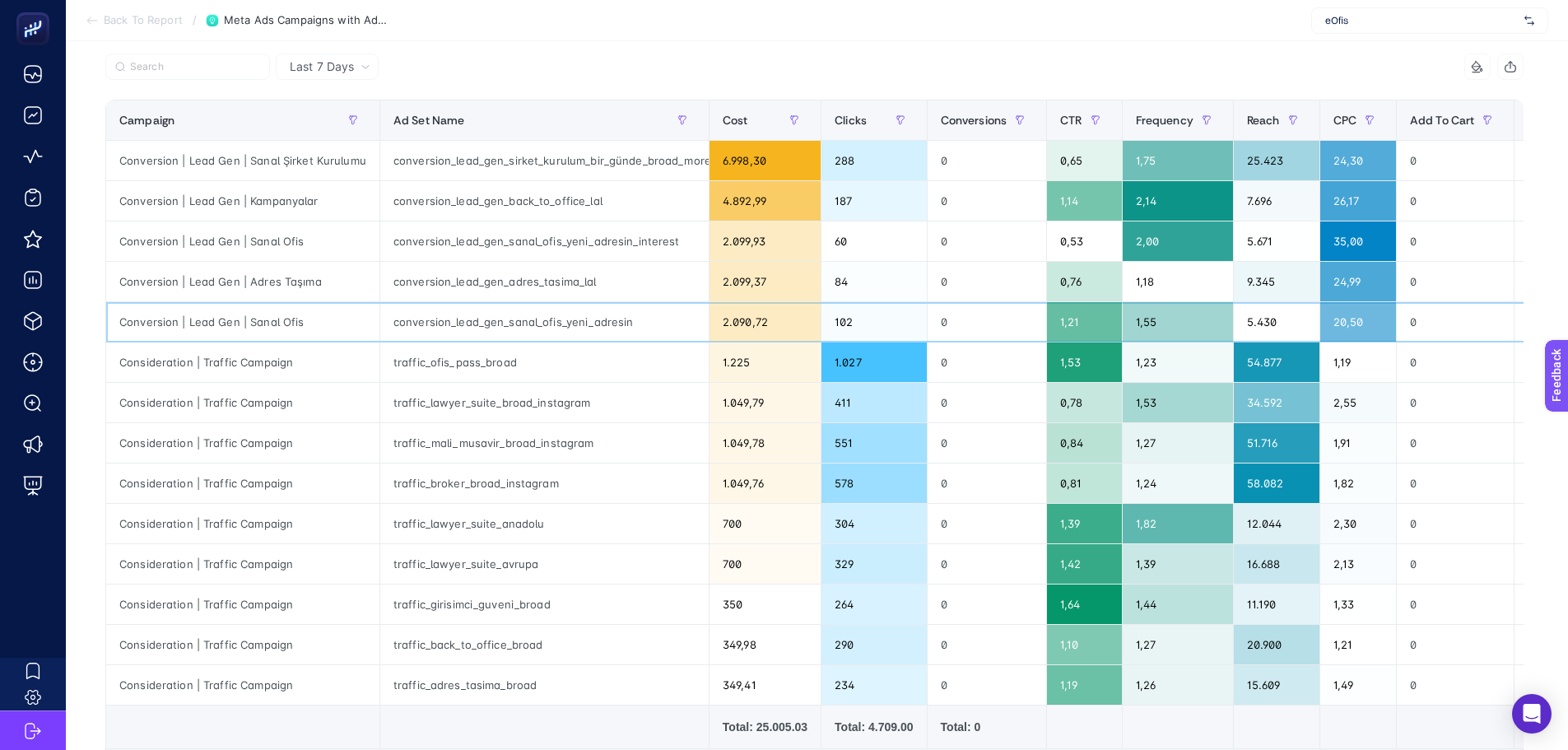
drag, startPoint x: 297, startPoint y: 328, endPoint x: 210, endPoint y: 338, distance: 87.6
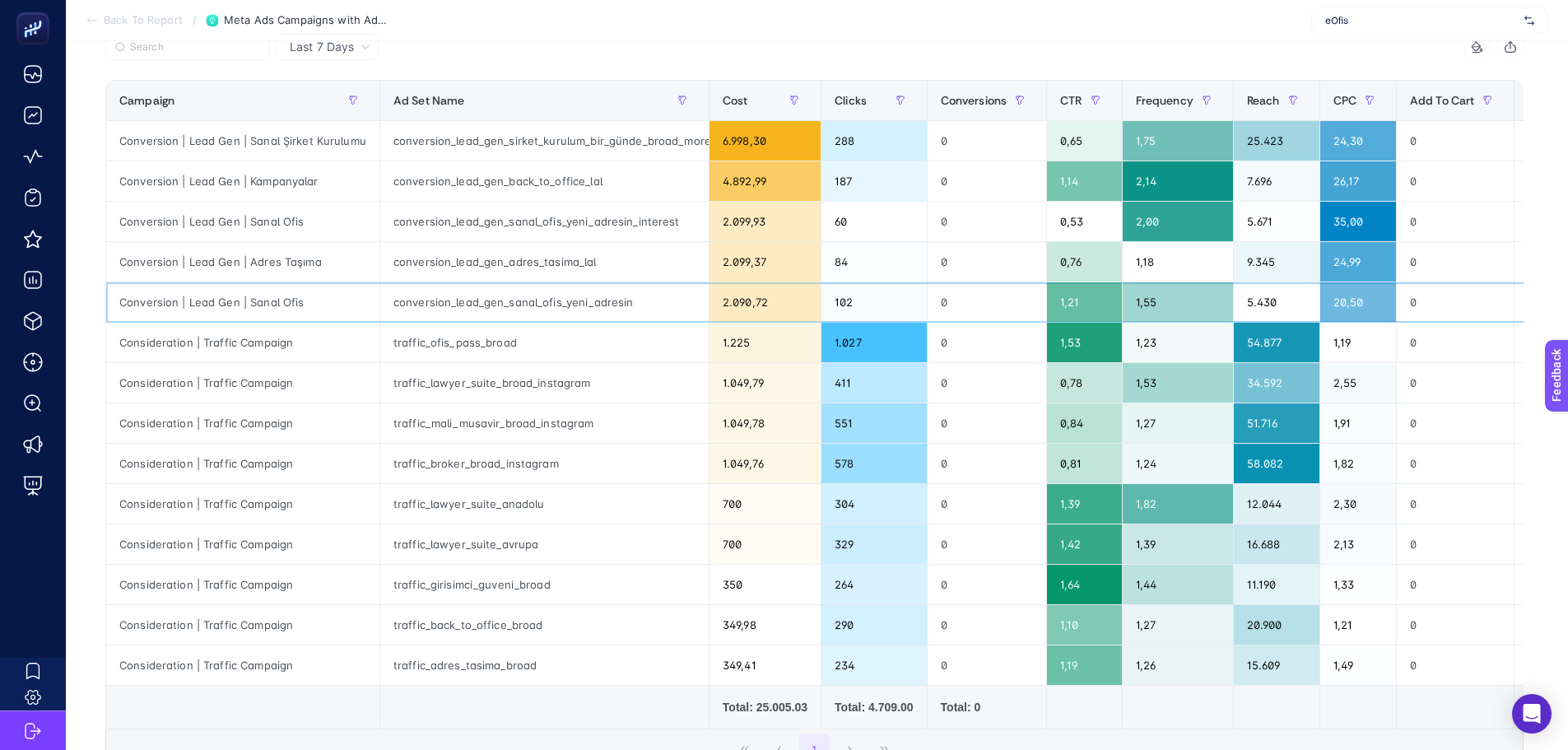
scroll to position [165, 0]
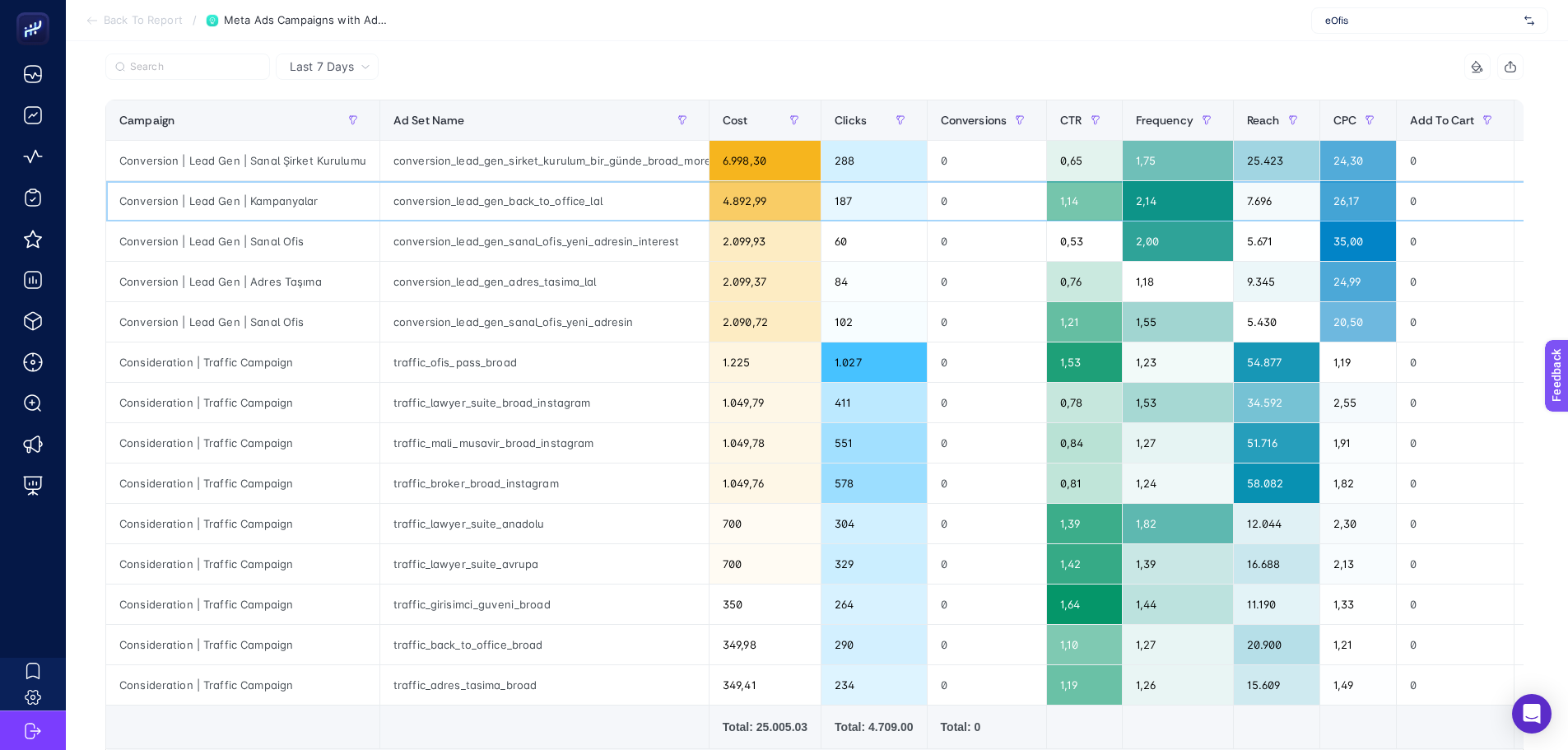
click at [249, 201] on div "Conversion | Lead Gen | Kampanyalar" at bounding box center [242, 201] width 273 height 40
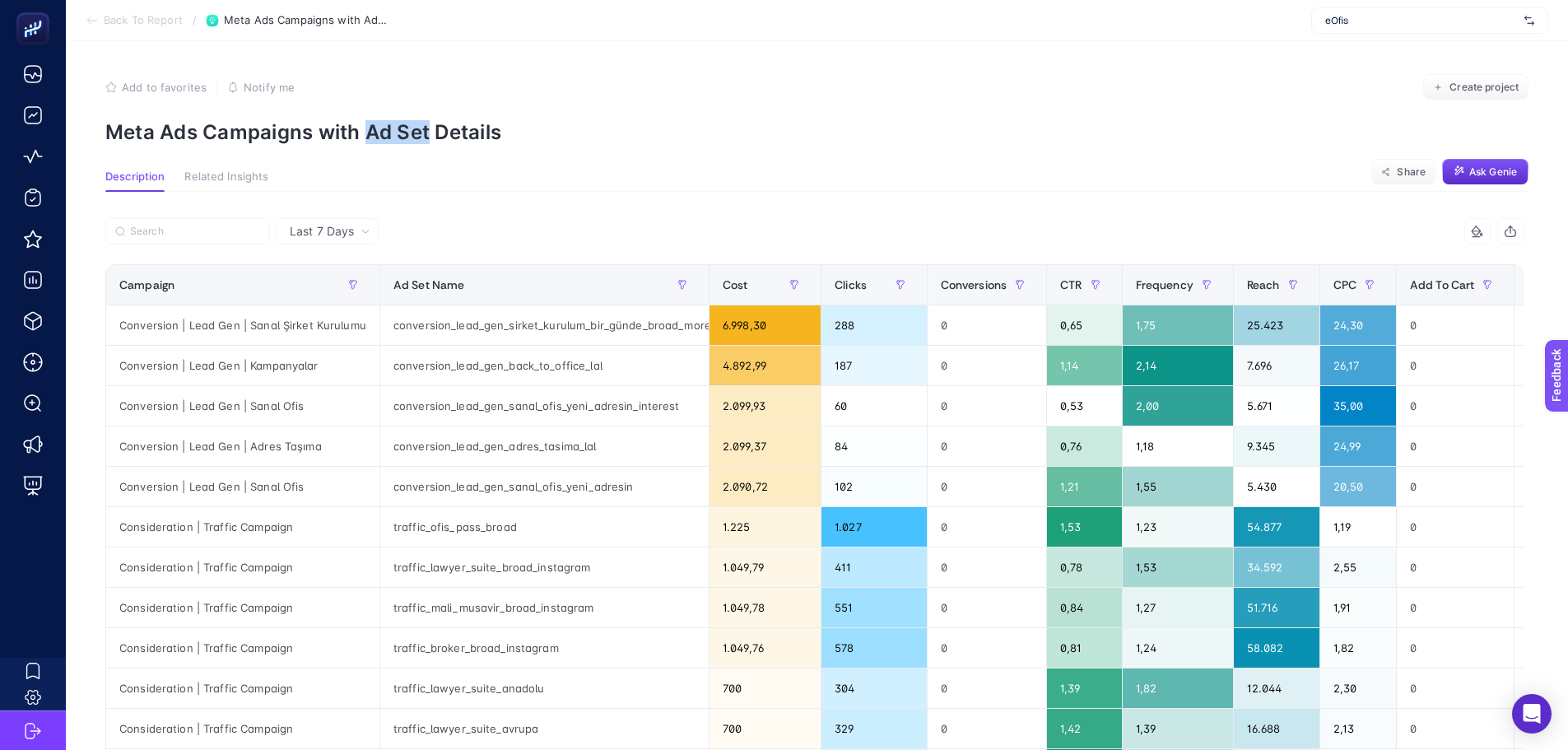
drag, startPoint x: 371, startPoint y: 132, endPoint x: 426, endPoint y: 140, distance: 55.6
click at [426, 140] on p "Meta Ads Campaigns with Ad Set Details" at bounding box center [816, 132] width 1423 height 24
click at [587, 225] on div at bounding box center [459, 236] width 709 height 37
drag, startPoint x: 586, startPoint y: 542, endPoint x: 1270, endPoint y: 98, distance: 815.5
click at [1229, 71] on article "Add to favorites false Notify me Create project Meta Ads Campaigns with Ad Set …" at bounding box center [816, 570] width 1502 height 1058
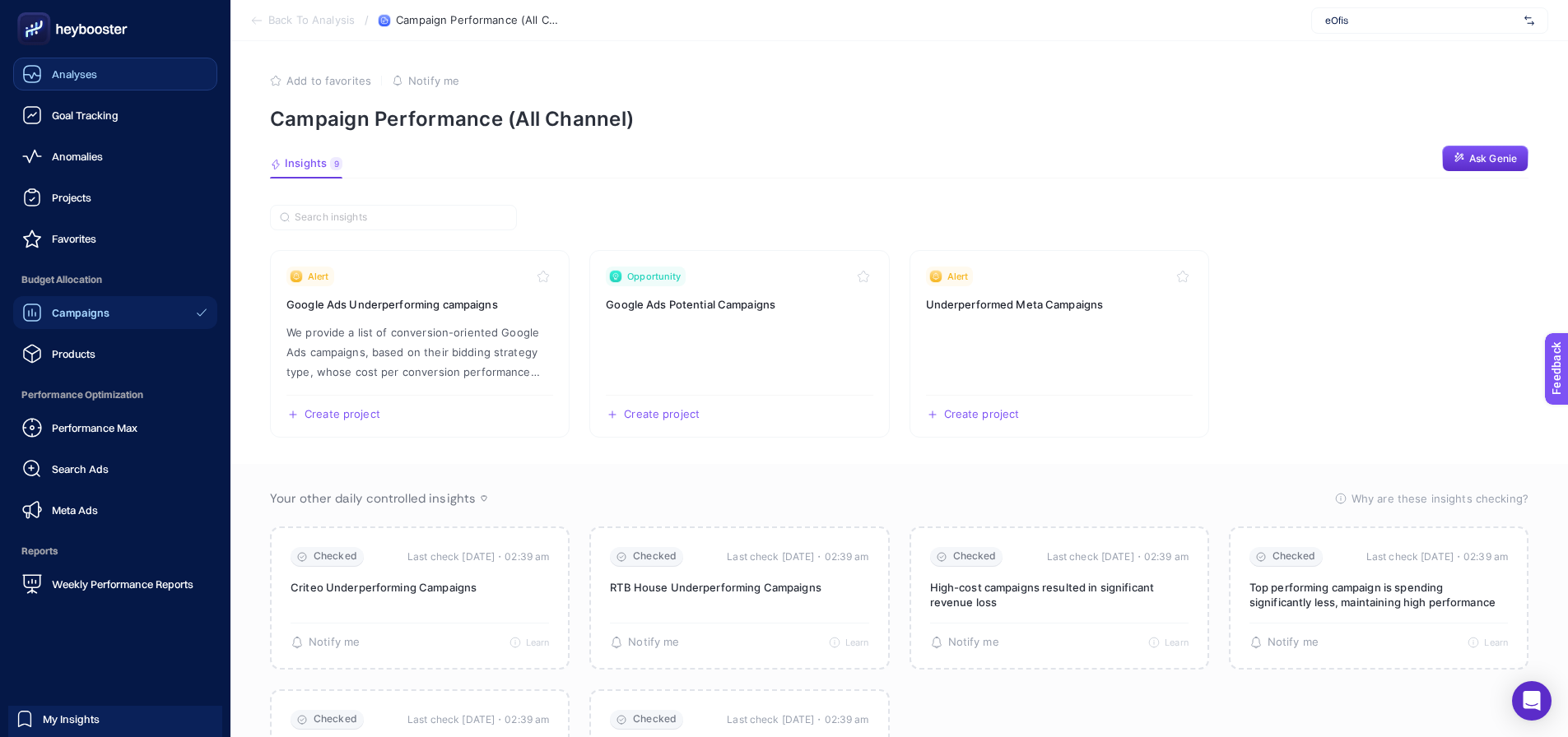
click at [52, 83] on div "Analyses" at bounding box center [60, 74] width 75 height 19
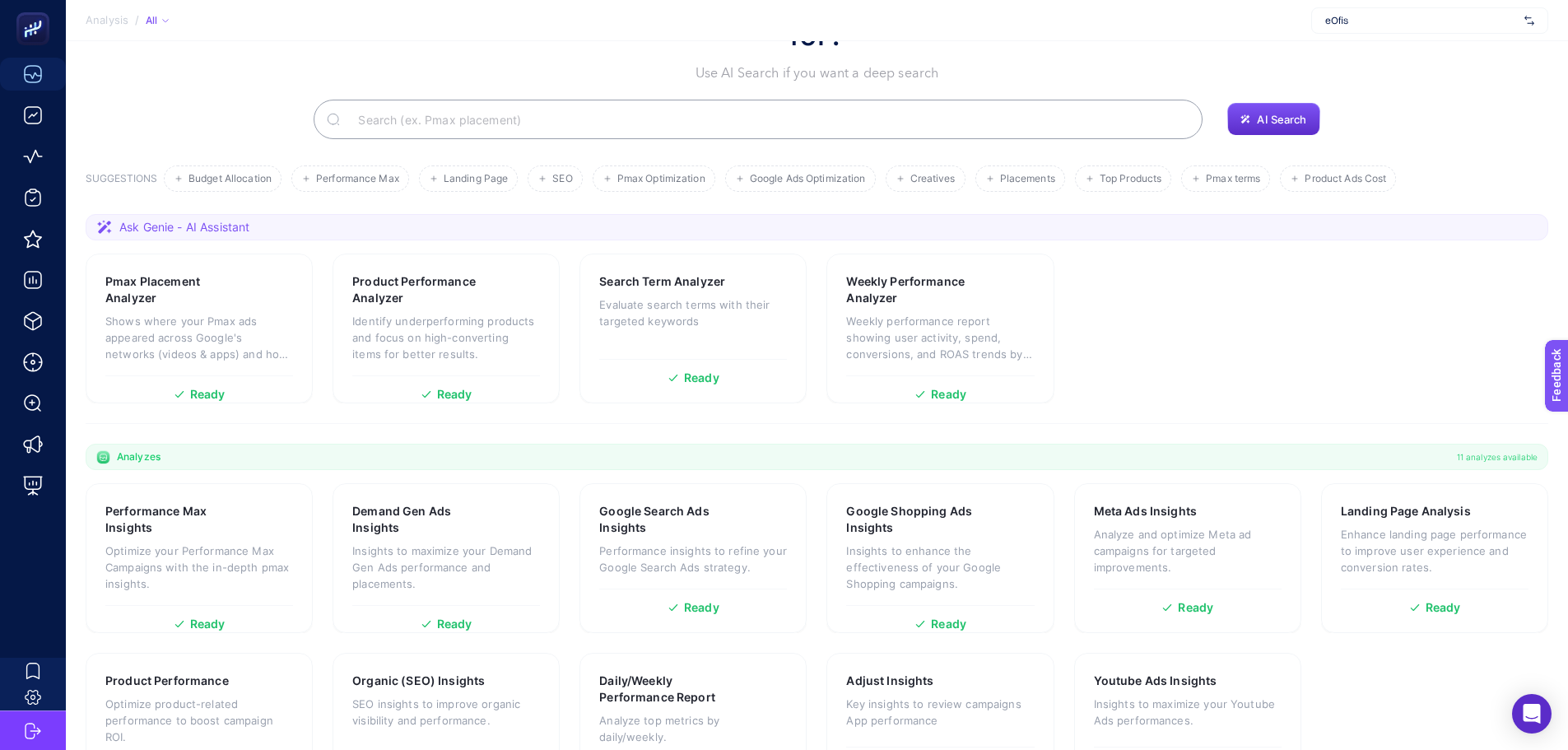
scroll to position [141, 0]
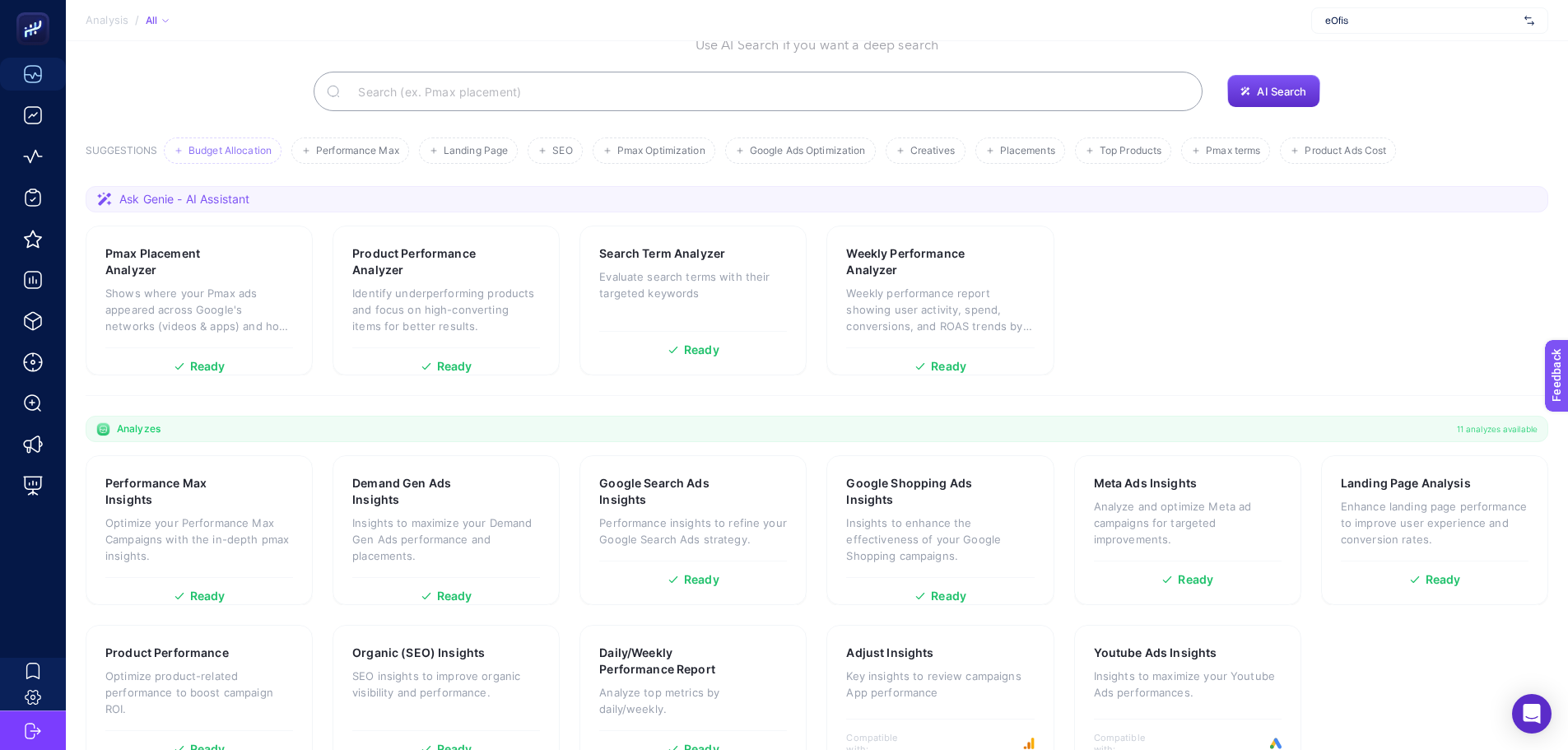
click at [241, 145] on span "Budget Allocation" at bounding box center [230, 151] width 83 height 13
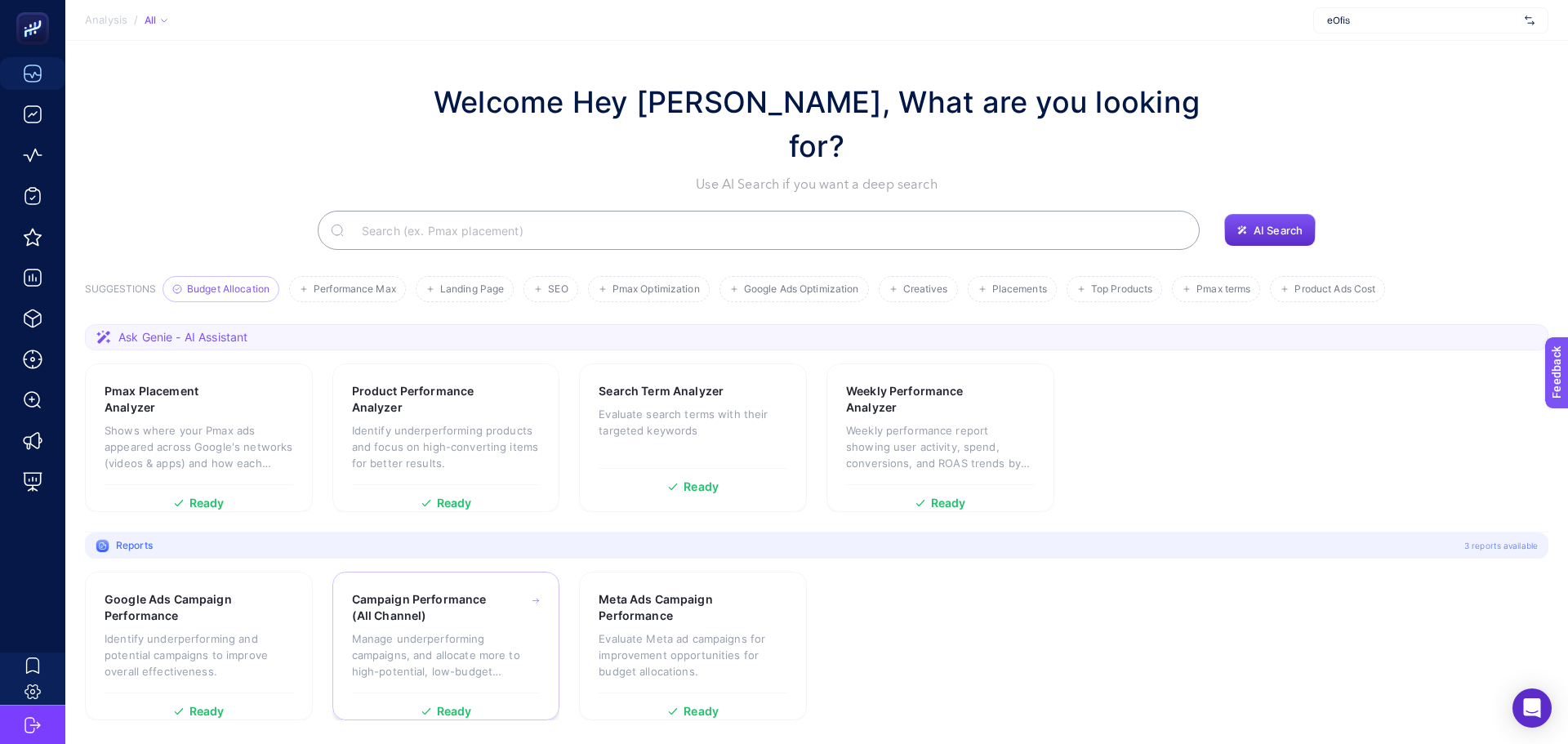
click at [479, 592] on div "Campaign Performance (All Channel) Manage underperforming campaigns, and alloca…" at bounding box center [446, 643] width 189 height 101
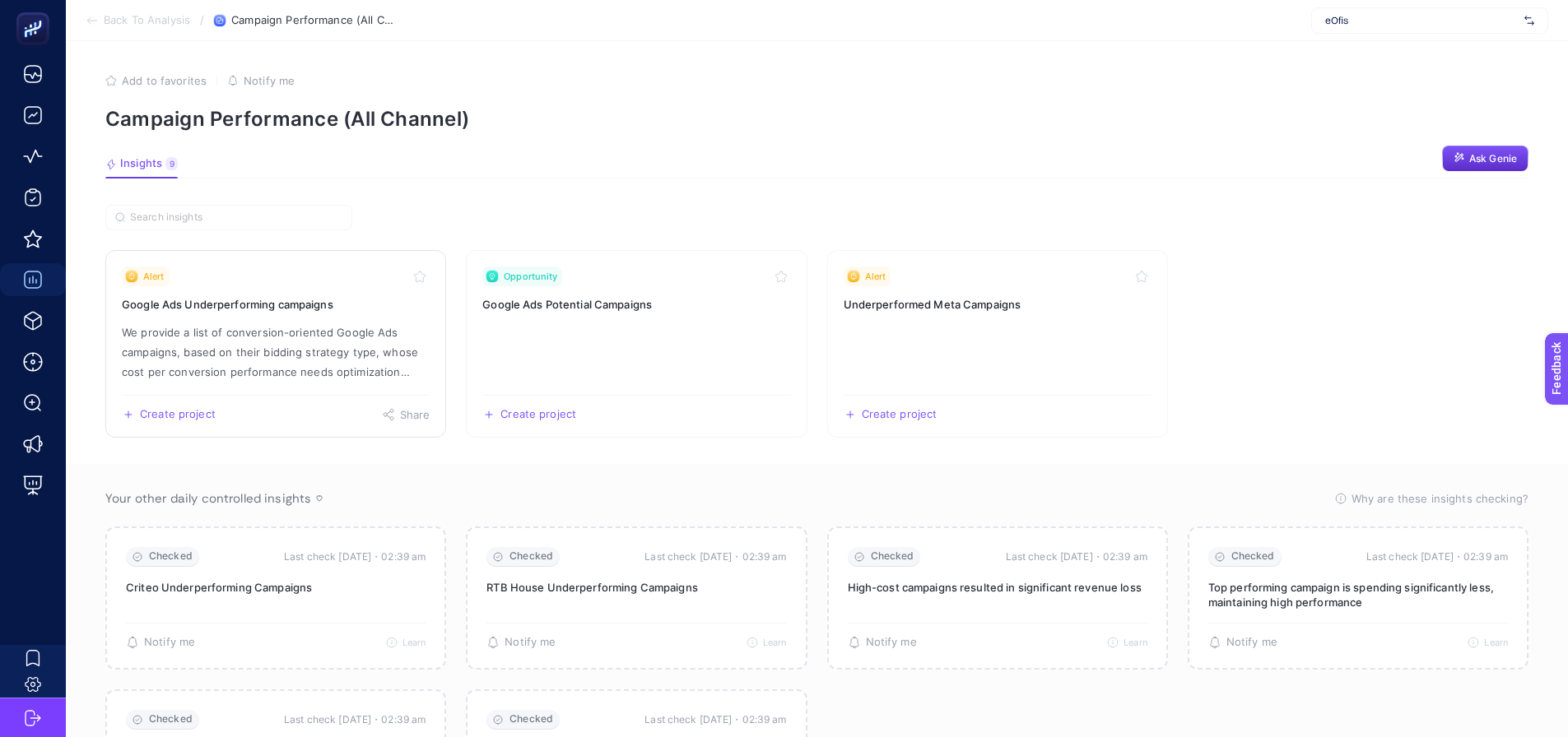
drag, startPoint x: 308, startPoint y: 302, endPoint x: 300, endPoint y: 313, distance: 13.6
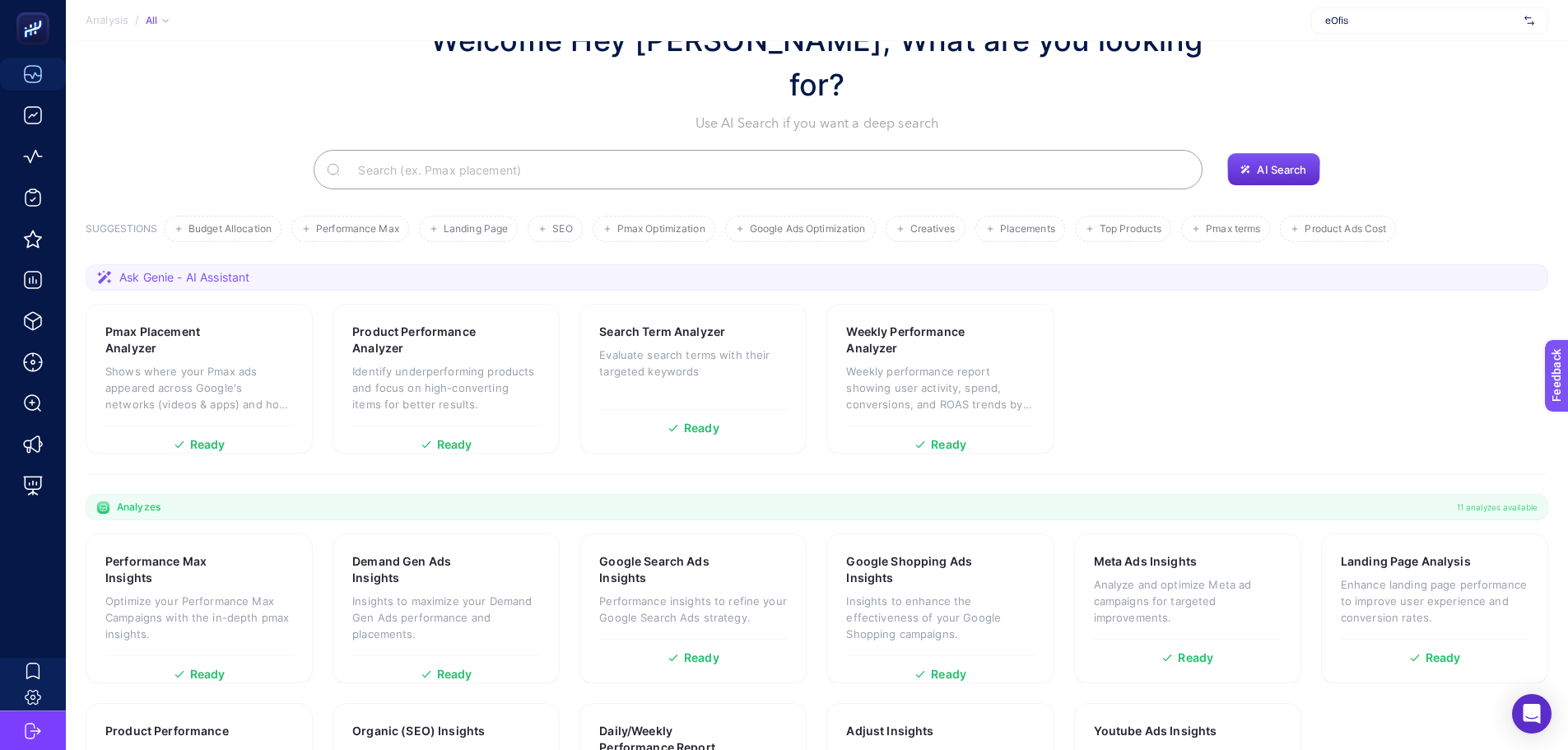
scroll to position [141, 0]
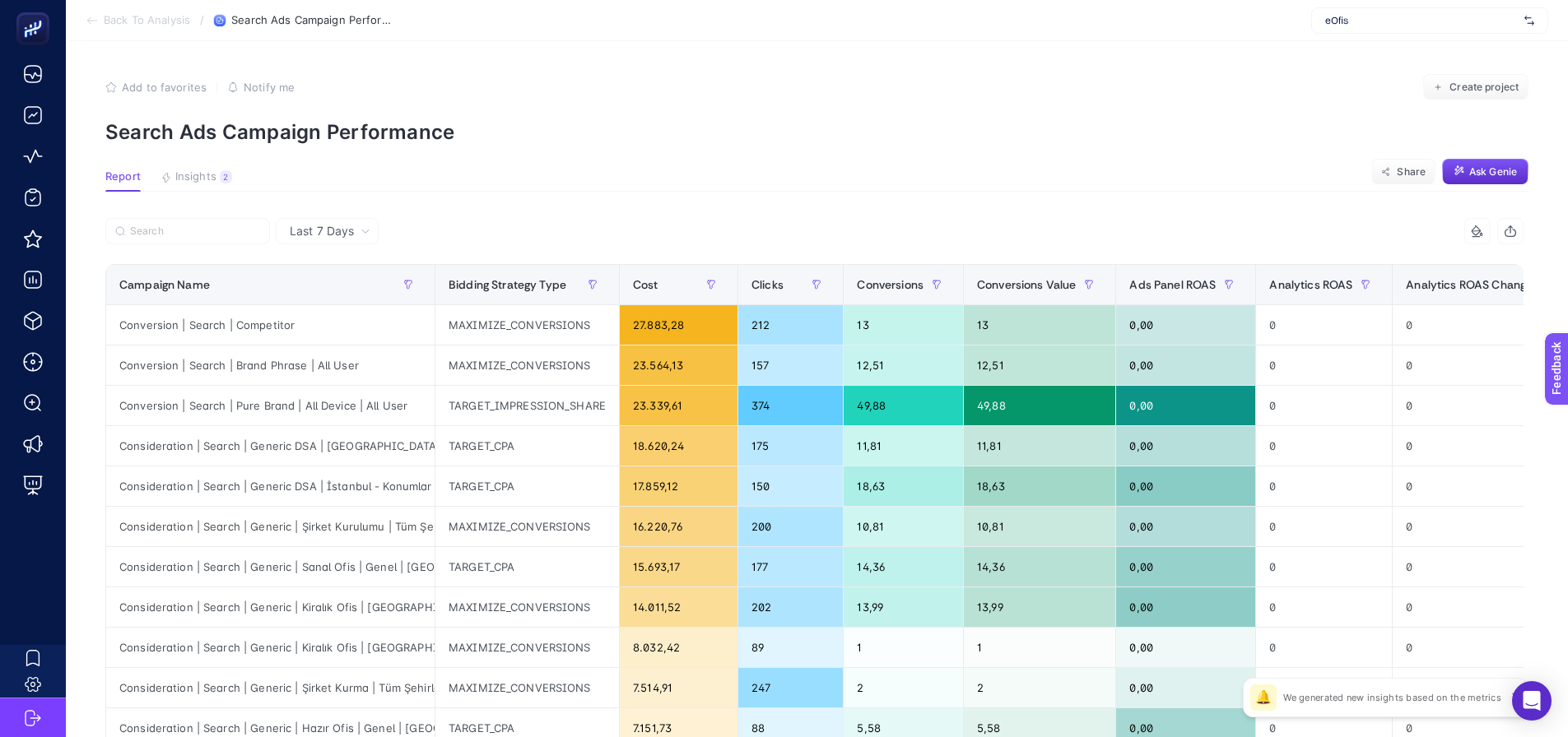
click at [605, 154] on article "Add to favorites false Notify me Create project Search Ads Campaign Performance…" at bounding box center [816, 684] width 1502 height 1286
drag, startPoint x: 806, startPoint y: 132, endPoint x: 756, endPoint y: 132, distance: 50.0
click at [801, 176] on section "Report Insights 2 We generated new insights based on the metrics Share Ask Genie" at bounding box center [816, 181] width 1423 height 21
click at [512, 141] on p "Search Ads Campaign Performance" at bounding box center [816, 132] width 1423 height 24
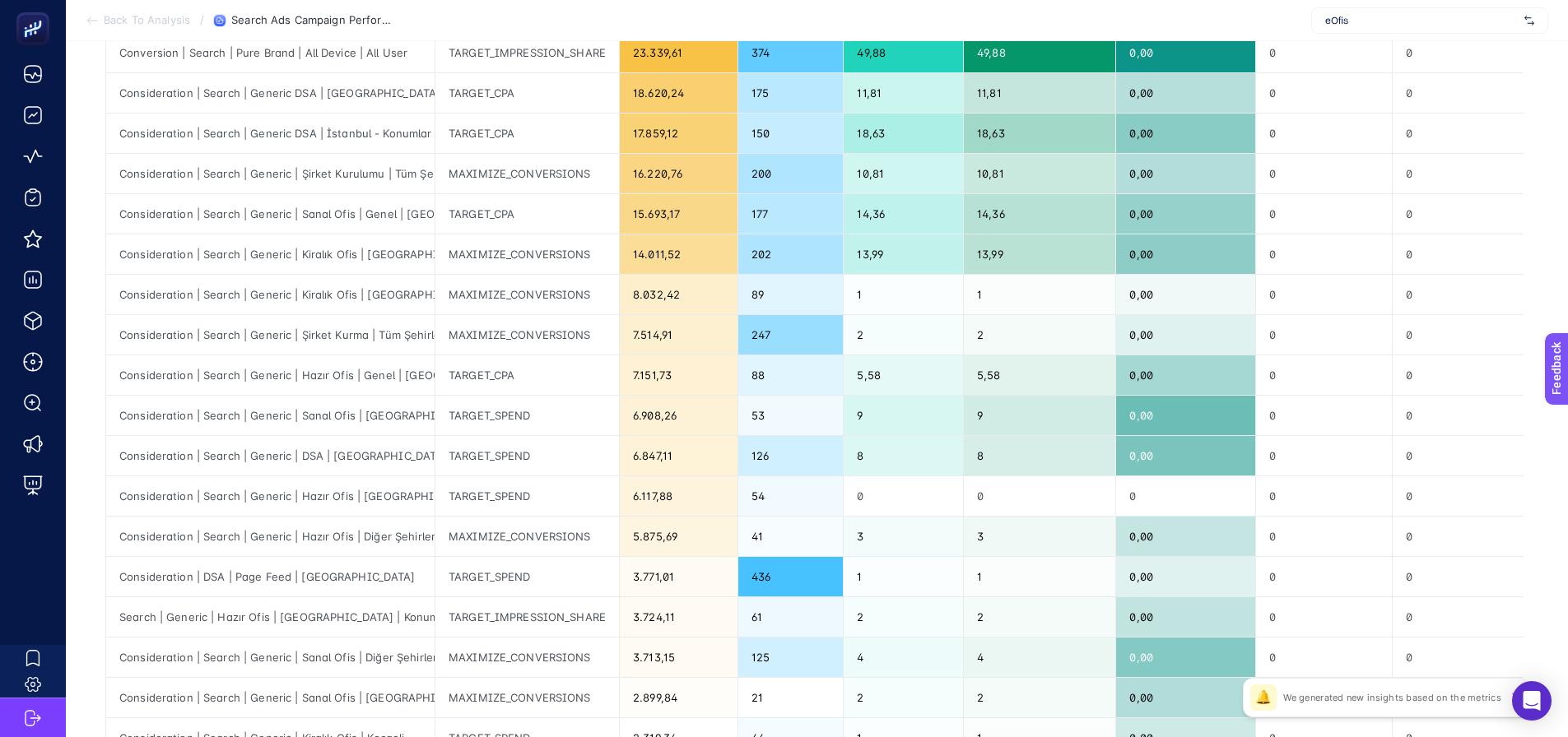
scroll to position [412, 0]
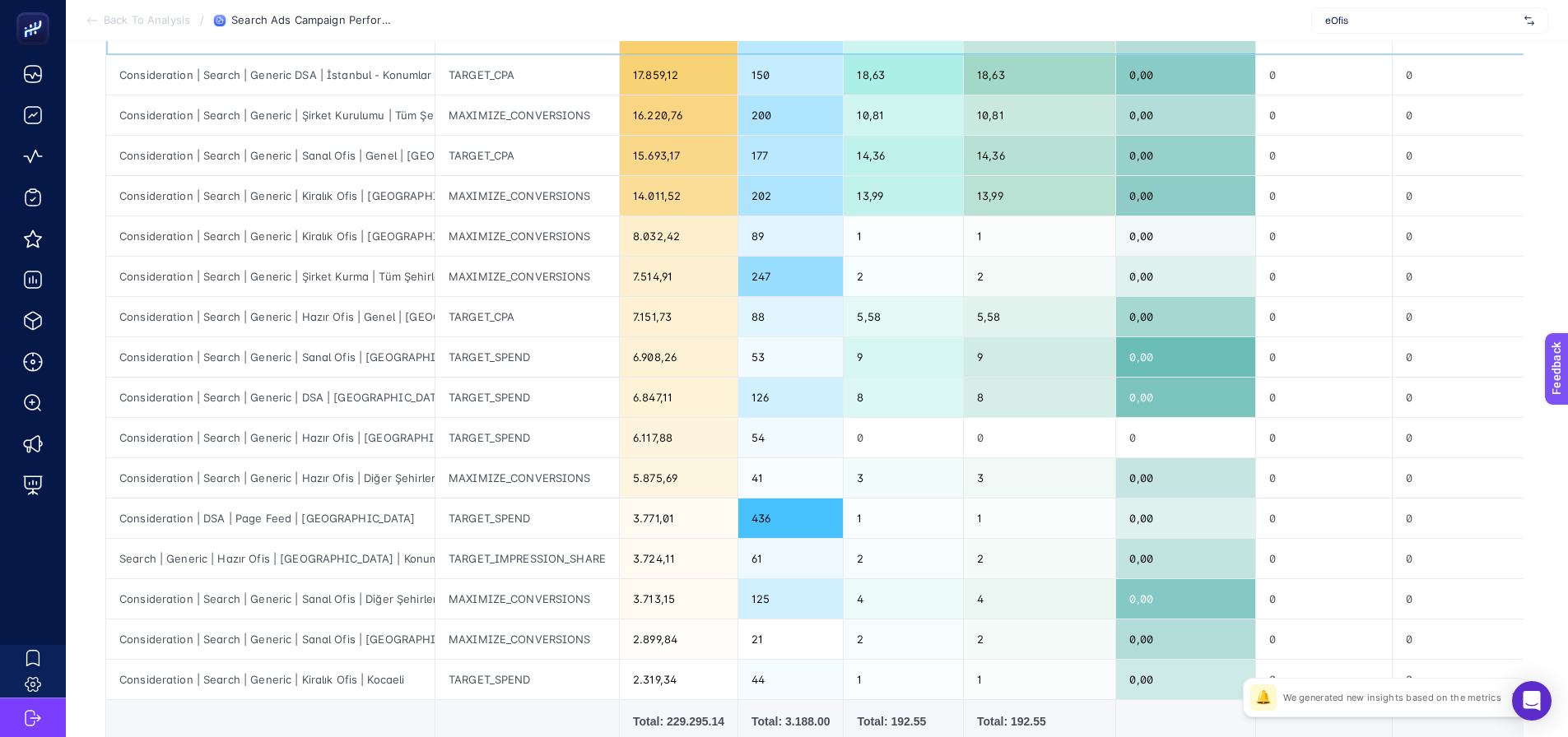
click at [1485, 50] on div "0" at bounding box center [1488, 34] width 189 height 40
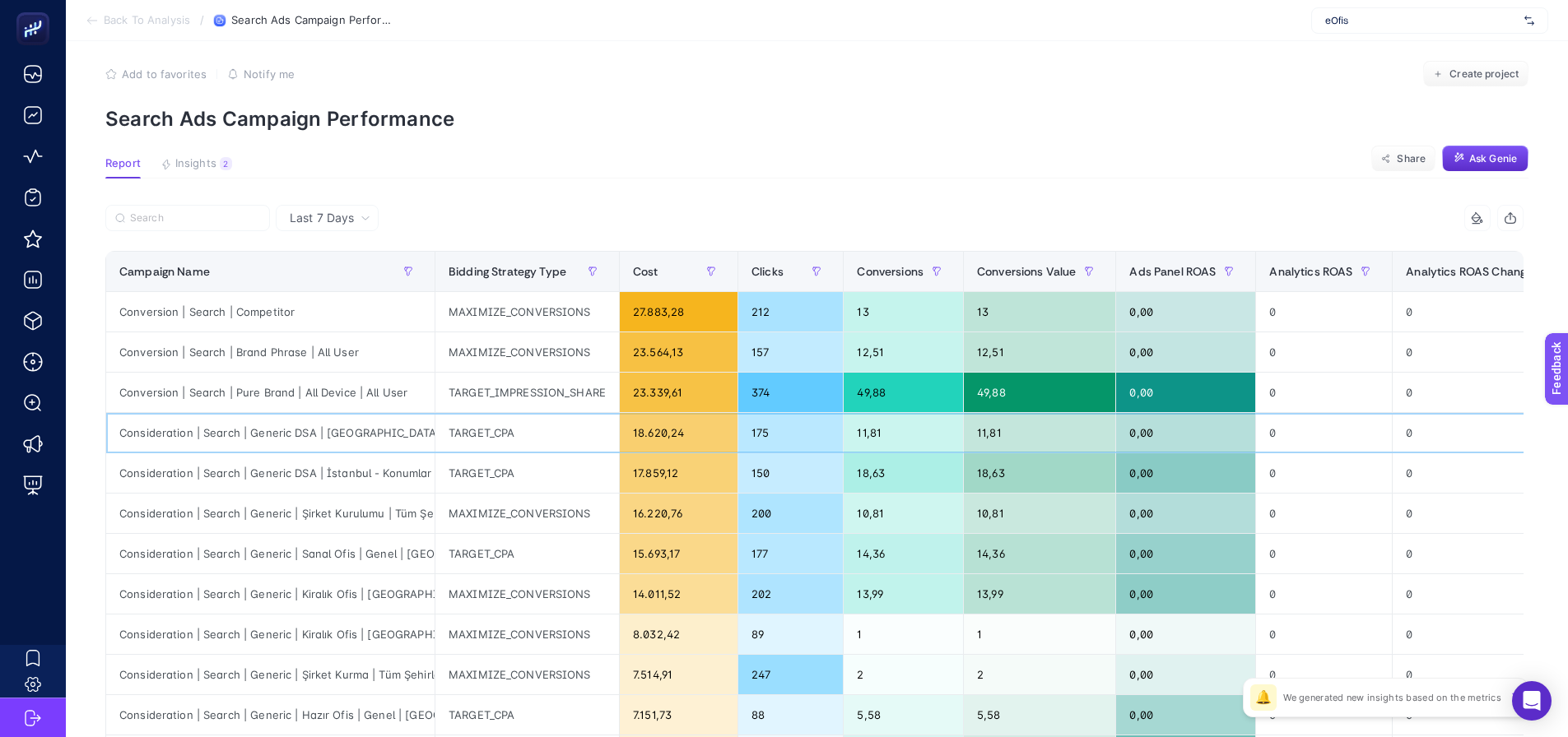
scroll to position [0, 0]
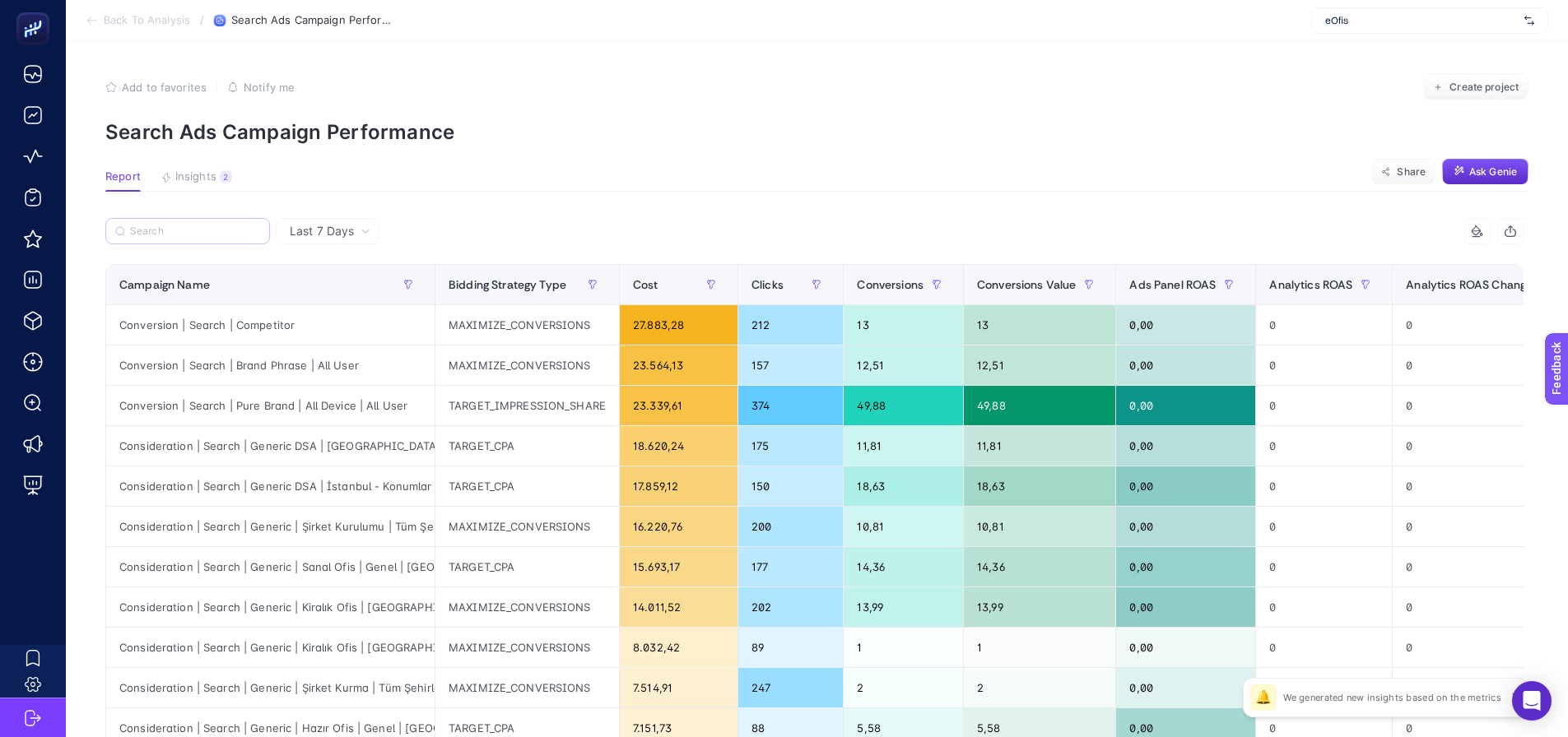
click at [211, 224] on label at bounding box center [187, 231] width 165 height 26
click at [211, 226] on input "Search" at bounding box center [195, 232] width 130 height 13
drag, startPoint x: 263, startPoint y: 361, endPoint x: 278, endPoint y: 365, distance: 15.5
click at [266, 361] on div "Conversion | Search | Brand Phrase | All User" at bounding box center [270, 365] width 328 height 40
click at [974, 368] on div "12,51" at bounding box center [1039, 365] width 151 height 40
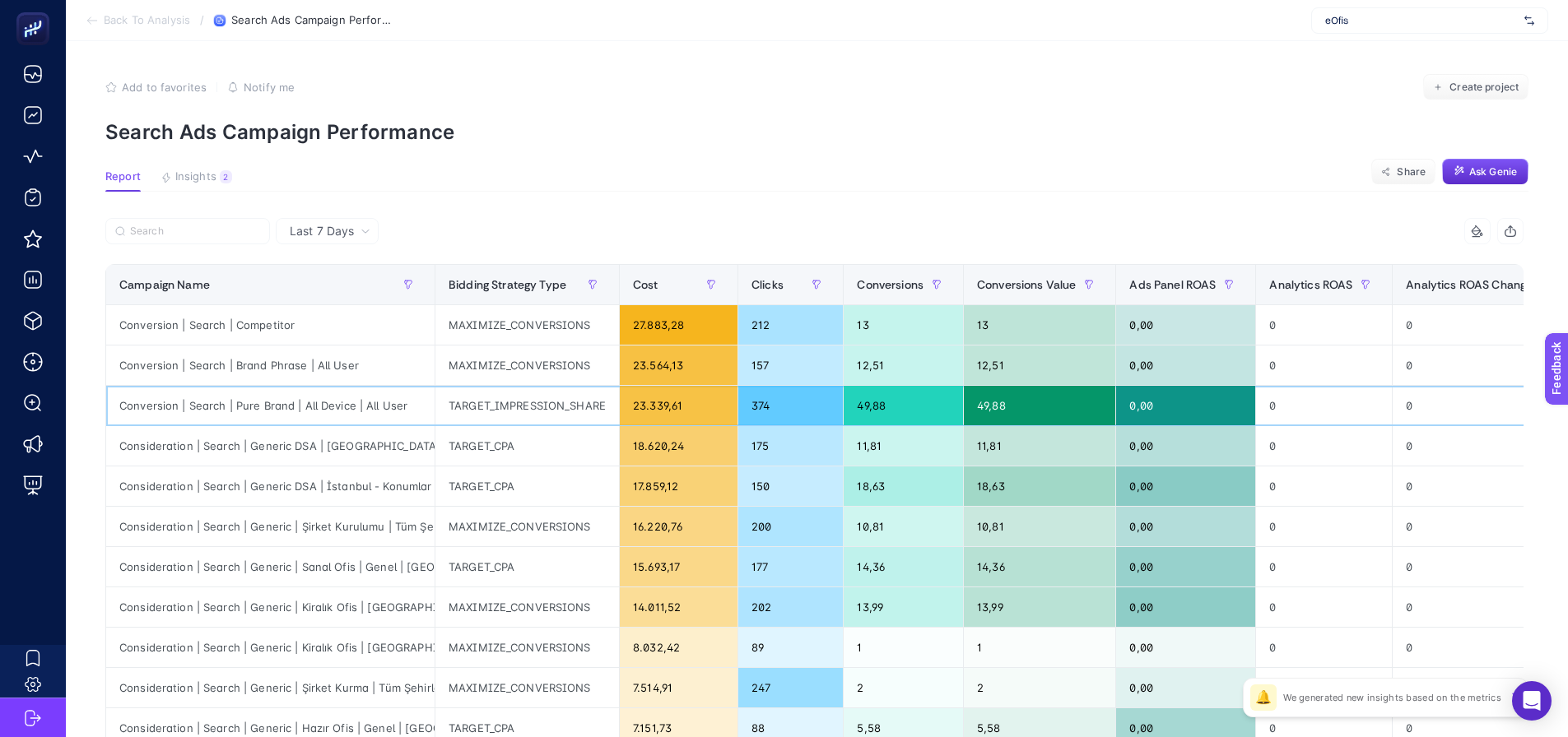
click at [977, 396] on div "49,88" at bounding box center [1039, 405] width 151 height 40
click at [976, 367] on div "12,51" at bounding box center [1039, 365] width 151 height 40
click at [656, 367] on div "23.564,13" at bounding box center [678, 365] width 118 height 40
click at [633, 408] on div "23.339,61" at bounding box center [678, 405] width 118 height 40
click at [632, 375] on div "23.564,13" at bounding box center [678, 365] width 118 height 40
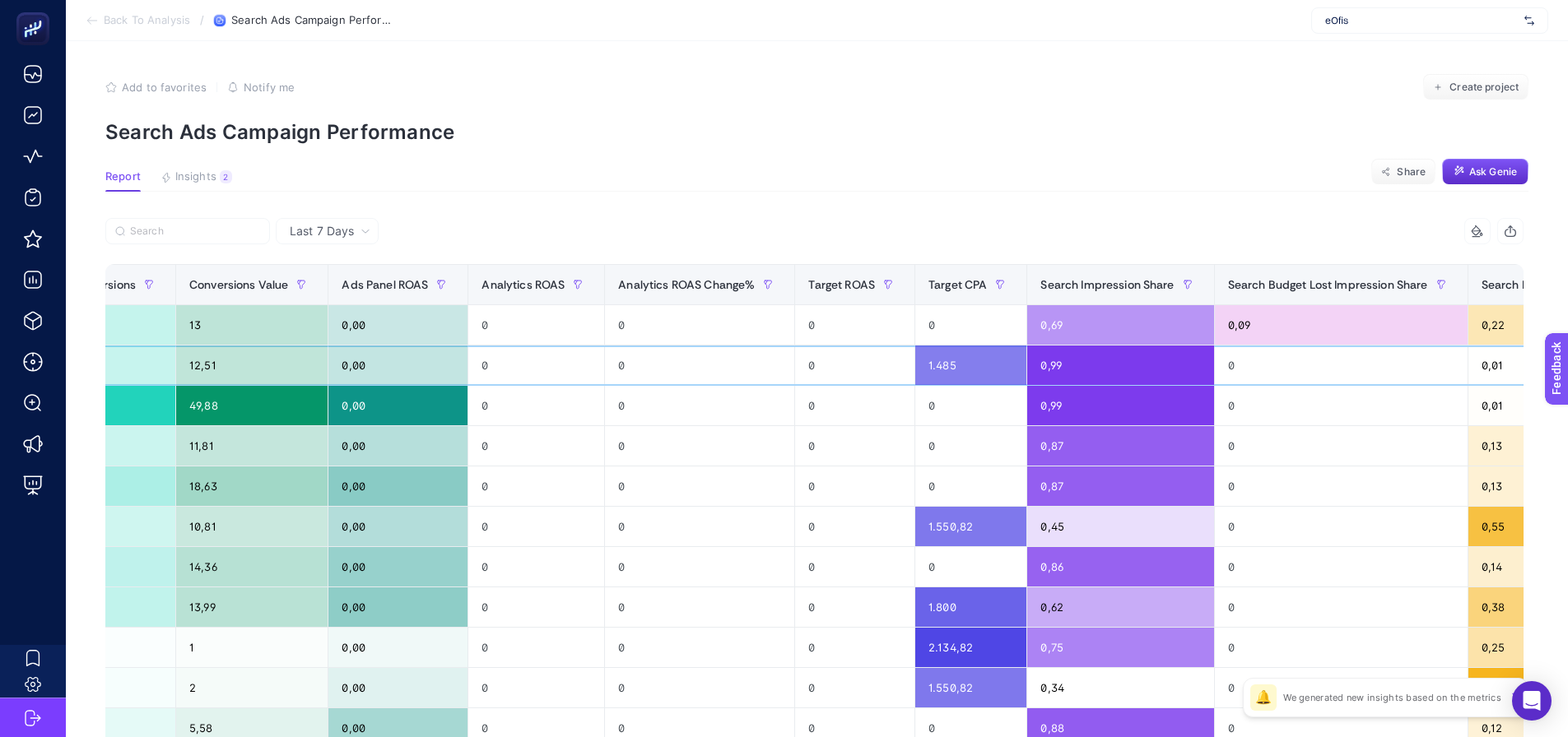
drag, startPoint x: 1269, startPoint y: 358, endPoint x: 1371, endPoint y: 364, distance: 102.2
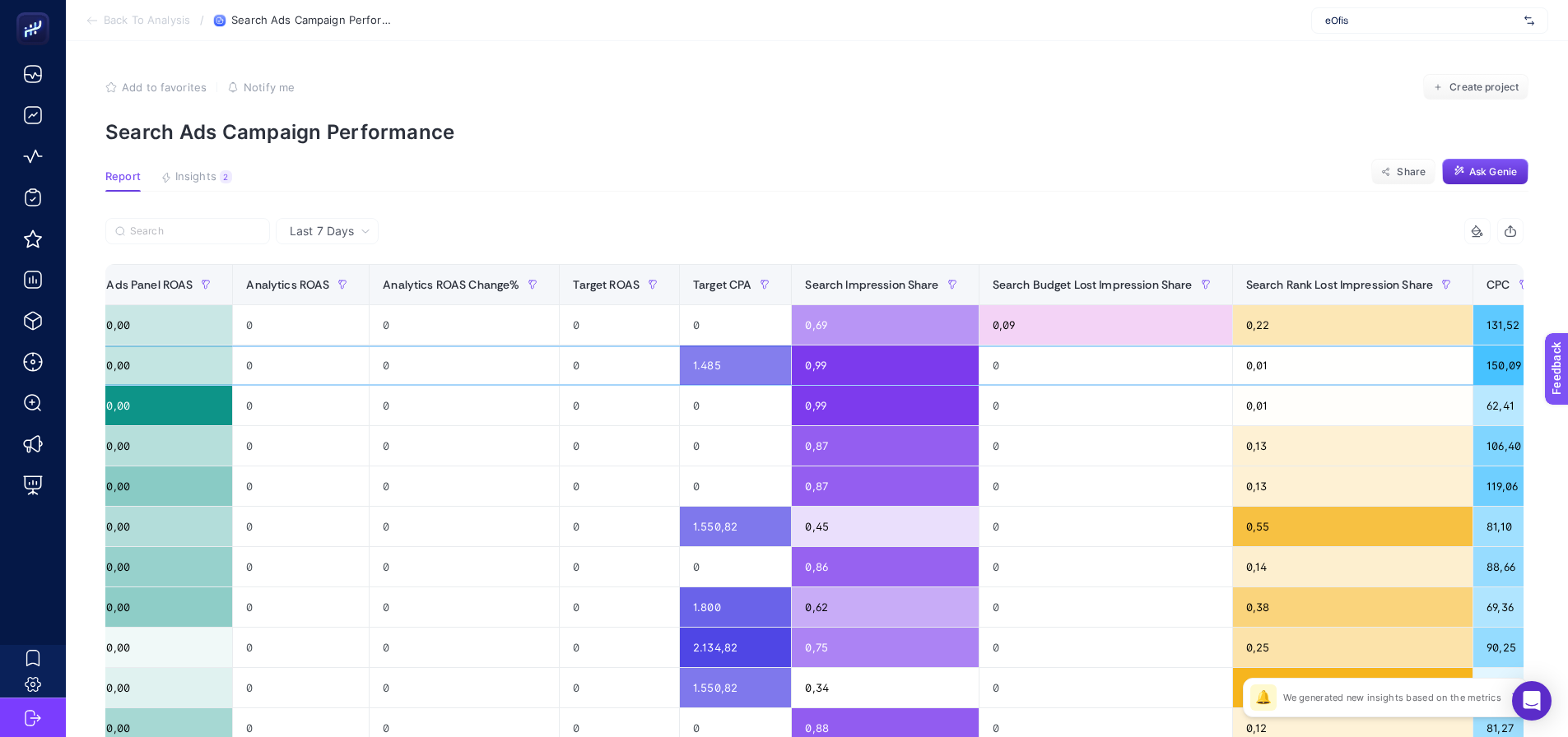
scroll to position [0, 1252]
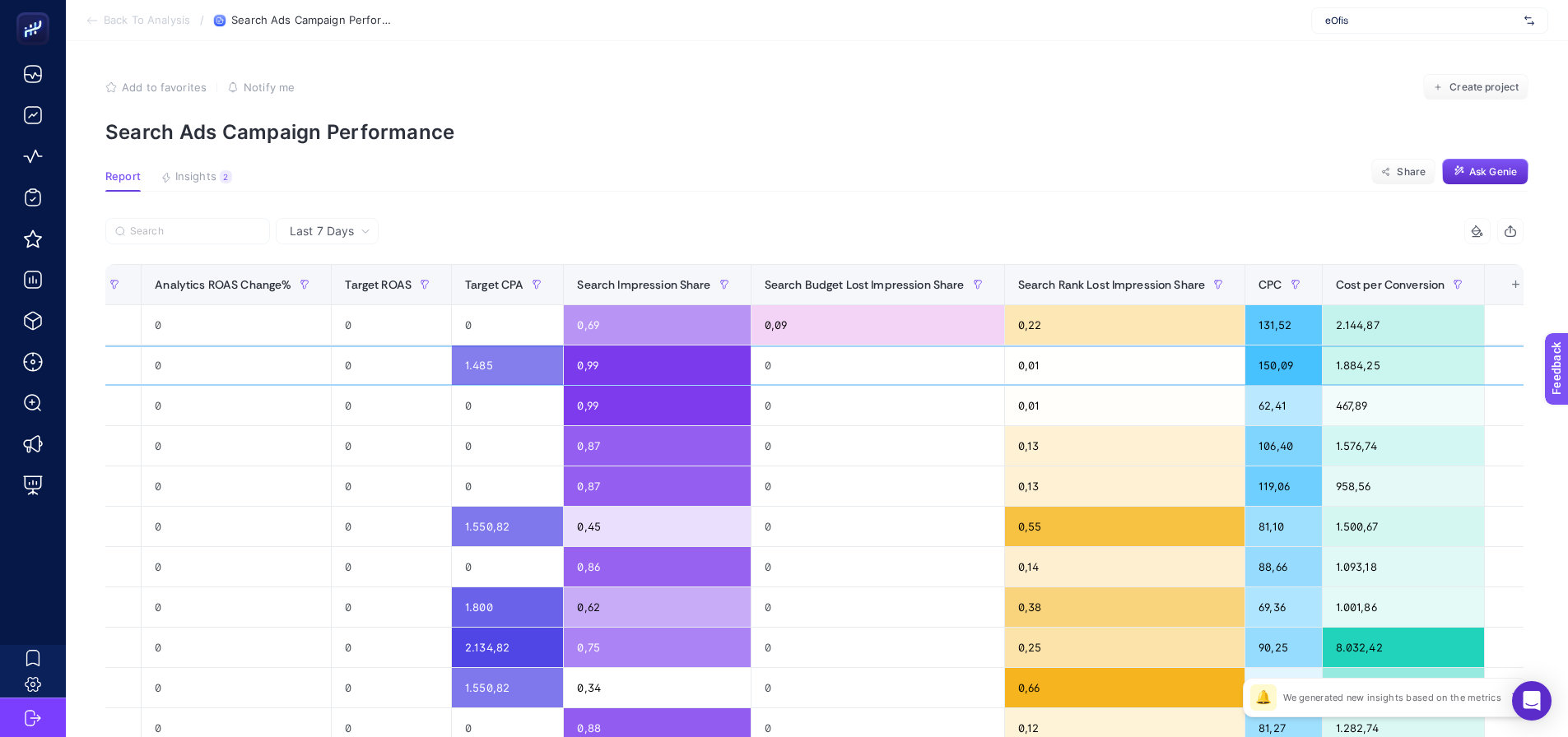
drag, startPoint x: 1116, startPoint y: 382, endPoint x: 1253, endPoint y: 387, distance: 137.1
click at [1354, 368] on div "1.884,25" at bounding box center [1404, 365] width 162 height 40
click at [1350, 397] on div "467,89" at bounding box center [1404, 405] width 162 height 40
click at [1346, 366] on div "1.884,25" at bounding box center [1404, 365] width 162 height 40
click at [1345, 390] on div "467,89" at bounding box center [1404, 405] width 162 height 40
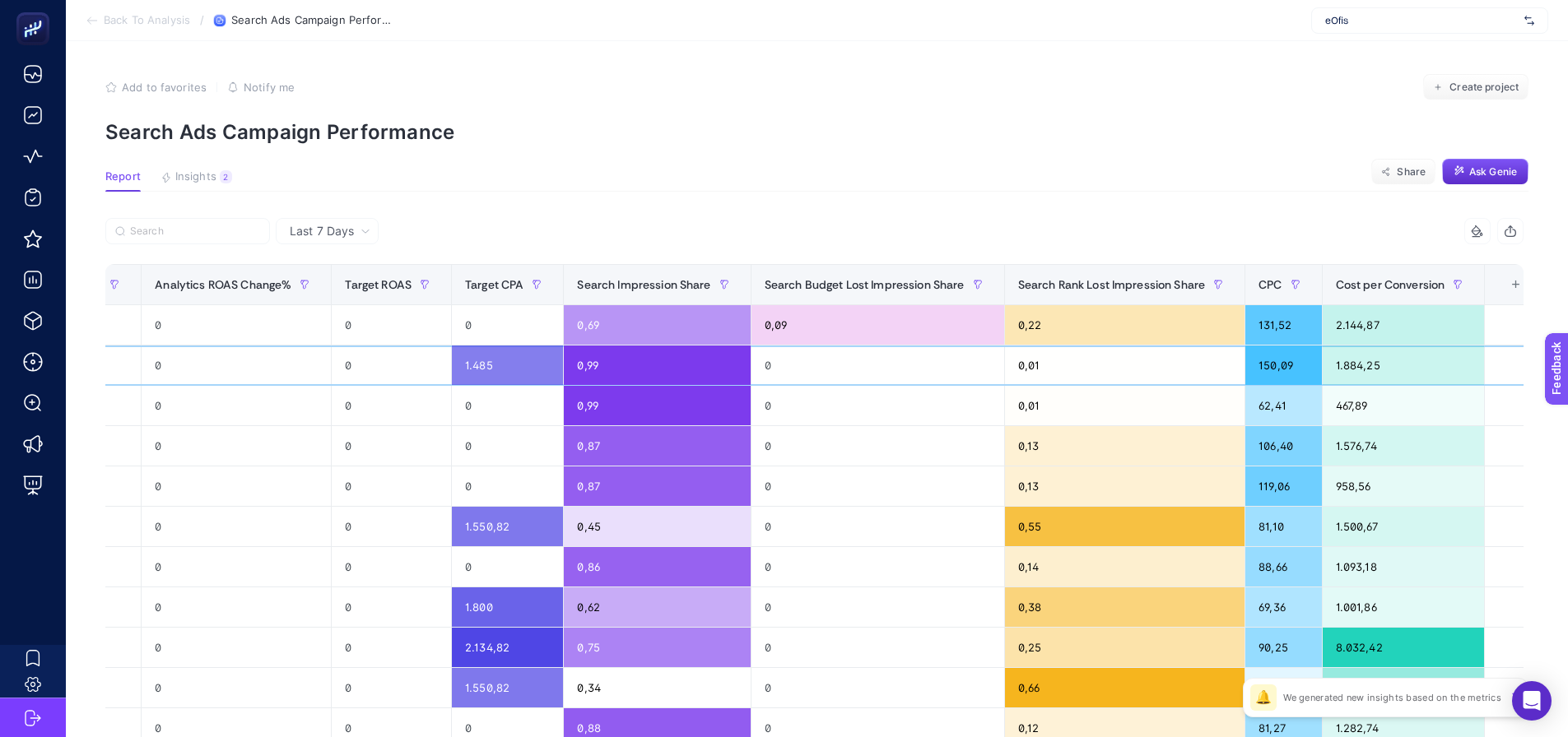
click at [1343, 375] on div "1.884,25" at bounding box center [1404, 365] width 162 height 40
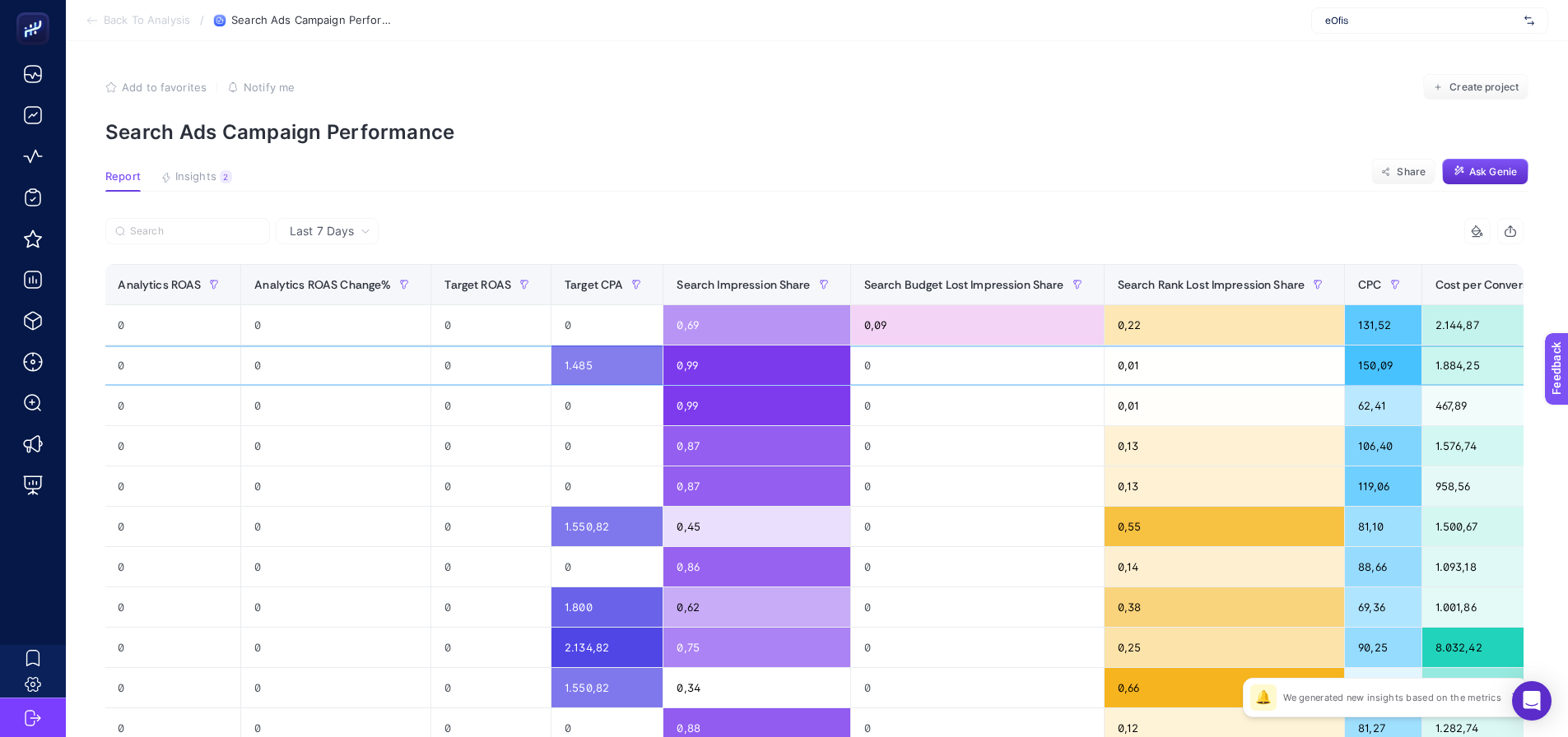
scroll to position [0, 0]
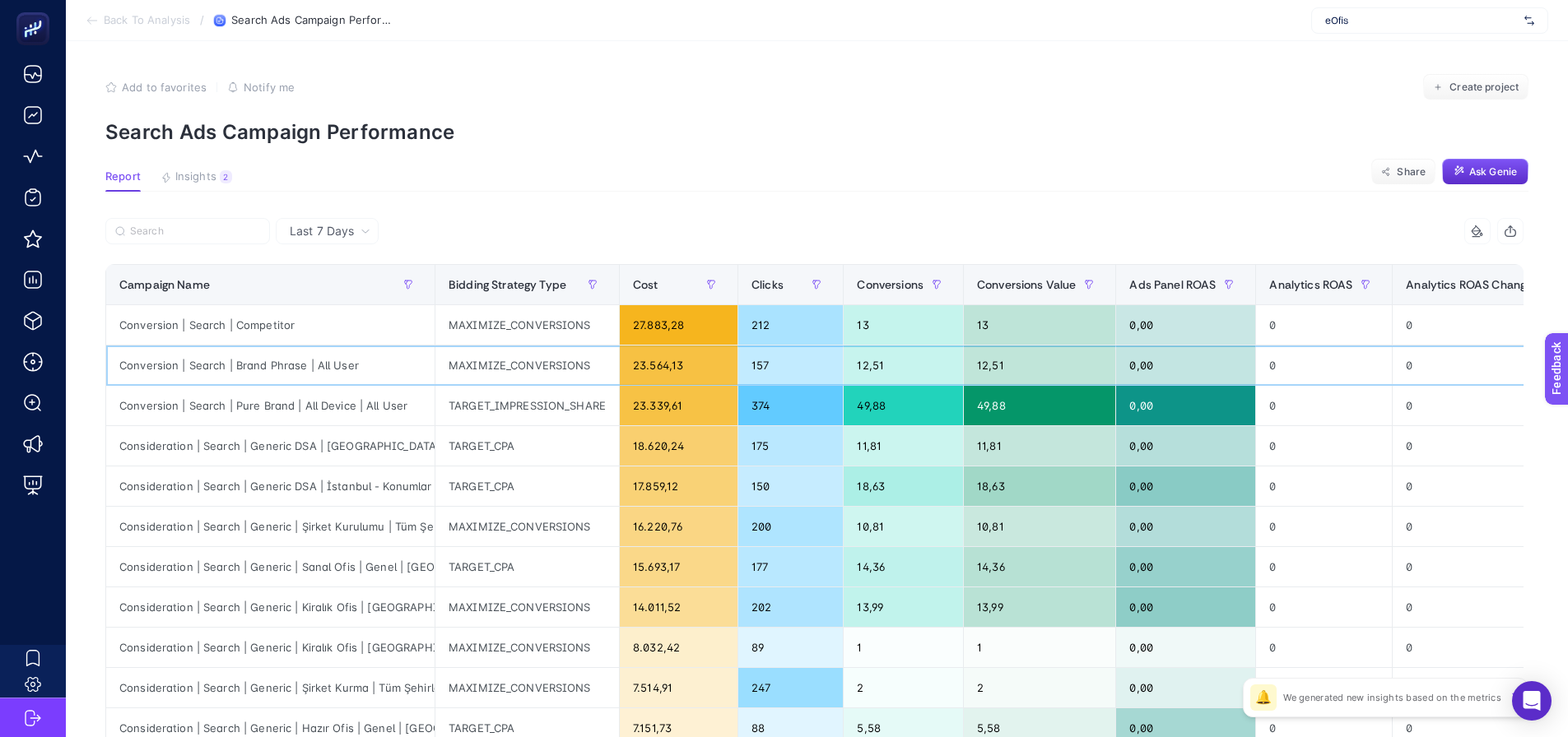
drag, startPoint x: 1336, startPoint y: 378, endPoint x: 1031, endPoint y: 383, distance: 305.0
drag, startPoint x: 854, startPoint y: 367, endPoint x: 862, endPoint y: 378, distance: 13.6
click at [862, 366] on div "12,51" at bounding box center [903, 365] width 120 height 40
click at [854, 366] on div "12,51" at bounding box center [903, 365] width 120 height 40
click at [865, 423] on div "49,88" at bounding box center [903, 405] width 120 height 40
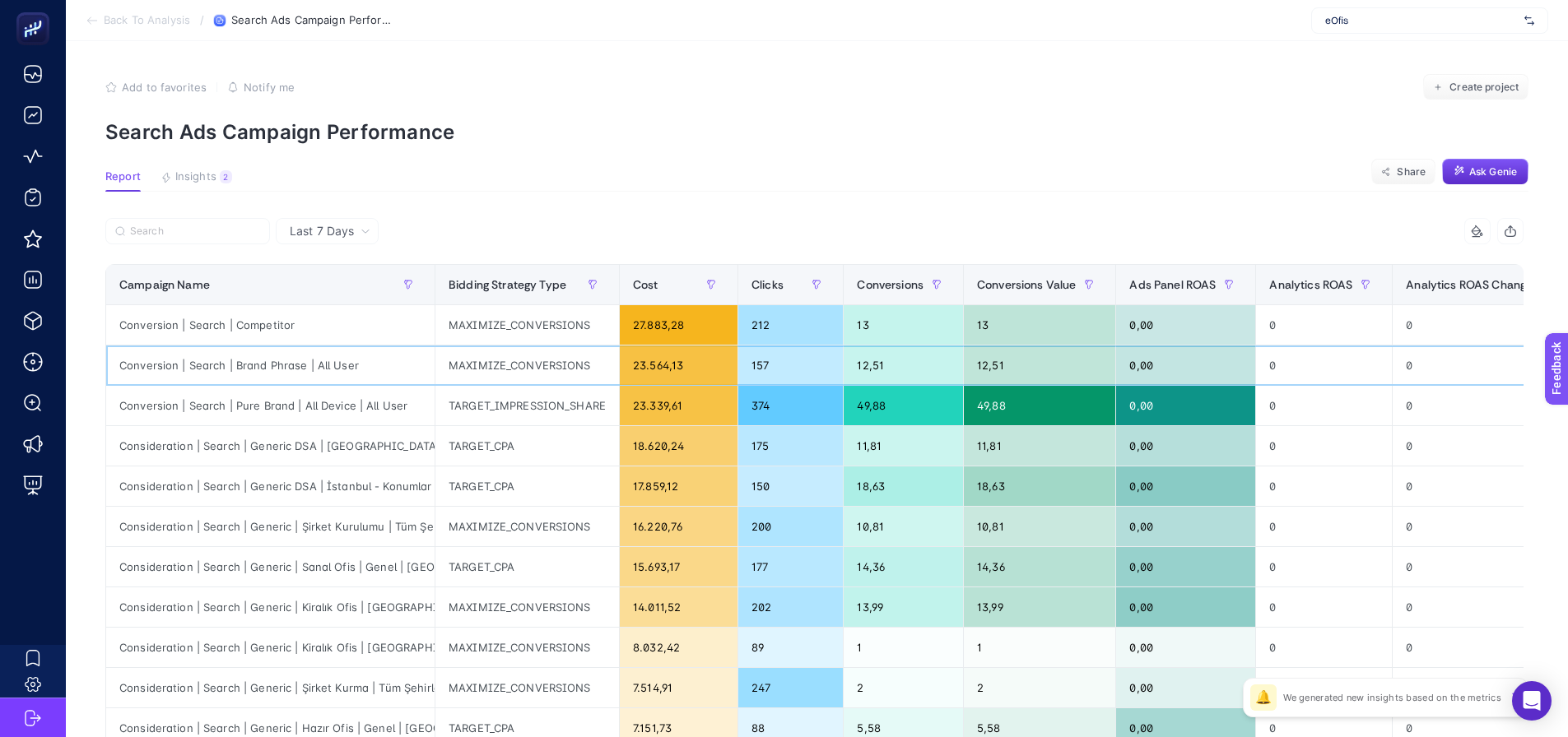
click at [864, 372] on div "12,51" at bounding box center [903, 365] width 120 height 40
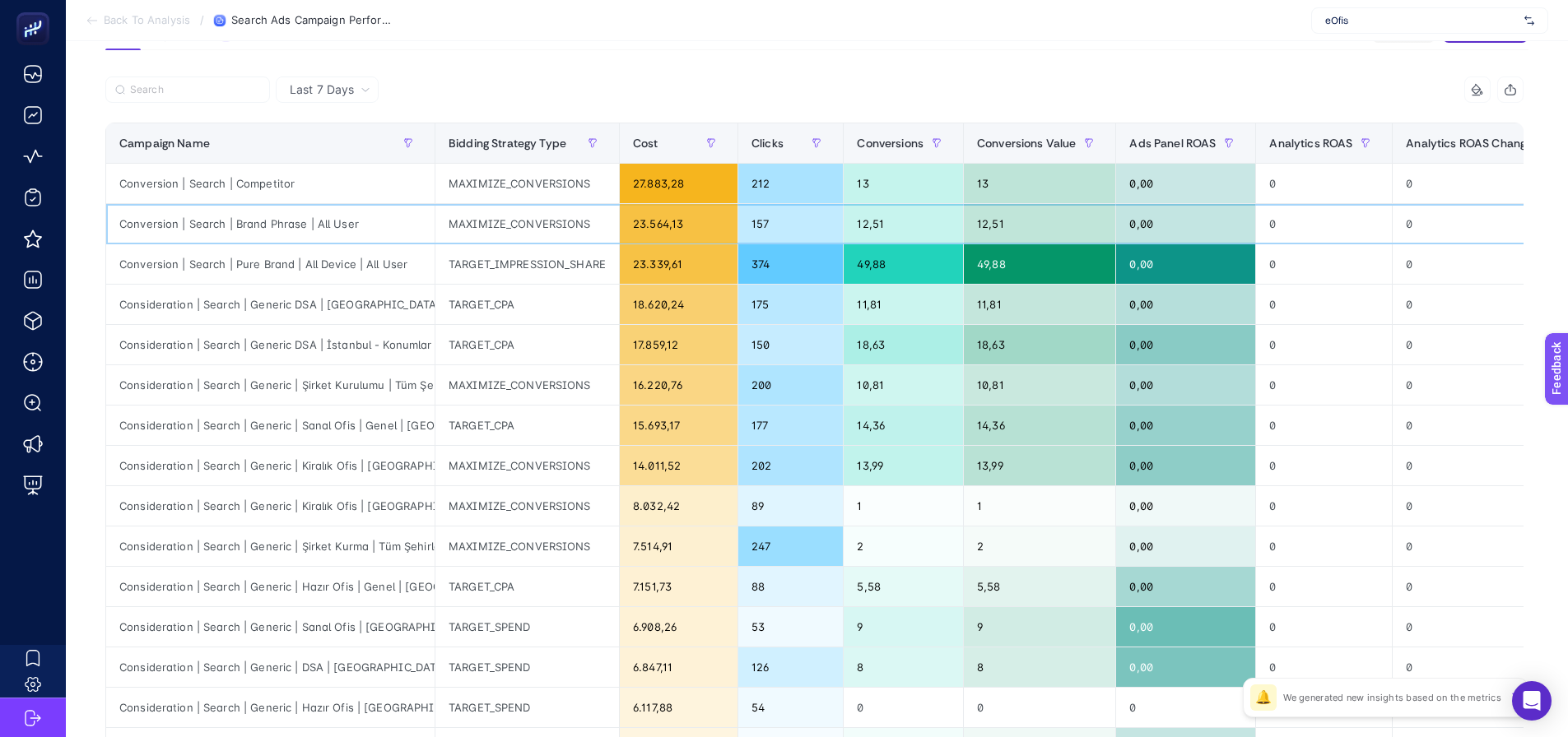
scroll to position [82, 0]
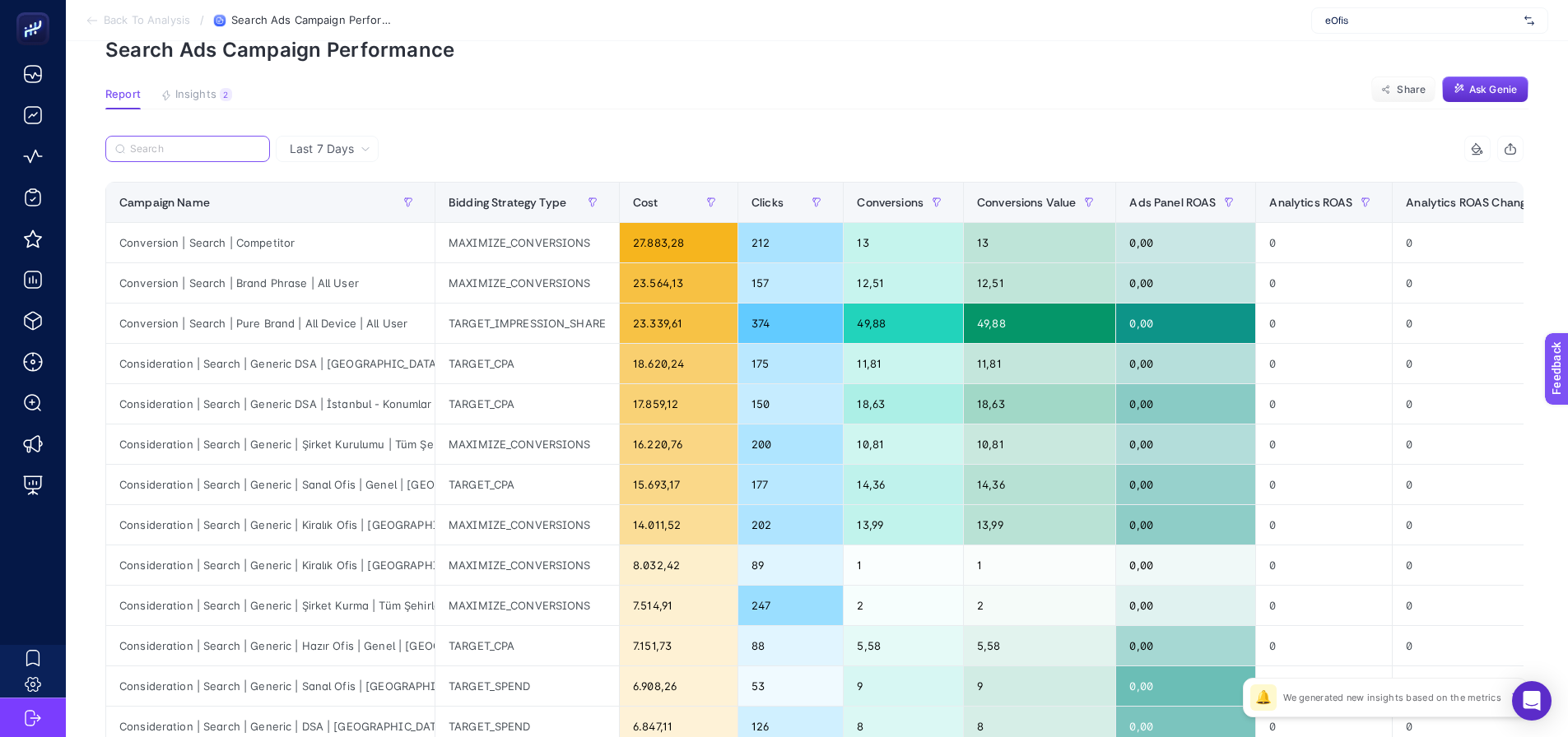
click at [182, 151] on input "Search" at bounding box center [195, 149] width 130 height 13
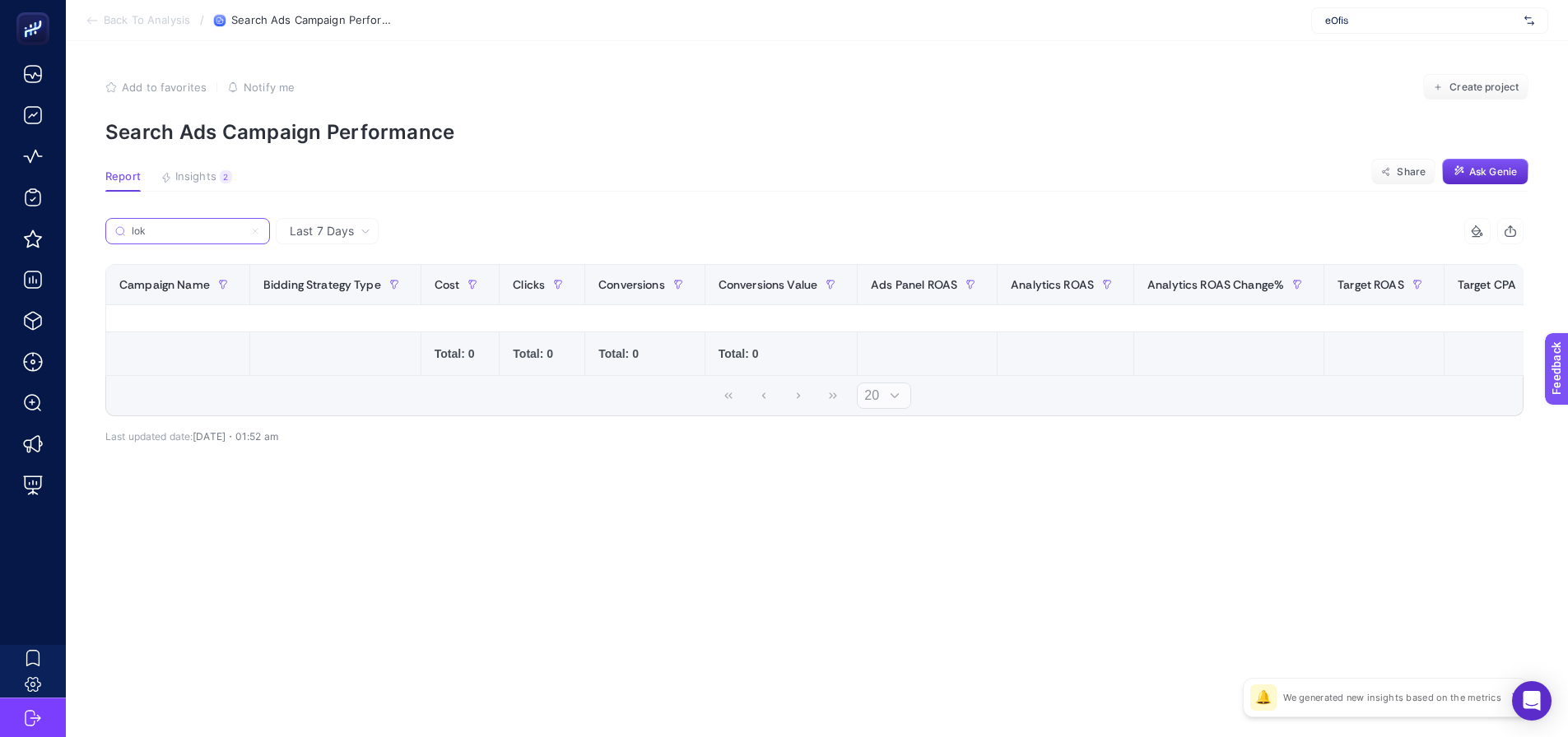
scroll to position [0, 0]
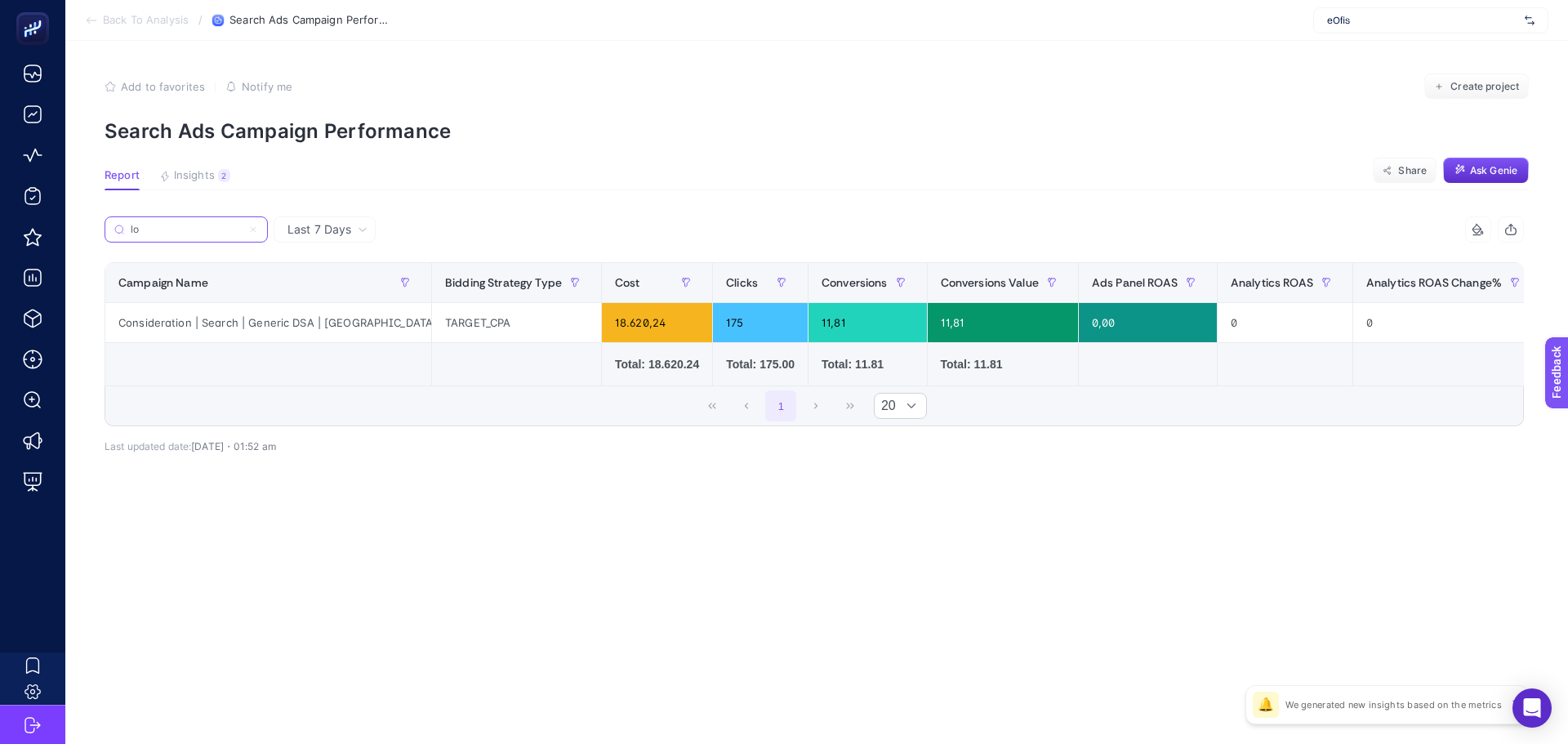
type input "l"
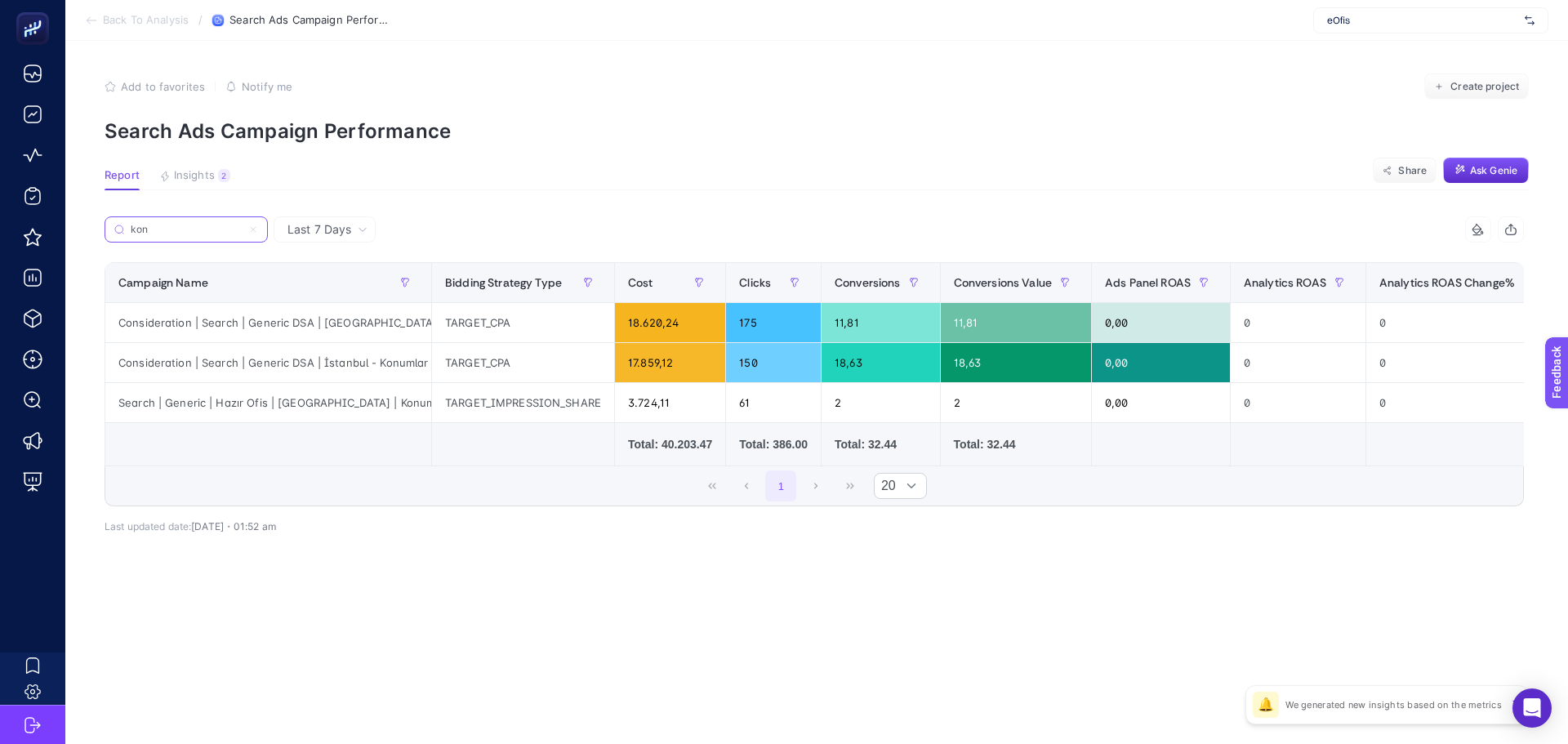
type input "kon"
click at [257, 227] on icon at bounding box center [253, 230] width 10 height 10
click at [242, 227] on input "kon" at bounding box center [187, 230] width 111 height 12
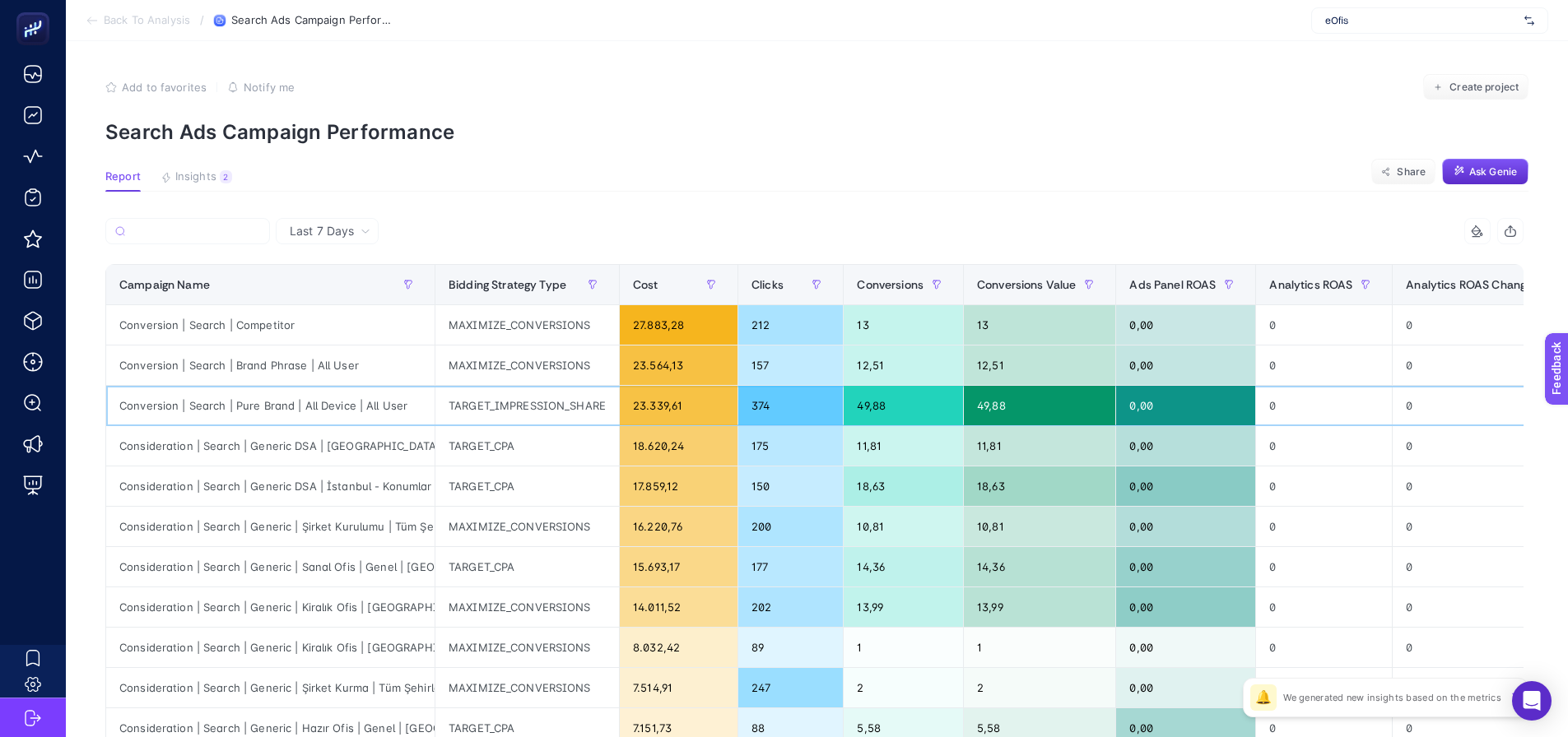
click at [875, 404] on div "49,88" at bounding box center [903, 405] width 120 height 40
click at [878, 402] on div "49,88" at bounding box center [903, 405] width 120 height 40
click at [875, 363] on div "12,51" at bounding box center [903, 365] width 120 height 40
click at [657, 161] on article "Add to favorites false Notify me Create project Search Ads Campaign Performance…" at bounding box center [816, 684] width 1502 height 1286
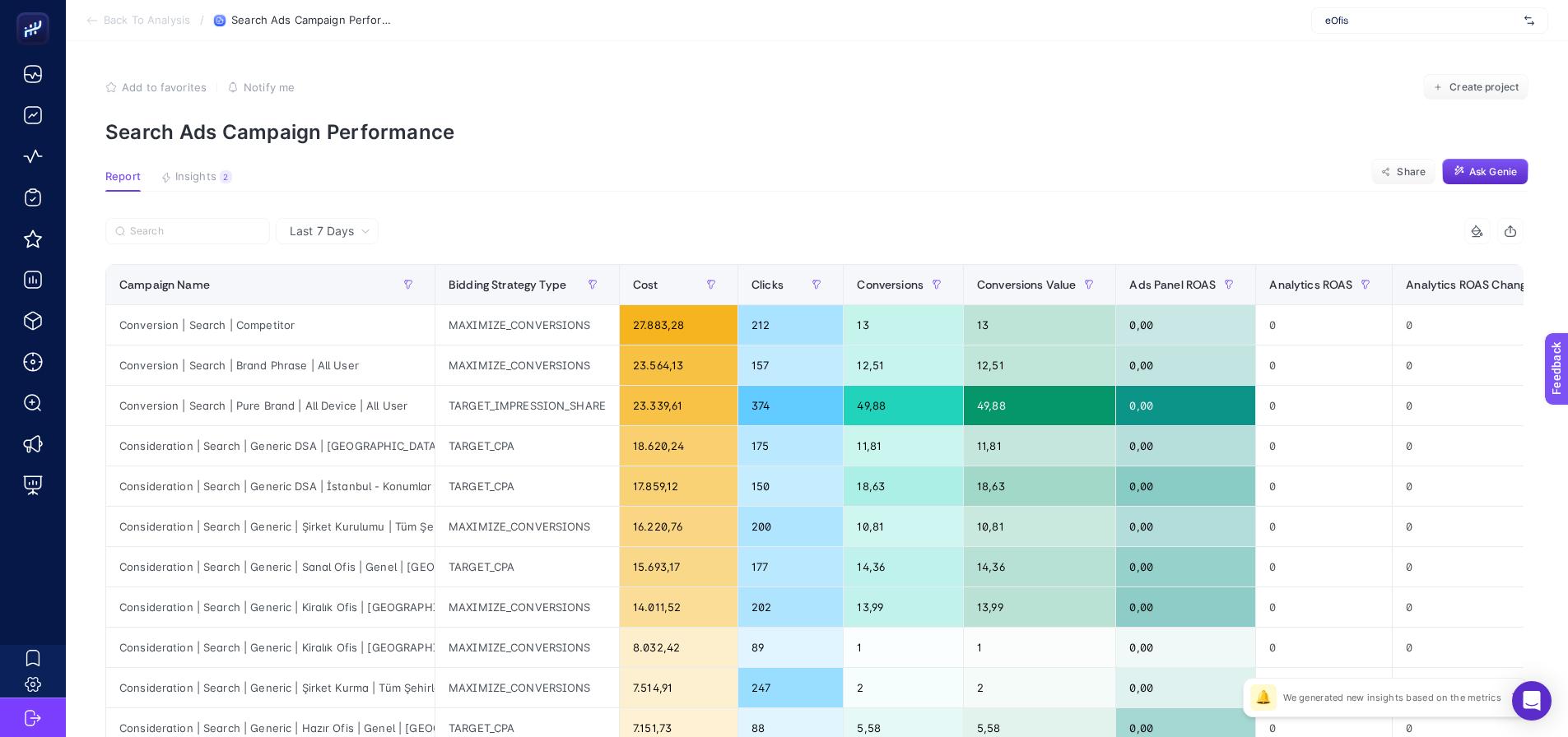
click at [726, 161] on article "Add to favorites false Notify me Create project Search Ads Campaign Performance…" at bounding box center [816, 684] width 1502 height 1286
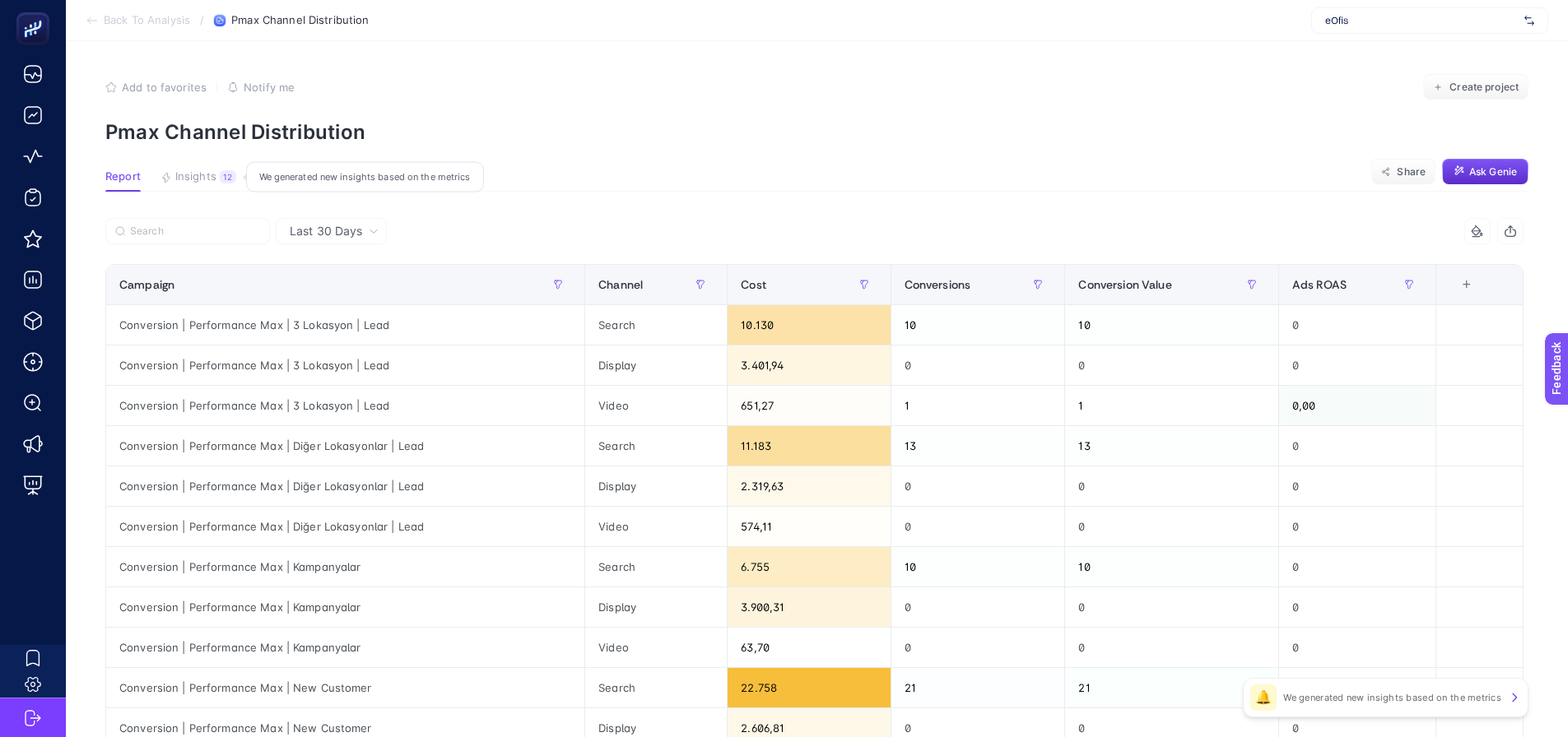
click at [193, 181] on span "Insights" at bounding box center [196, 177] width 41 height 14
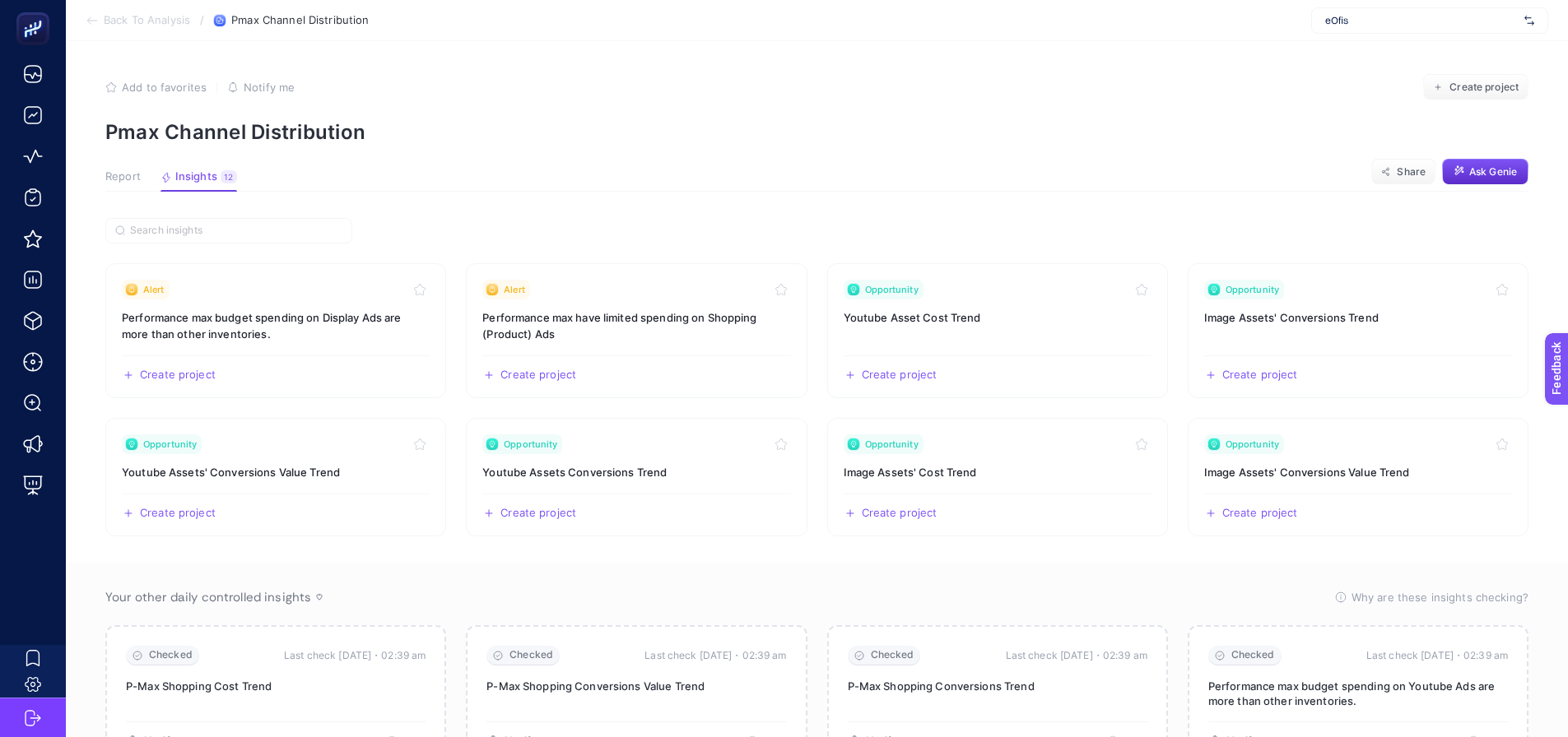
click at [137, 176] on span "Report" at bounding box center [123, 177] width 36 height 14
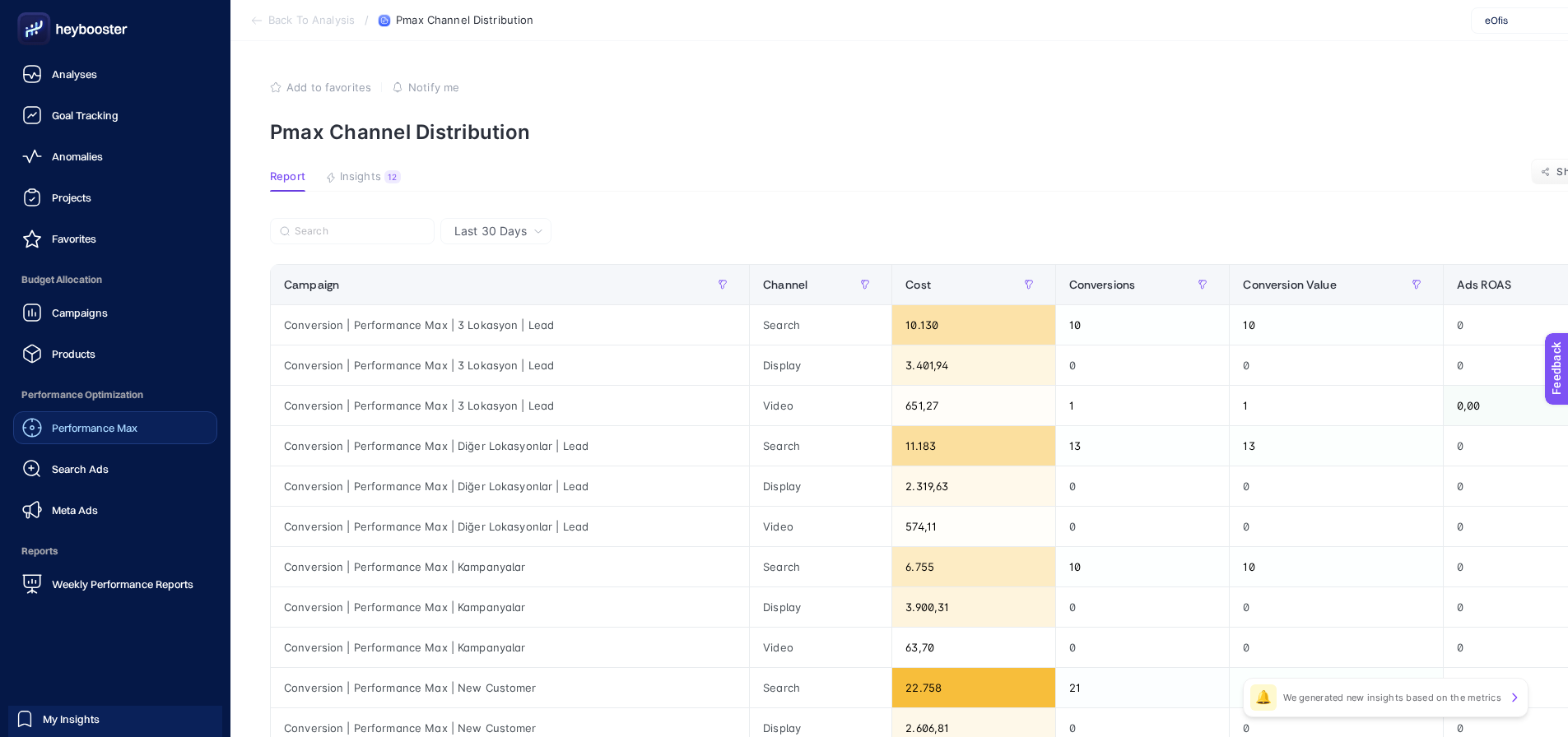
click at [62, 431] on span "Performance Max" at bounding box center [95, 428] width 86 height 14
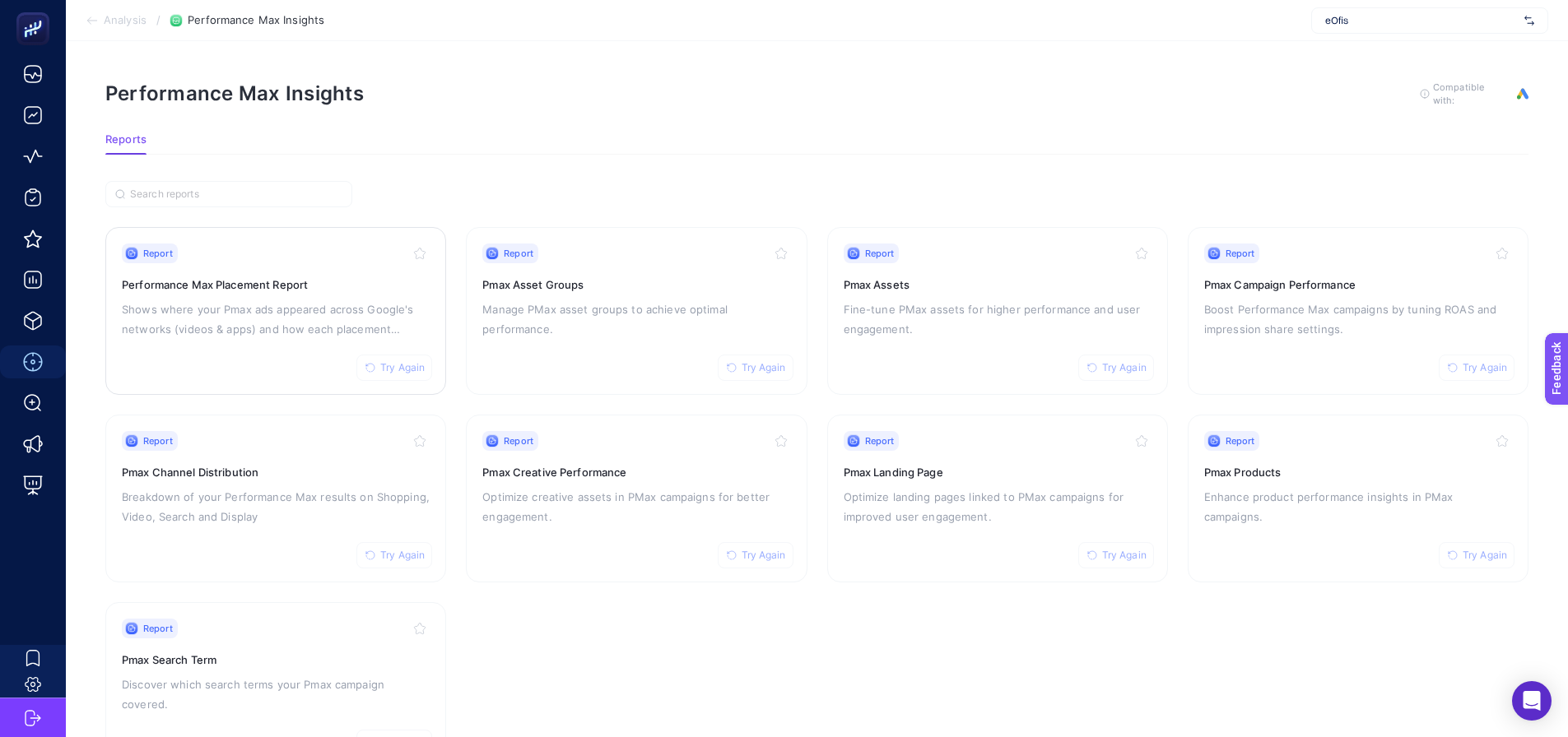
click at [224, 325] on p "Shows where your Pmax ads appeared across Google's networks (videos & apps) and…" at bounding box center [275, 319] width 308 height 40
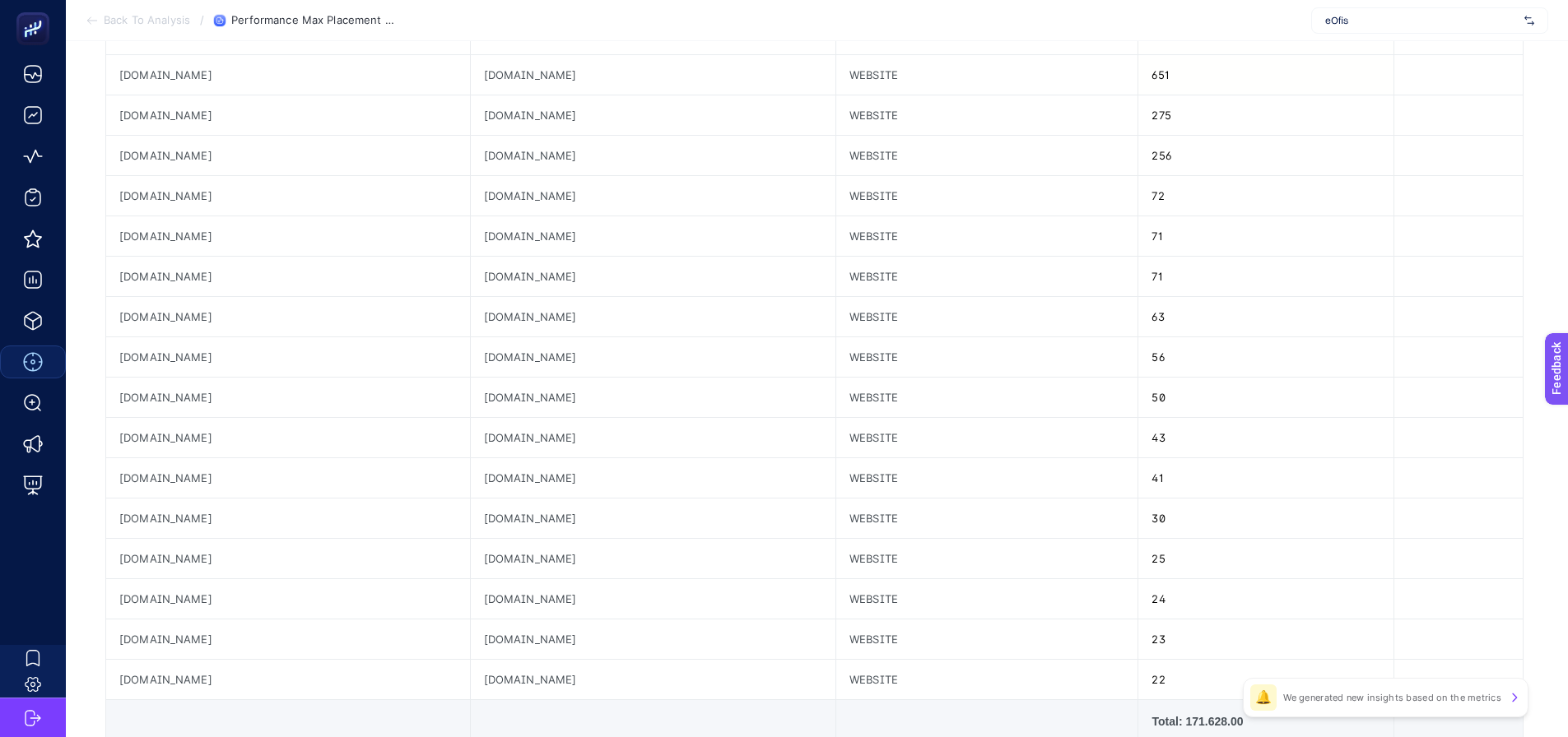
scroll to position [494, 0]
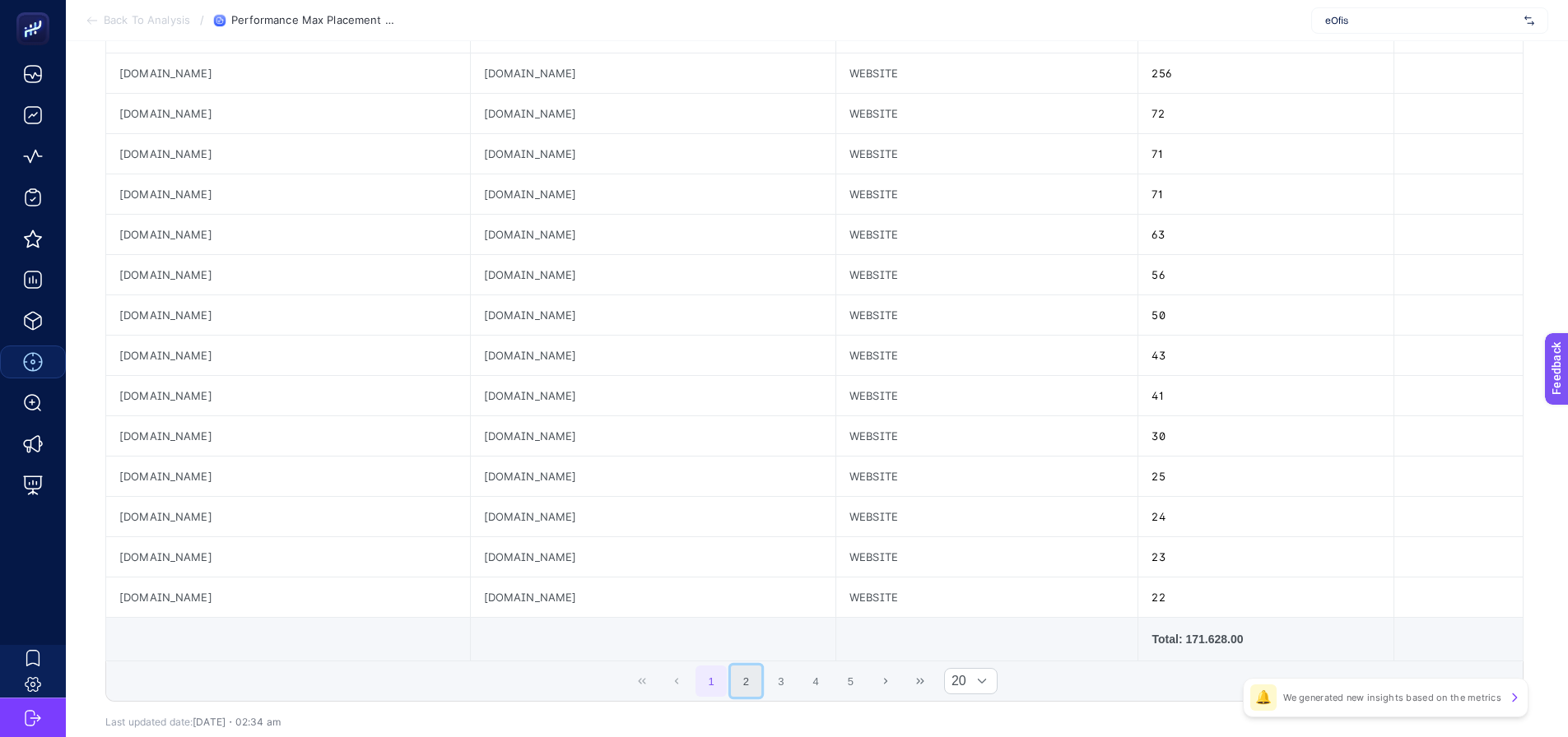
click at [758, 681] on button "2" at bounding box center [747, 681] width 31 height 31
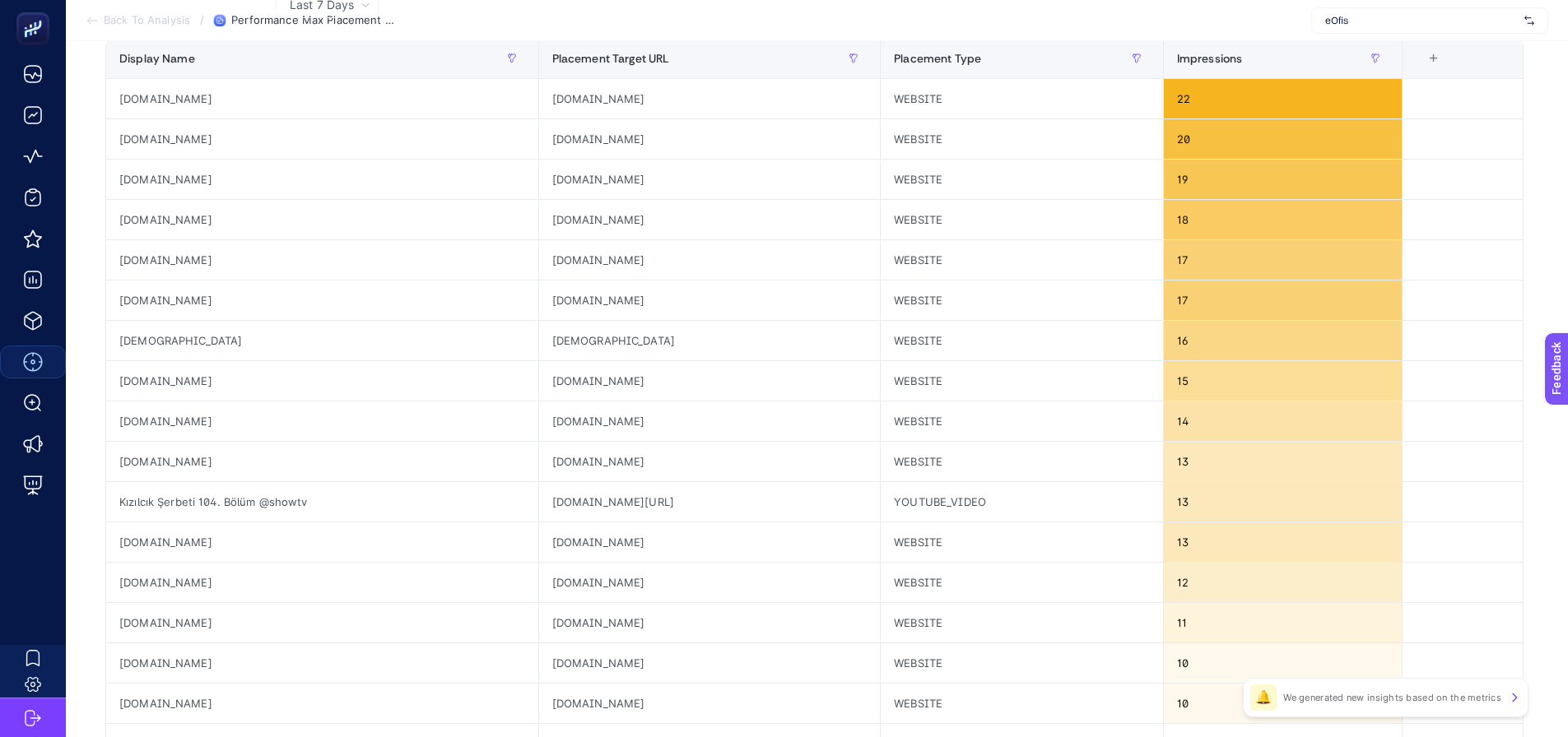
scroll to position [0, 0]
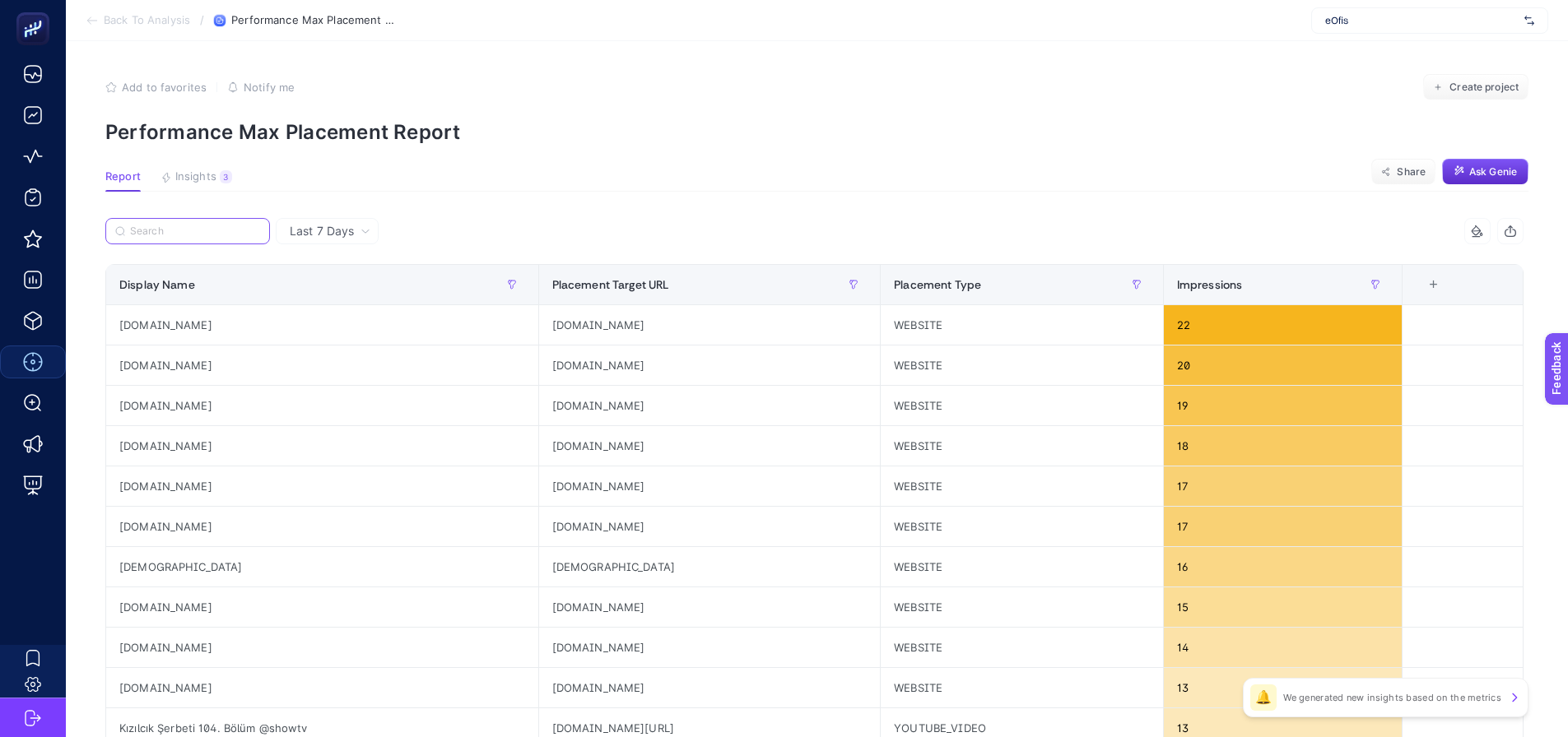
click at [154, 232] on input "Search" at bounding box center [195, 232] width 130 height 13
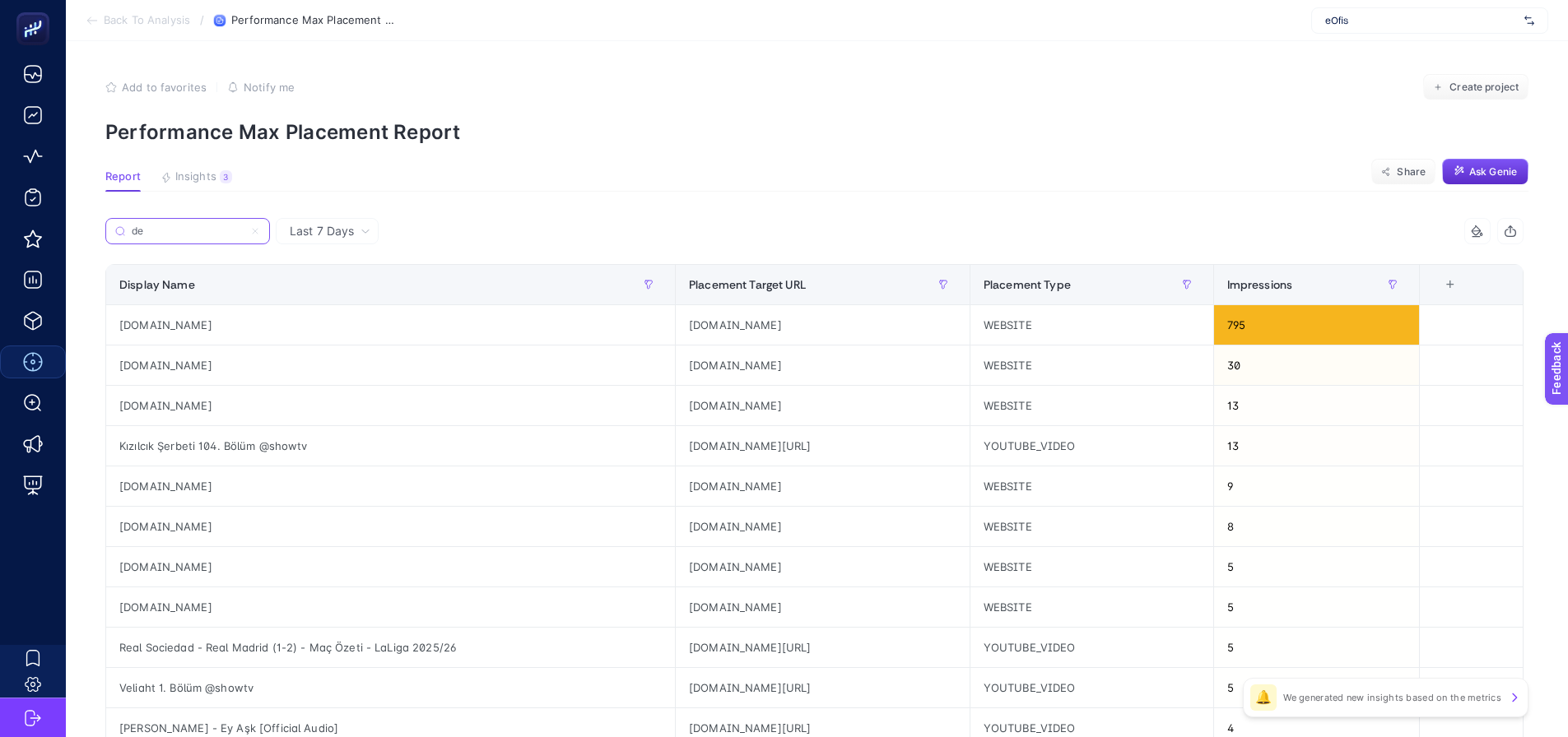
type input "d"
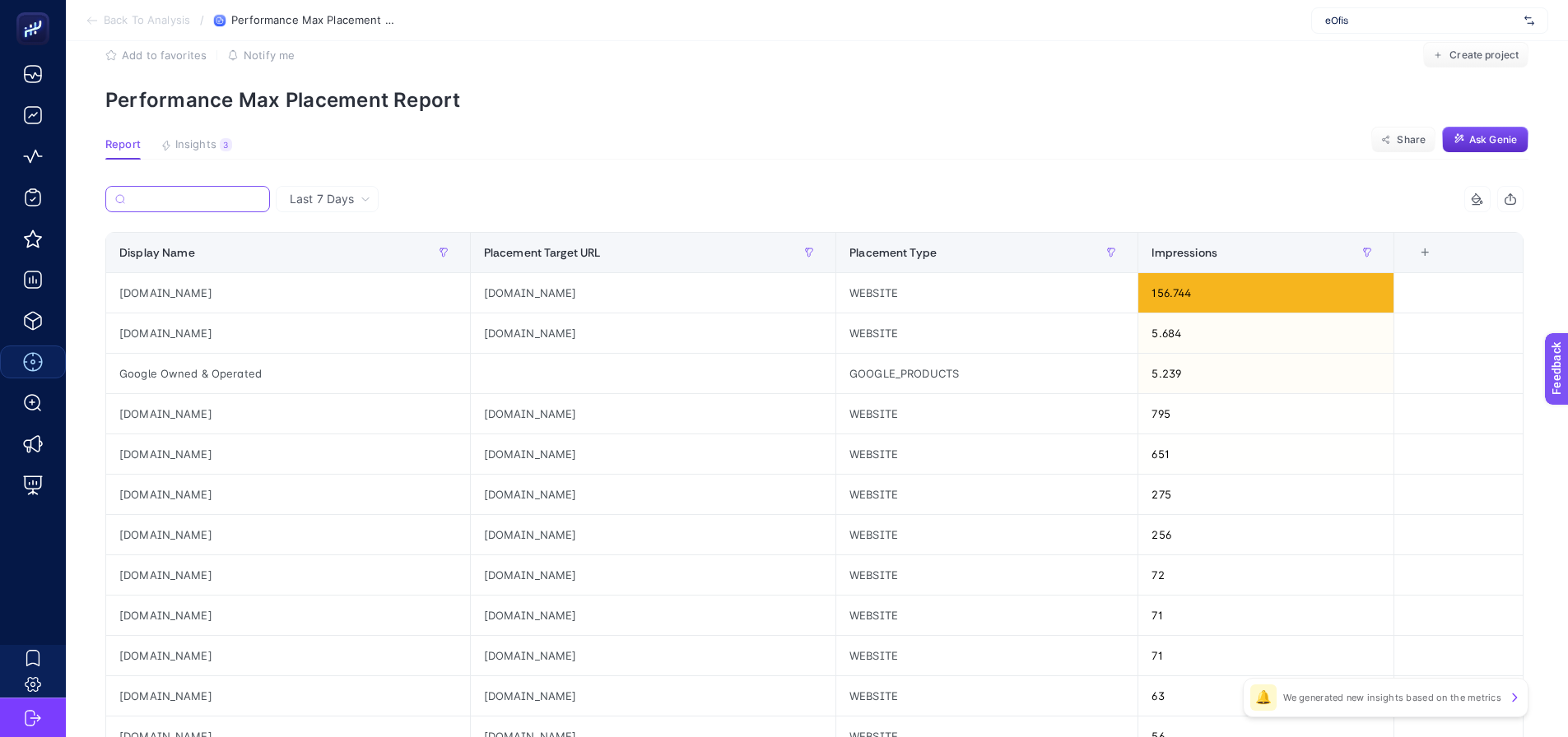
scroll to position [82, 0]
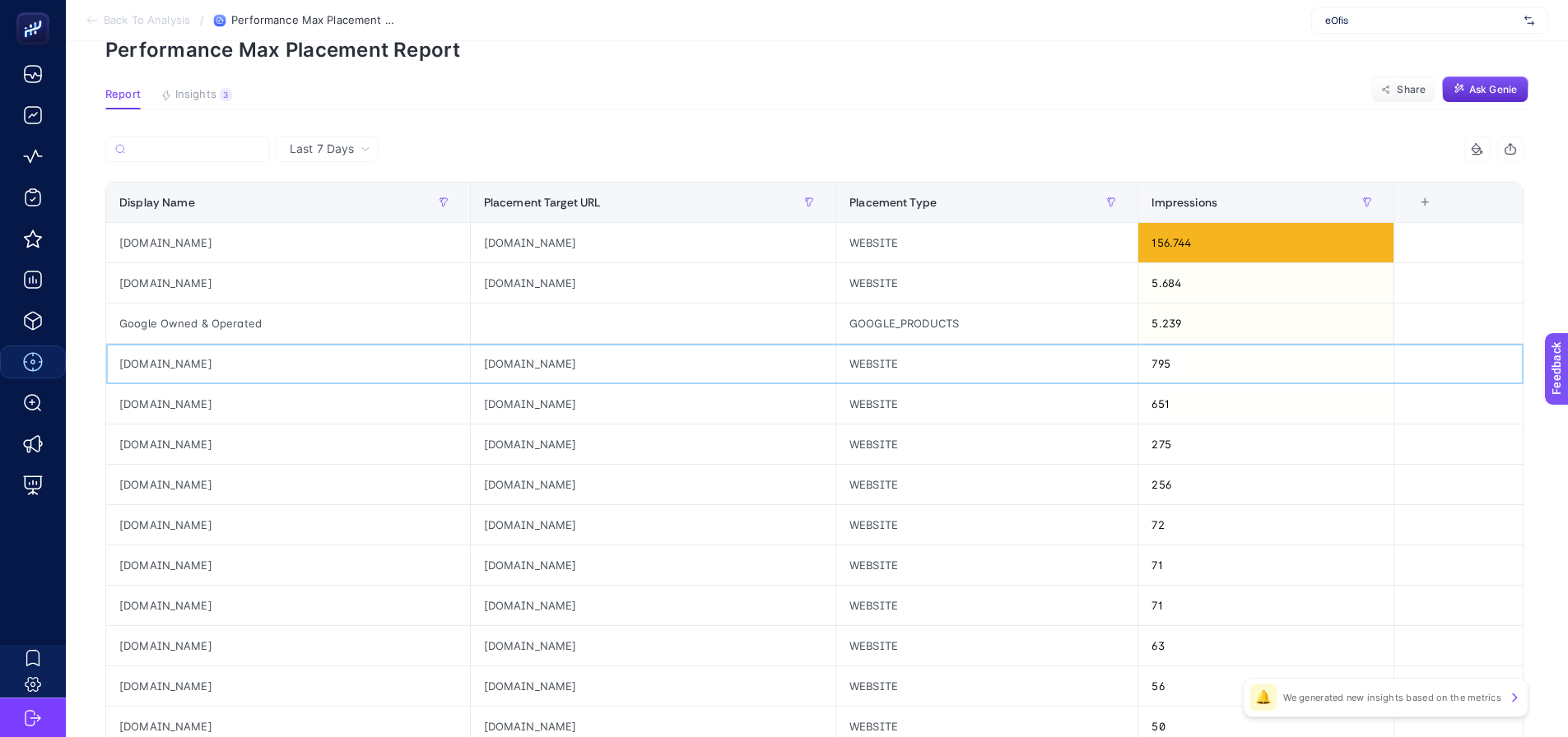
click at [513, 375] on div "shiftdelete.net" at bounding box center [653, 364] width 365 height 40
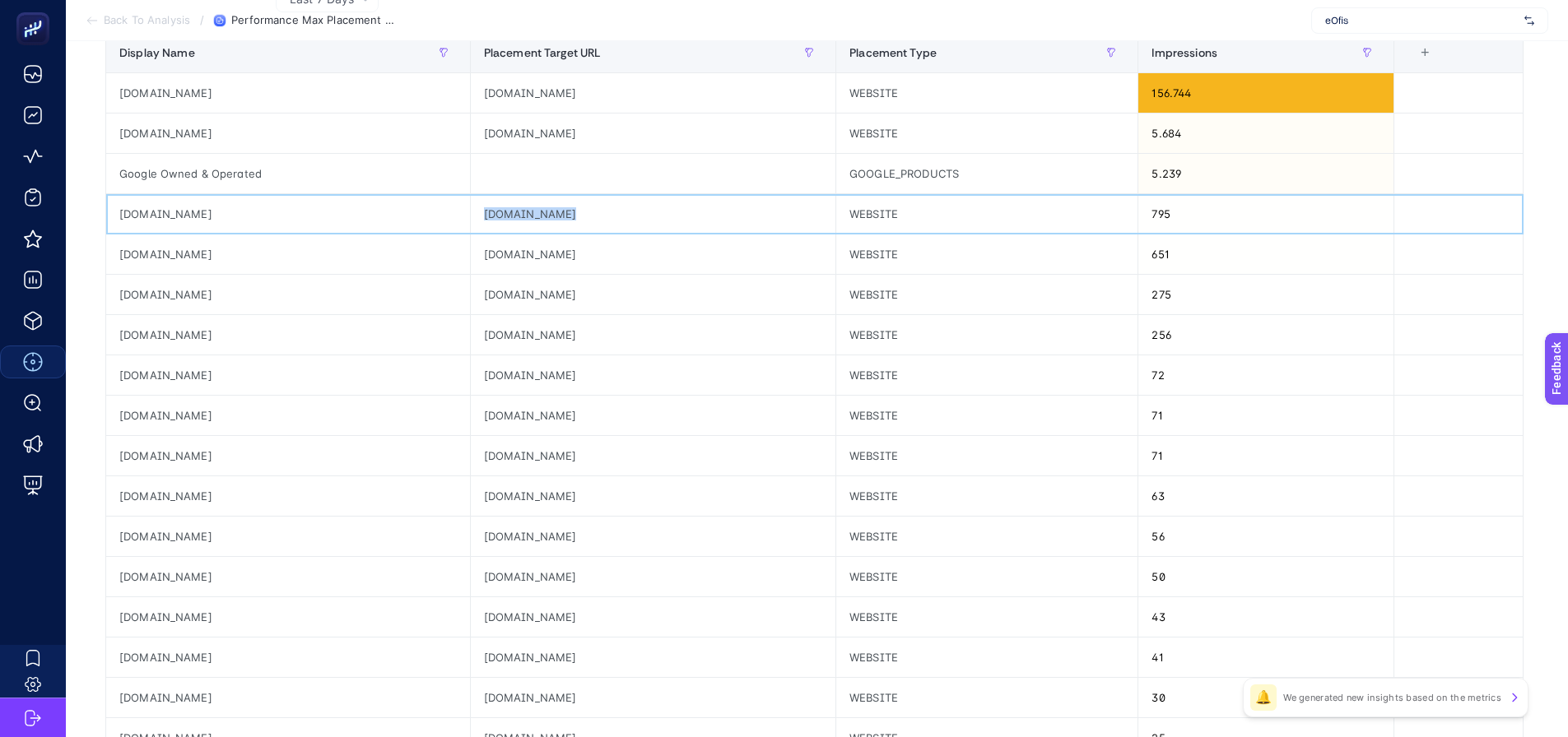
scroll to position [329, 0]
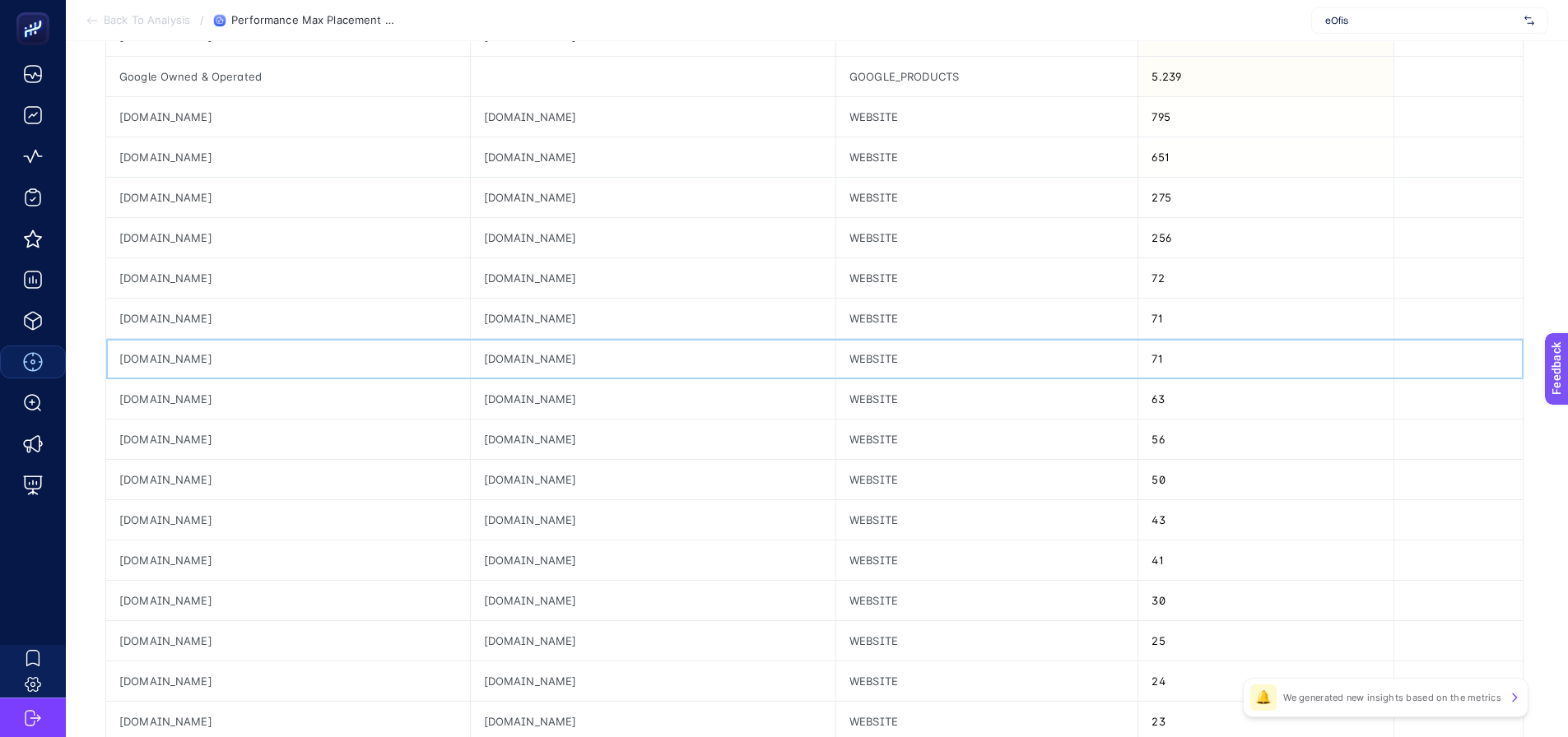
click at [509, 342] on div "variety.com" at bounding box center [653, 359] width 365 height 40
click at [506, 430] on div "dailyvibesource.com" at bounding box center [653, 439] width 365 height 40
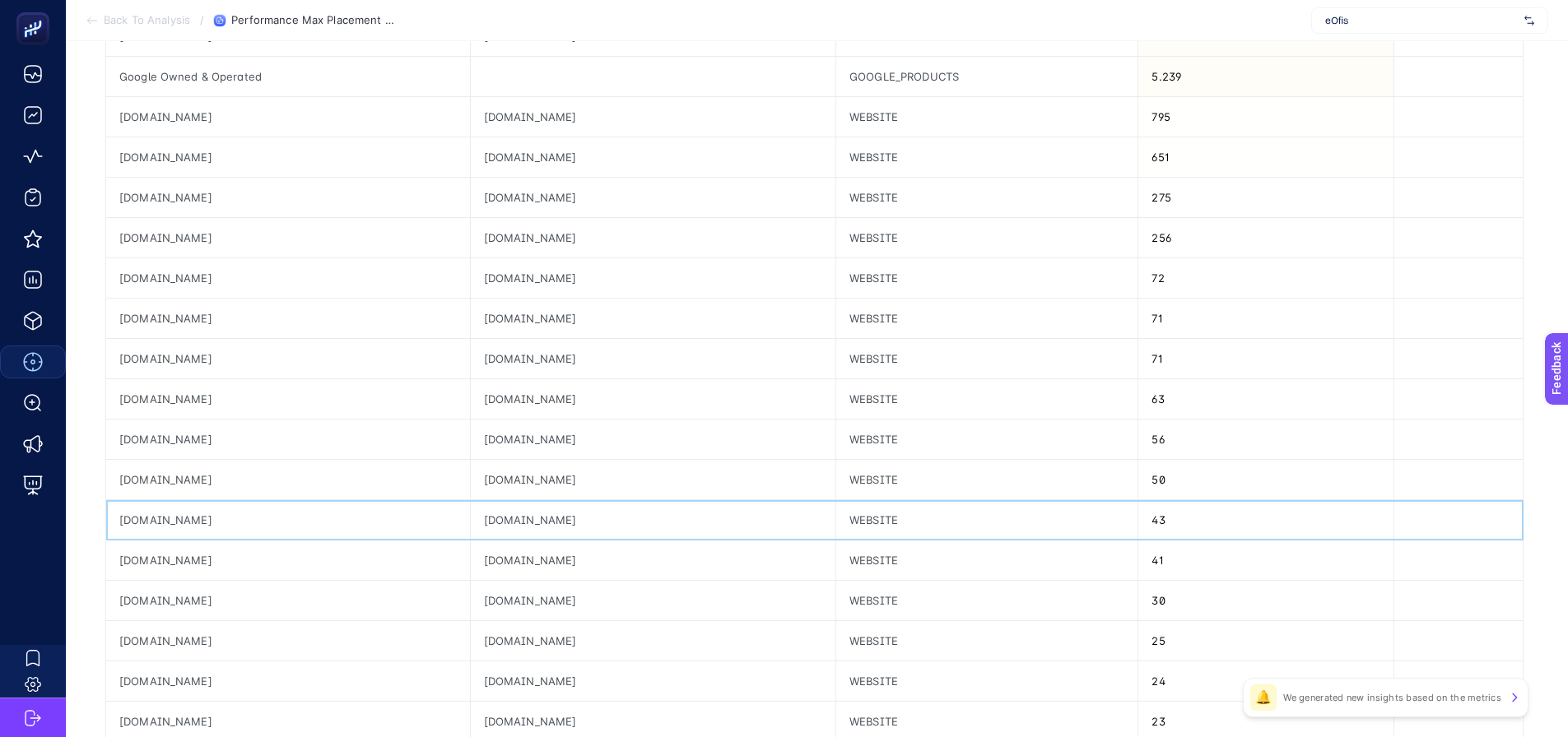
click at [512, 511] on div "hifnews.com" at bounding box center [653, 520] width 365 height 40
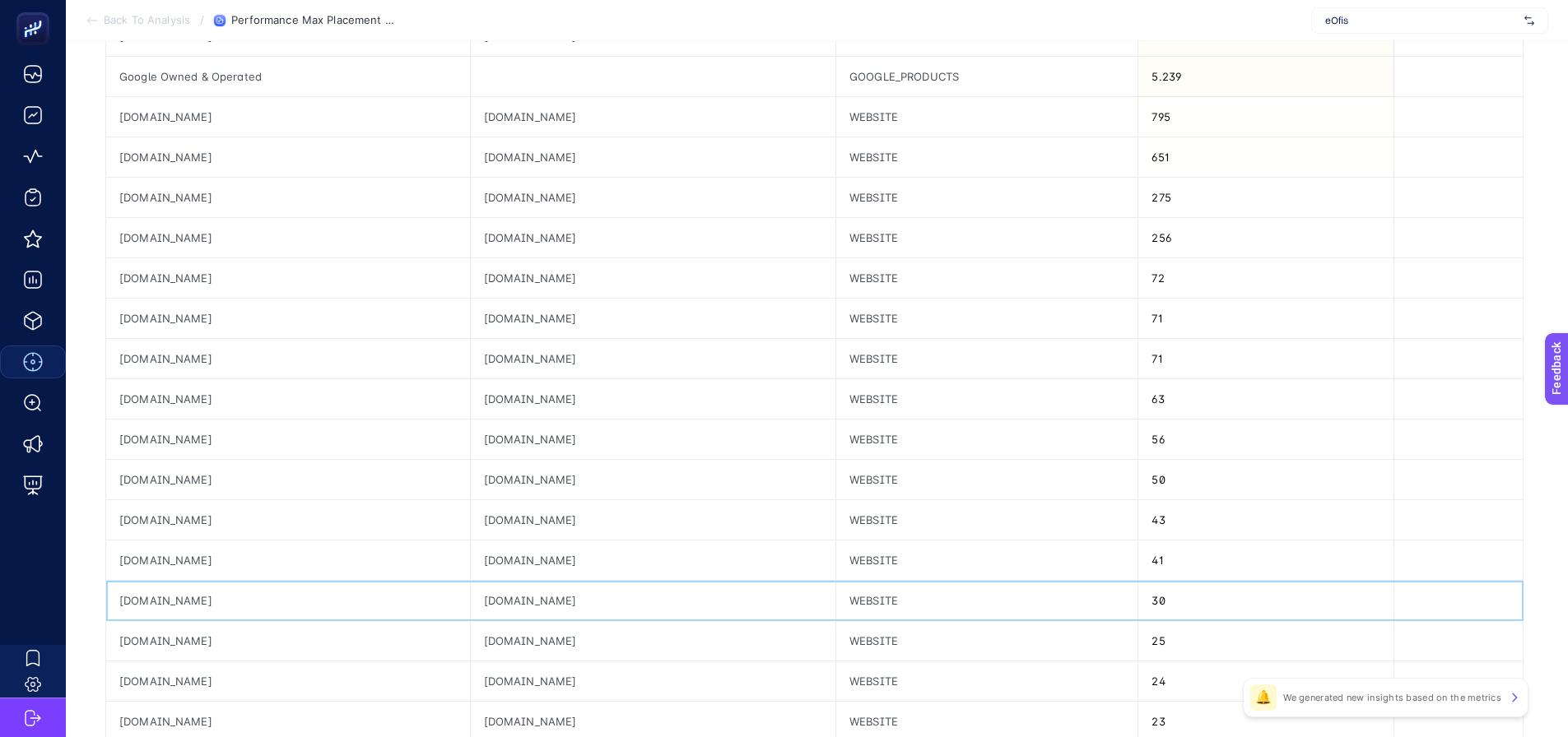
click at [509, 588] on div "nedemek.org" at bounding box center [653, 600] width 365 height 40
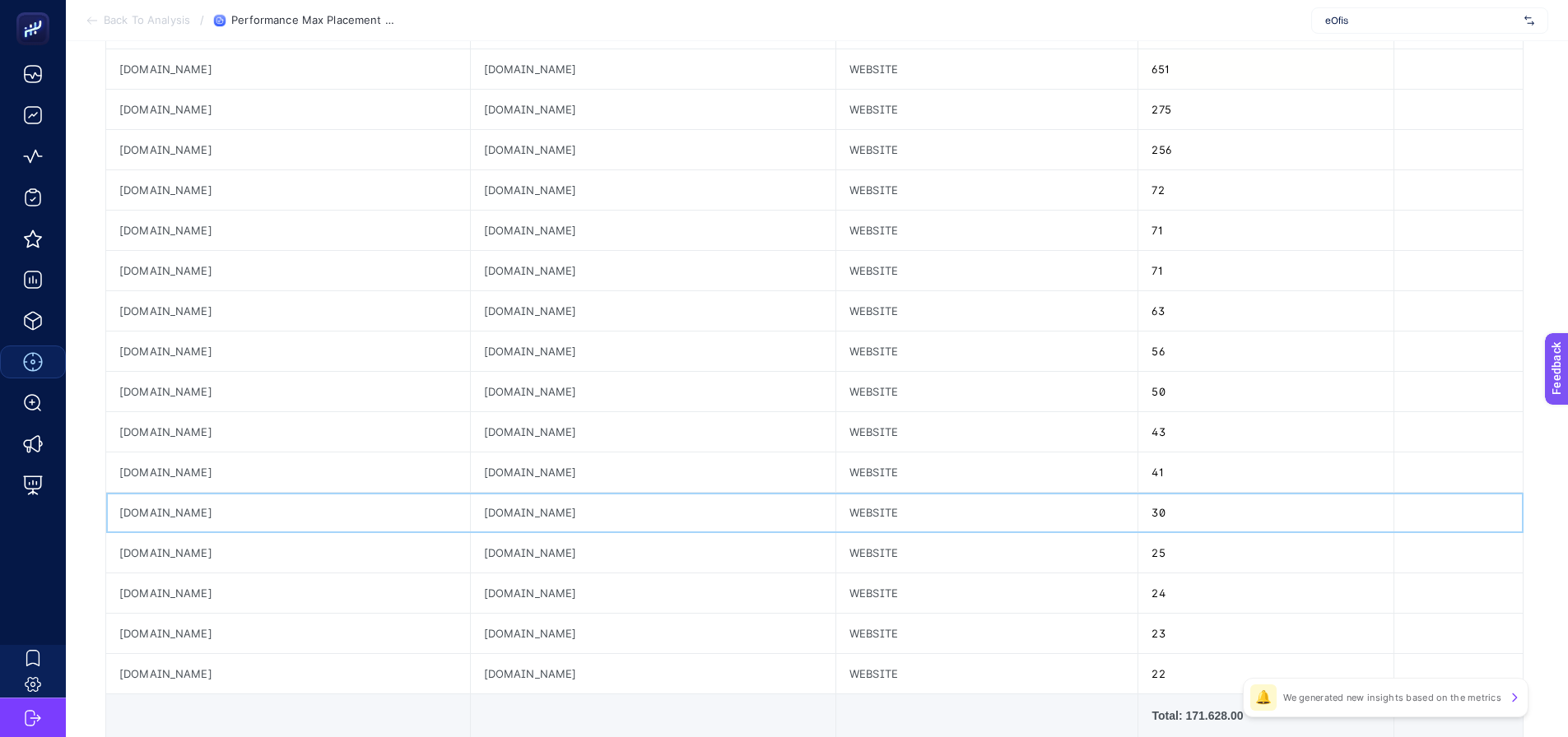
scroll to position [494, 0]
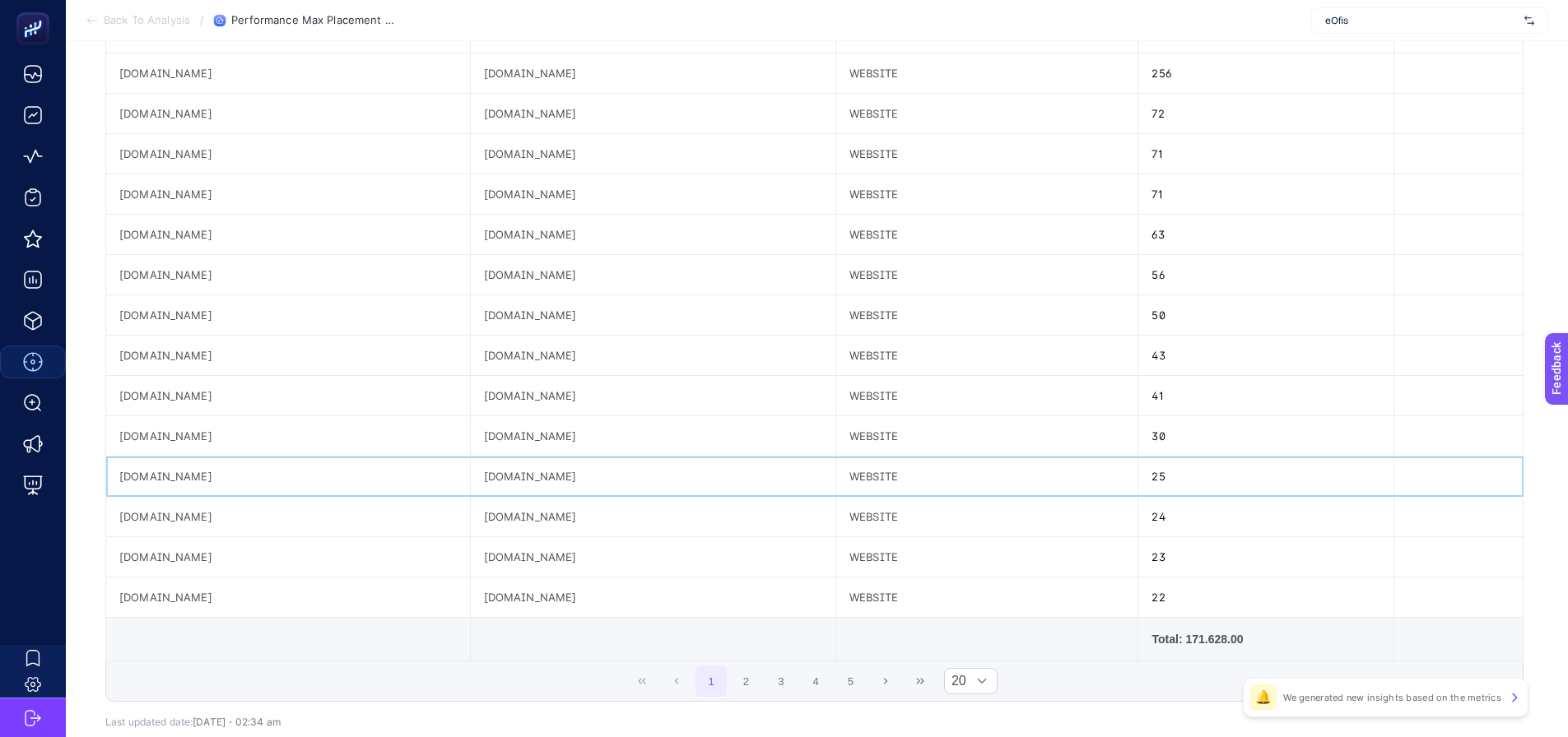
click at [516, 488] on div "livesport.com" at bounding box center [653, 477] width 365 height 40
click at [514, 520] on div "bluemanhoop.com" at bounding box center [653, 516] width 365 height 40
click at [512, 563] on div "ekathimerini.com" at bounding box center [653, 557] width 365 height 40
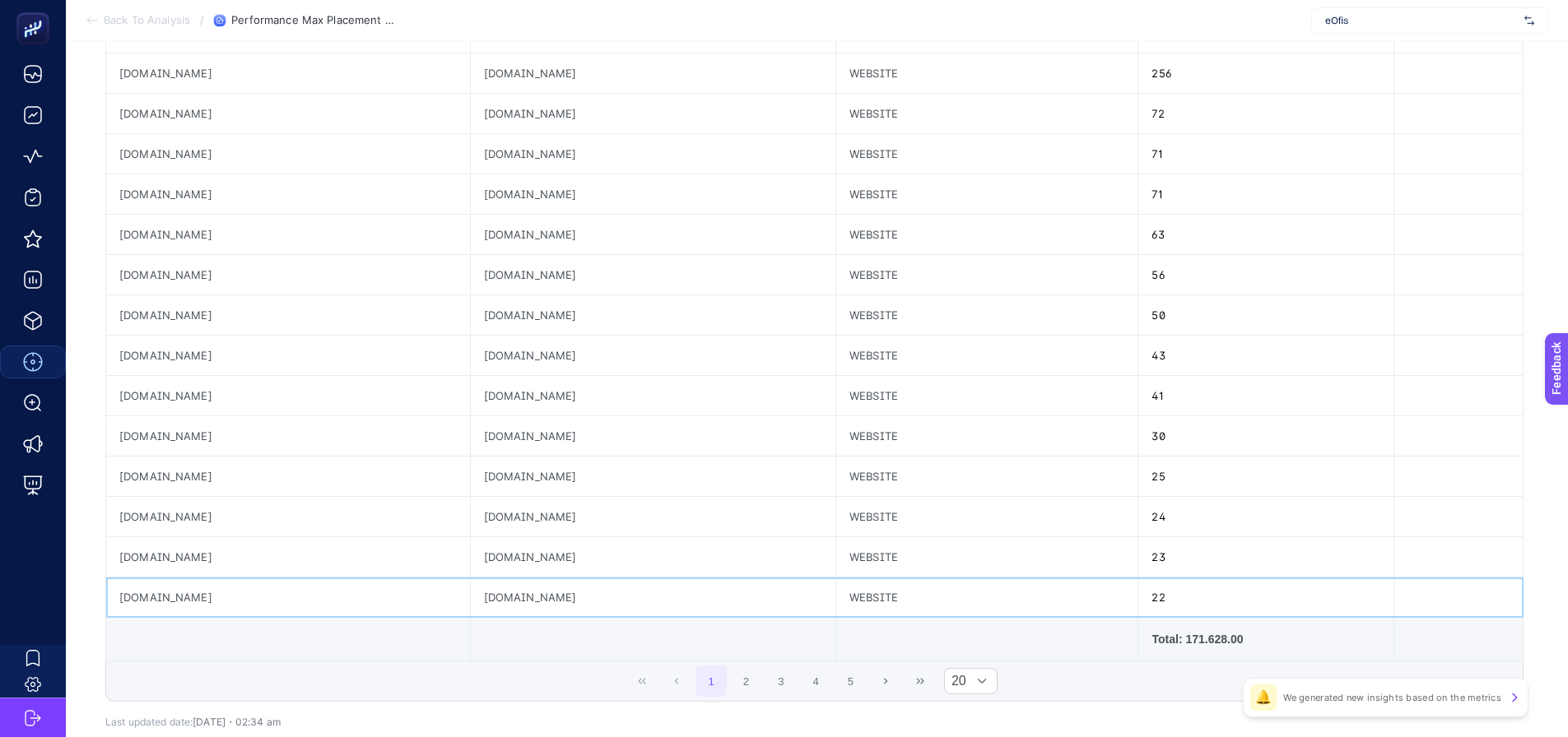
click at [525, 597] on div "chatly-ai.com" at bounding box center [653, 597] width 365 height 40
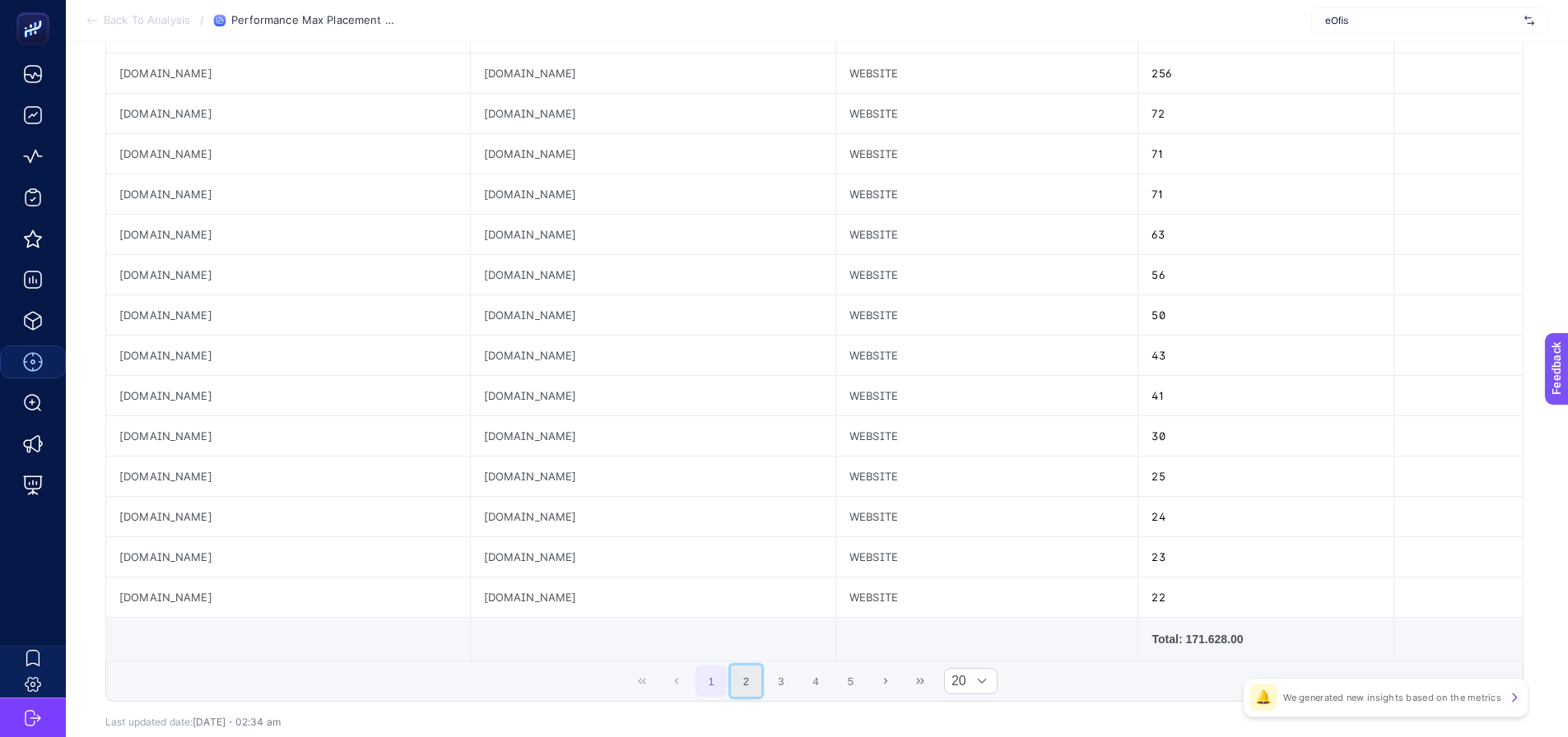
click at [754, 687] on button "2" at bounding box center [747, 681] width 31 height 31
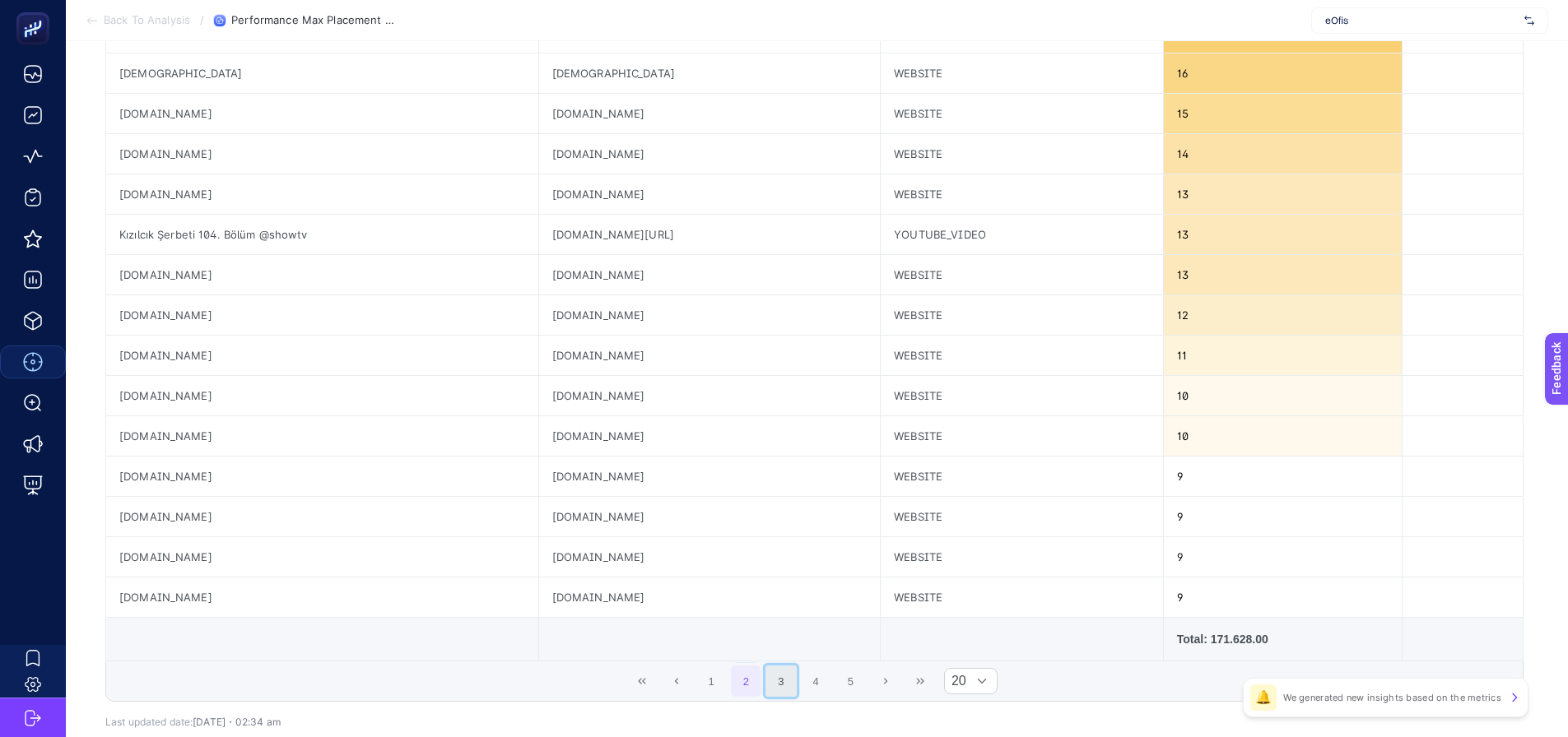
click at [791, 685] on button "3" at bounding box center [781, 681] width 31 height 31
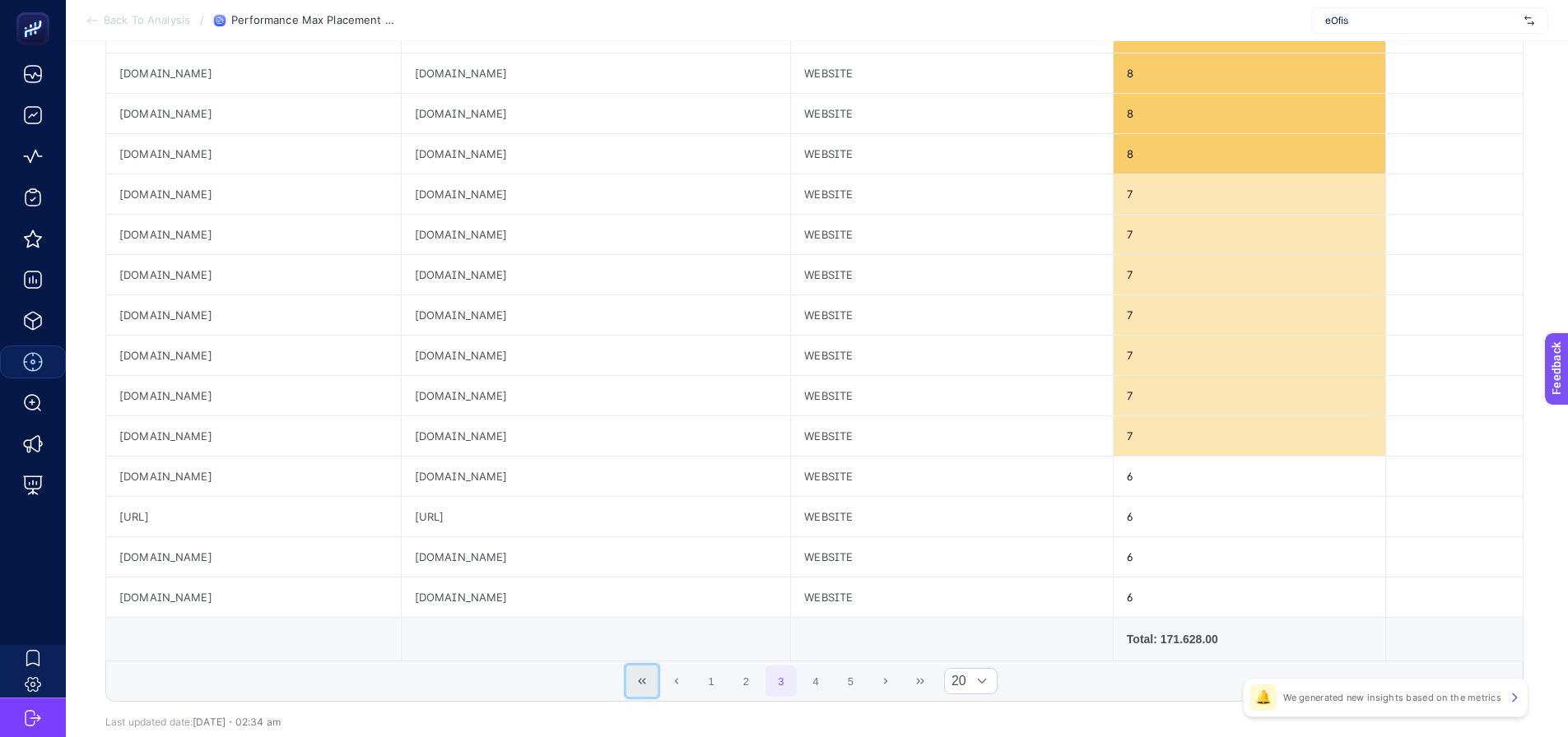
click at [646, 685] on icon "First Page" at bounding box center [642, 681] width 10 height 10
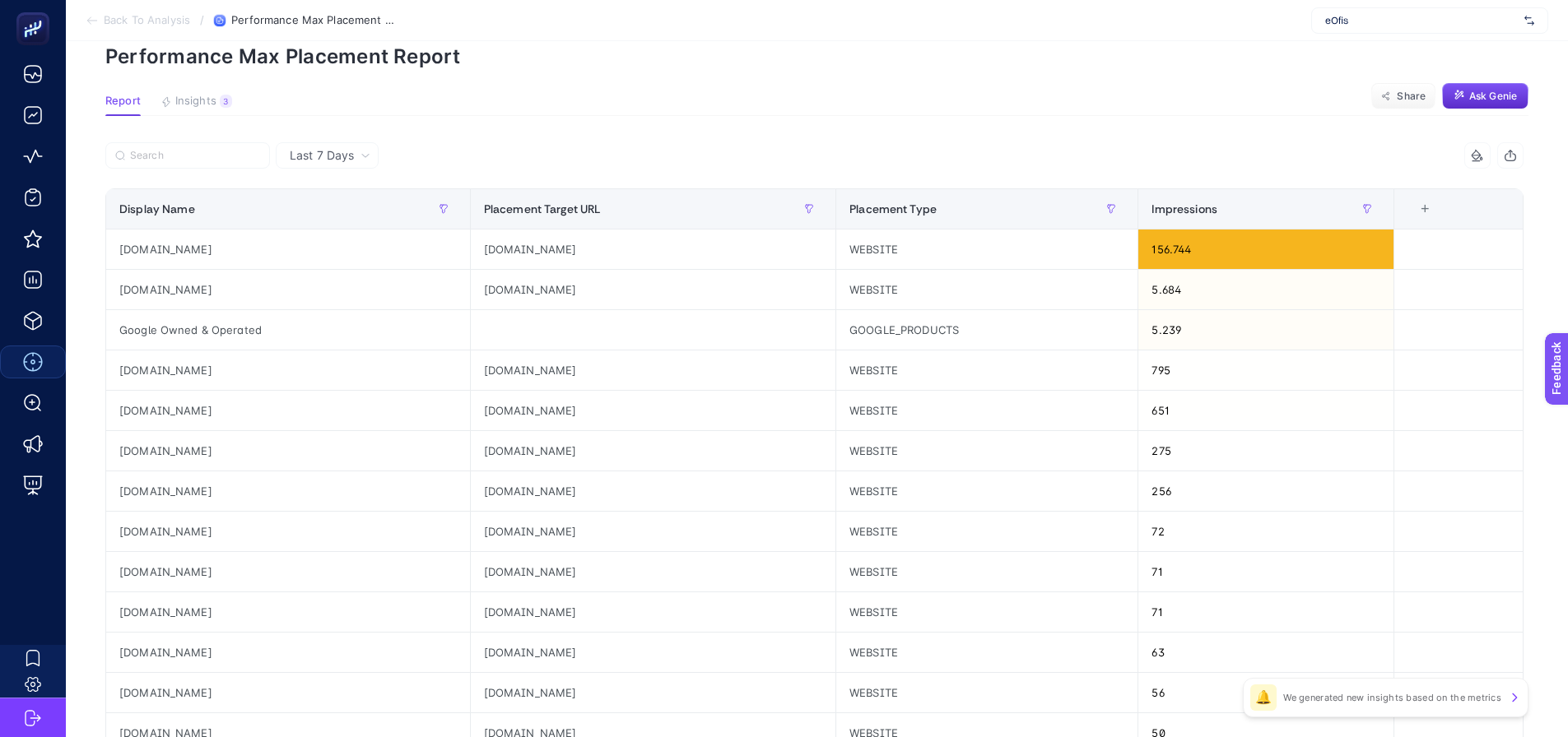
scroll to position [0, 0]
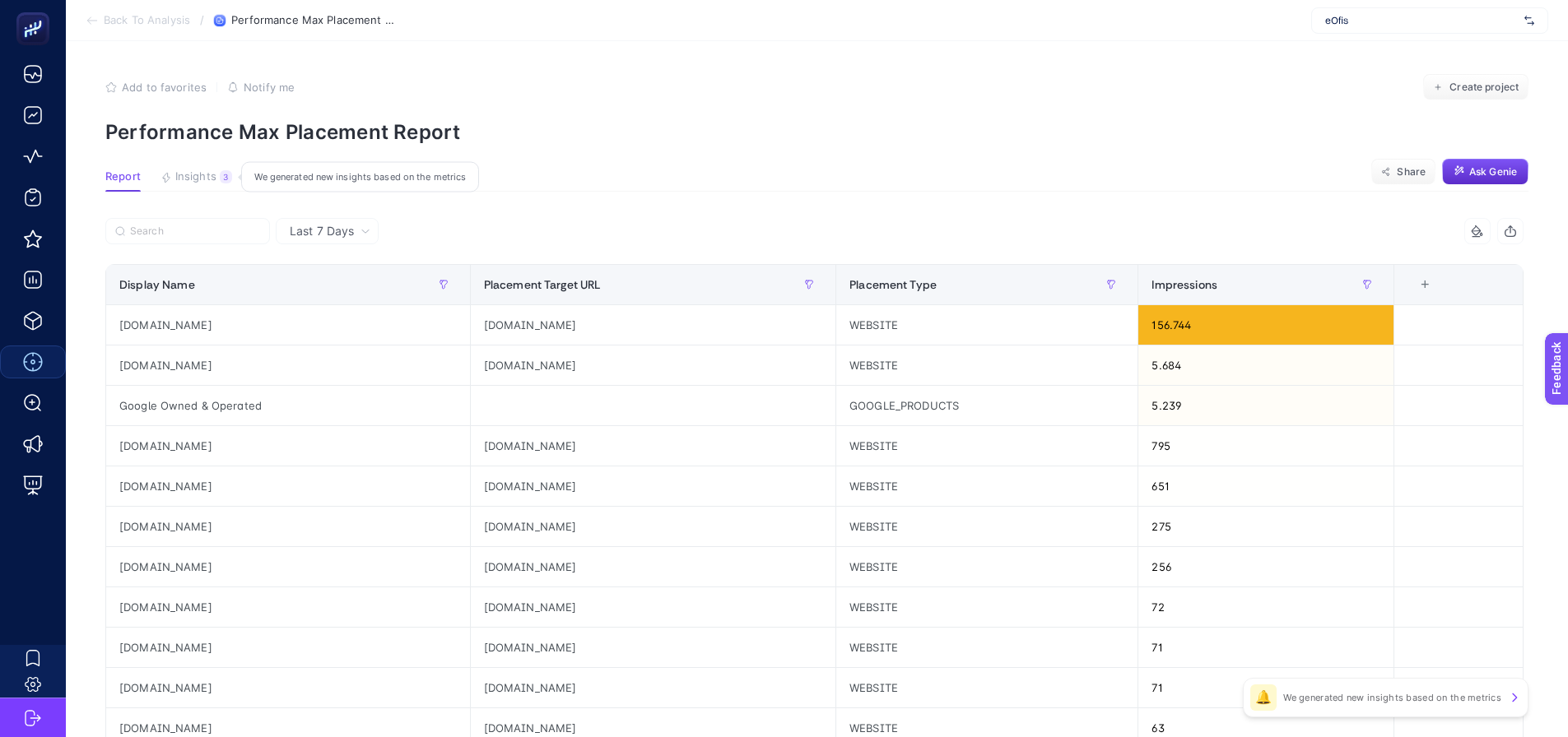
click at [189, 178] on span "Insights" at bounding box center [196, 177] width 41 height 14
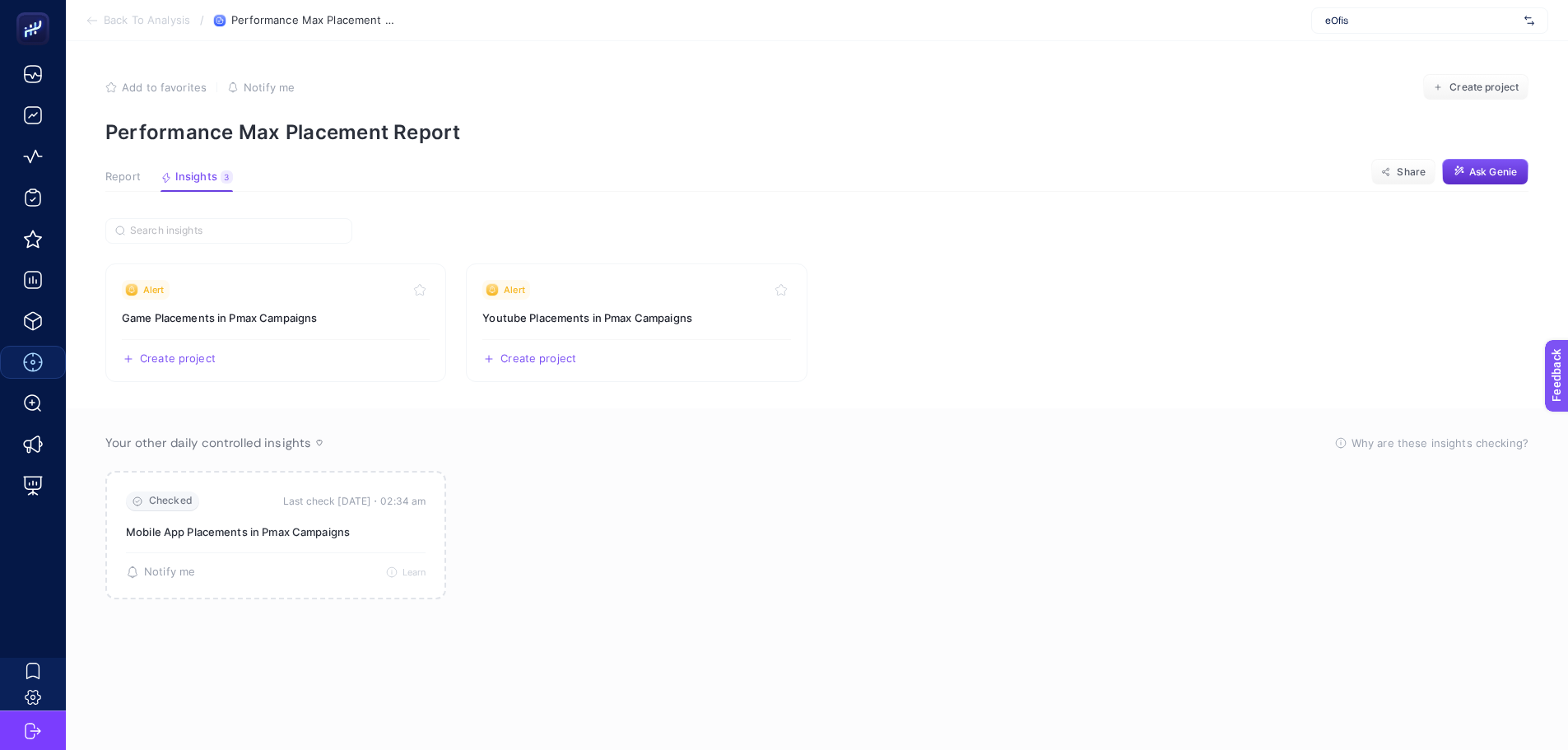
click at [105, 178] on span "Report" at bounding box center [123, 178] width 36 height 14
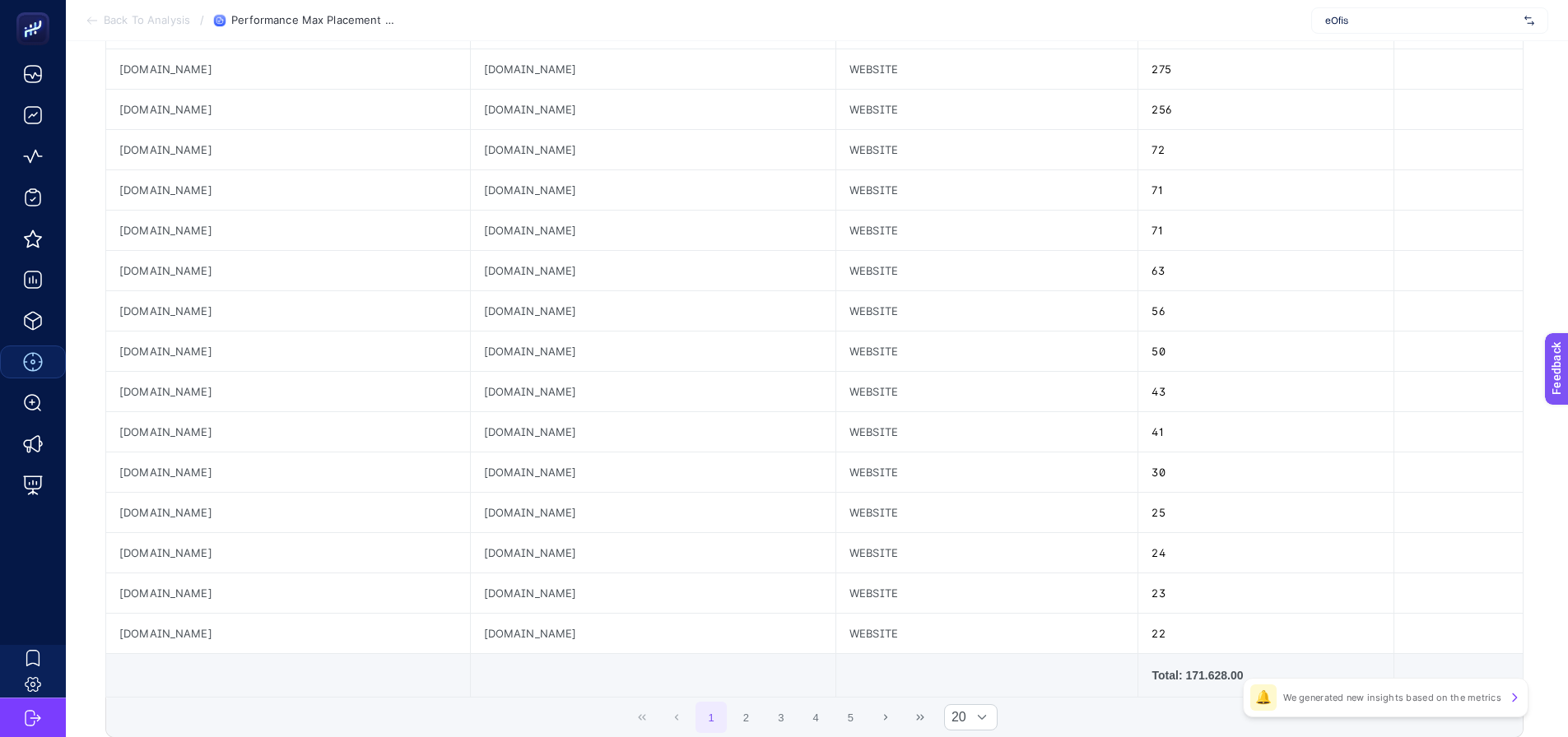
scroll to position [494, 0]
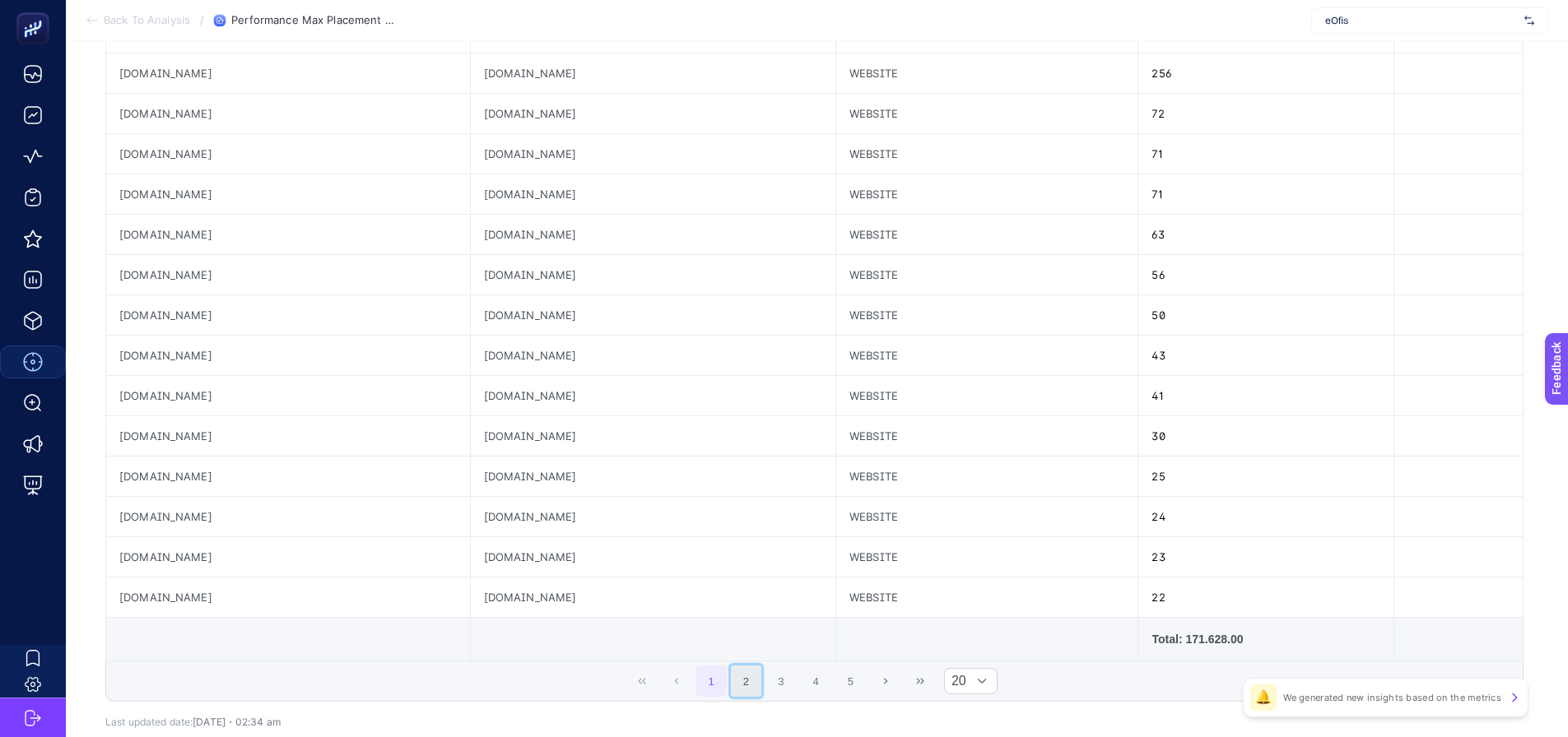
click at [751, 688] on button "2" at bounding box center [747, 681] width 31 height 31
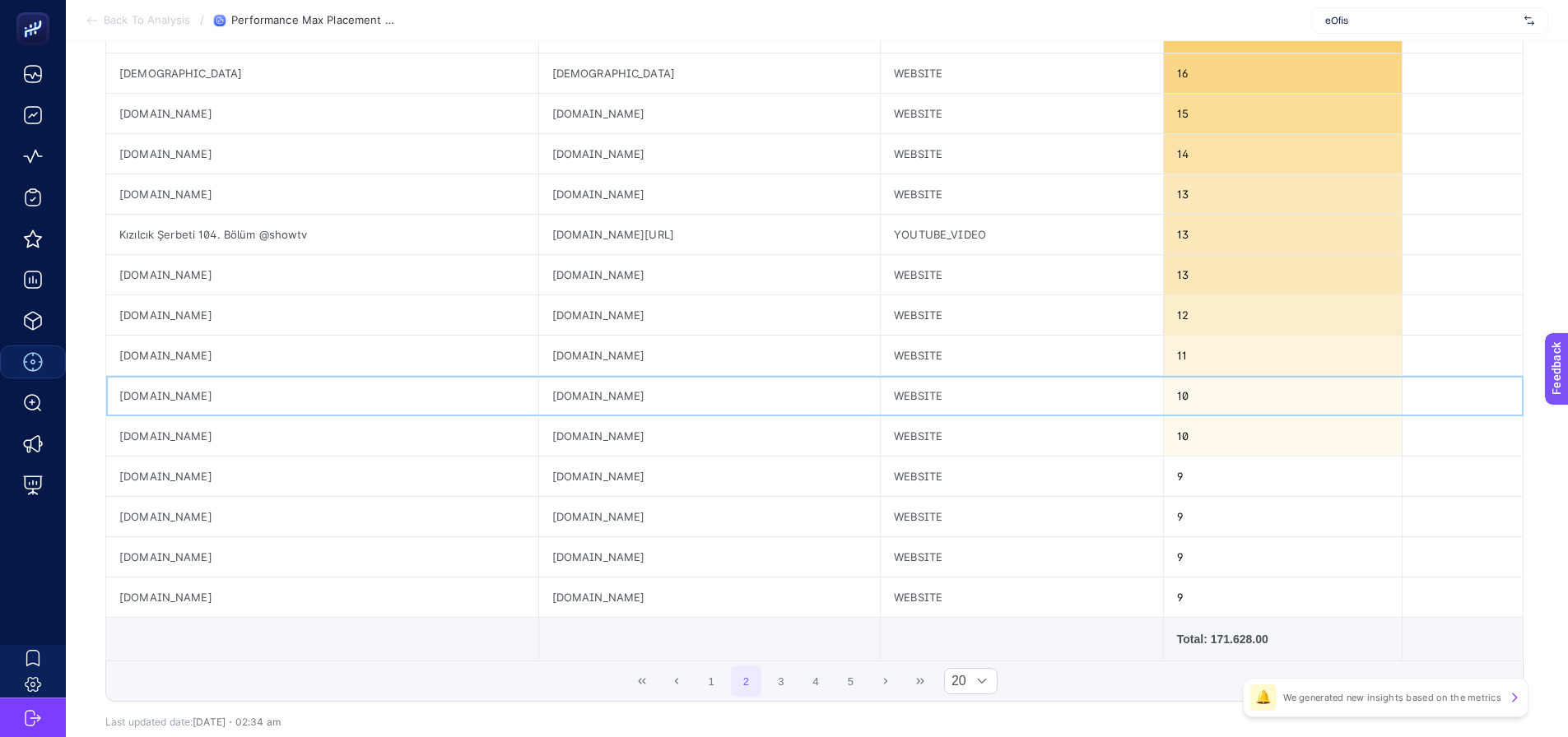
click at [591, 395] on div "milliyet.com.tr" at bounding box center [710, 396] width 342 height 40
click at [793, 689] on button "3" at bounding box center [781, 681] width 31 height 31
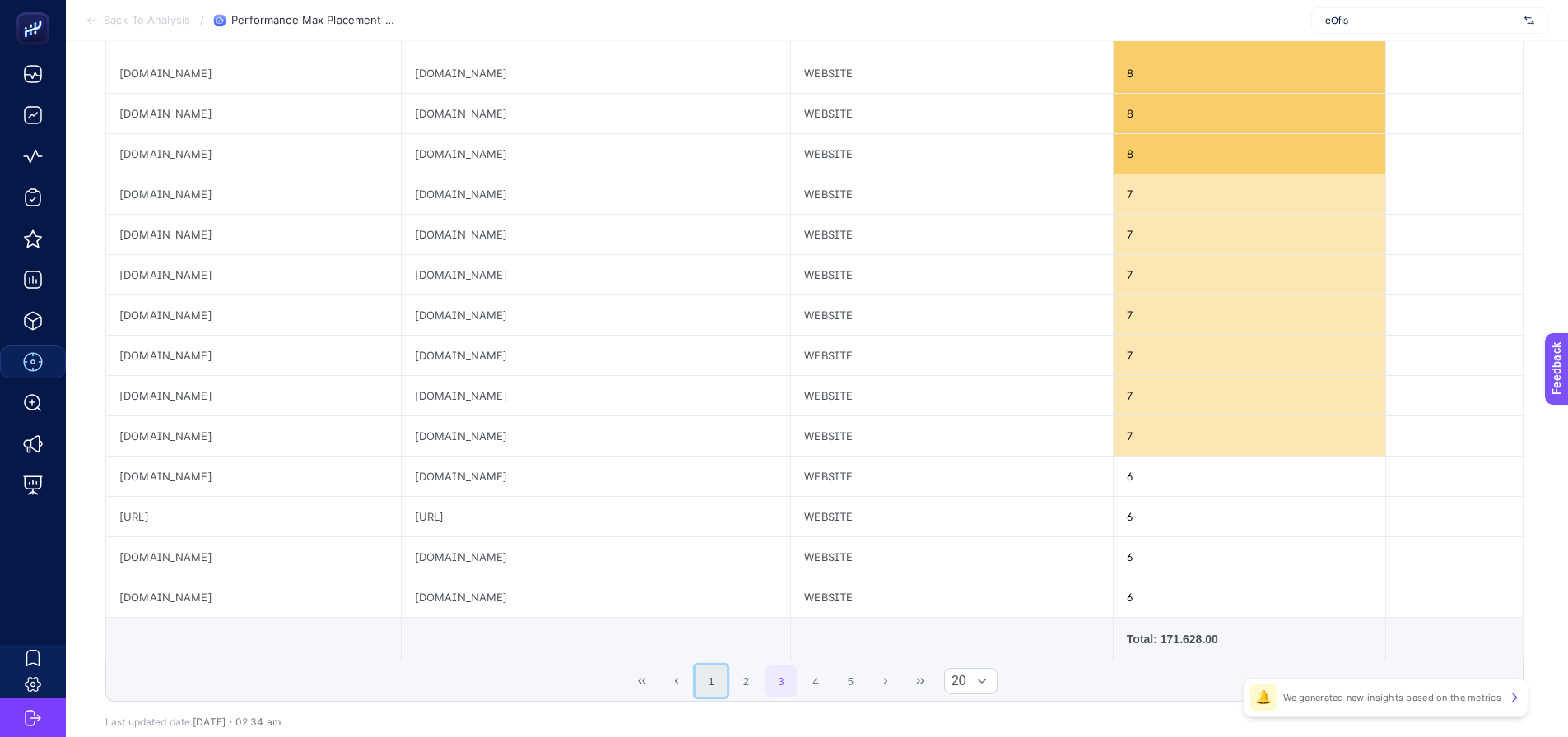
click at [718, 687] on button "1" at bounding box center [711, 681] width 31 height 31
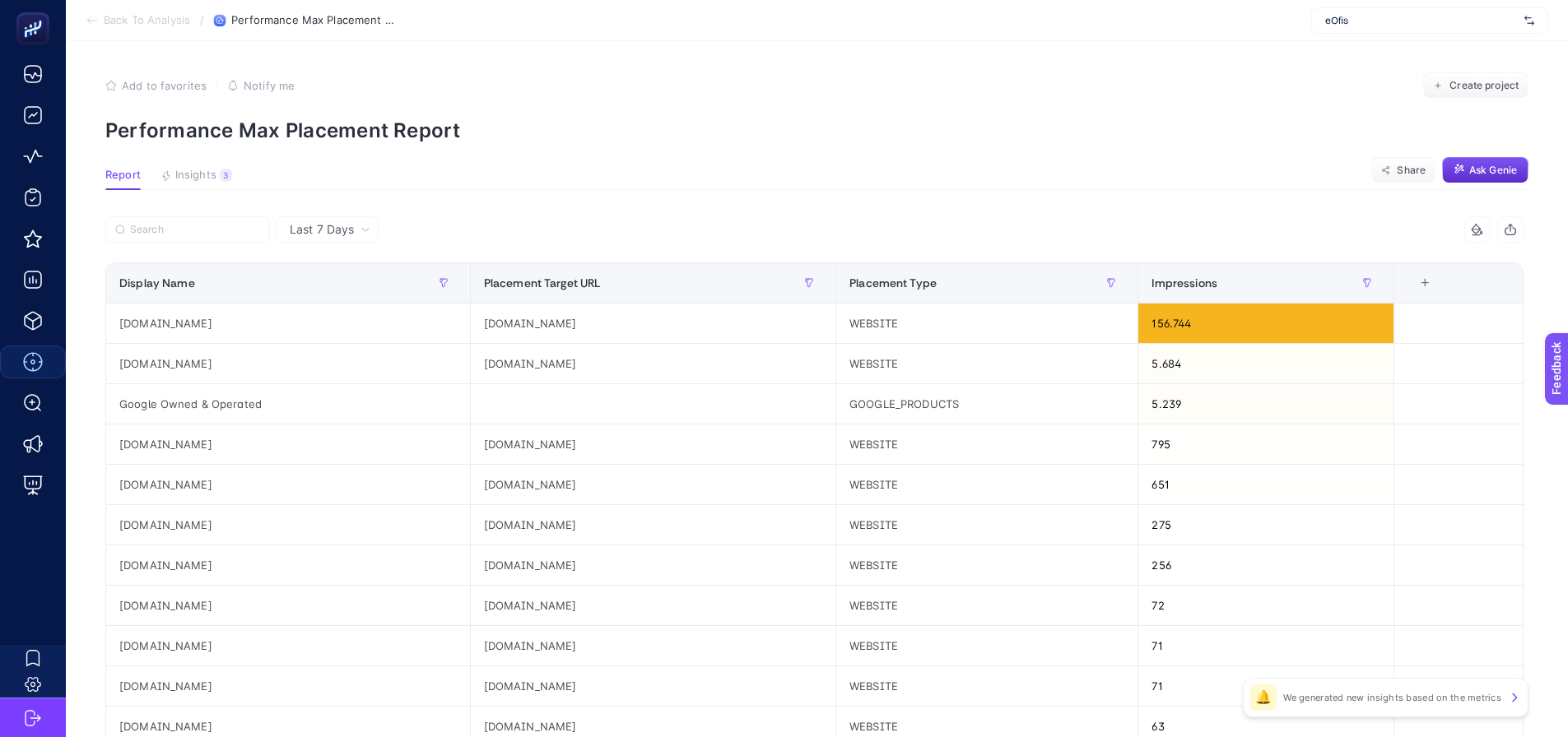
scroll to position [0, 0]
drag, startPoint x: 659, startPoint y: 112, endPoint x: 649, endPoint y: 115, distance: 10.4
click at [658, 113] on section "Add to favorites false Notify me Create project Performance Max Placement Report" at bounding box center [816, 109] width 1423 height 70
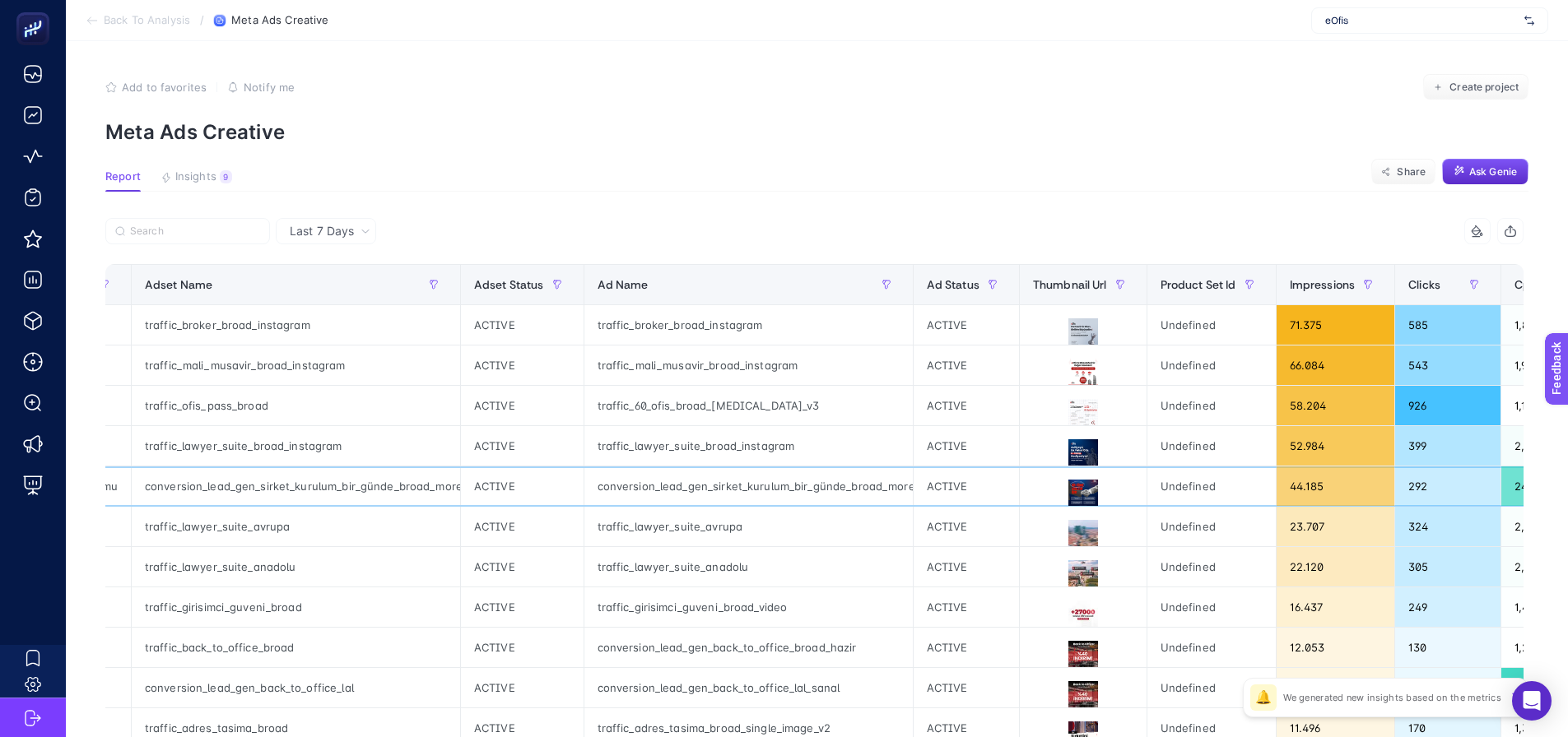
drag, startPoint x: 787, startPoint y: 470, endPoint x: 894, endPoint y: 490, distance: 108.9
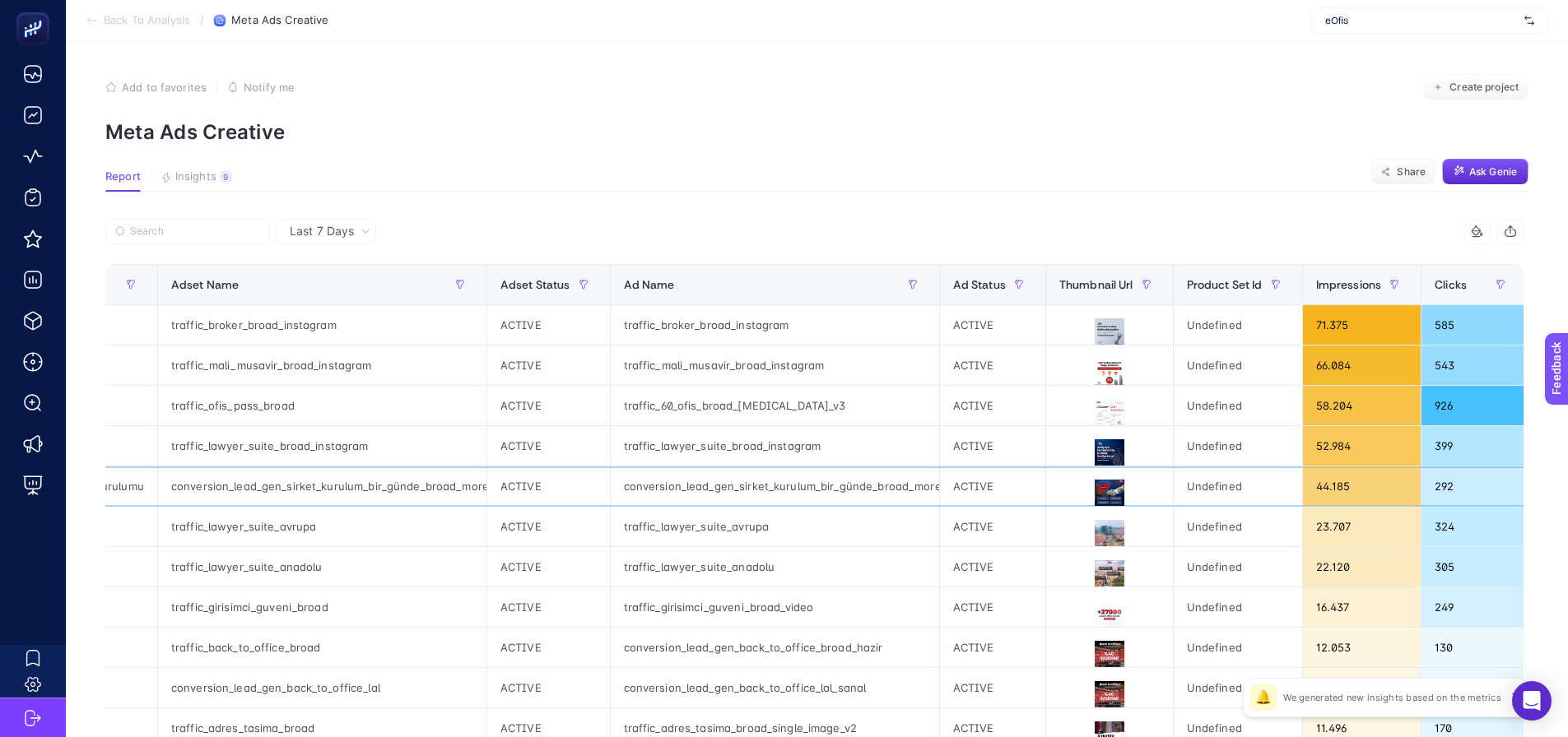
drag, startPoint x: 598, startPoint y: 489, endPoint x: 530, endPoint y: 496, distance: 68.4
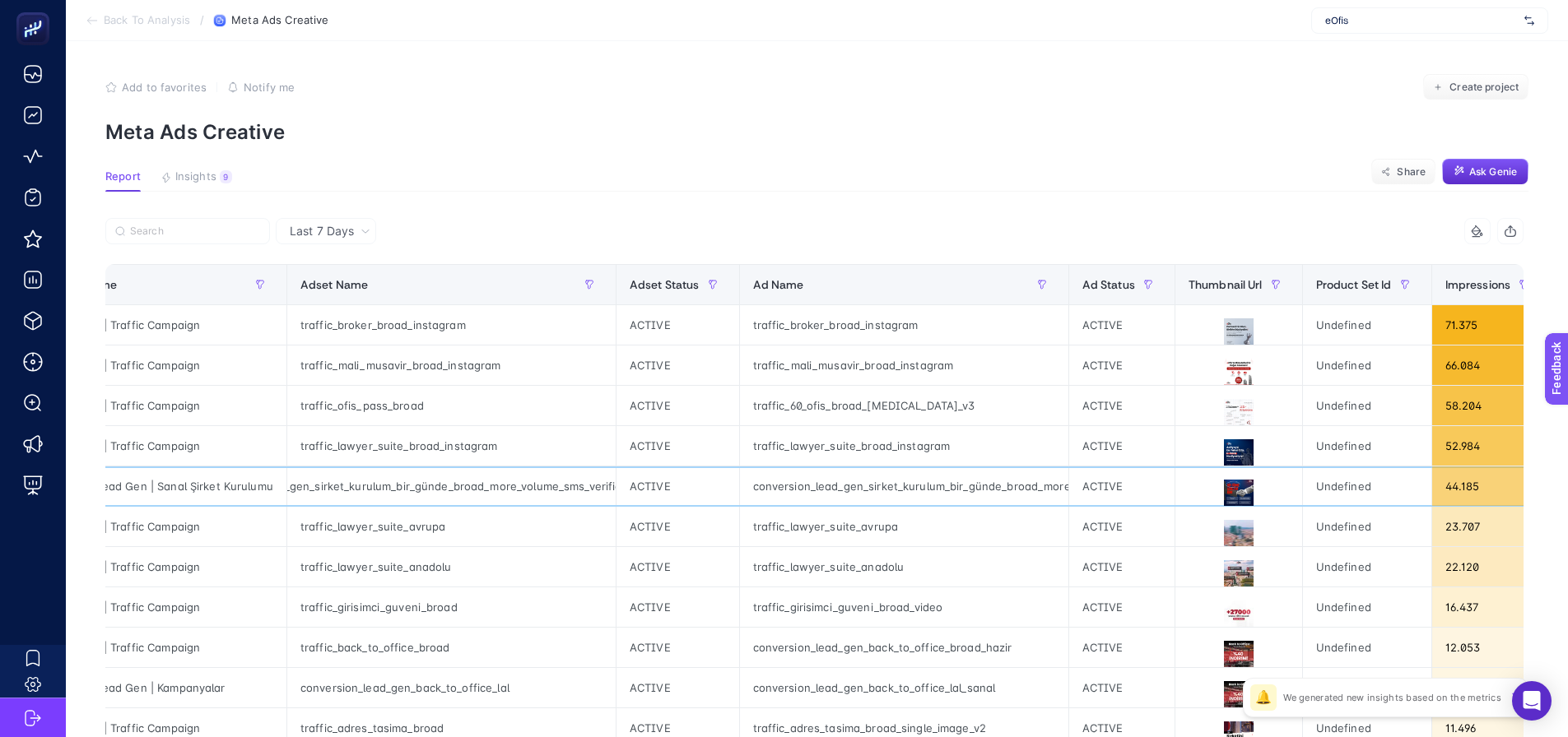
scroll to position [0, 139]
drag, startPoint x: 530, startPoint y: 496, endPoint x: 1055, endPoint y: 397, distance: 534.3
drag, startPoint x: 1078, startPoint y: 224, endPoint x: 1165, endPoint y: 232, distance: 87.4
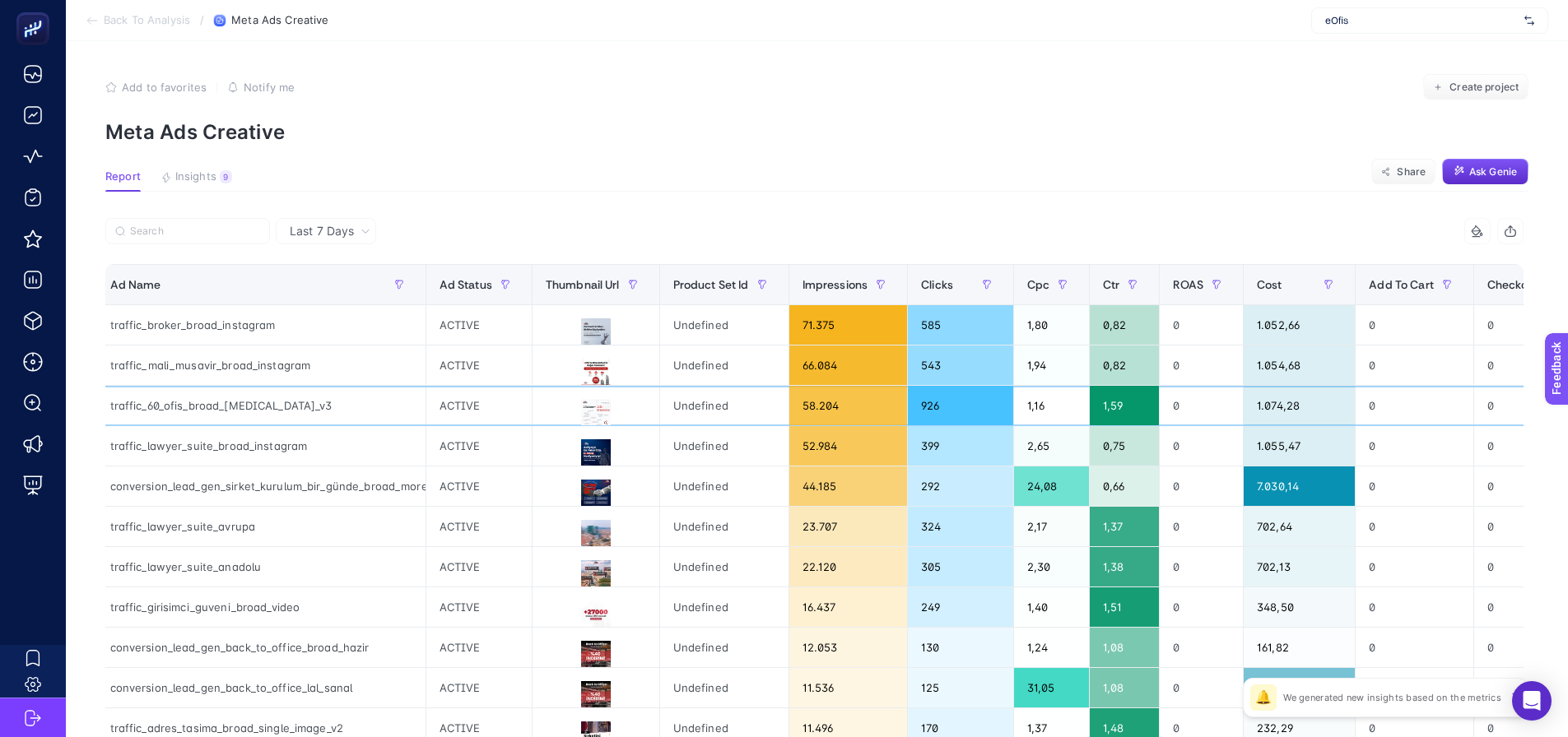
scroll to position [0, 1315]
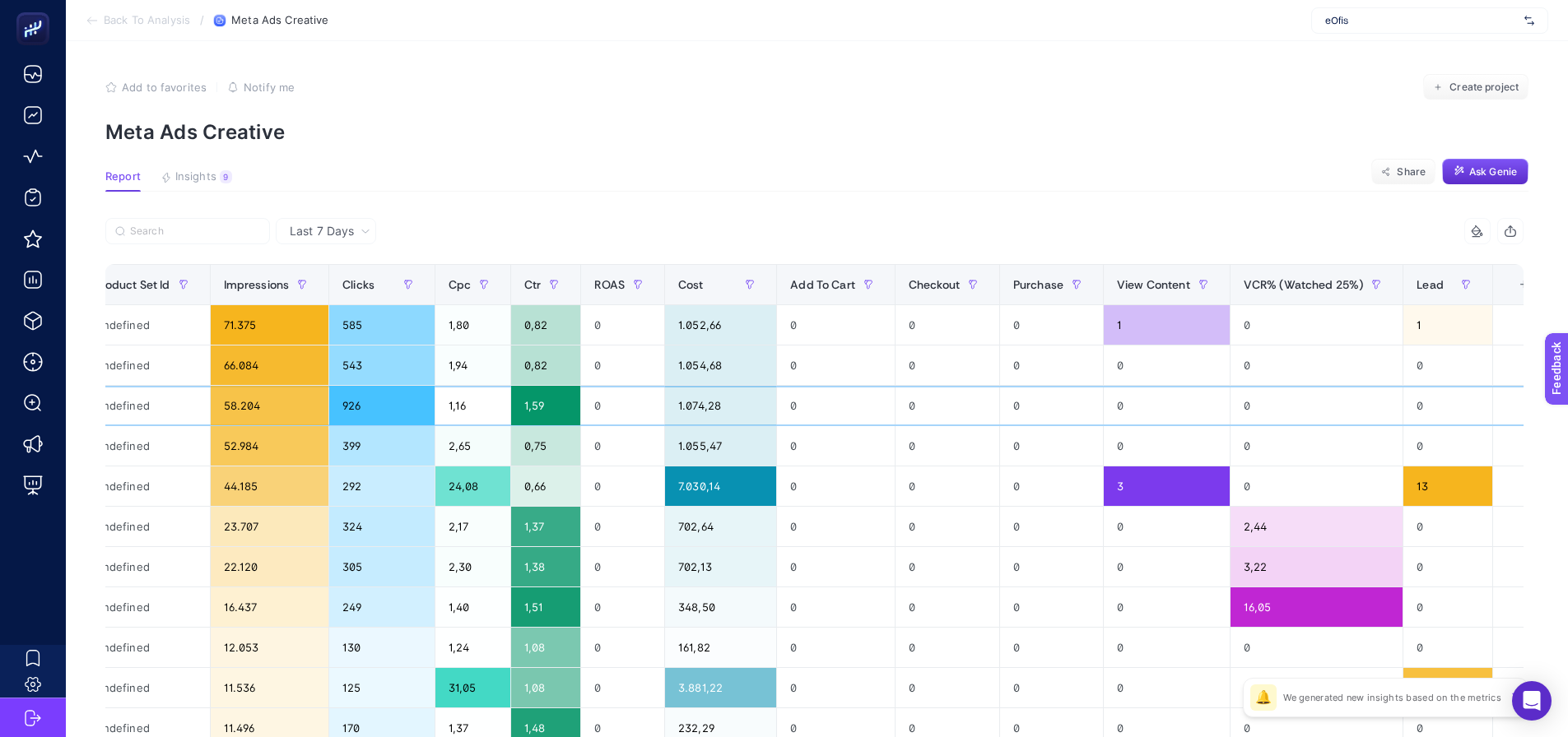
drag, startPoint x: 1051, startPoint y: 415, endPoint x: 1192, endPoint y: 410, distance: 141.1
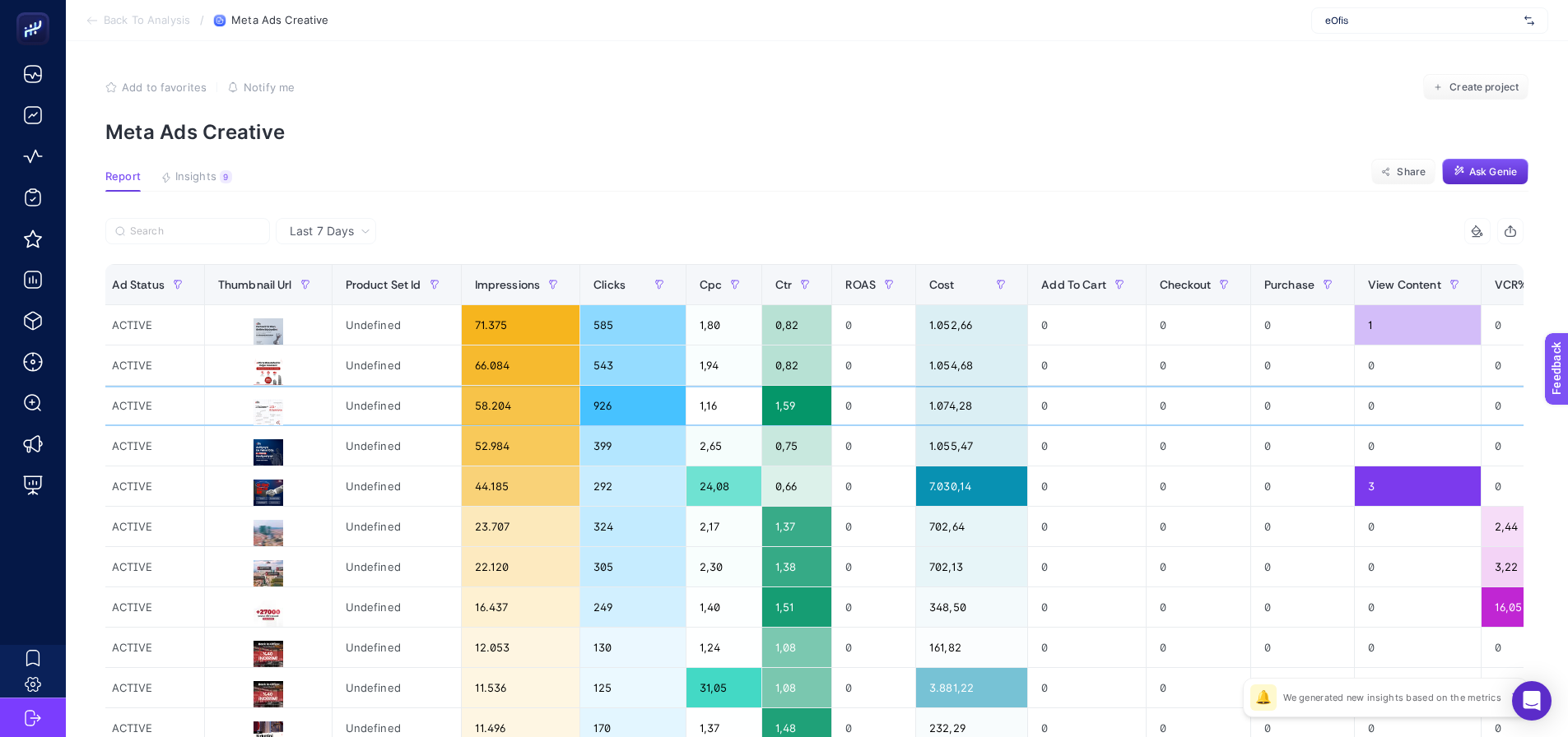
drag, startPoint x: 839, startPoint y: 416, endPoint x: 779, endPoint y: 412, distance: 60.1
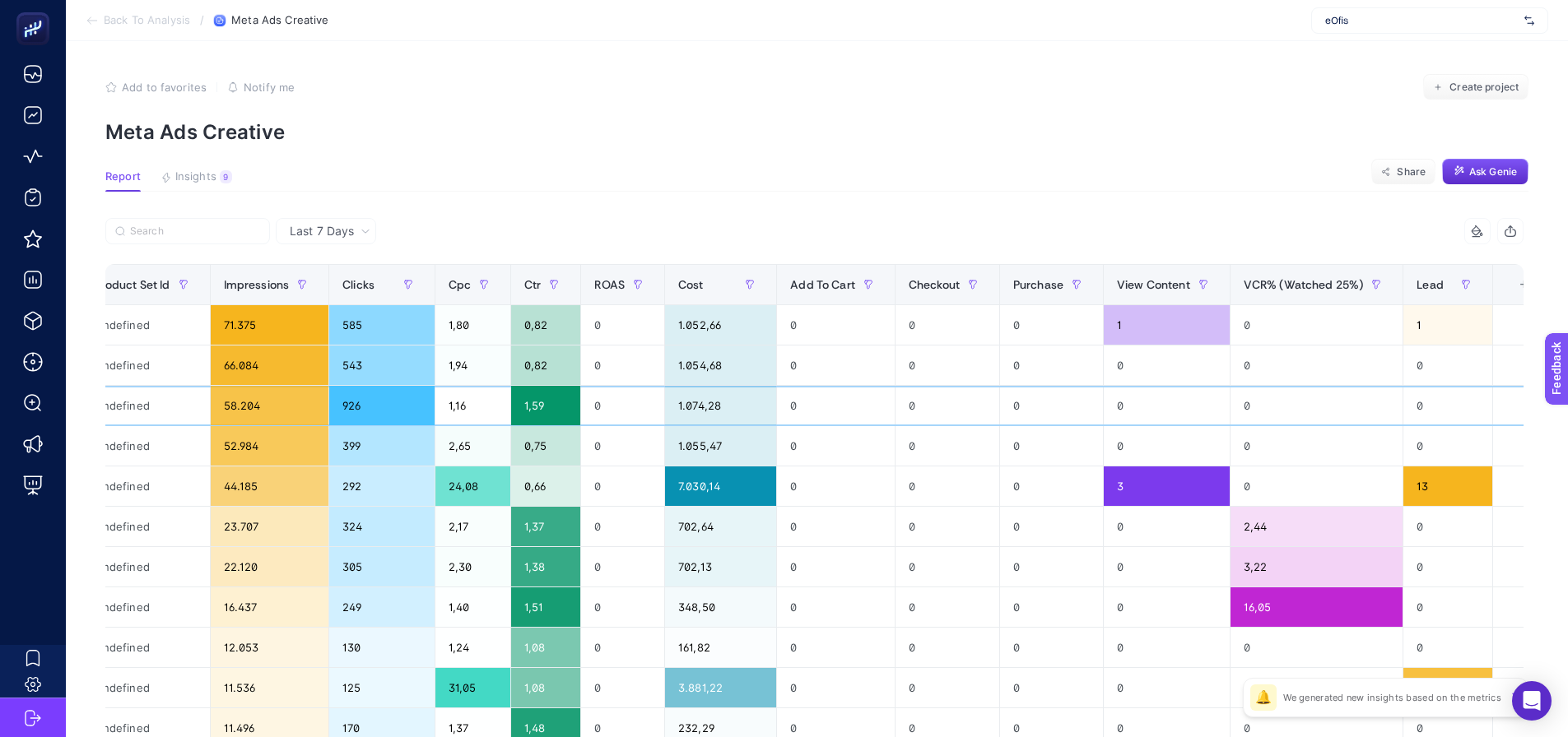
drag, startPoint x: 1192, startPoint y: 389, endPoint x: 1274, endPoint y: 394, distance: 82.2
click at [1417, 284] on span "Lead" at bounding box center [1430, 285] width 27 height 14
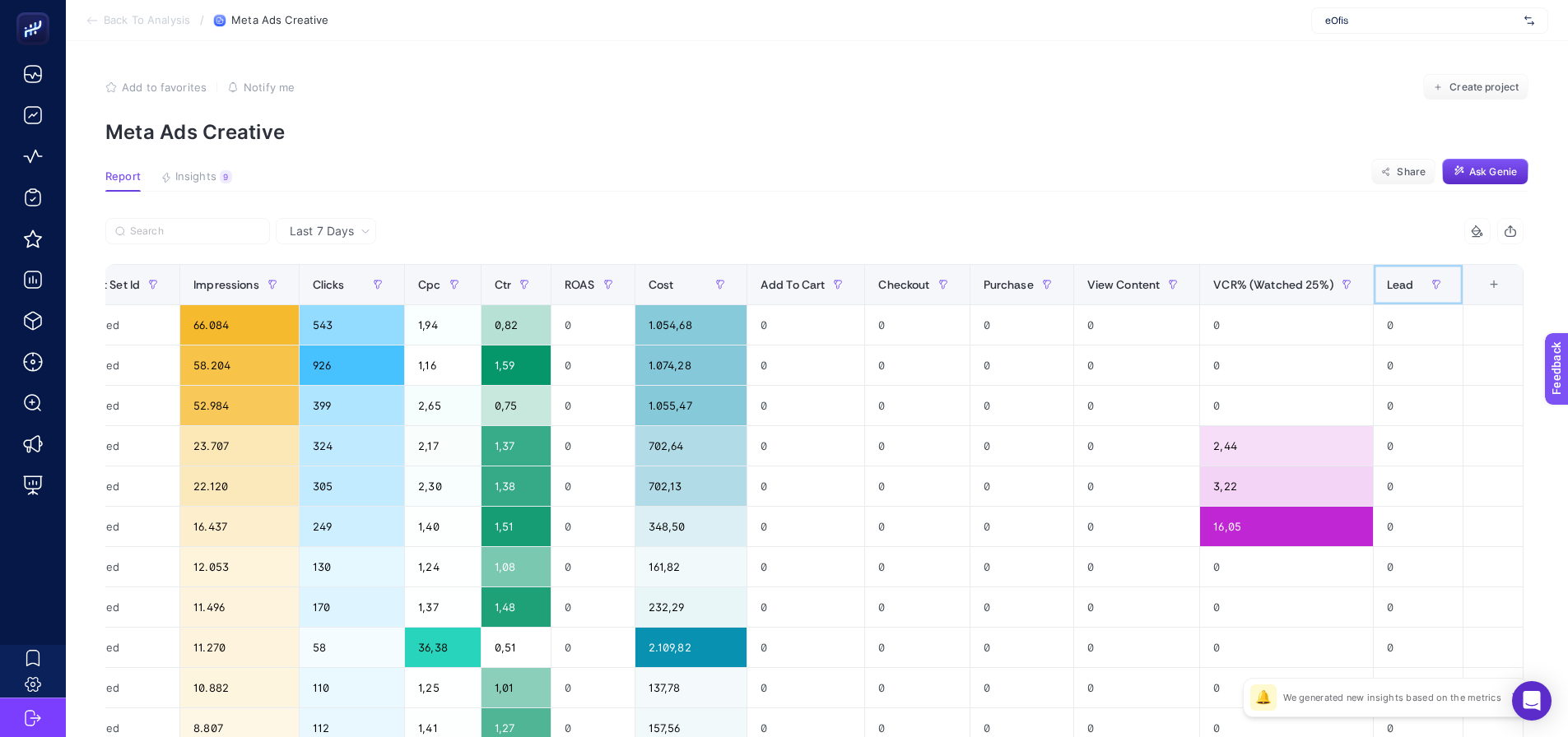
scroll to position [0, 1250]
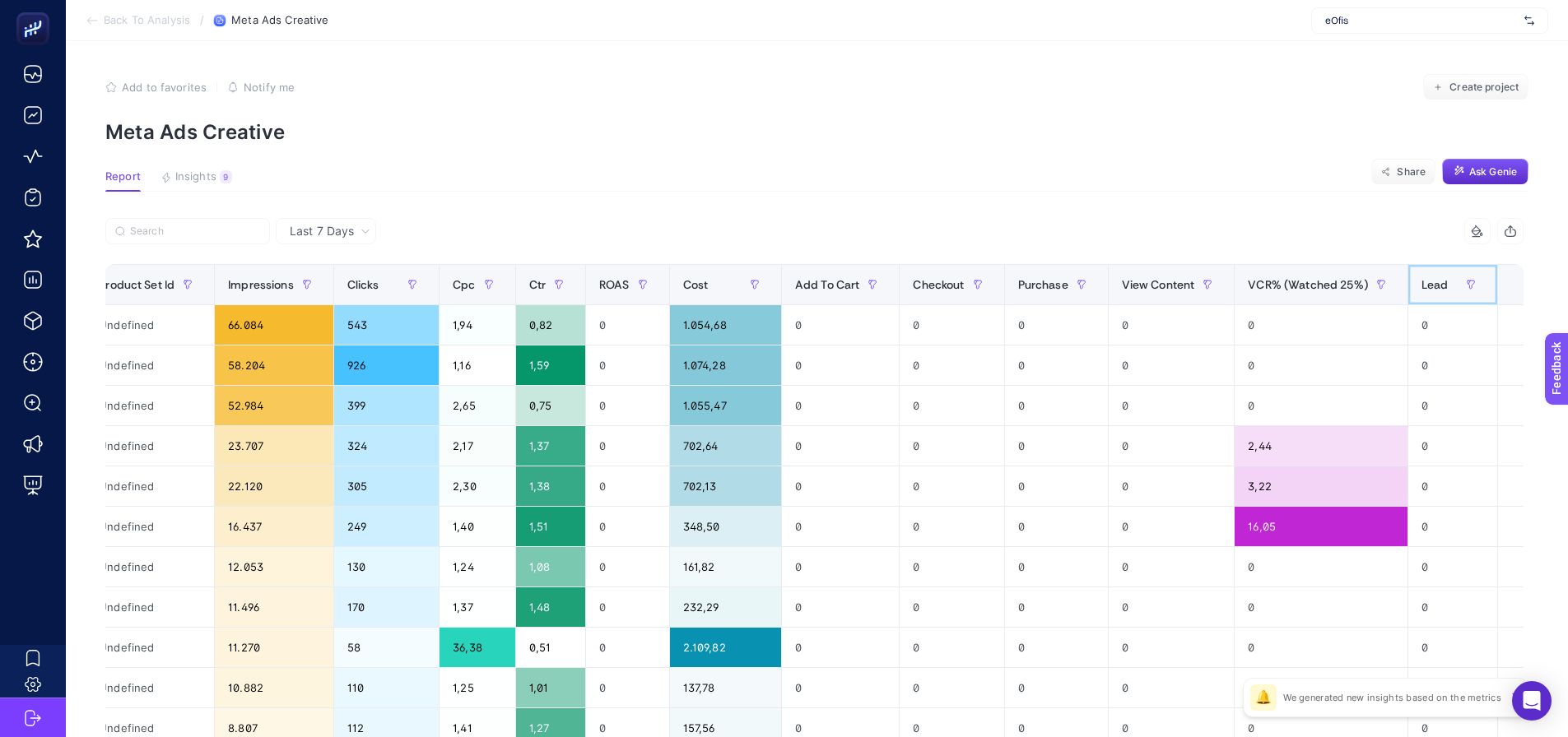
click at [1421, 287] on span "Lead" at bounding box center [1435, 285] width 27 height 14
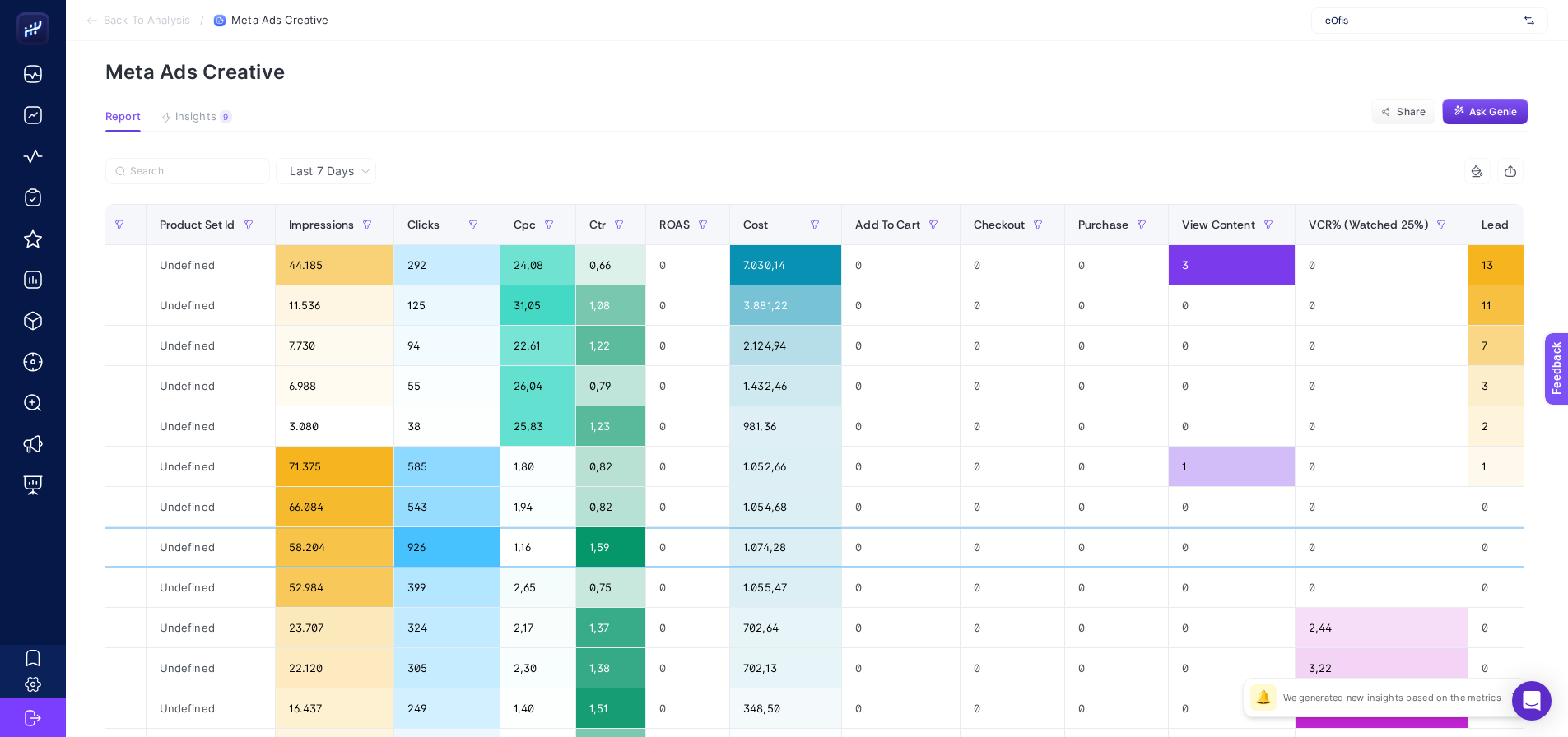
scroll to position [82, 8]
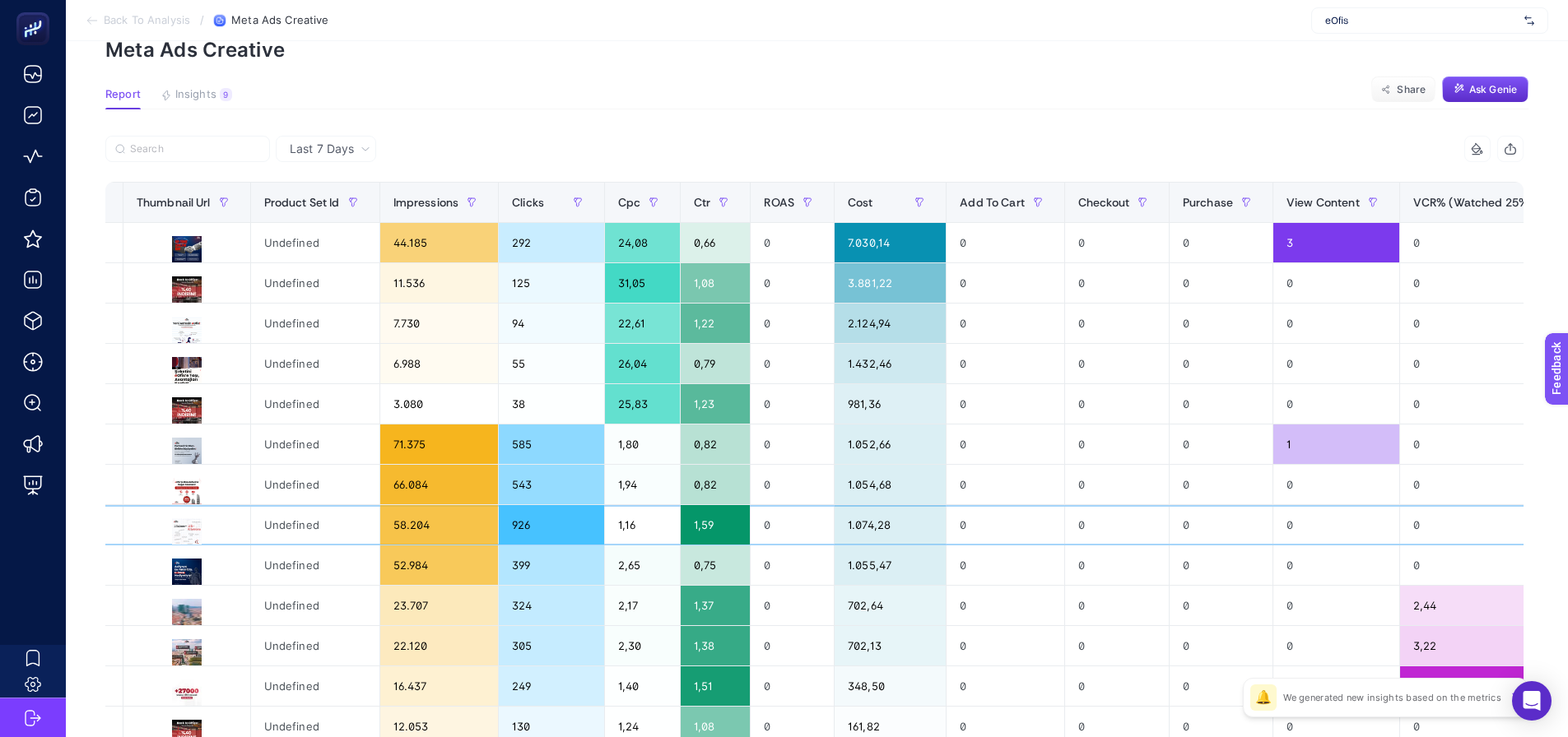
drag, startPoint x: 842, startPoint y: 513, endPoint x: 783, endPoint y: 481, distance: 67.1
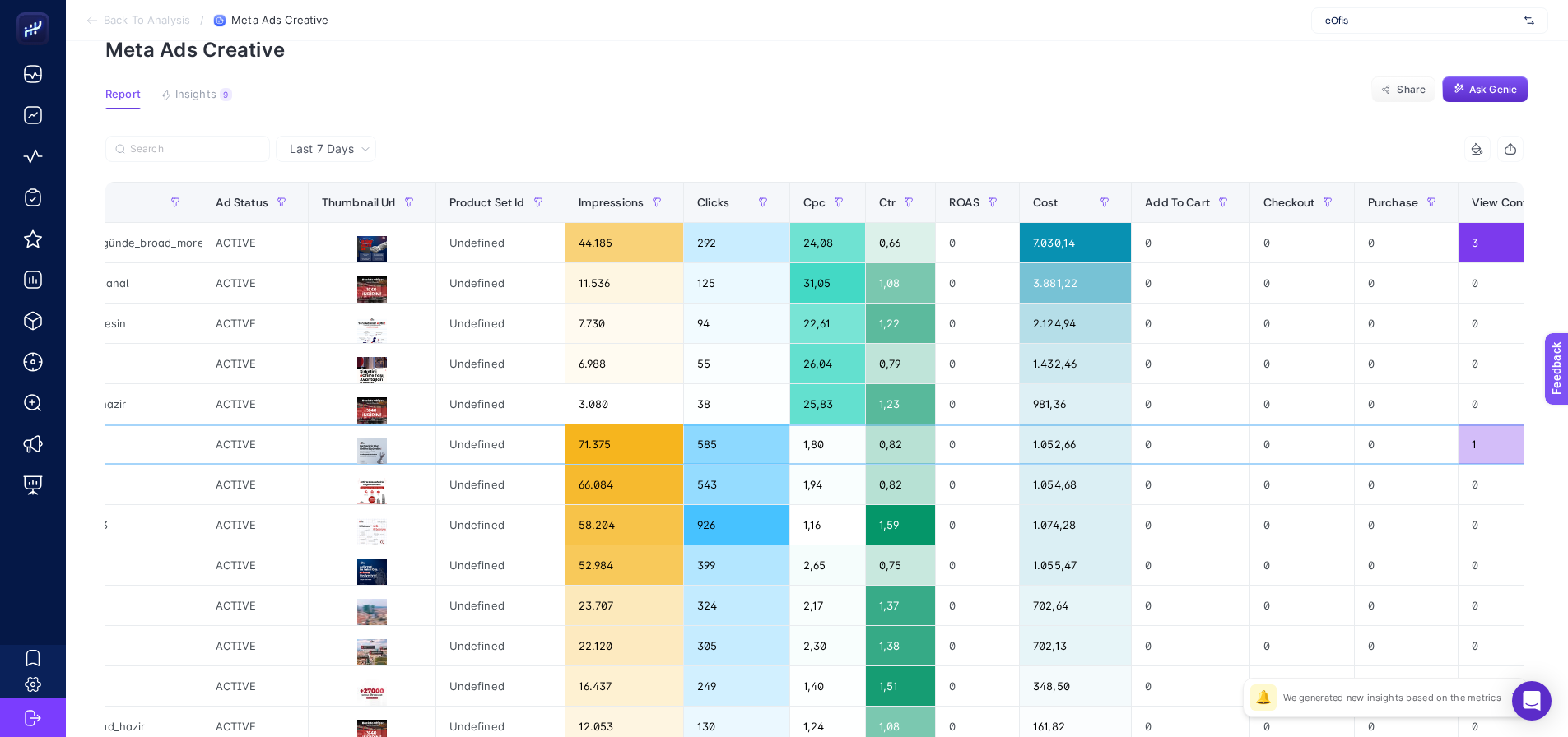
scroll to position [0, 552]
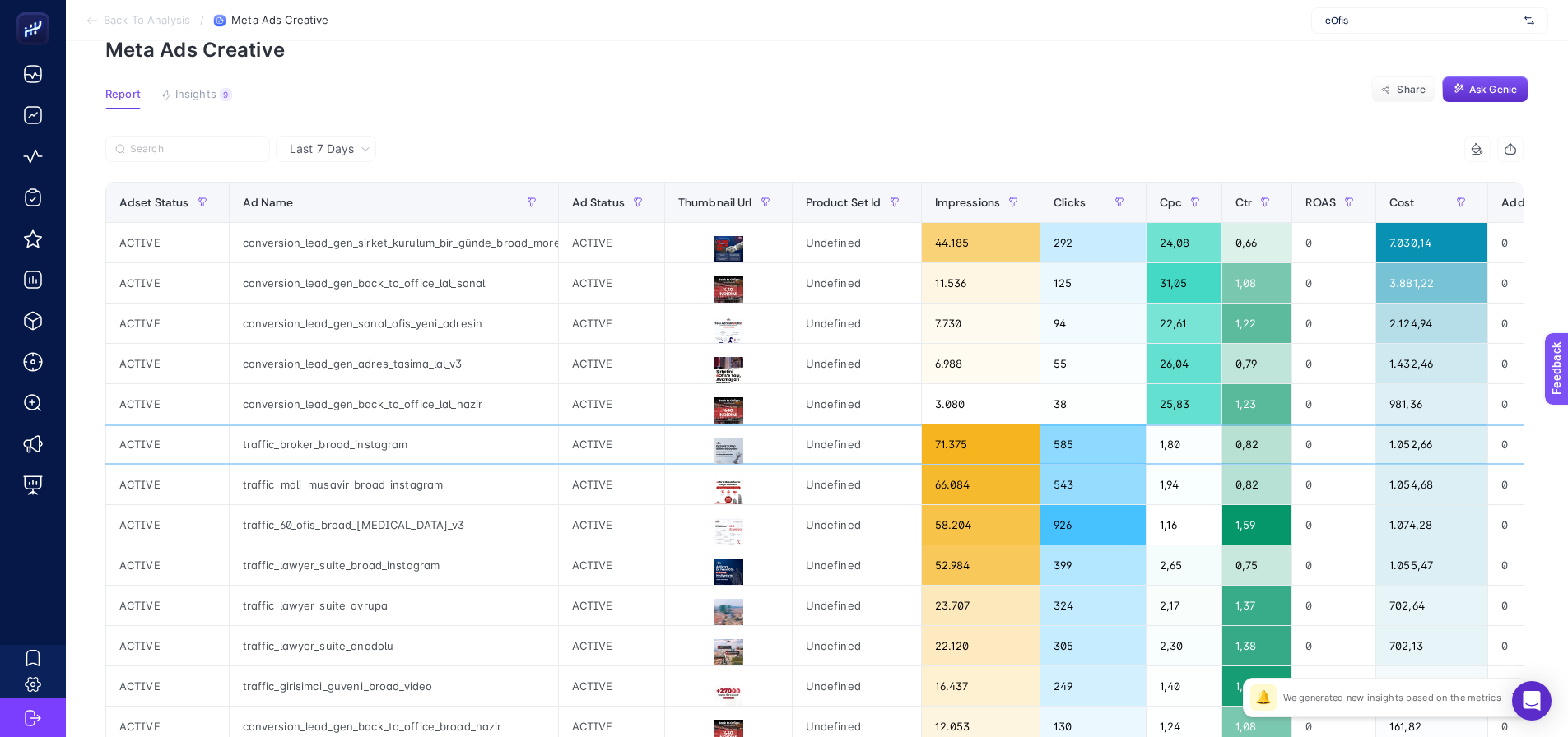
drag, startPoint x: 990, startPoint y: 426, endPoint x: 884, endPoint y: 443, distance: 107.4
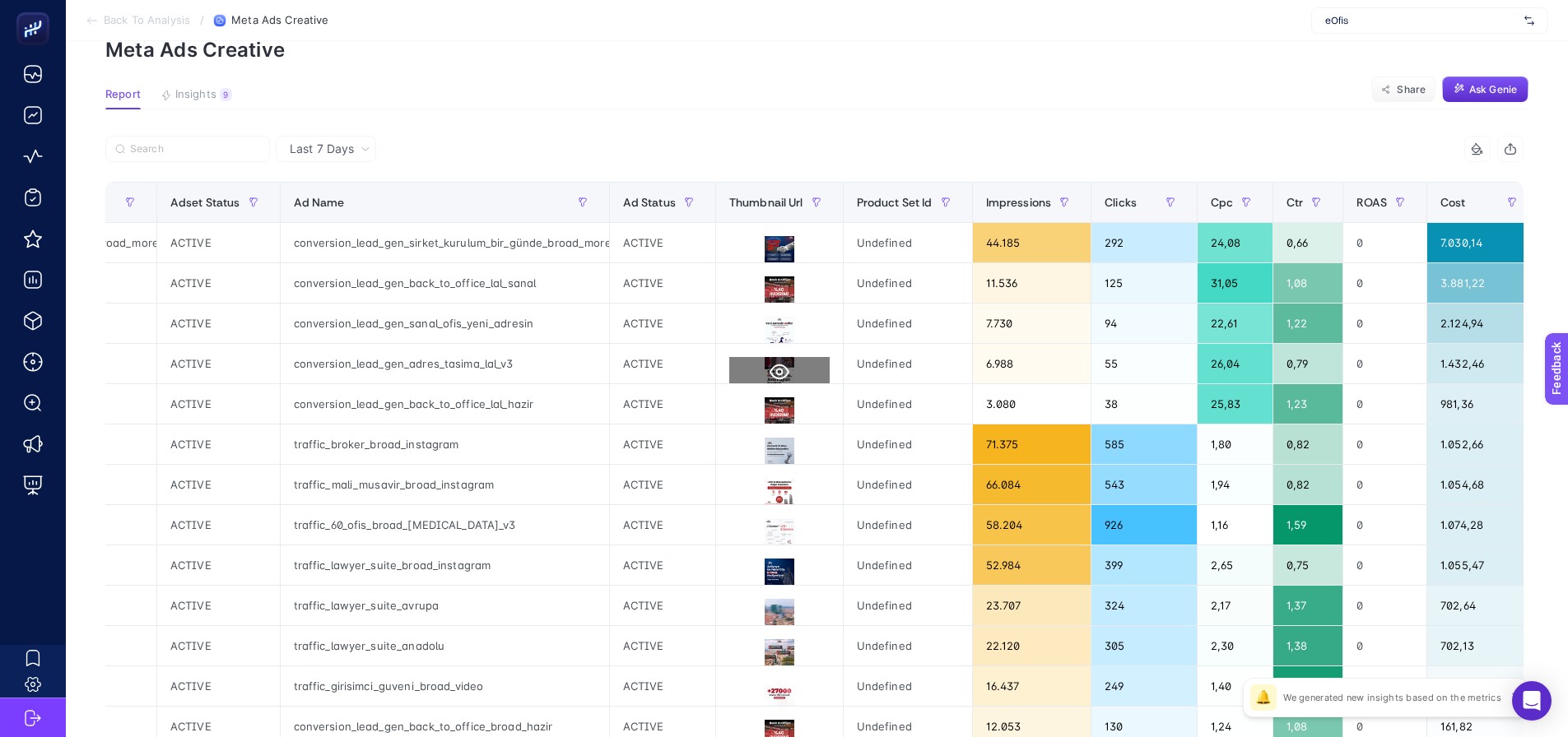
click at [770, 372] on icon at bounding box center [780, 371] width 19 height 19
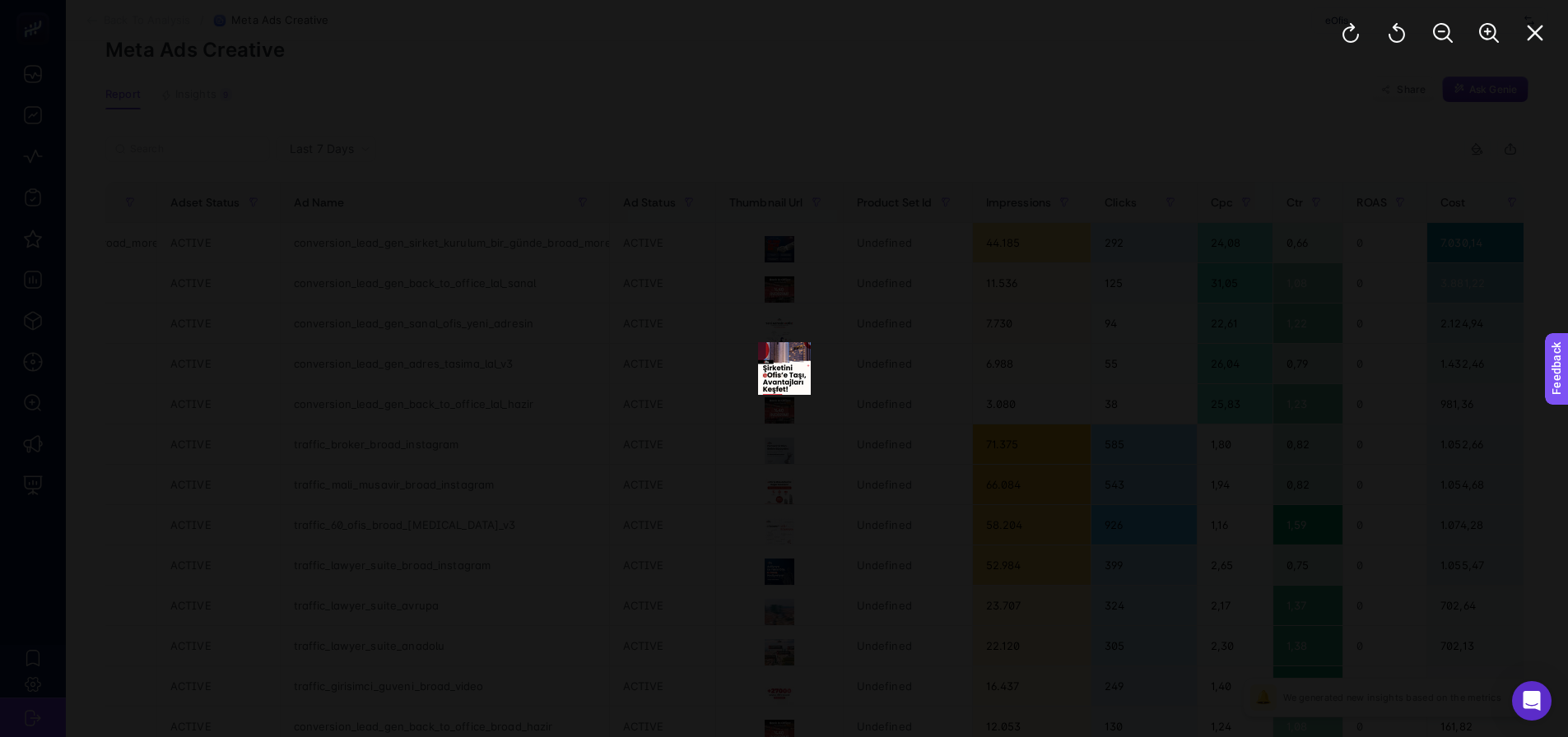
click at [1306, 248] on div at bounding box center [784, 368] width 1568 height 737
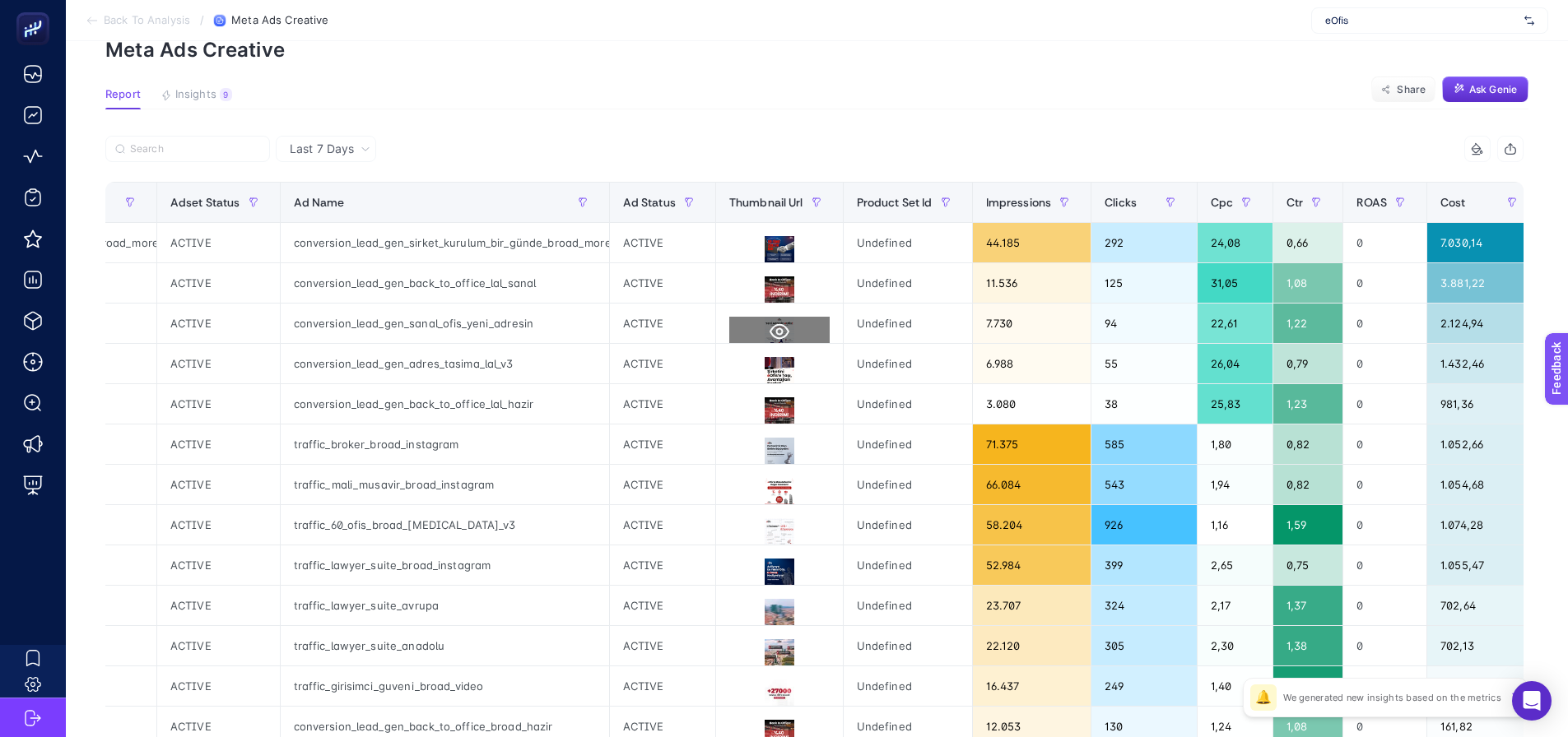
click at [754, 333] on button at bounding box center [780, 331] width 100 height 30
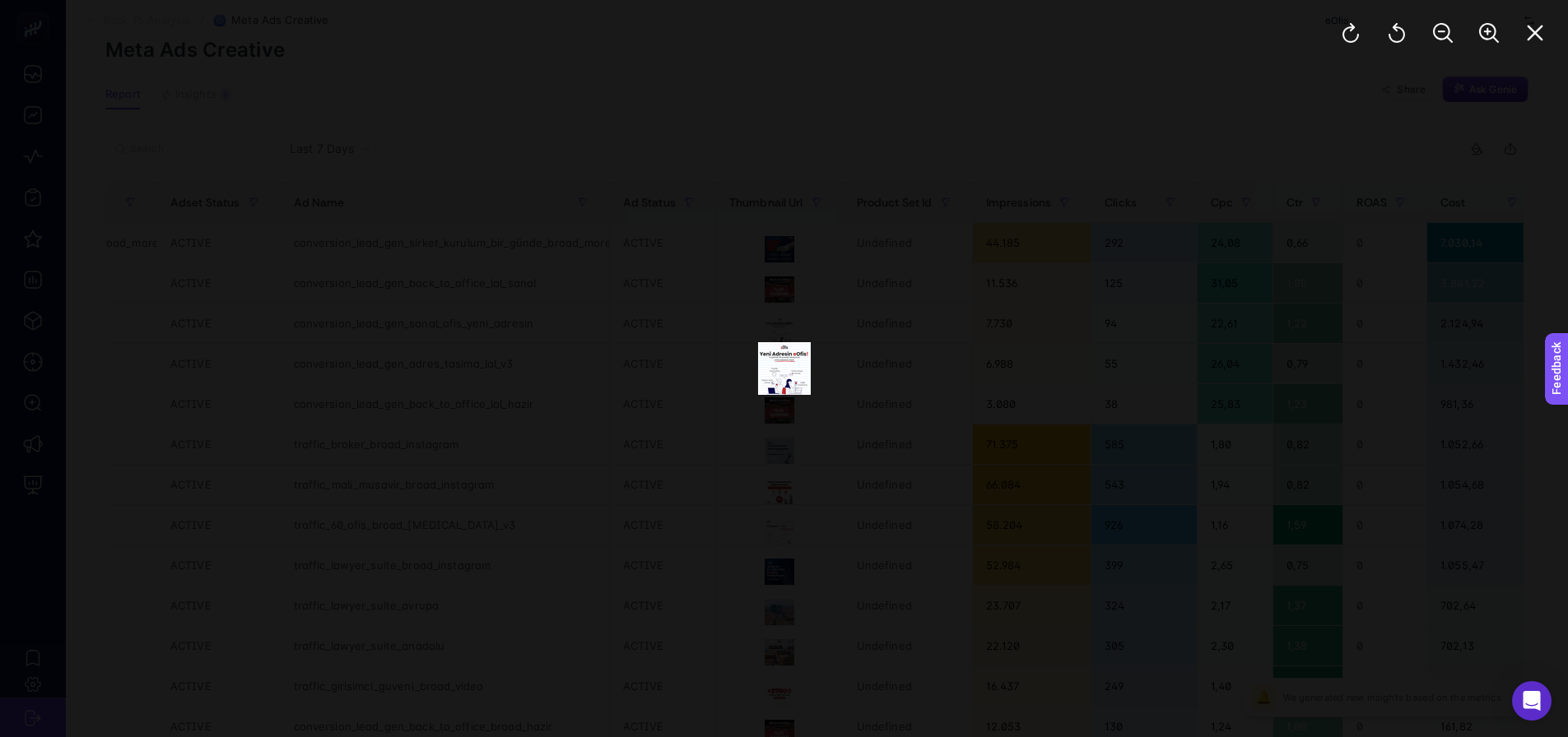
click at [862, 399] on div at bounding box center [784, 368] width 1568 height 737
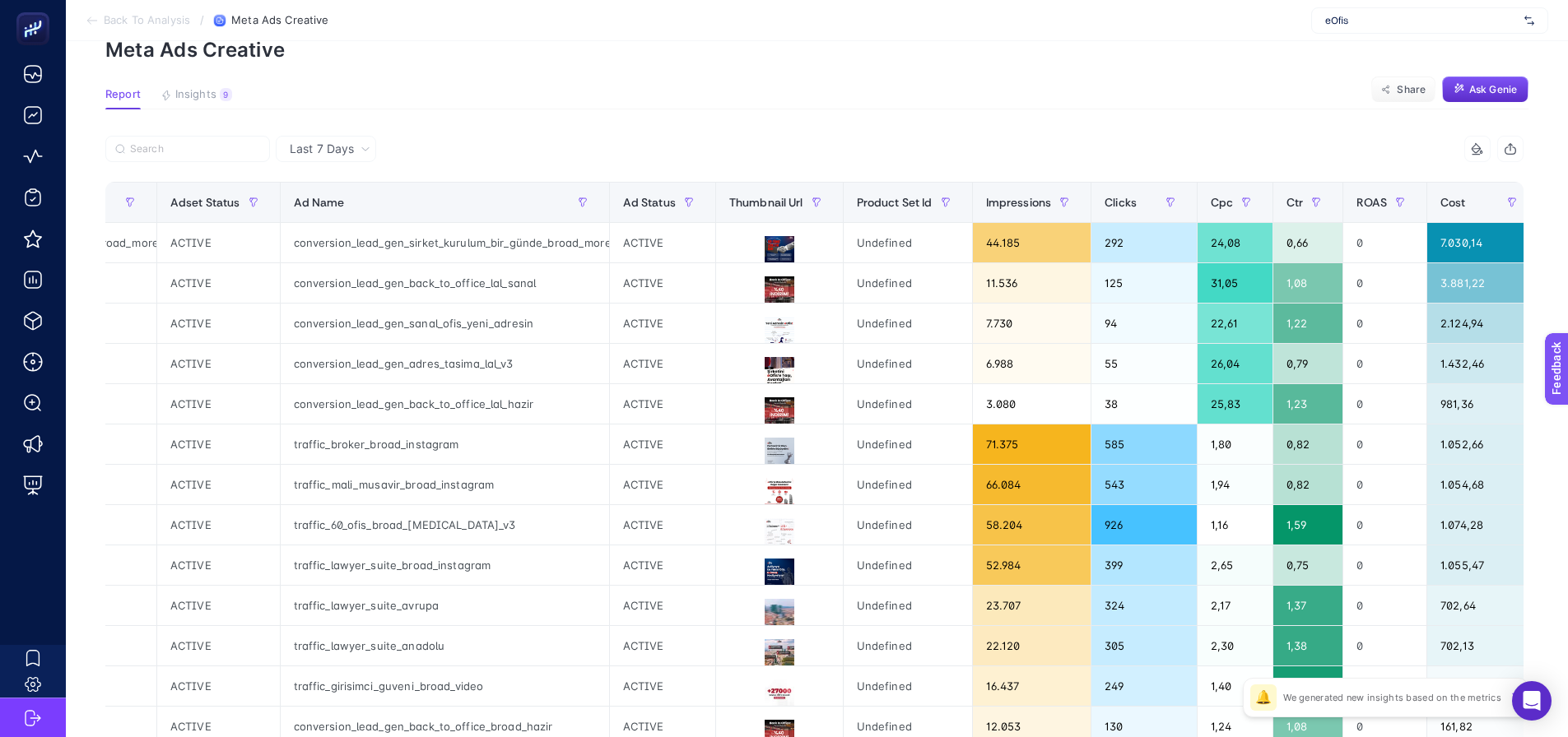
drag, startPoint x: 764, startPoint y: 418, endPoint x: 665, endPoint y: 432, distance: 100.0
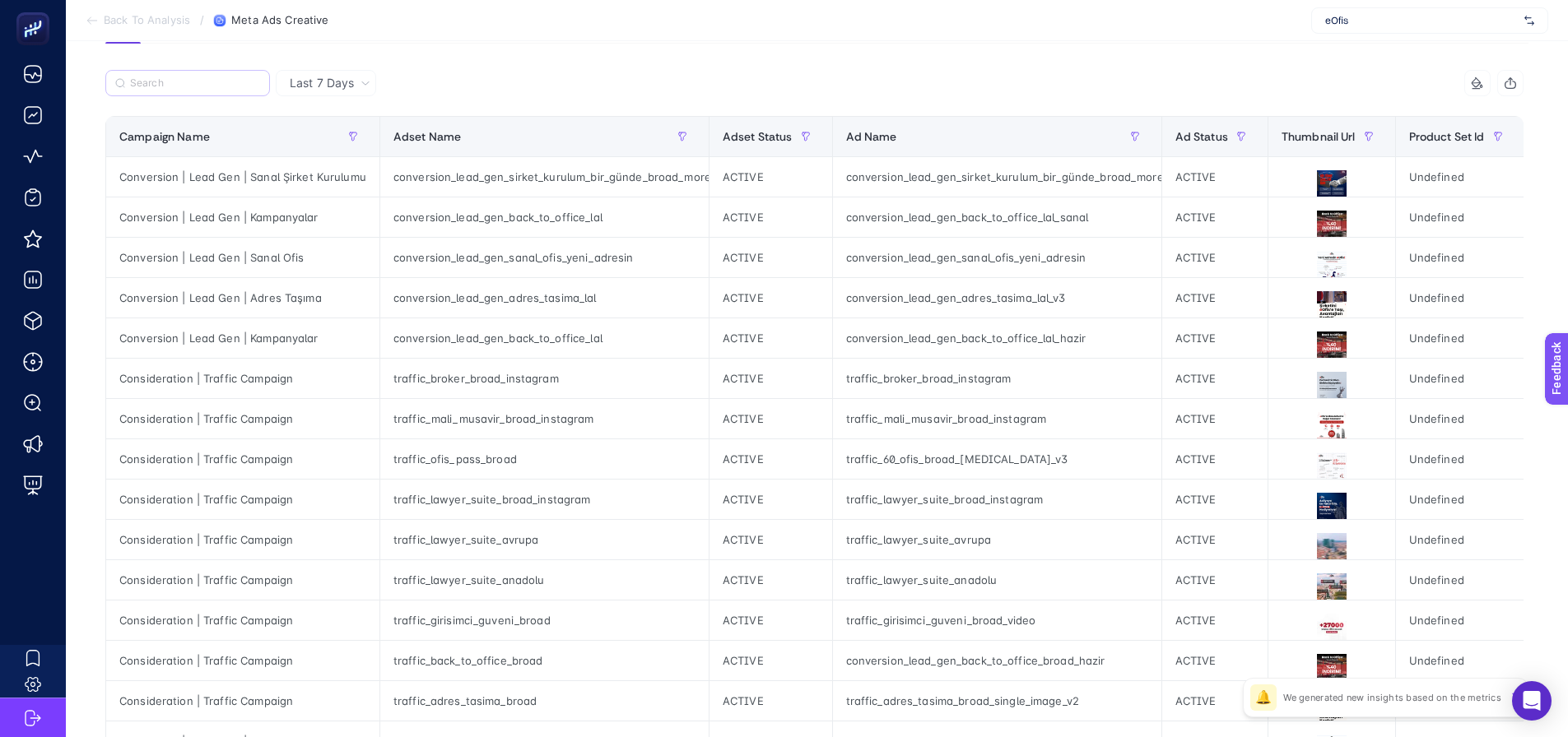
scroll to position [165, 8]
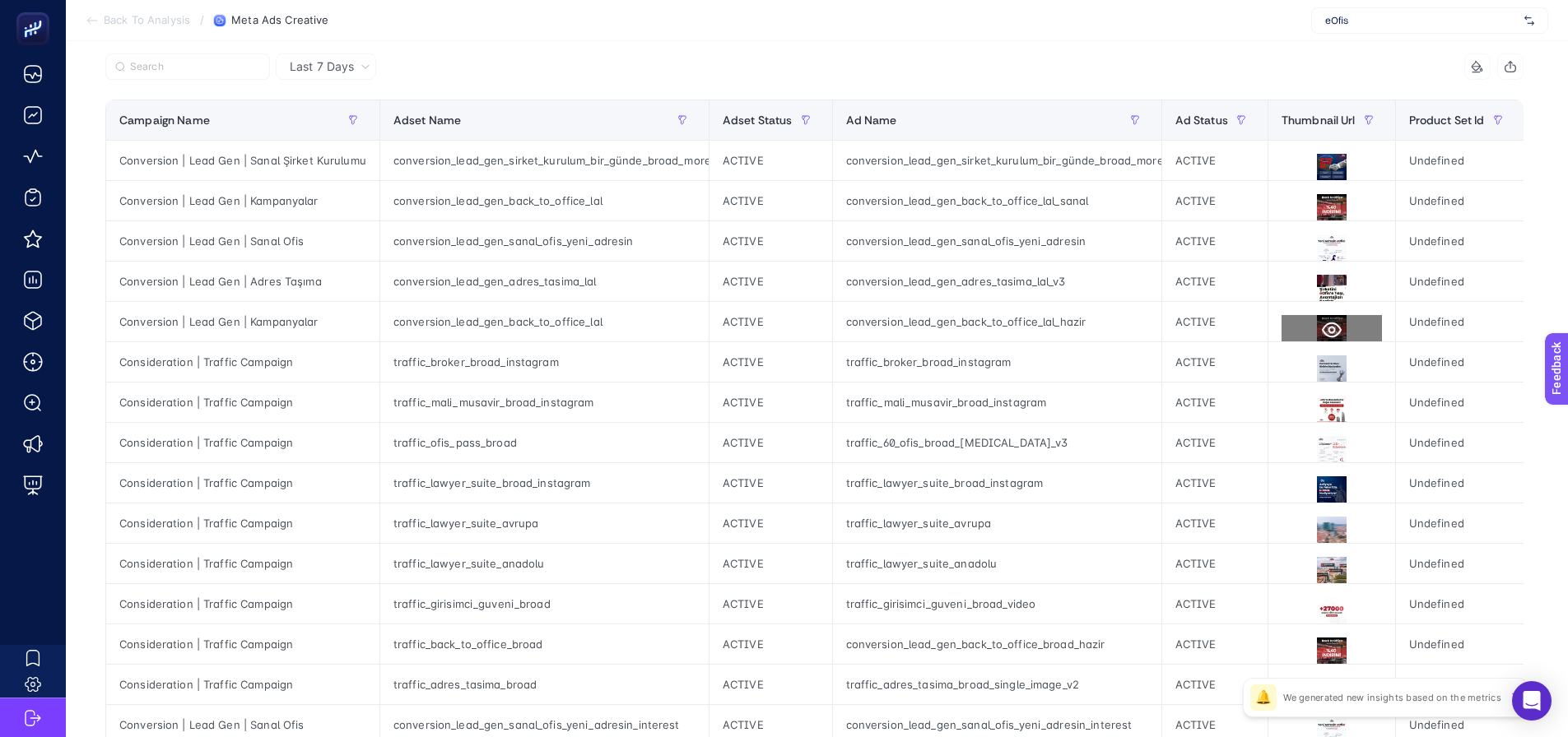
click at [1322, 328] on icon at bounding box center [1332, 330] width 19 height 19
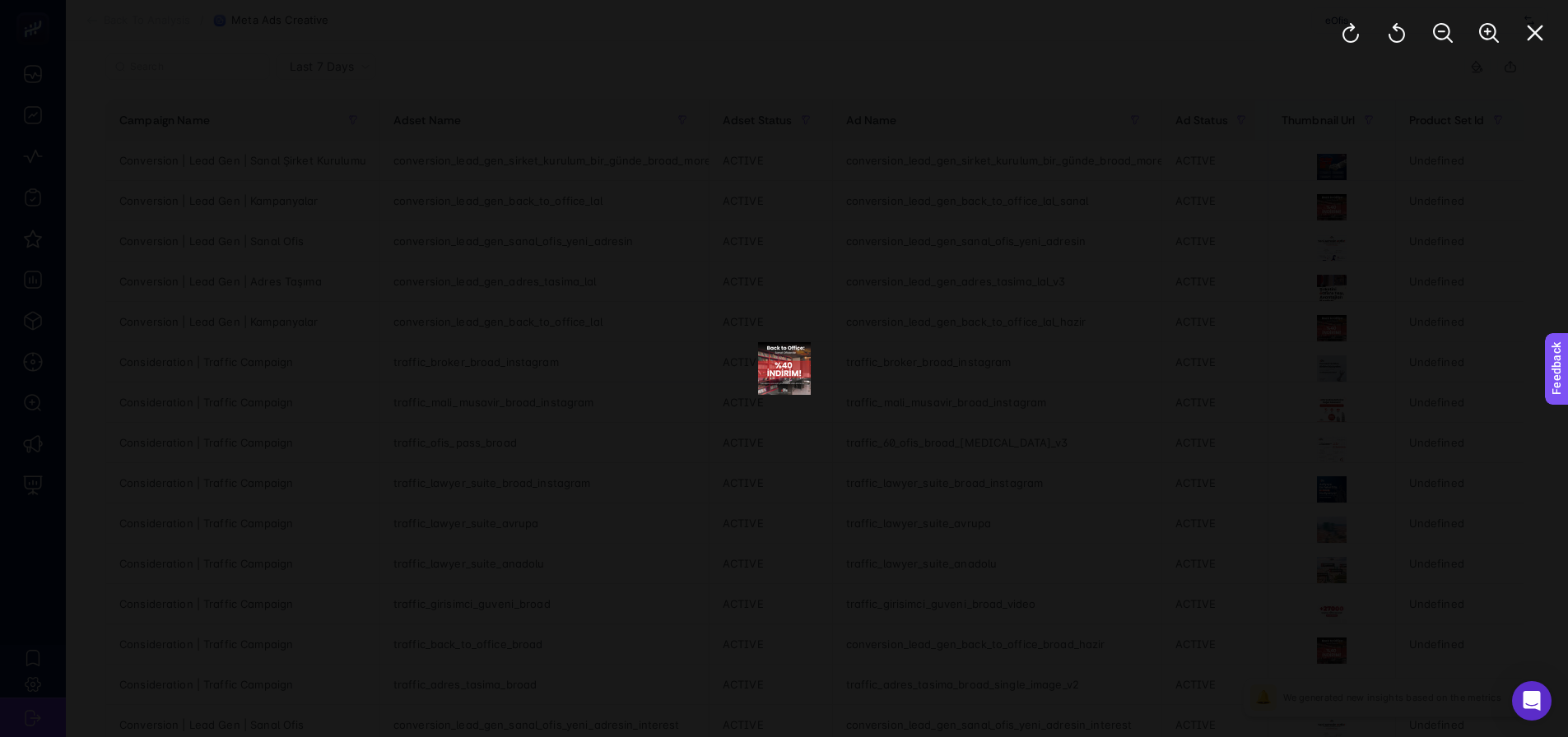
click at [1302, 376] on div at bounding box center [784, 368] width 1568 height 737
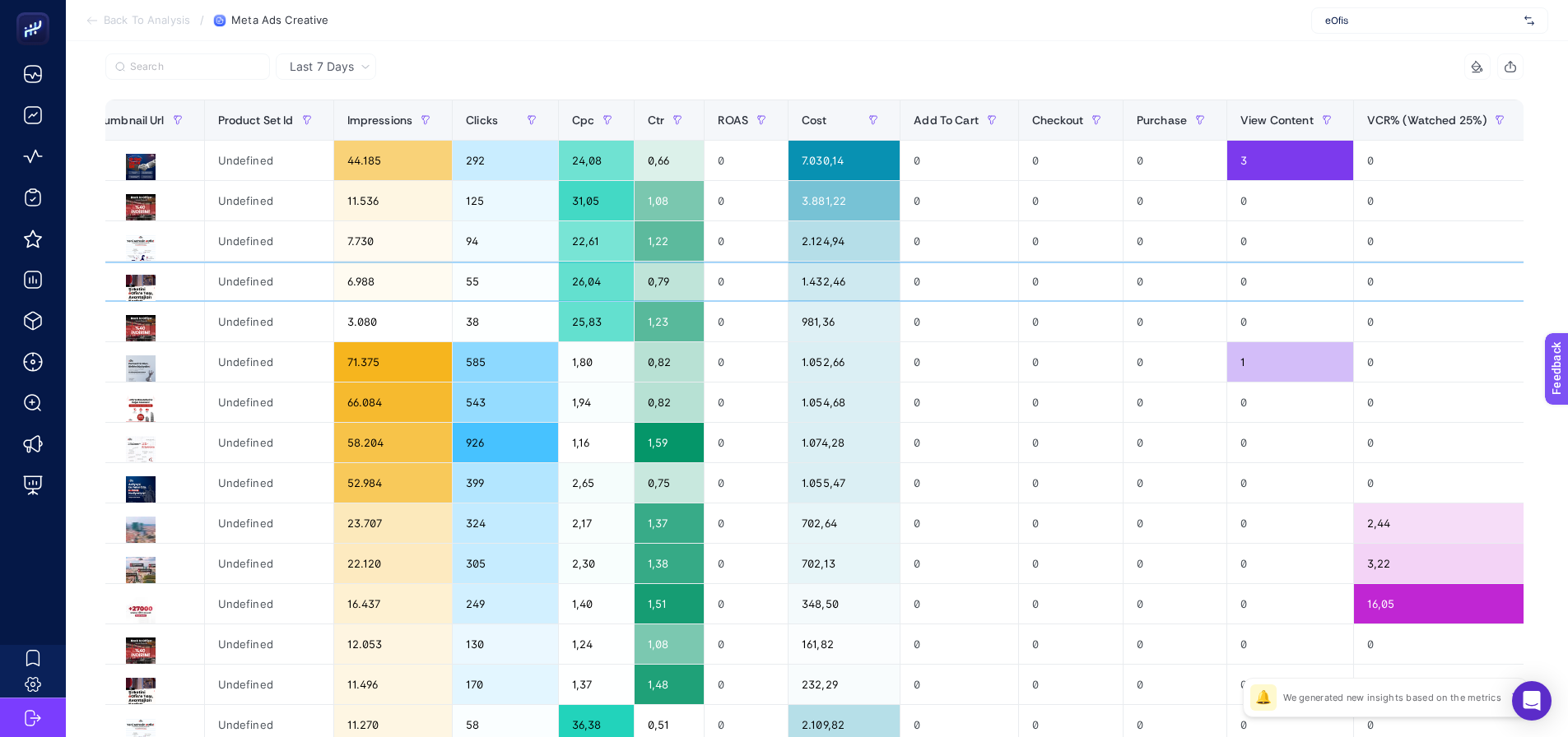
drag, startPoint x: 1196, startPoint y: 292, endPoint x: 1282, endPoint y: 294, distance: 86.0
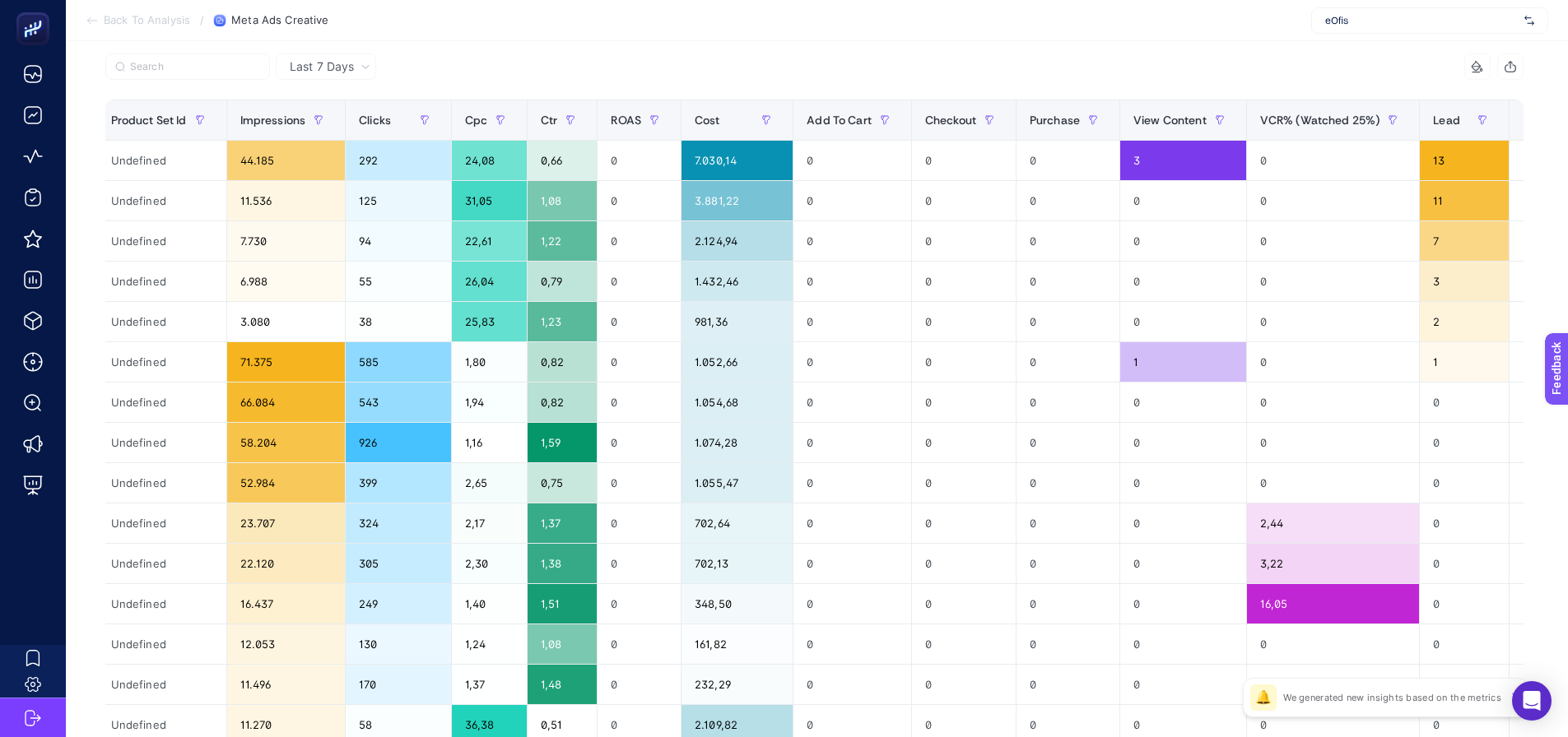
click at [1200, 23] on section "Back To Analysis / Meta Ads Creative eOfis" at bounding box center [816, 20] width 1502 height 41
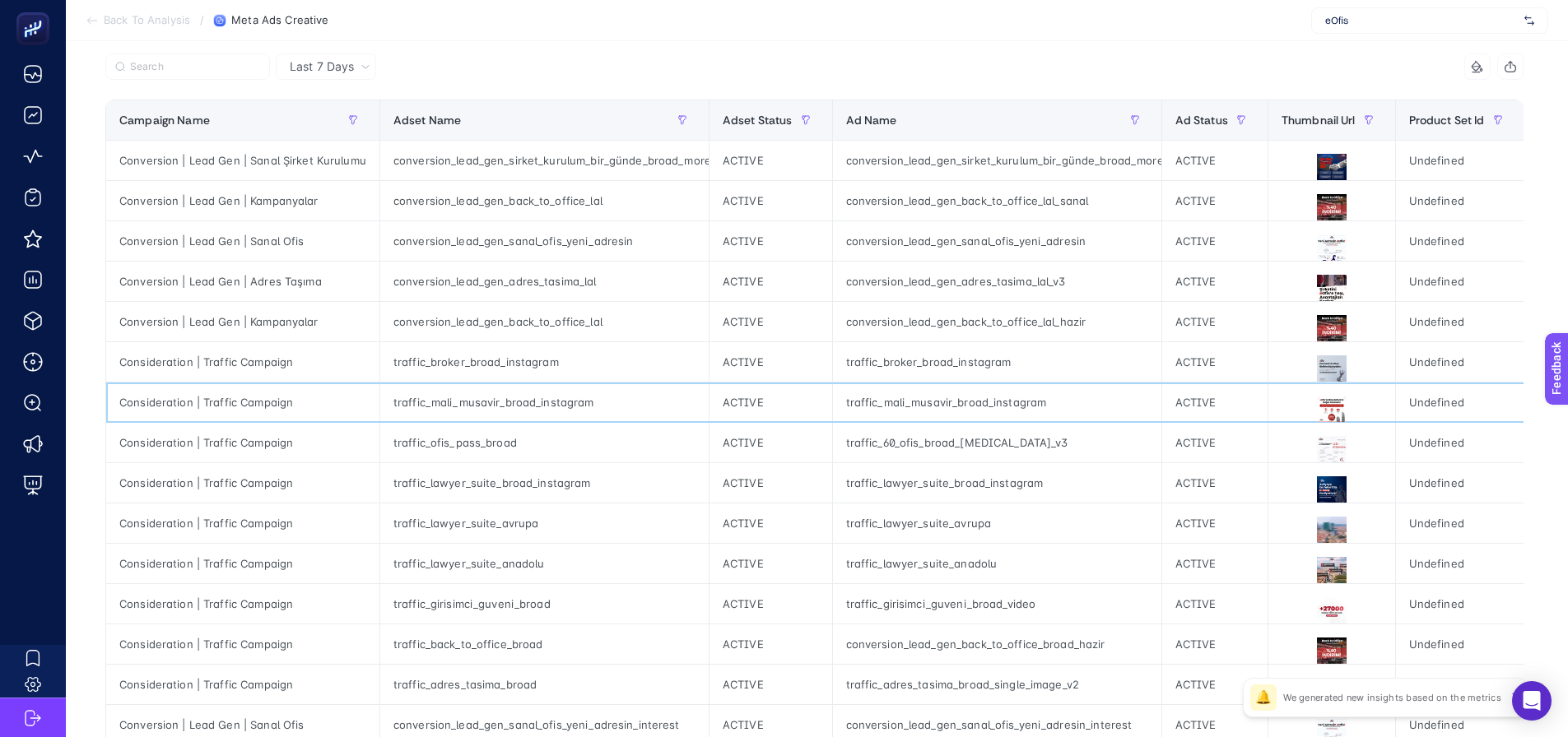
drag, startPoint x: 633, startPoint y: 408, endPoint x: 393, endPoint y: 406, distance: 240.0
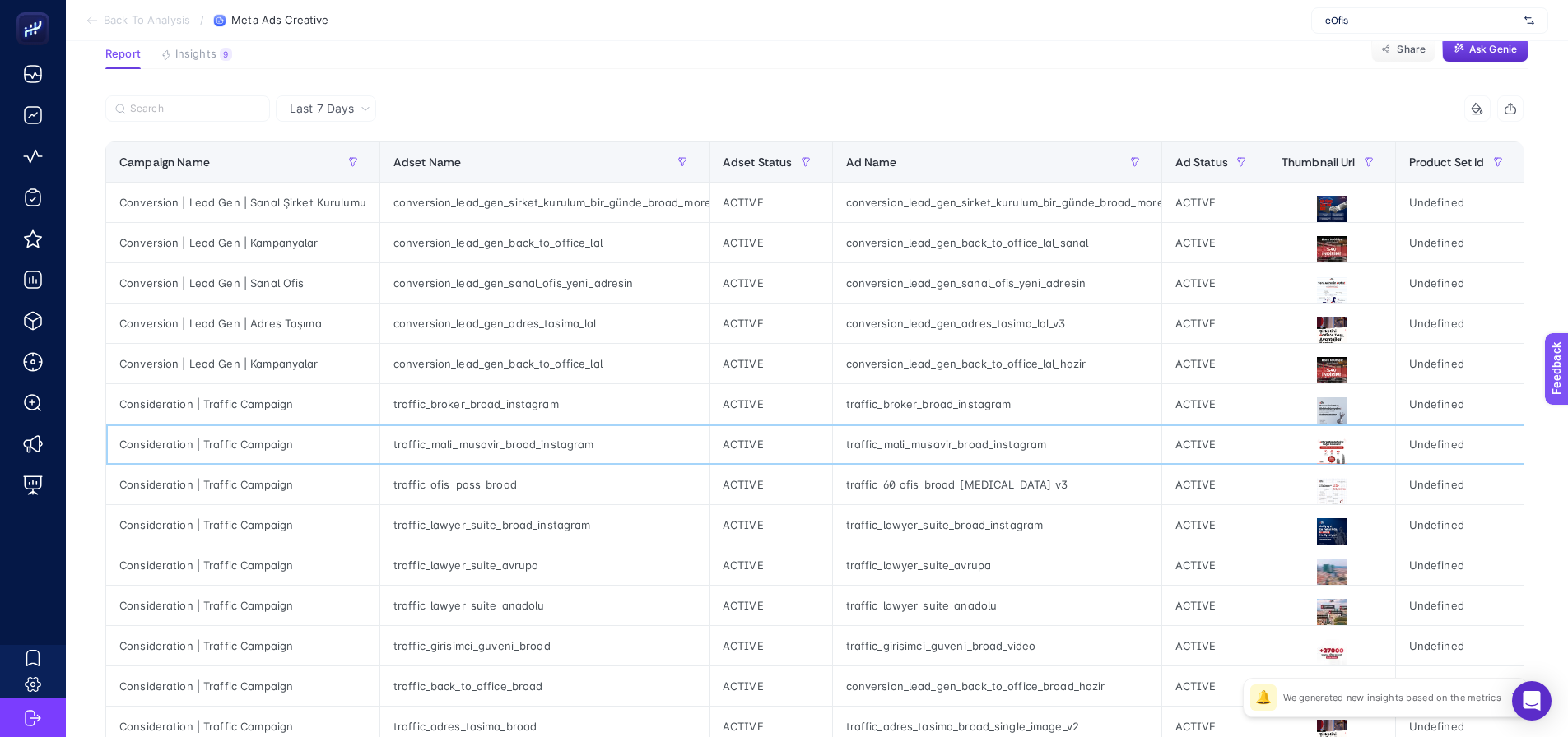
scroll to position [82, 8]
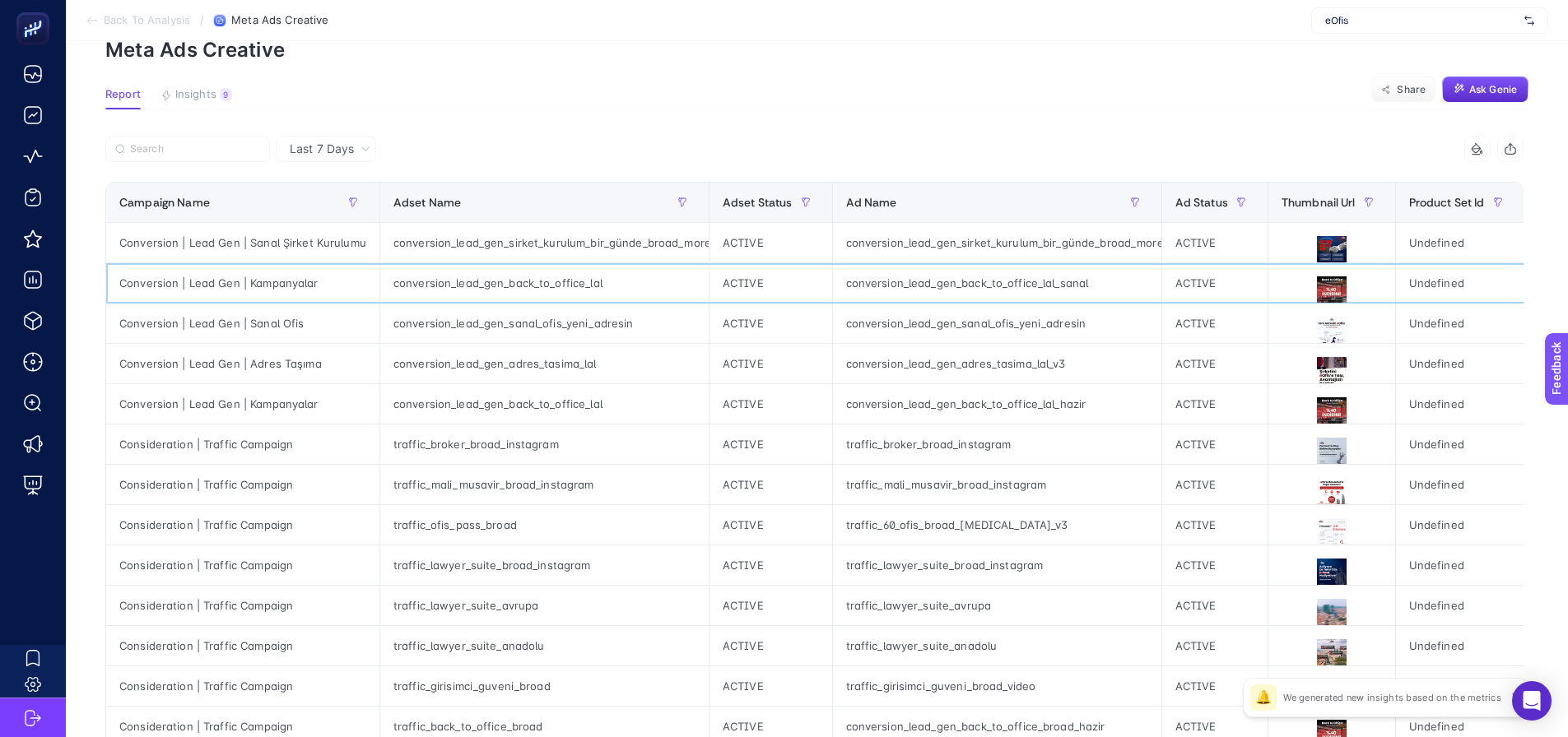
click at [303, 283] on div "Conversion | Lead Gen | Kampanyalar" at bounding box center [242, 283] width 273 height 40
copy div "Kampanyalar"
click at [207, 137] on label at bounding box center [187, 149] width 165 height 26
click at [207, 143] on input "Search" at bounding box center [195, 149] width 130 height 13
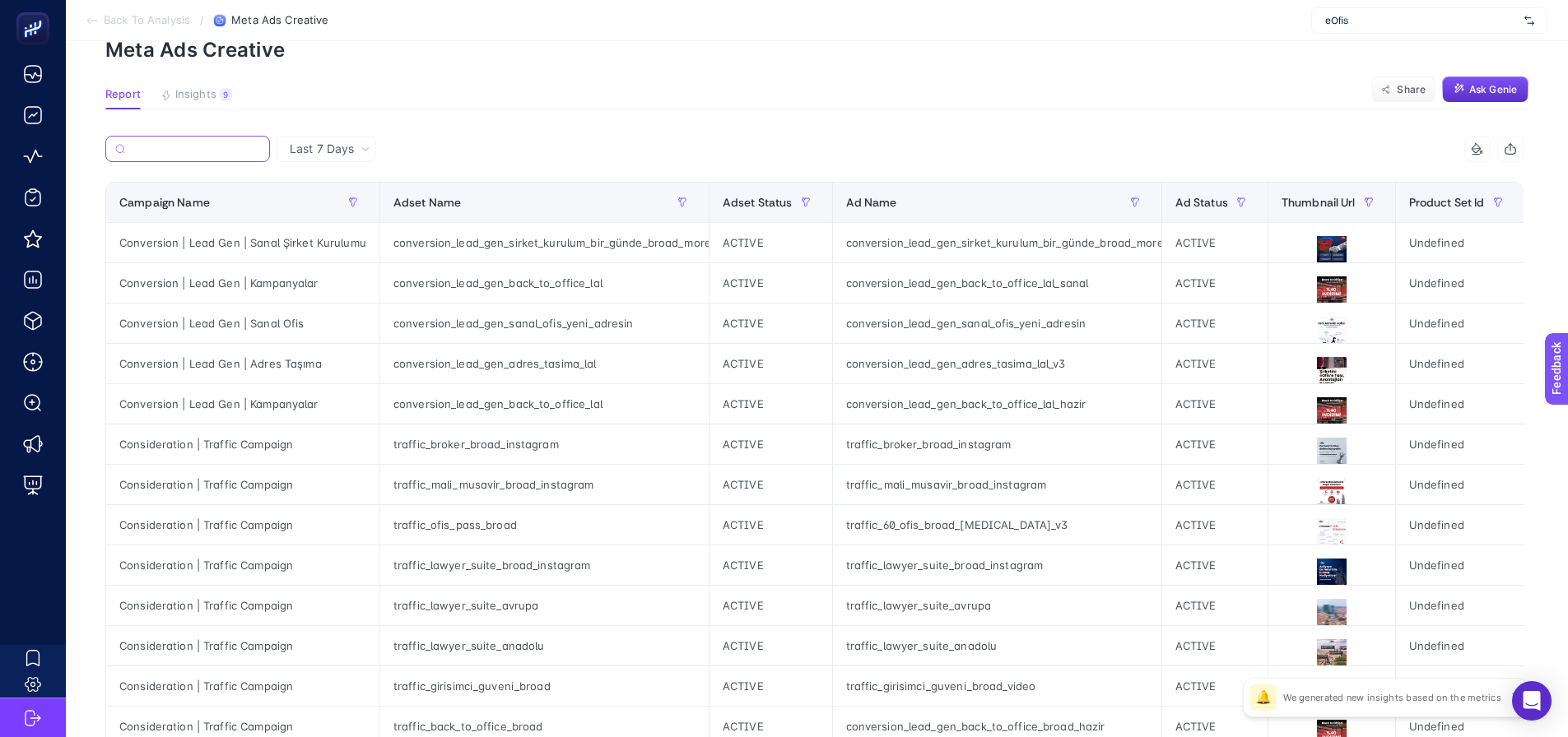
paste input "Kampanyalar"
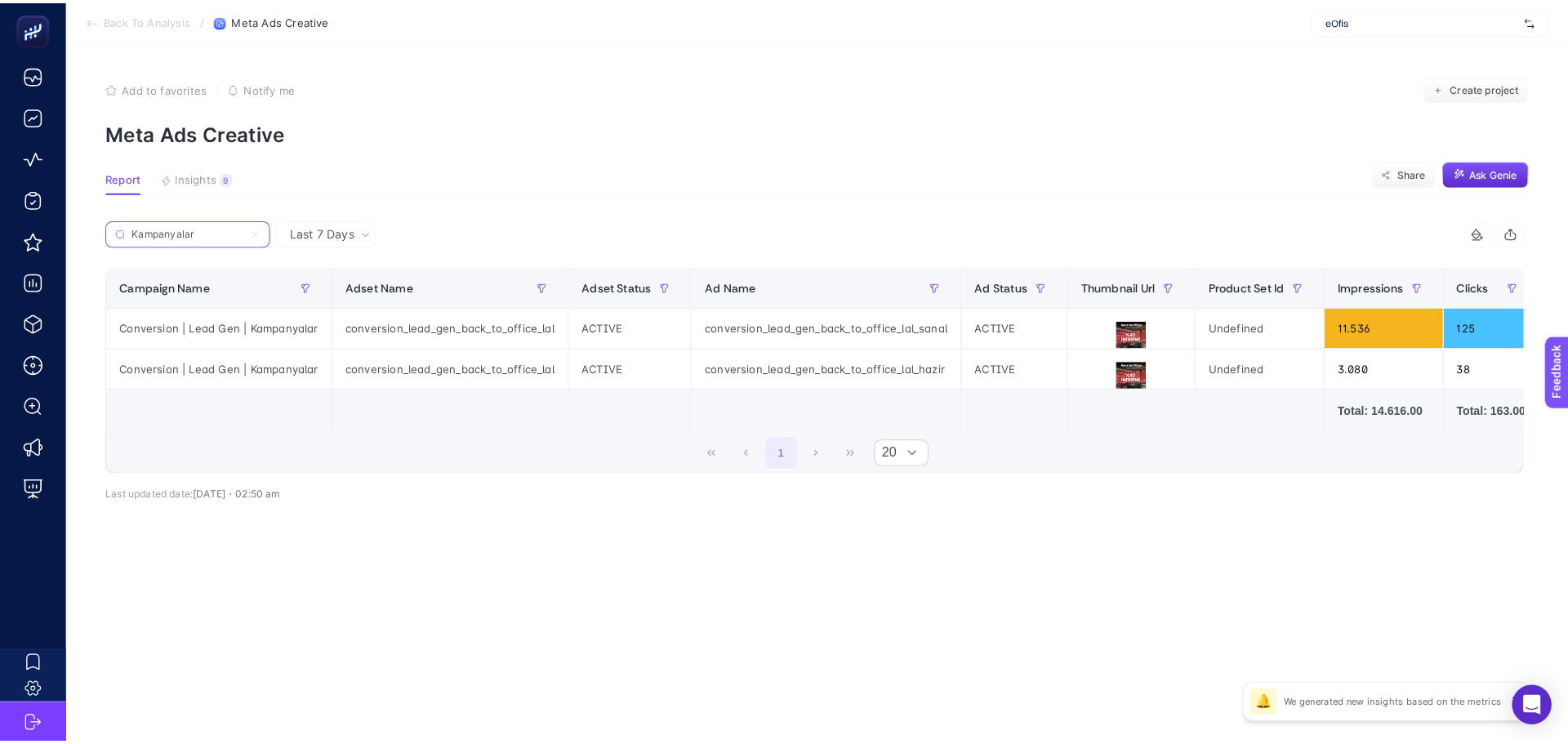
scroll to position [0, 0]
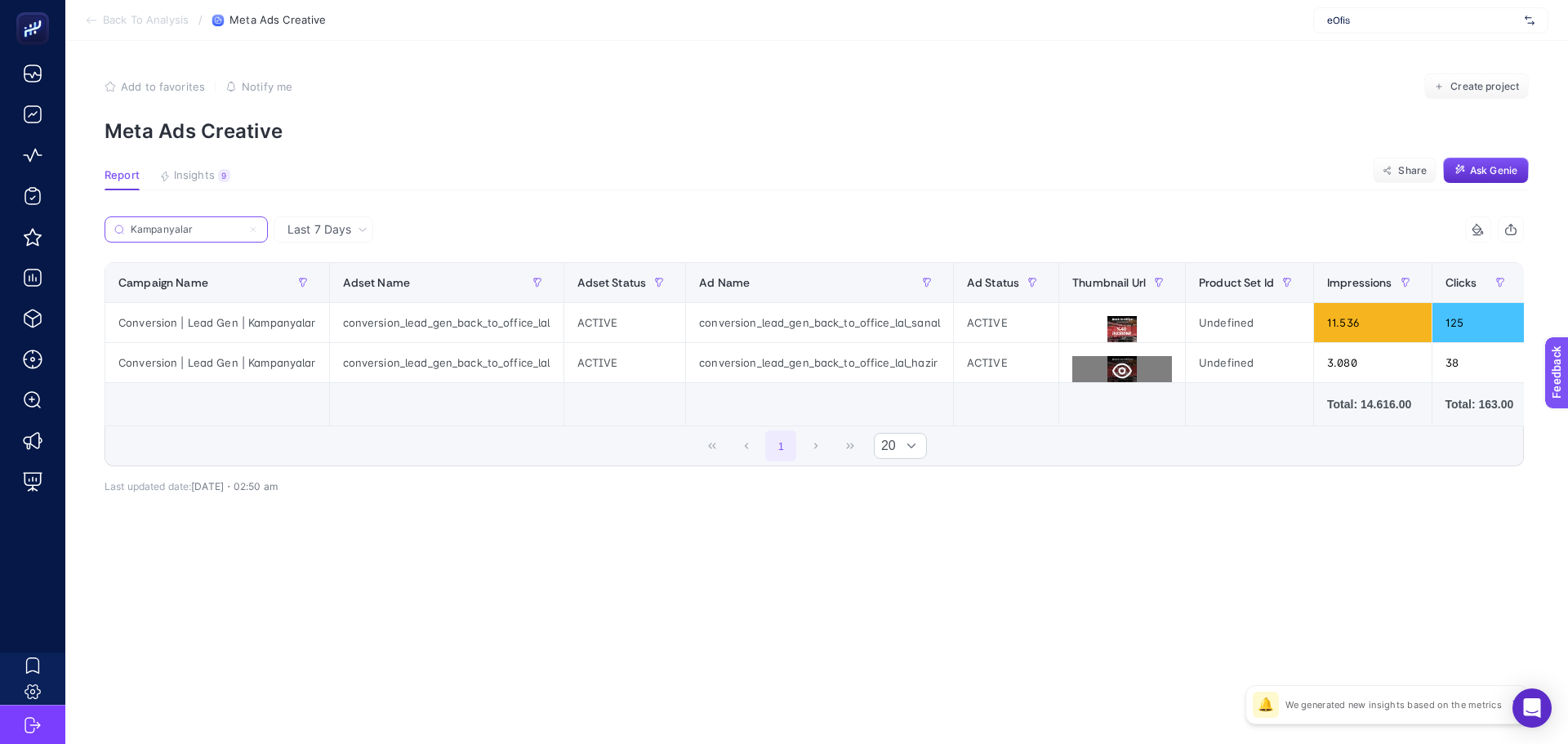
type input "Kampanyalar"
click at [1112, 374] on icon at bounding box center [1122, 372] width 19 height 15
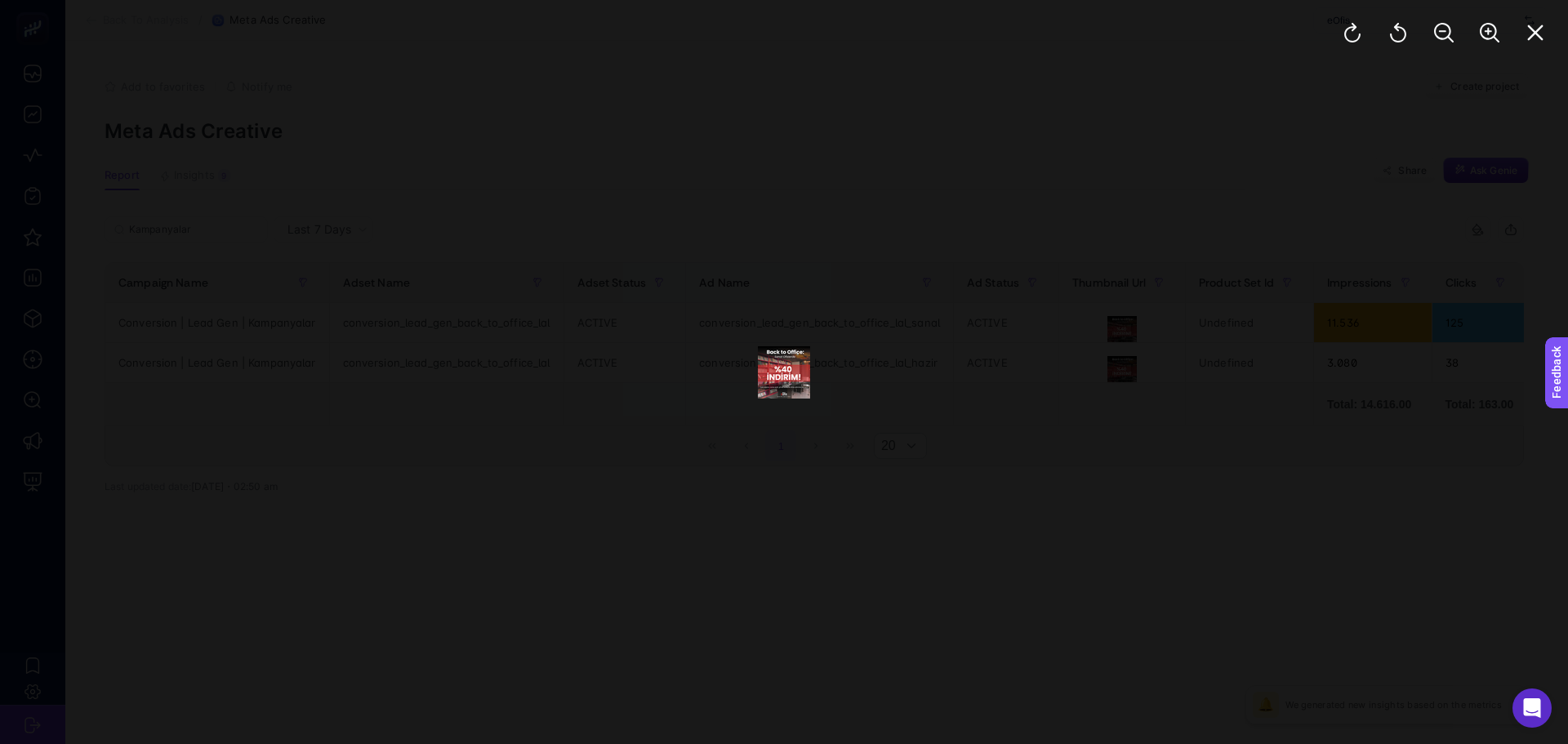
click at [1235, 559] on div at bounding box center [784, 372] width 1568 height 744
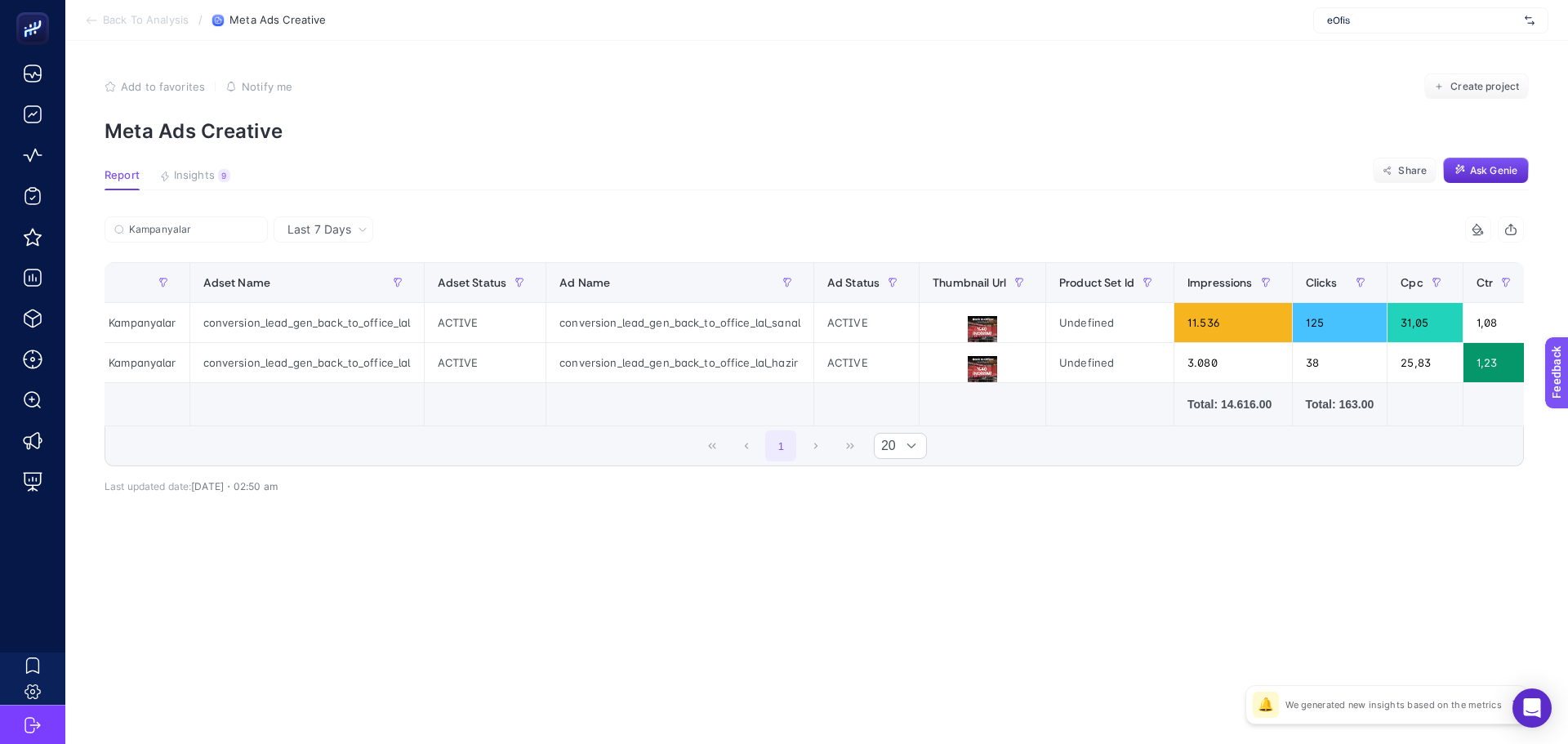
scroll to position [0, 142]
click at [971, 370] on icon at bounding box center [980, 371] width 19 height 19
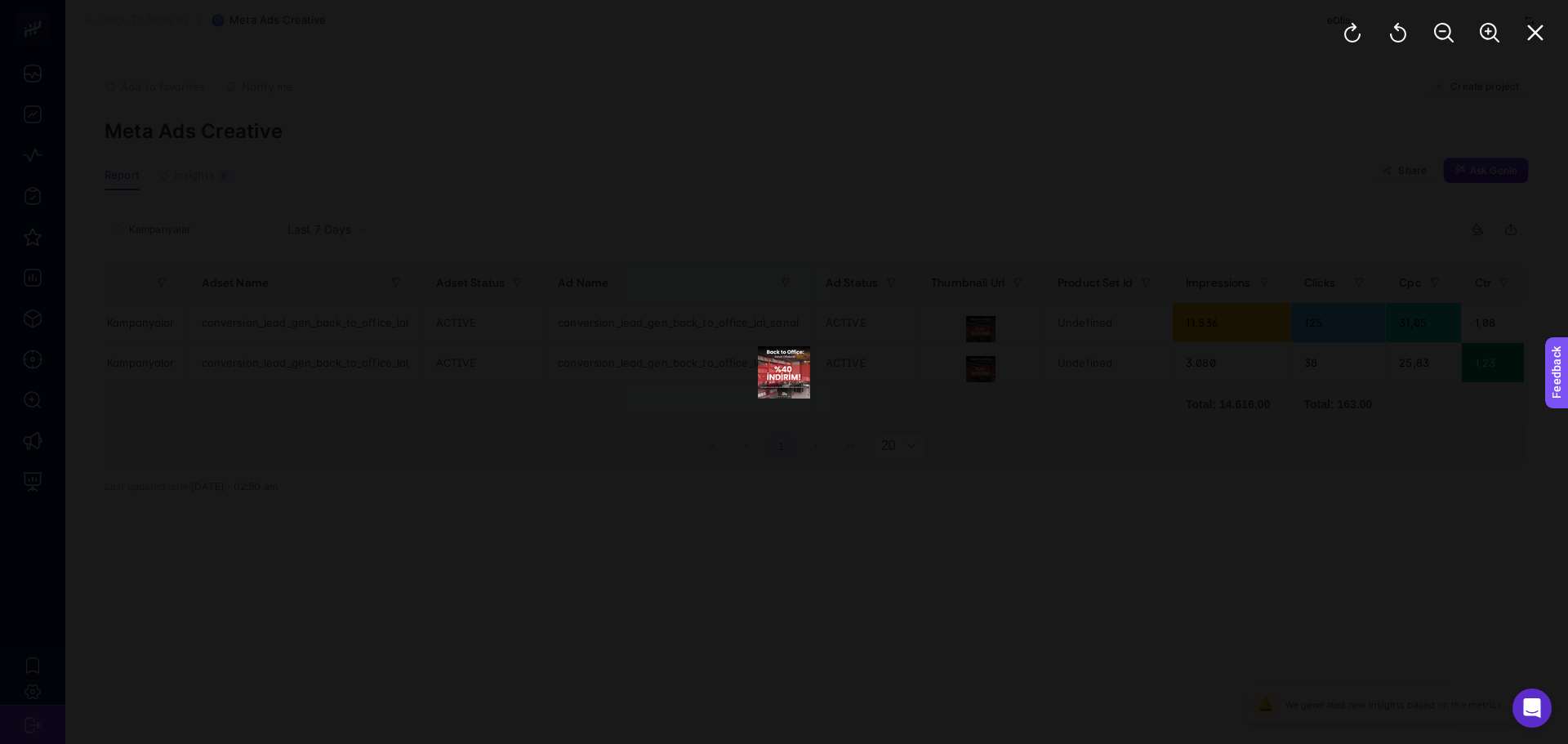
click at [1151, 443] on div at bounding box center [784, 372] width 1568 height 744
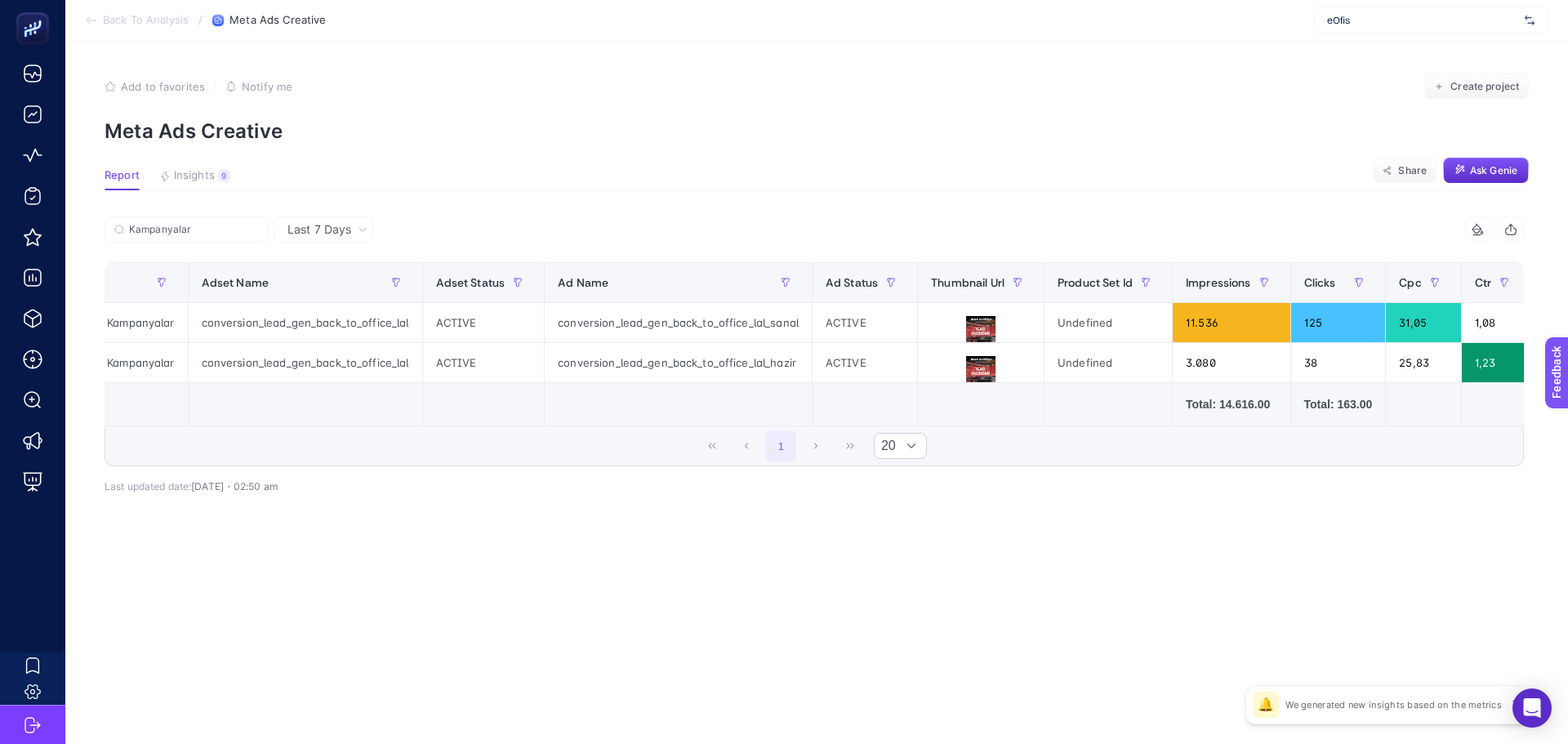
click at [855, 420] on td at bounding box center [864, 404] width 105 height 43
drag, startPoint x: 810, startPoint y: 414, endPoint x: 705, endPoint y: 435, distance: 107.1
click at [812, 414] on td at bounding box center [864, 404] width 105 height 43
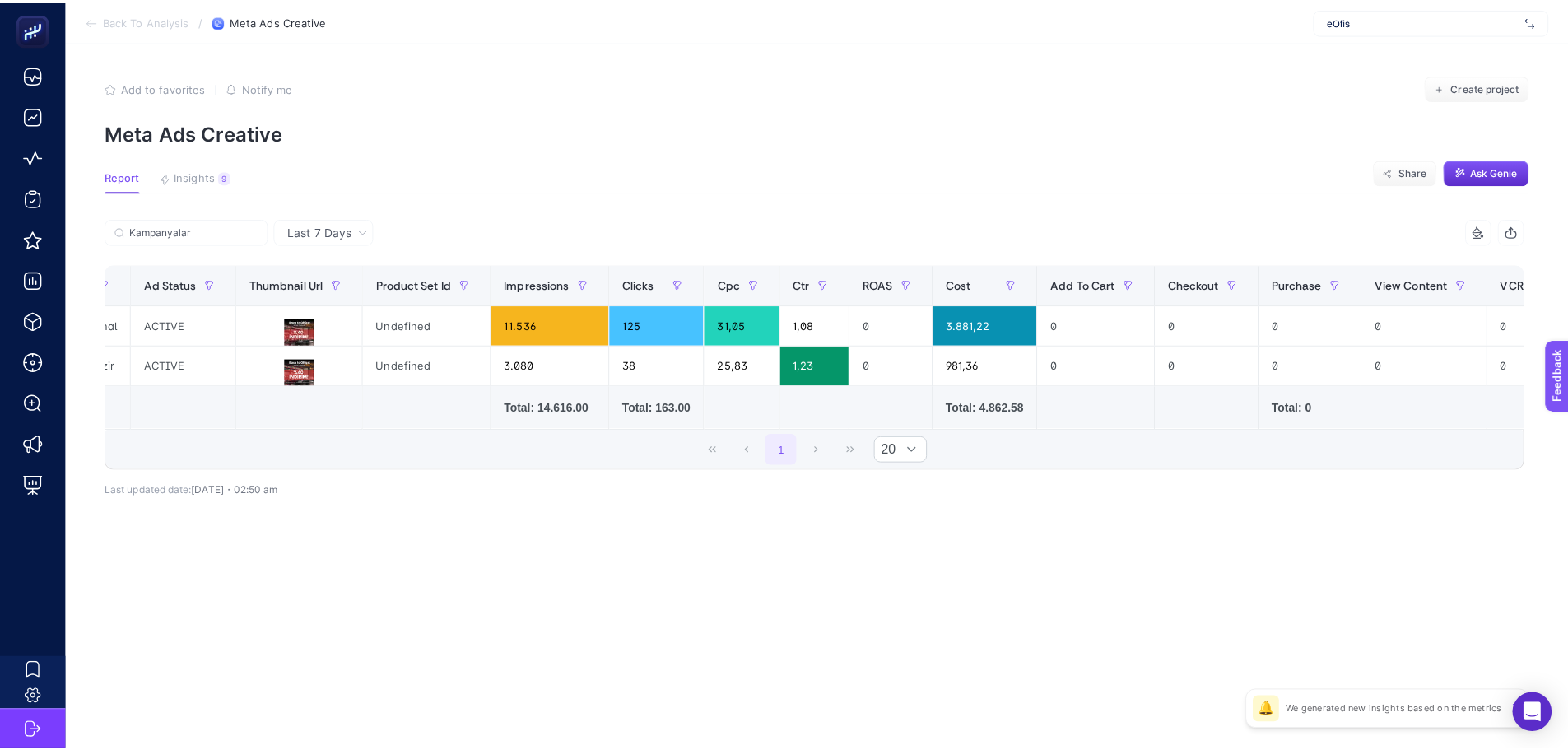
scroll to position [0, 185]
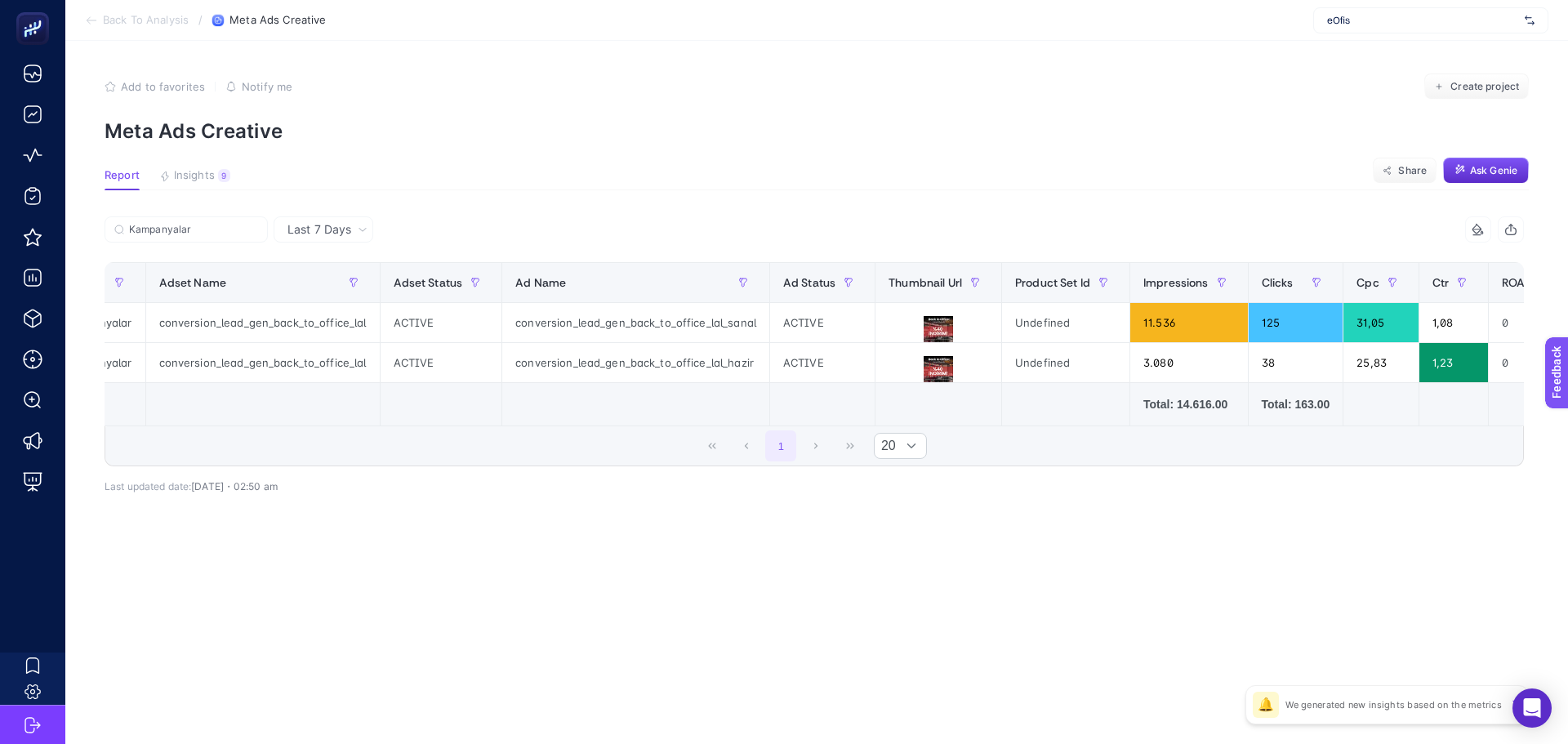
click at [330, 229] on span "Last 7 Days" at bounding box center [319, 229] width 64 height 16
click at [457, 200] on article "Add to favorites false Notify me Create project Meta Ads Creative Report Insigh…" at bounding box center [817, 393] width 1503 height 704
click at [386, 173] on section "Report Insights 9 We generated new insights based on the metrics Share Ask [PER…" at bounding box center [817, 180] width 1424 height 21
click at [208, 168] on article "Add to favorites false Notify me Create project Meta Ads Creative Report Insigh…" at bounding box center [817, 393] width 1503 height 704
click at [203, 176] on span "Insights" at bounding box center [194, 176] width 41 height 13
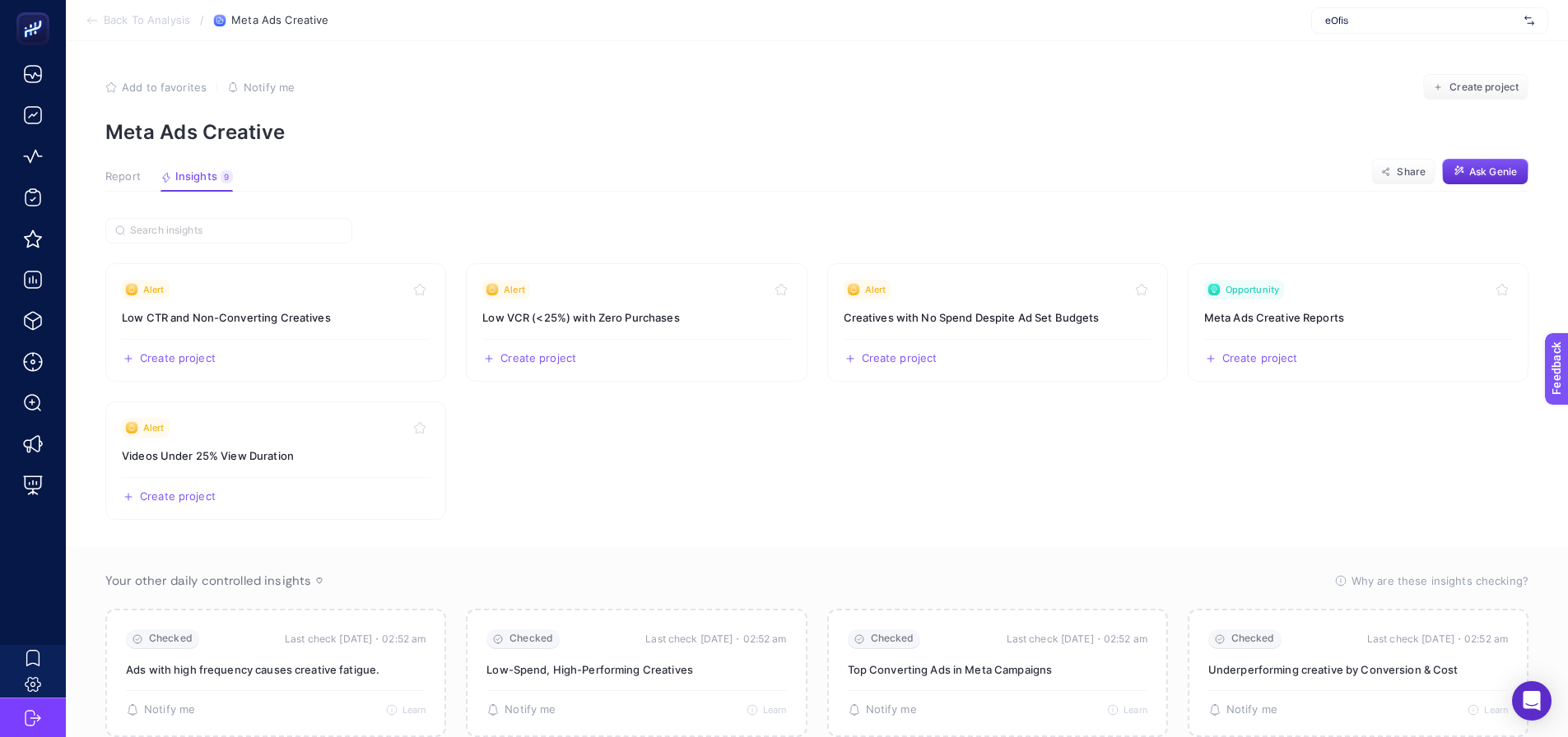
click at [126, 173] on span "Report" at bounding box center [123, 177] width 36 height 14
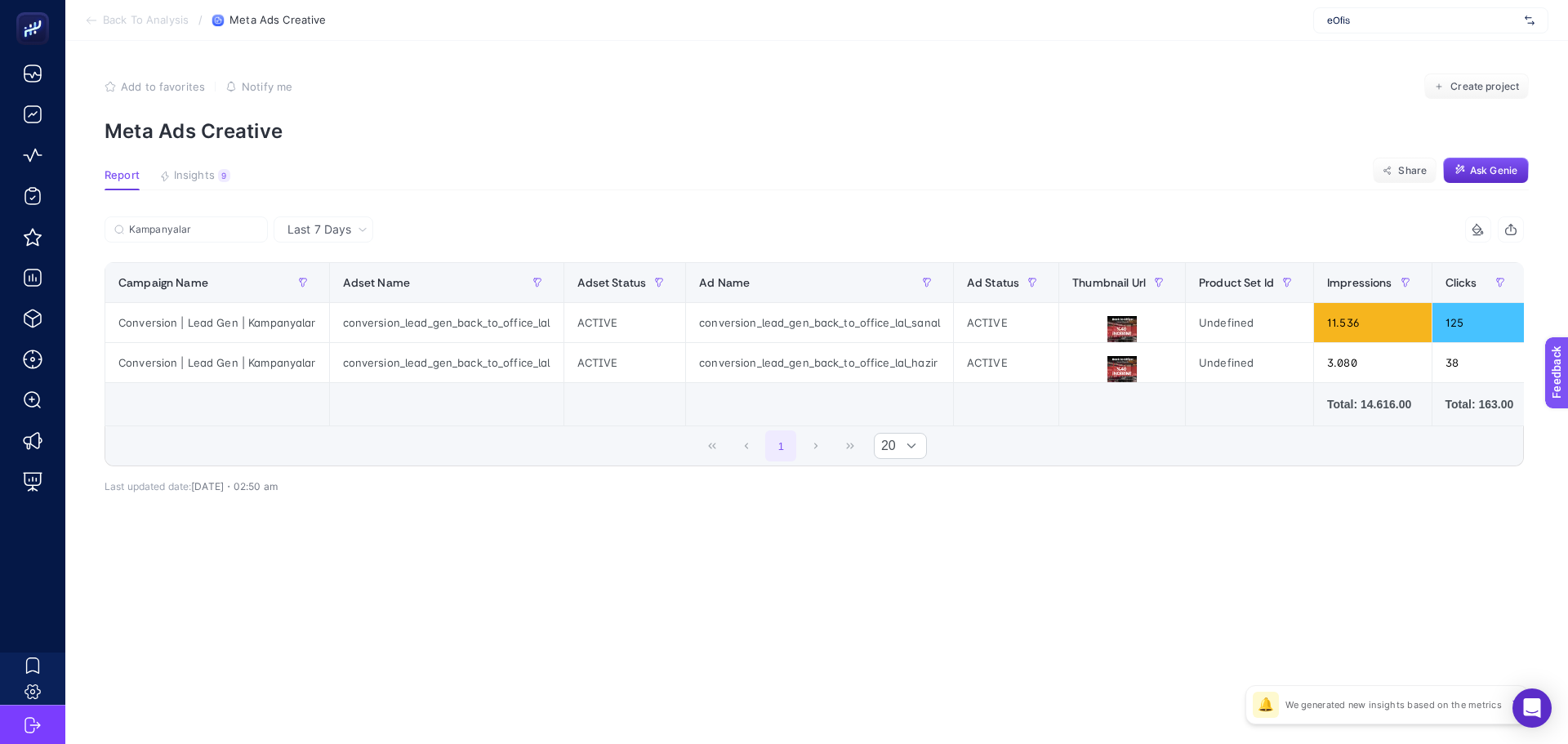
click at [1347, 32] on div "eOfis" at bounding box center [1431, 20] width 235 height 26
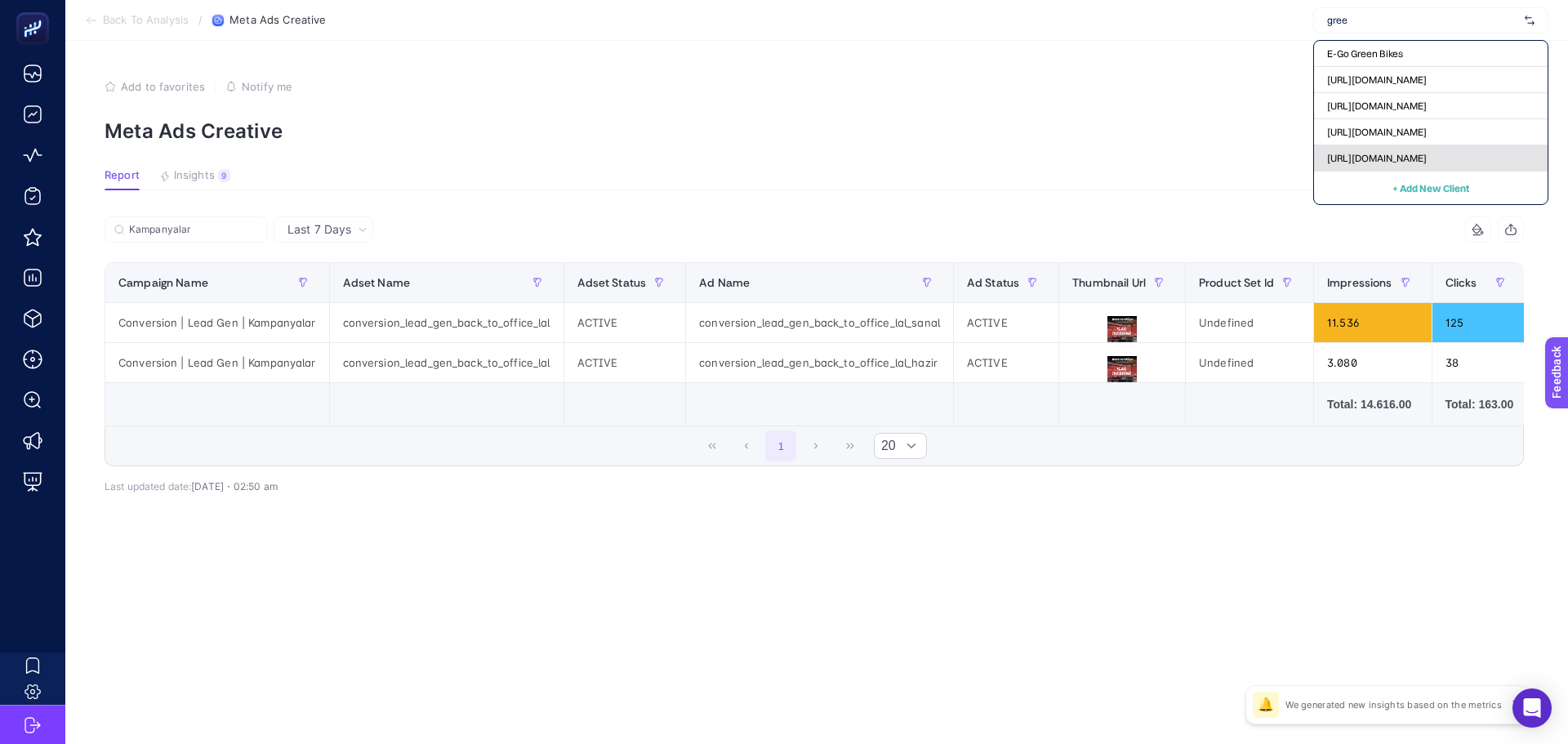
type input "gree"
click at [1337, 158] on span "[URL][DOMAIN_NAME]" at bounding box center [1377, 159] width 100 height 13
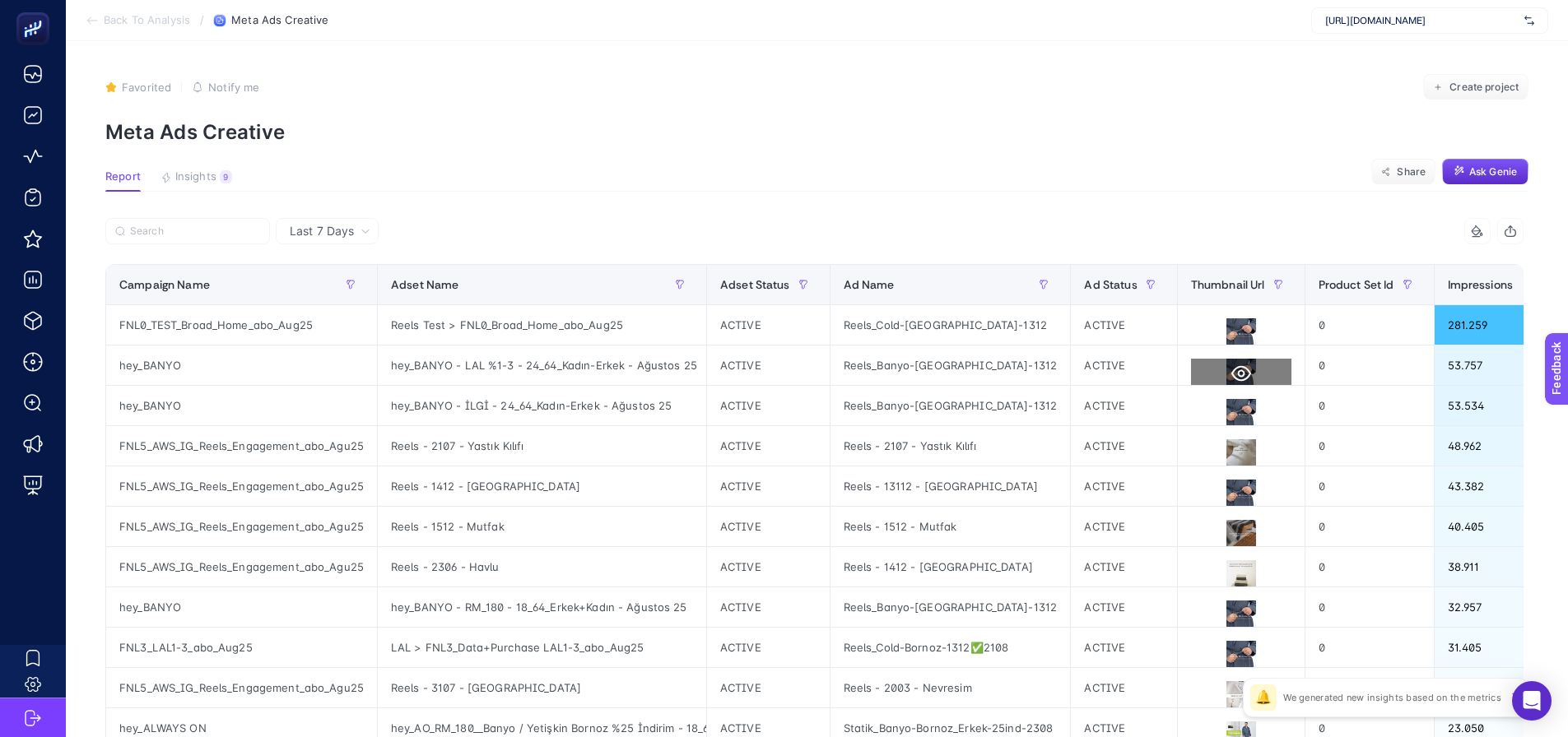
click at [1236, 366] on icon at bounding box center [1241, 373] width 19 height 19
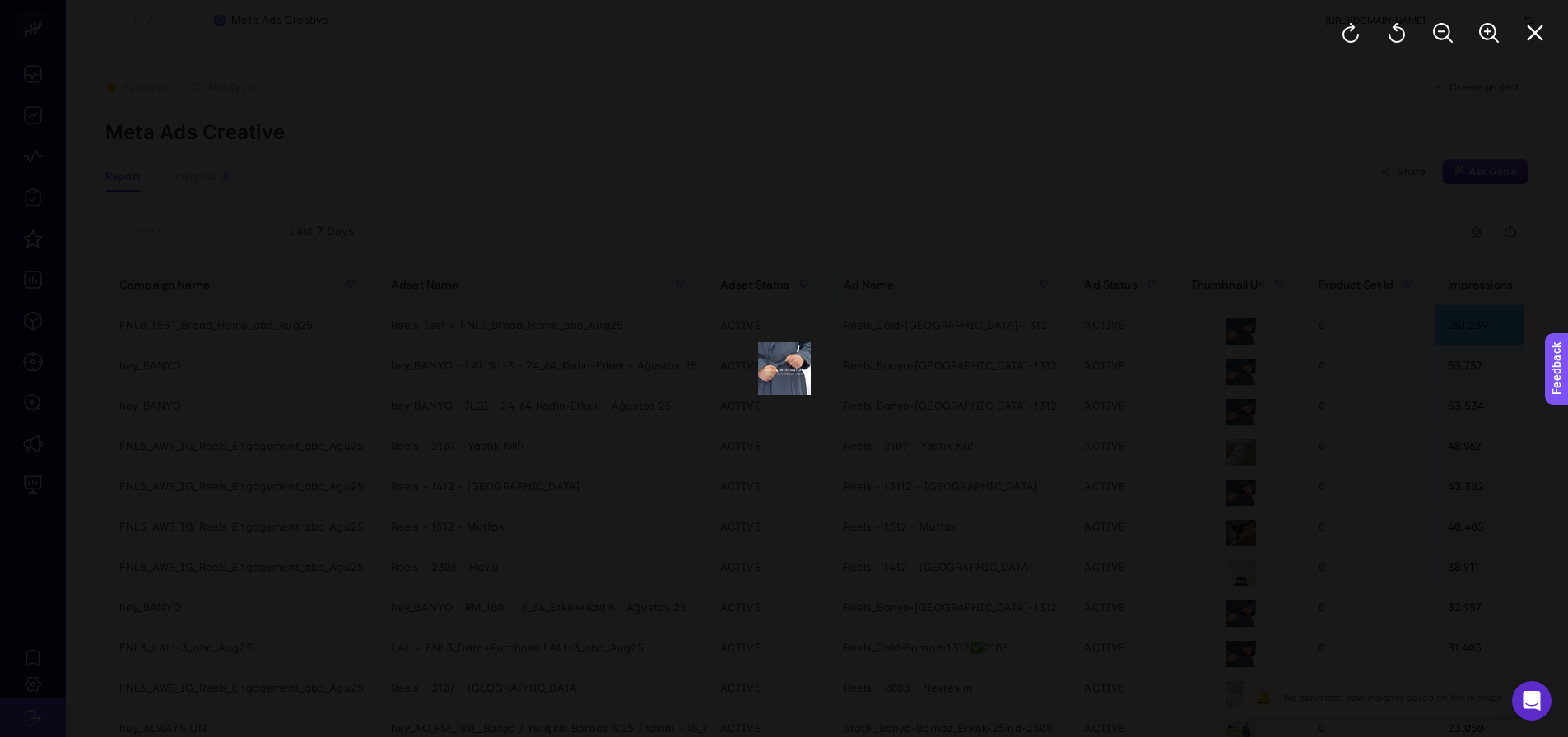
click at [1213, 475] on div at bounding box center [784, 368] width 1568 height 737
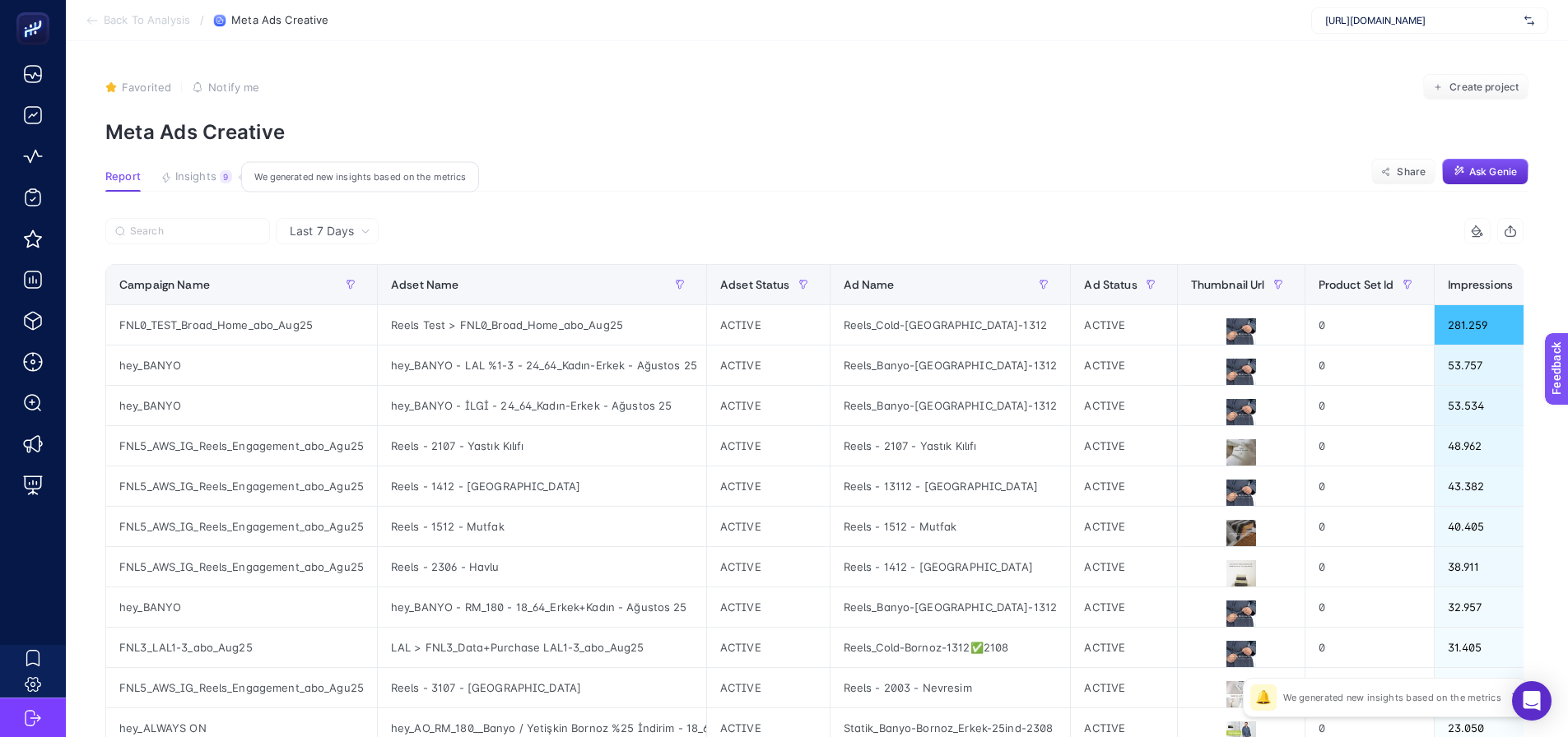
click at [199, 183] on span "Insights" at bounding box center [196, 177] width 41 height 14
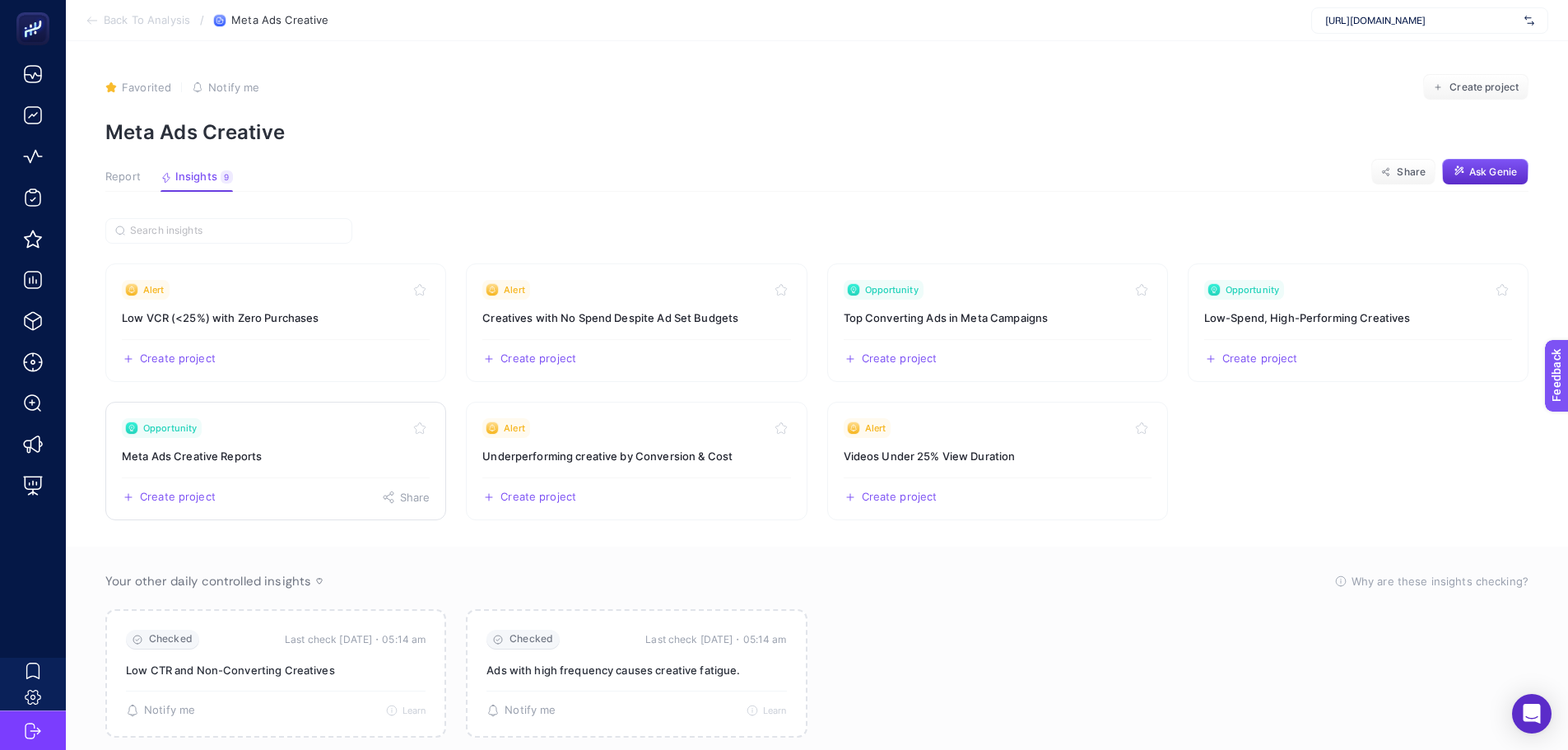
click at [257, 494] on div "Create project Share" at bounding box center [275, 490] width 308 height 26
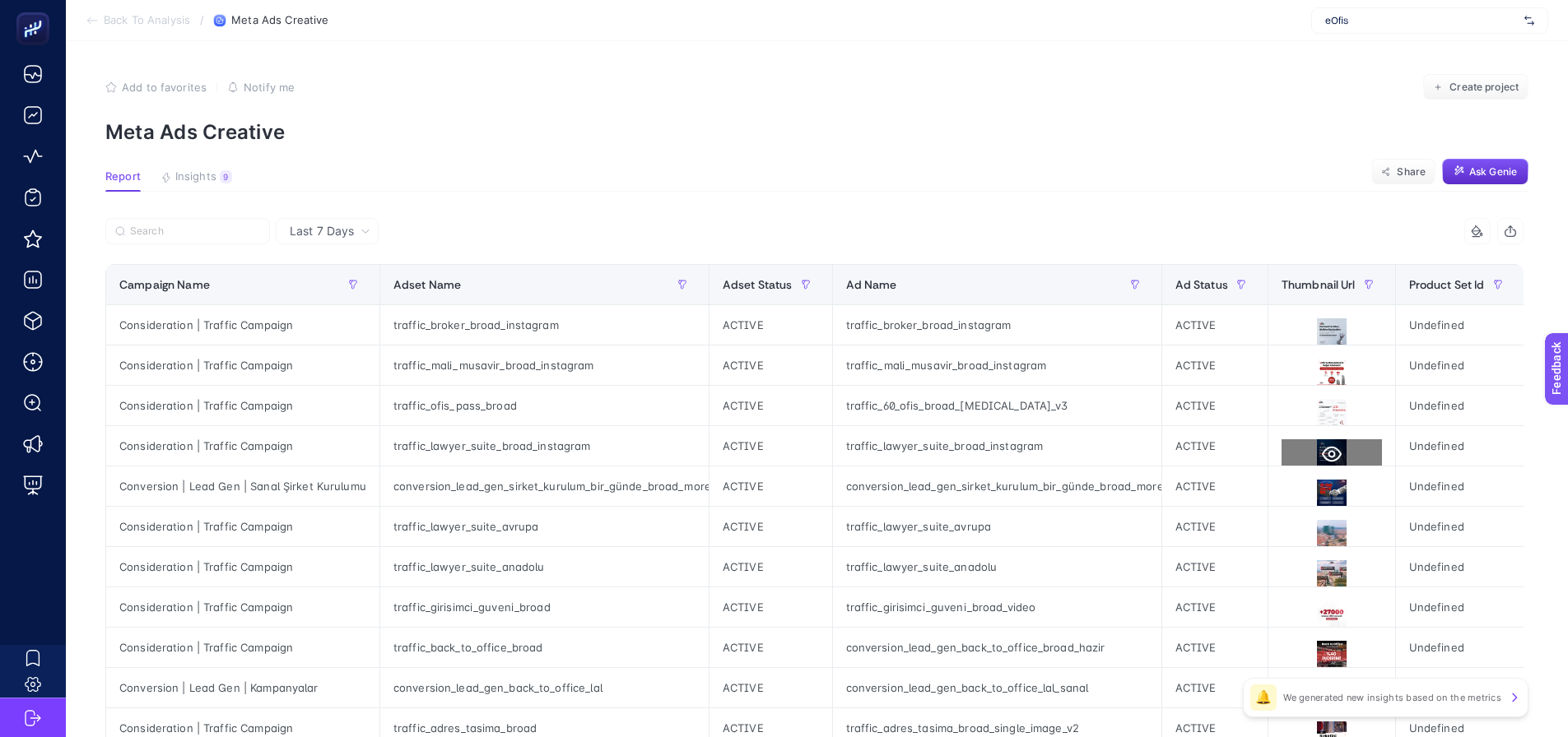
click at [1325, 454] on icon at bounding box center [1332, 454] width 19 height 19
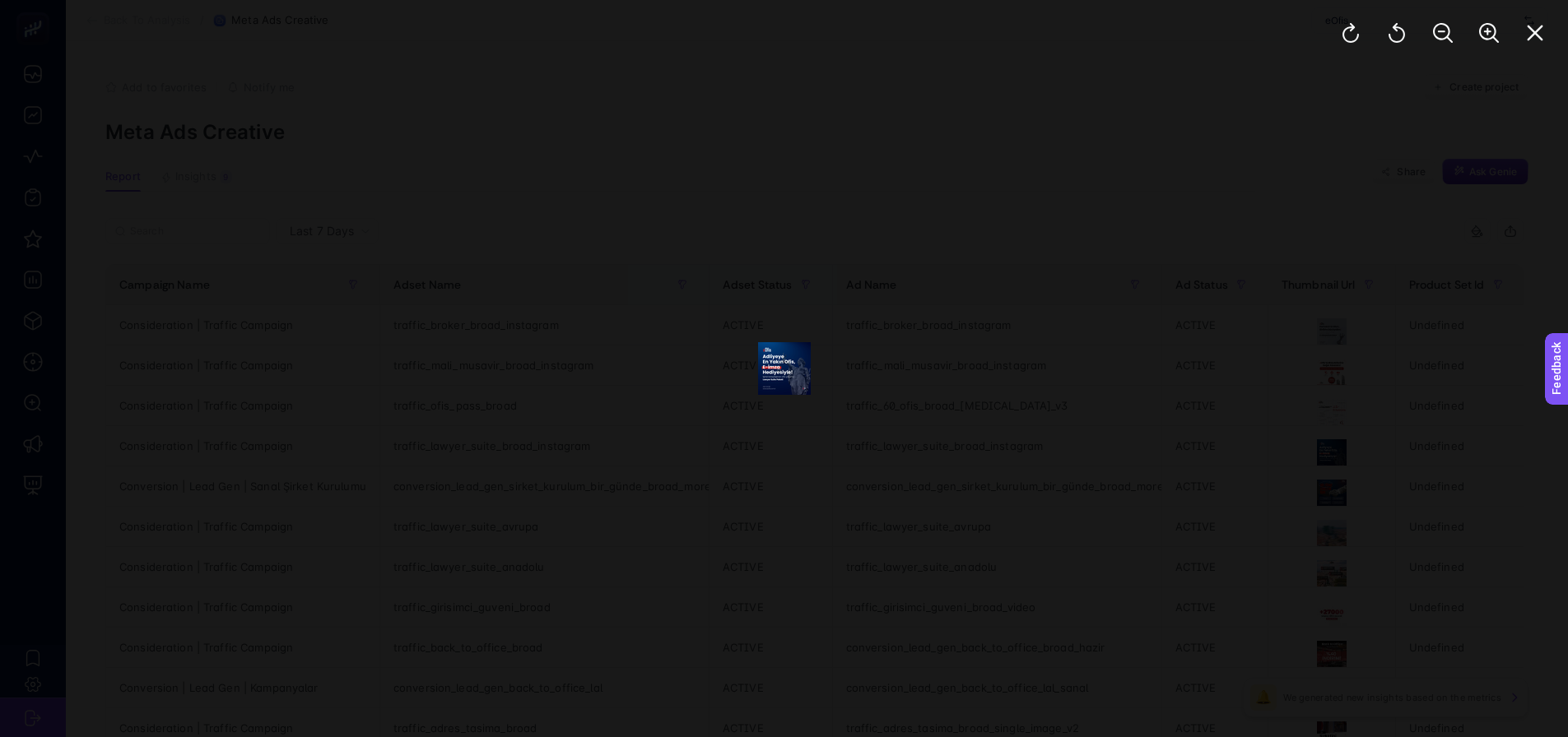
click at [1164, 282] on div at bounding box center [784, 368] width 1568 height 737
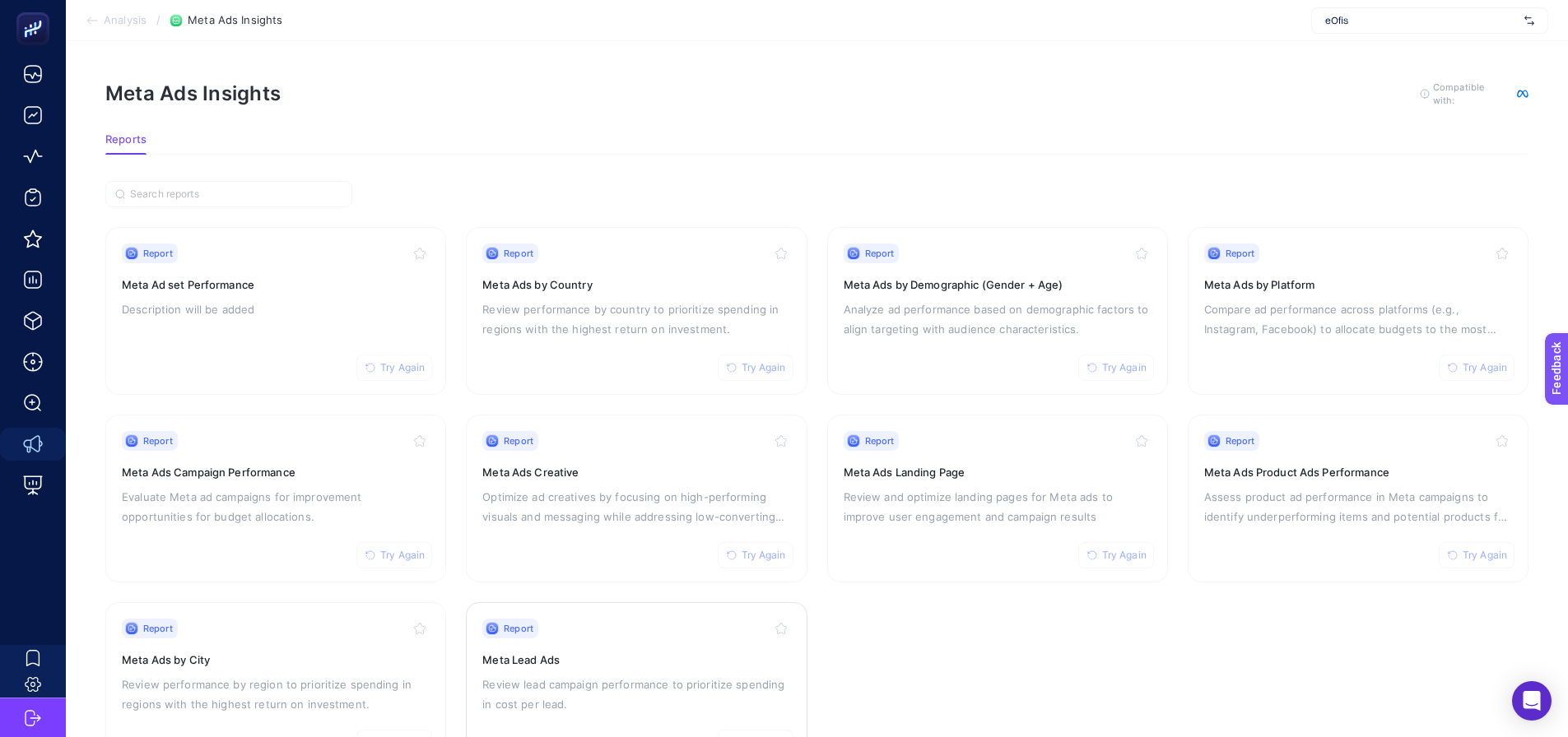
click at [597, 647] on div "Report Try Again Meta Lead Ads Review lead campaign performance to prioritize s…" at bounding box center [636, 687] width 308 height 135
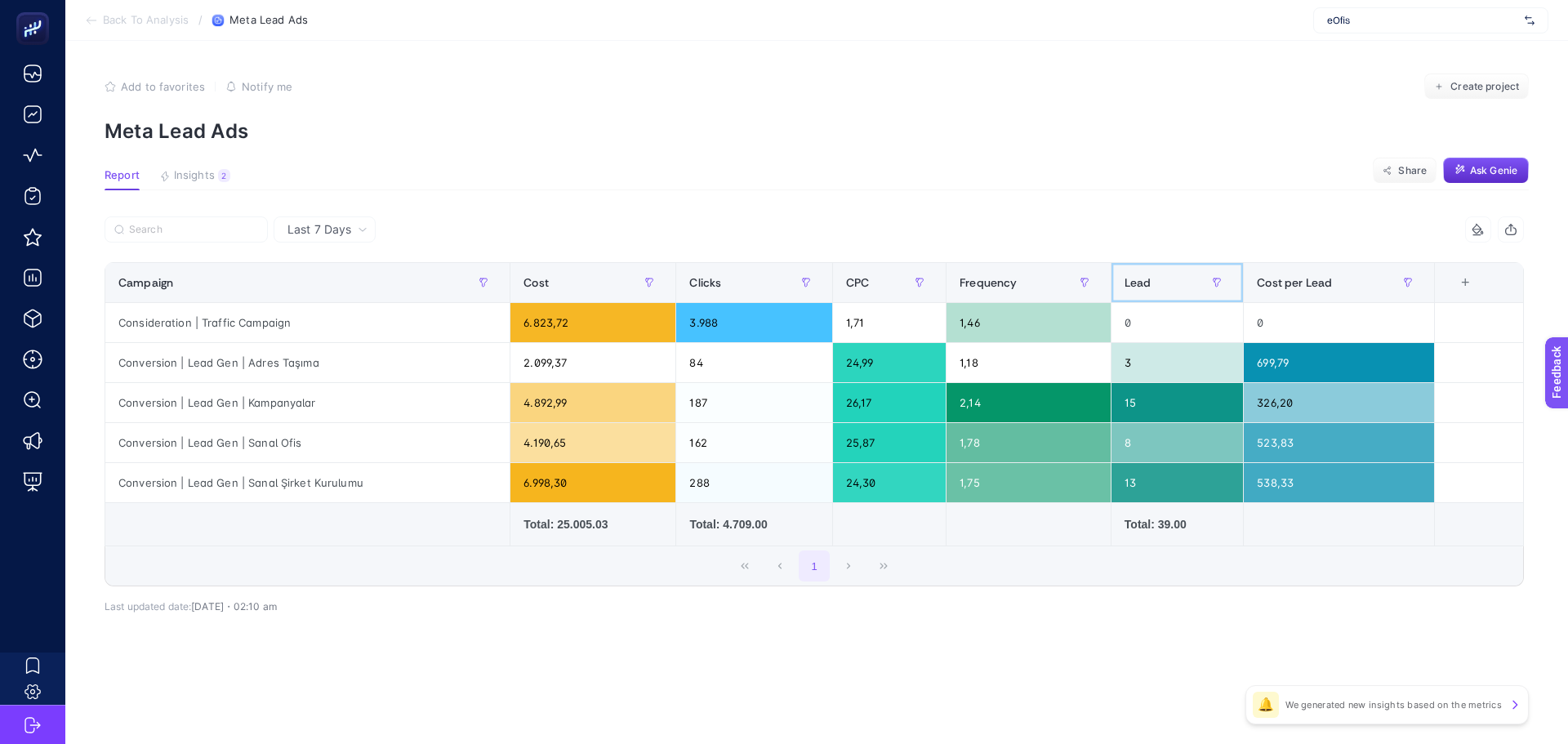
click at [1140, 287] on span "Lead" at bounding box center [1138, 282] width 27 height 13
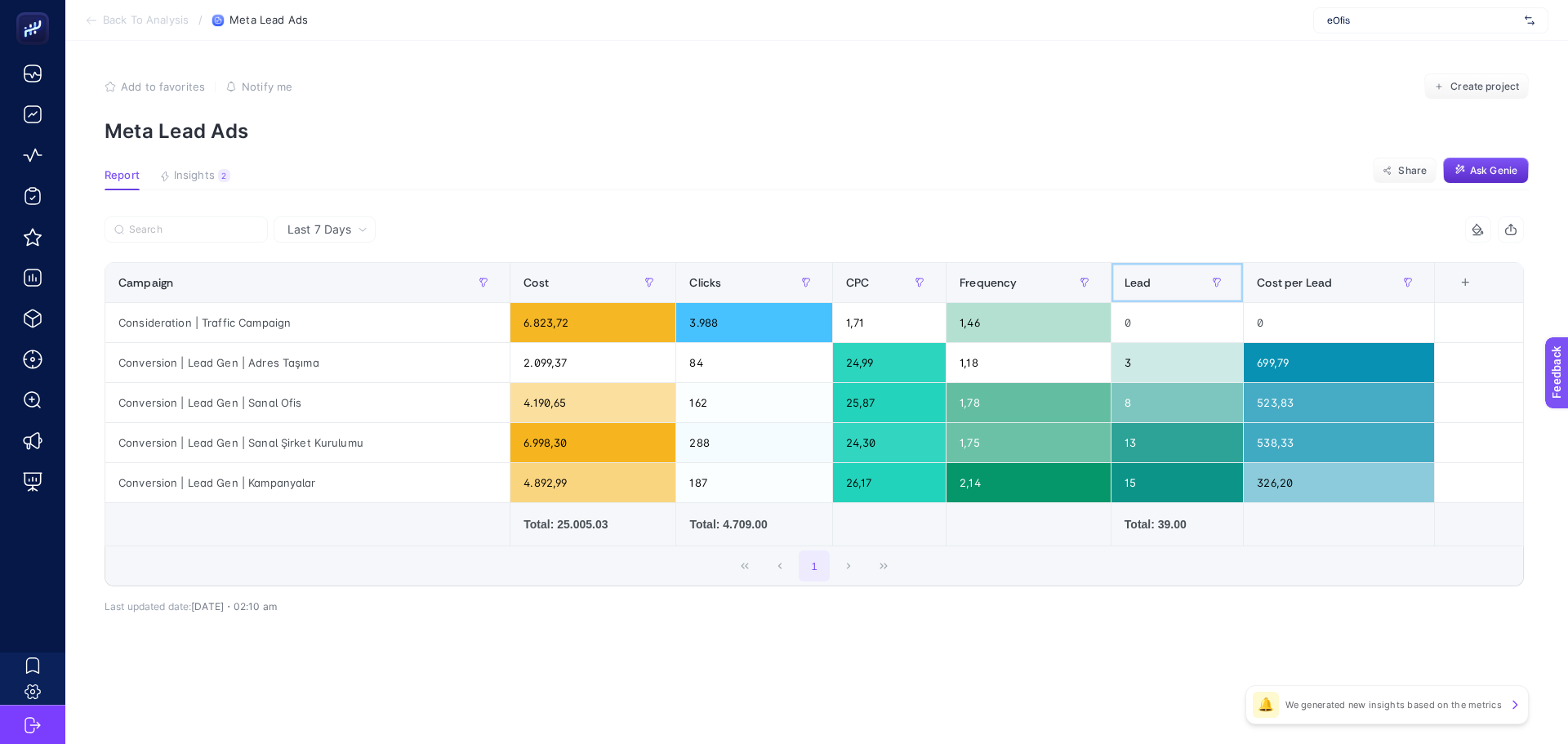
click at [1143, 283] on span "Lead" at bounding box center [1138, 282] width 27 height 13
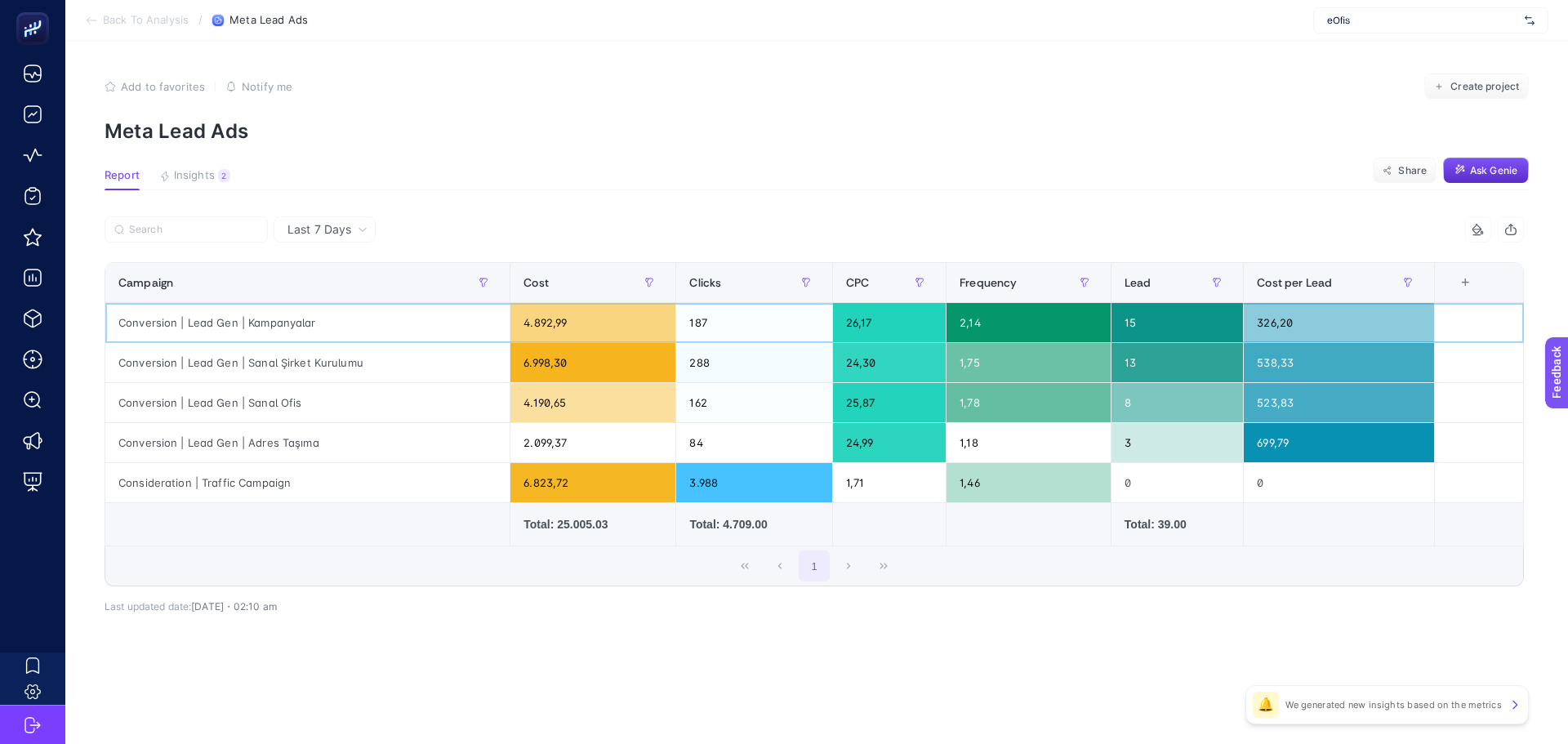
click at [280, 327] on div "Conversion | Lead Gen | Kampanyalar" at bounding box center [307, 323] width 404 height 39
click at [414, 537] on td at bounding box center [307, 525] width 405 height 43
drag, startPoint x: 509, startPoint y: 599, endPoint x: 548, endPoint y: 601, distance: 39.1
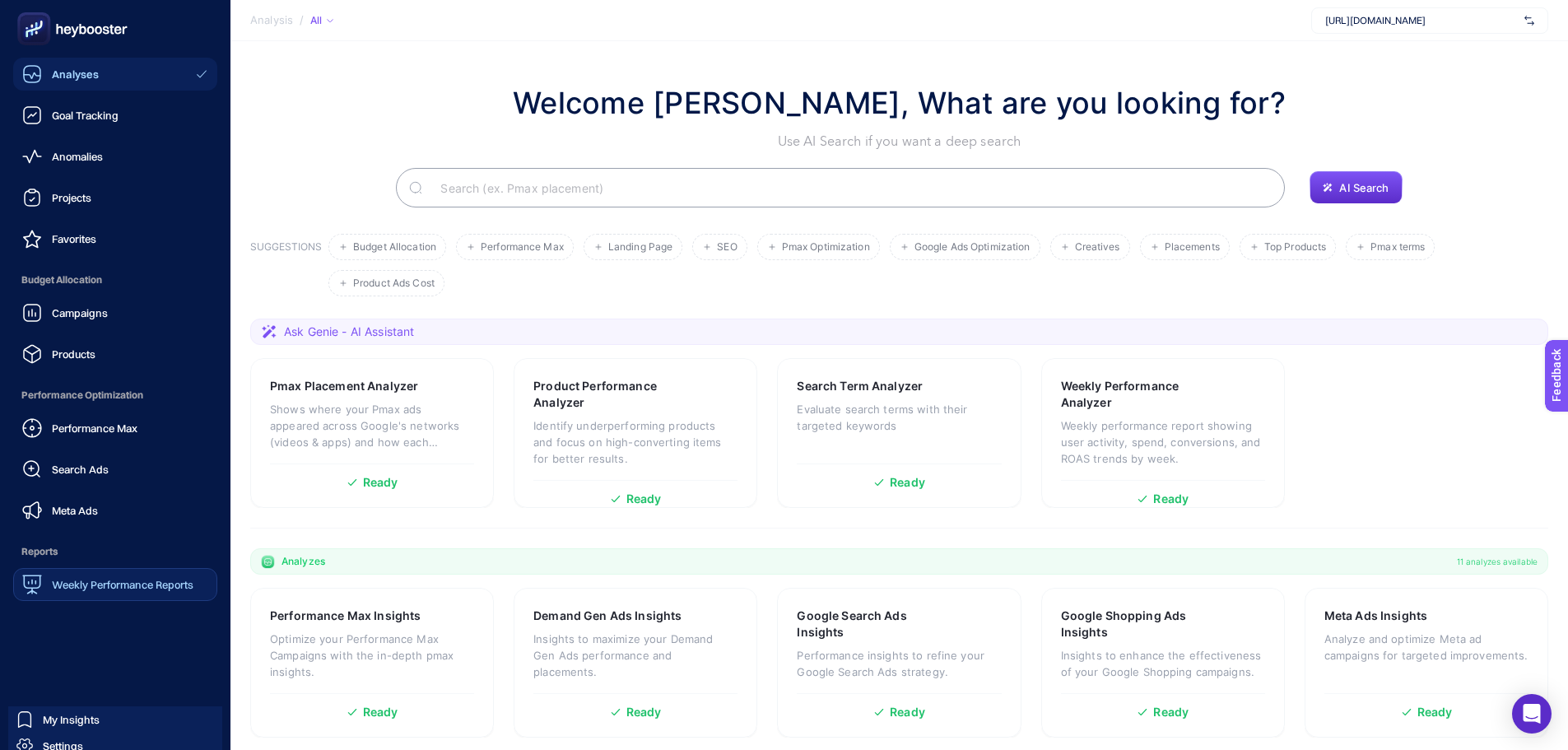
click at [59, 596] on link "Weekly Performance Reports" at bounding box center [116, 585] width 205 height 33
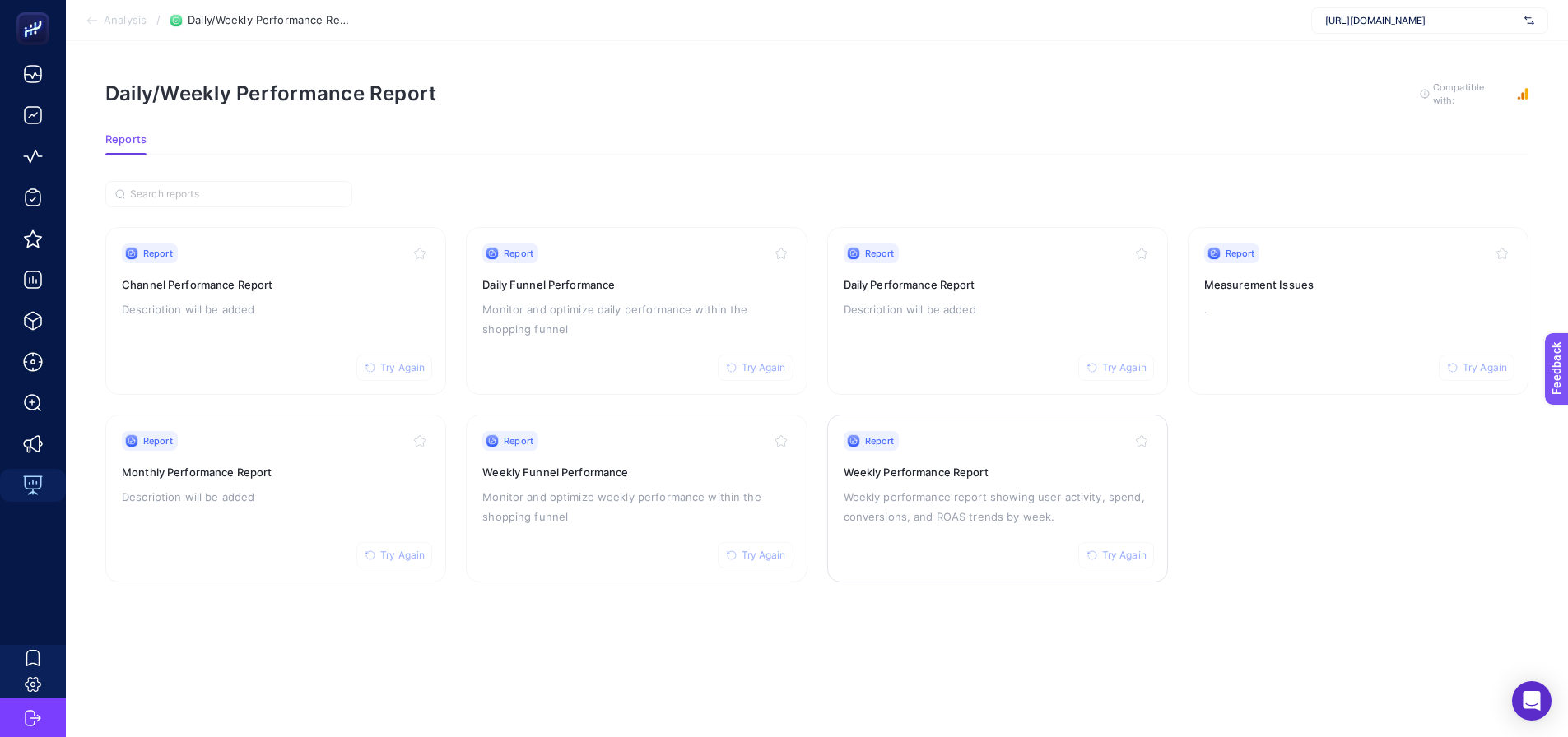
click at [933, 490] on p "Weekly performance report showing user activity, spend, conversions, and ROAS t…" at bounding box center [997, 506] width 308 height 40
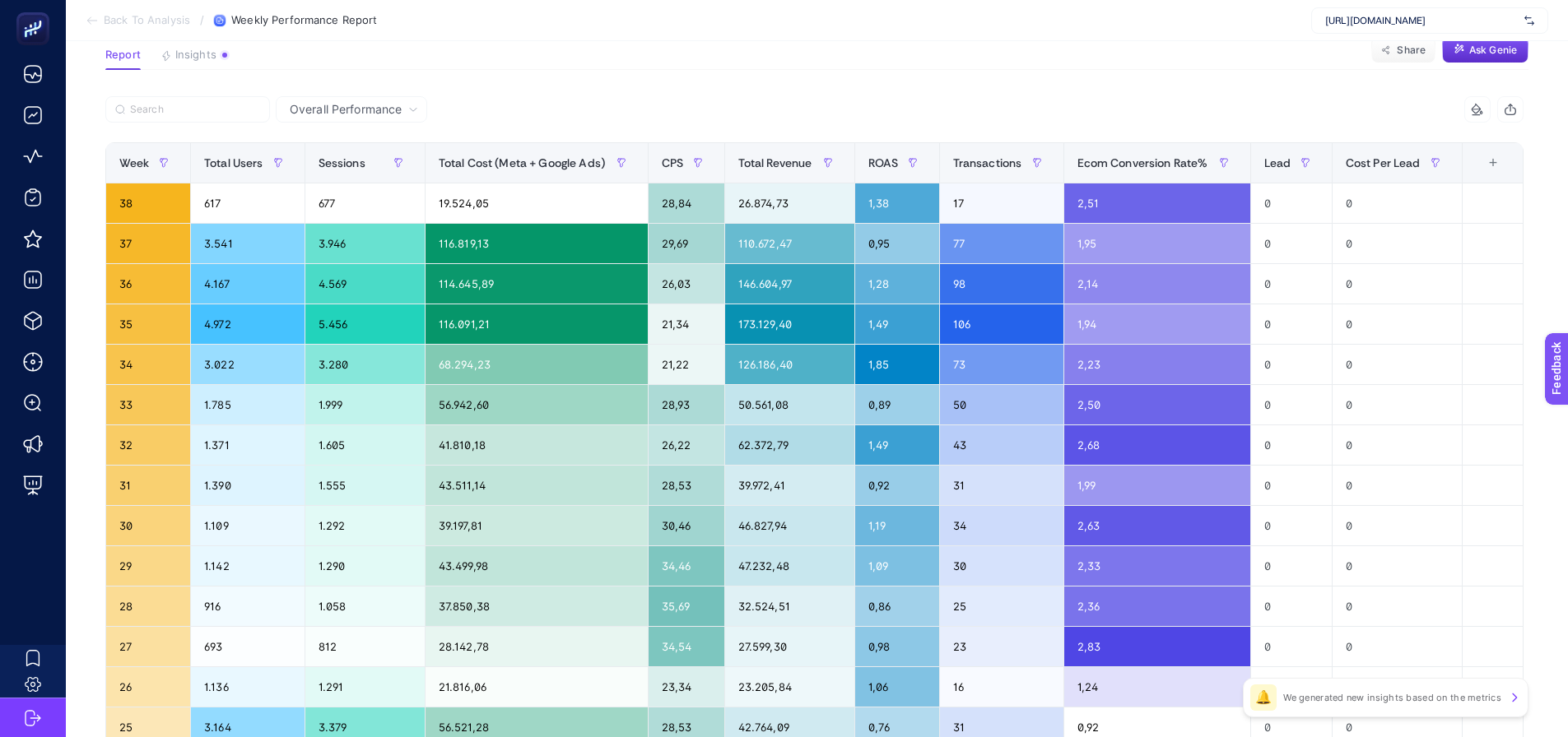
scroll to position [82, 0]
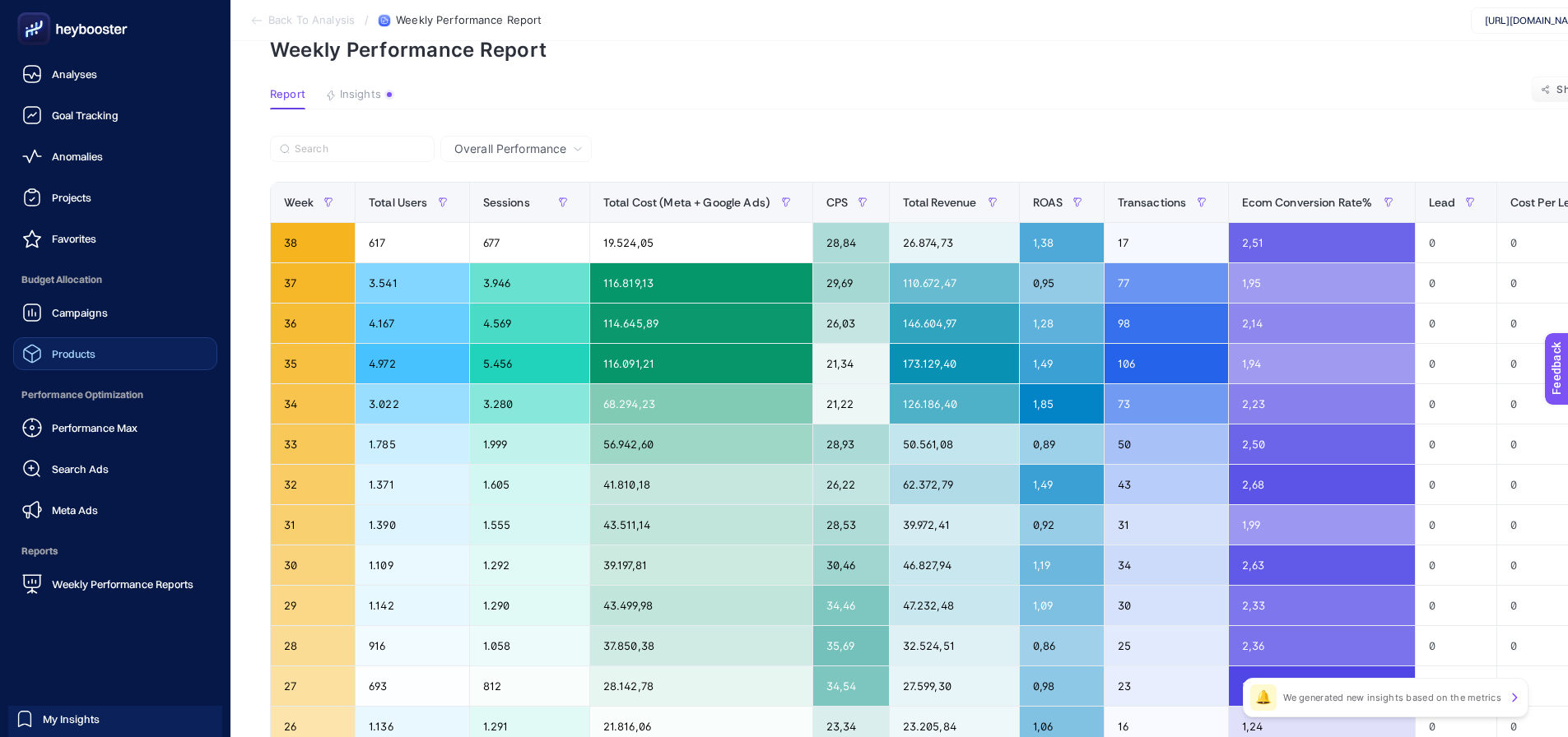
drag, startPoint x: 63, startPoint y: 304, endPoint x: 89, endPoint y: 364, distance: 65.4
click at [63, 304] on div "Campaigns" at bounding box center [65, 313] width 86 height 19
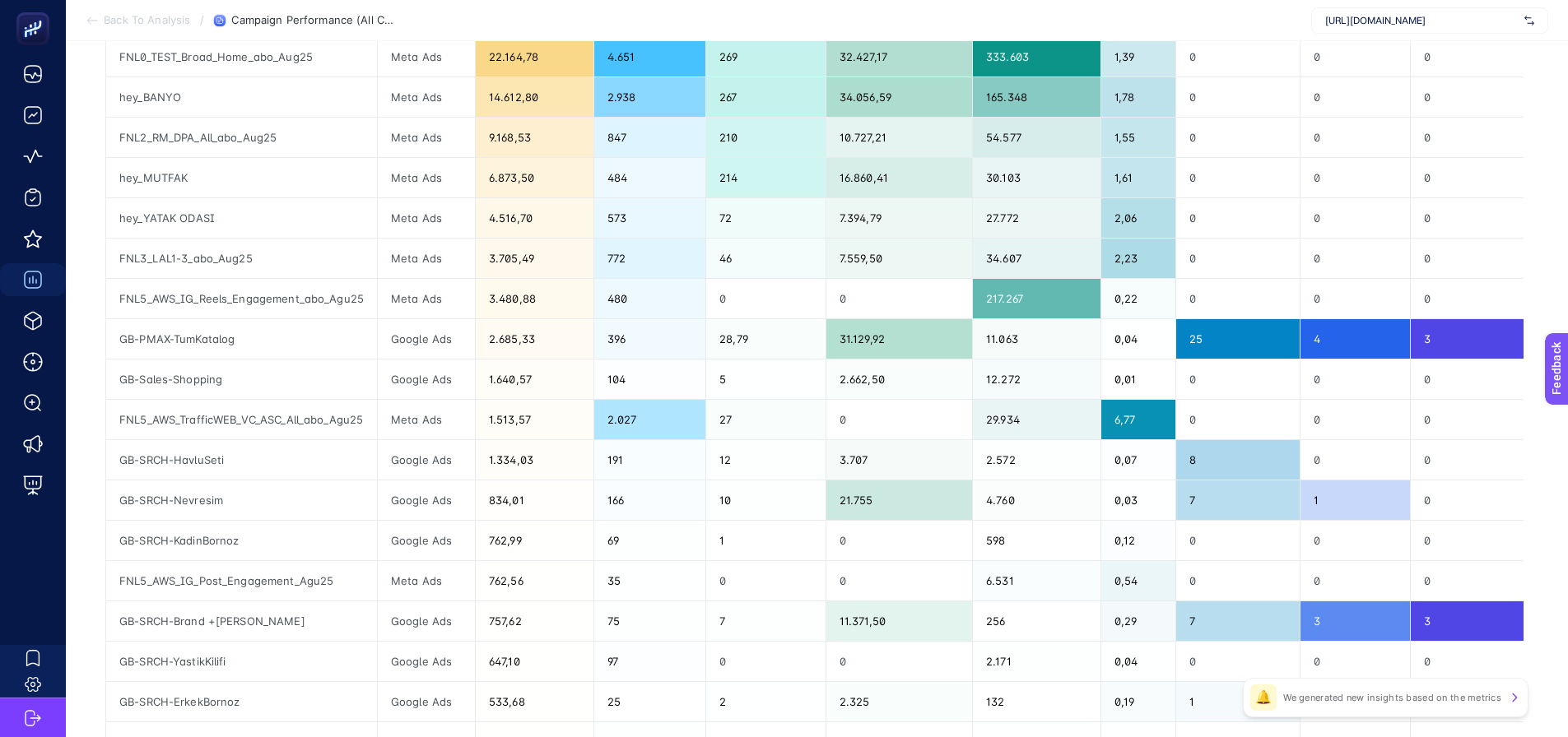
scroll to position [640, 0]
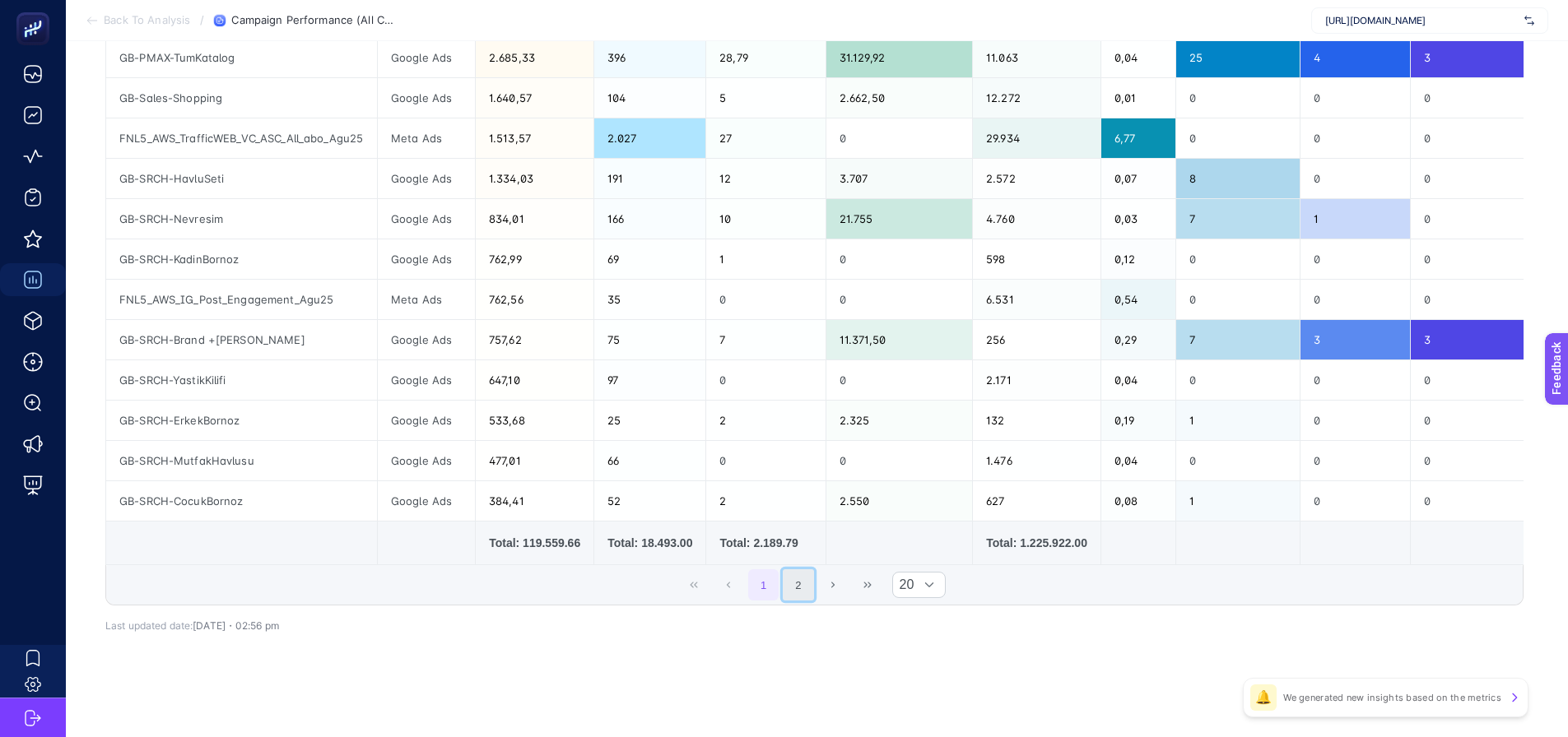
click at [809, 581] on button "2" at bounding box center [798, 585] width 31 height 31
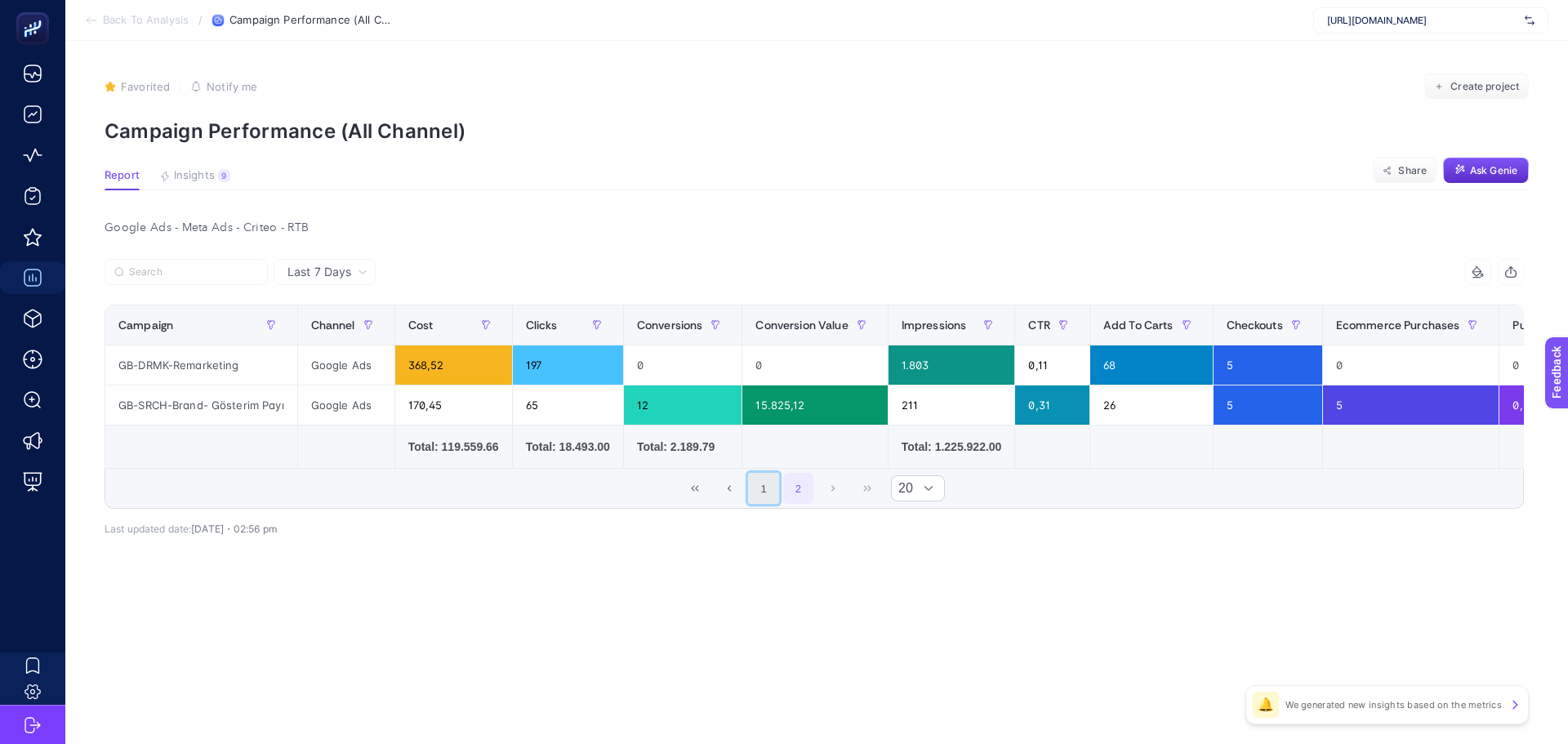
click at [765, 485] on button "1" at bounding box center [763, 488] width 31 height 31
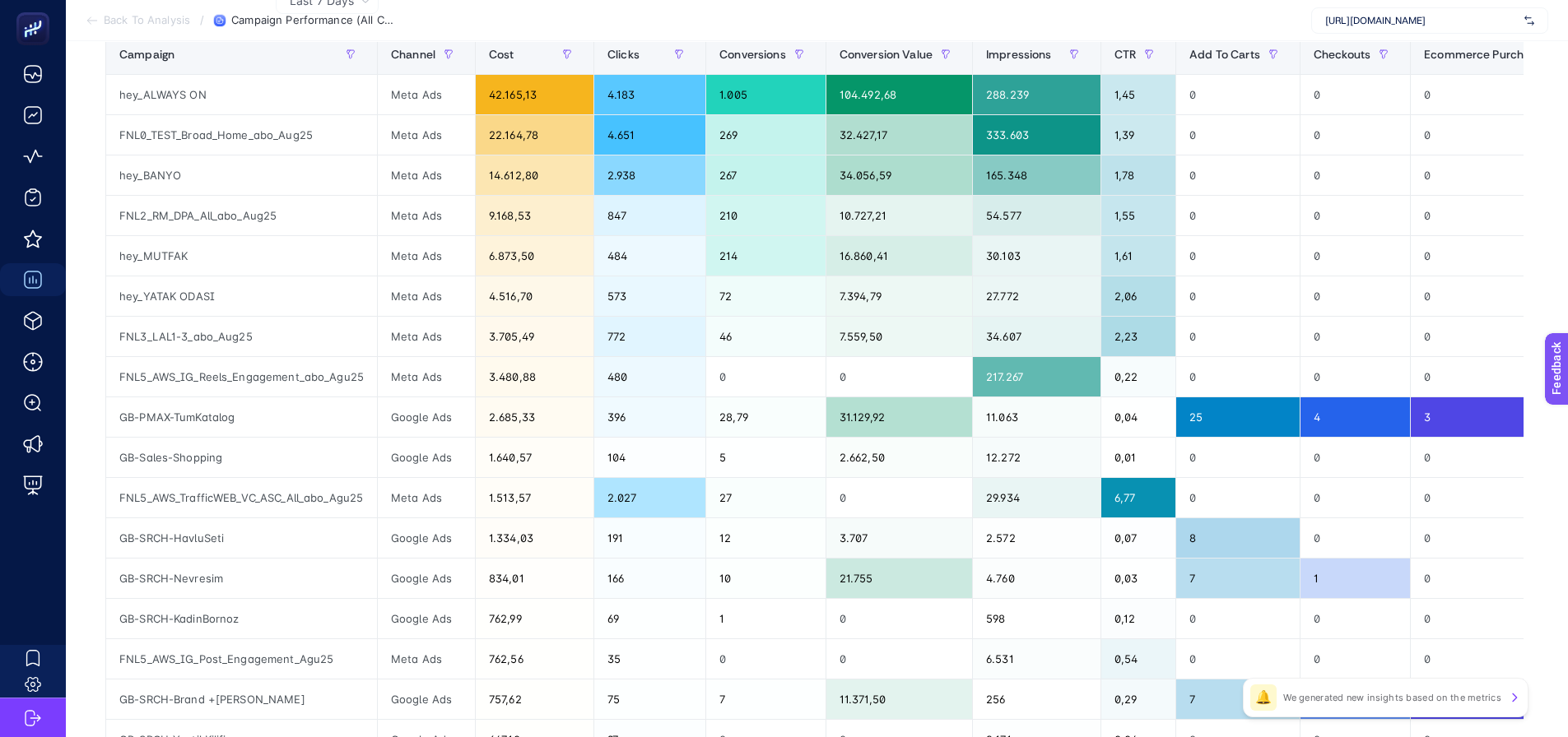
scroll to position [165, 0]
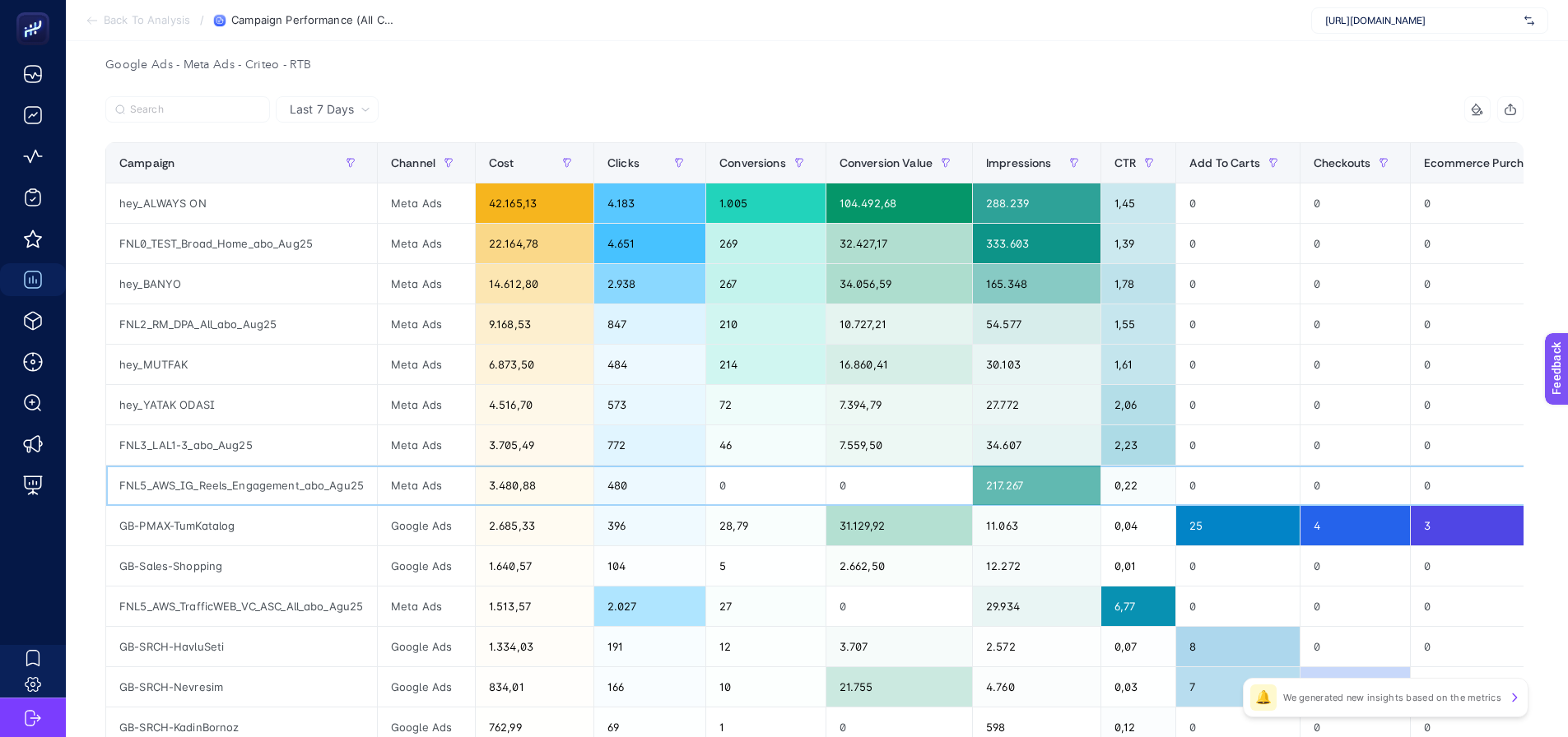
click at [371, 479] on div "FNL5_AWS_IG_Reels_Engagement_abo_Agu25" at bounding box center [241, 485] width 271 height 40
click at [606, 493] on div "480" at bounding box center [649, 485] width 111 height 40
click at [605, 446] on div "772" at bounding box center [649, 445] width 111 height 40
click at [603, 398] on div "573" at bounding box center [649, 404] width 111 height 40
click at [608, 351] on div "484" at bounding box center [649, 364] width 111 height 40
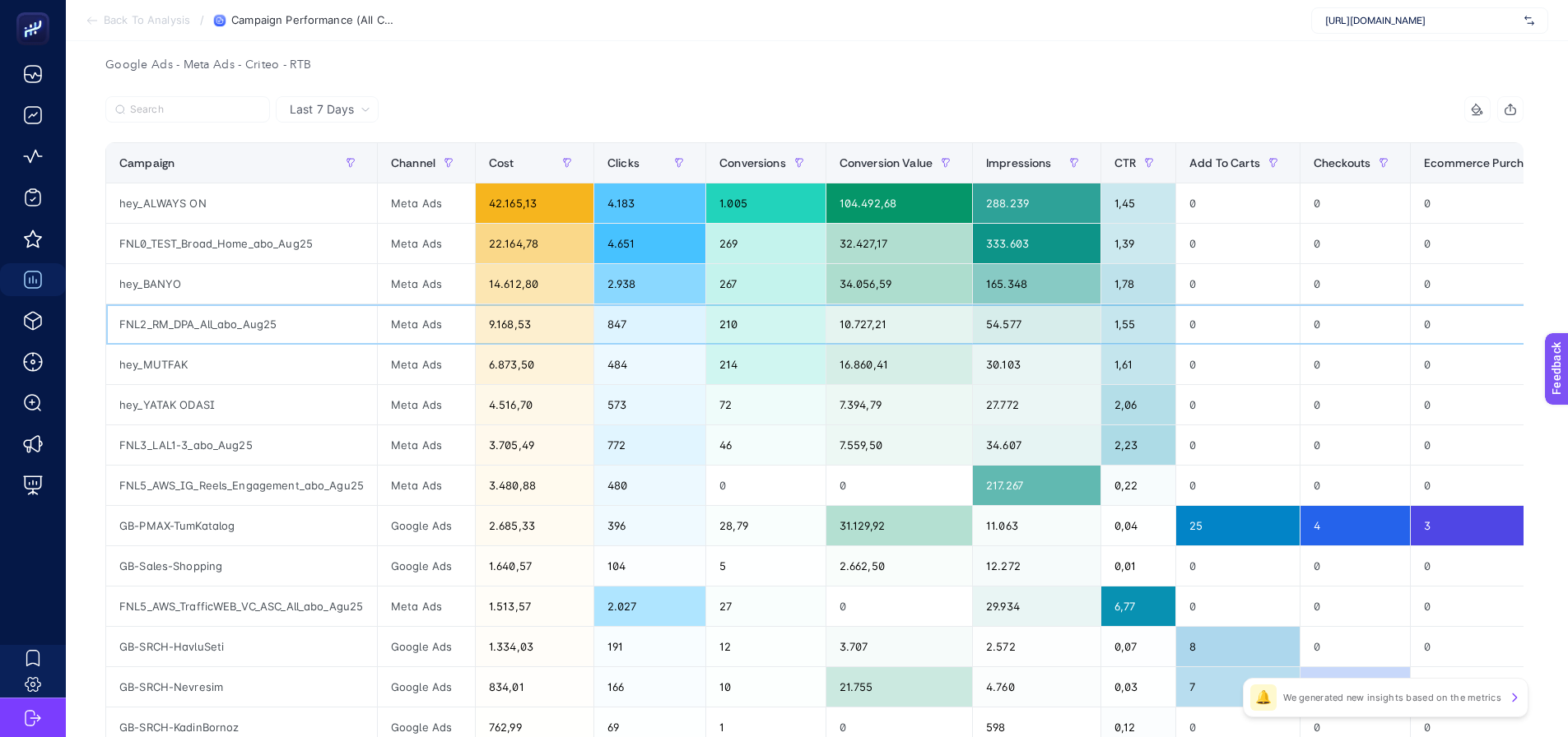
click at [614, 323] on div "847" at bounding box center [649, 324] width 111 height 40
click at [594, 485] on div "480" at bounding box center [649, 485] width 111 height 40
click at [326, 481] on div "FNL5_AWS_IG_Reels_Engagement_abo_Agu25" at bounding box center [241, 485] width 271 height 40
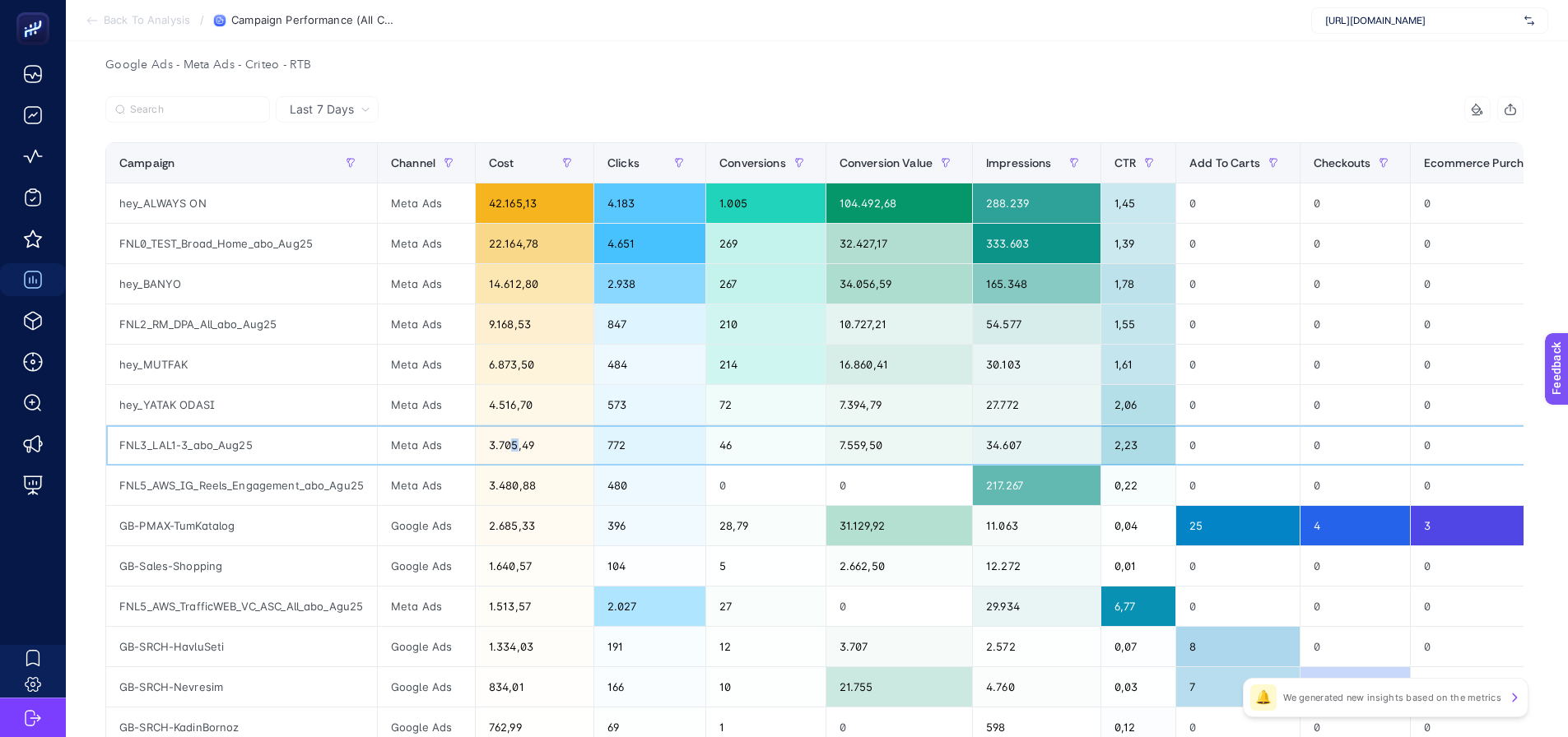
click at [515, 441] on div "3.705,49" at bounding box center [535, 445] width 118 height 40
click at [524, 422] on div "4.516,70" at bounding box center [535, 404] width 118 height 40
click at [522, 385] on div "4.516,70" at bounding box center [535, 404] width 118 height 40
click at [520, 361] on div "6.873,50" at bounding box center [535, 364] width 118 height 40
click at [524, 319] on div "9.168,53" at bounding box center [535, 324] width 118 height 40
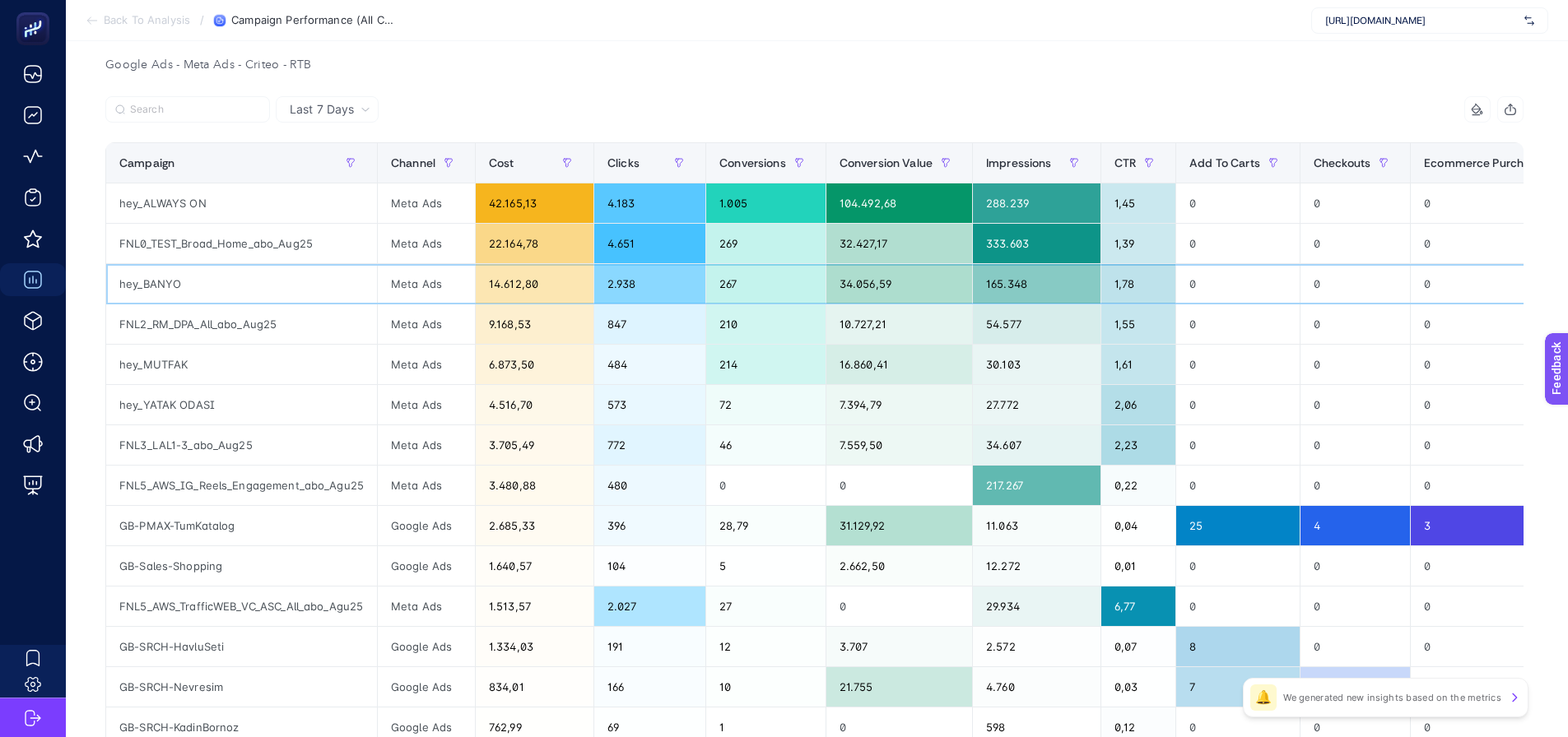
click at [528, 281] on div "14.612,80" at bounding box center [535, 284] width 118 height 40
click at [527, 242] on div "22.164,78" at bounding box center [535, 243] width 118 height 40
click at [528, 205] on div "42.165,13" at bounding box center [535, 203] width 118 height 40
click at [536, 468] on div "3.480,88" at bounding box center [535, 485] width 118 height 40
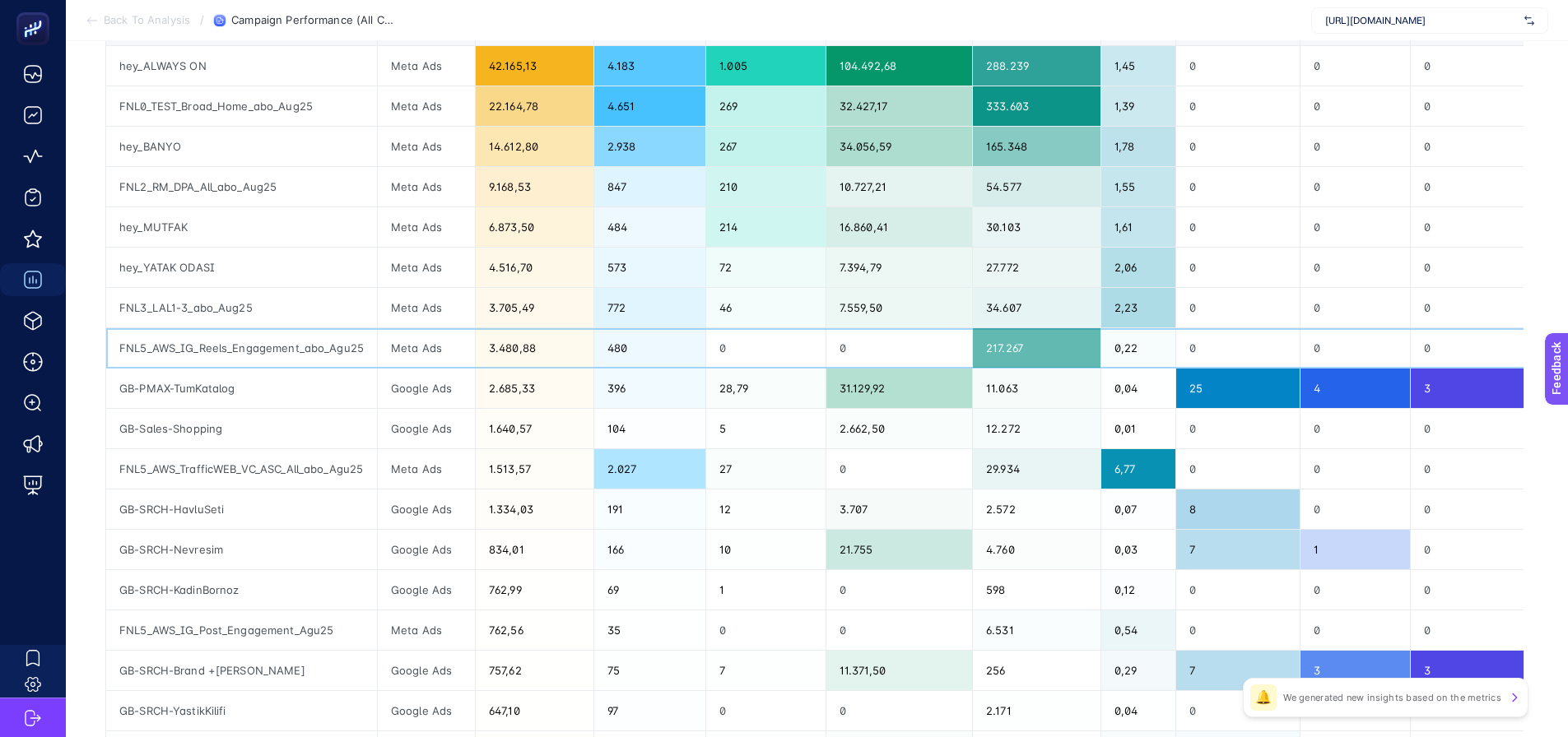
scroll to position [329, 0]
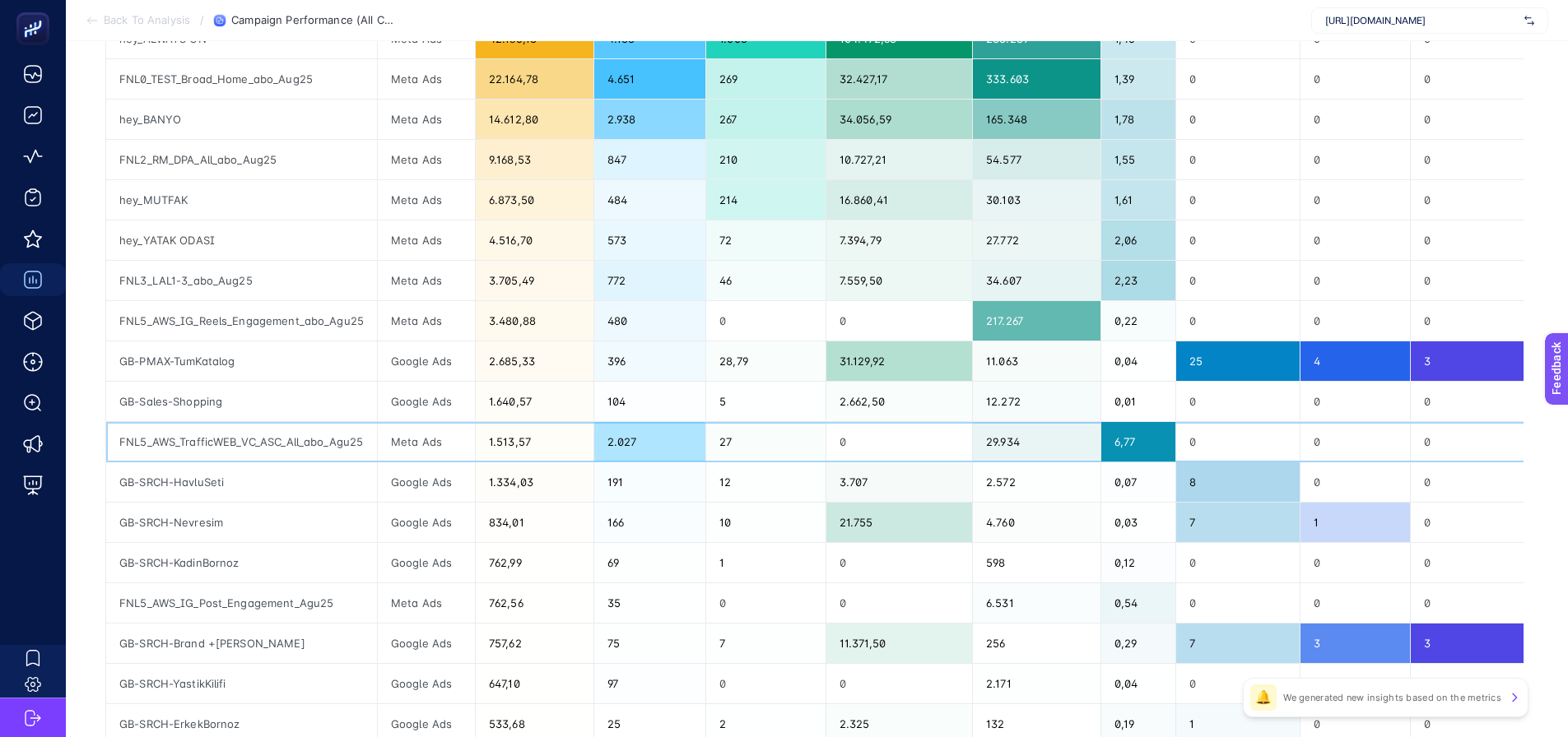
click at [552, 440] on div "1.513,57" at bounding box center [535, 442] width 118 height 40
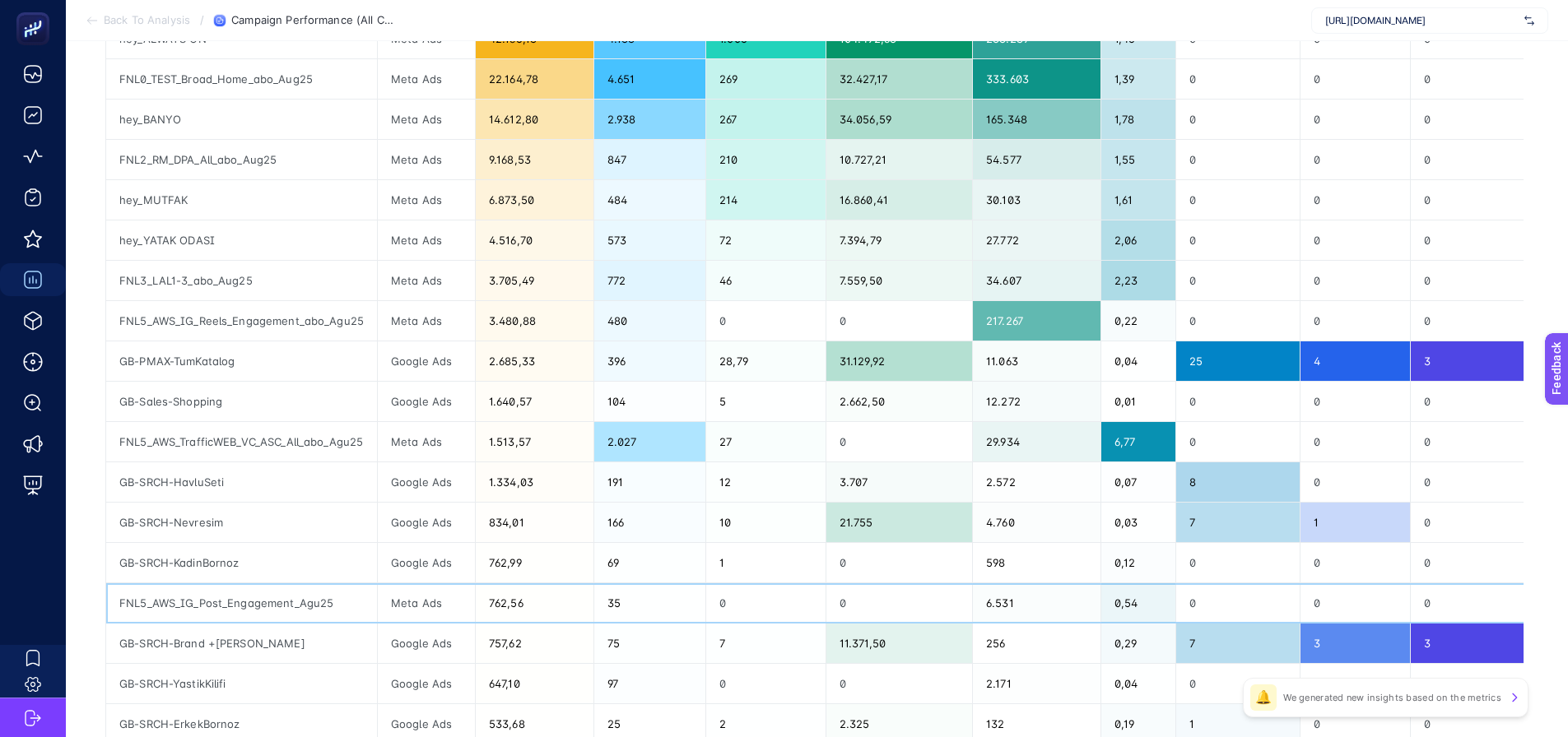
click at [525, 602] on div "762,56" at bounding box center [535, 603] width 118 height 40
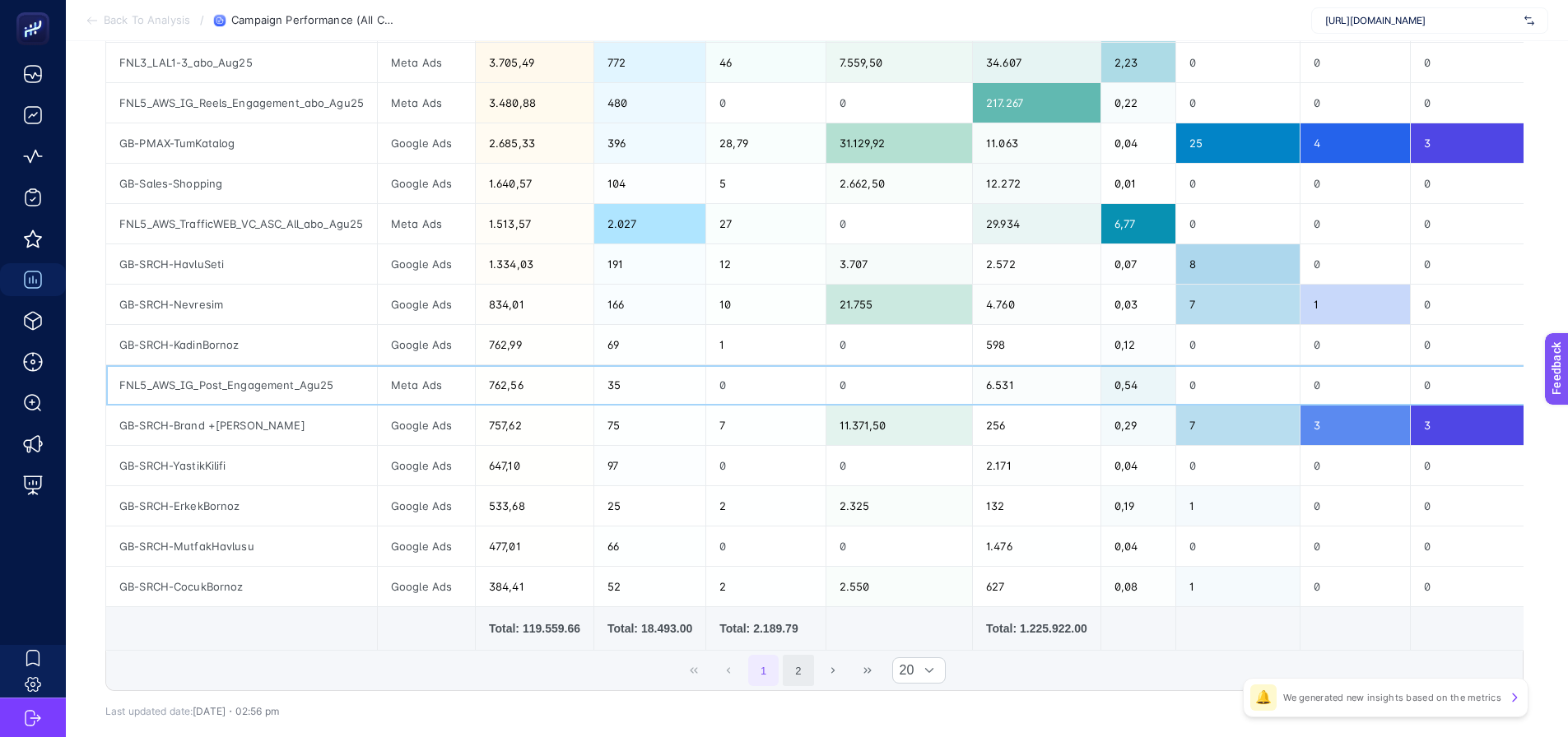
scroll to position [576, 0]
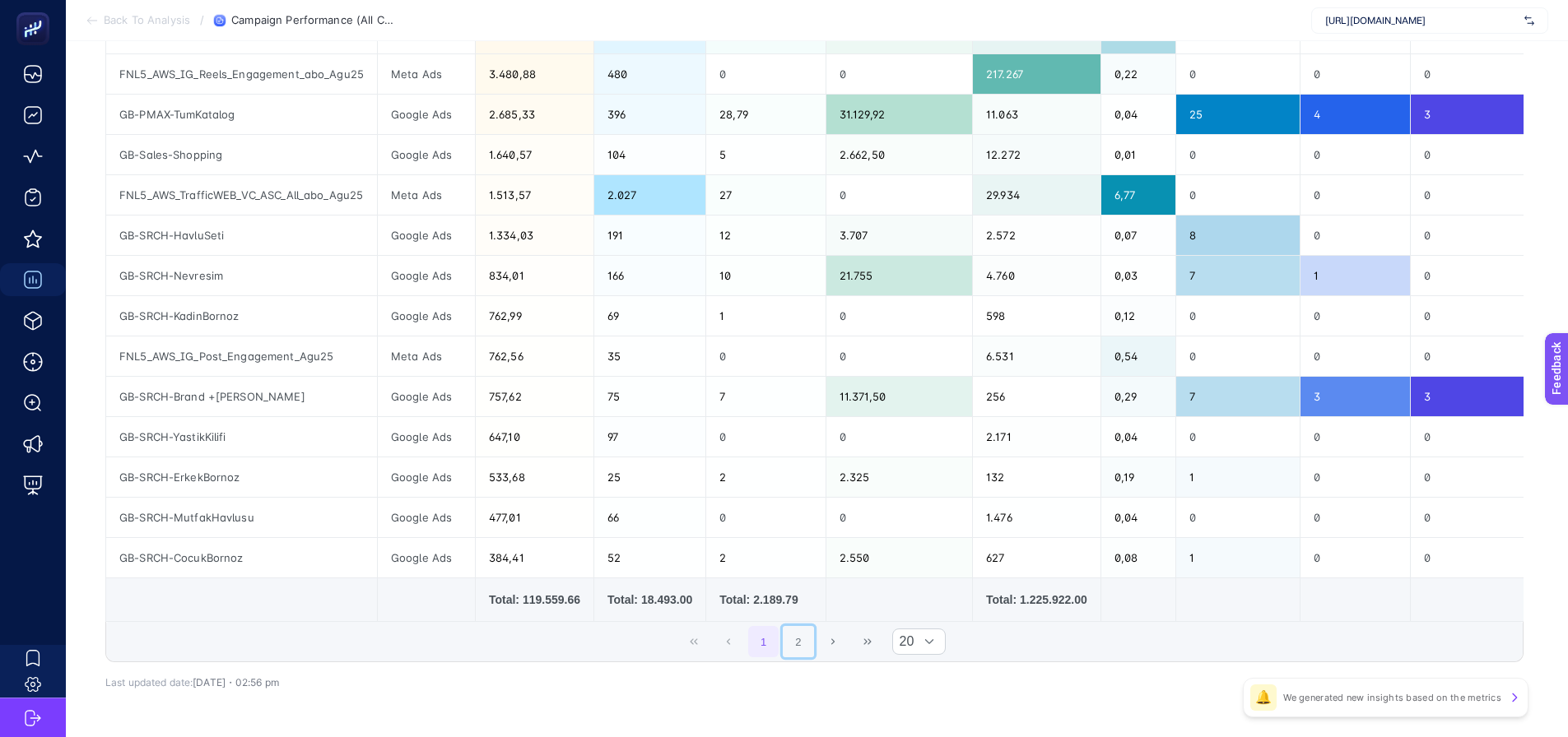
click at [801, 658] on button "2" at bounding box center [798, 641] width 31 height 31
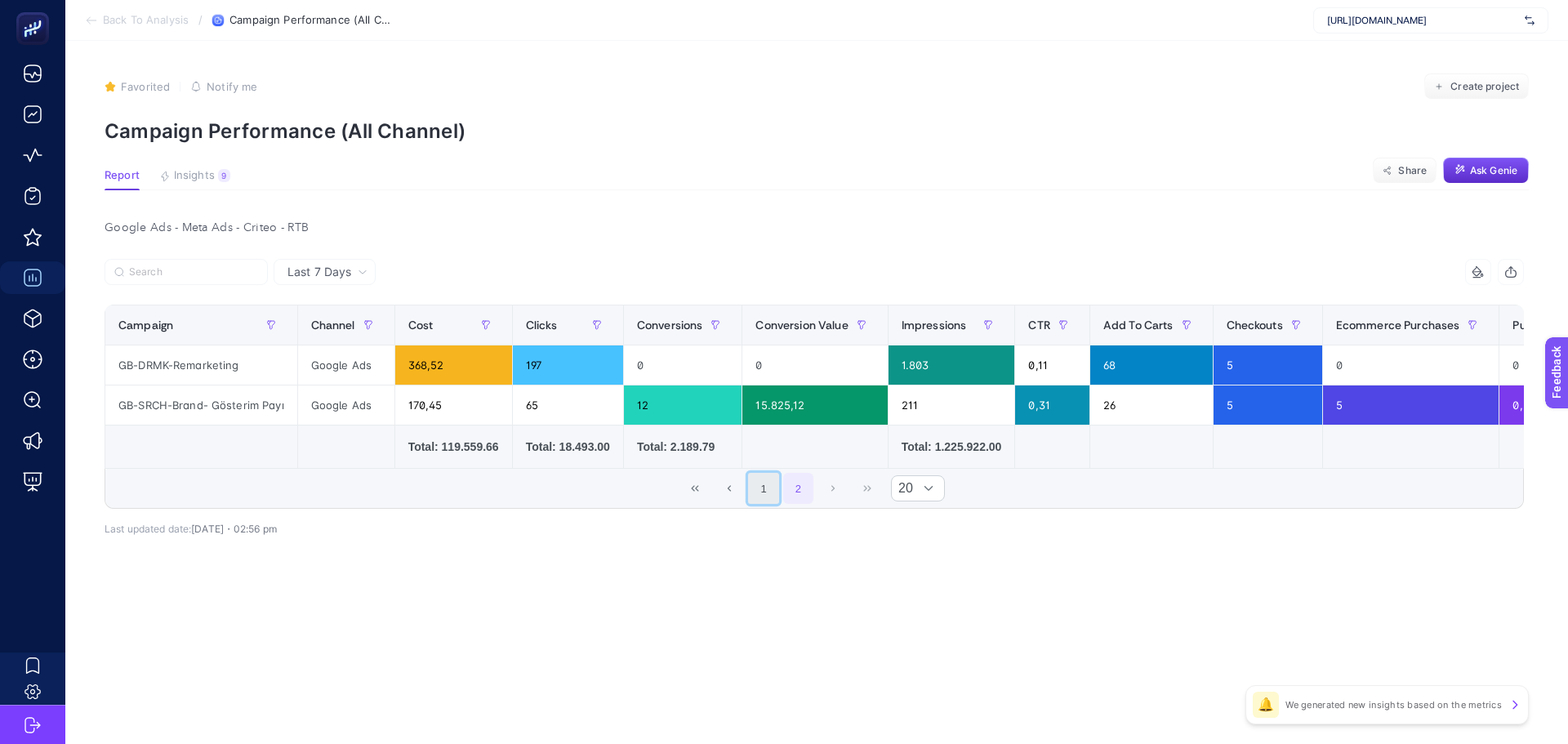
click at [773, 487] on button "1" at bounding box center [763, 488] width 31 height 31
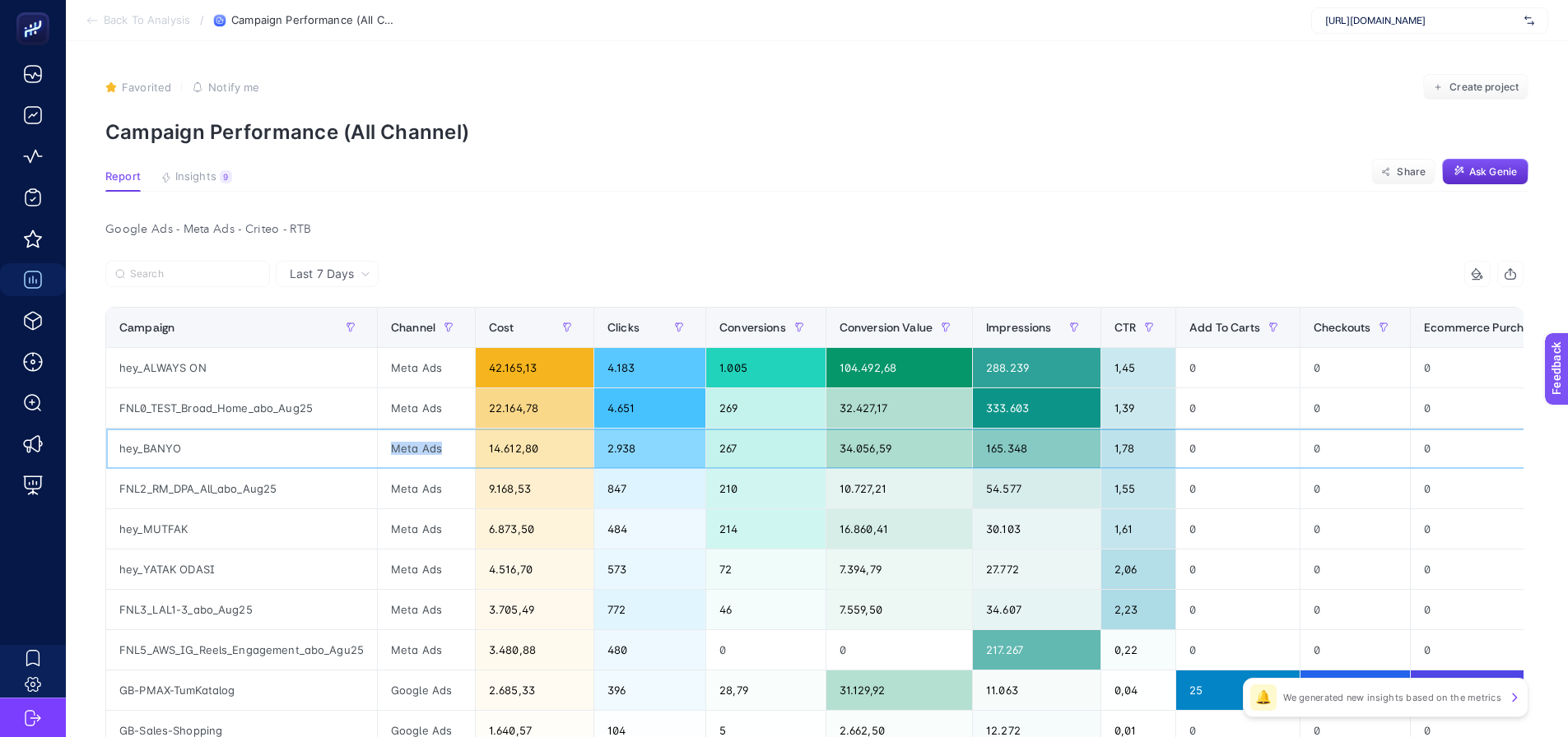
drag, startPoint x: 399, startPoint y: 446, endPoint x: 439, endPoint y: 452, distance: 40.4
click at [439, 452] on div "Meta Ads" at bounding box center [426, 448] width 97 height 40
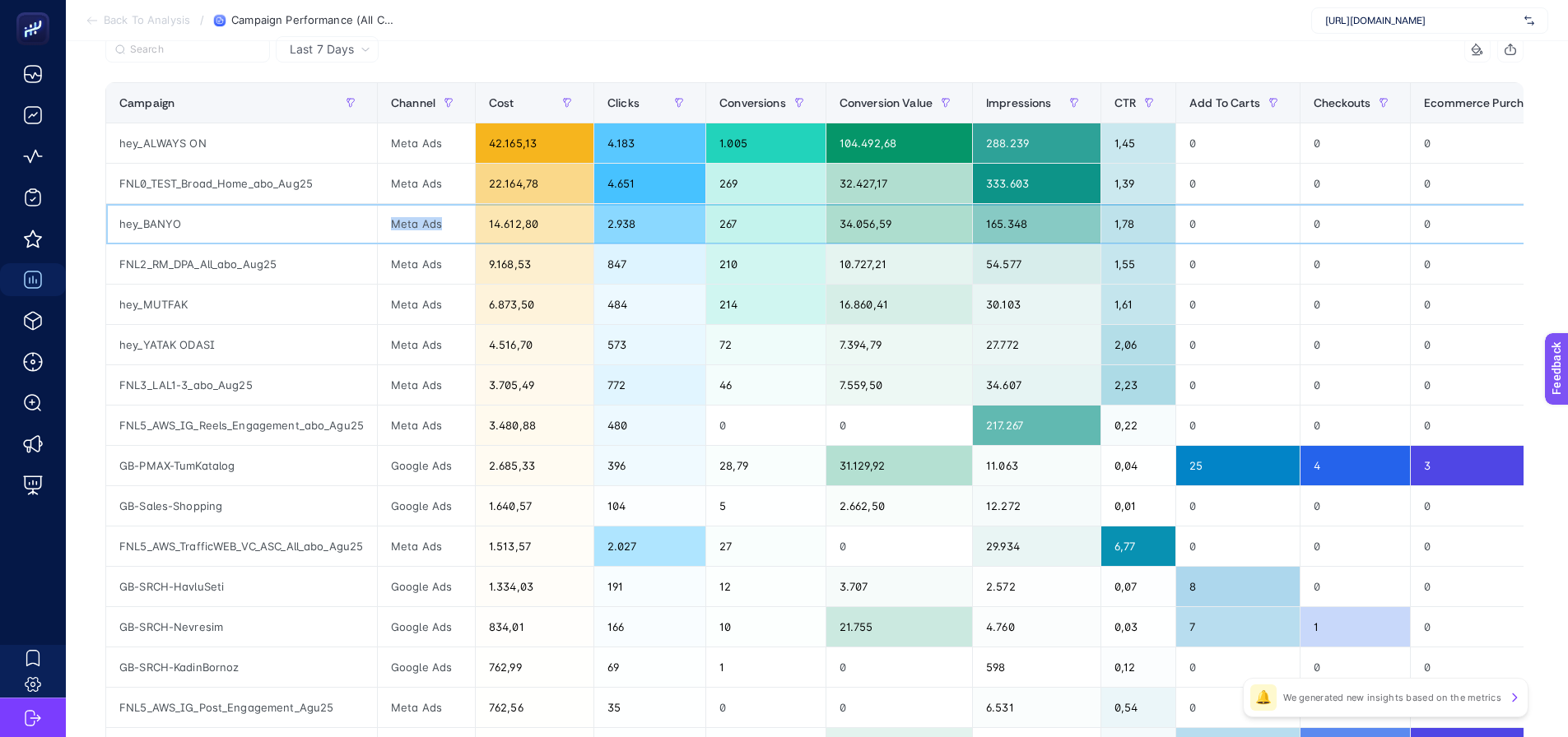
scroll to position [247, 0]
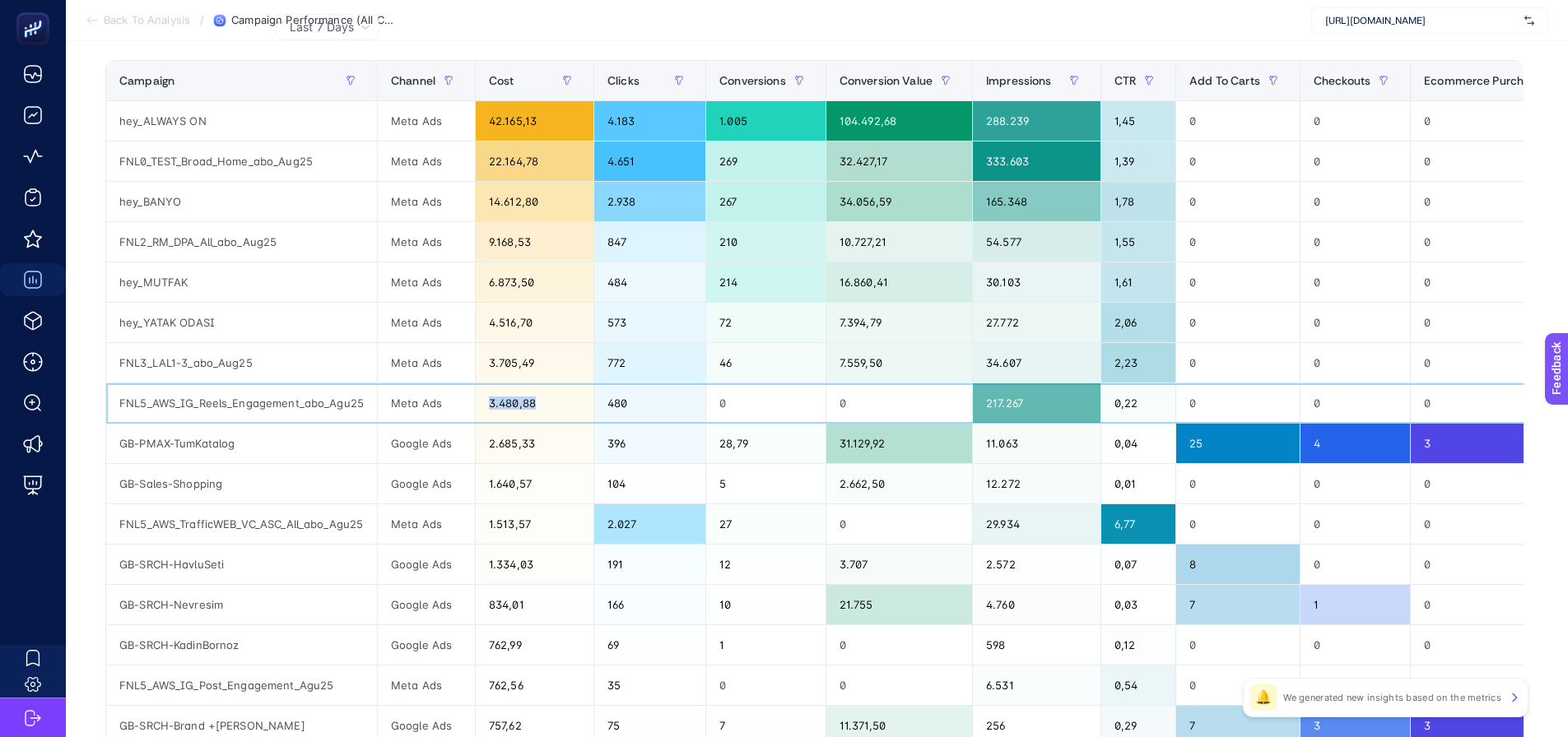
drag, startPoint x: 487, startPoint y: 409, endPoint x: 540, endPoint y: 403, distance: 53.3
click at [540, 403] on div "3.480,88" at bounding box center [535, 403] width 118 height 40
drag, startPoint x: 595, startPoint y: 400, endPoint x: 626, endPoint y: 404, distance: 31.3
click at [626, 404] on div "480" at bounding box center [649, 403] width 111 height 40
click at [346, 372] on div "FNL3_LAL1-3_abo_Aug25" at bounding box center [241, 363] width 271 height 40
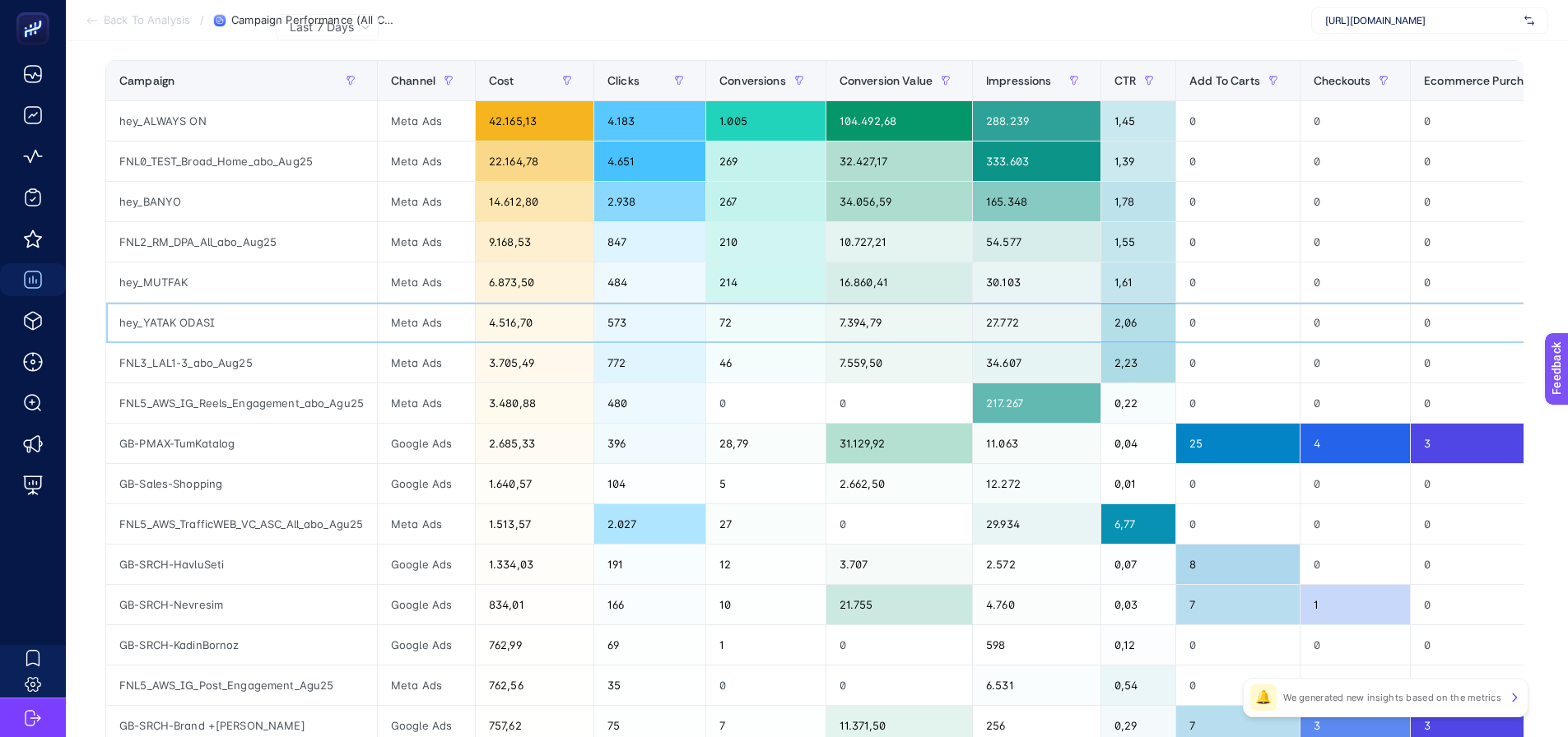
click at [342, 311] on div "hey_YATAK ODASI" at bounding box center [241, 322] width 271 height 40
click at [336, 271] on div "hey_MUTFAK" at bounding box center [241, 282] width 271 height 40
click at [332, 231] on div "FNL2_RM_DPA_All_abo_Aug25" at bounding box center [241, 241] width 271 height 40
click at [329, 201] on div "hey_BANYO" at bounding box center [241, 202] width 271 height 40
click at [326, 151] on div "FNL0_TEST_Broad_Home_abo_Aug25" at bounding box center [241, 161] width 271 height 40
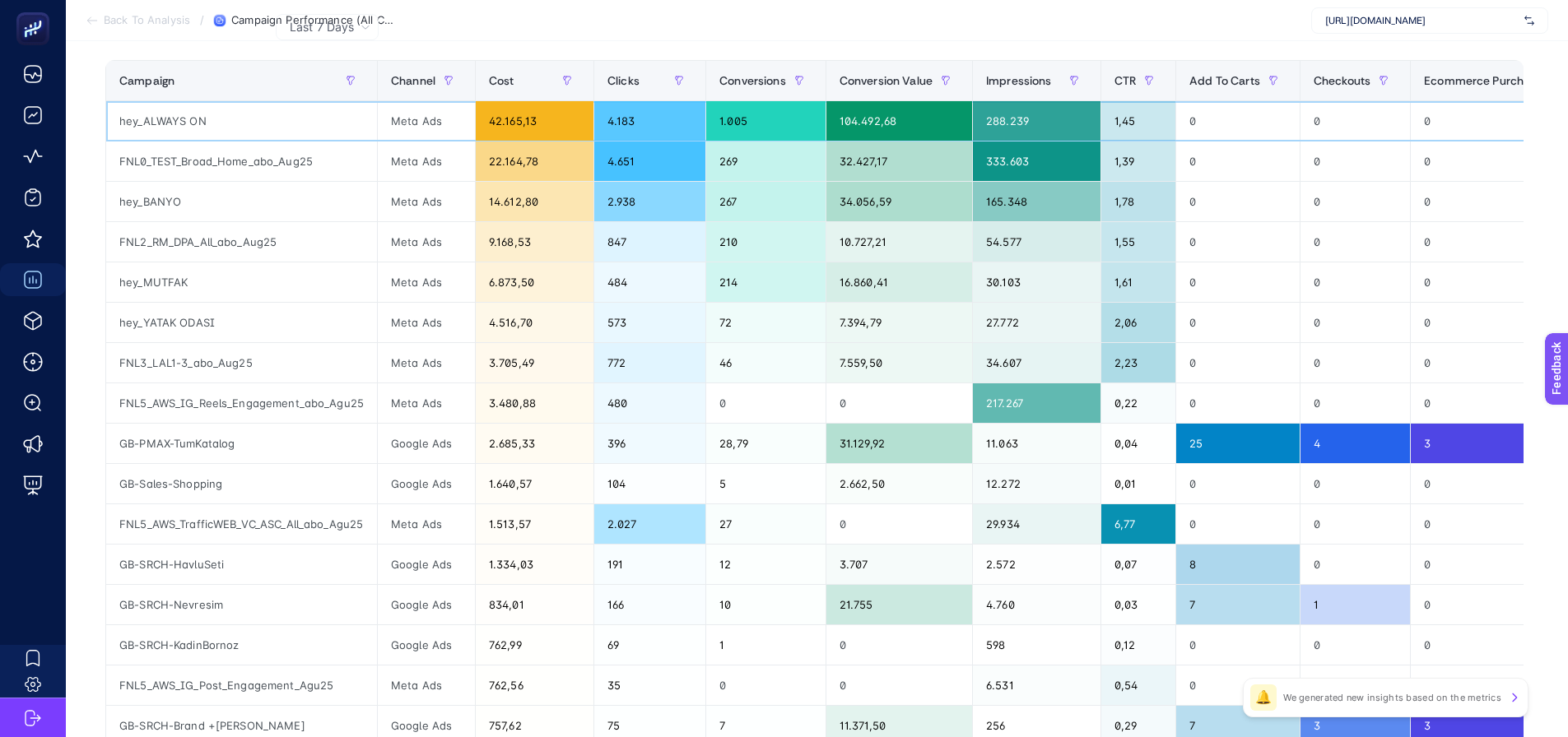
click at [324, 102] on div "hey_ALWAYS ON" at bounding box center [241, 121] width 271 height 40
click at [346, 216] on div "hey_BANYO" at bounding box center [241, 202] width 271 height 40
drag, startPoint x: 351, startPoint y: 262, endPoint x: 354, endPoint y: 272, distance: 10.4
click at [352, 262] on div "hey_MUTFAK" at bounding box center [241, 282] width 271 height 40
click at [347, 352] on div "FNL3_LAL1-3_abo_Aug25" at bounding box center [241, 363] width 271 height 40
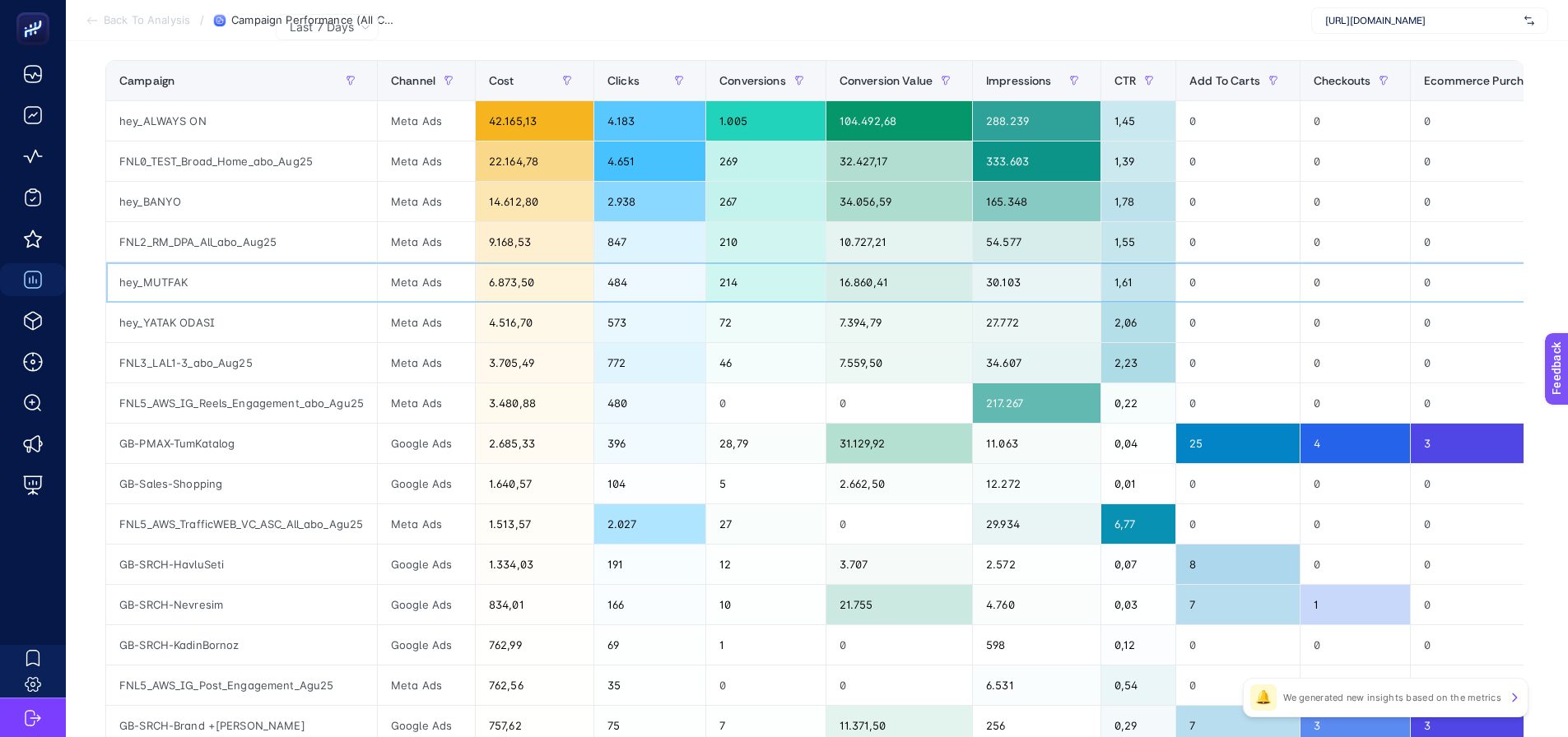
click at [341, 279] on div "hey_MUTFAK" at bounding box center [241, 282] width 271 height 40
click at [338, 205] on div "hey_BANYO" at bounding box center [241, 202] width 271 height 40
click at [338, 132] on div "hey_ALWAYS ON" at bounding box center [241, 121] width 271 height 40
click at [358, 221] on div "hey_BANYO" at bounding box center [241, 202] width 271 height 40
click at [357, 269] on div "hey_MUTFAK" at bounding box center [241, 282] width 271 height 40
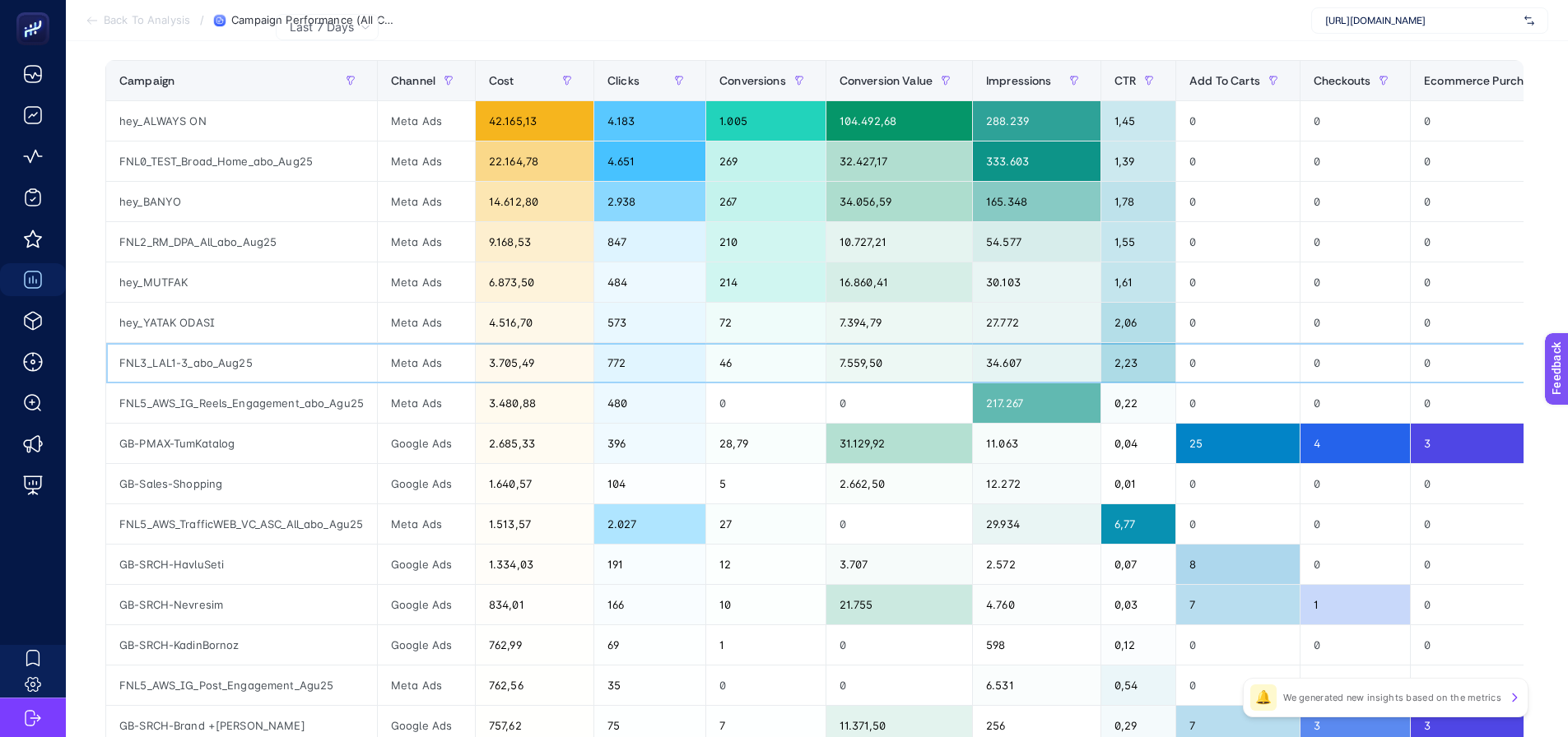
click at [356, 373] on div "FNL3_LAL1-3_abo_Aug25" at bounding box center [241, 363] width 271 height 40
click at [1002, 18] on section "Back To Analysis / Campaign Performance (All Channel) https://greenblack.com.tr" at bounding box center [816, 20] width 1502 height 41
click at [1190, 83] on span "Add To Carts" at bounding box center [1224, 81] width 70 height 14
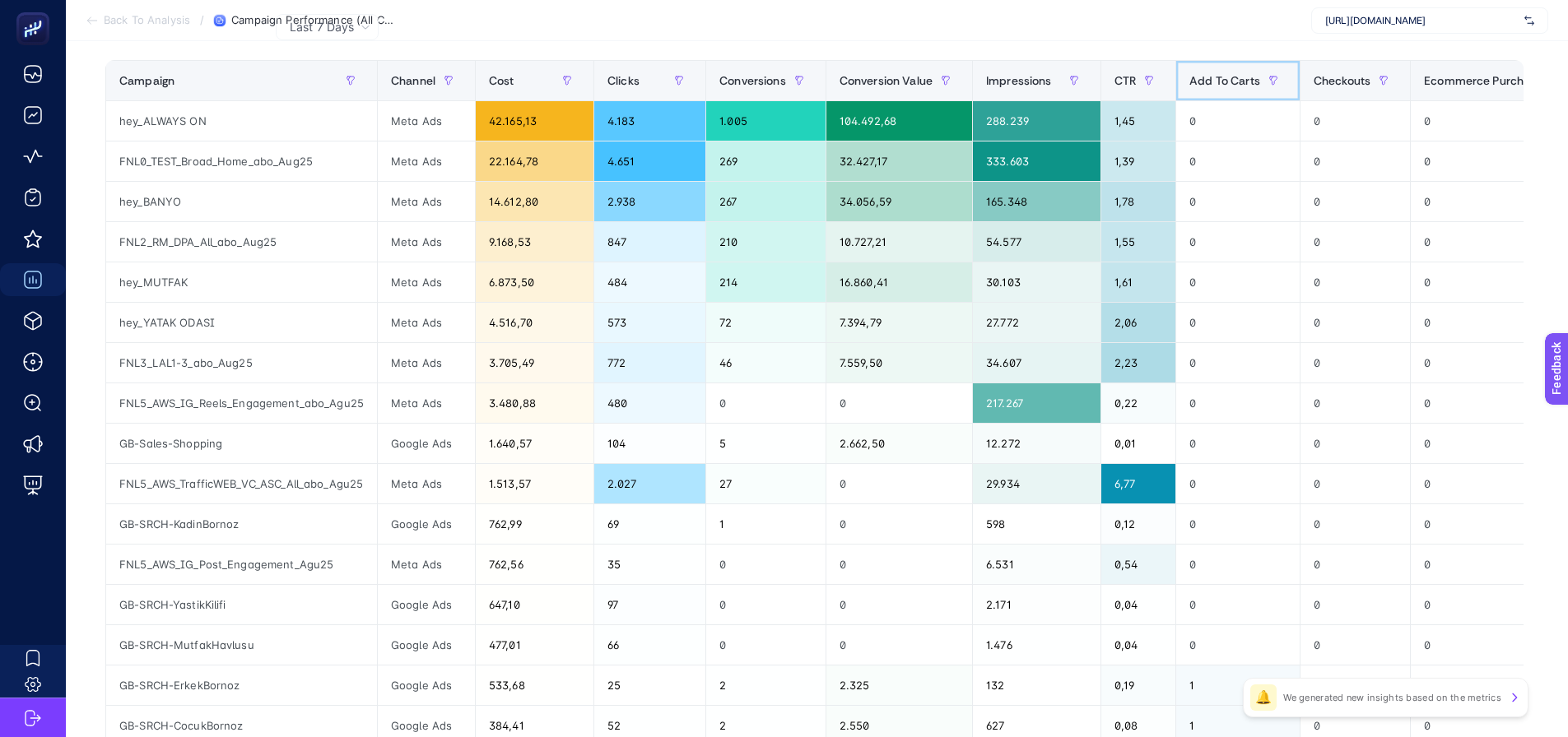
click at [1190, 74] on span "Add To Carts" at bounding box center [1224, 81] width 70 height 14
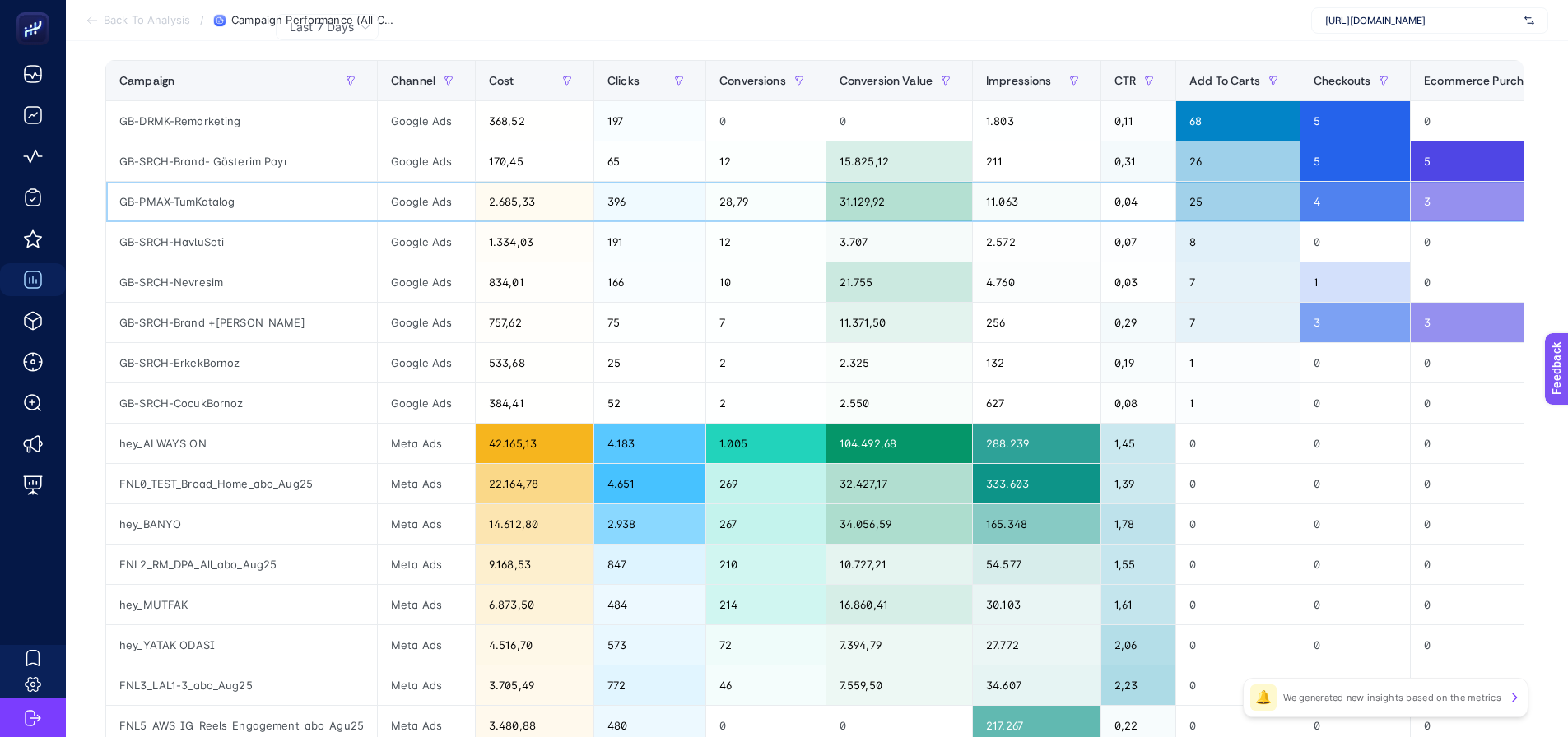
click at [647, 205] on div "396" at bounding box center [649, 202] width 111 height 40
click at [656, 233] on div "191" at bounding box center [649, 241] width 111 height 40
click at [659, 289] on div "166" at bounding box center [649, 282] width 111 height 40
click at [663, 336] on div "75" at bounding box center [649, 322] width 111 height 40
click at [665, 372] on div "25" at bounding box center [649, 363] width 111 height 40
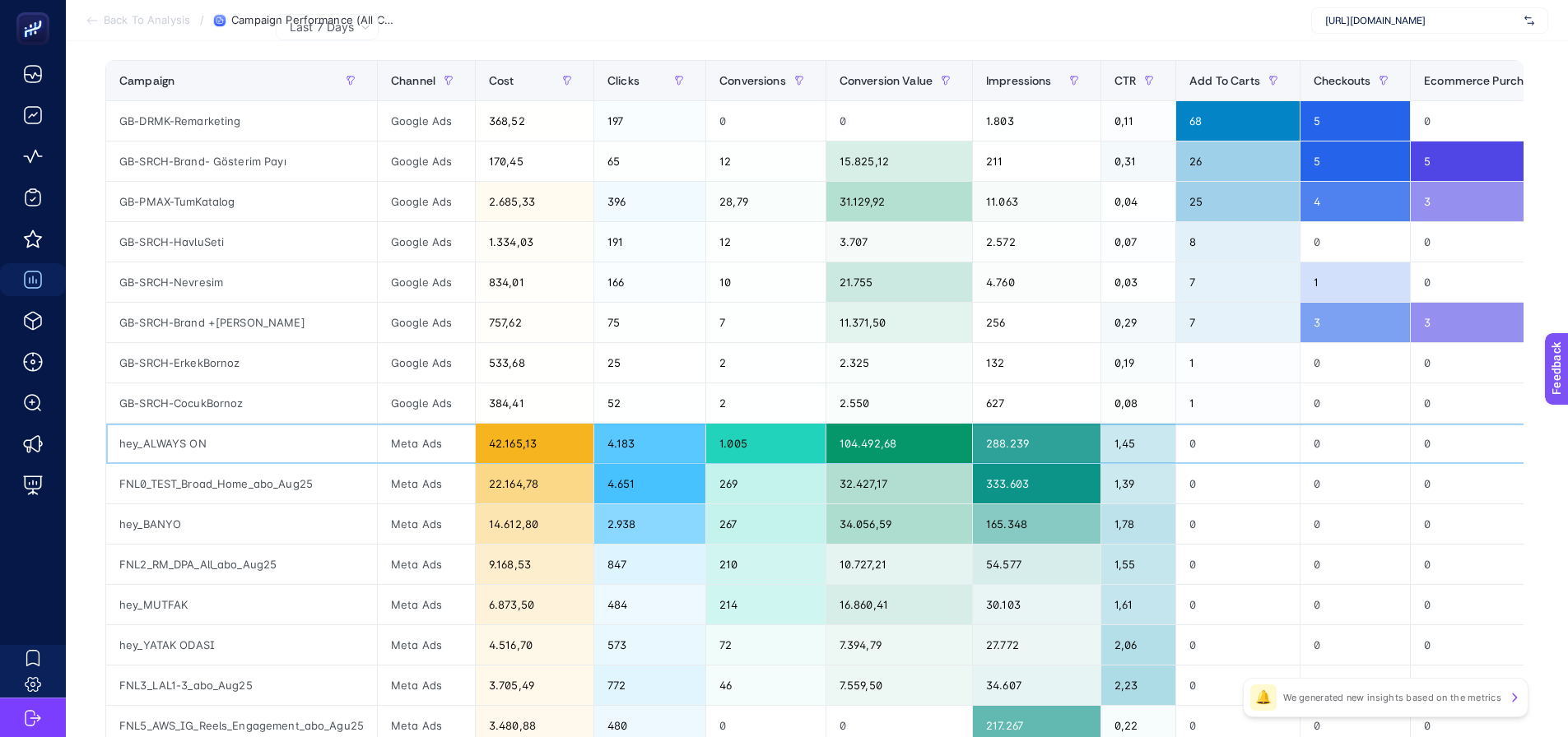
click at [667, 424] on div "4.183" at bounding box center [649, 443] width 111 height 40
click at [671, 373] on div "25" at bounding box center [649, 363] width 111 height 40
click at [668, 307] on div "75" at bounding box center [649, 322] width 111 height 40
click at [651, 237] on div "191" at bounding box center [649, 241] width 111 height 40
click at [648, 190] on div "396" at bounding box center [649, 202] width 111 height 40
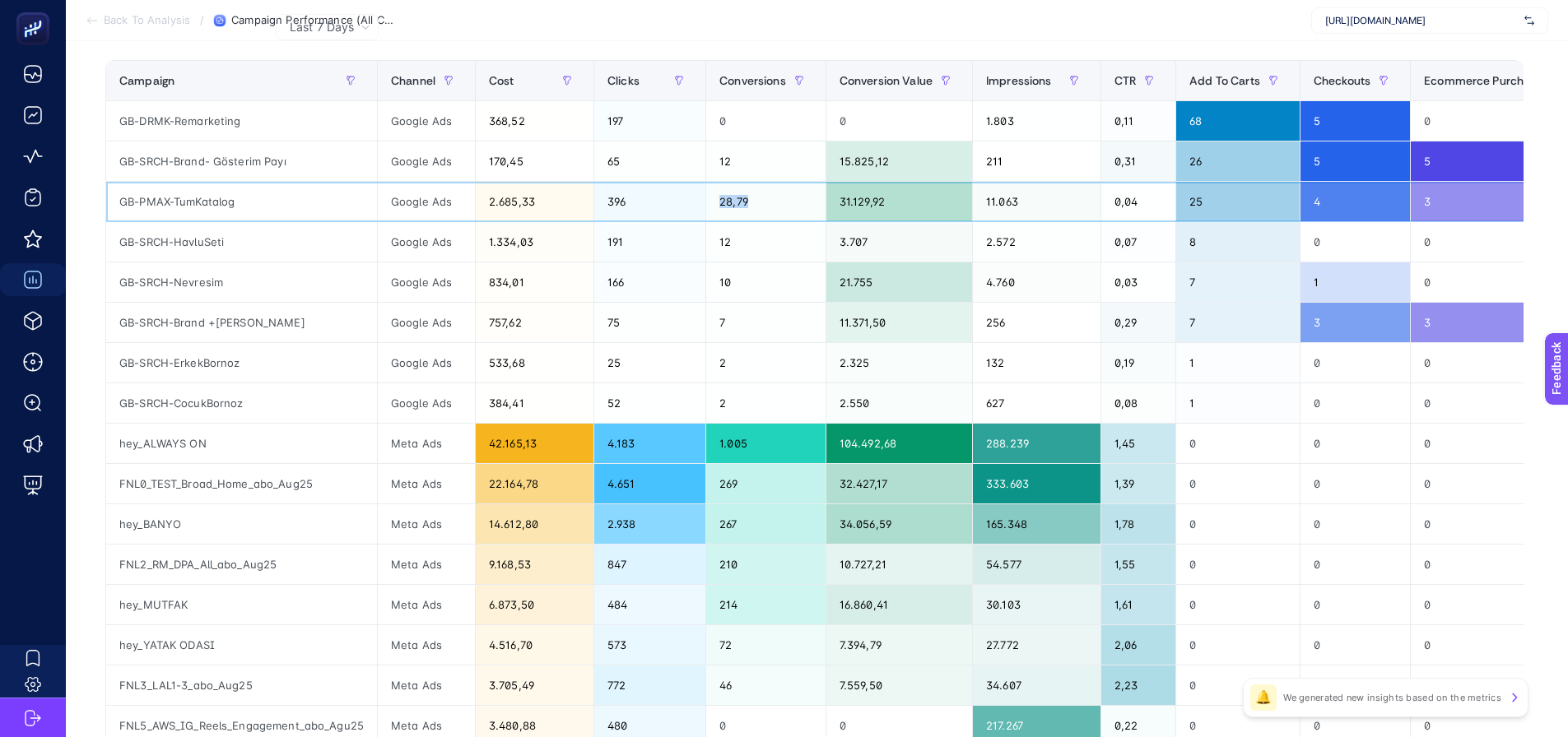
drag, startPoint x: 704, startPoint y: 199, endPoint x: 750, endPoint y: 199, distance: 46.0
click at [750, 199] on div "28,79" at bounding box center [766, 202] width 120 height 40
drag, startPoint x: 750, startPoint y: 199, endPoint x: 770, endPoint y: 194, distance: 20.6
click at [751, 199] on div "28,79" at bounding box center [766, 202] width 120 height 40
click at [897, 190] on div "31.129,92" at bounding box center [899, 202] width 146 height 40
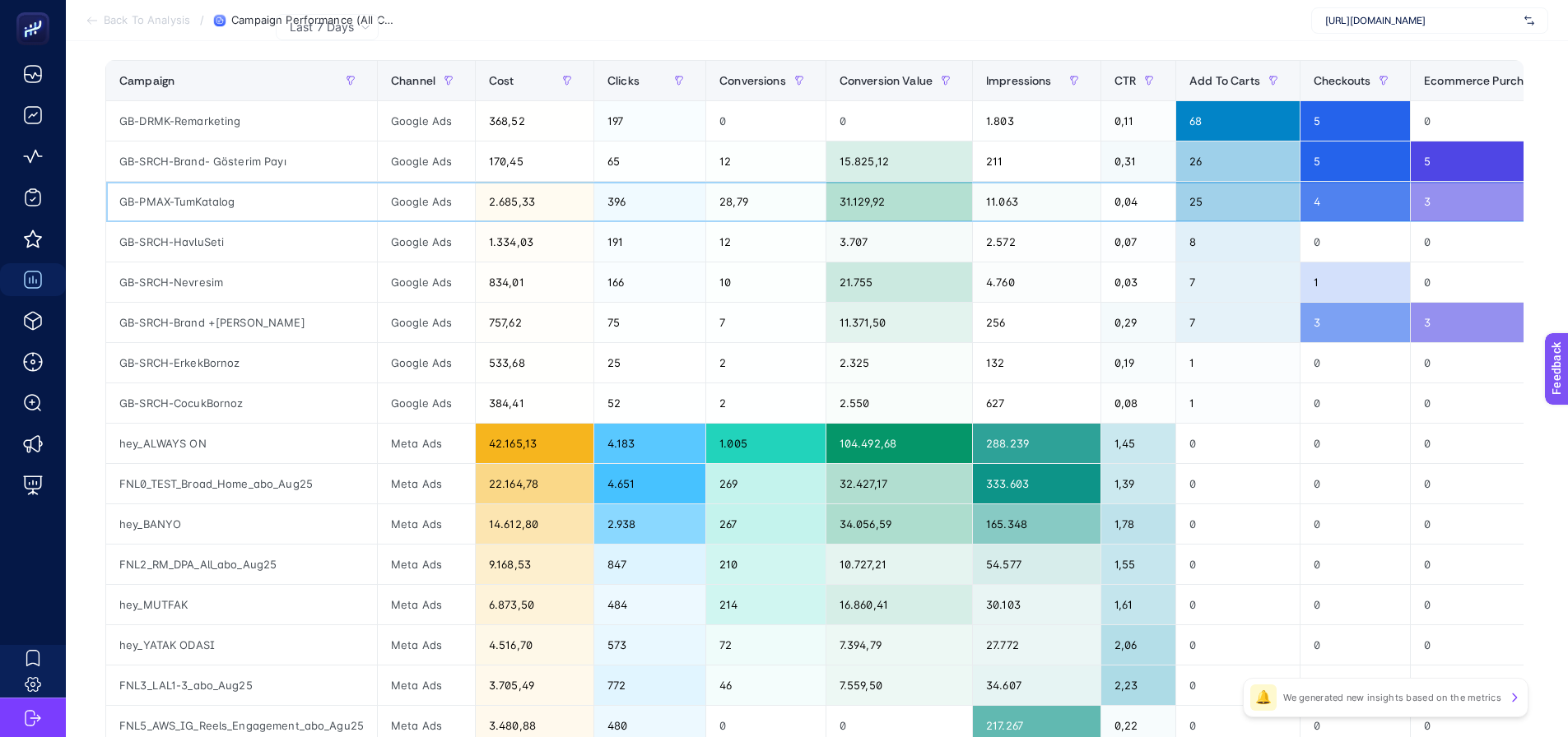
click at [1024, 199] on div "11.063" at bounding box center [1036, 202] width 127 height 40
click at [1059, 233] on div "2.572" at bounding box center [1036, 241] width 127 height 40
click at [1028, 296] on div "4.760" at bounding box center [1036, 282] width 127 height 40
click at [1030, 329] on div "256" at bounding box center [1036, 322] width 127 height 40
click at [1019, 201] on div "11.063" at bounding box center [1036, 202] width 127 height 40
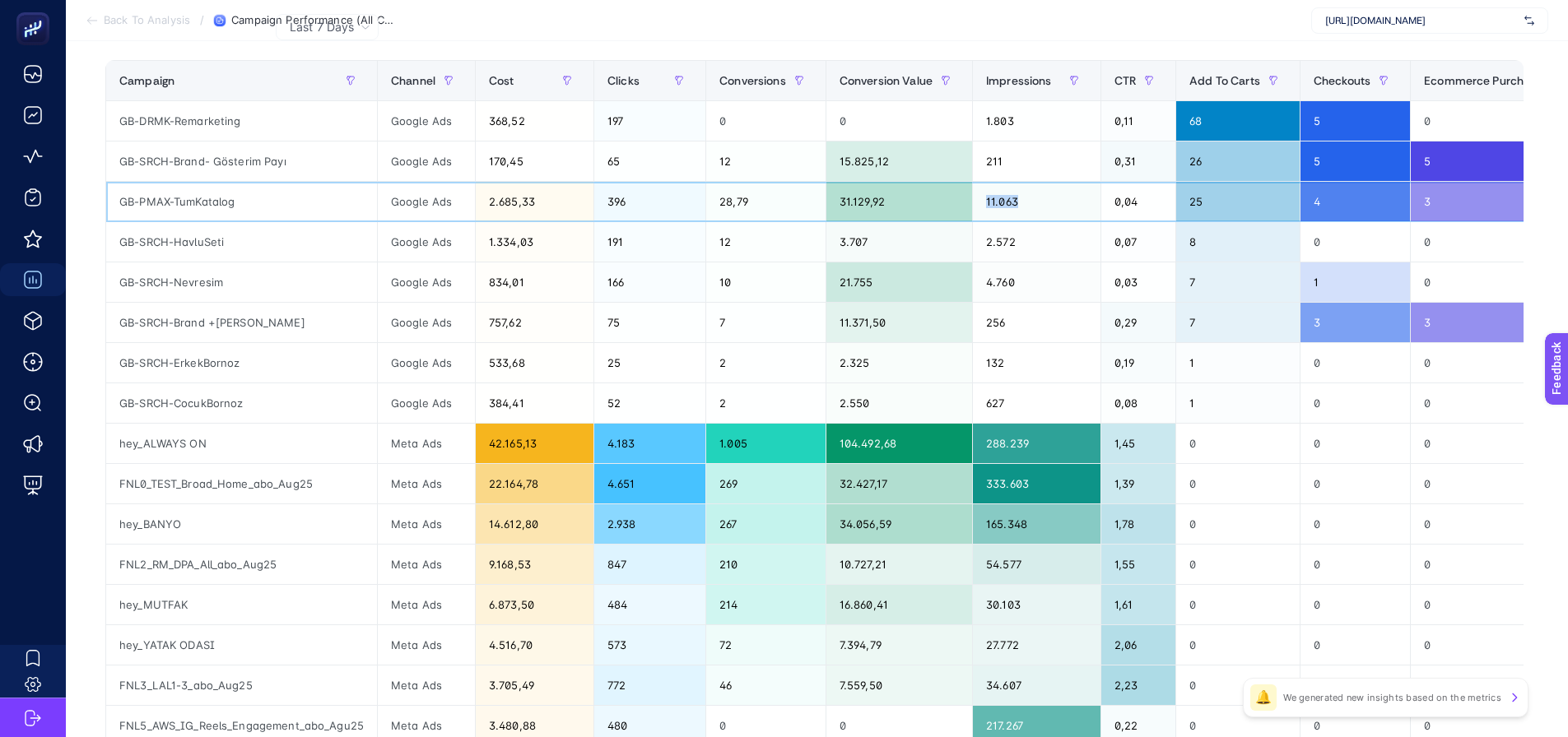
drag, startPoint x: 1009, startPoint y: 200, endPoint x: 933, endPoint y: 199, distance: 76.0
click at [938, 199] on tr "GB-PMAX-TumKatalog Google Ads 2.685,33 396 28,79 31.129,92 11.063 0,04 25 4 3 0…" at bounding box center [1188, 203] width 2164 height 41
click at [827, 210] on div "31.129,92" at bounding box center [899, 202] width 146 height 40
drag, startPoint x: 834, startPoint y: 203, endPoint x: 859, endPoint y: 202, distance: 25.0
click at [859, 202] on div "31.129,92" at bounding box center [899, 202] width 146 height 40
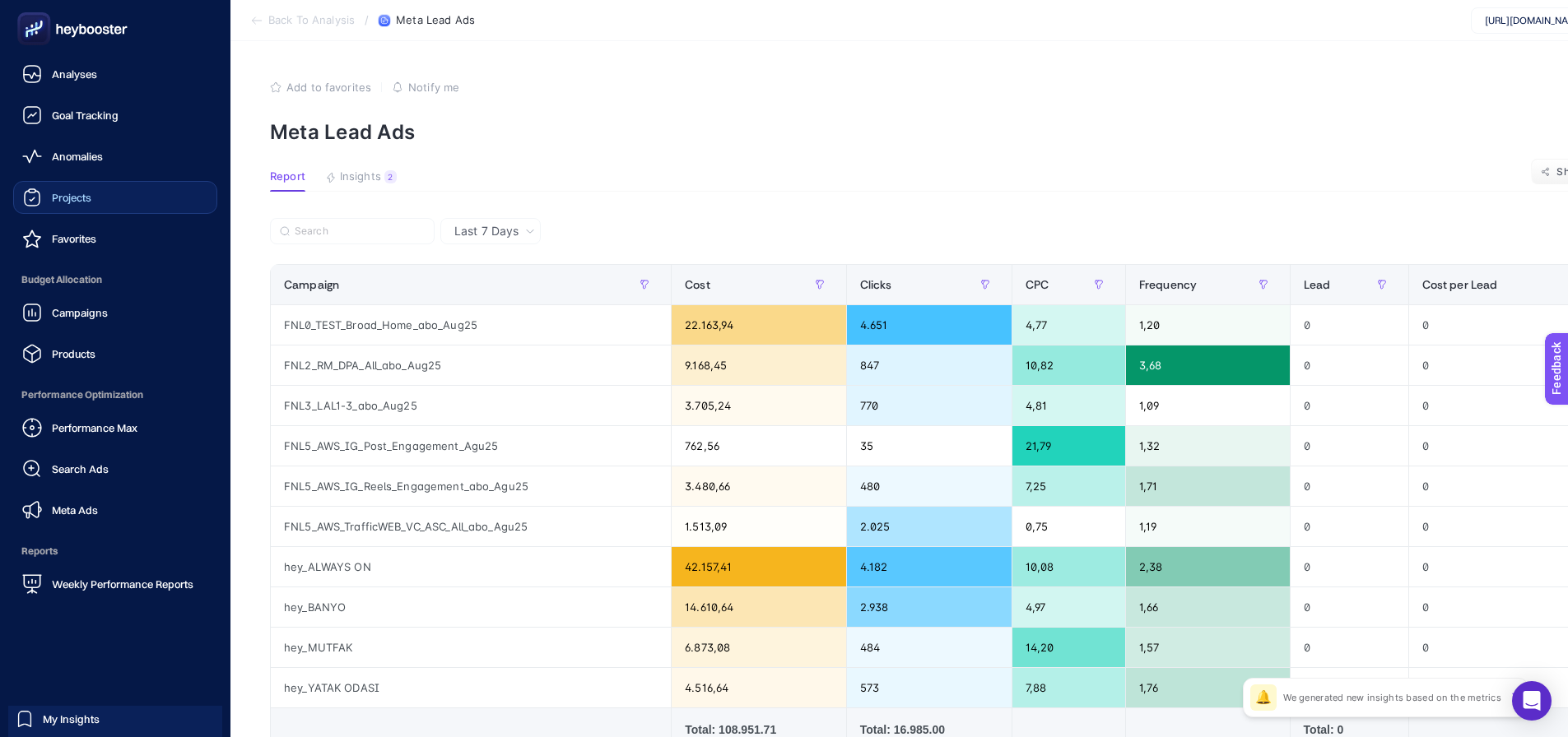
click at [46, 201] on div "Projects" at bounding box center [57, 198] width 69 height 19
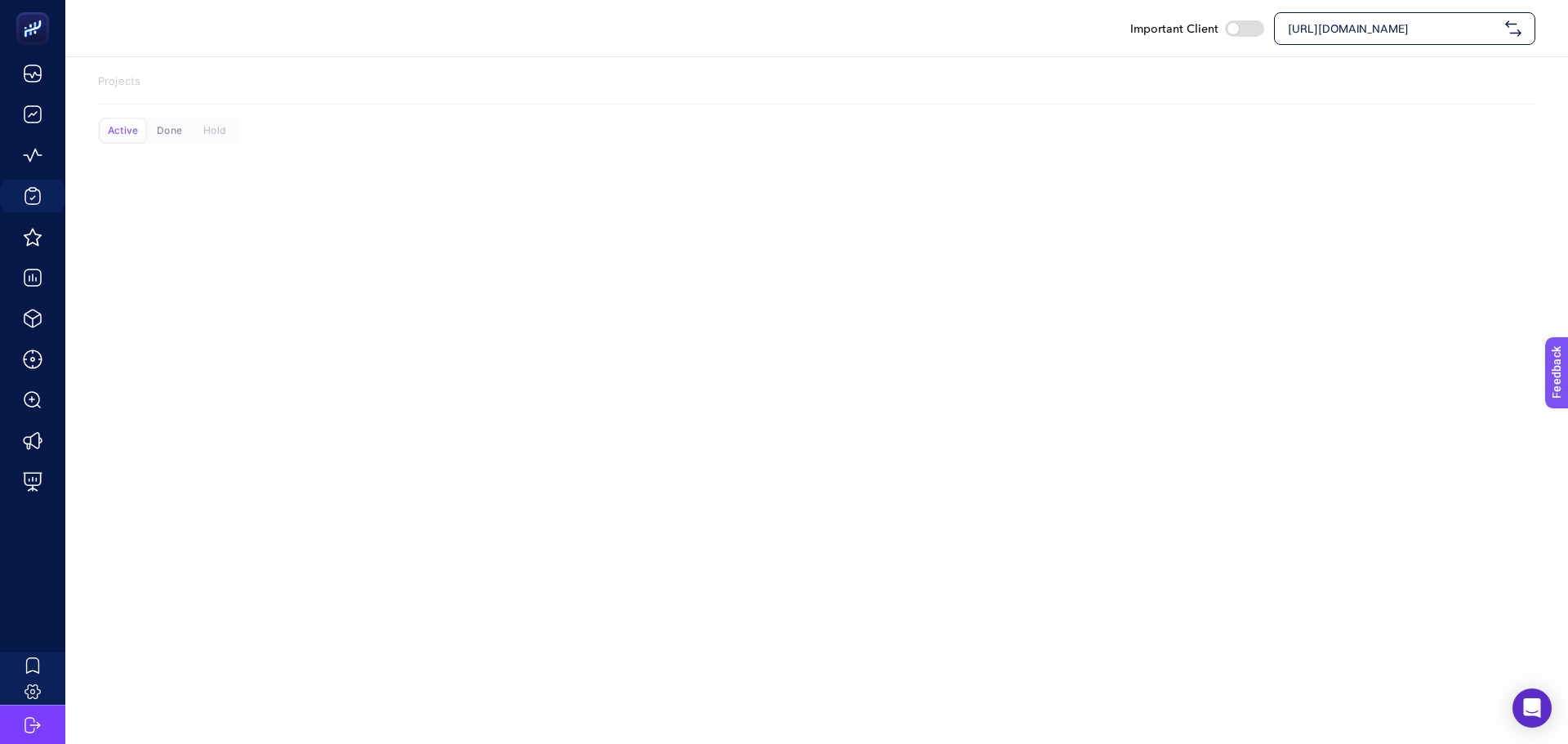
click at [190, 135] on div "Done" at bounding box center [169, 131] width 45 height 23
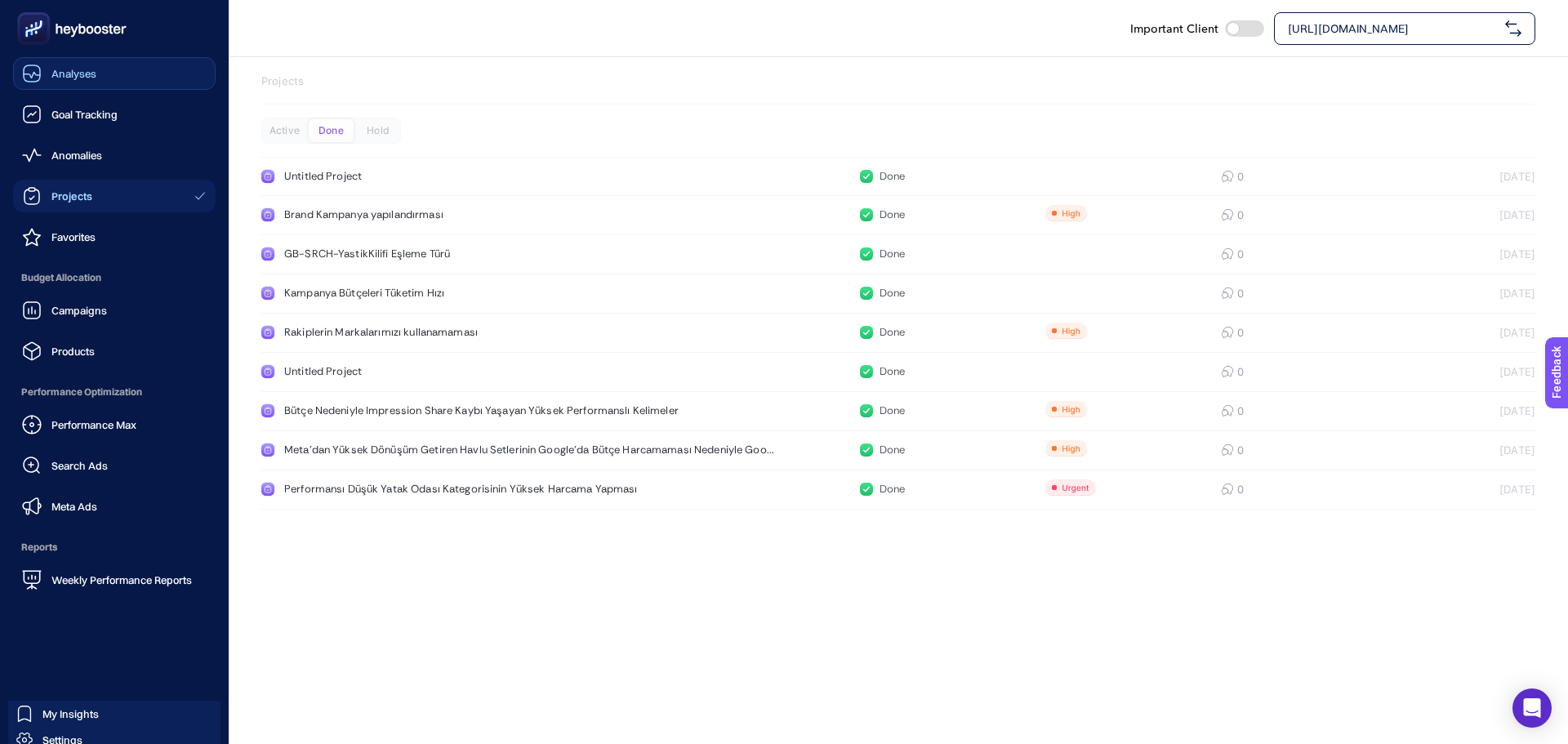
click at [80, 82] on link "Analyses" at bounding box center [115, 74] width 203 height 33
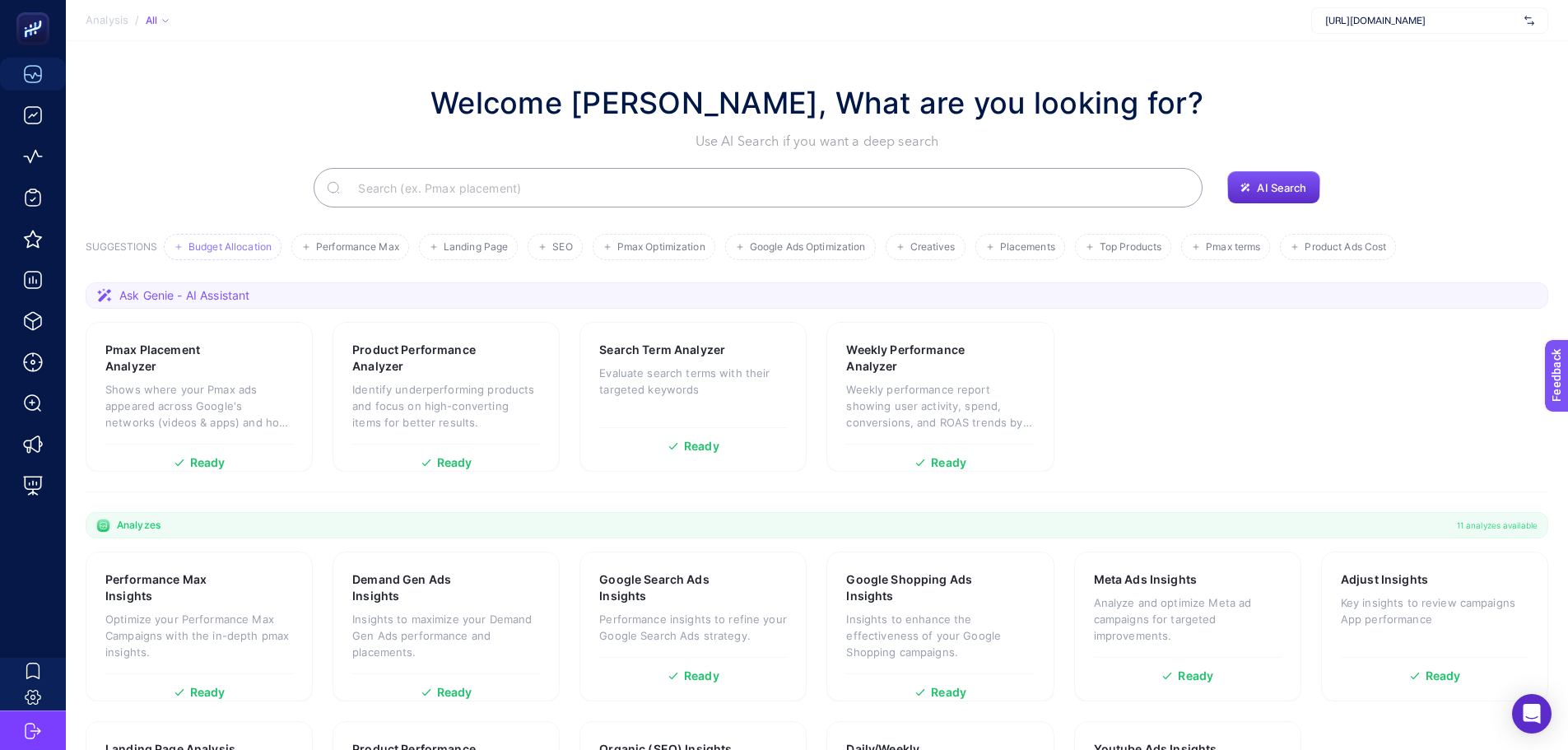
click at [247, 241] on span "Budget Allocation" at bounding box center [230, 247] width 83 height 13
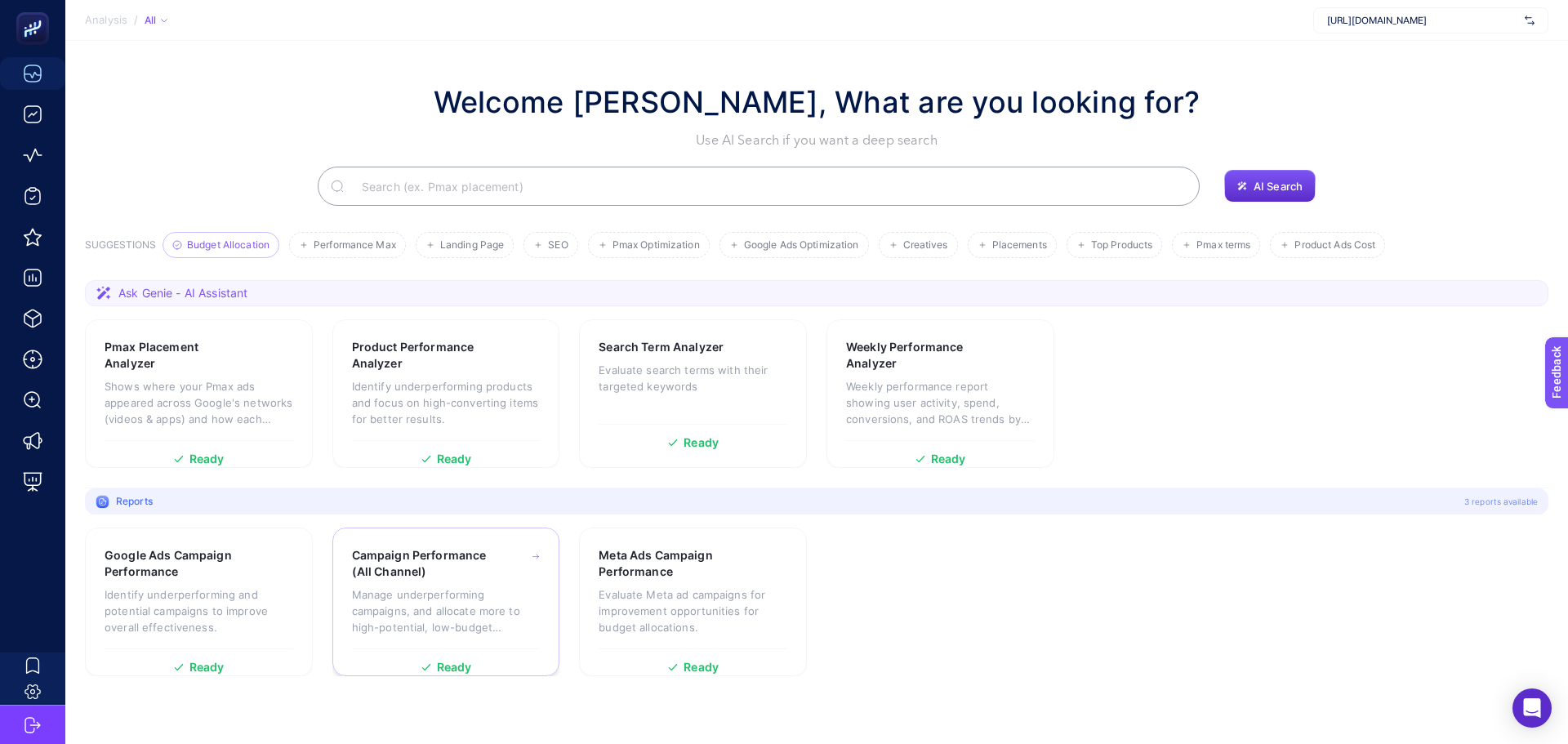
click at [534, 603] on p "Manage underperforming campaigns, and allocate more to high-potential, low-budg…" at bounding box center [446, 611] width 189 height 49
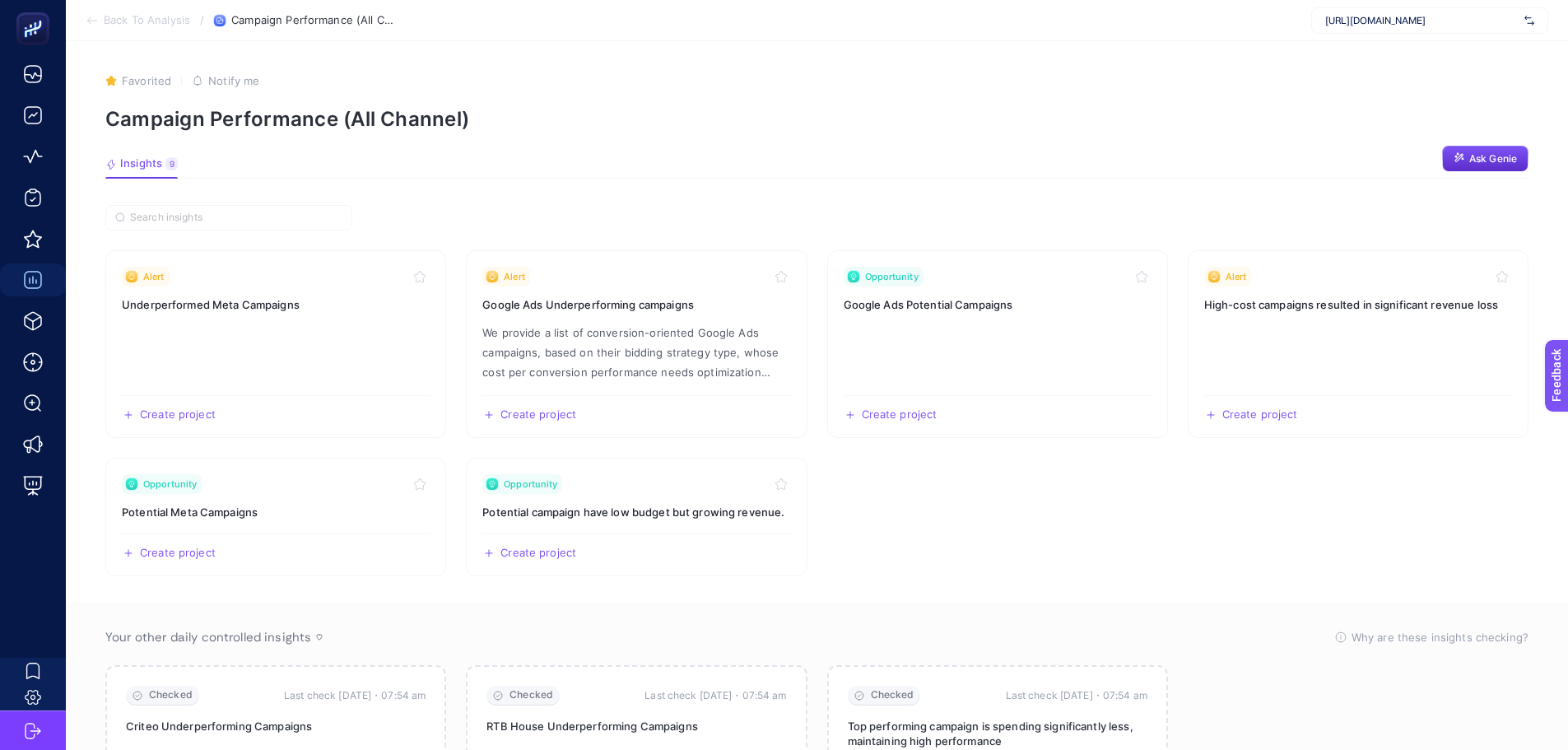
click at [155, 18] on span "Back To Analysis" at bounding box center [147, 21] width 87 height 14
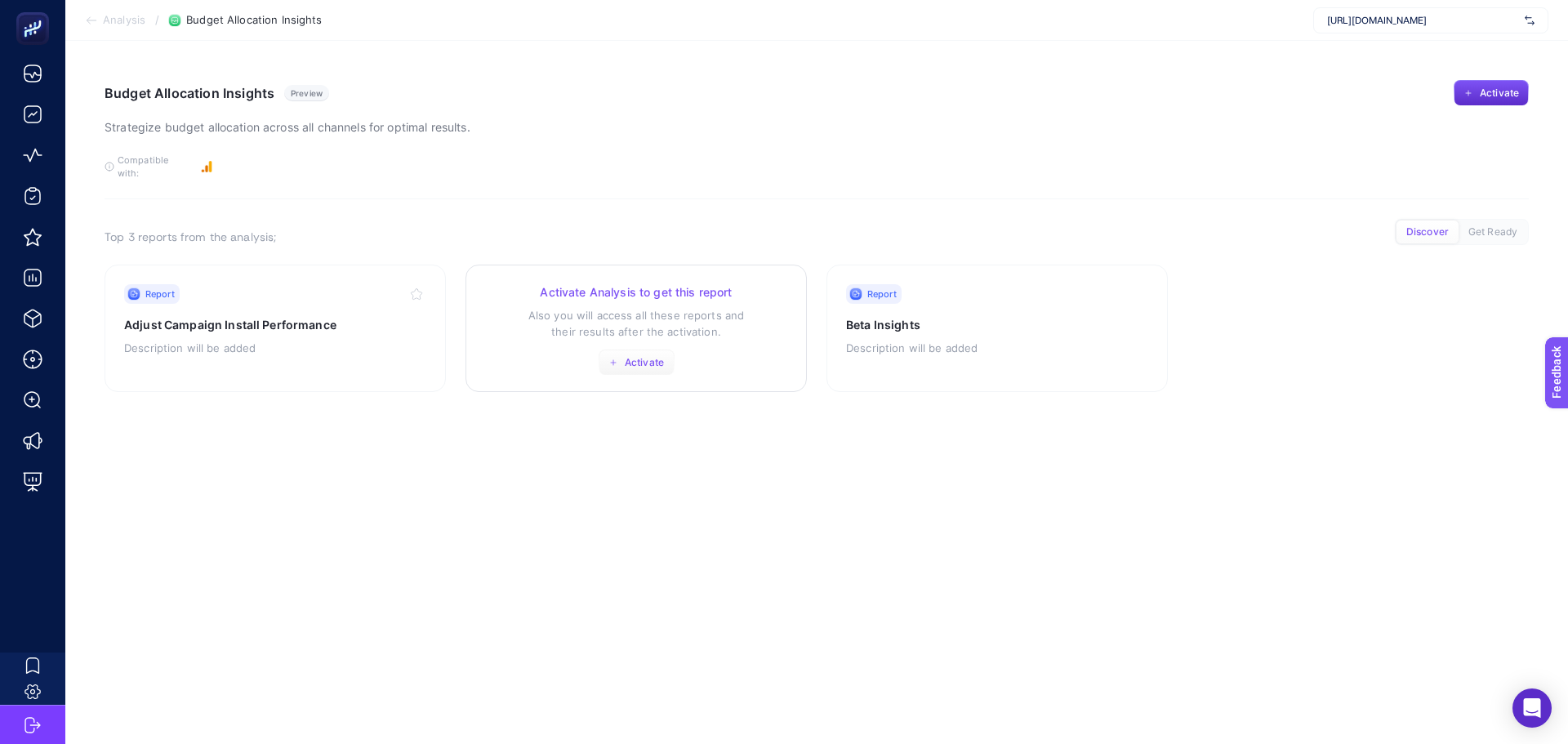
click at [648, 356] on span "Activate" at bounding box center [644, 363] width 39 height 13
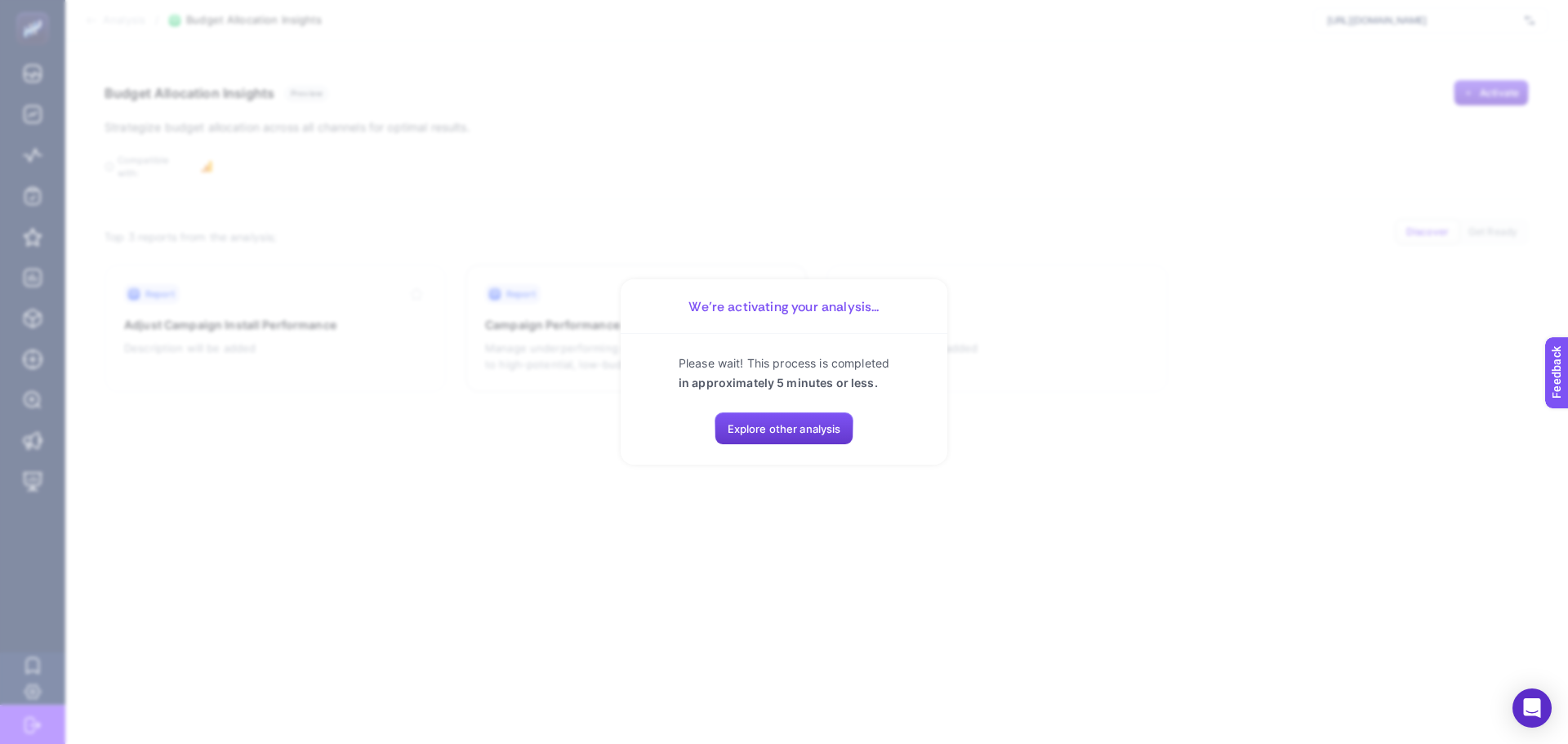
click at [741, 435] on span "Explore other analysis" at bounding box center [784, 429] width 114 height 13
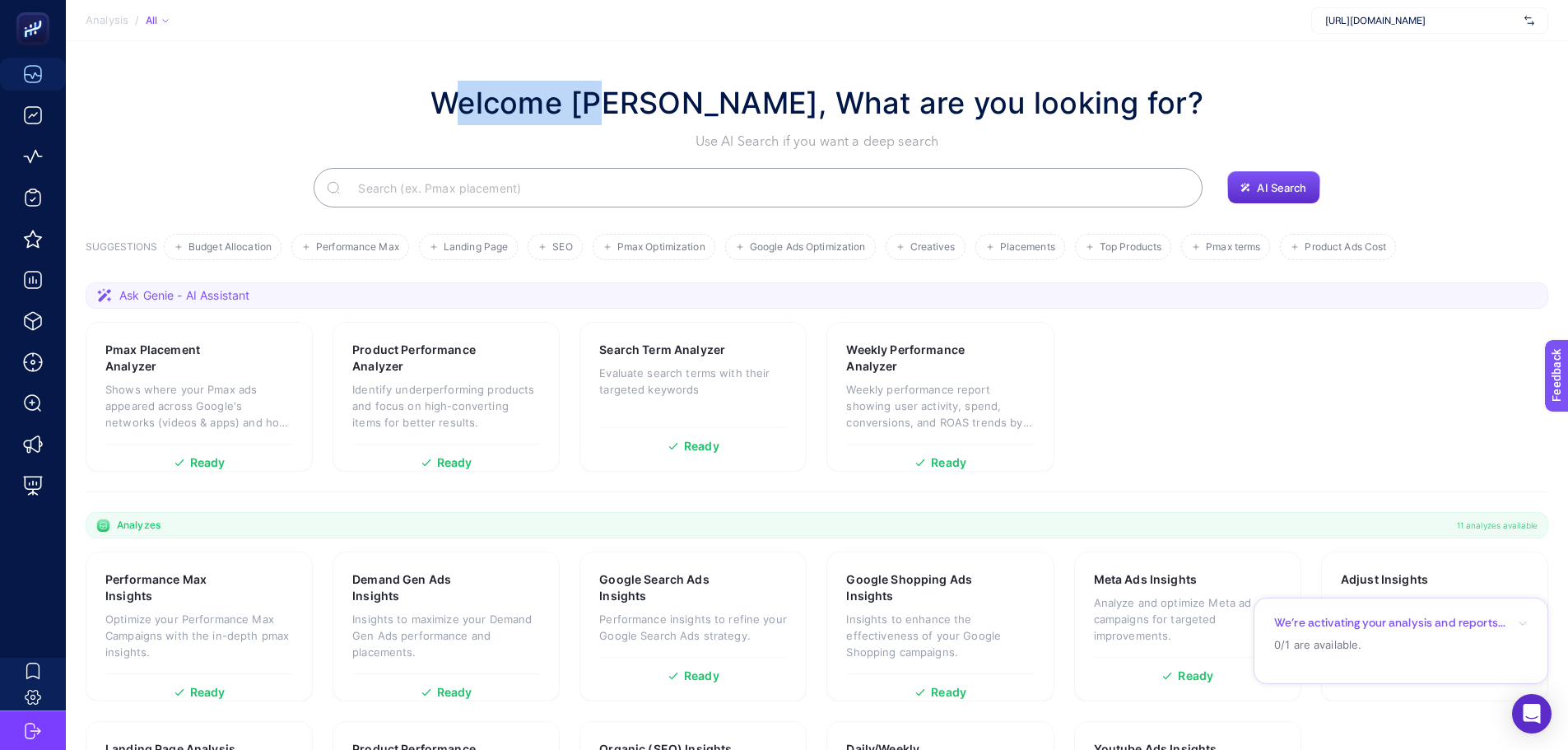
drag, startPoint x: 454, startPoint y: 97, endPoint x: 656, endPoint y: 78, distance: 202.9
click at [623, 80] on section "Welcome Volkan KAZAK, What are you looking for? Use AI Search if you want a dee…" at bounding box center [816, 466] width 1502 height 849
drag, startPoint x: 763, startPoint y: 93, endPoint x: 764, endPoint y: 103, distance: 10.0
click at [765, 93] on h1 "Welcome Volkan KAZAK, What are you looking for?" at bounding box center [816, 103] width 773 height 44
click at [730, 181] on input "Search" at bounding box center [766, 188] width 844 height 46
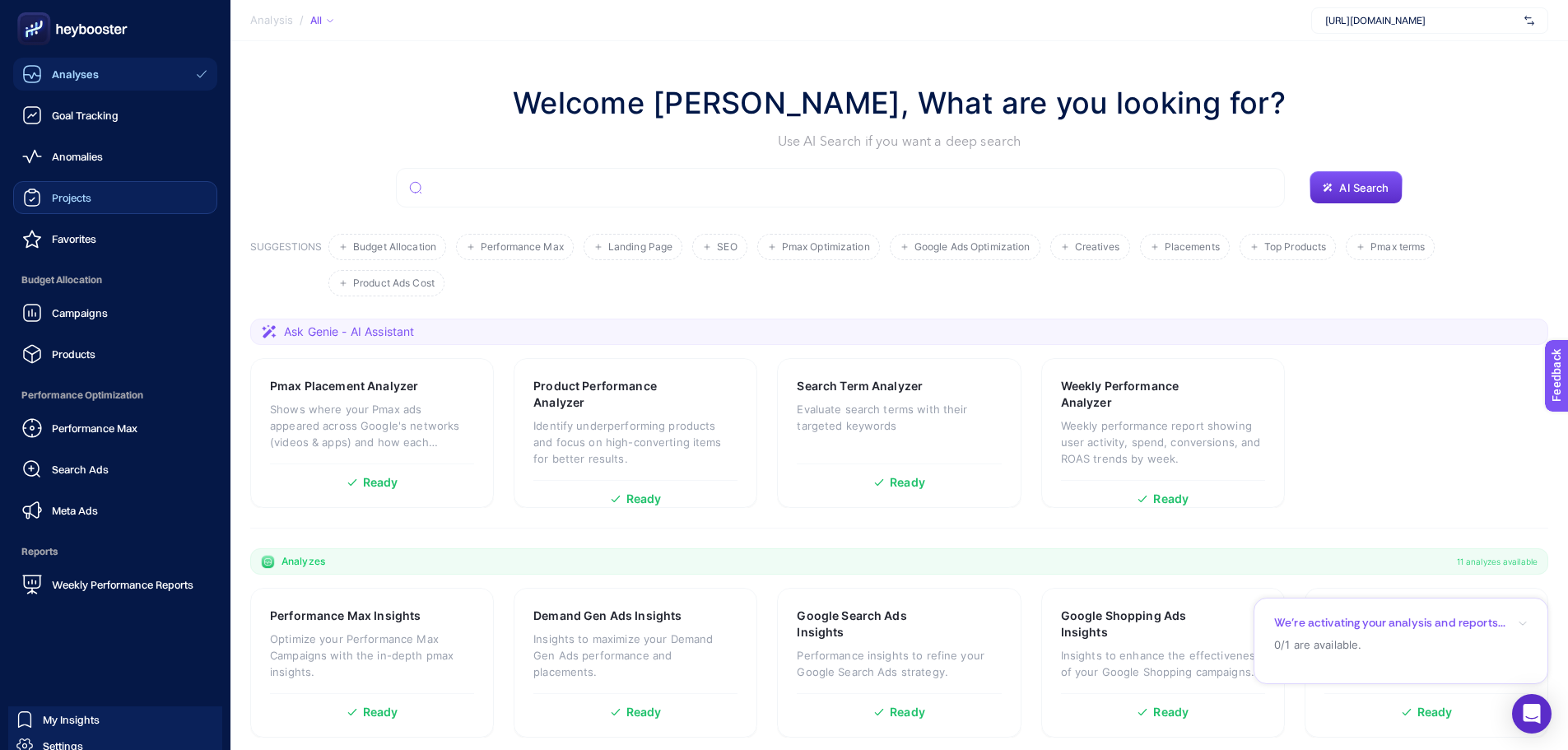
click at [68, 199] on span "Projects" at bounding box center [71, 198] width 40 height 14
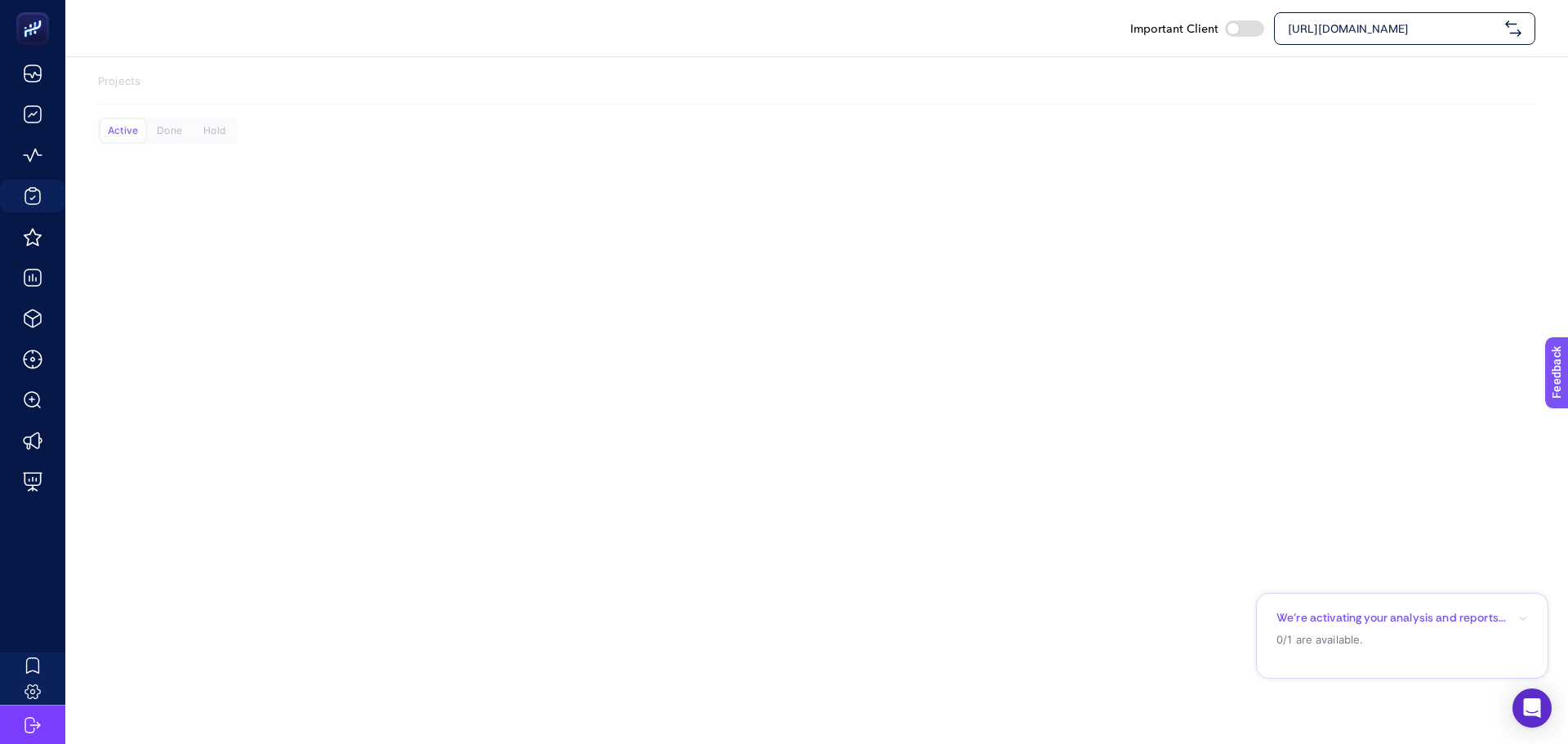
click at [190, 148] on div "Active Done Hold" at bounding box center [817, 137] width 1438 height 39
click at [180, 141] on div "Done" at bounding box center [169, 131] width 45 height 23
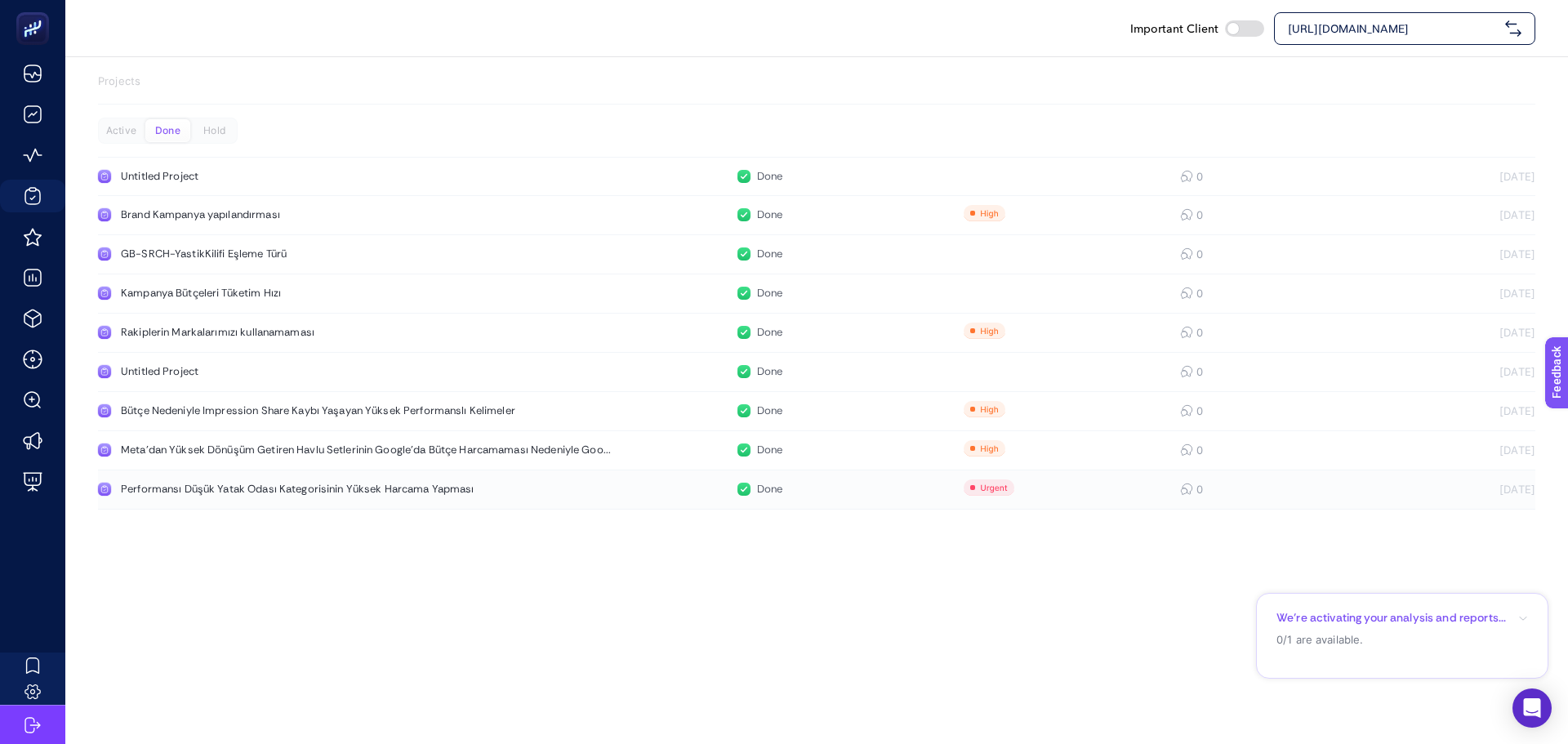
click at [394, 479] on link "Performansı Düşük Yatak Odası Kategorisinin Yüksek Harcama Yapması Done 0 12.09…" at bounding box center [817, 489] width 1438 height 39
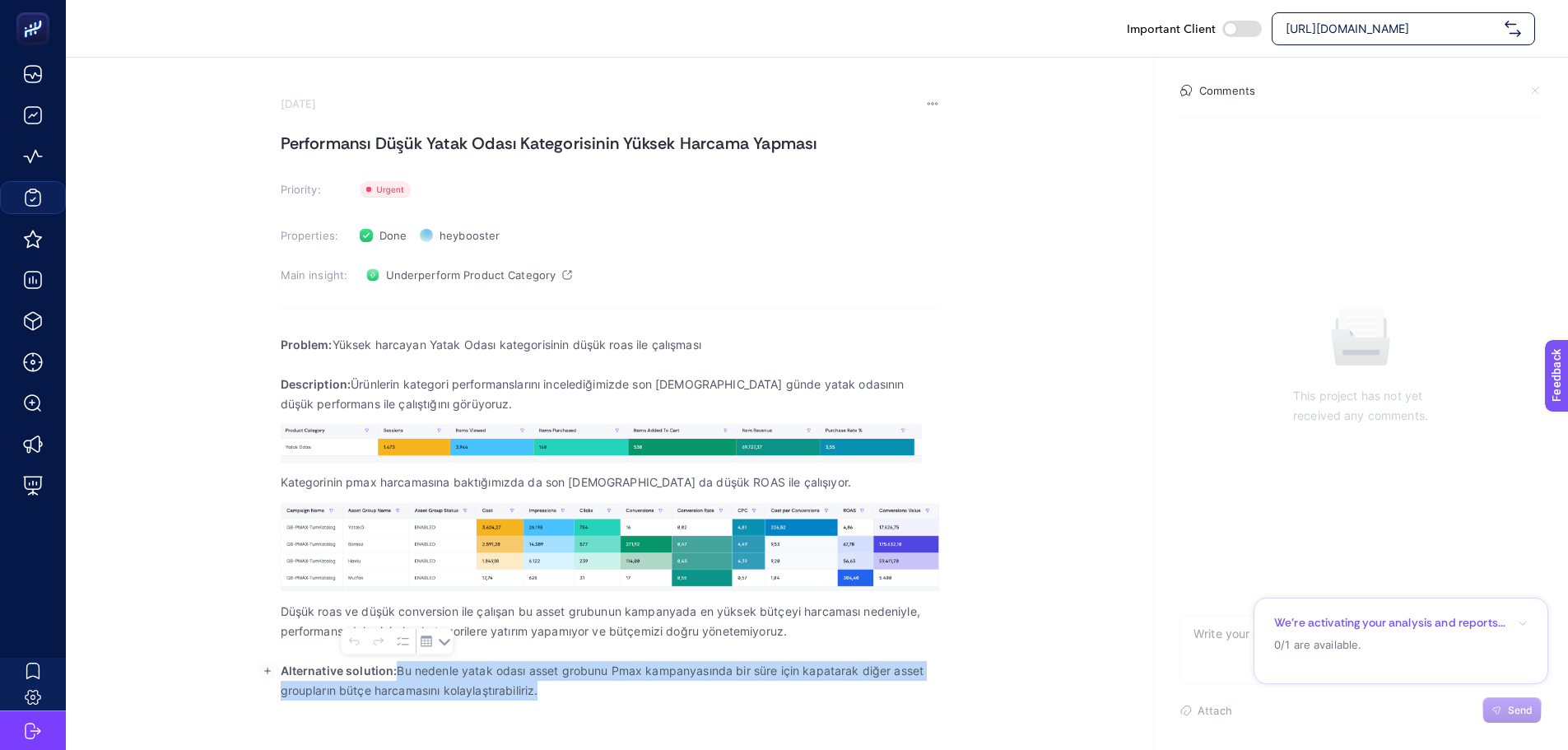
drag, startPoint x: 547, startPoint y: 692, endPoint x: 399, endPoint y: 673, distance: 149.2
click at [399, 673] on p "Alternative solution: Bu nedenle yatak odası asset grobunu Pmax kampanyasında b…" at bounding box center [610, 681] width 659 height 40
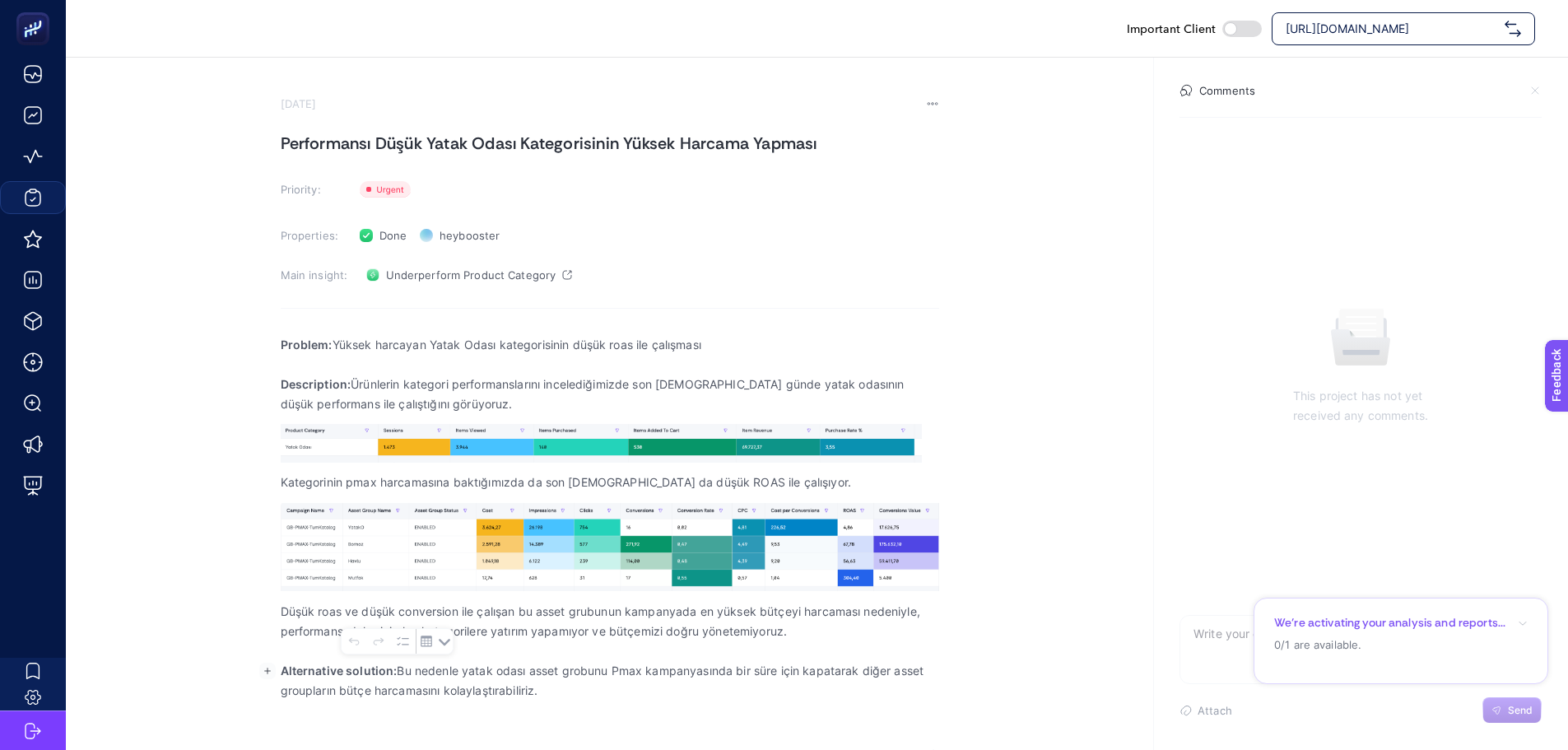
click at [396, 611] on p "Düşük roas ve düşük conversion ile çalışan bu asset grubunun kampanyada en yüks…" at bounding box center [610, 622] width 659 height 40
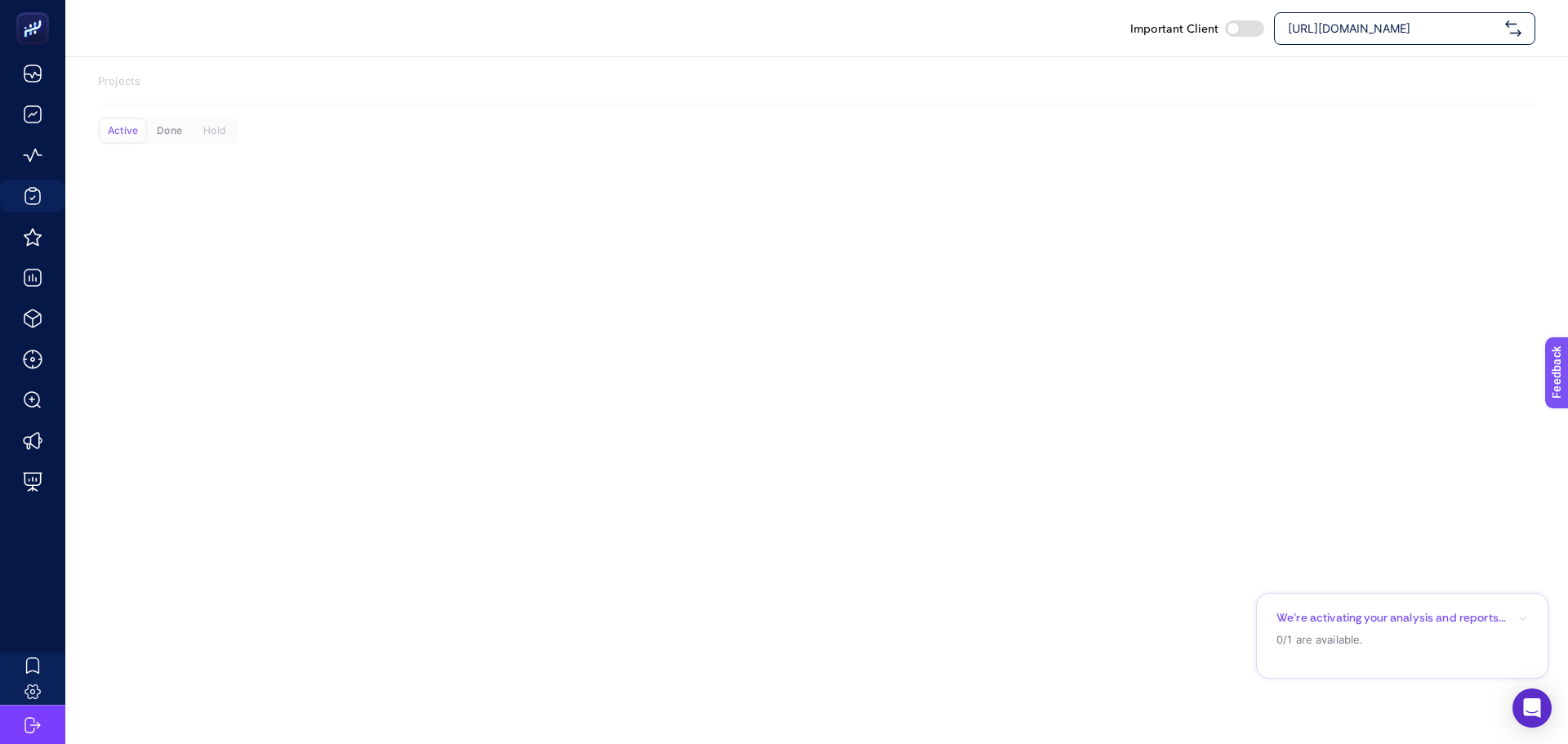
click at [153, 133] on div "Done" at bounding box center [169, 131] width 45 height 23
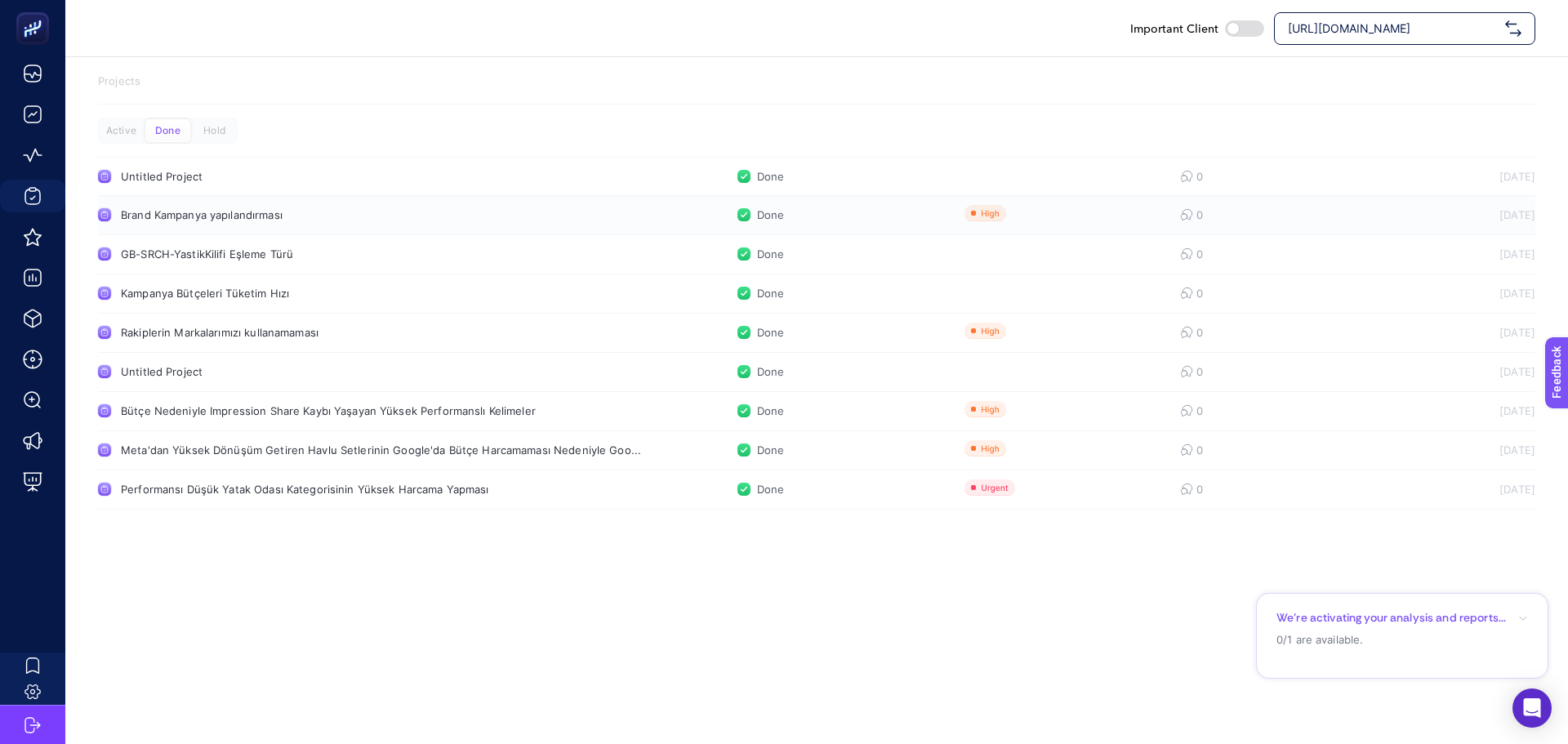
click at [215, 212] on div "Brand Kampanya yapılandırması" at bounding box center [309, 215] width 377 height 13
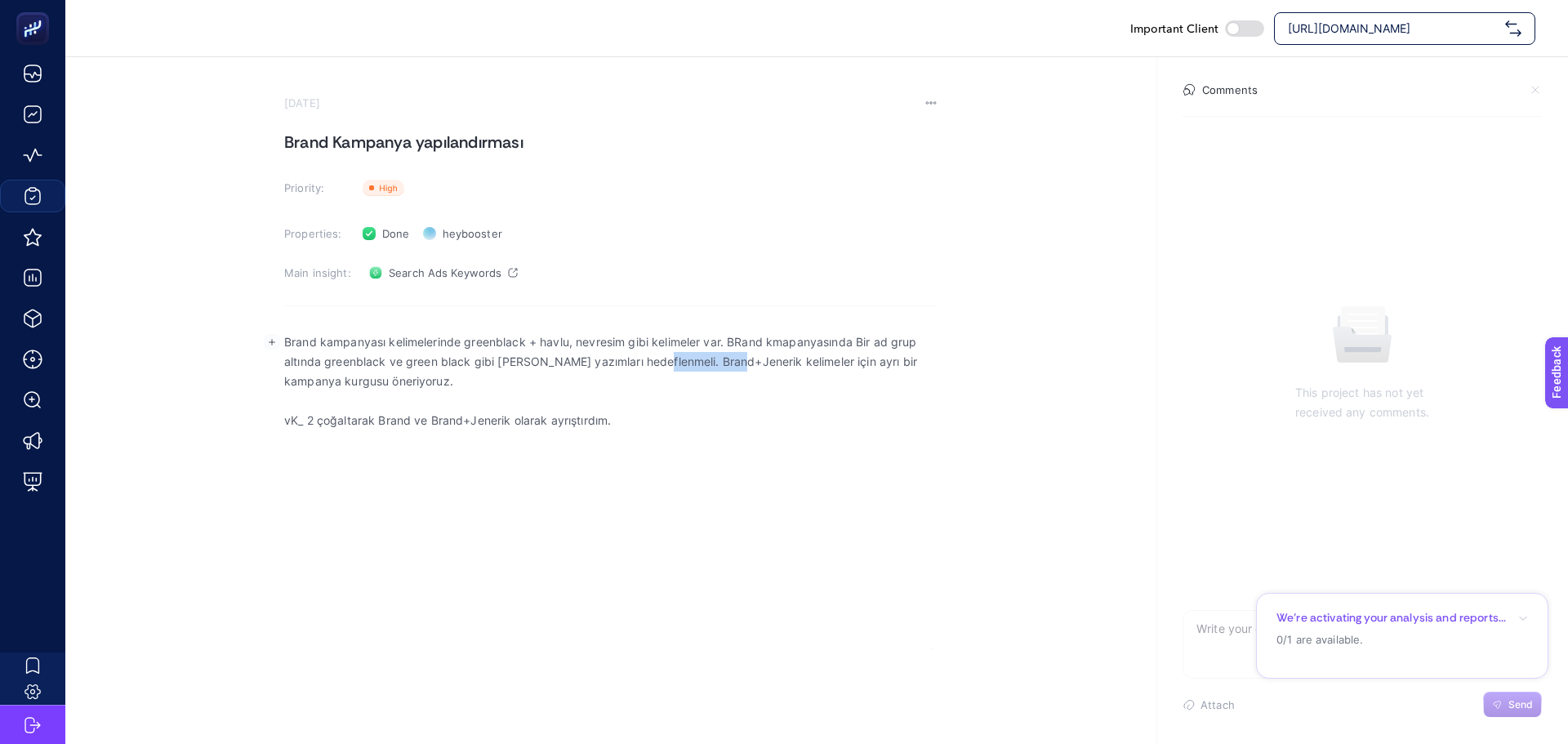
drag, startPoint x: 648, startPoint y: 359, endPoint x: 731, endPoint y: 363, distance: 83.1
click at [731, 363] on p "Brand kampanyası kelimelerinde greenblack + havlu, nevresim gibi kelimeler var.…" at bounding box center [611, 361] width 654 height 58
click at [539, 445] on div "Brand kampanyası kelimelerinde greenblack + havlu, nevresim gibi kelimeler var.…" at bounding box center [611, 485] width 654 height 327
click at [627, 425] on p "vK_ 2 çoğaltarak Brand ve Brand+Jenerik olarak ayrıştırdım." at bounding box center [611, 420] width 654 height 19
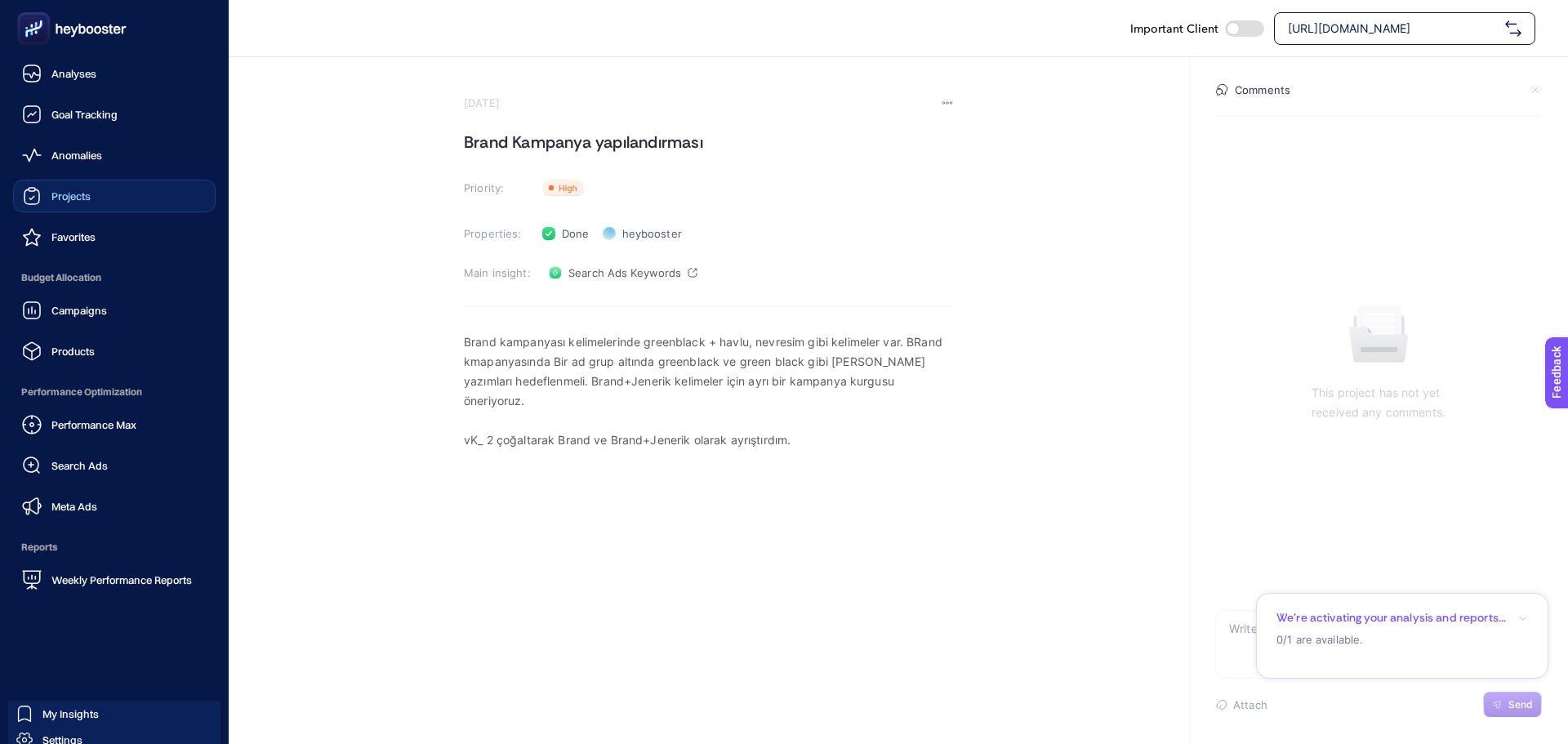
click at [58, 192] on span "Projects" at bounding box center [71, 196] width 39 height 13
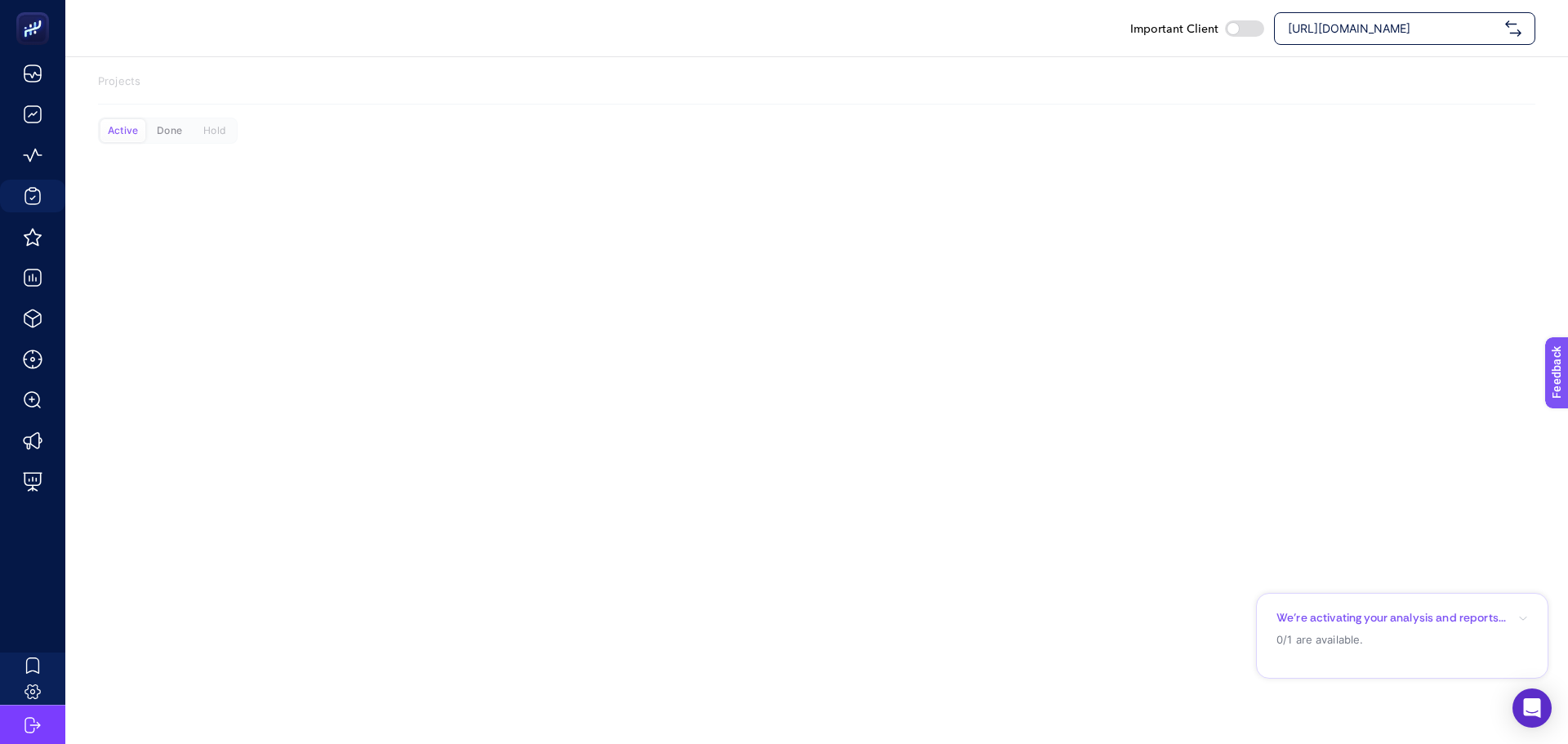
click at [164, 129] on div "Done" at bounding box center [169, 131] width 45 height 23
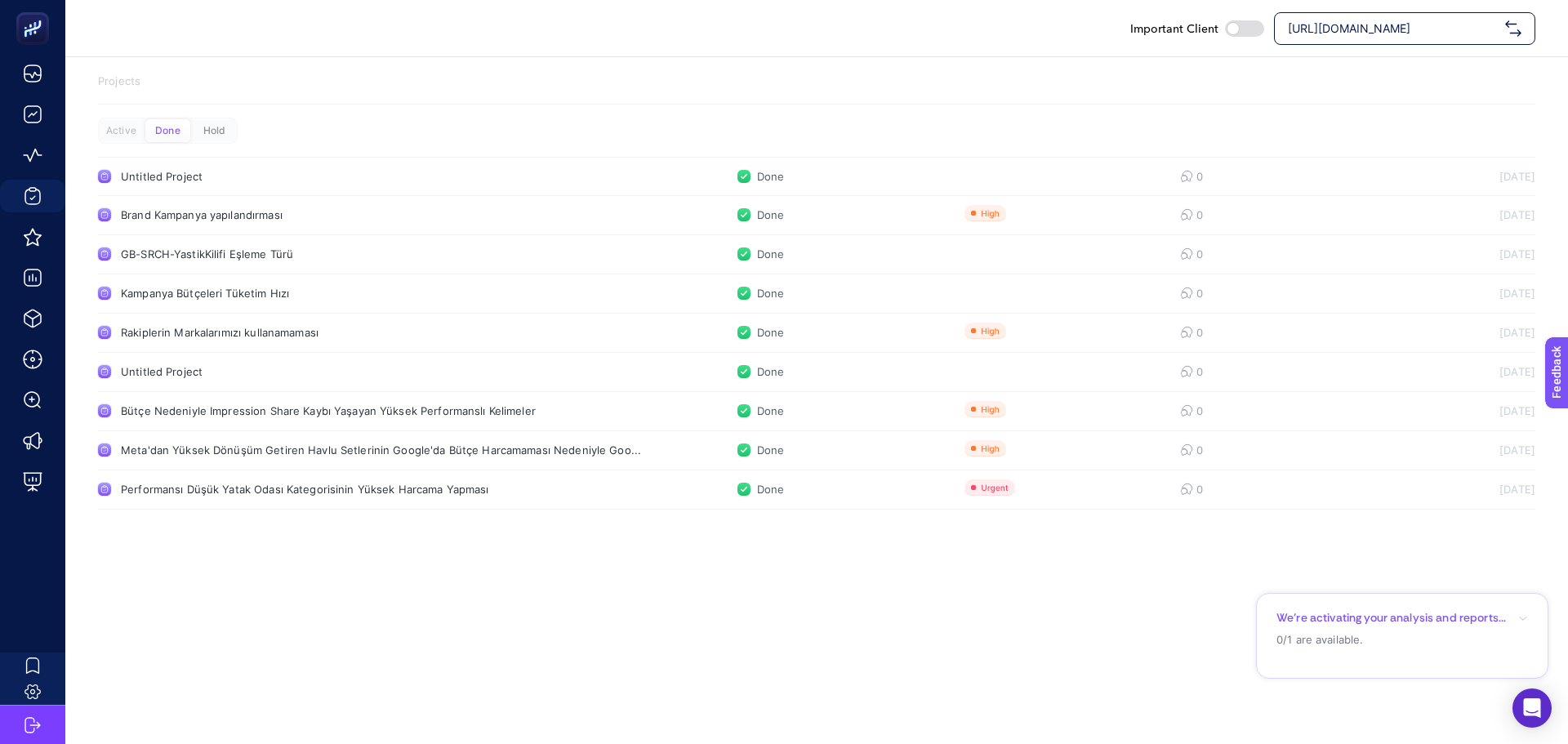
click at [220, 136] on div "Hold" at bounding box center [213, 131] width 45 height 23
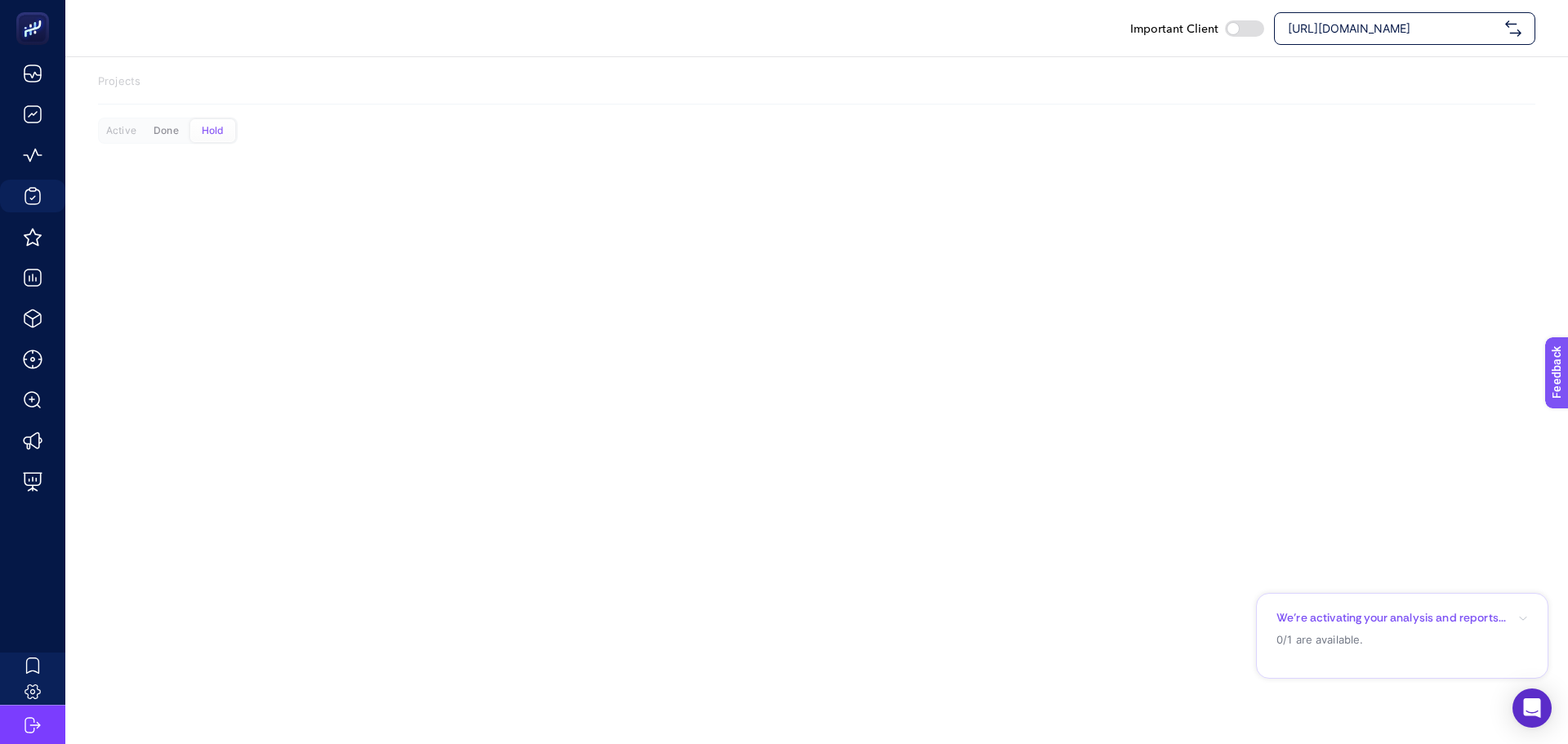
click at [168, 136] on div "Done" at bounding box center [166, 131] width 45 height 23
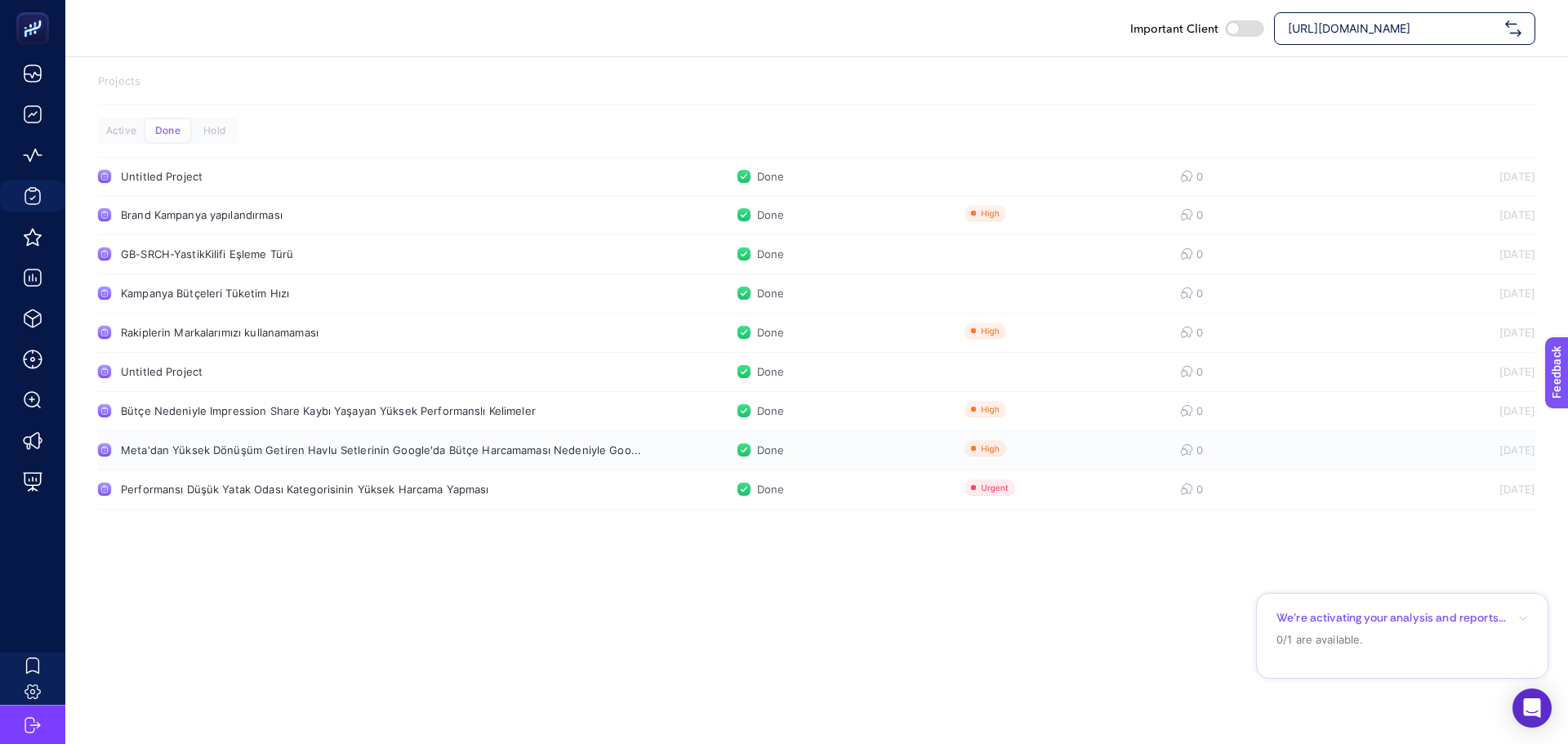
click at [283, 456] on div "Meta'dan Yüksek Dönüşüm Getiren Havlu Setlerinin Google'da Bütçe Harcamaması Ne…" at bounding box center [380, 450] width 520 height 13
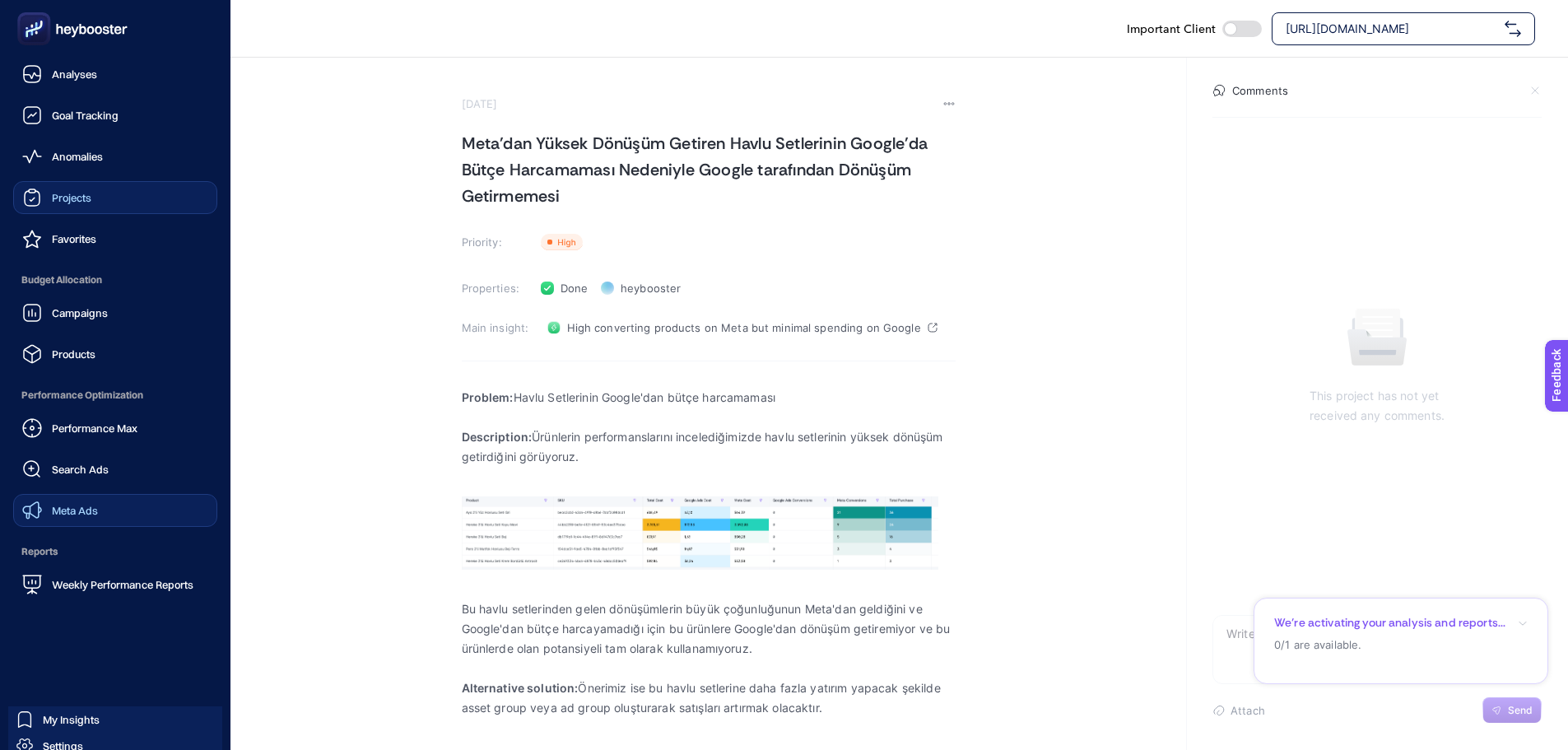
click at [62, 502] on div "Meta Ads" at bounding box center [60, 511] width 75 height 19
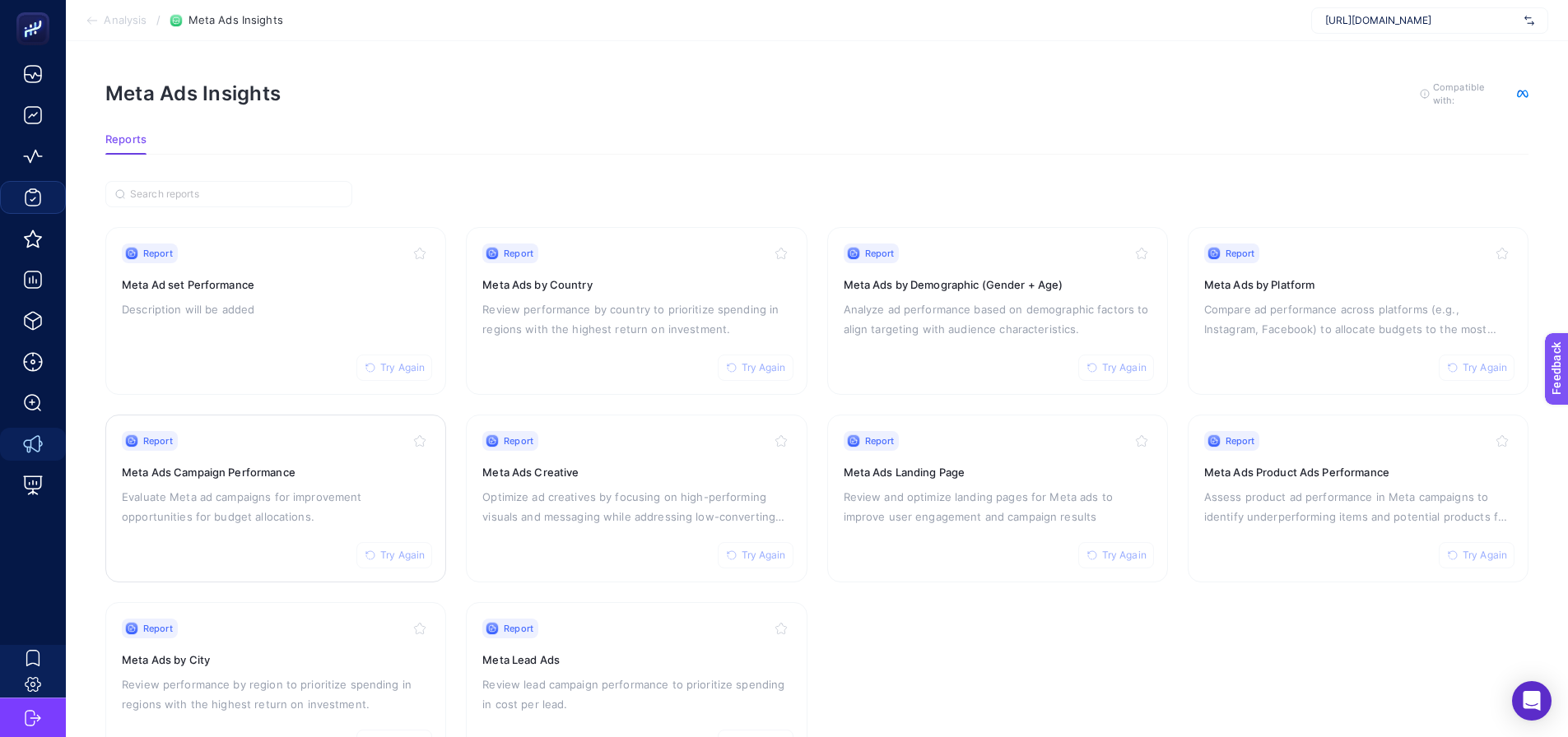
click at [223, 490] on p "Evaluate Meta ad campaigns for improvement opportunities for budget allocations." at bounding box center [275, 506] width 308 height 40
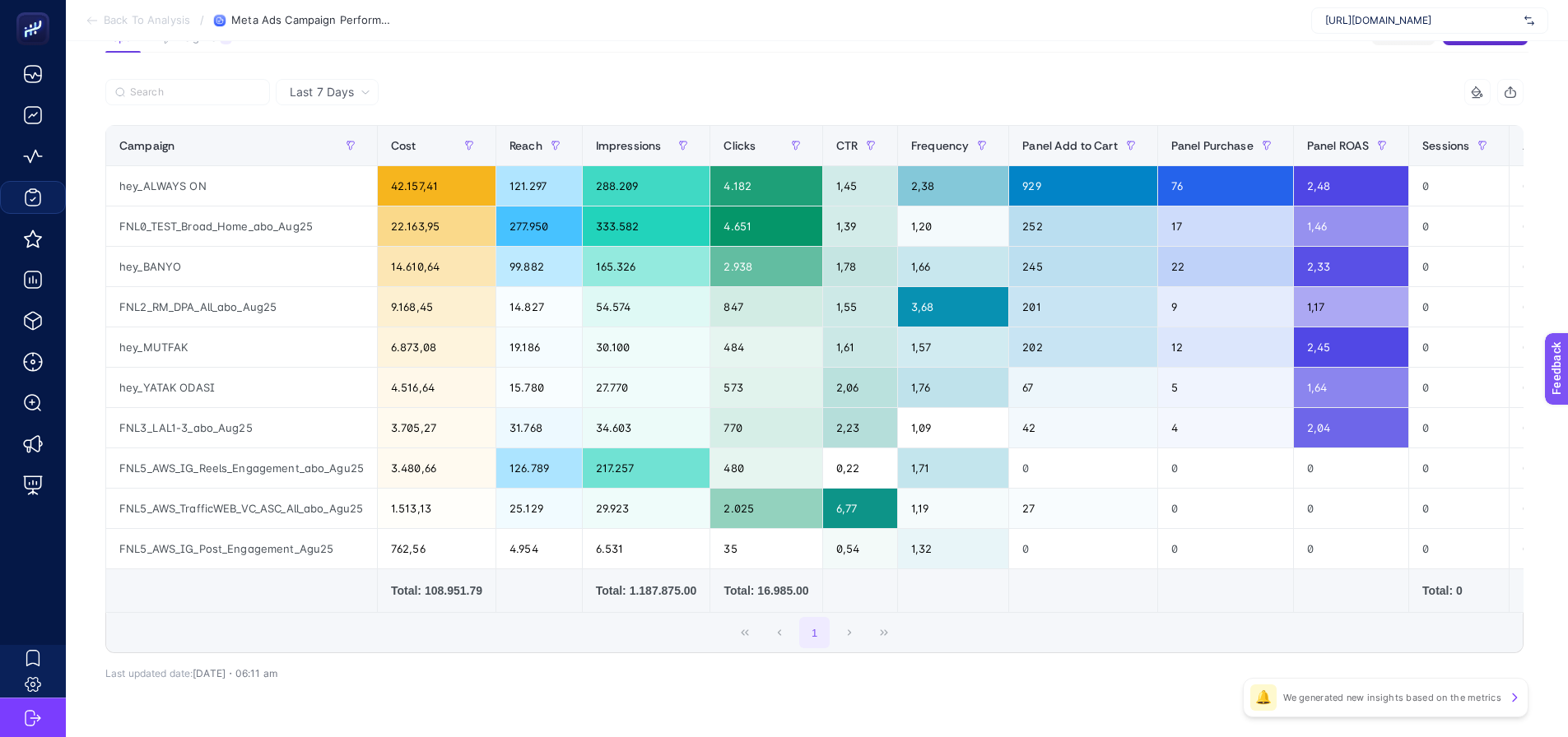
scroll to position [165, 0]
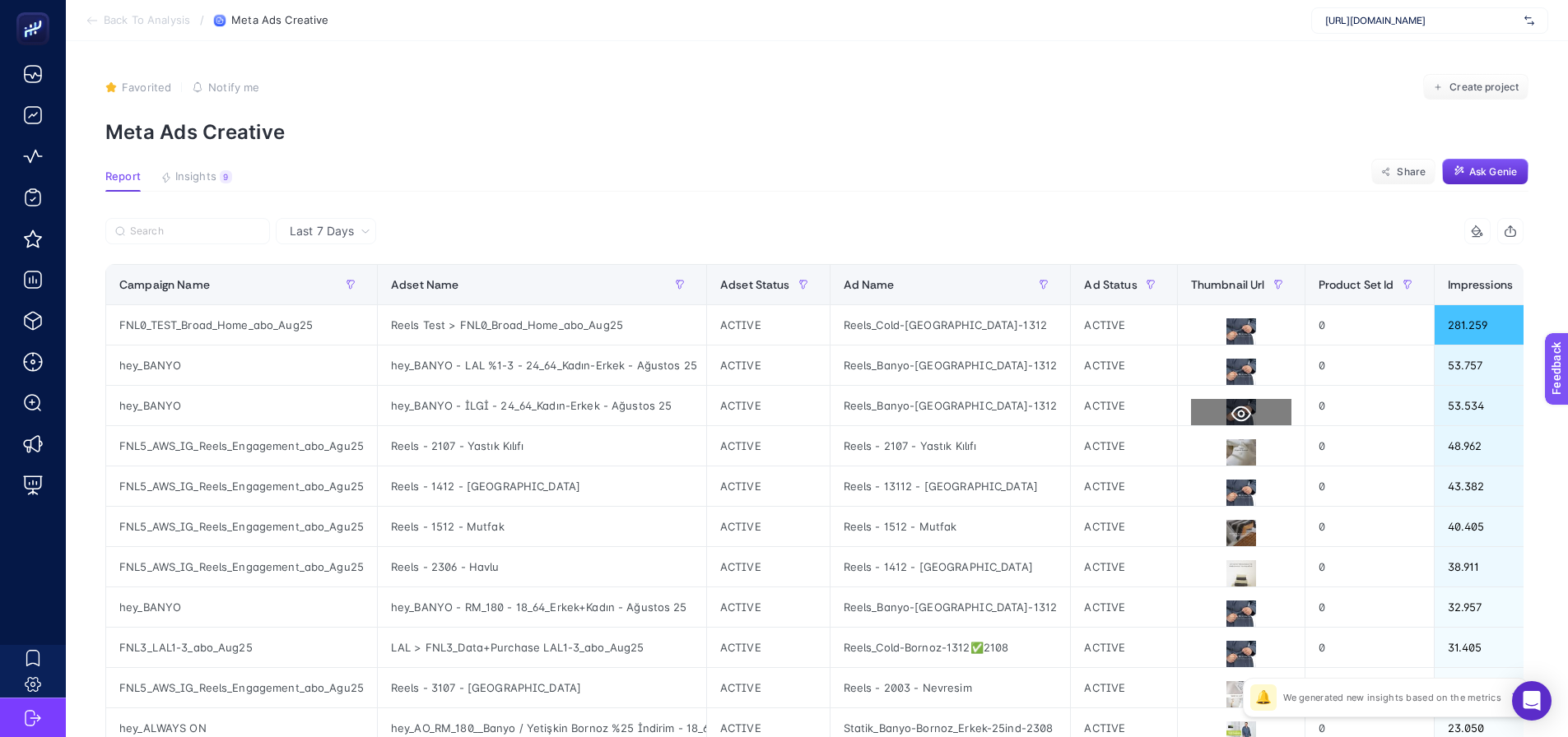
click at [1232, 403] on button at bounding box center [1242, 414] width 100 height 30
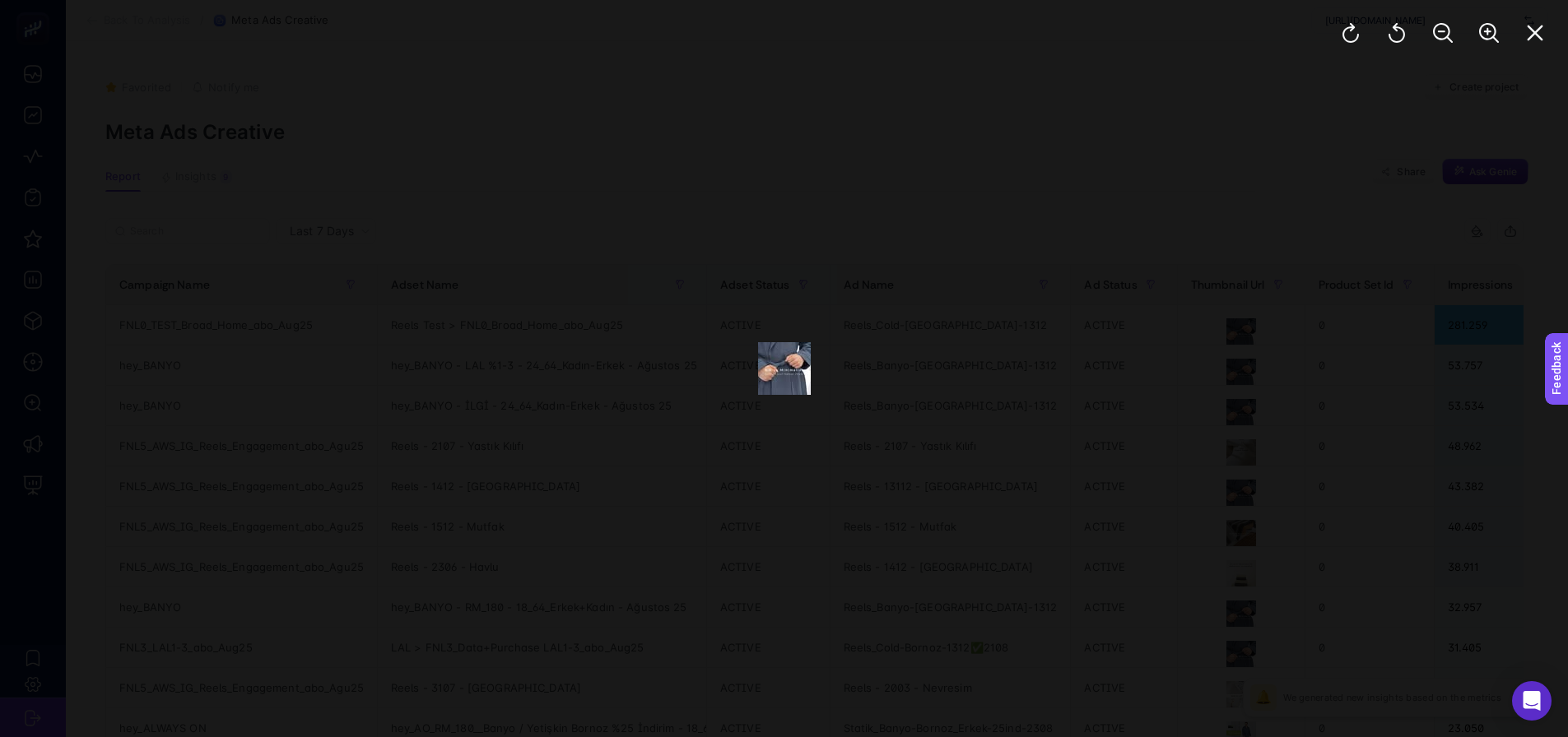
click at [1197, 442] on div at bounding box center [784, 368] width 1568 height 737
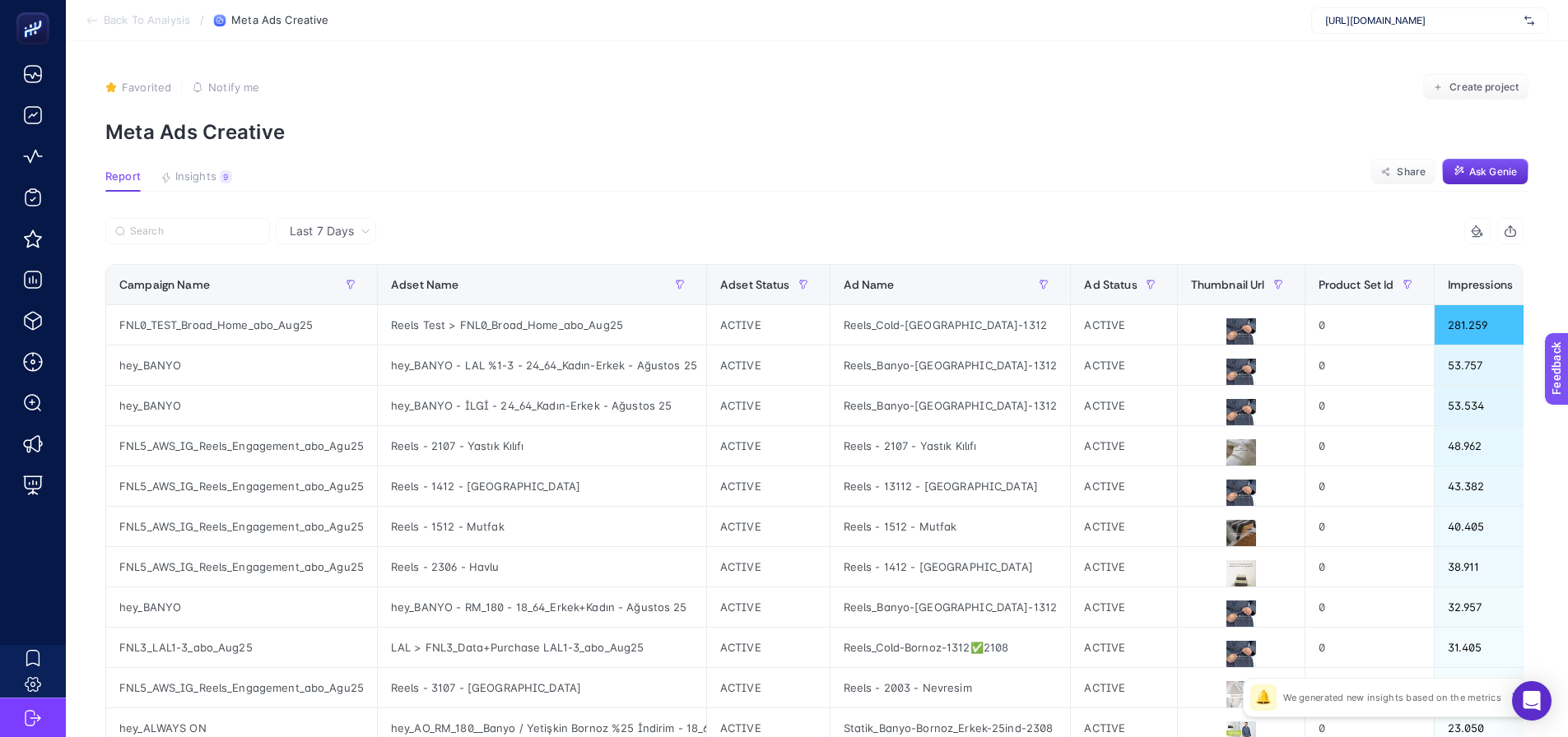
click at [185, 162] on article "Favorited true Notify me Create project Meta Ads Creative Report Insights 9 We …" at bounding box center [816, 684] width 1502 height 1286
click at [191, 181] on span "Insights" at bounding box center [196, 177] width 41 height 14
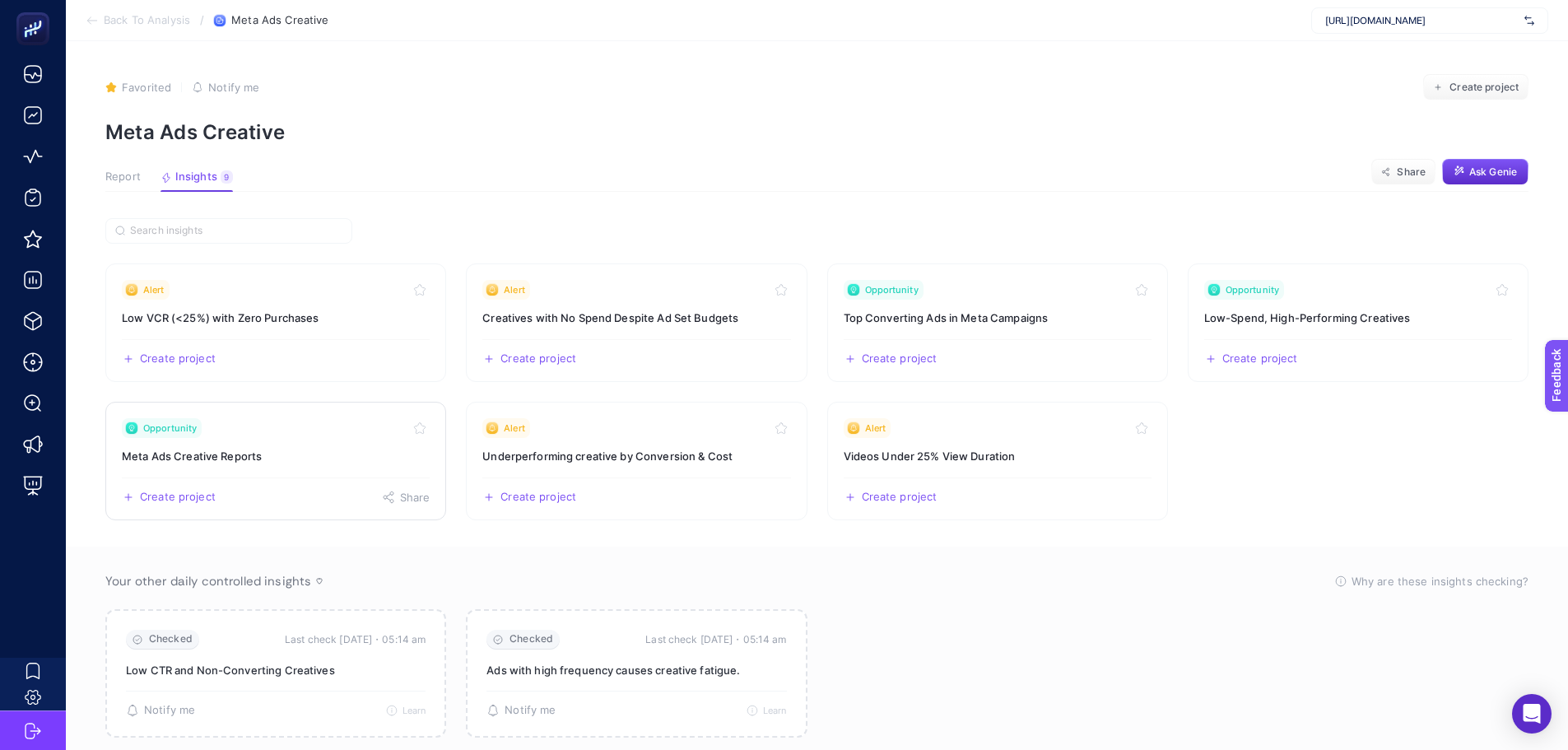
click at [344, 465] on link "Opportunity Meta Ads Creative Reports Create project Share" at bounding box center [275, 460] width 341 height 119
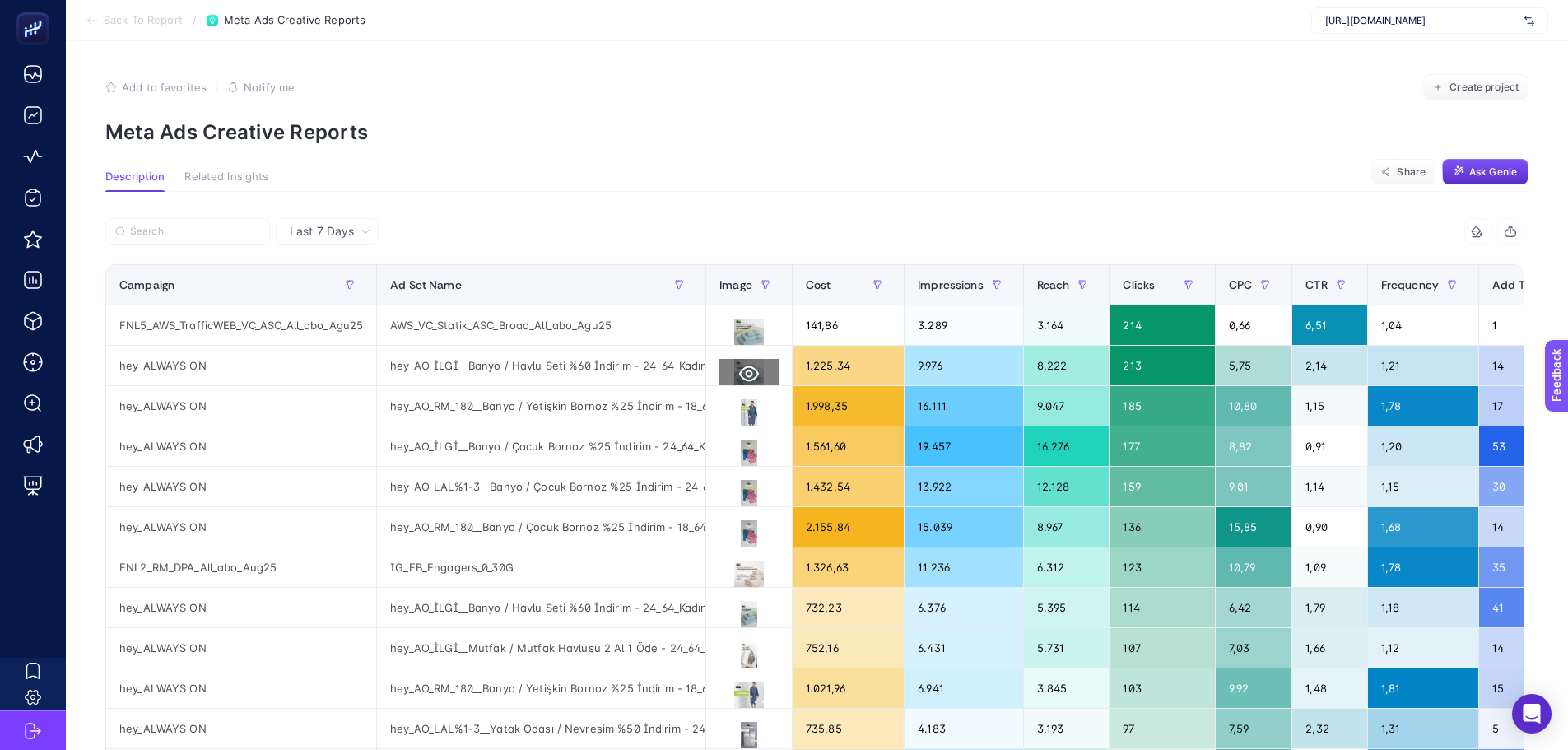
click at [746, 377] on icon at bounding box center [749, 374] width 19 height 19
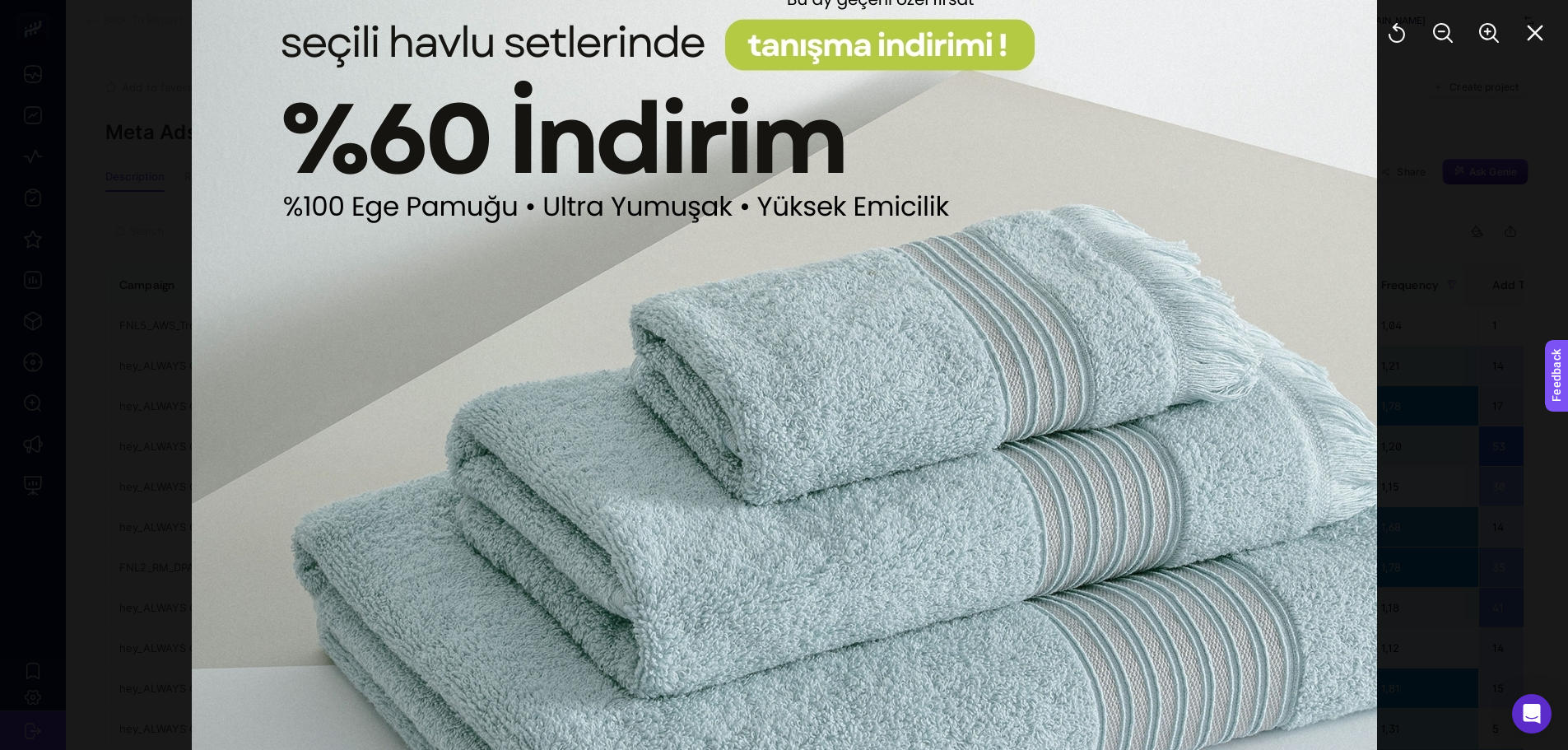
click at [1426, 346] on div at bounding box center [784, 375] width 1568 height 750
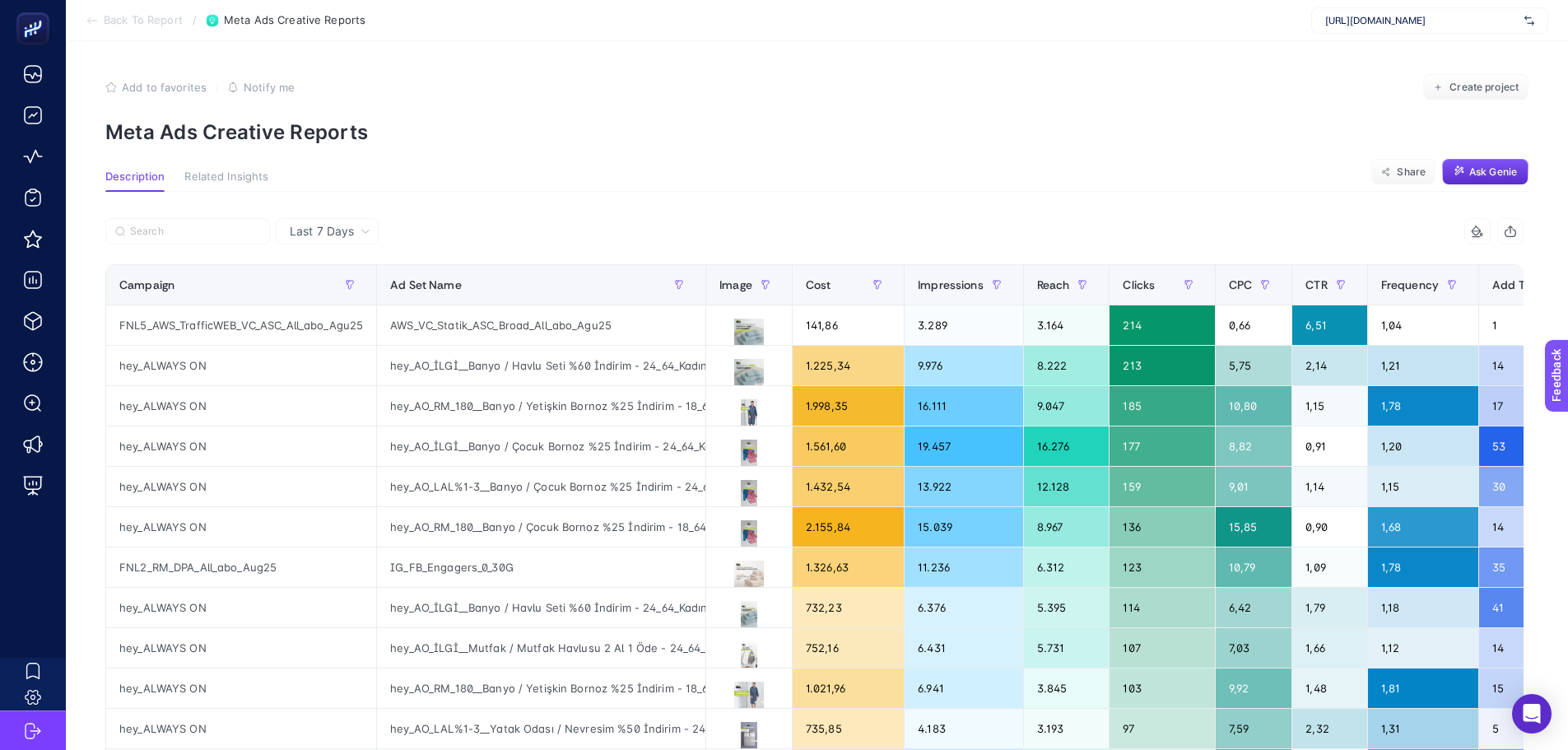
click at [130, 27] on section "Back To Report / Meta Ads Creative Reports [URL][DOMAIN_NAME]" at bounding box center [816, 20] width 1502 height 42
click at [130, 21] on span "Back To Report" at bounding box center [143, 21] width 79 height 14
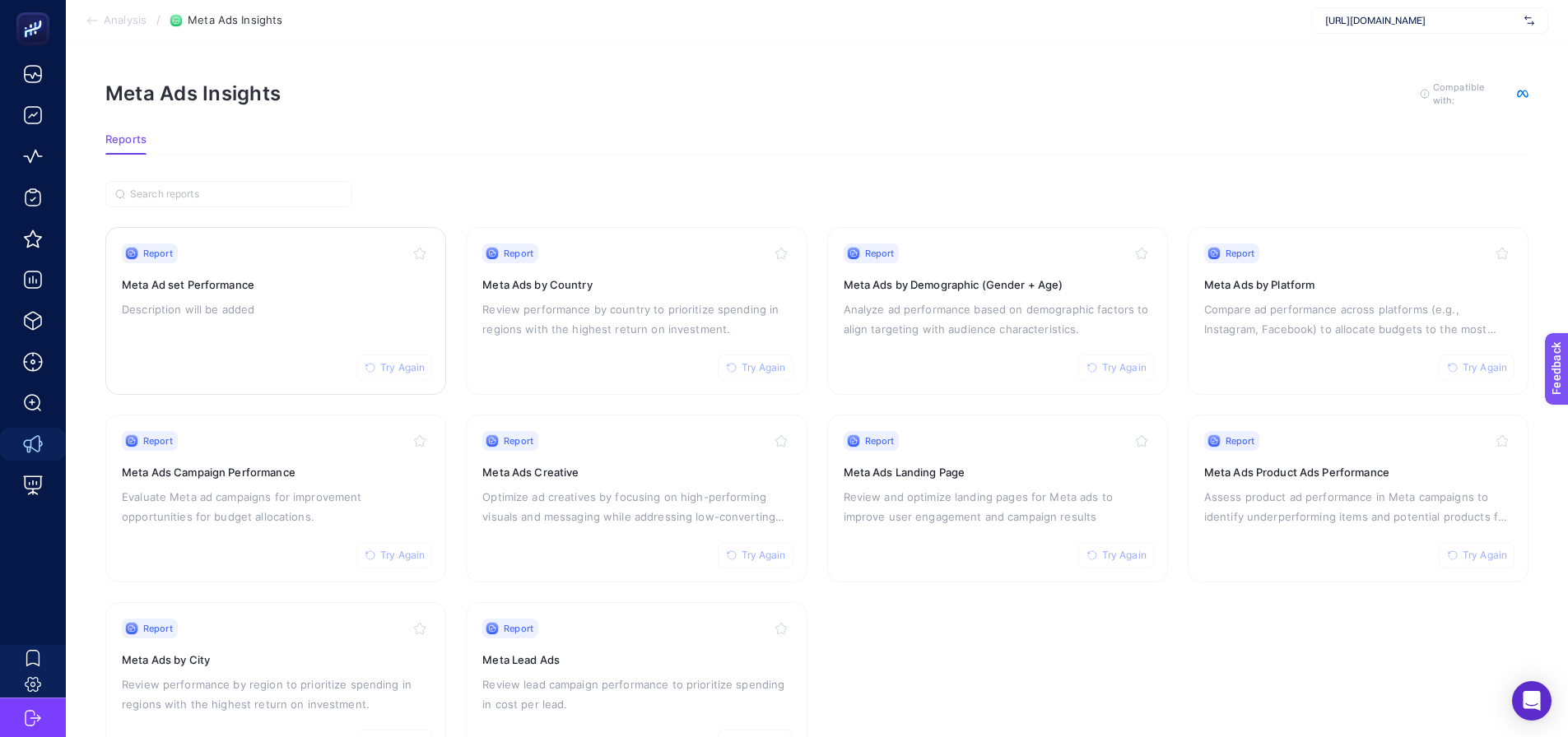
click at [290, 349] on div "Report Try Again Meta Ad set Performance Description will be added" at bounding box center [275, 312] width 308 height 135
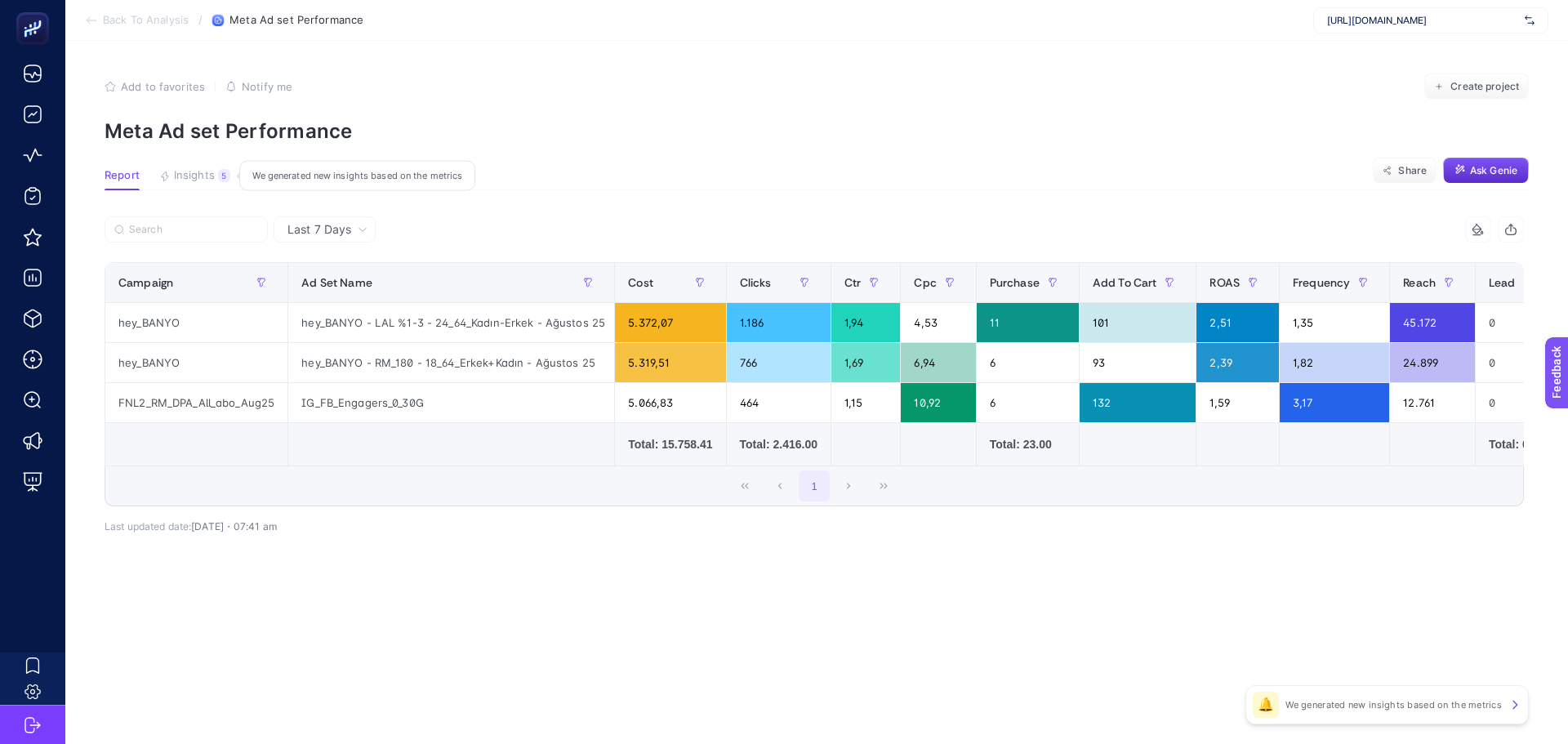
click at [183, 169] on span "Insights" at bounding box center [194, 176] width 41 height 13
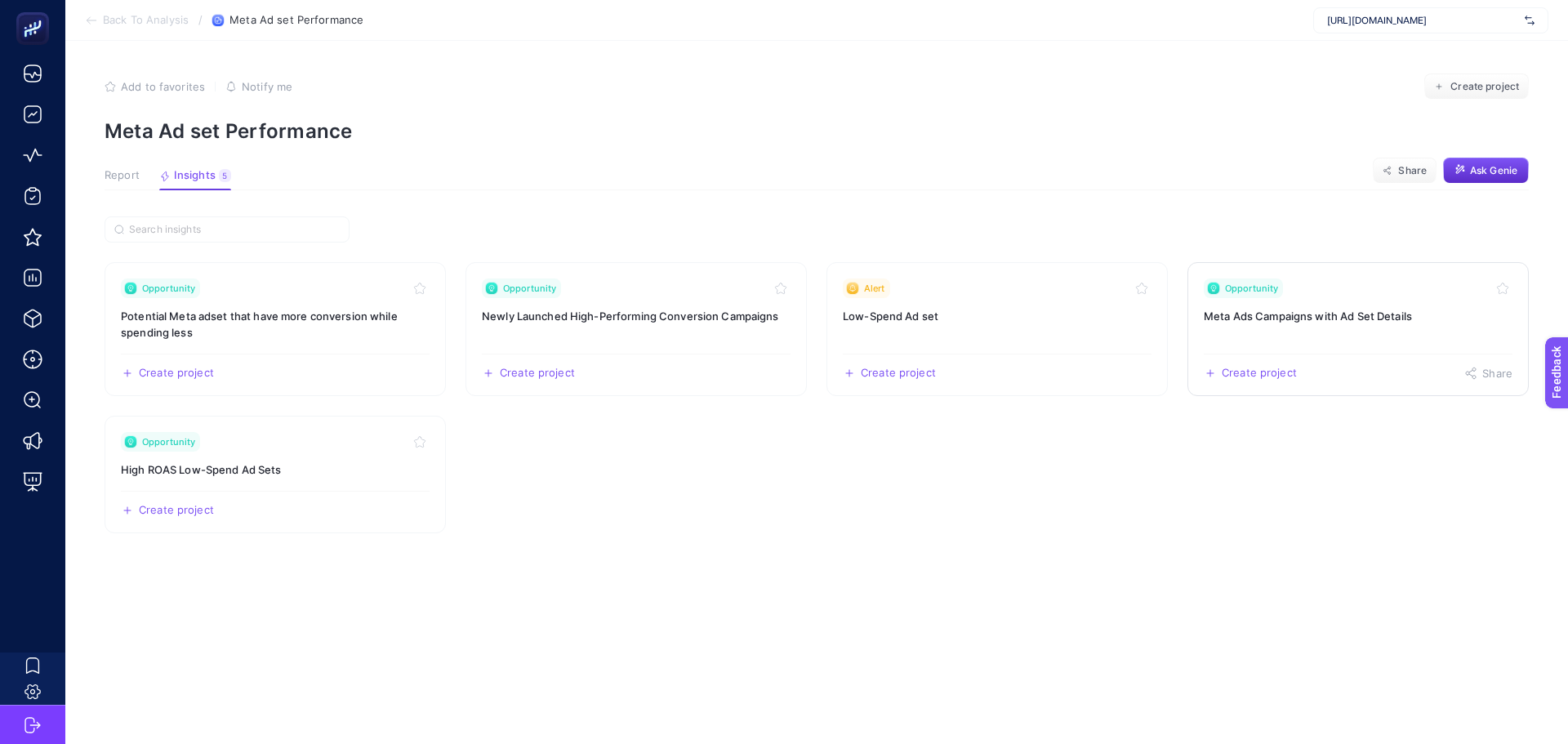
click at [1277, 325] on link "Opportunity Meta Ads Campaigns with Ad Set Details Create project Share" at bounding box center [1358, 329] width 342 height 134
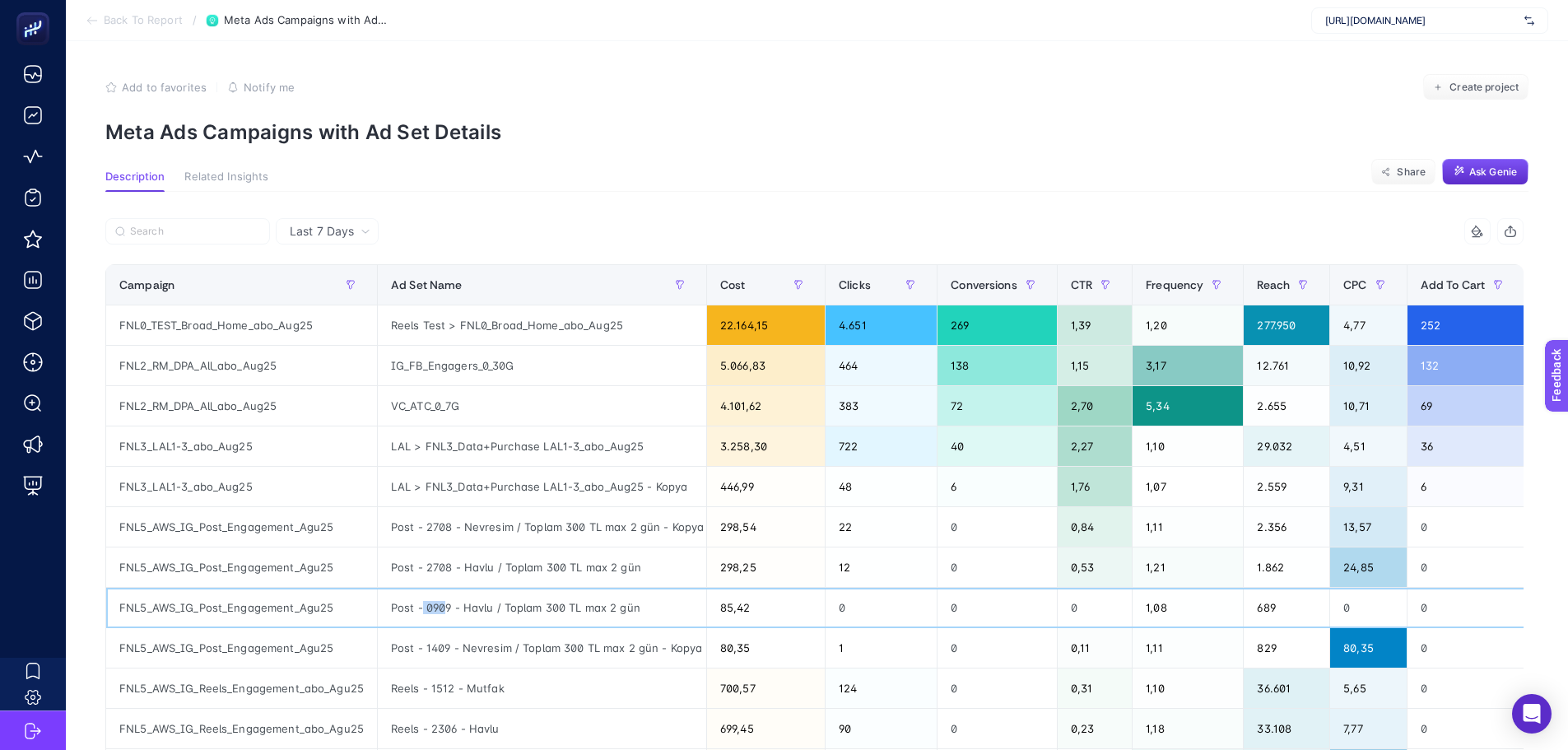
drag, startPoint x: 448, startPoint y: 609, endPoint x: 417, endPoint y: 602, distance: 31.8
click at [418, 603] on div "Post - 0909 - Havlu / Toplam 300 TL max 2 gün" at bounding box center [542, 607] width 328 height 40
click at [417, 602] on div "Post - 0909 - Havlu / Toplam 300 TL max 2 gün" at bounding box center [542, 607] width 328 height 40
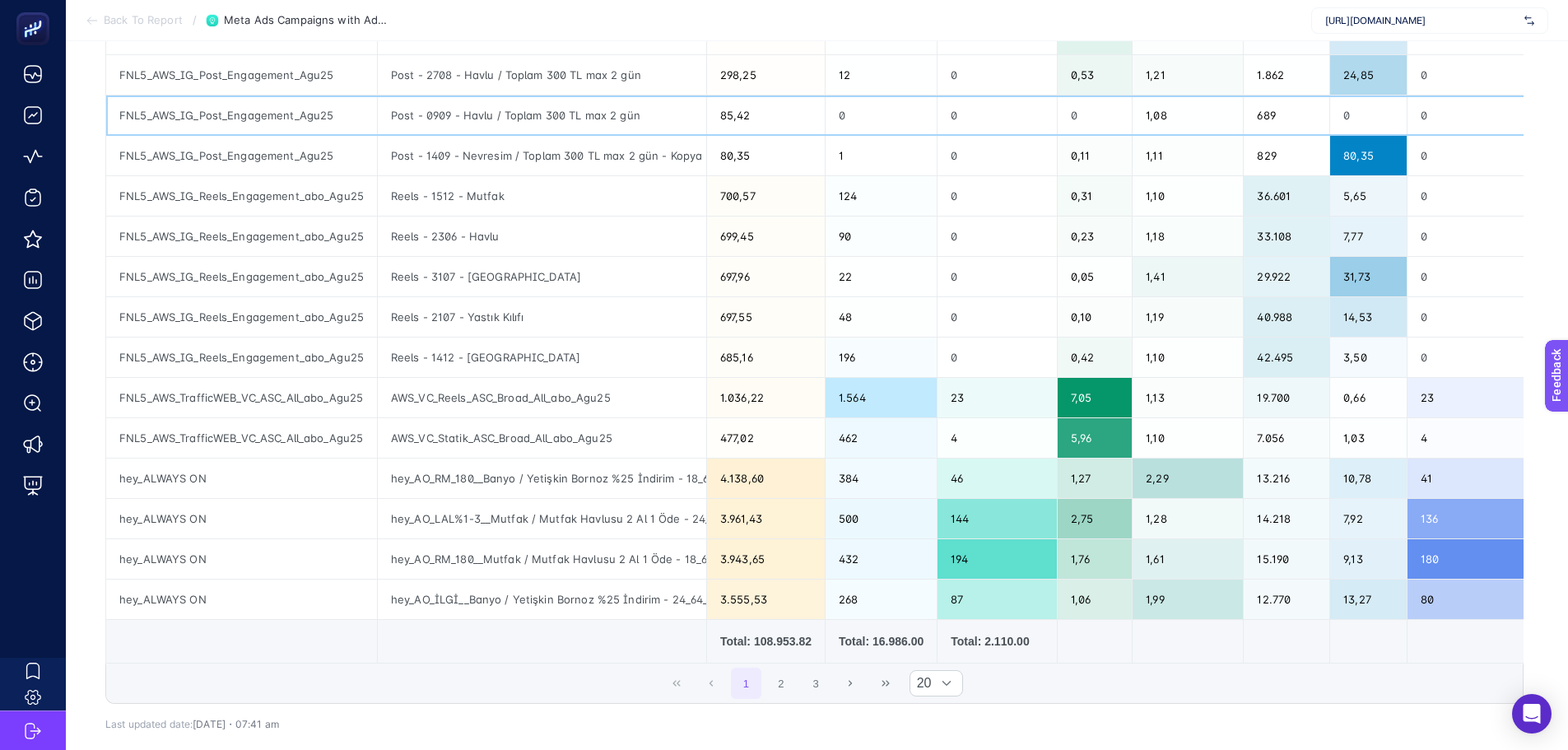
scroll to position [494, 0]
click at [783, 692] on button "2" at bounding box center [781, 681] width 31 height 31
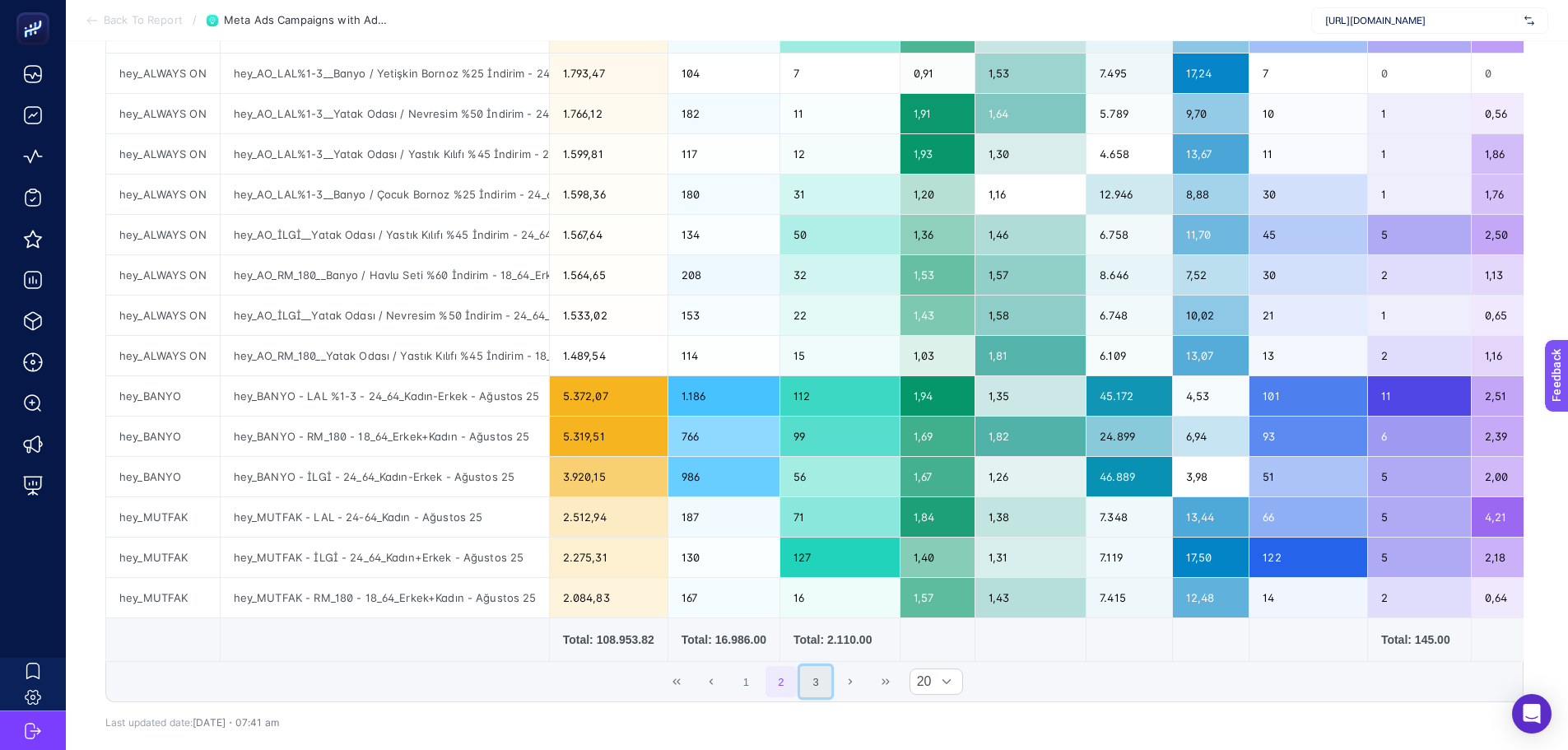
click at [828, 689] on button "3" at bounding box center [815, 681] width 31 height 31
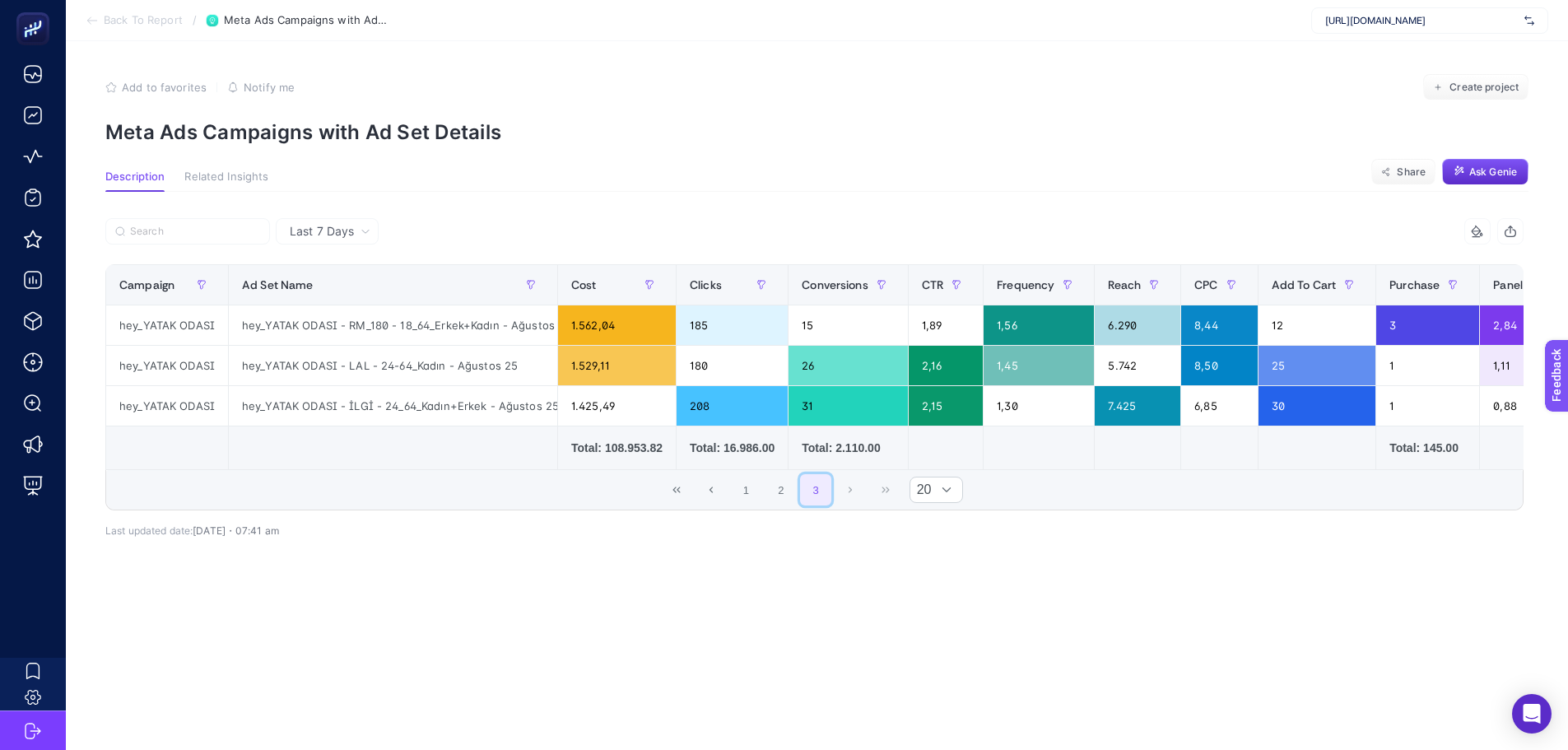
scroll to position [0, 0]
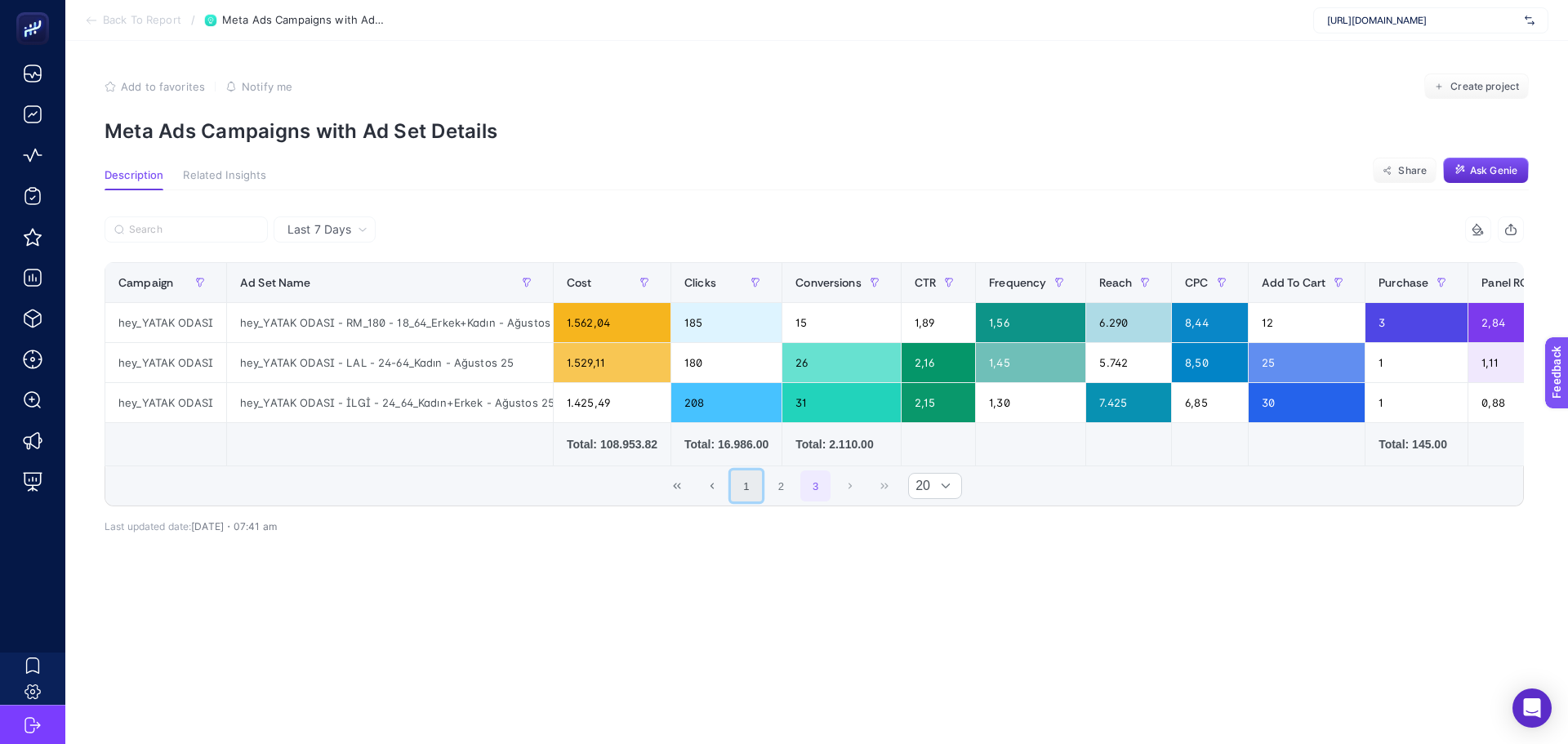
click at [753, 486] on button "1" at bounding box center [747, 485] width 31 height 31
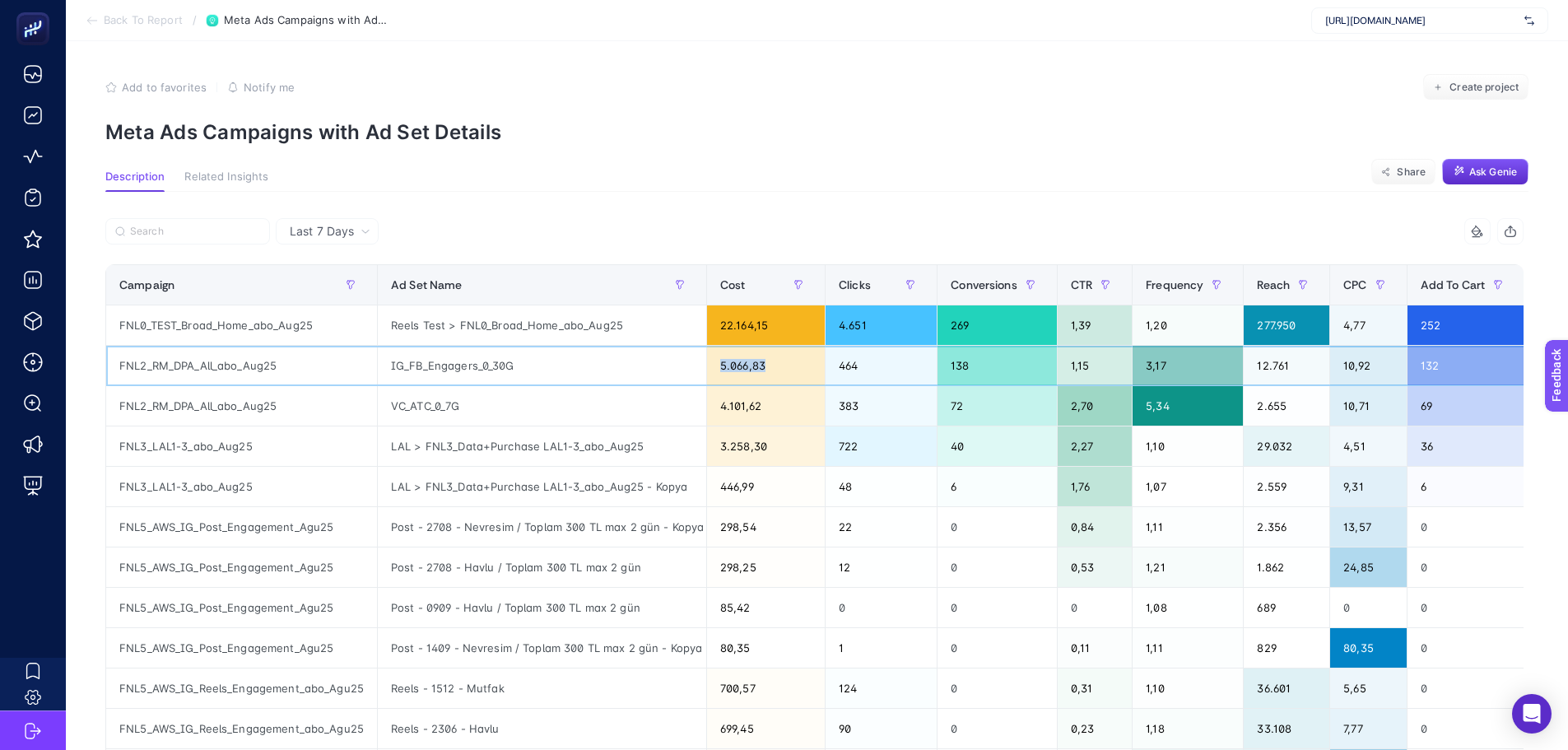
drag, startPoint x: 722, startPoint y: 363, endPoint x: 773, endPoint y: 389, distance: 57.2
click at [773, 381] on div "5.066,83" at bounding box center [766, 365] width 118 height 40
click at [770, 453] on div "3.258,30" at bounding box center [766, 446] width 118 height 40
click at [767, 525] on div "298,54" at bounding box center [766, 527] width 118 height 40
click at [766, 595] on div "85,42" at bounding box center [766, 607] width 118 height 40
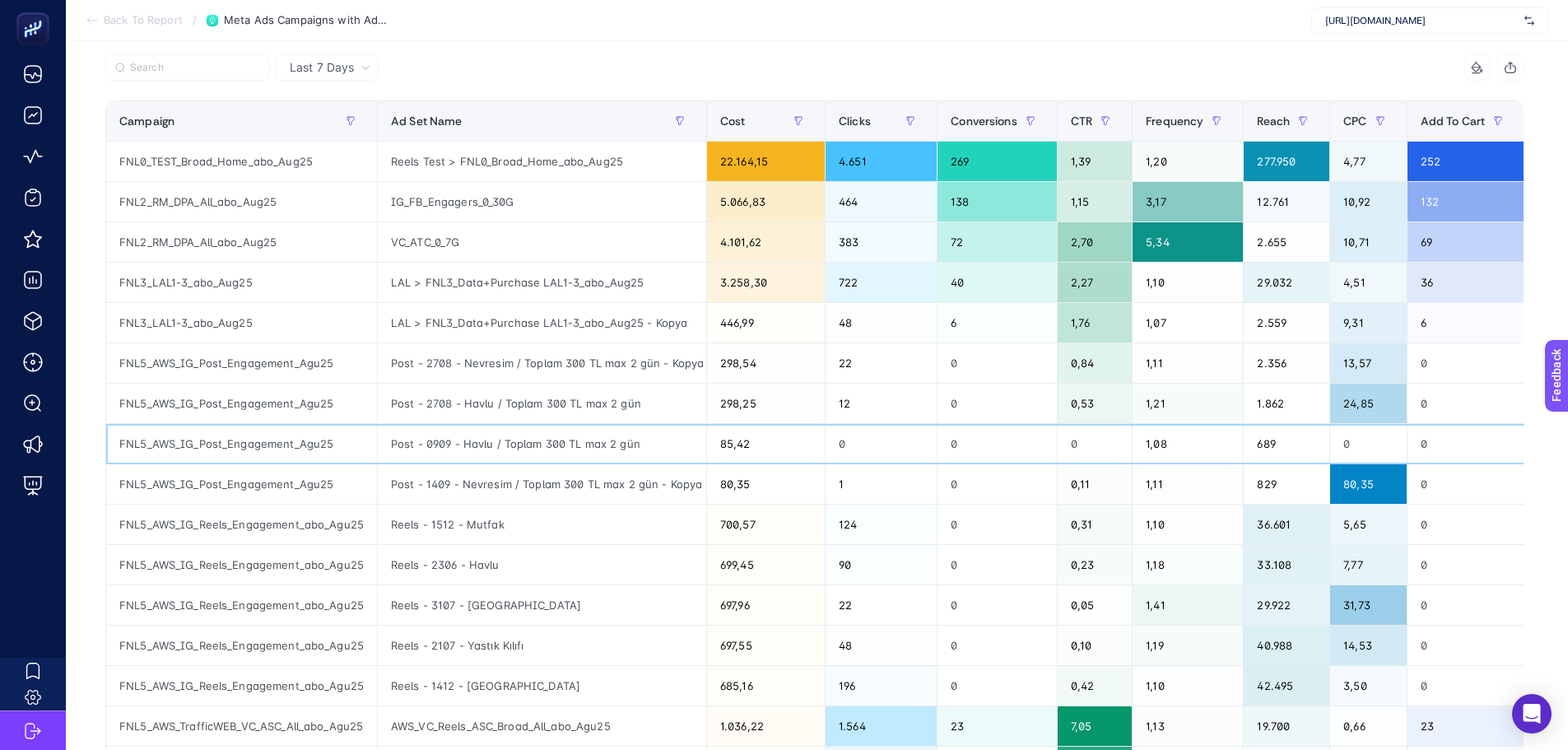
scroll to position [165, 0]
click at [749, 577] on div "699,45" at bounding box center [766, 564] width 118 height 40
click at [749, 610] on div "697,96" at bounding box center [766, 604] width 118 height 40
click at [754, 644] on div "697,55" at bounding box center [766, 645] width 118 height 40
click at [764, 668] on div "685,16" at bounding box center [766, 684] width 118 height 40
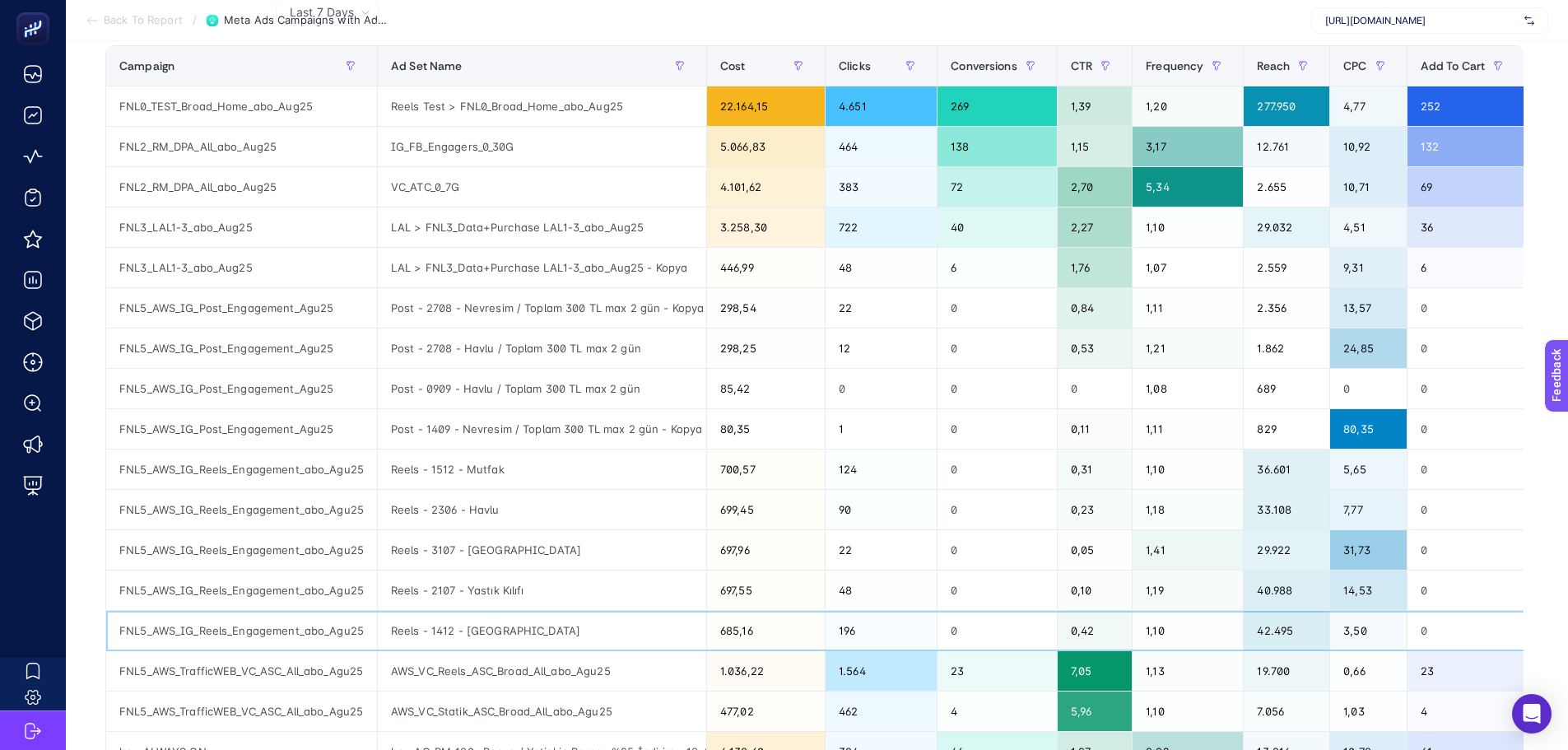
scroll to position [329, 0]
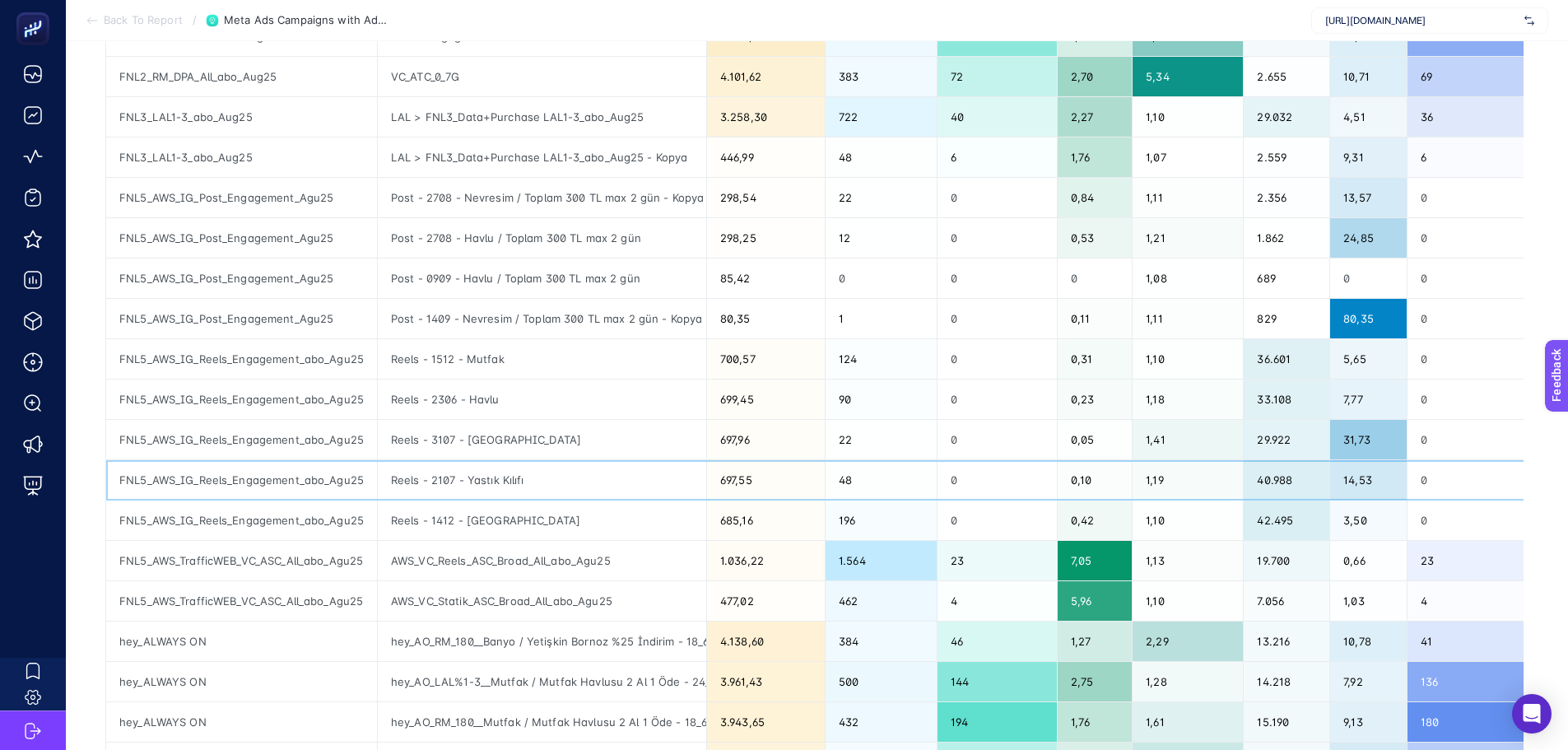
click at [776, 480] on div "697,55" at bounding box center [766, 480] width 118 height 40
drag, startPoint x: 776, startPoint y: 449, endPoint x: 773, endPoint y: 428, distance: 21.2
click at [776, 448] on div "697,96" at bounding box center [766, 439] width 118 height 40
click at [771, 393] on div "699,45" at bounding box center [766, 399] width 118 height 40
click at [769, 364] on div "700,57" at bounding box center [766, 359] width 118 height 40
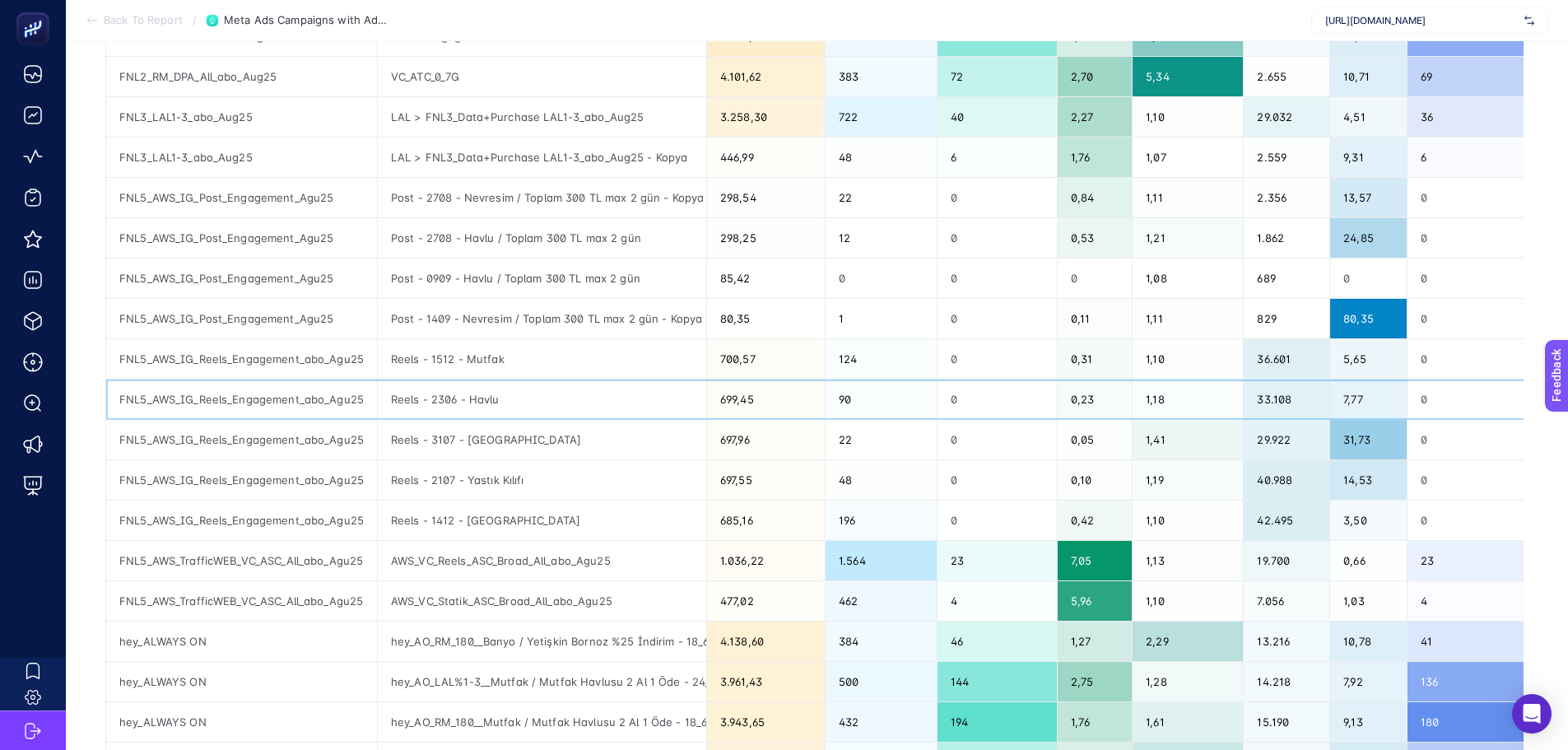
click at [768, 402] on div "699,45" at bounding box center [766, 399] width 118 height 40
click at [777, 446] on div "697,96" at bounding box center [766, 439] width 118 height 40
click at [784, 486] on div "697,55" at bounding box center [766, 480] width 118 height 40
click at [790, 527] on div "685,16" at bounding box center [766, 520] width 118 height 40
click at [793, 474] on div "697,55" at bounding box center [766, 480] width 118 height 40
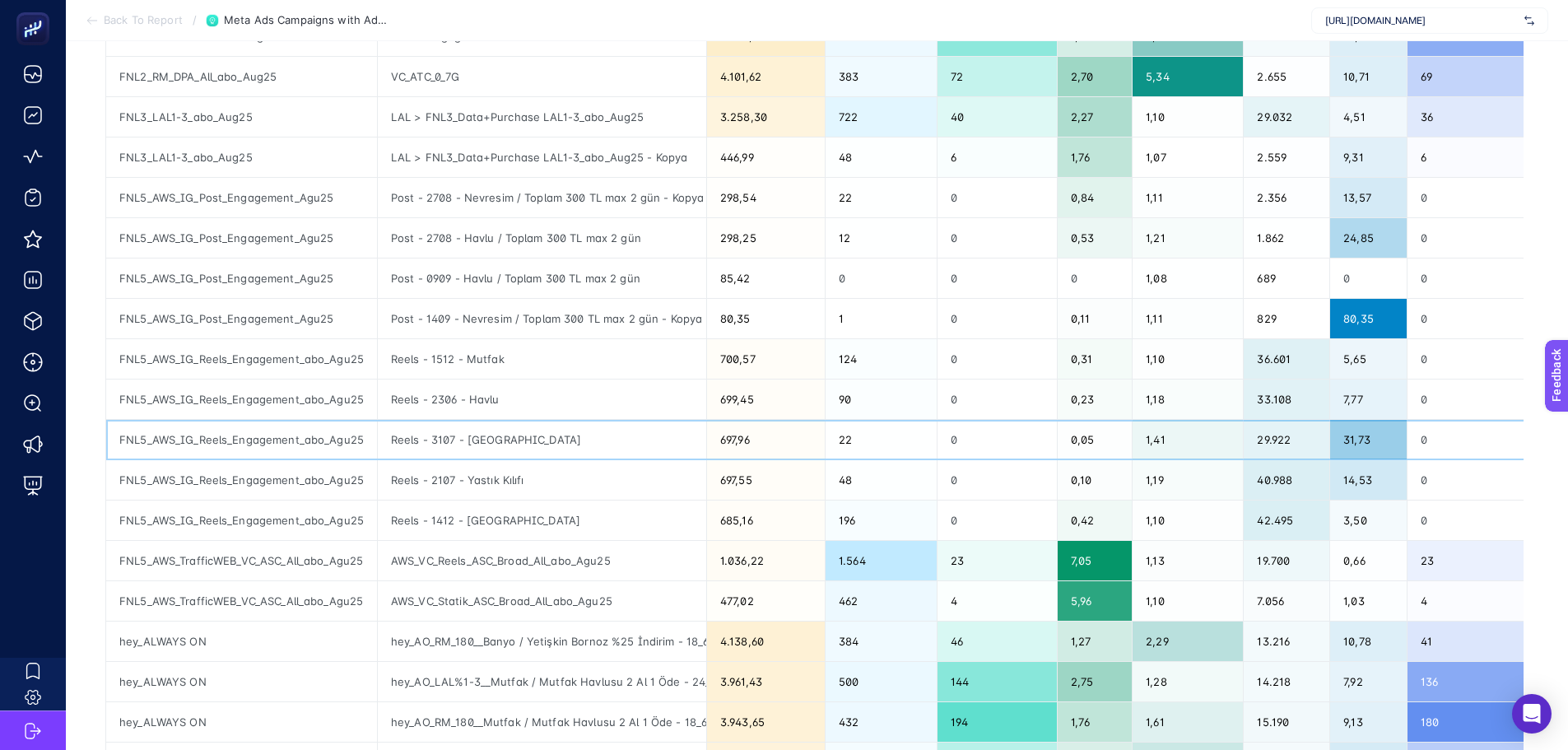
click at [792, 431] on div "697,96" at bounding box center [766, 439] width 118 height 40
click at [787, 381] on div "699,45" at bounding box center [766, 399] width 118 height 40
click at [785, 347] on div "700,57" at bounding box center [766, 359] width 118 height 40
click at [468, 566] on div "AWS_VC_Reels_ASC_Broad_All_abo_Agu25" at bounding box center [542, 561] width 328 height 40
click at [474, 601] on div "AWS_VC_Statik_ASC_Broad_All_abo_Agu25" at bounding box center [542, 600] width 328 height 40
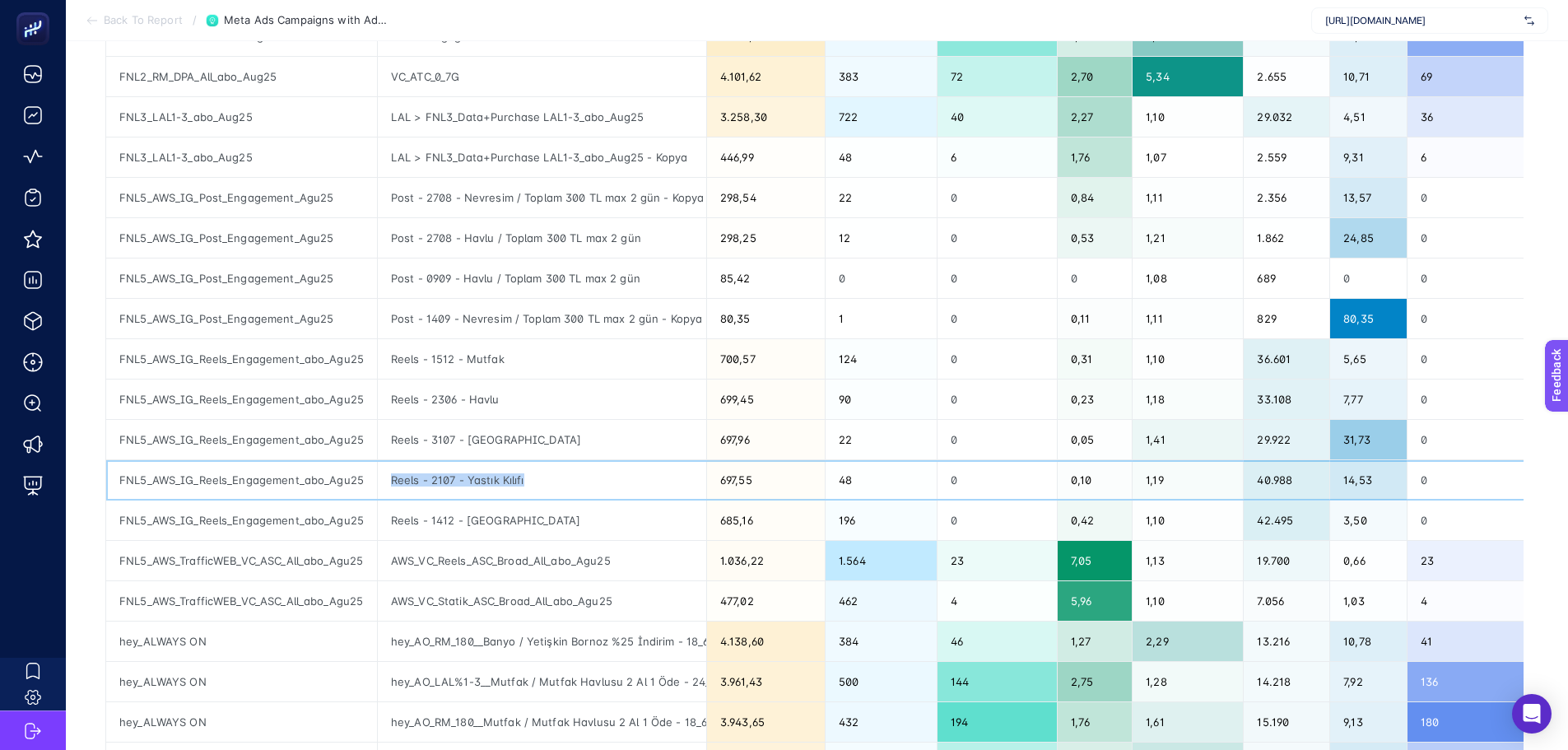
drag, startPoint x: 393, startPoint y: 474, endPoint x: 534, endPoint y: 485, distance: 141.4
click at [533, 485] on div "Reels - 2107 - Yastık Kılıfı" at bounding box center [542, 480] width 328 height 40
click at [536, 513] on div "Reels - 1412 - [GEOGRAPHIC_DATA]" at bounding box center [542, 520] width 328 height 40
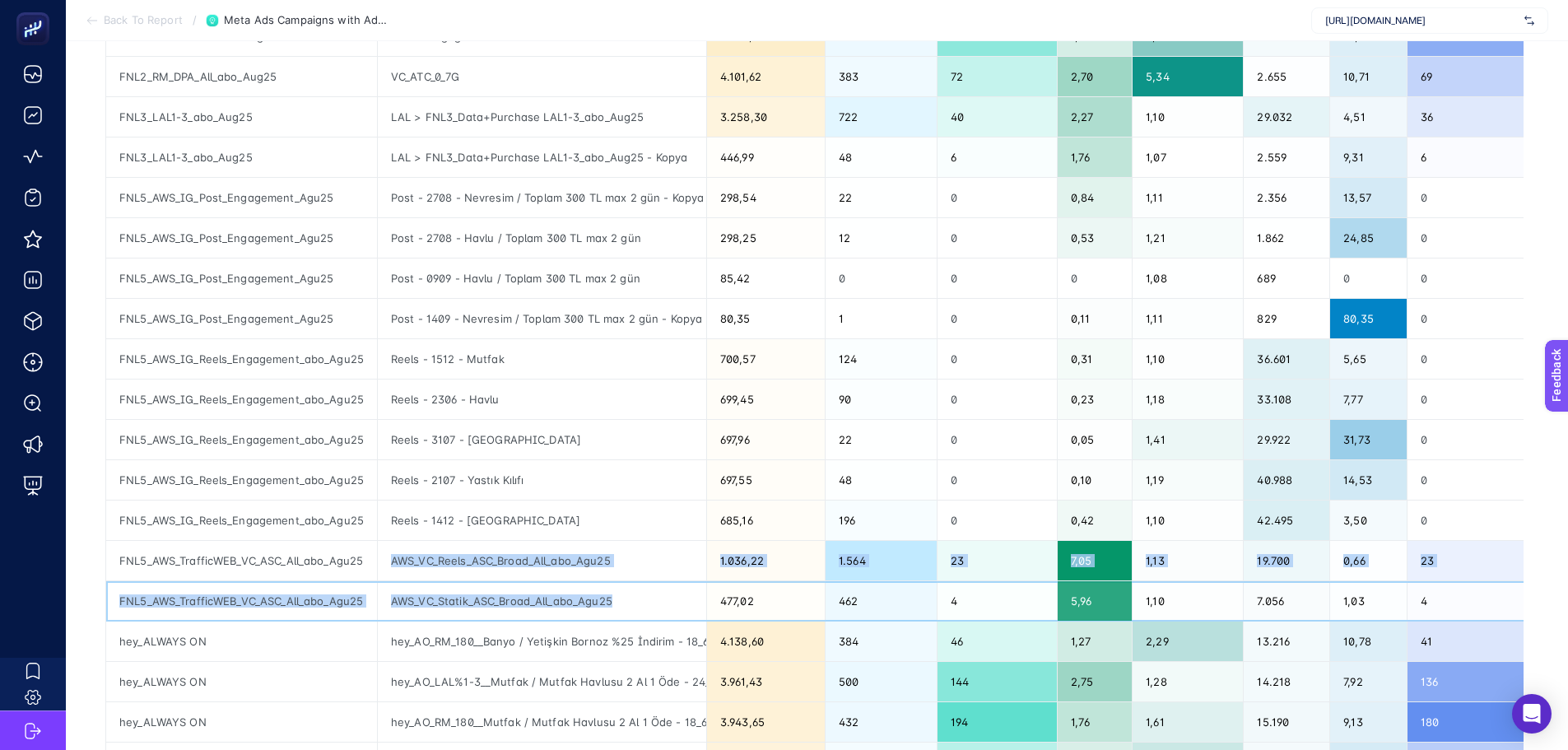
drag, startPoint x: 630, startPoint y: 603, endPoint x: 383, endPoint y: 558, distance: 251.1
click at [383, 558] on tbody "FNL0_TEST_Broad_Home_abo_Aug25 Reels Test > FNL0_Broad_Home_abo_Aug25 22.164,15…" at bounding box center [1143, 379] width 2076 height 807
click at [415, 578] on div "AWS_VC_Reels_ASC_Broad_All_abo_Agu25" at bounding box center [542, 561] width 328 height 40
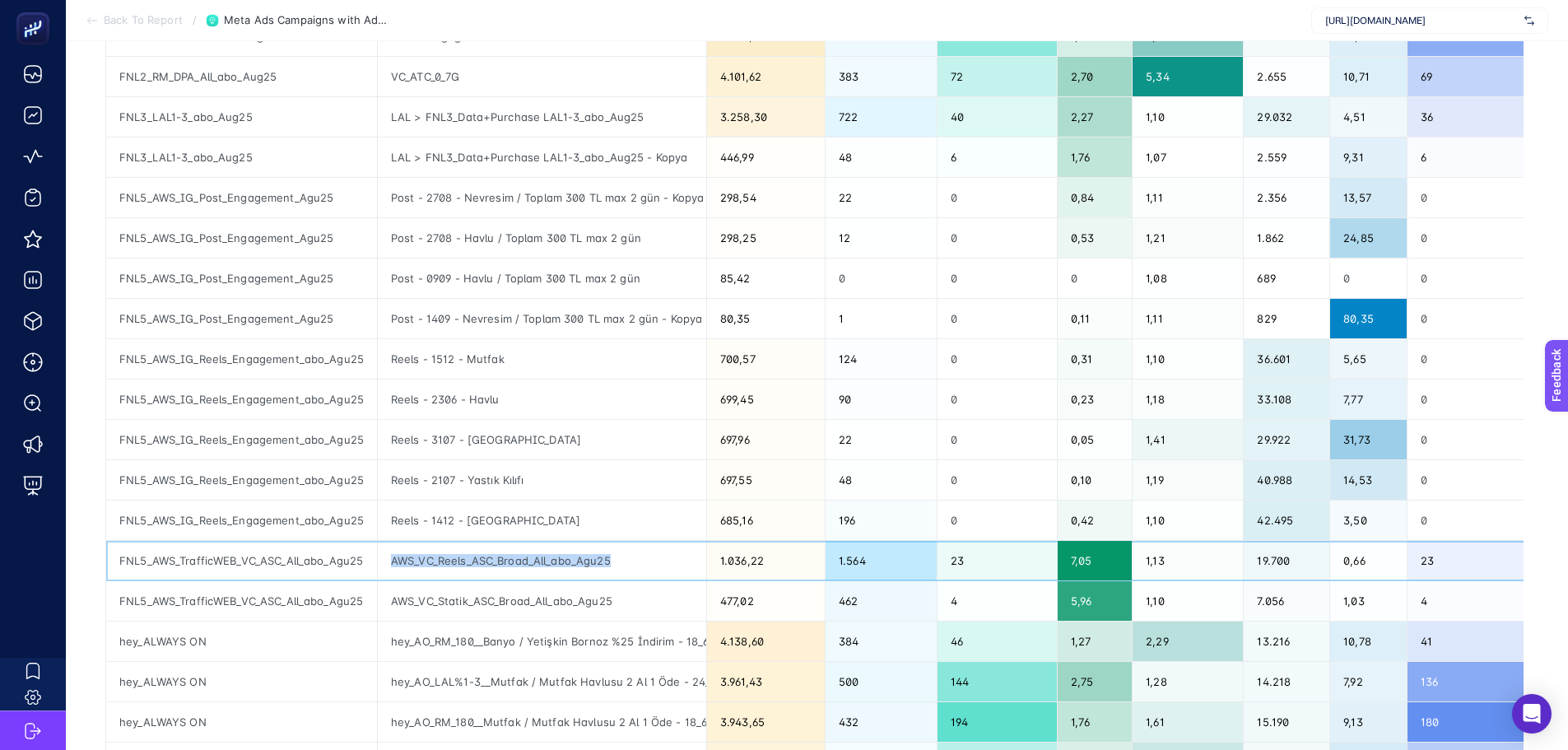
drag, startPoint x: 393, startPoint y: 559, endPoint x: 622, endPoint y: 571, distance: 229.3
click at [622, 571] on div "AWS_VC_Reels_ASC_Broad_All_abo_Agu25" at bounding box center [542, 561] width 328 height 40
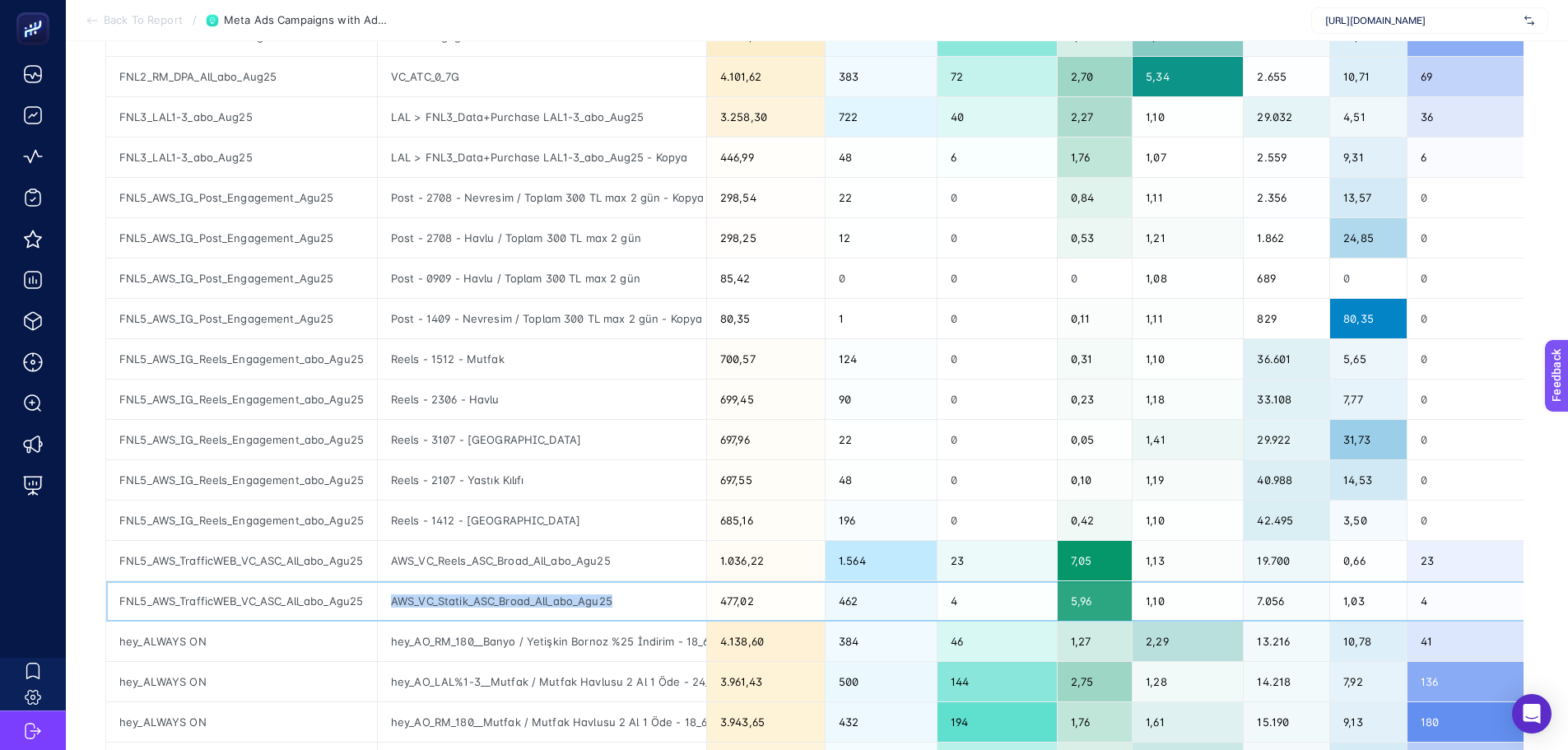
drag, startPoint x: 632, startPoint y: 601, endPoint x: 390, endPoint y: 602, distance: 242.0
click at [390, 602] on div "AWS_VC_Statik_ASC_Broad_All_abo_Agu25" at bounding box center [542, 600] width 328 height 40
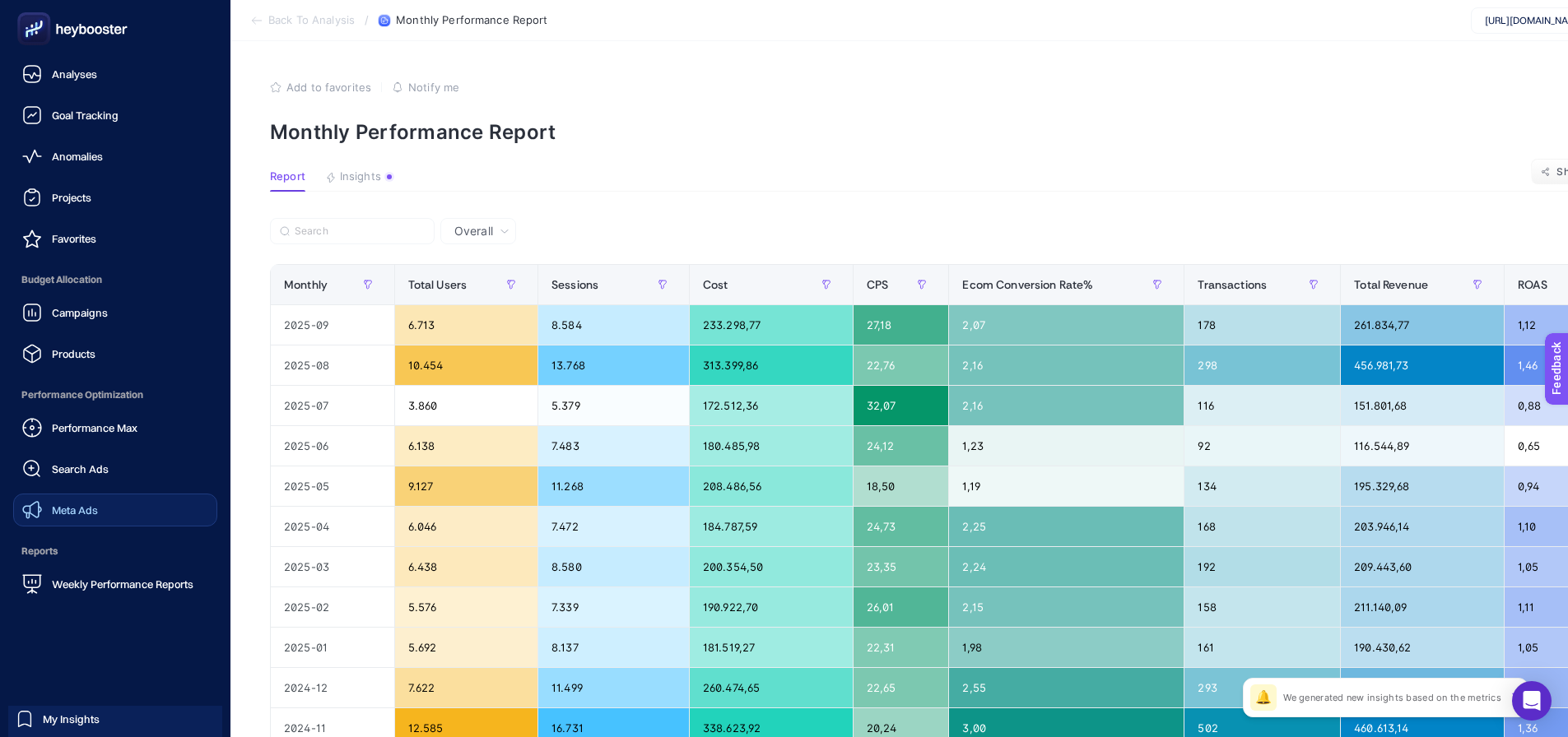
click at [64, 507] on span "Meta Ads" at bounding box center [75, 510] width 46 height 14
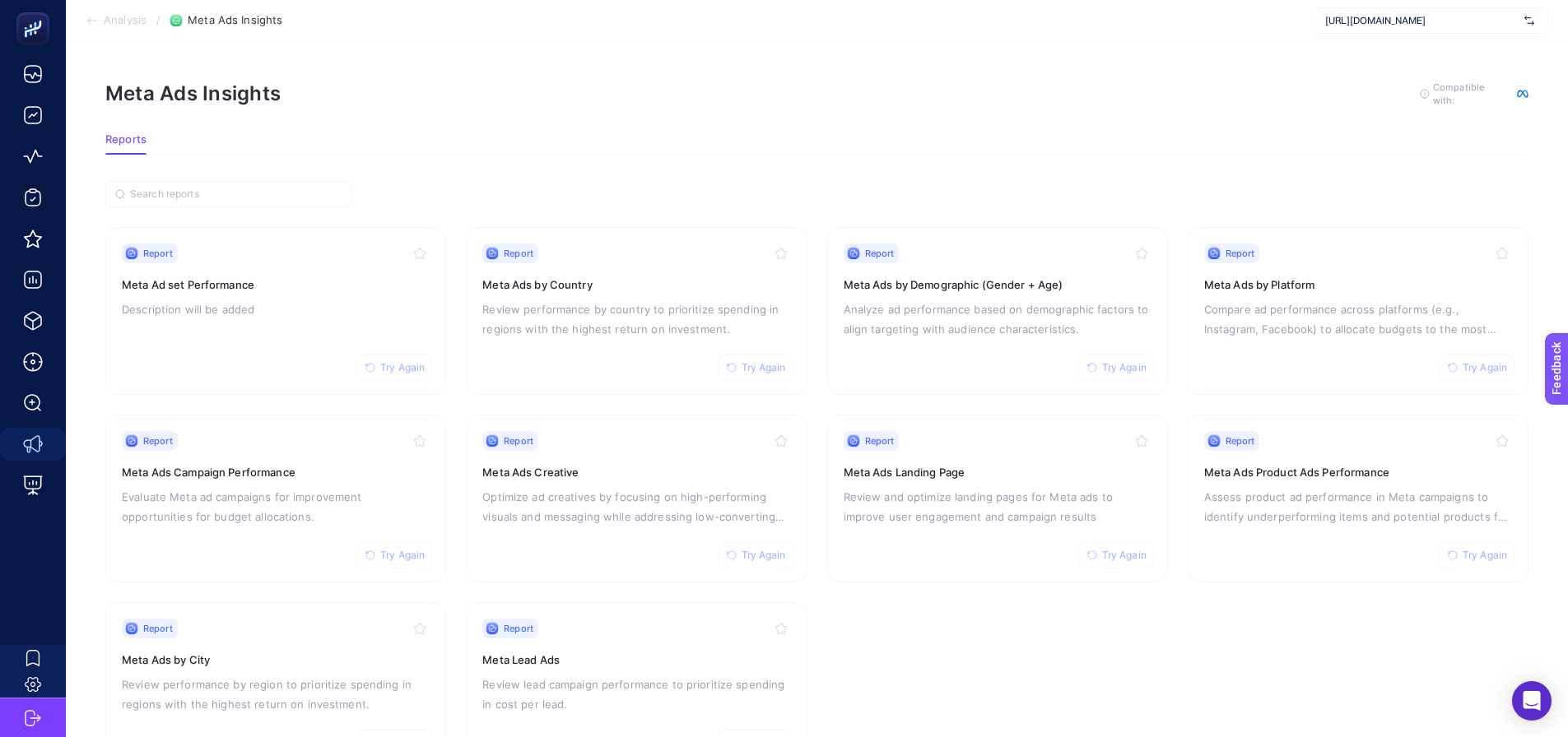
click at [274, 148] on section "Reports" at bounding box center [816, 144] width 1423 height 21
click at [311, 47] on article "Meta Ads Insights To get quality results from this analysis, we recommend that …" at bounding box center [816, 425] width 1502 height 769
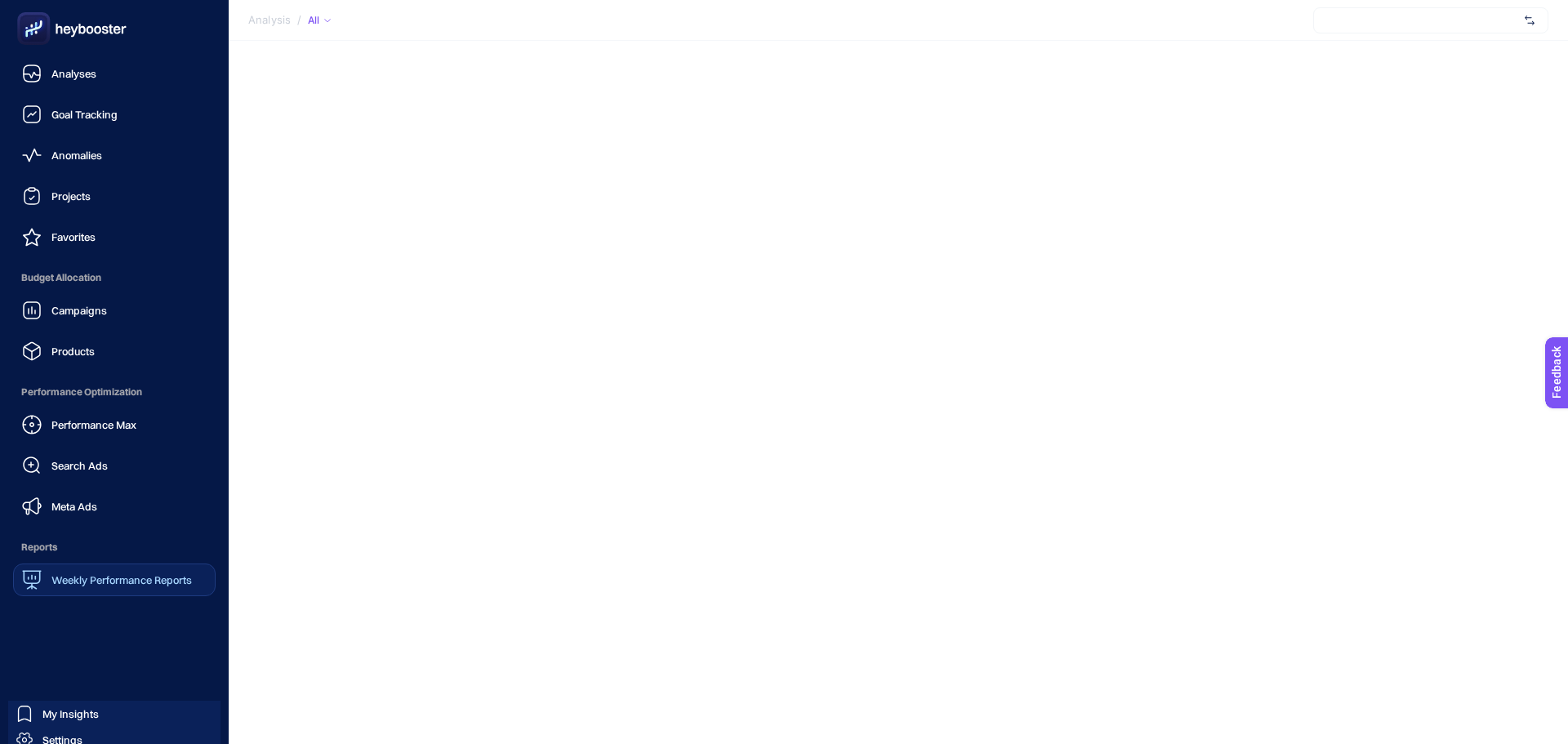
click at [70, 580] on span "Weekly Performance Reports" at bounding box center [122, 580] width 141 height 13
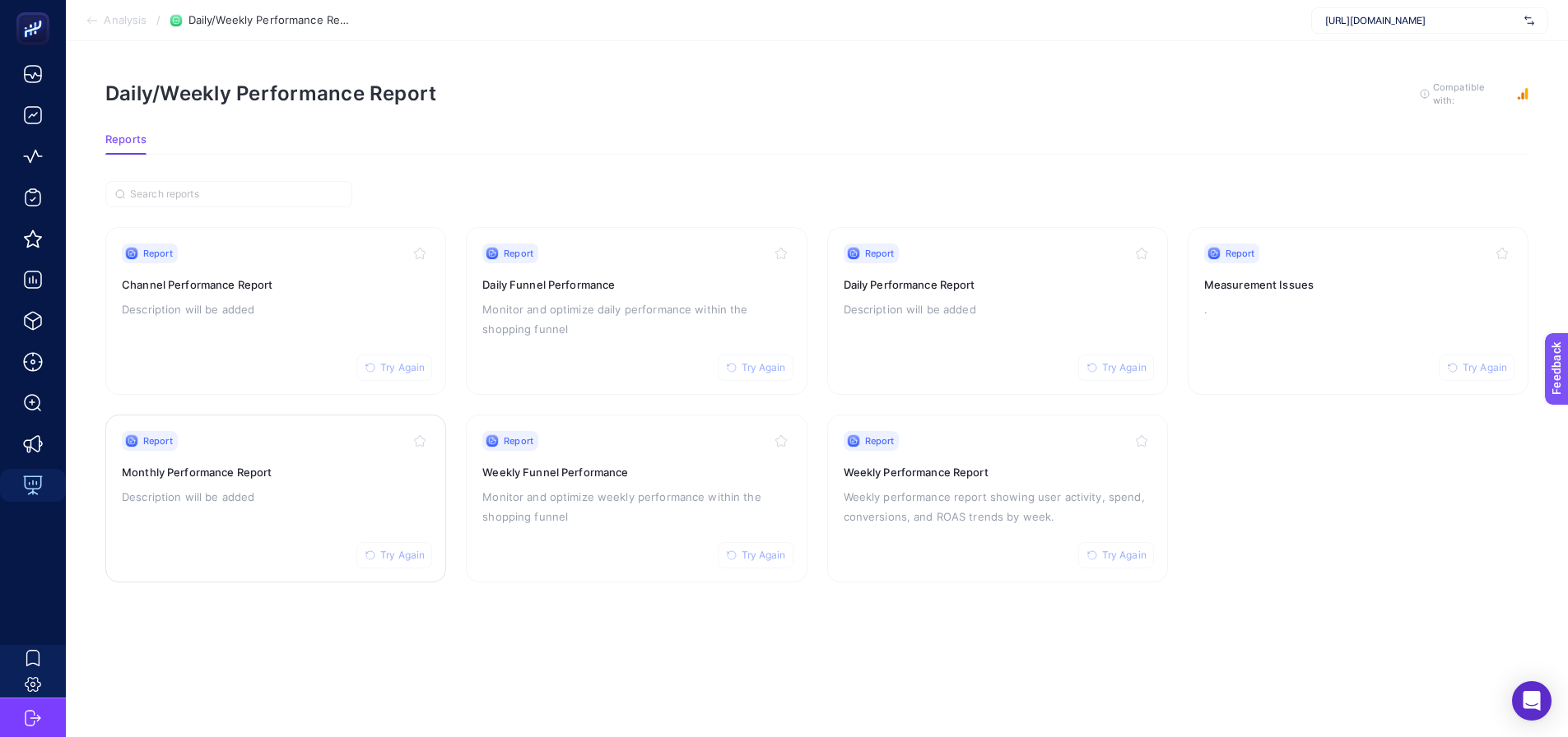
click at [209, 527] on div "Report Try Again Monthly Performance Report Description will be added" at bounding box center [275, 499] width 308 height 135
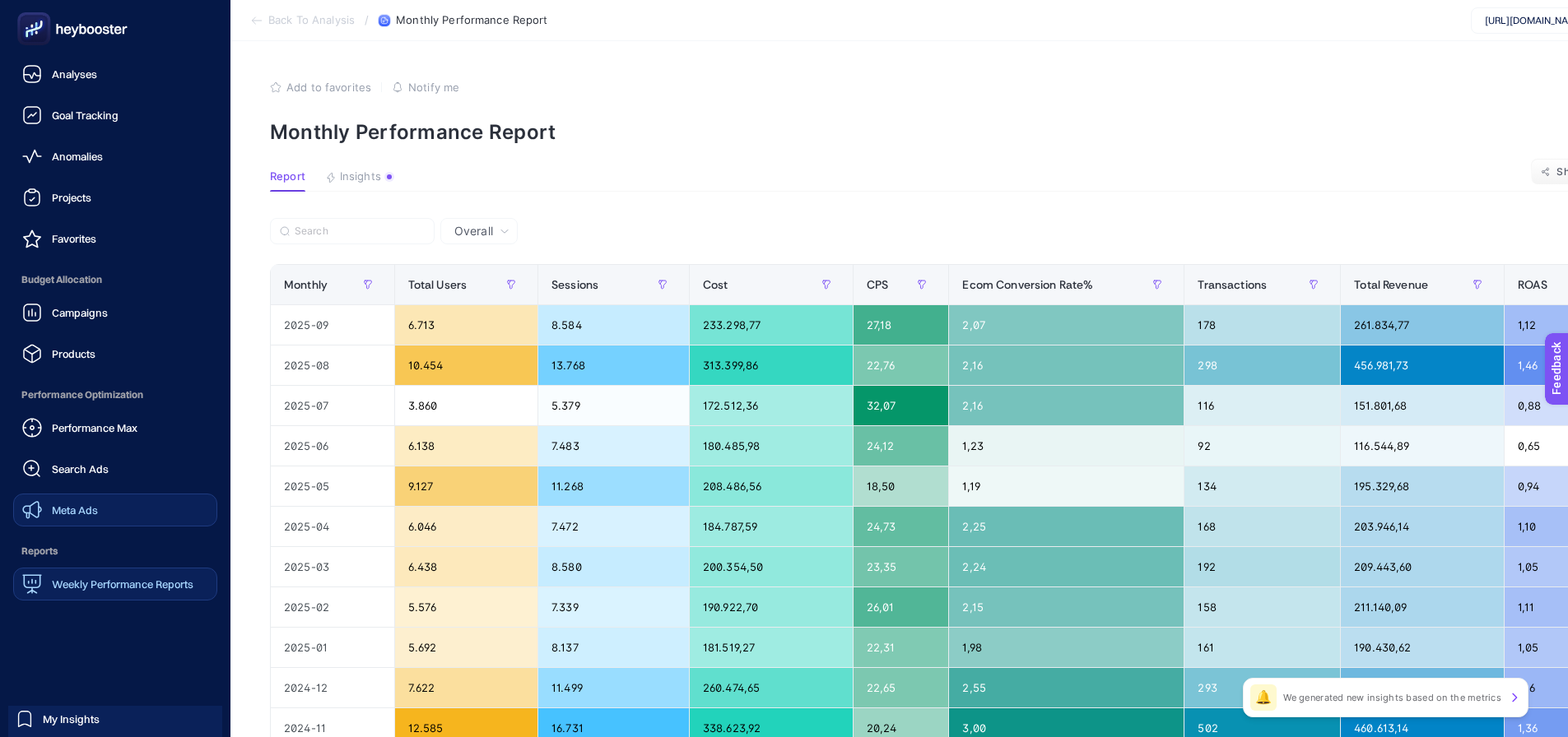
click at [57, 510] on span "Meta Ads" at bounding box center [75, 510] width 46 height 14
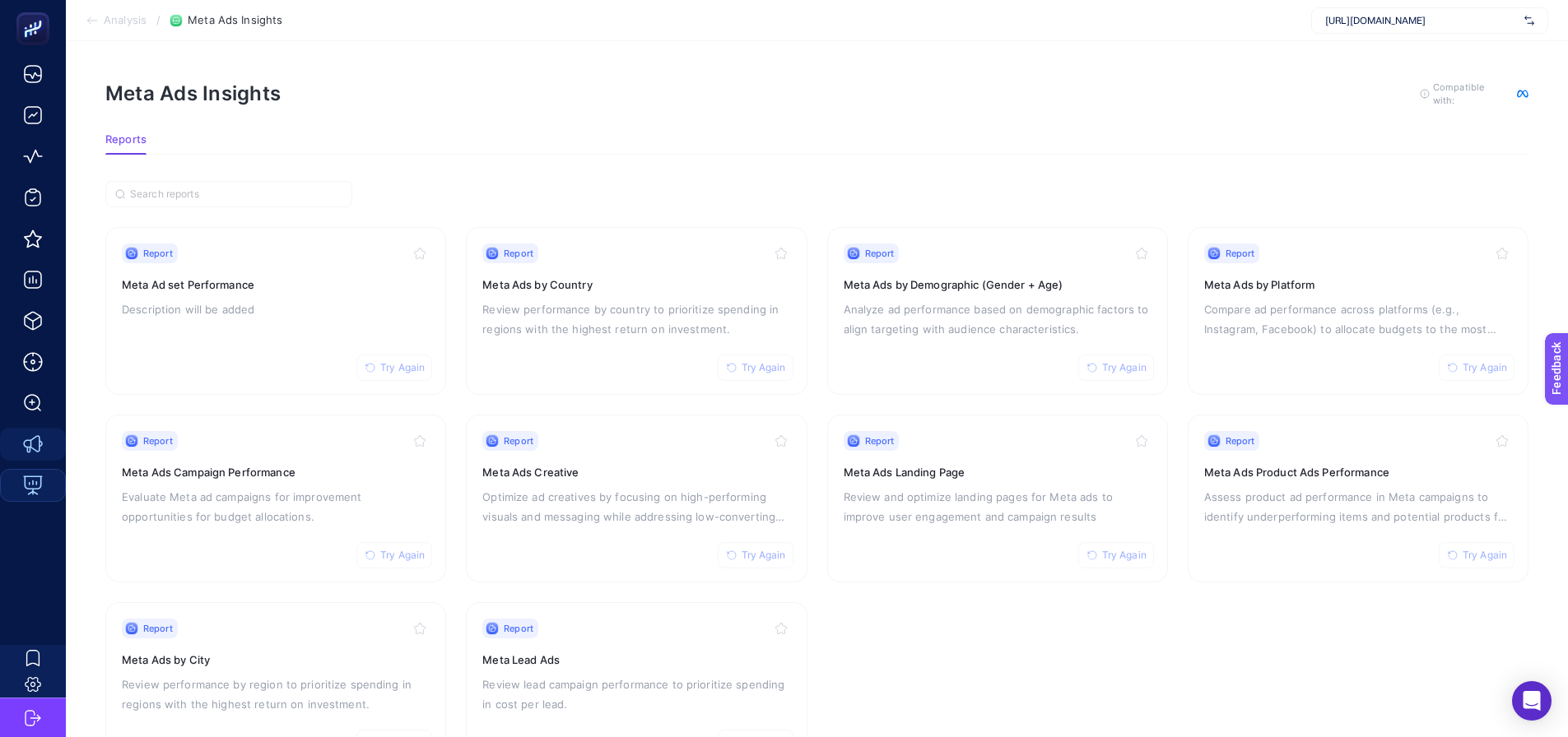
scroll to position [70, 0]
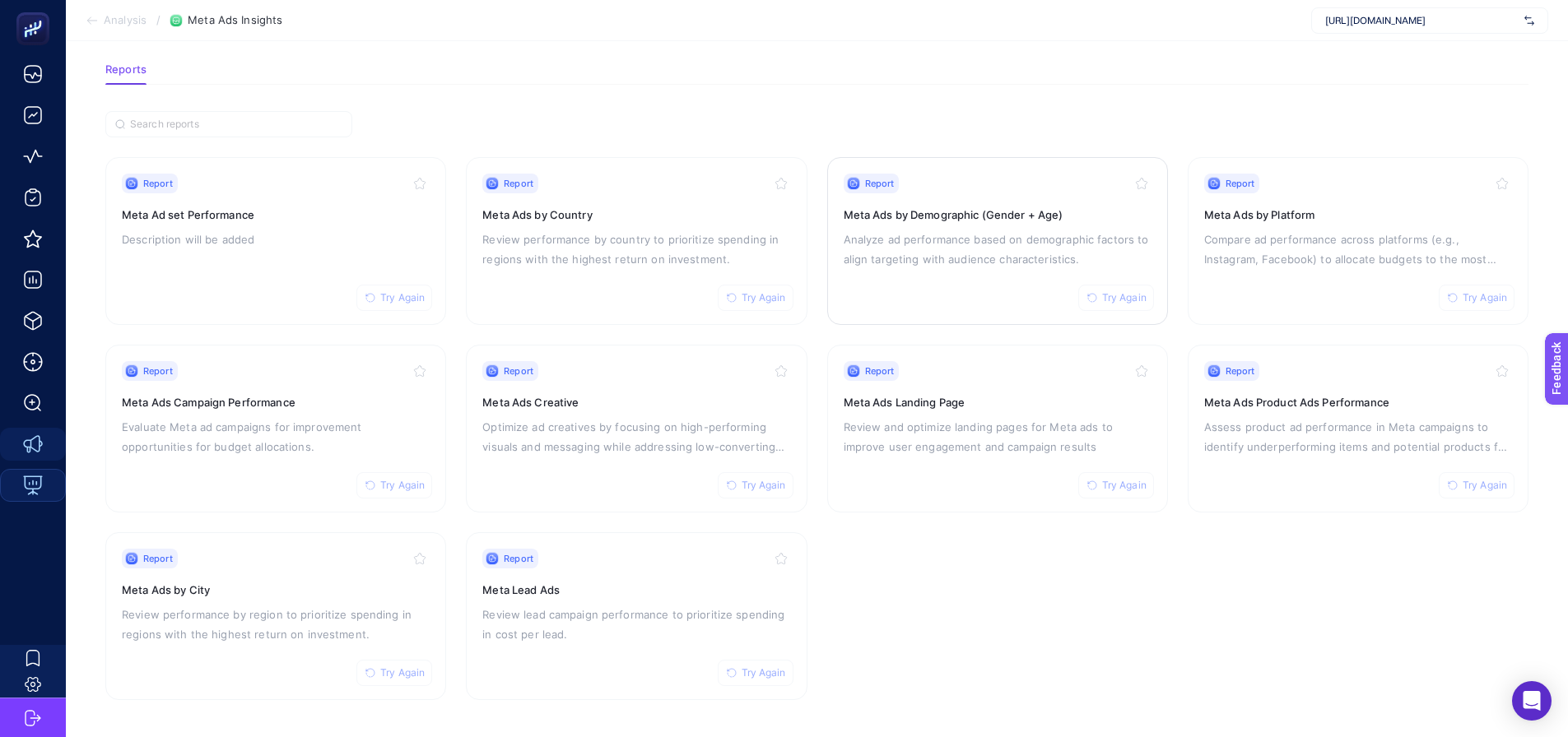
click at [950, 253] on p "Analyze ad performance based on demographic factors to align targeting with aud…" at bounding box center [997, 249] width 308 height 40
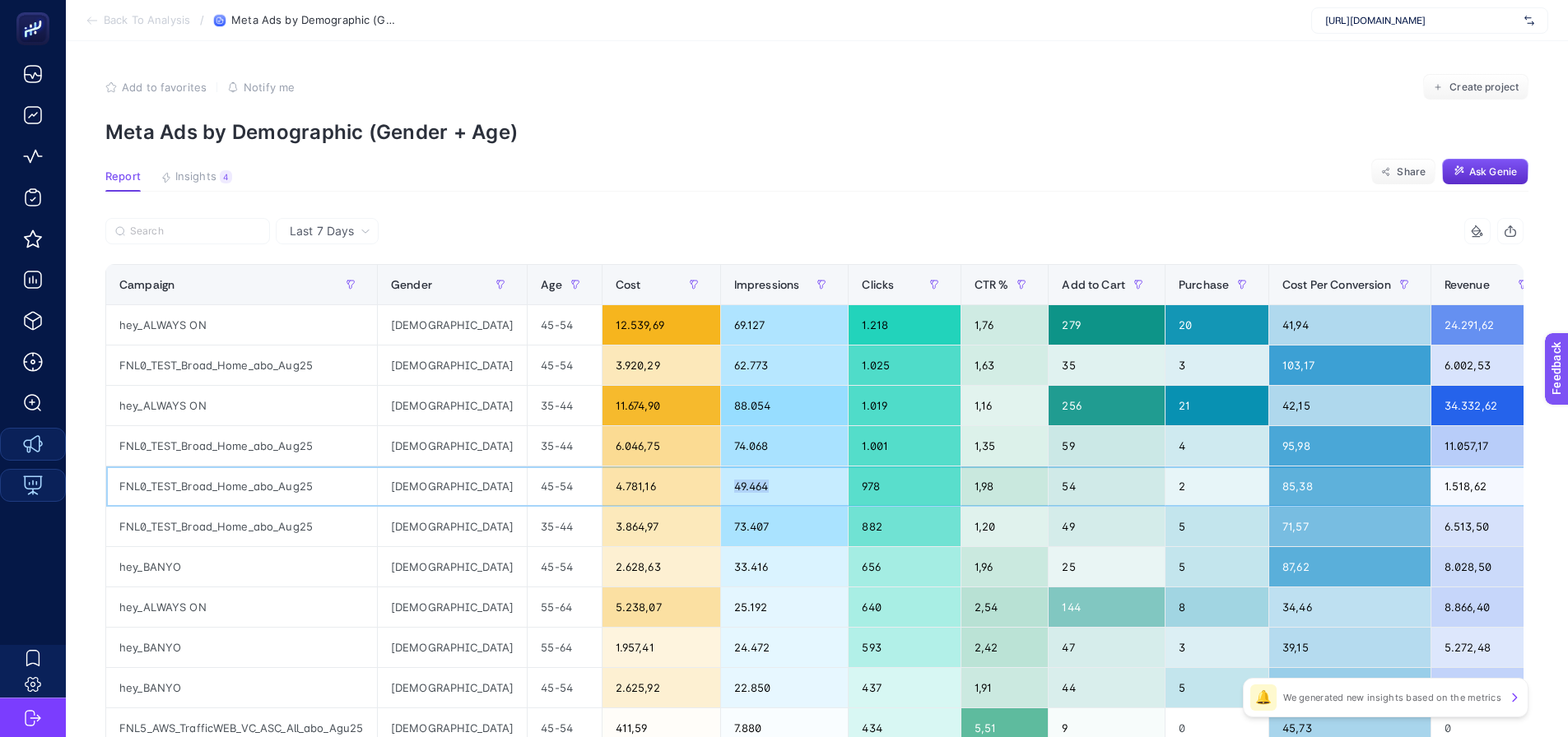
drag, startPoint x: 674, startPoint y: 490, endPoint x: 705, endPoint y: 495, distance: 31.4
click at [721, 495] on div "49.464" at bounding box center [784, 486] width 127 height 40
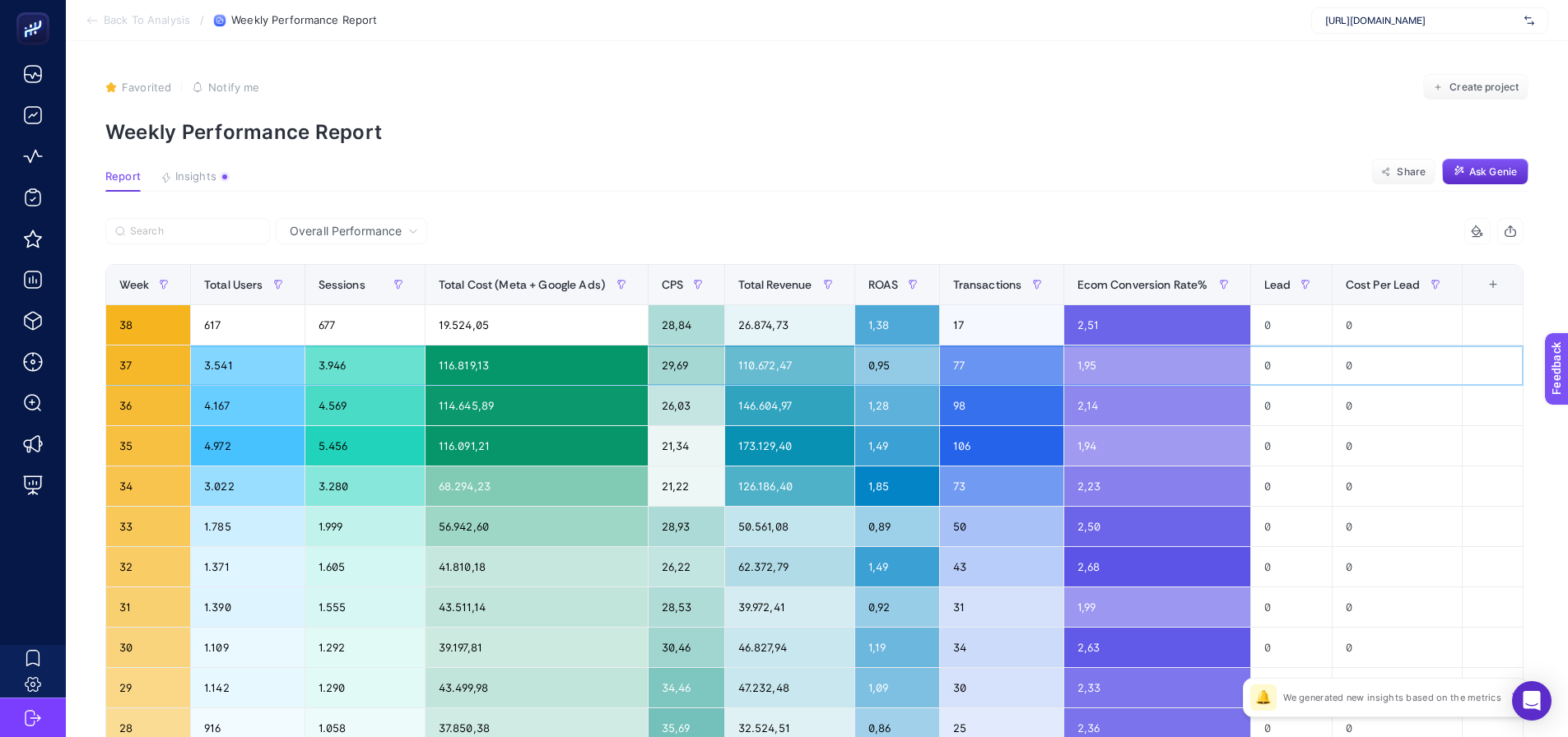
click at [890, 373] on div "0,95" at bounding box center [896, 365] width 84 height 40
click at [888, 417] on div "1,28" at bounding box center [896, 405] width 84 height 40
click at [887, 445] on div "1,49" at bounding box center [896, 446] width 84 height 40
click at [883, 495] on div "1,85" at bounding box center [896, 486] width 84 height 40
click at [885, 544] on div "0,89" at bounding box center [896, 527] width 84 height 40
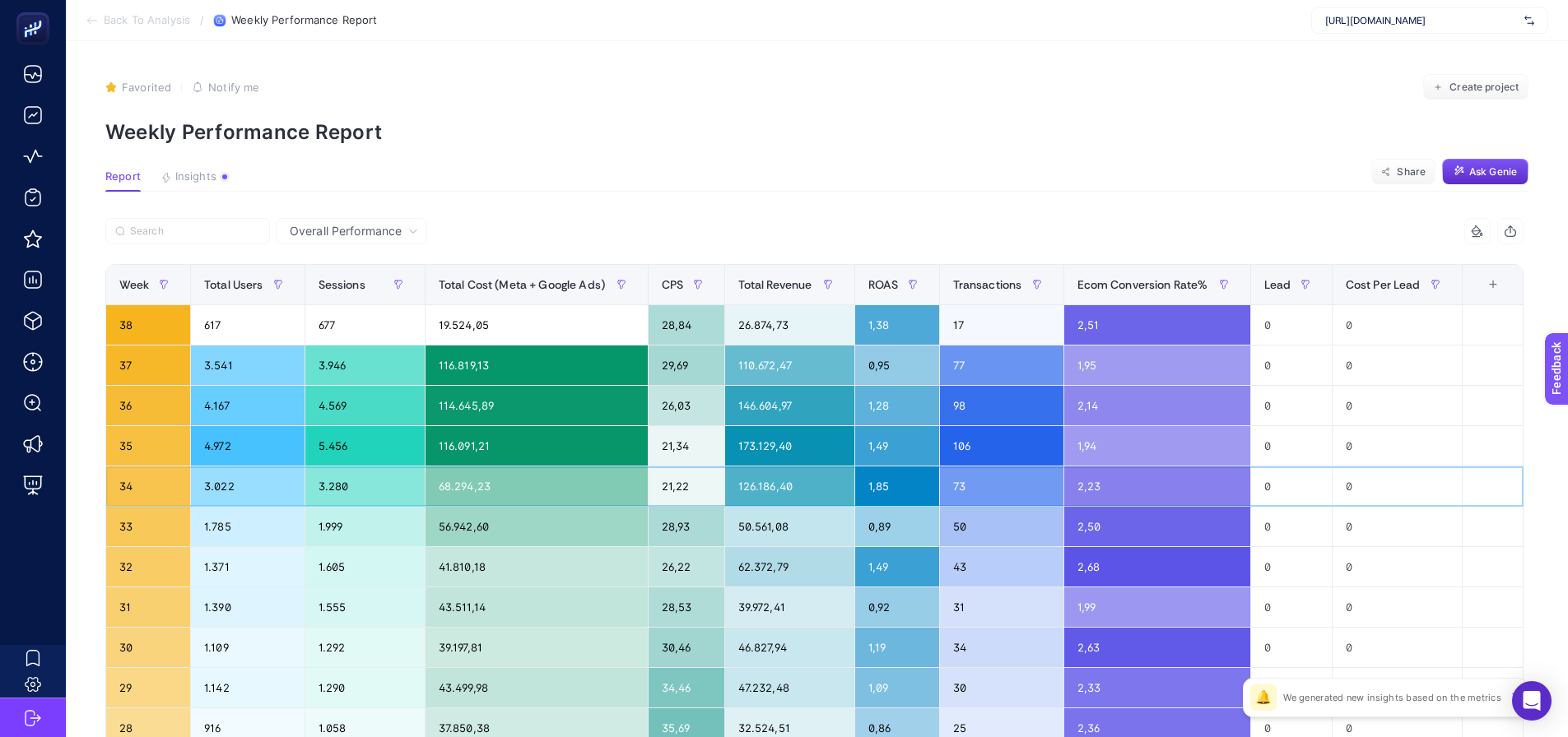
click at [886, 488] on div "1,85" at bounding box center [896, 486] width 84 height 40
click at [885, 448] on div "1,49" at bounding box center [896, 446] width 84 height 40
drag, startPoint x: 885, startPoint y: 401, endPoint x: 886, endPoint y: 385, distance: 16.0
click at [886, 400] on div "1,28" at bounding box center [896, 405] width 84 height 40
click at [889, 364] on div "0,95" at bounding box center [896, 365] width 84 height 40
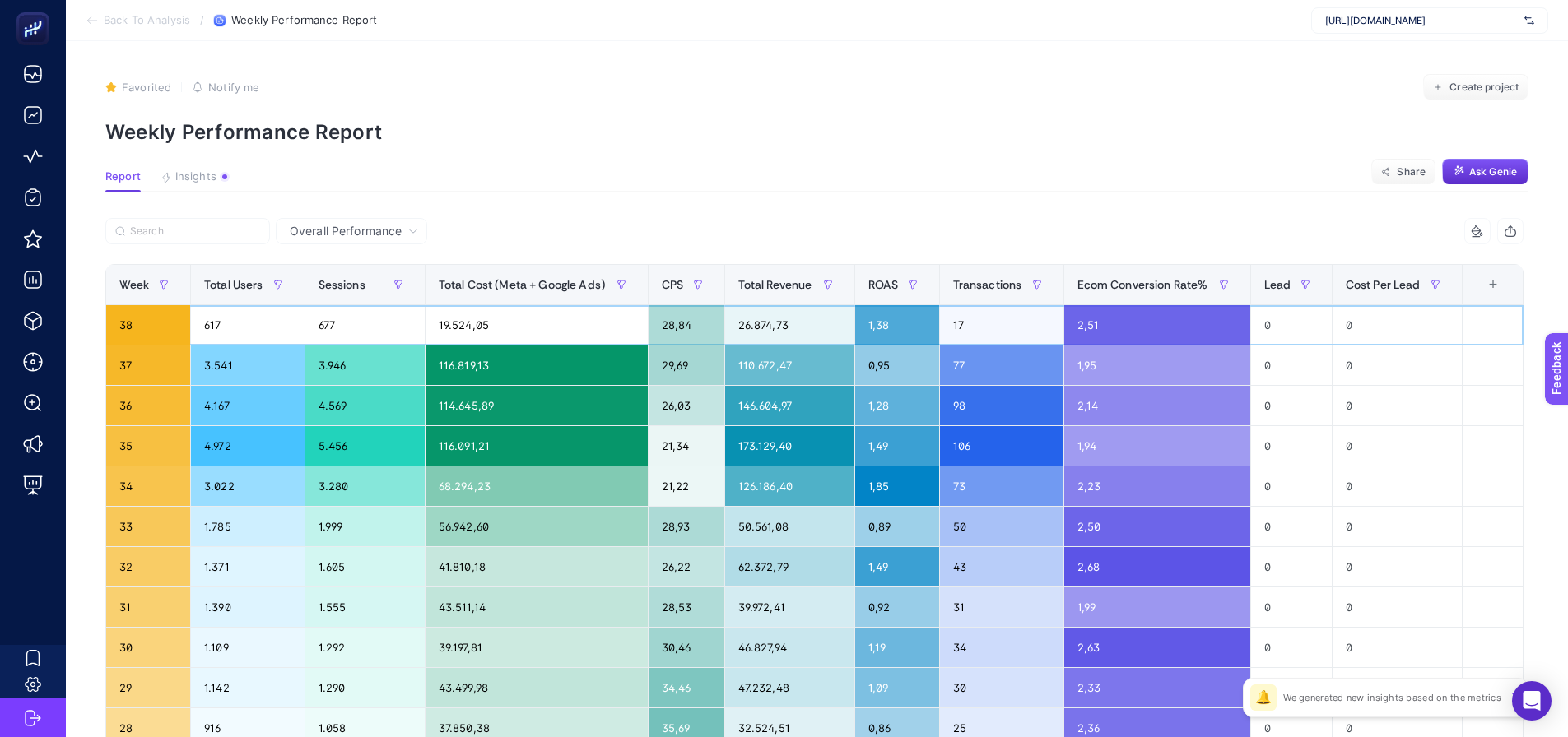
click at [884, 335] on div "1,38" at bounding box center [896, 325] width 84 height 40
click at [1348, 214] on article "Favorited true Notify me Create project Weekly Performance Report Report Insigh…" at bounding box center [816, 684] width 1502 height 1286
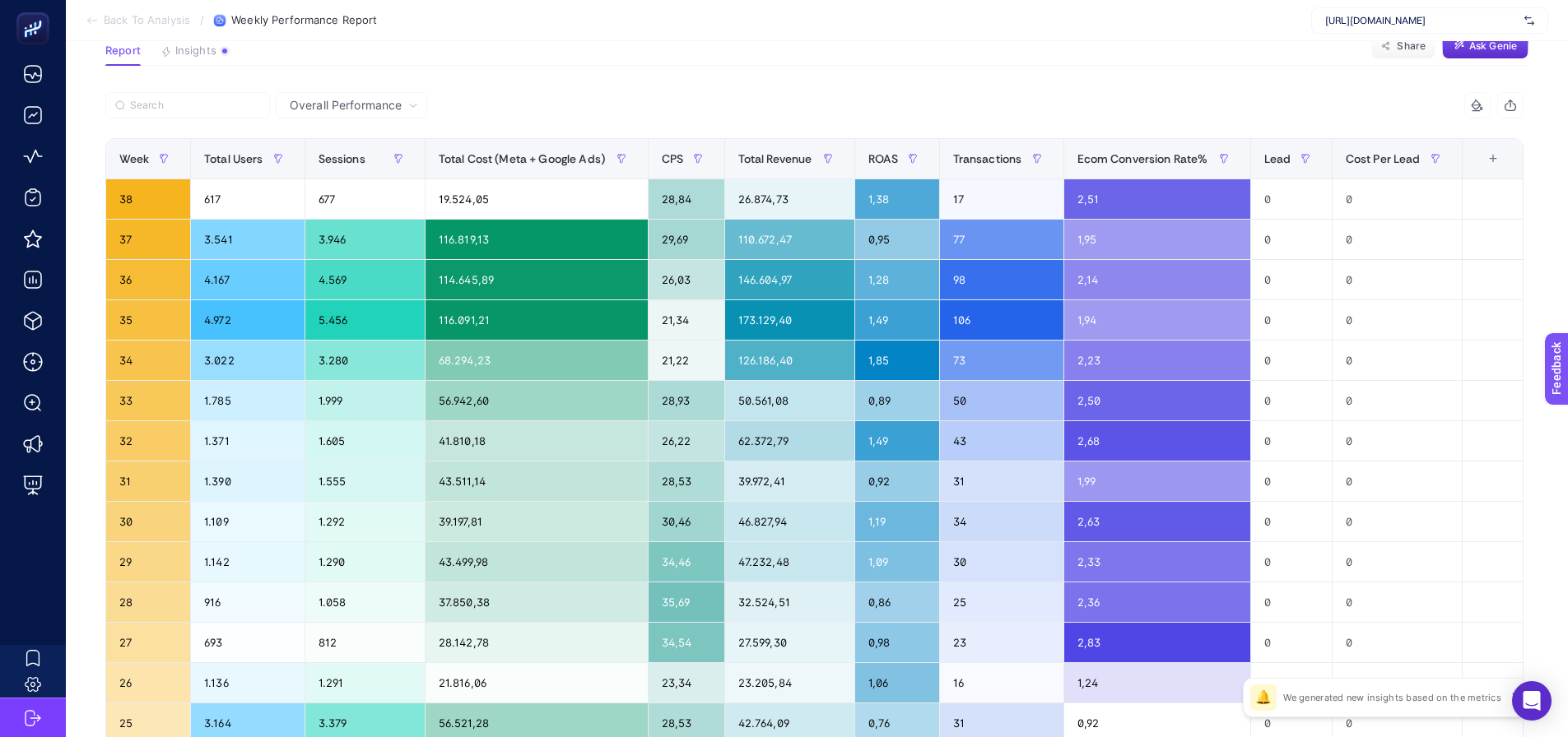
scroll to position [165, 0]
